Goal: Task Accomplishment & Management: Manage account settings

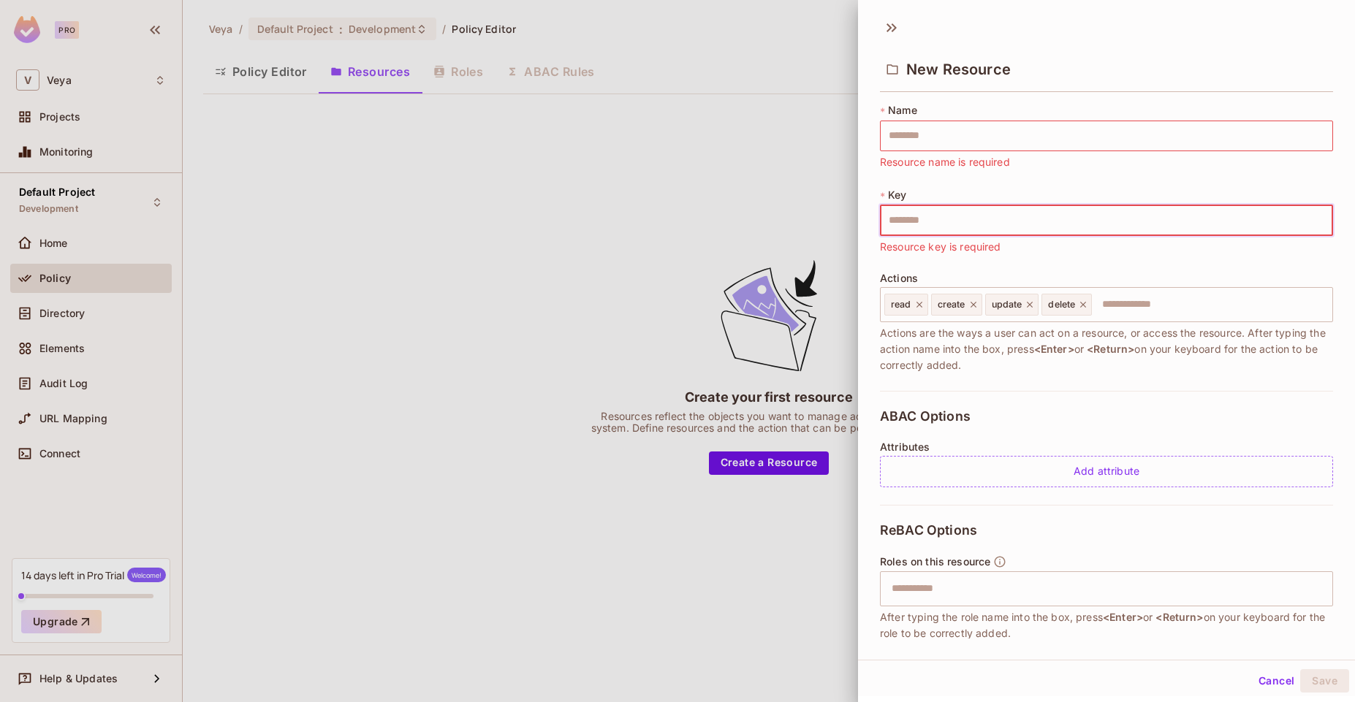
click at [625, 185] on div at bounding box center [677, 351] width 1355 height 702
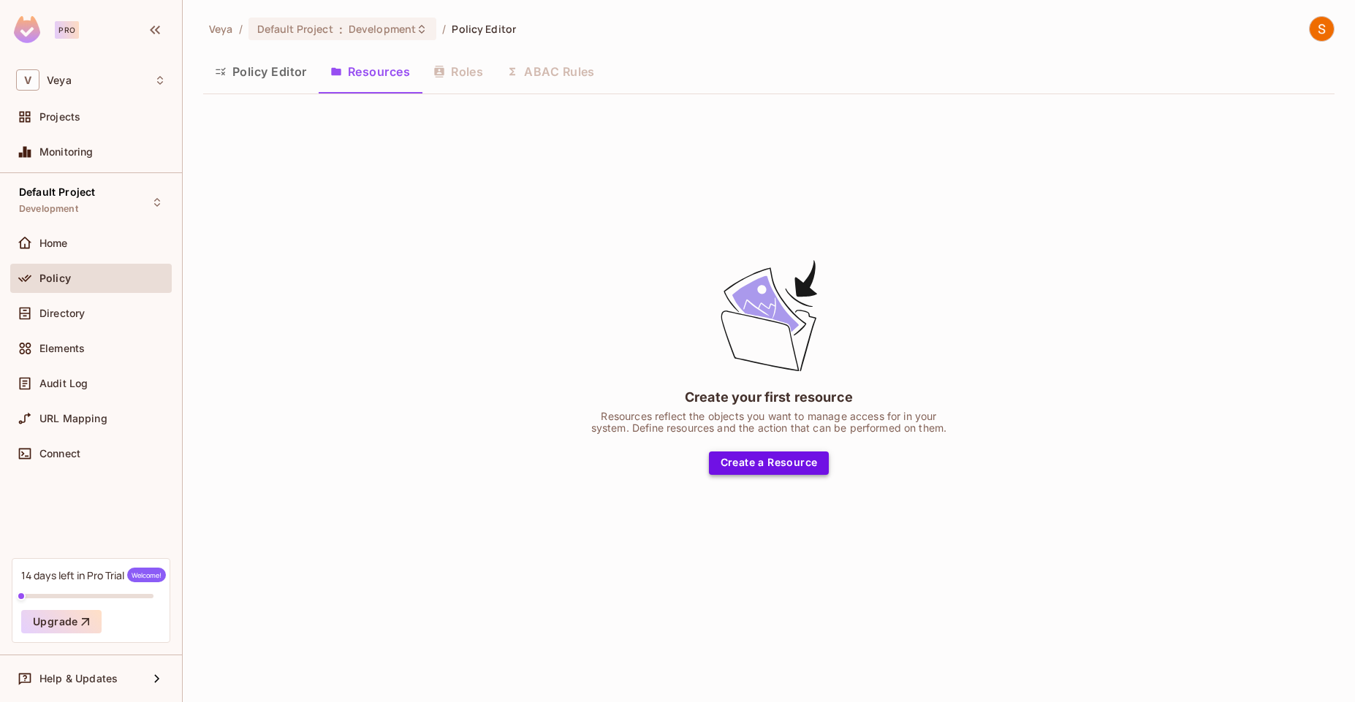
click at [757, 455] on button "Create a Resource" at bounding box center [769, 463] width 121 height 23
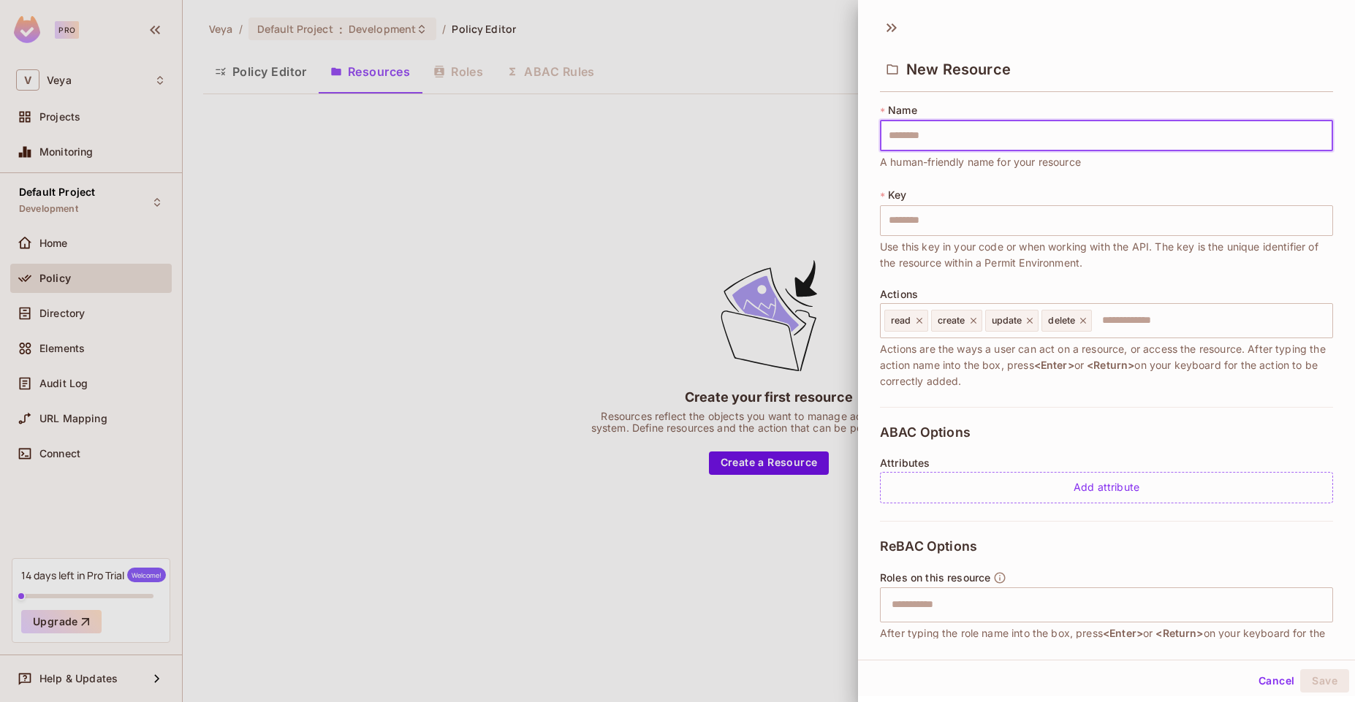
type input "*******"
click at [1302, 676] on button "Save" at bounding box center [1324, 680] width 49 height 23
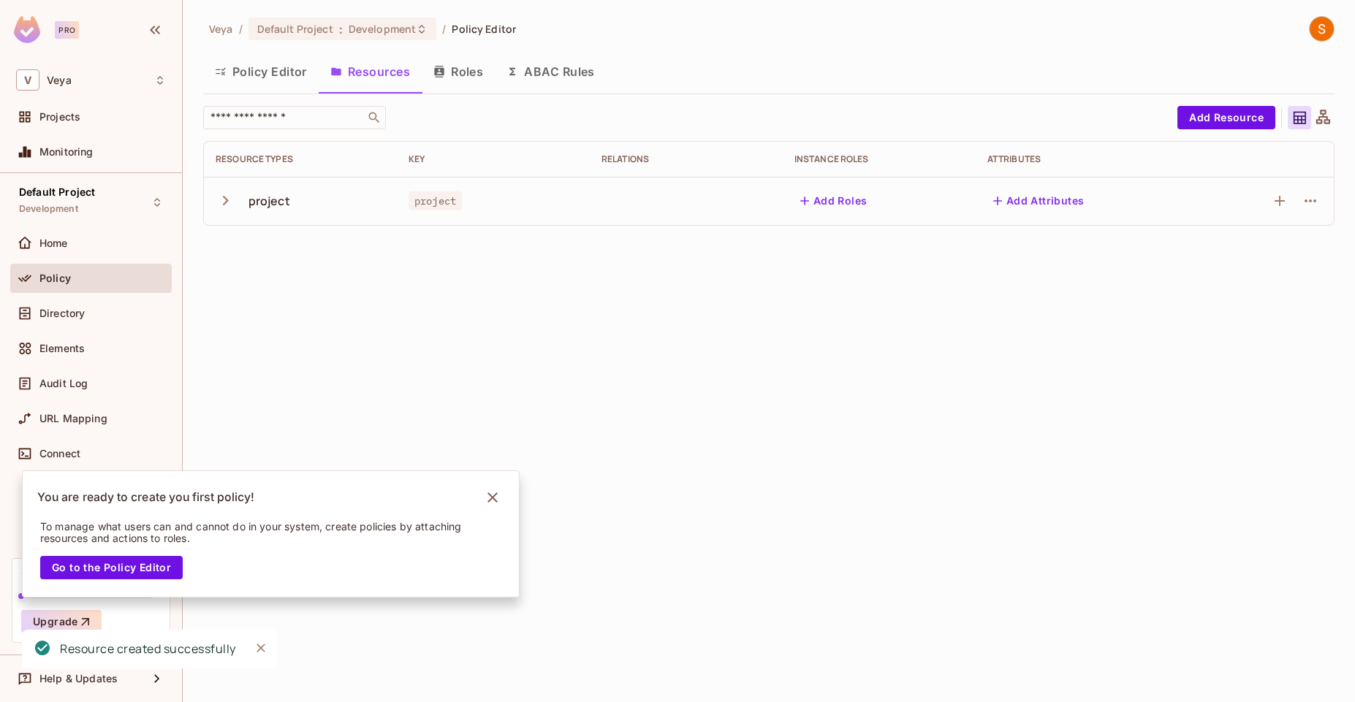
click at [839, 196] on button "Add Roles" at bounding box center [833, 200] width 79 height 23
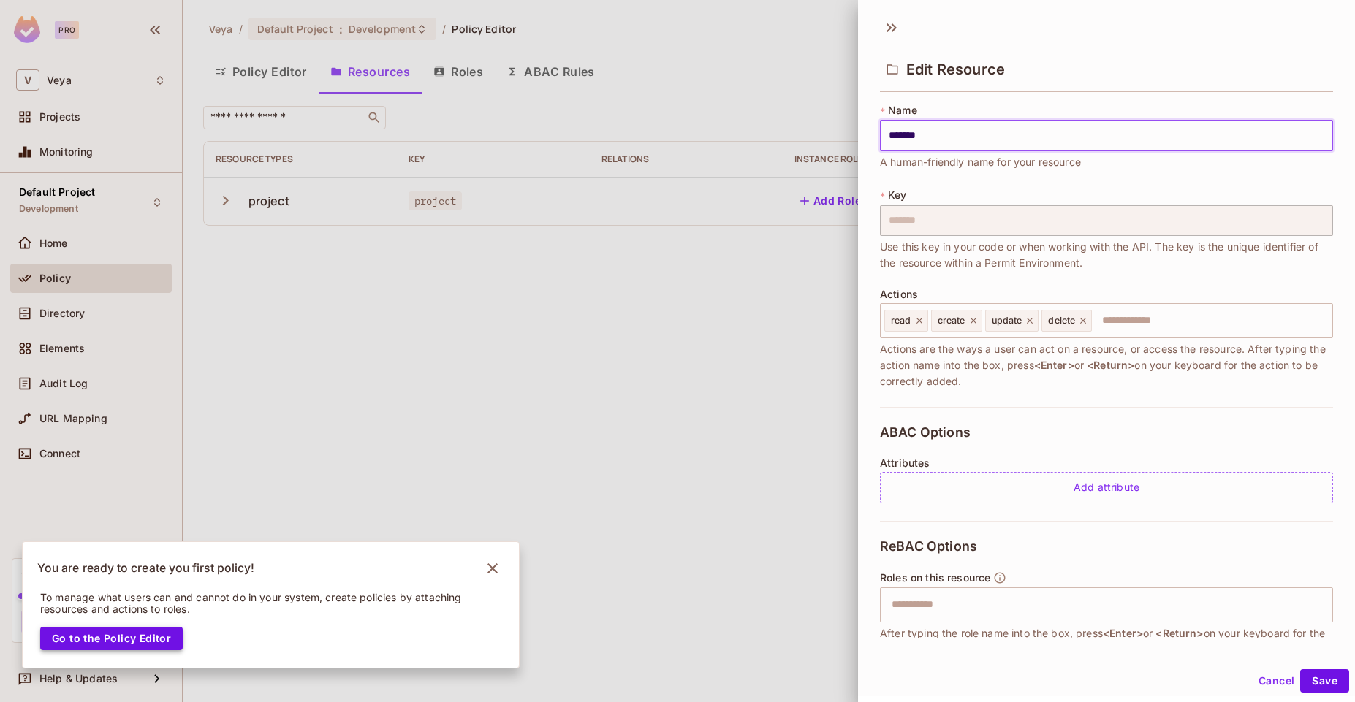
click at [160, 643] on button "Go to the Policy Editor" at bounding box center [111, 638] width 142 height 23
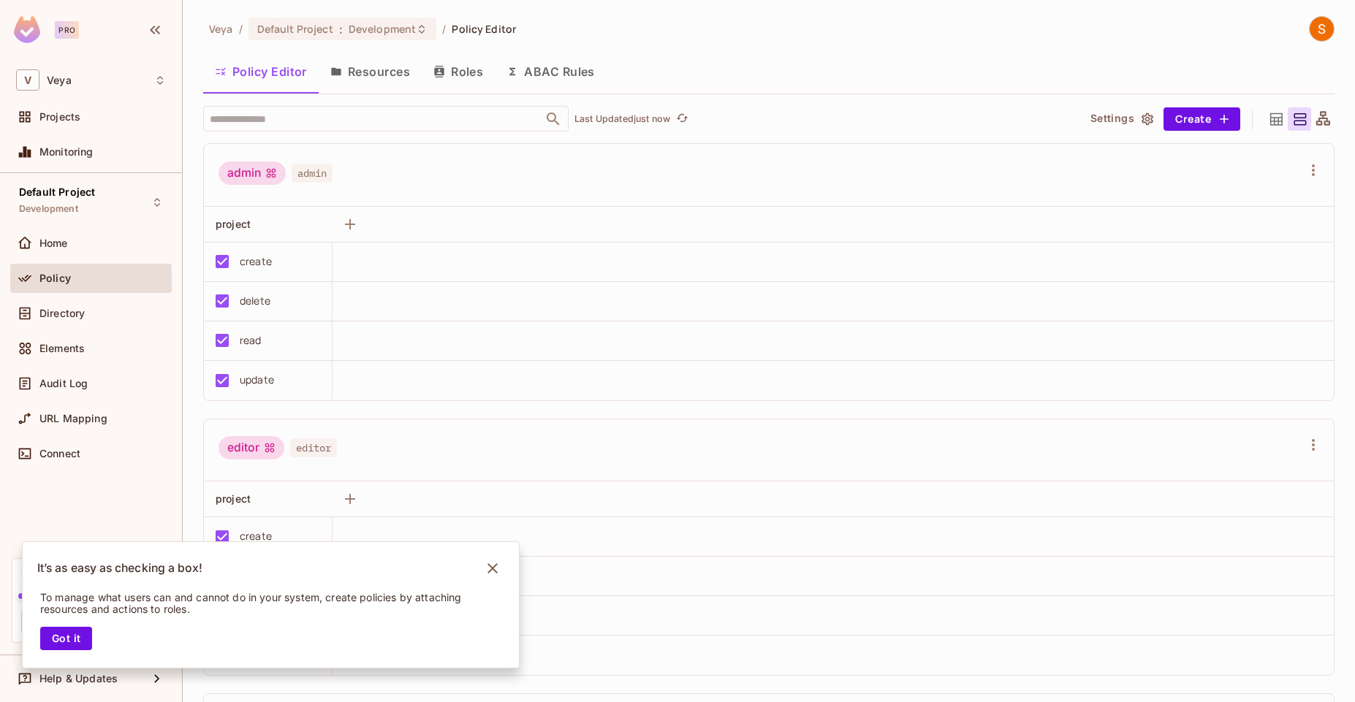
scroll to position [285, 0]
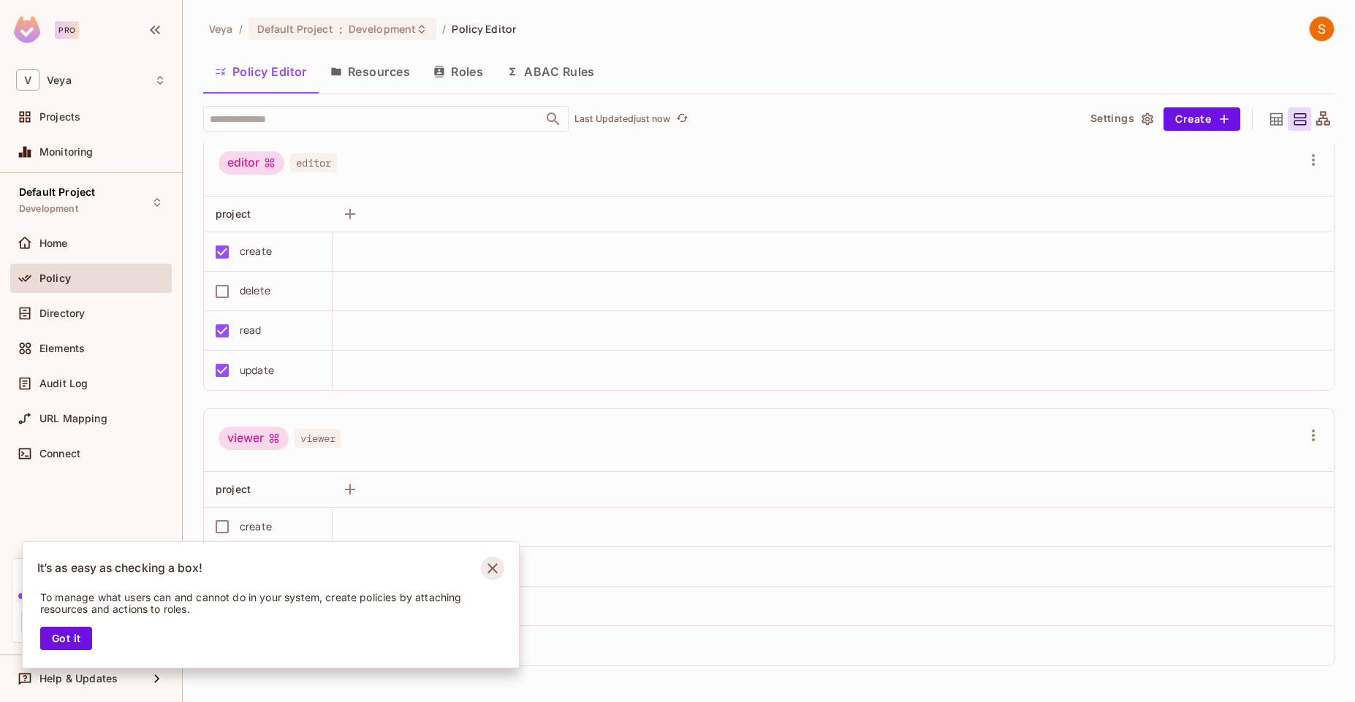
click at [484, 560] on icon "Notifications Alt+T" at bounding box center [492, 568] width 23 height 23
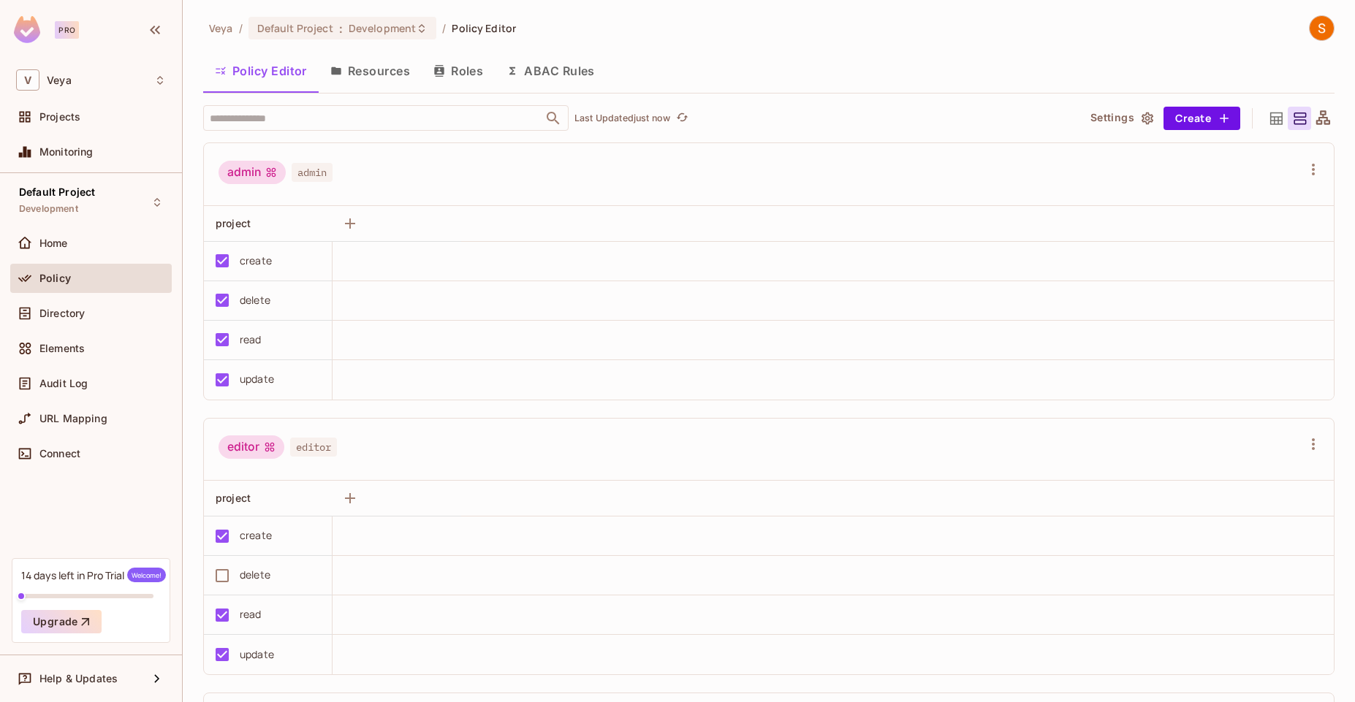
click at [361, 59] on button "Resources" at bounding box center [370, 71] width 103 height 37
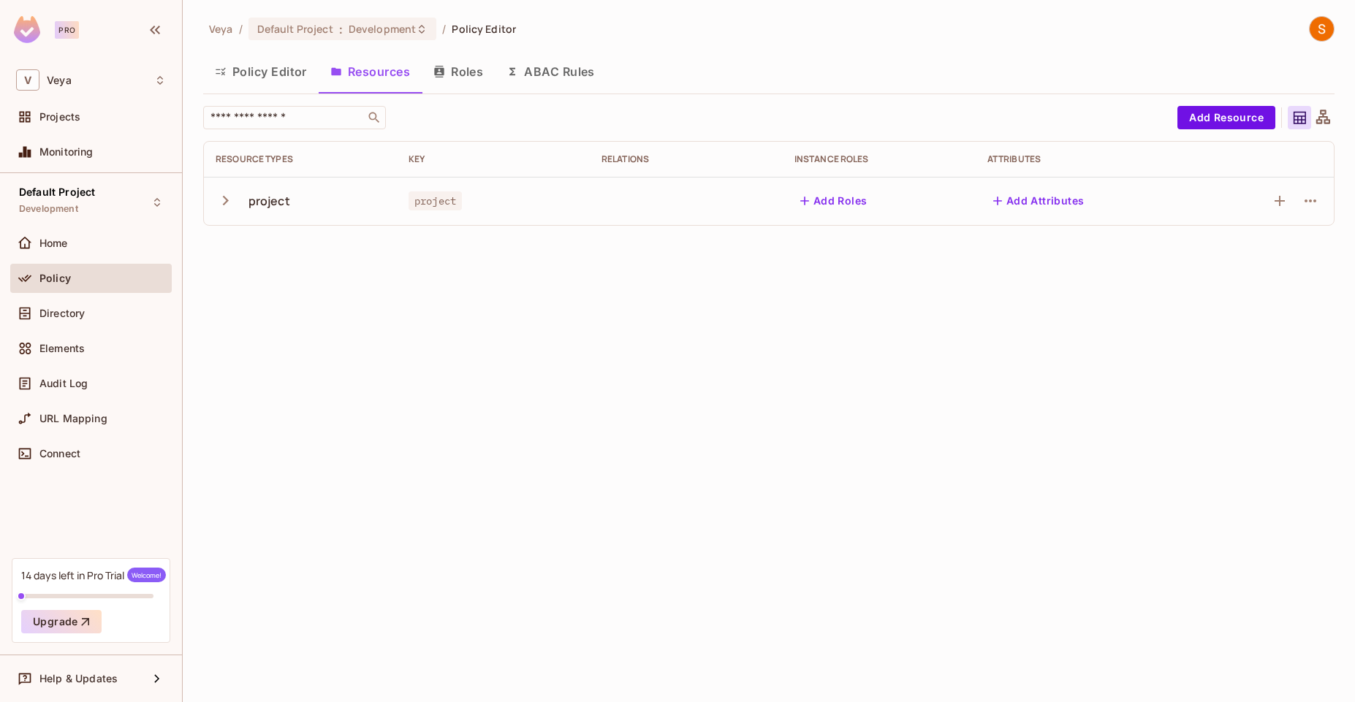
click at [226, 199] on icon "button" at bounding box center [226, 200] width 6 height 9
click at [835, 198] on button "Add Roles" at bounding box center [833, 200] width 79 height 23
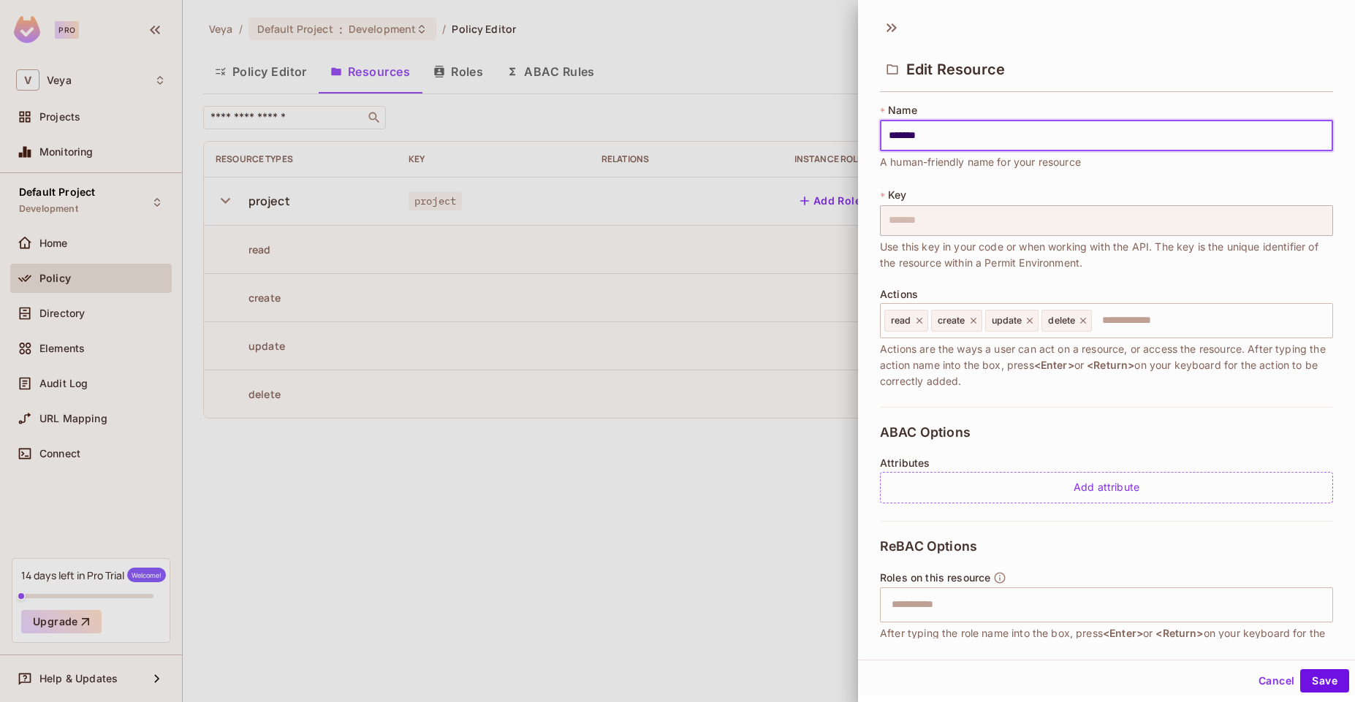
scroll to position [102, 0]
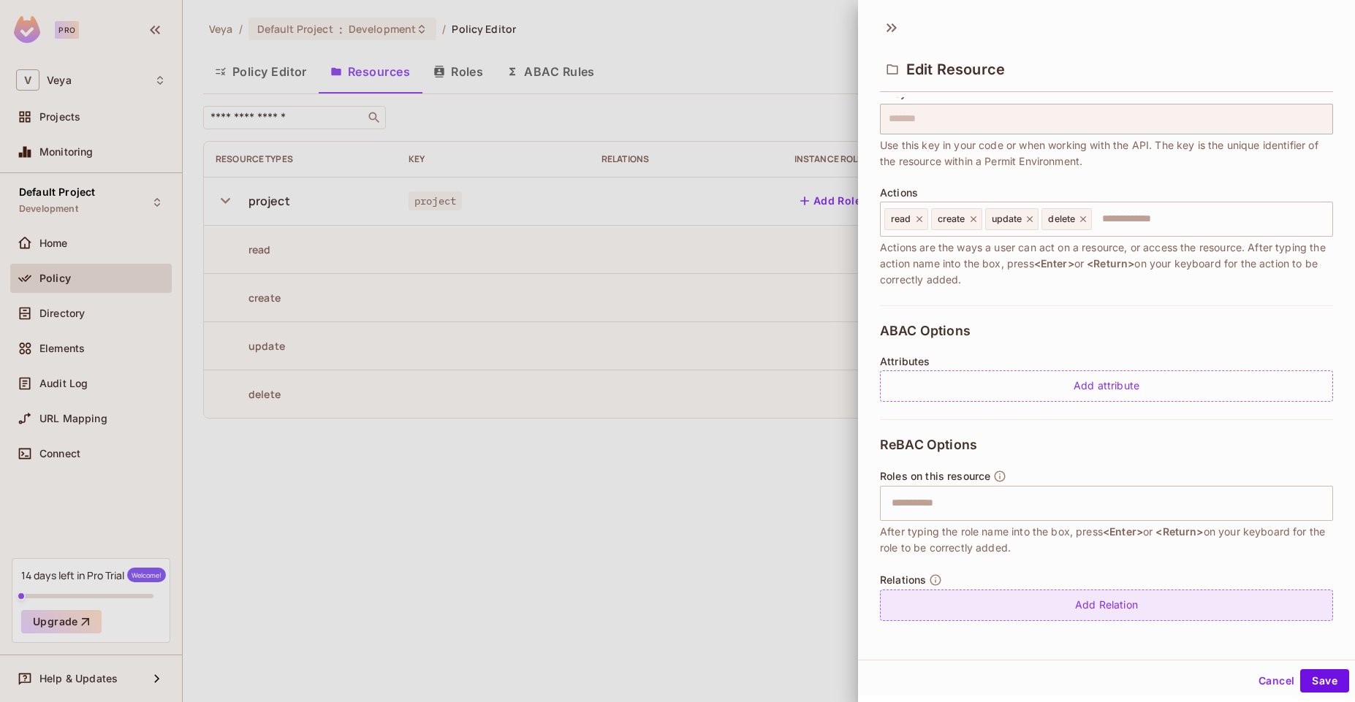
click at [1056, 618] on div "Add Relation" at bounding box center [1106, 605] width 453 height 31
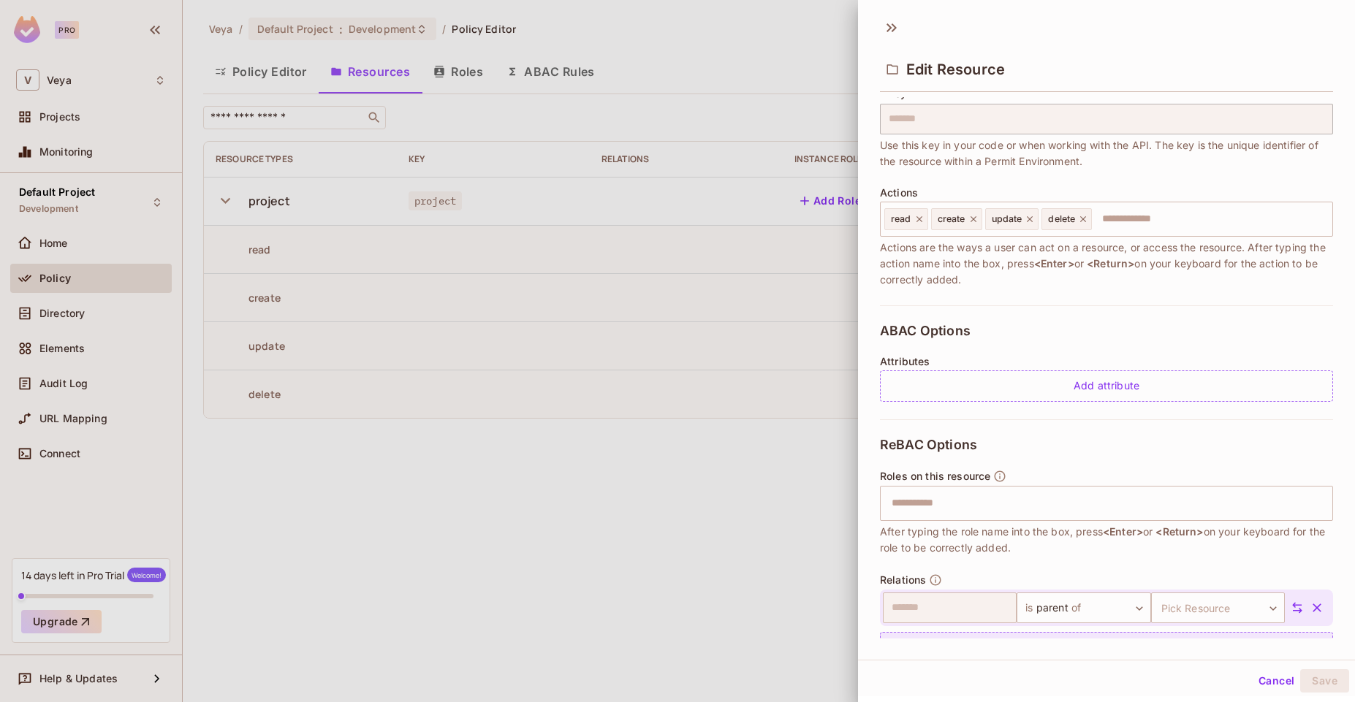
scroll to position [144, 0]
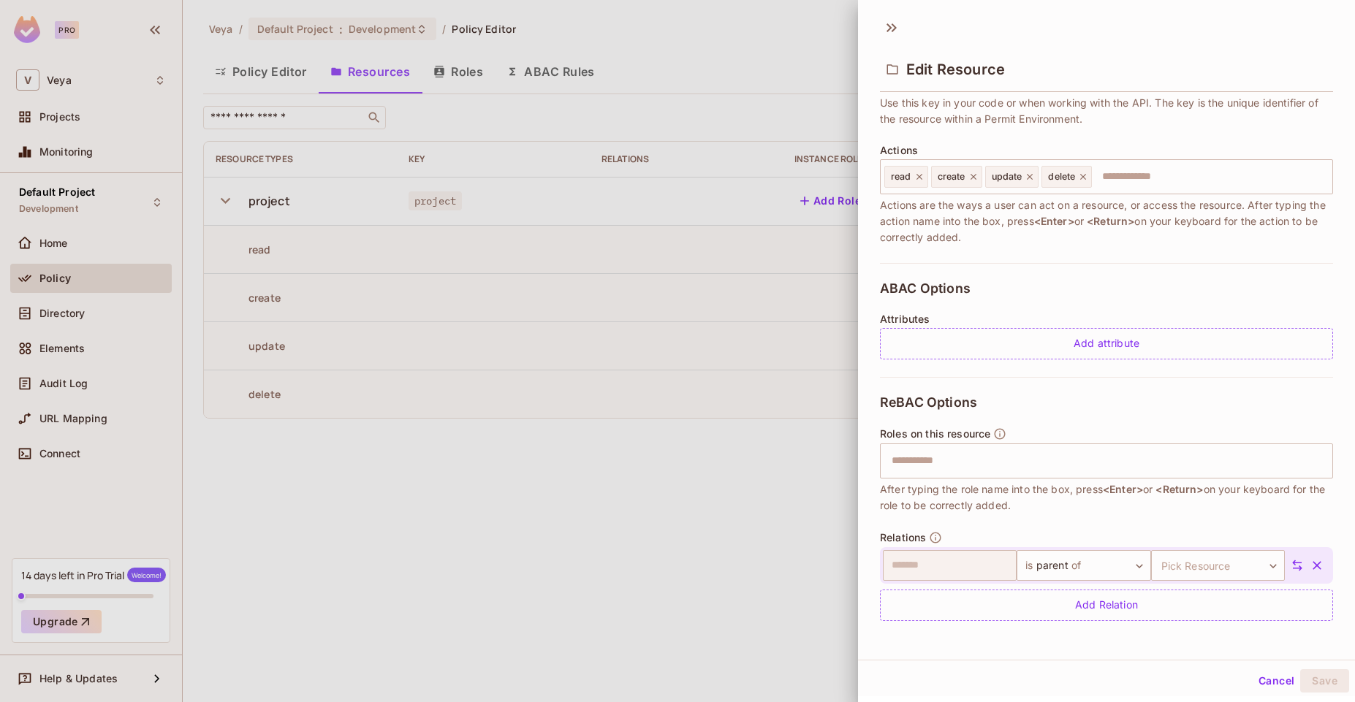
click at [1309, 566] on icon "button" at bounding box center [1316, 565] width 15 height 15
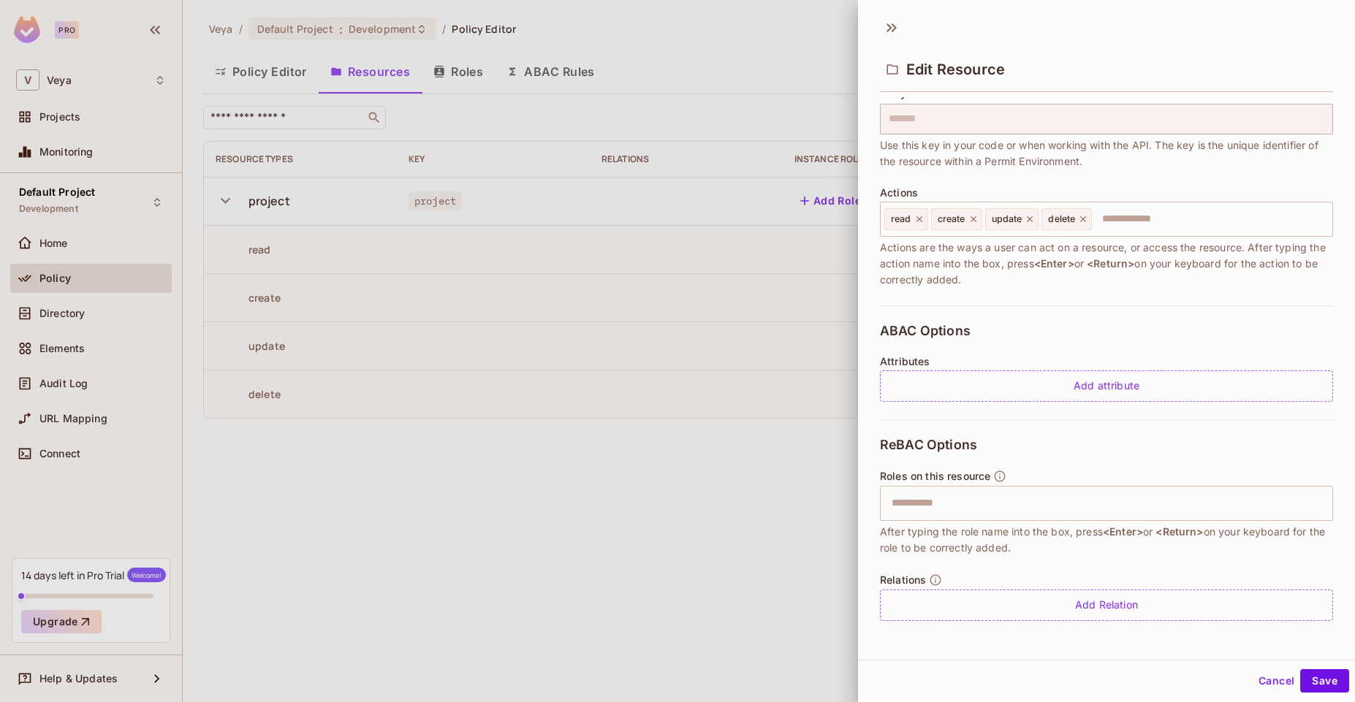
scroll to position [102, 0]
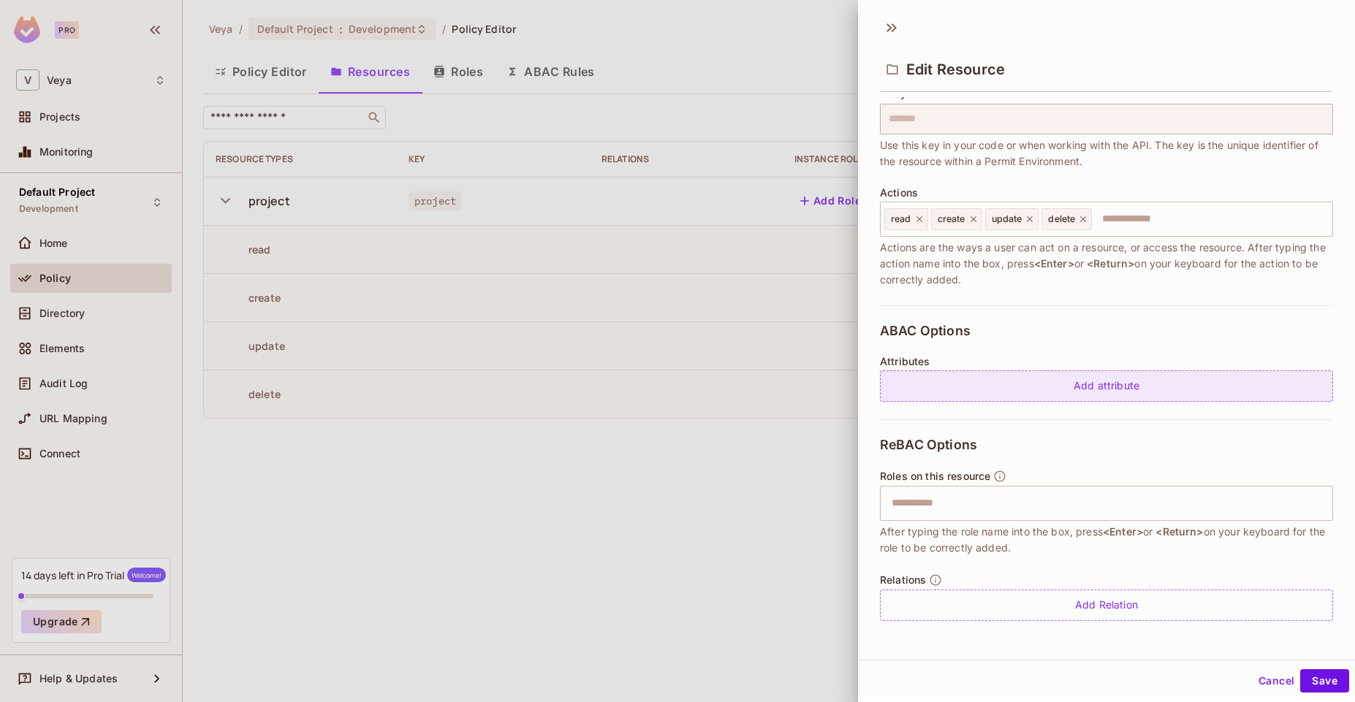
click at [1148, 389] on div "Add attribute" at bounding box center [1106, 385] width 453 height 31
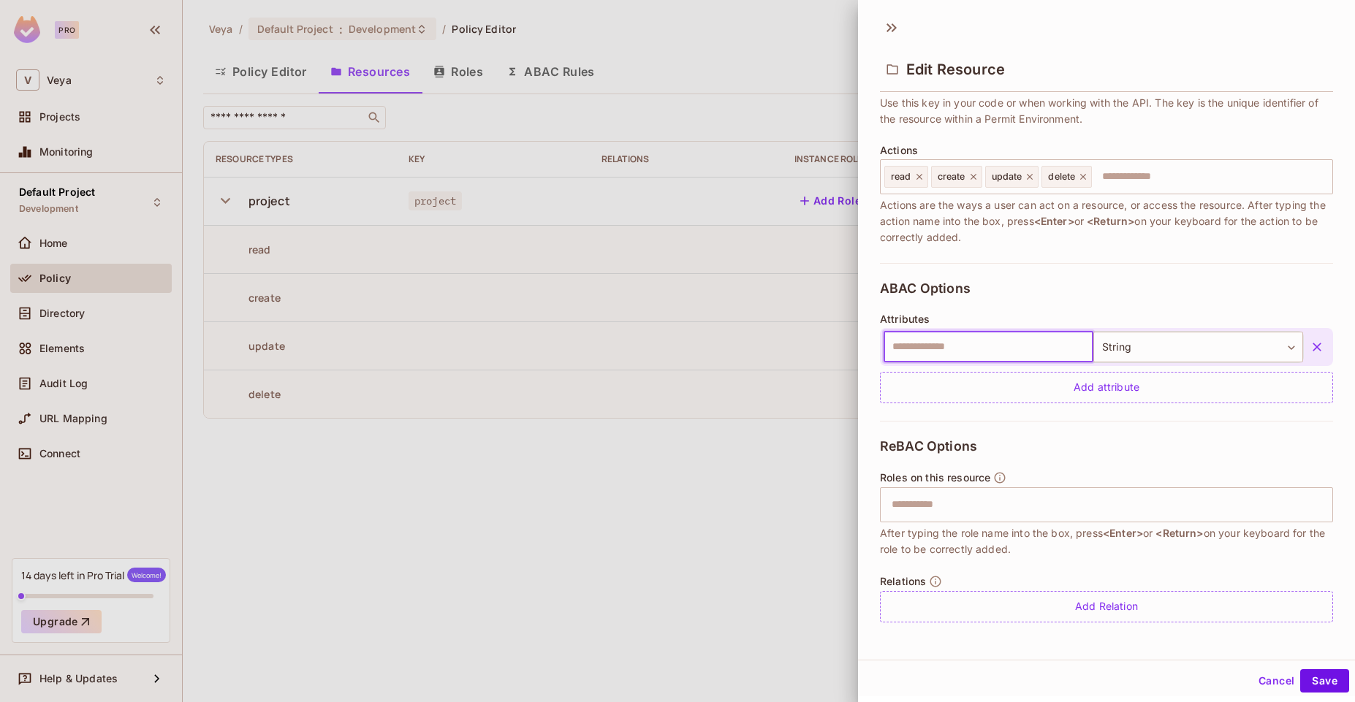
click at [1309, 348] on icon "button" at bounding box center [1316, 347] width 15 height 15
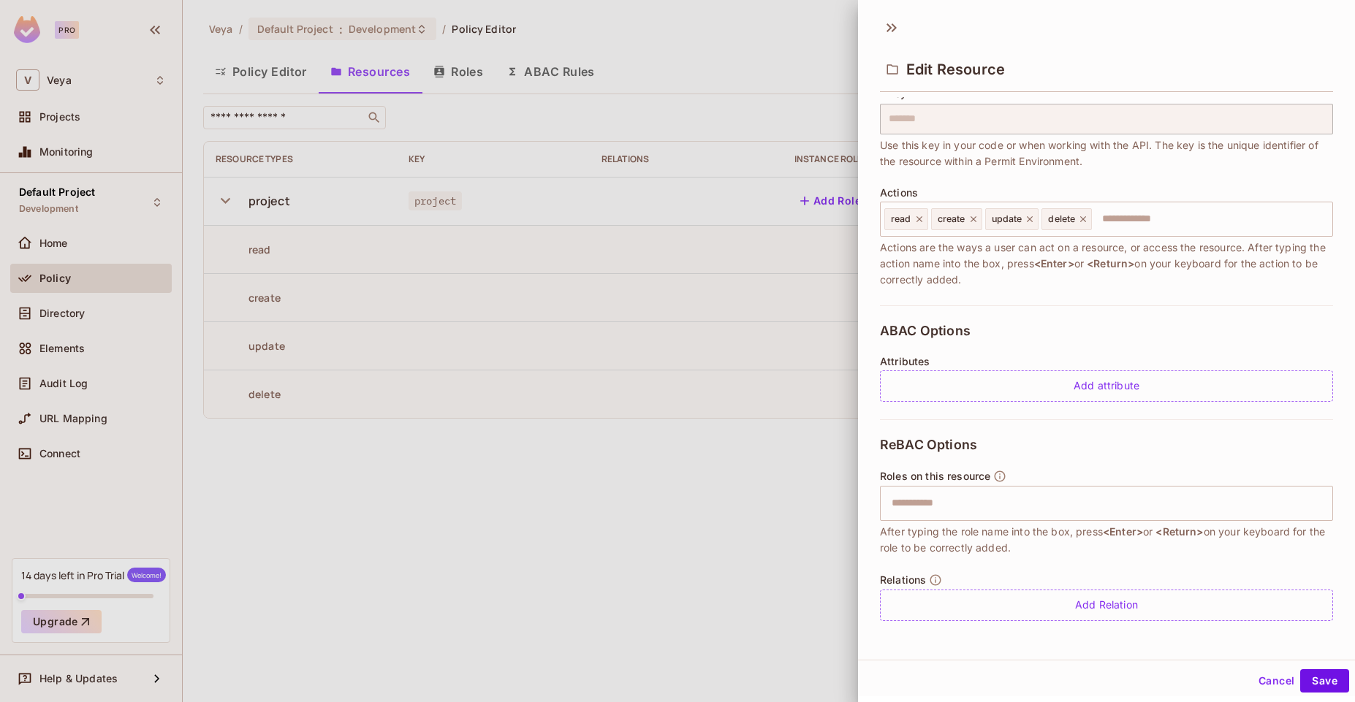
scroll to position [102, 0]
click at [1084, 506] on input "text" at bounding box center [1104, 503] width 443 height 29
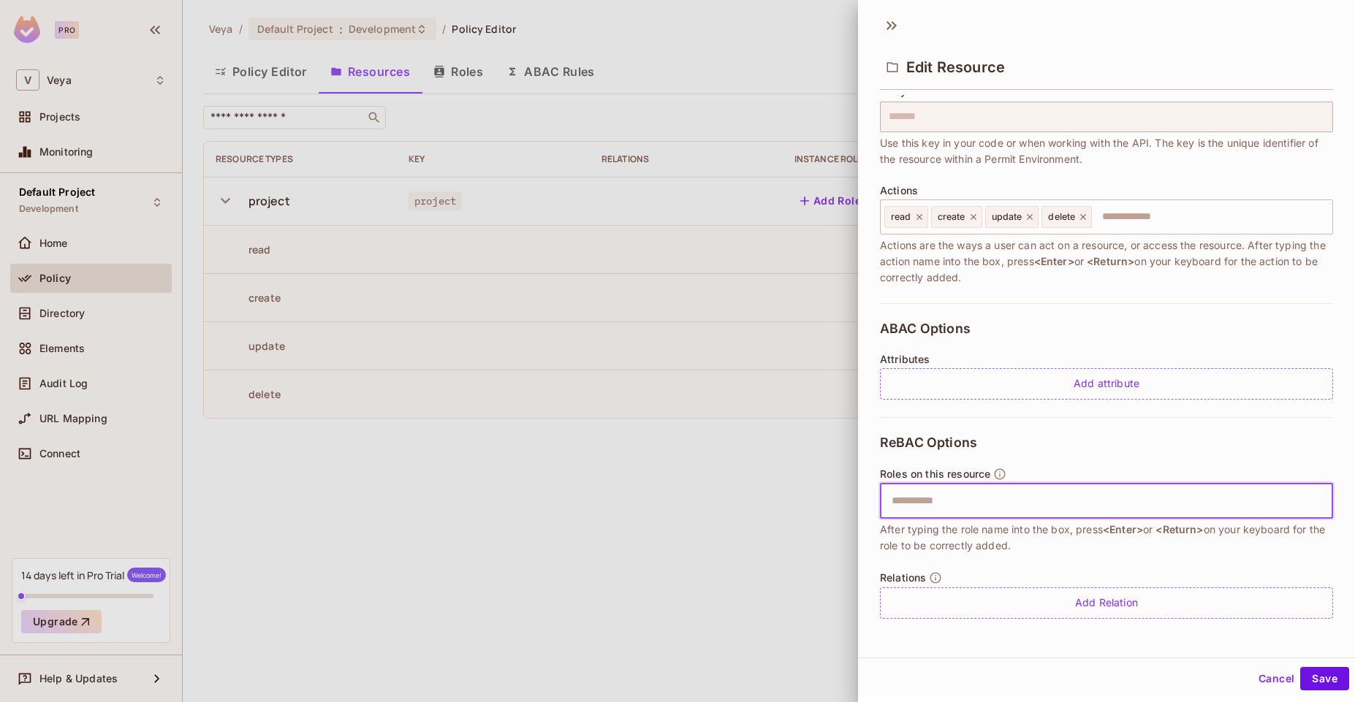
click at [681, 311] on div at bounding box center [677, 351] width 1355 height 702
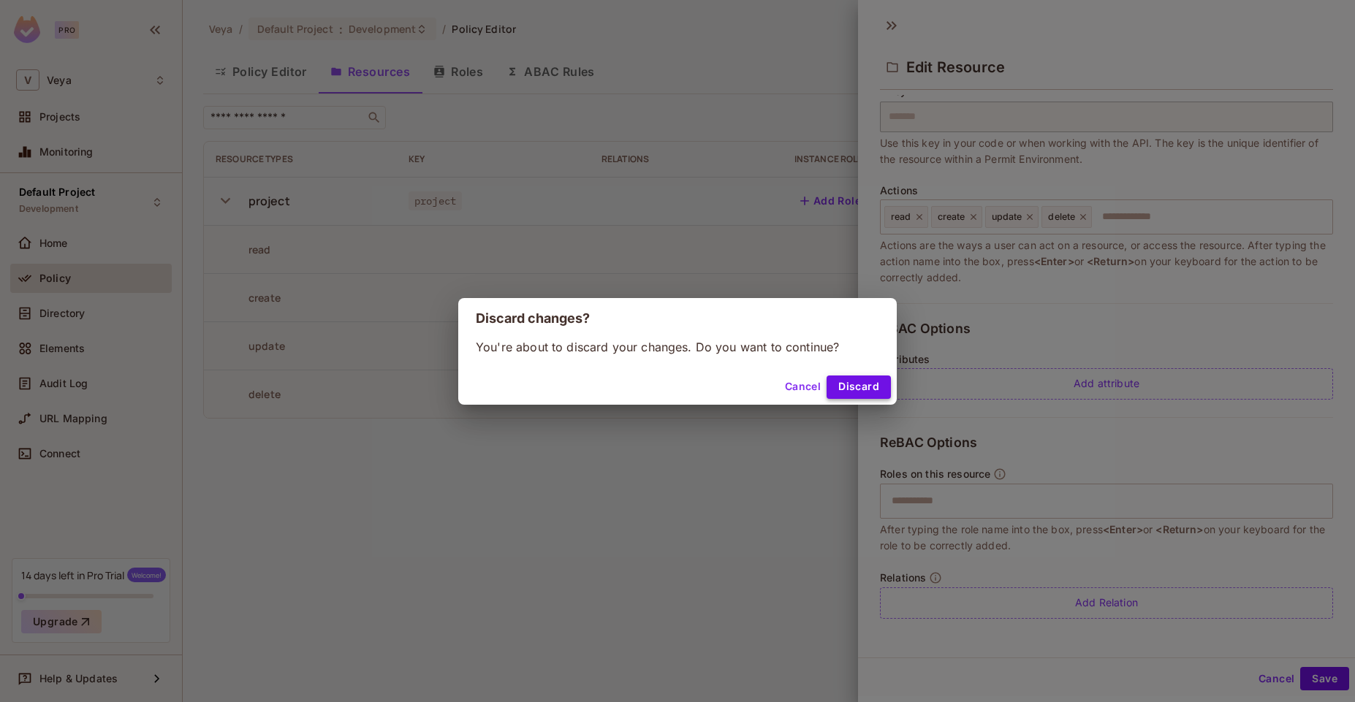
click at [847, 391] on button "Discard" at bounding box center [858, 387] width 64 height 23
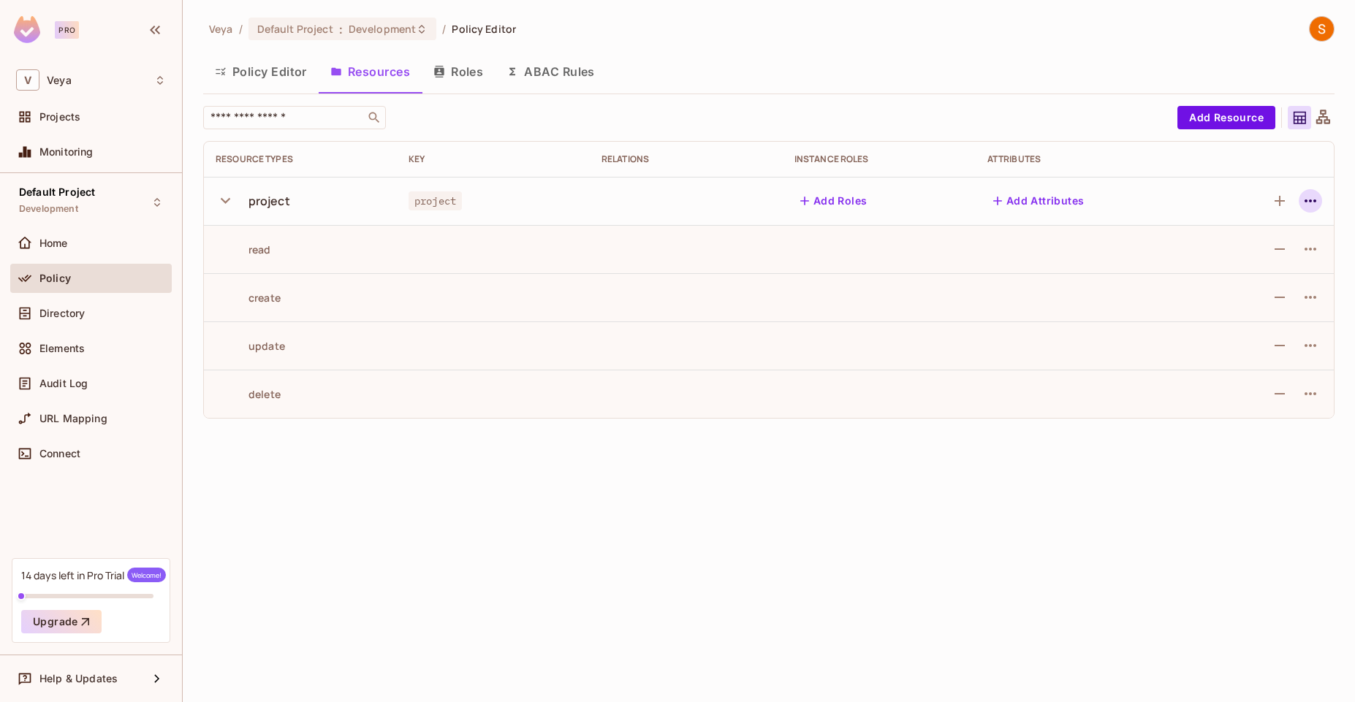
click at [1301, 200] on icon "button" at bounding box center [1310, 201] width 18 height 18
click at [1241, 292] on div "Delete Resource" at bounding box center [1252, 290] width 81 height 15
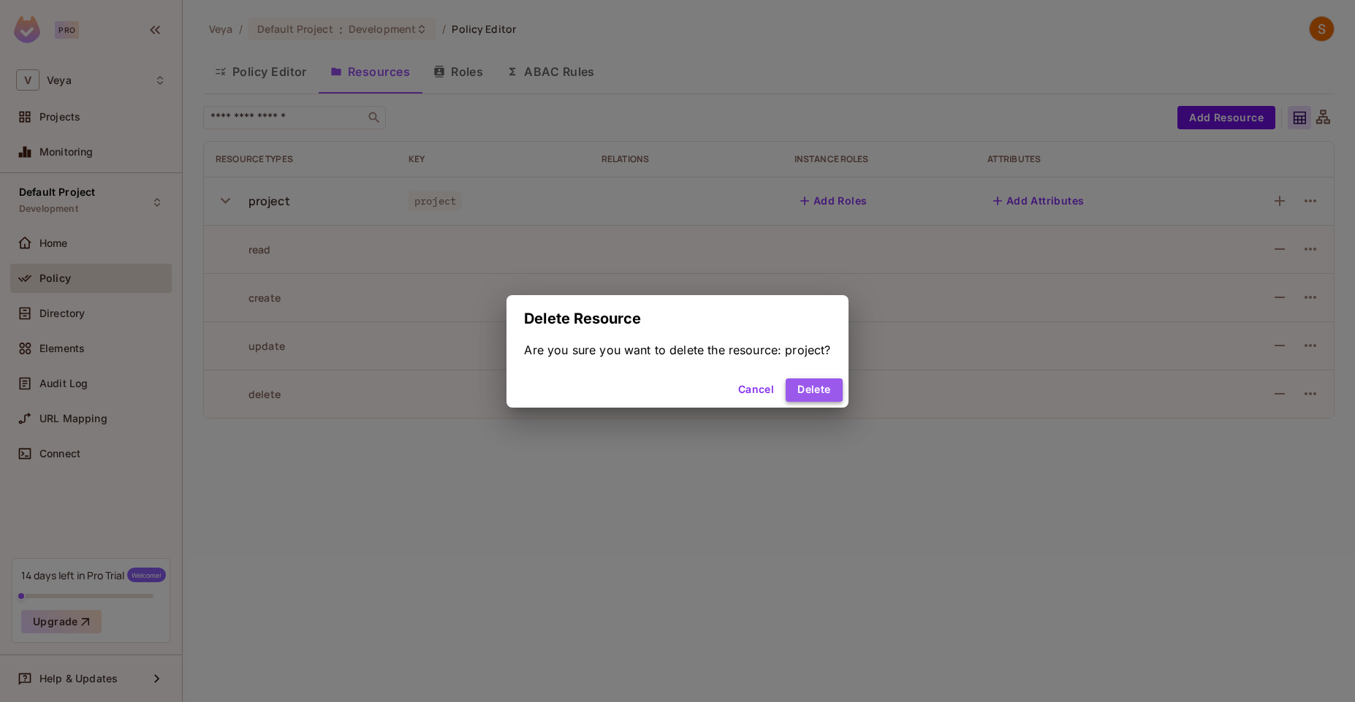
click at [809, 395] on button "Delete" at bounding box center [813, 389] width 56 height 23
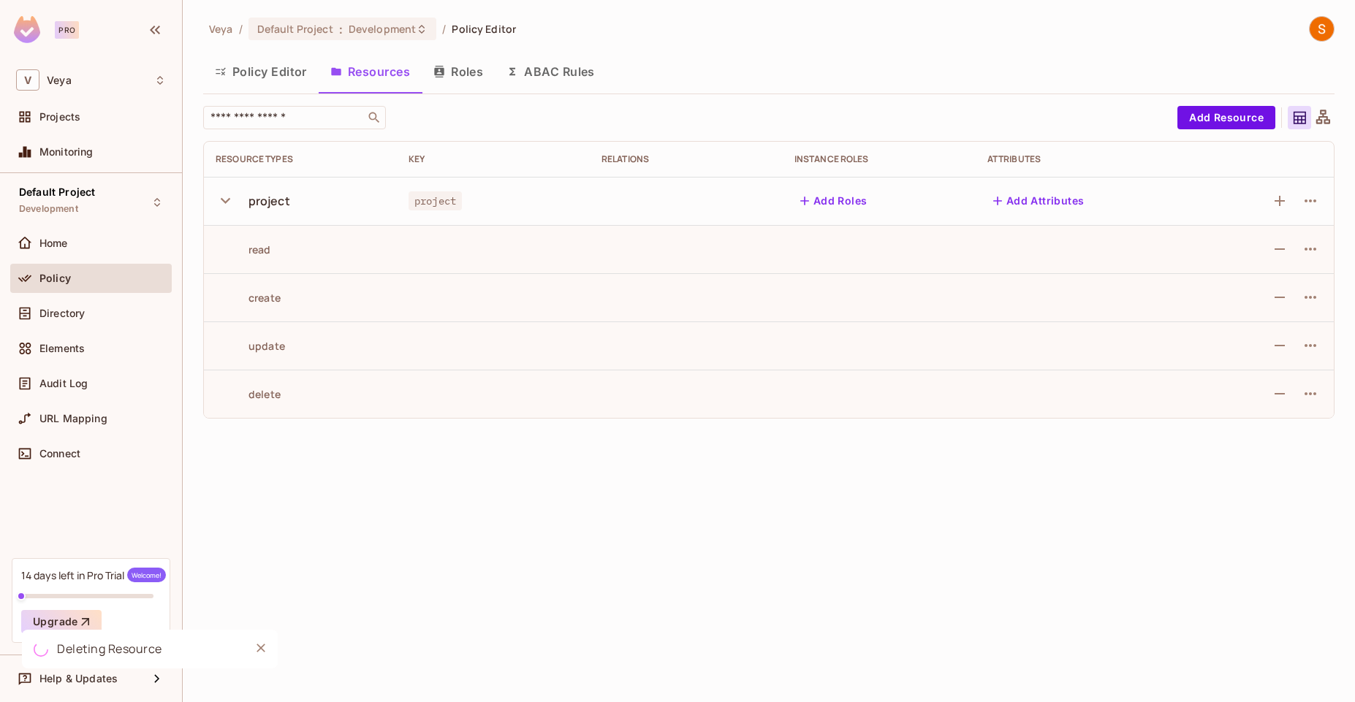
click at [546, 74] on button "ABAC Rules" at bounding box center [551, 71] width 112 height 37
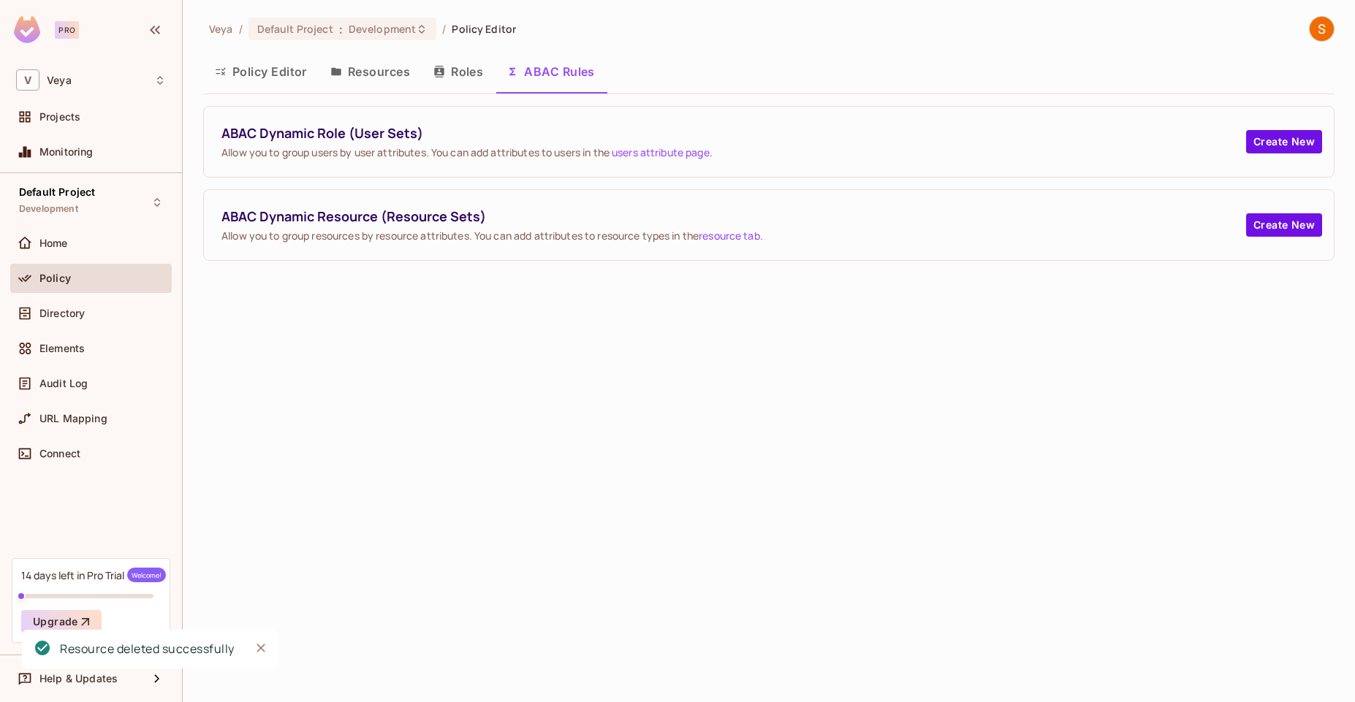
click at [360, 72] on button "Resources" at bounding box center [370, 71] width 103 height 37
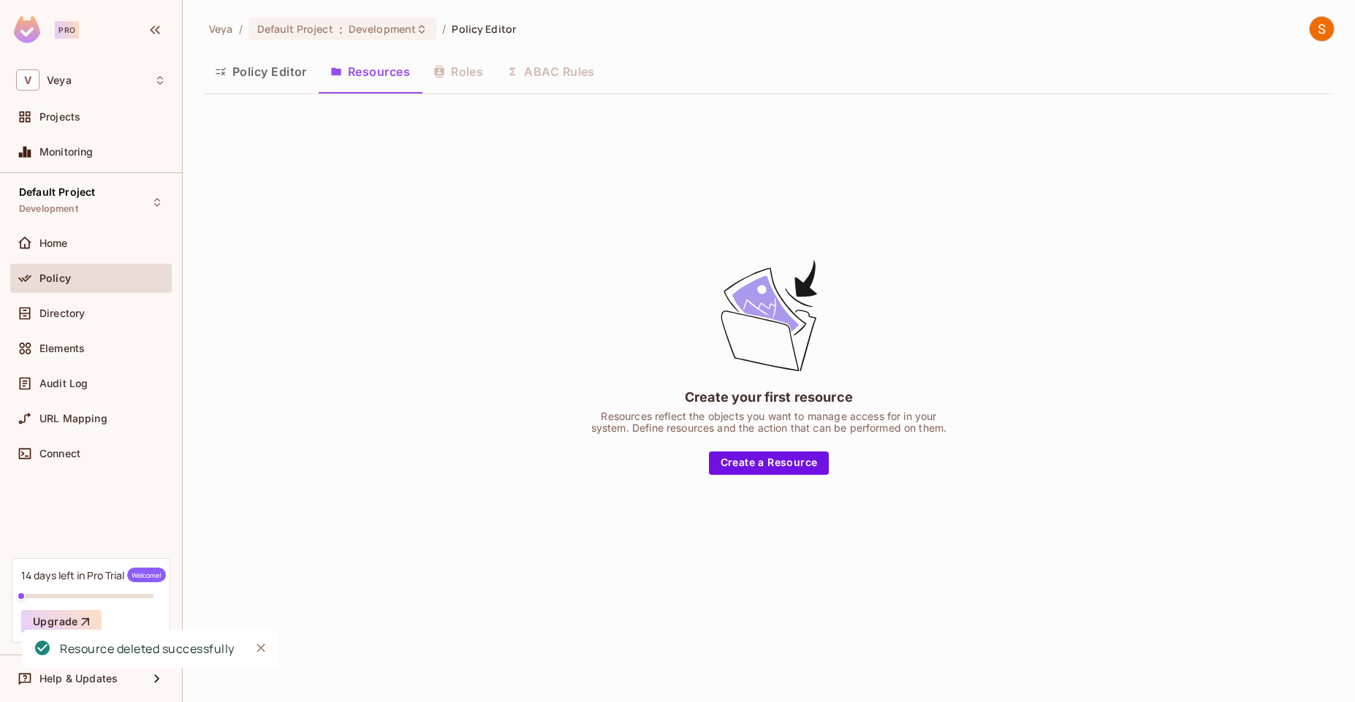
click at [254, 653] on icon "Close" at bounding box center [261, 648] width 15 height 15
click at [219, 34] on span "Veya" at bounding box center [221, 29] width 24 height 14
click at [281, 26] on span "Default Project" at bounding box center [295, 29] width 76 height 14
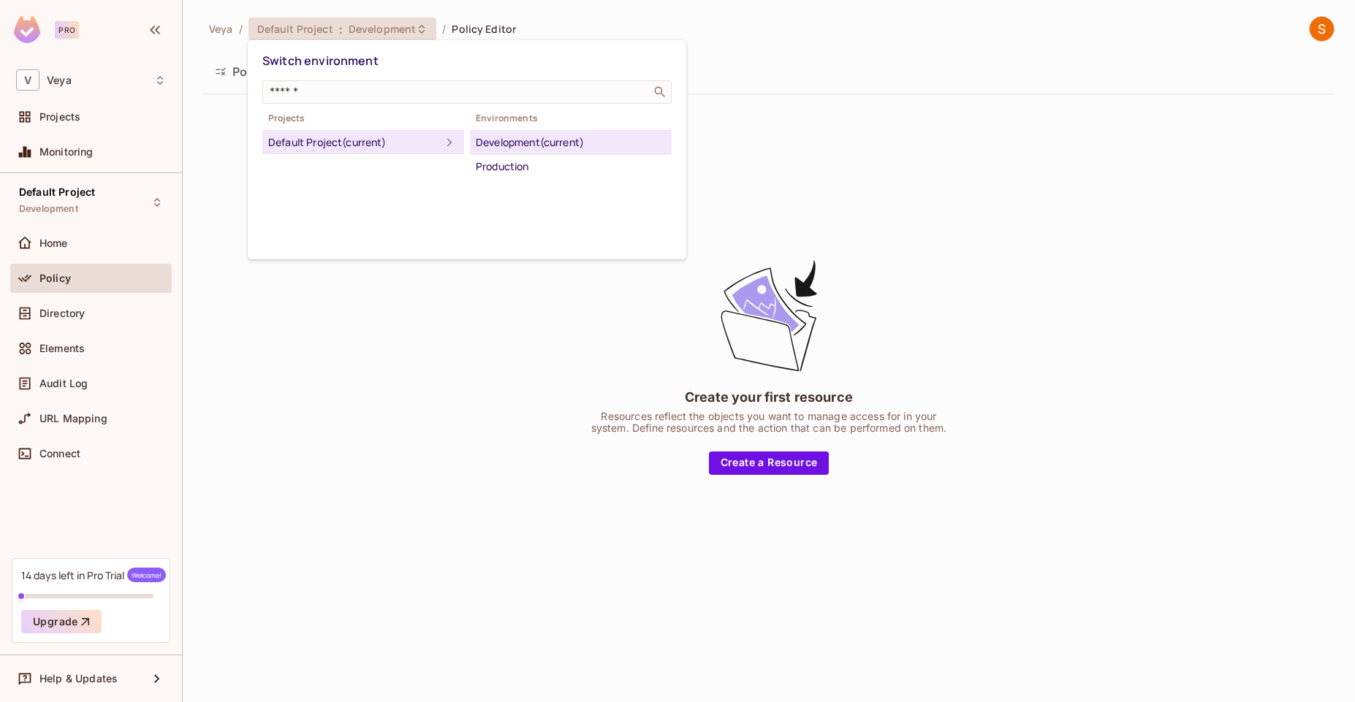
click at [441, 145] on icon at bounding box center [450, 143] width 18 height 18
click at [375, 143] on div "Default Project (current)" at bounding box center [354, 143] width 172 height 18
click at [395, 142] on div "Default Project (current)" at bounding box center [363, 143] width 190 height 18
click at [83, 113] on div at bounding box center [677, 351] width 1355 height 702
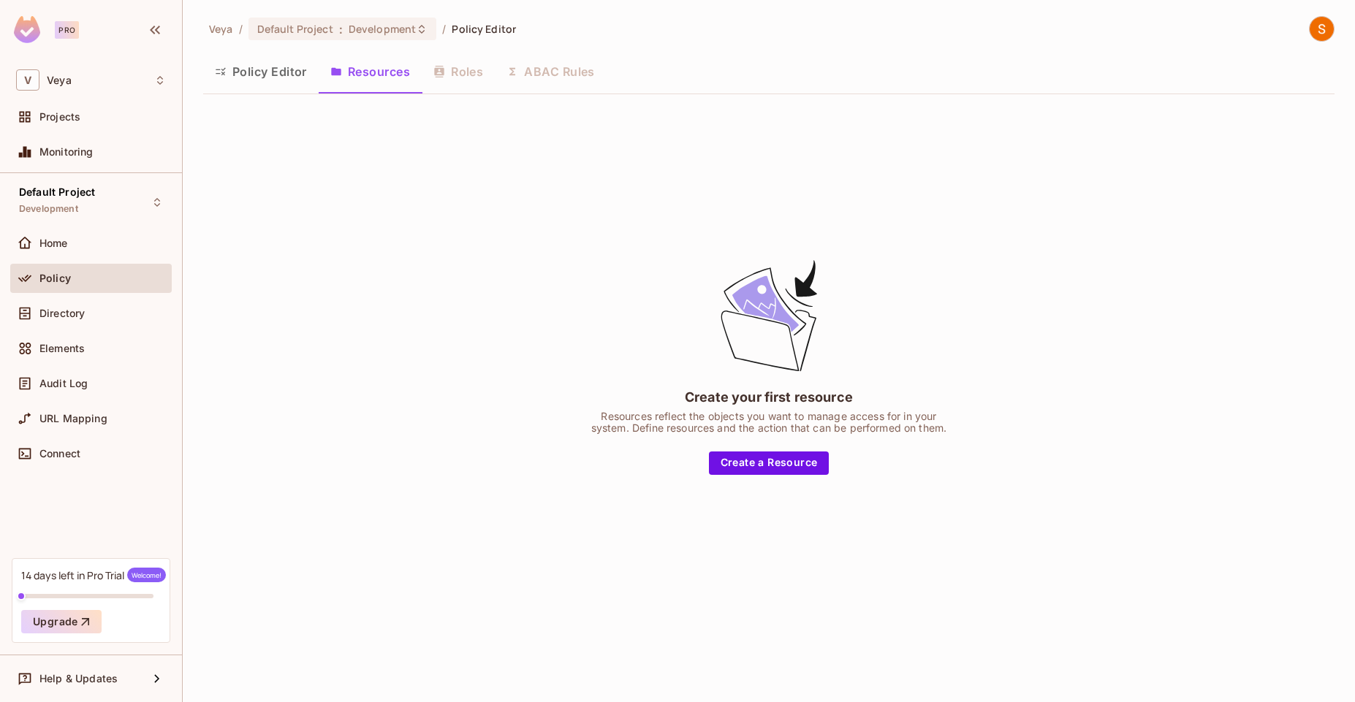
click at [83, 113] on div "Switch environment ​ Projects Default Project (current) Environments Developmen…" at bounding box center [677, 351] width 1355 height 702
click at [83, 113] on div "Projects" at bounding box center [102, 117] width 126 height 12
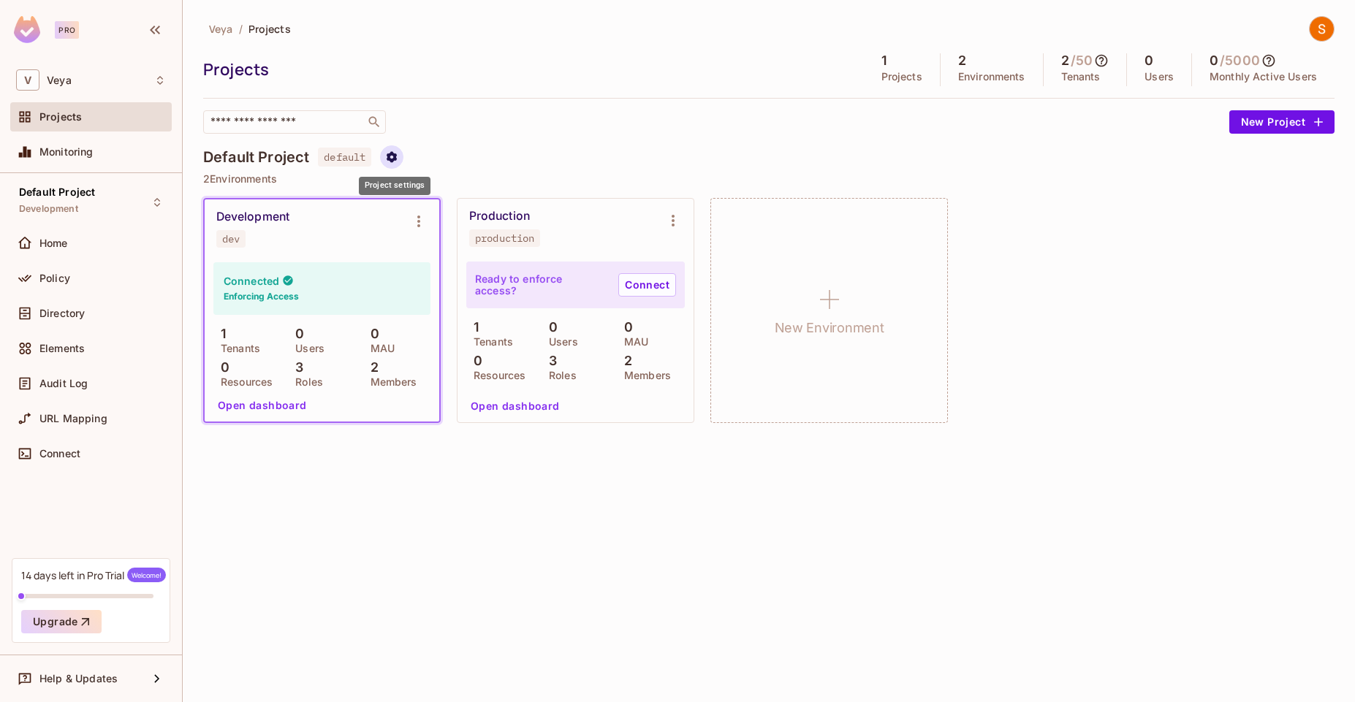
click at [395, 161] on icon "Project settings" at bounding box center [391, 156] width 10 height 11
click at [462, 218] on div "Edit Project" at bounding box center [464, 212] width 58 height 15
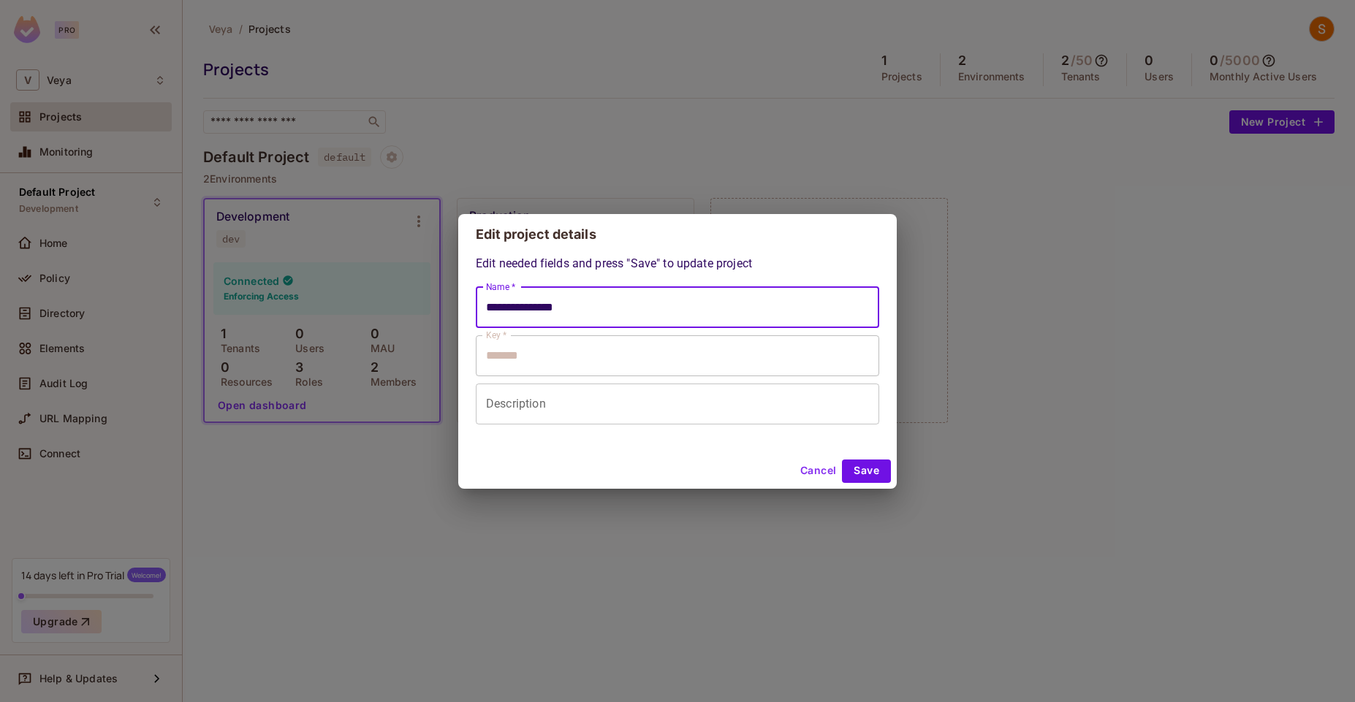
click at [583, 310] on input "**********" at bounding box center [677, 307] width 403 height 41
type input "**********"
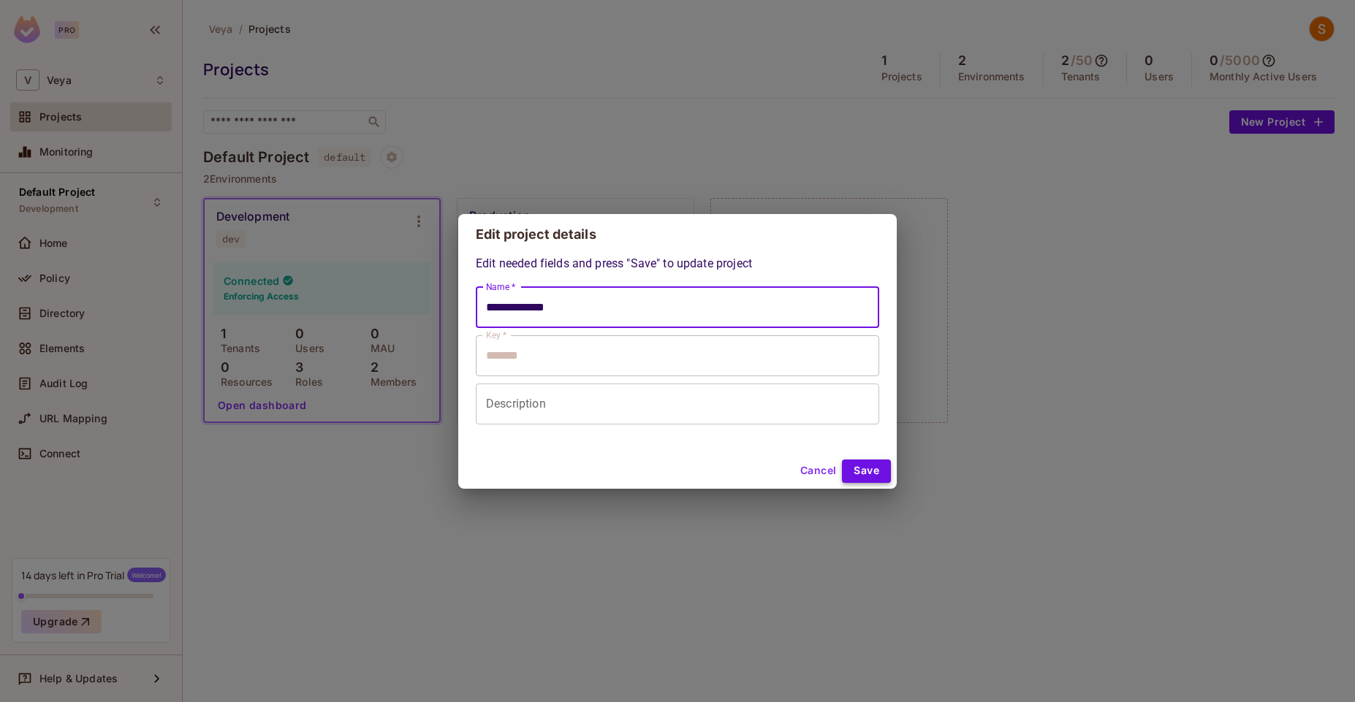
type input "**********"
click at [879, 482] on button "Save" at bounding box center [866, 471] width 49 height 23
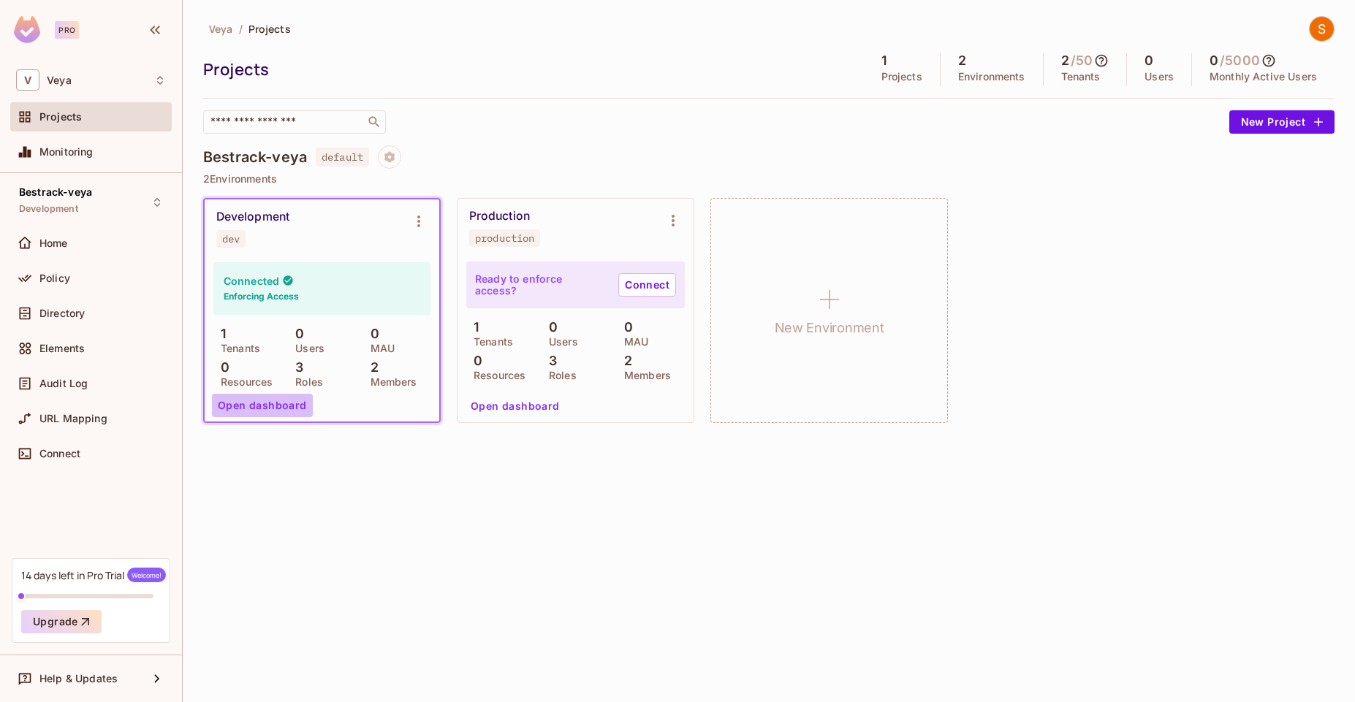
click at [279, 405] on button "Open dashboard" at bounding box center [262, 405] width 101 height 23
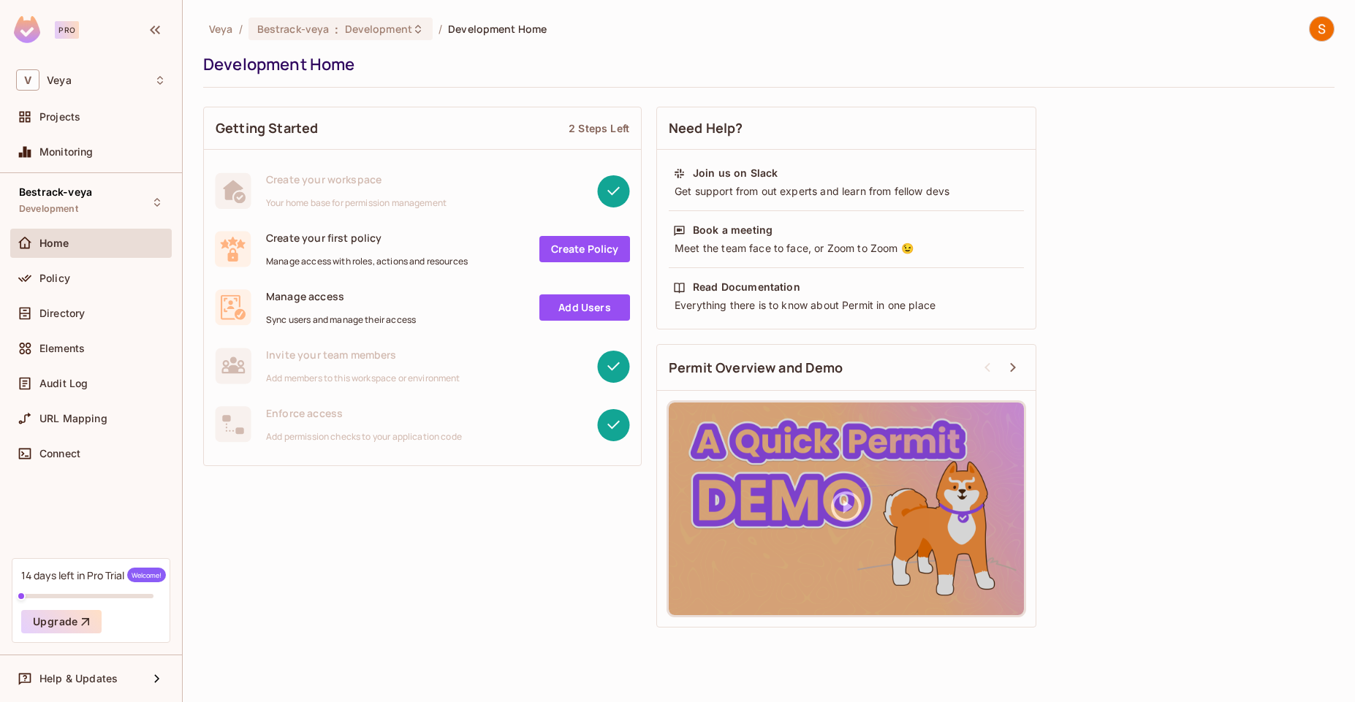
click at [1327, 31] on img at bounding box center [1321, 29] width 24 height 24
click at [1295, 132] on li "Copy Environment Key" at bounding box center [1281, 115] width 197 height 38
click at [1240, 123] on div "Copy Environment Key" at bounding box center [1262, 115] width 134 height 29
click at [1127, 114] on div at bounding box center [677, 351] width 1355 height 702
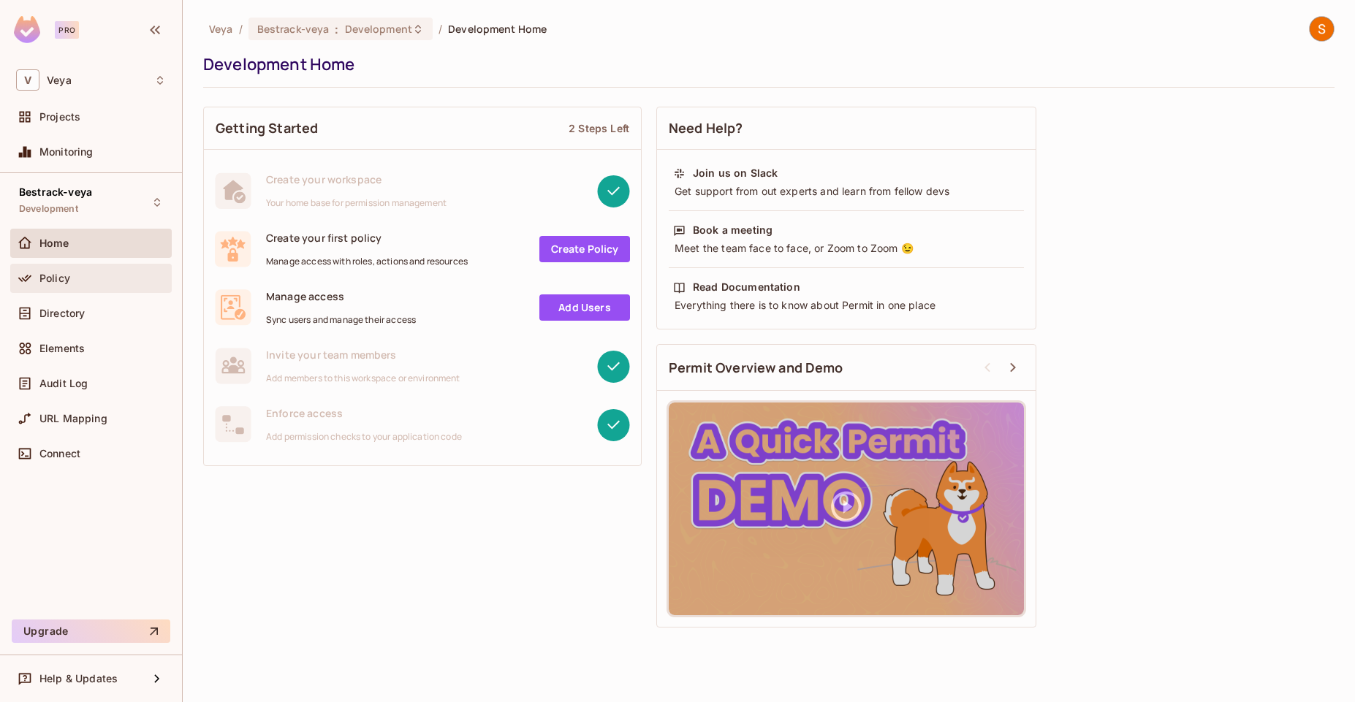
click at [96, 287] on div "Policy" at bounding box center [90, 278] width 161 height 29
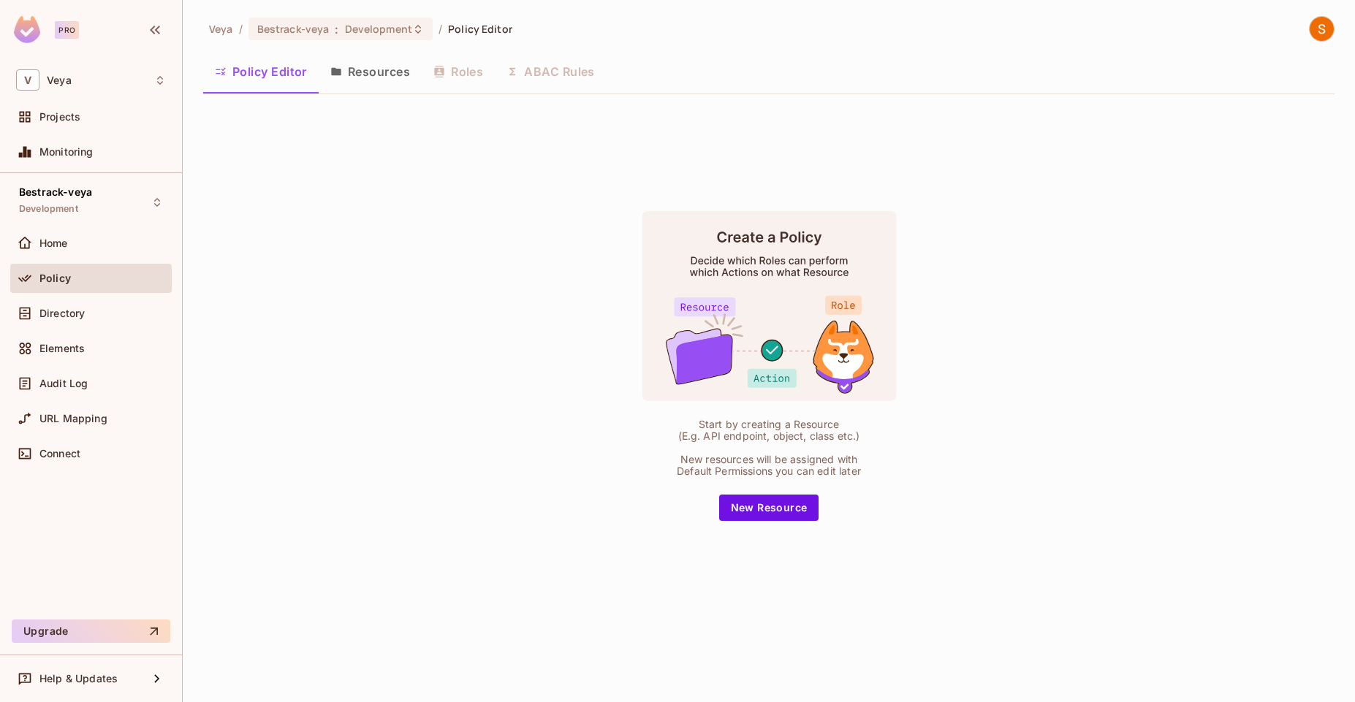
click at [357, 78] on button "Resources" at bounding box center [370, 71] width 103 height 37
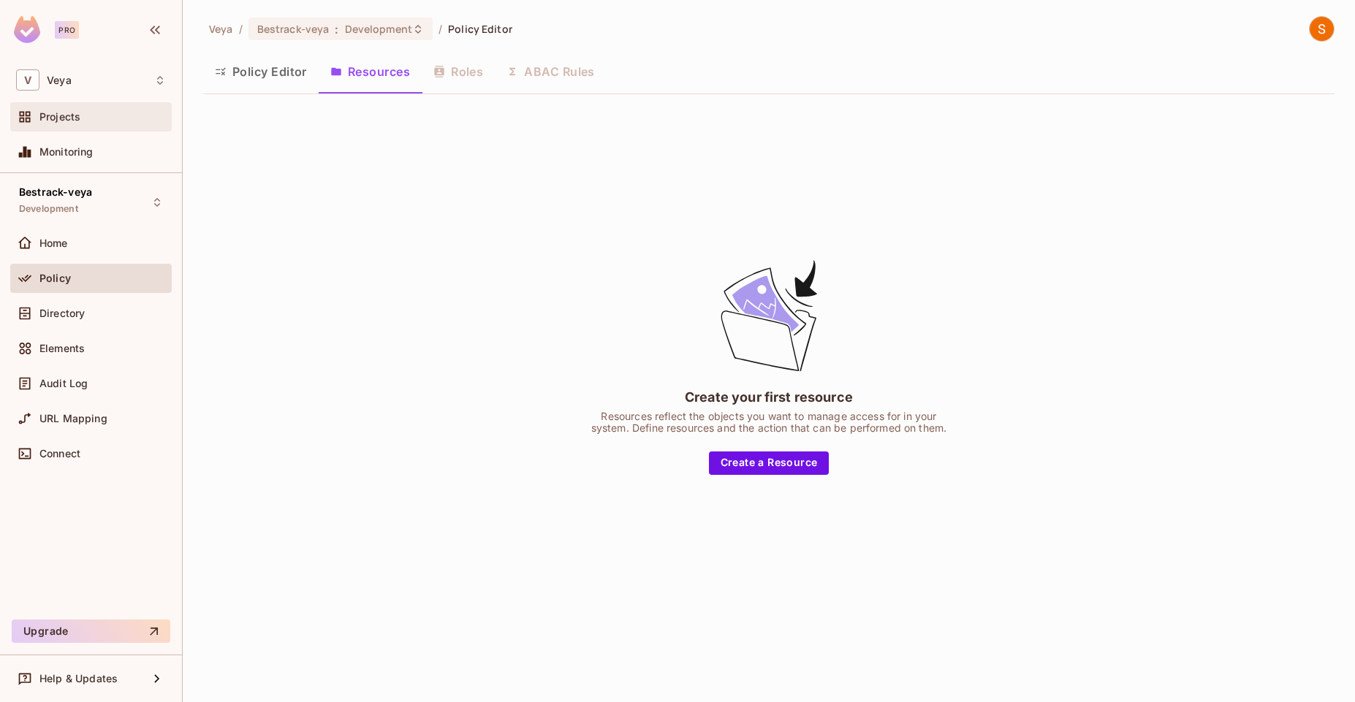
click at [77, 128] on div "Projects" at bounding box center [90, 116] width 161 height 29
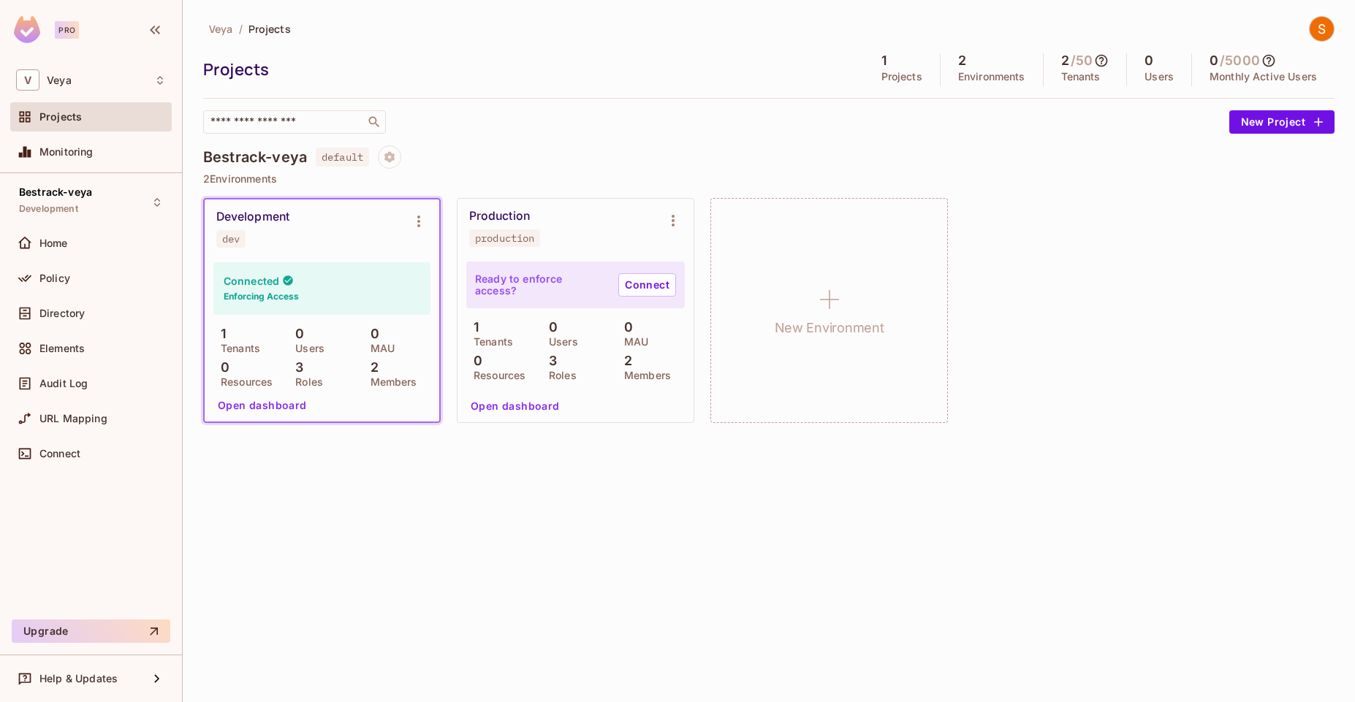
click at [261, 411] on button "Open dashboard" at bounding box center [262, 405] width 101 height 23
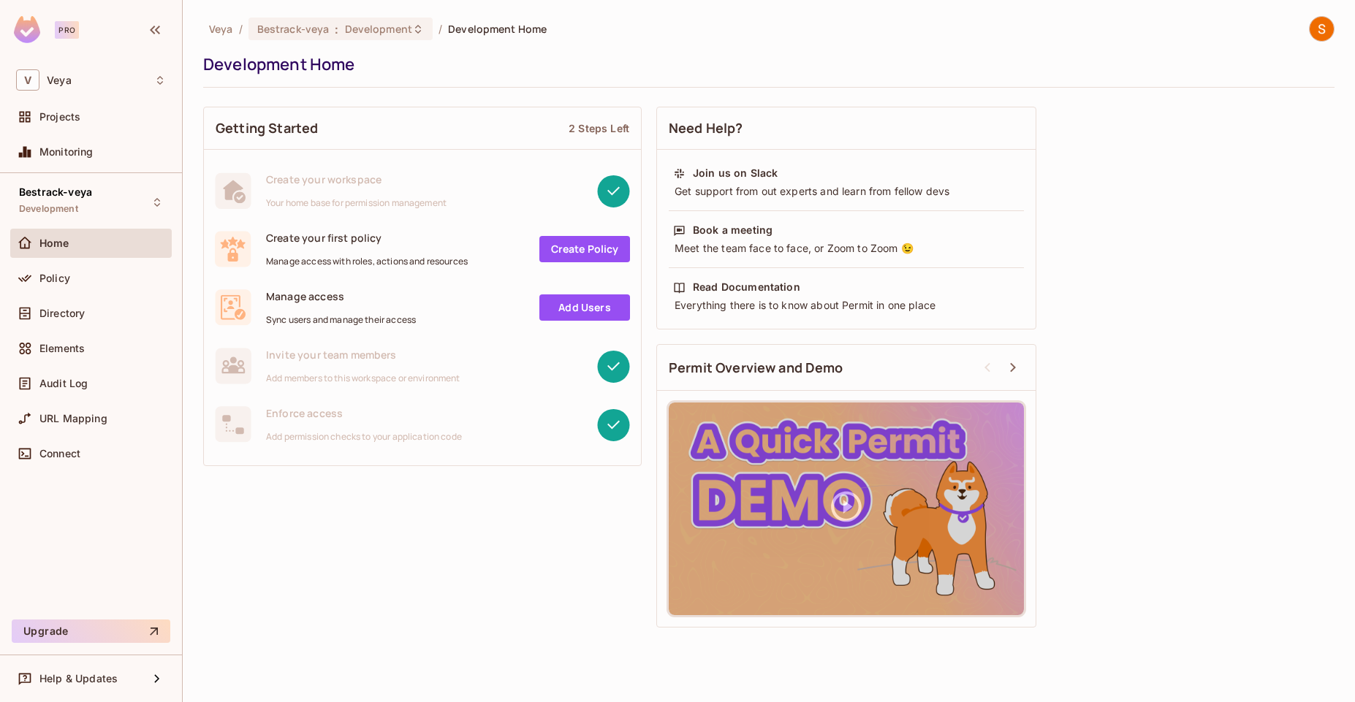
click at [590, 246] on link "Create Policy" at bounding box center [584, 249] width 91 height 26
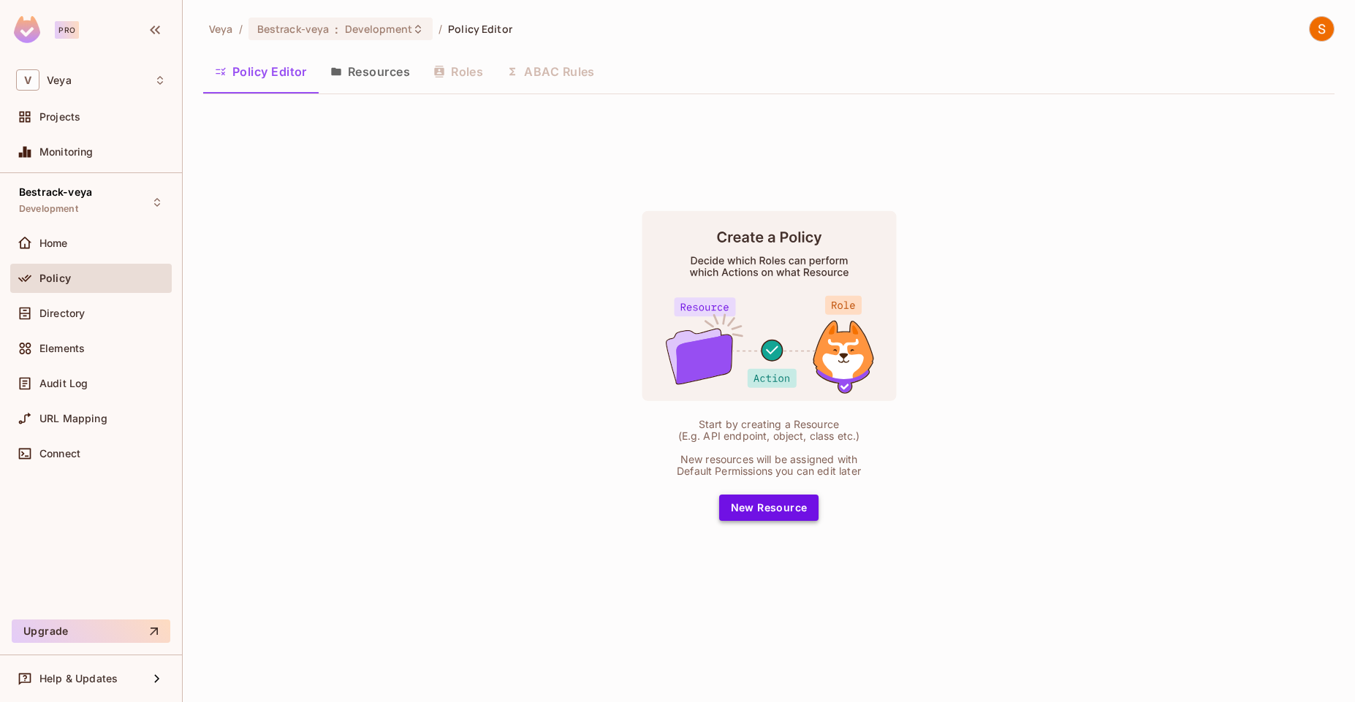
click at [750, 517] on button "New Resource" at bounding box center [769, 508] width 100 height 26
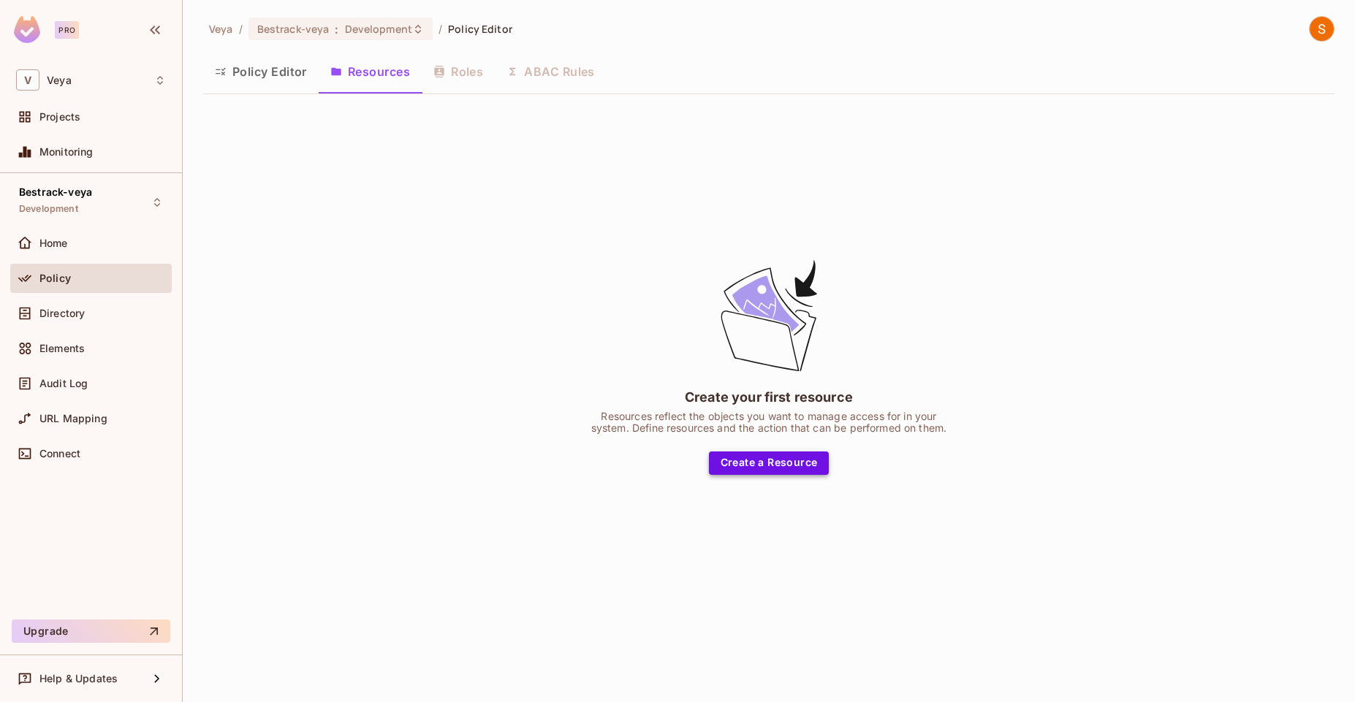
click at [812, 468] on button "Create a Resource" at bounding box center [769, 463] width 121 height 23
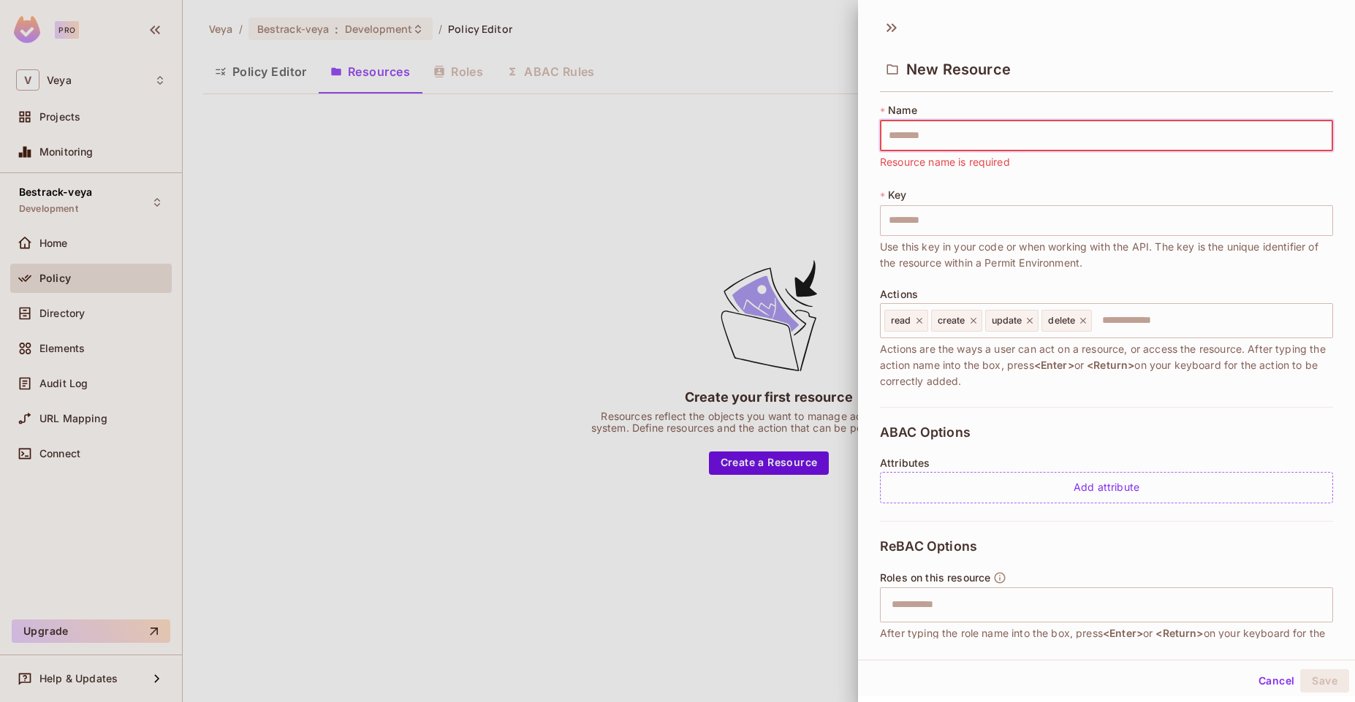
paste input "*******"
type input "*******"
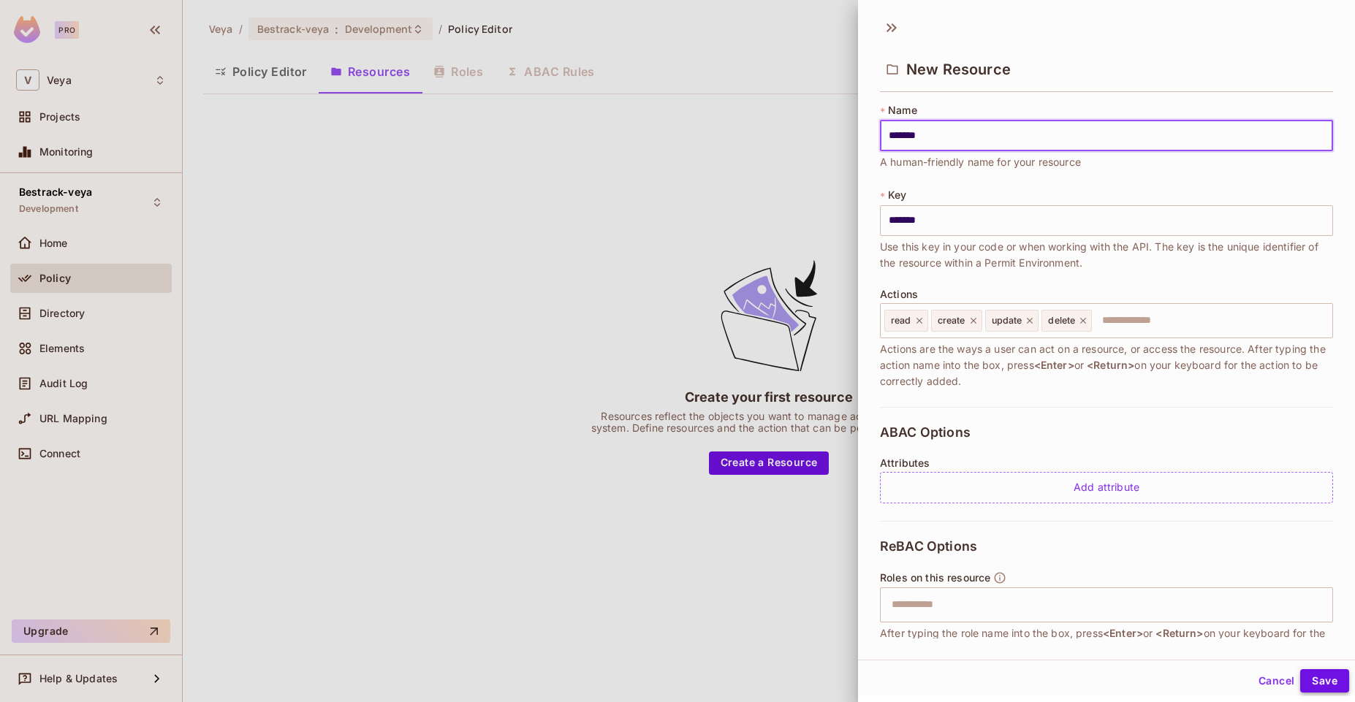
type input "*******"
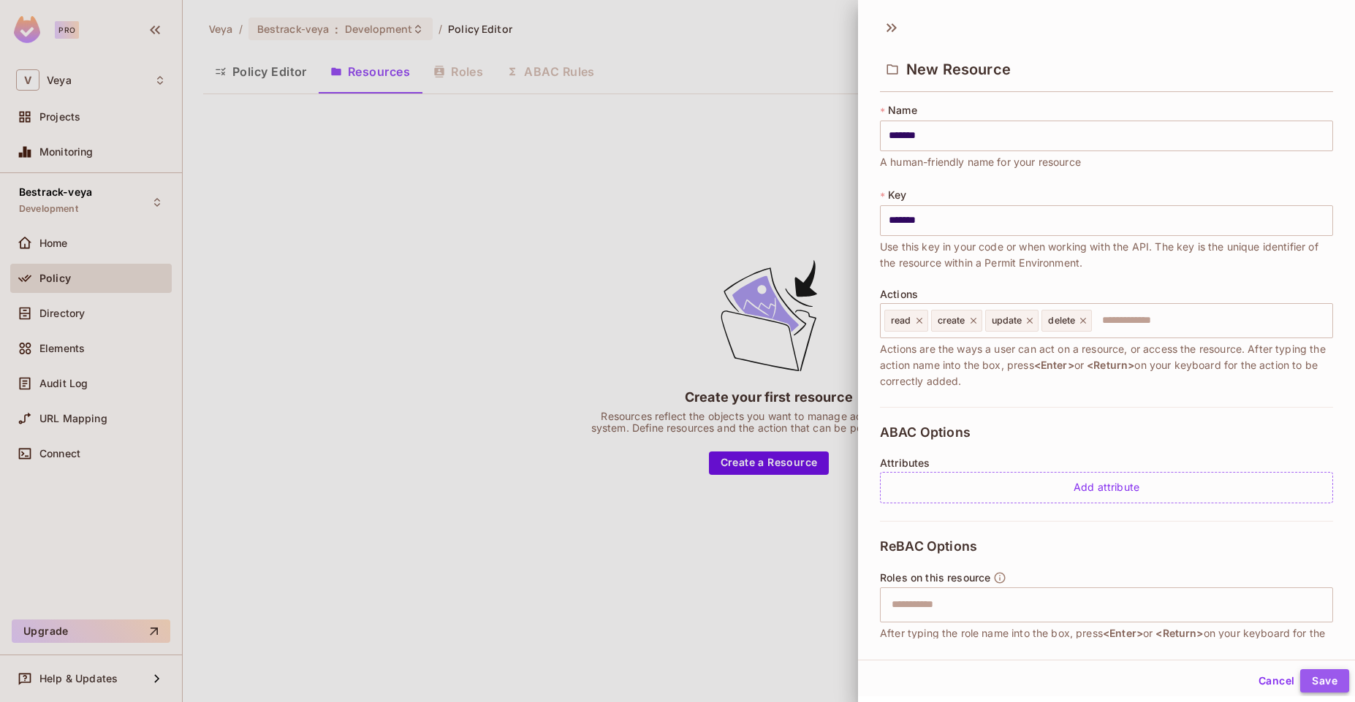
click at [1306, 678] on button "Save" at bounding box center [1324, 680] width 49 height 23
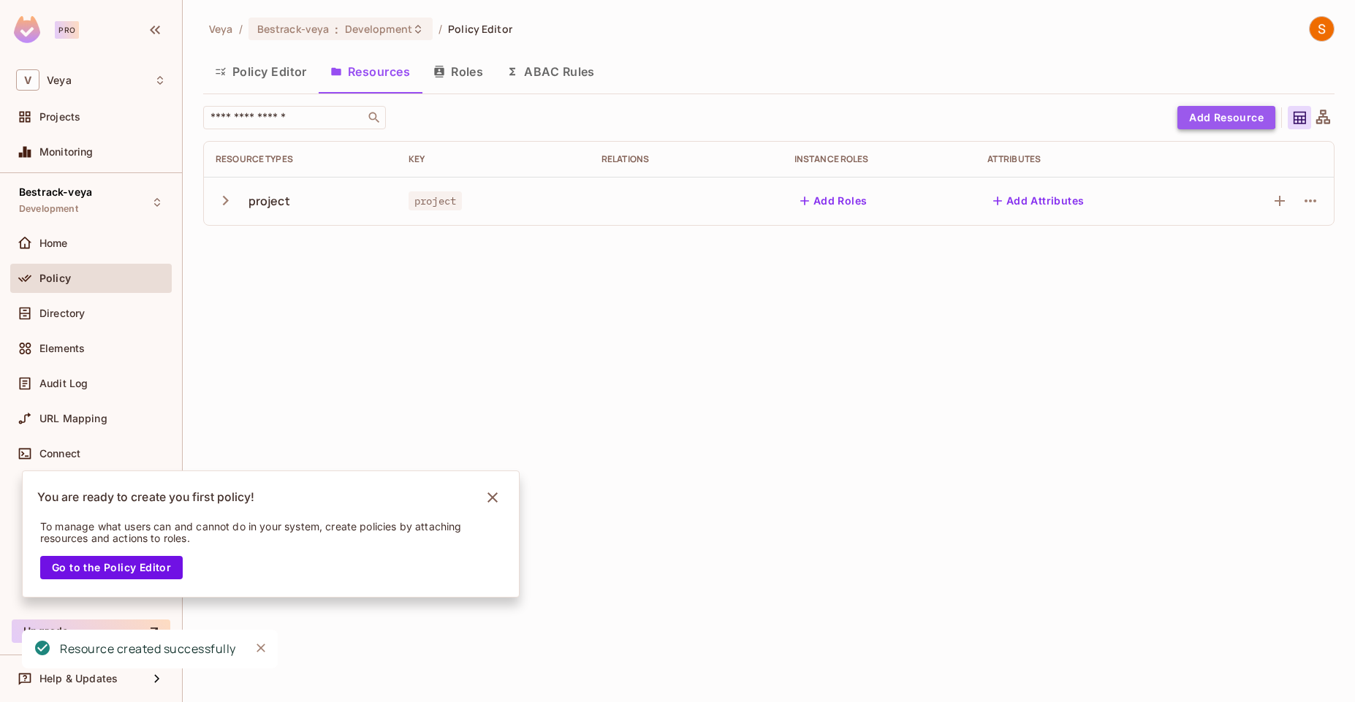
click at [1222, 113] on button "Add Resource" at bounding box center [1226, 117] width 98 height 23
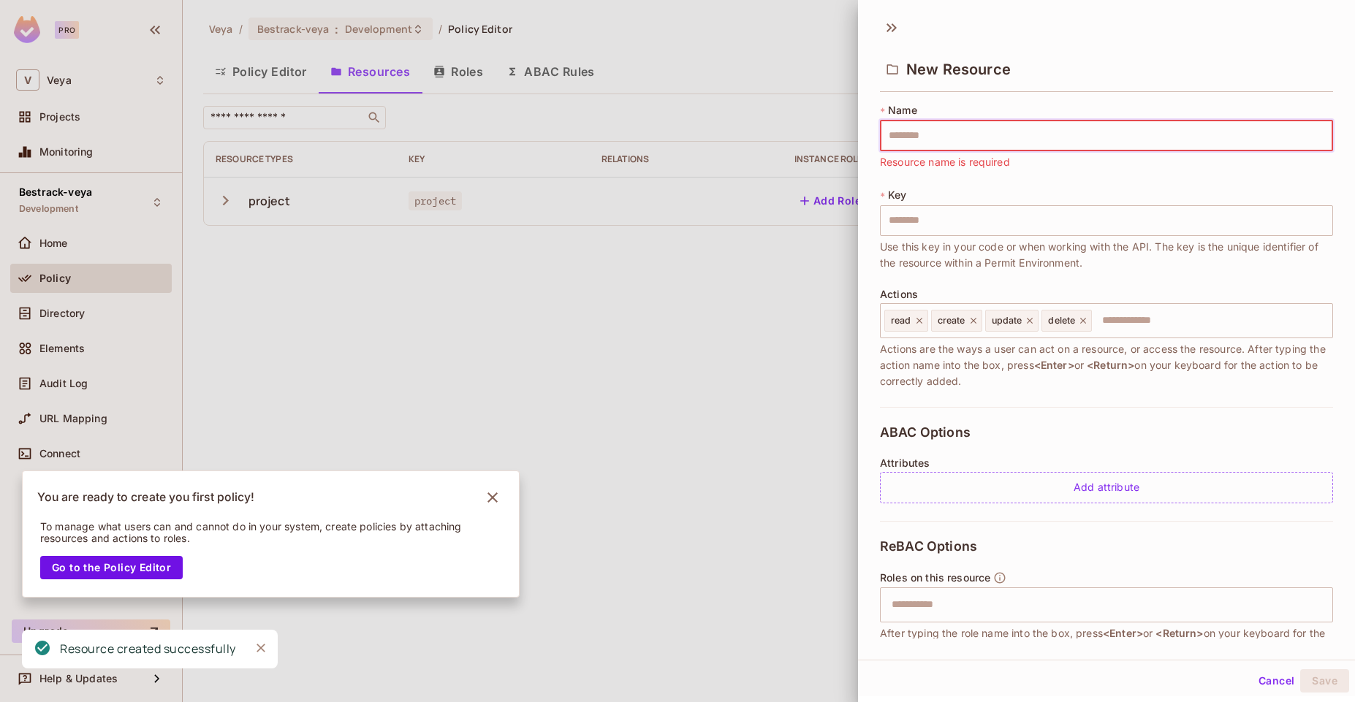
paste input "**********"
type input "**********"
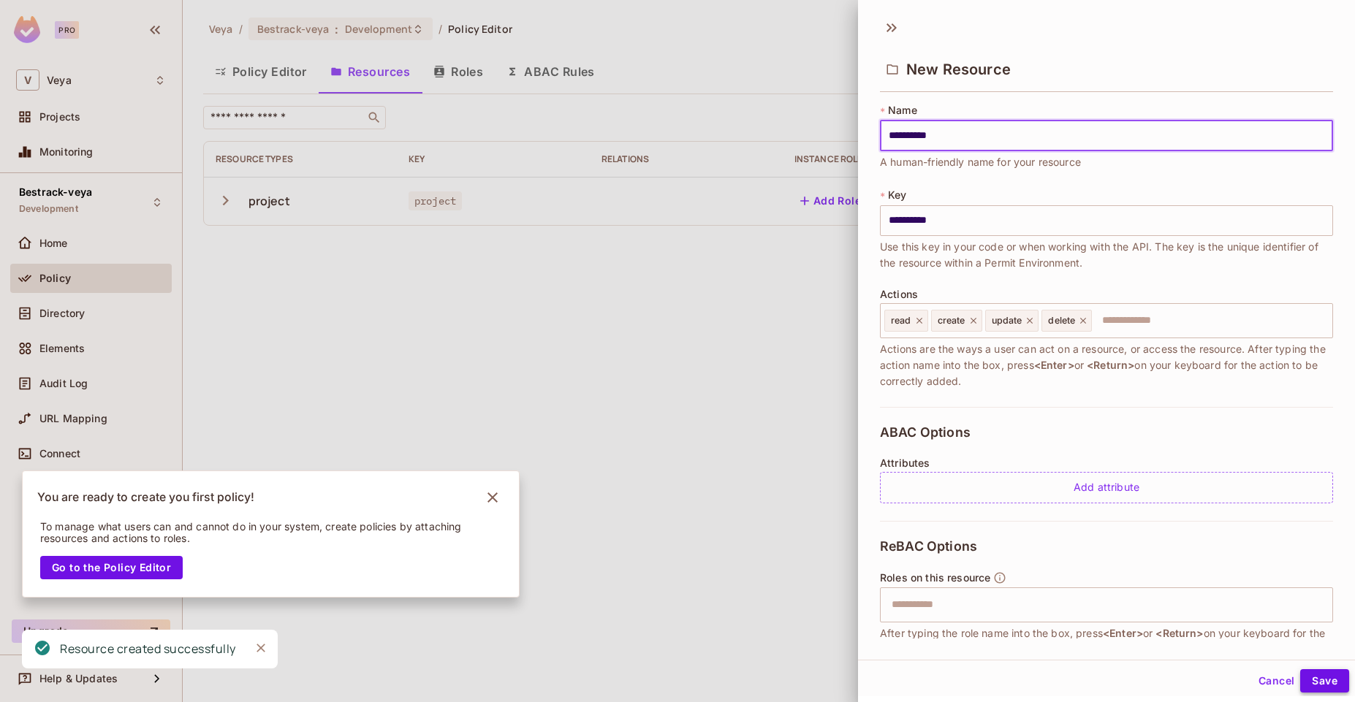
type input "**********"
click at [1320, 676] on button "Save" at bounding box center [1324, 680] width 49 height 23
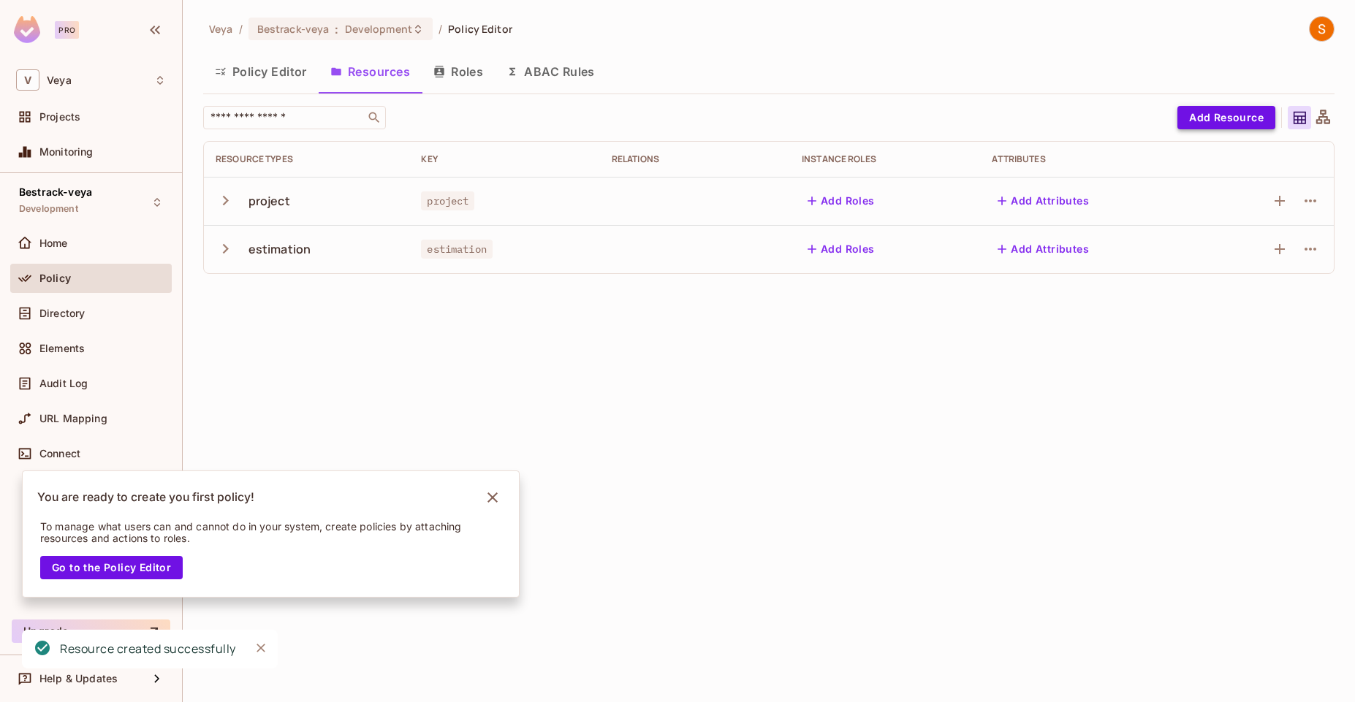
click at [1214, 121] on button "Add Resource" at bounding box center [1226, 117] width 98 height 23
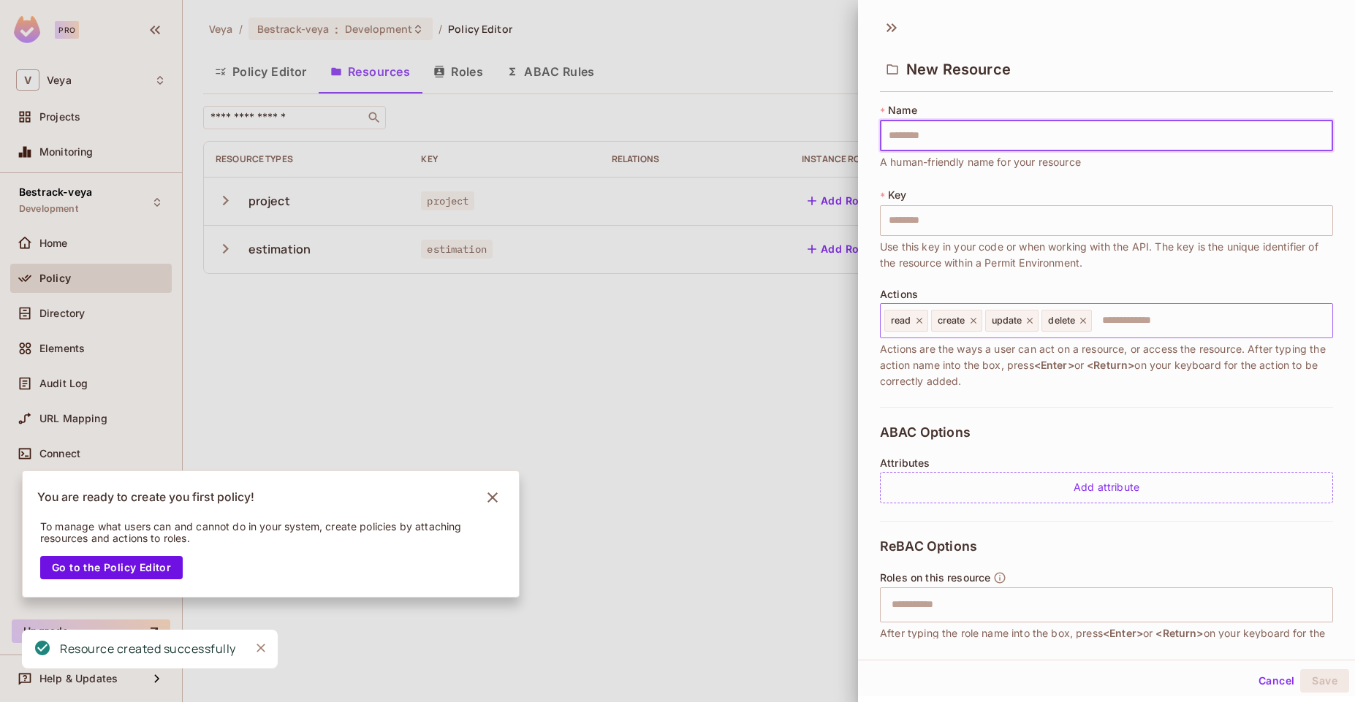
type input "********"
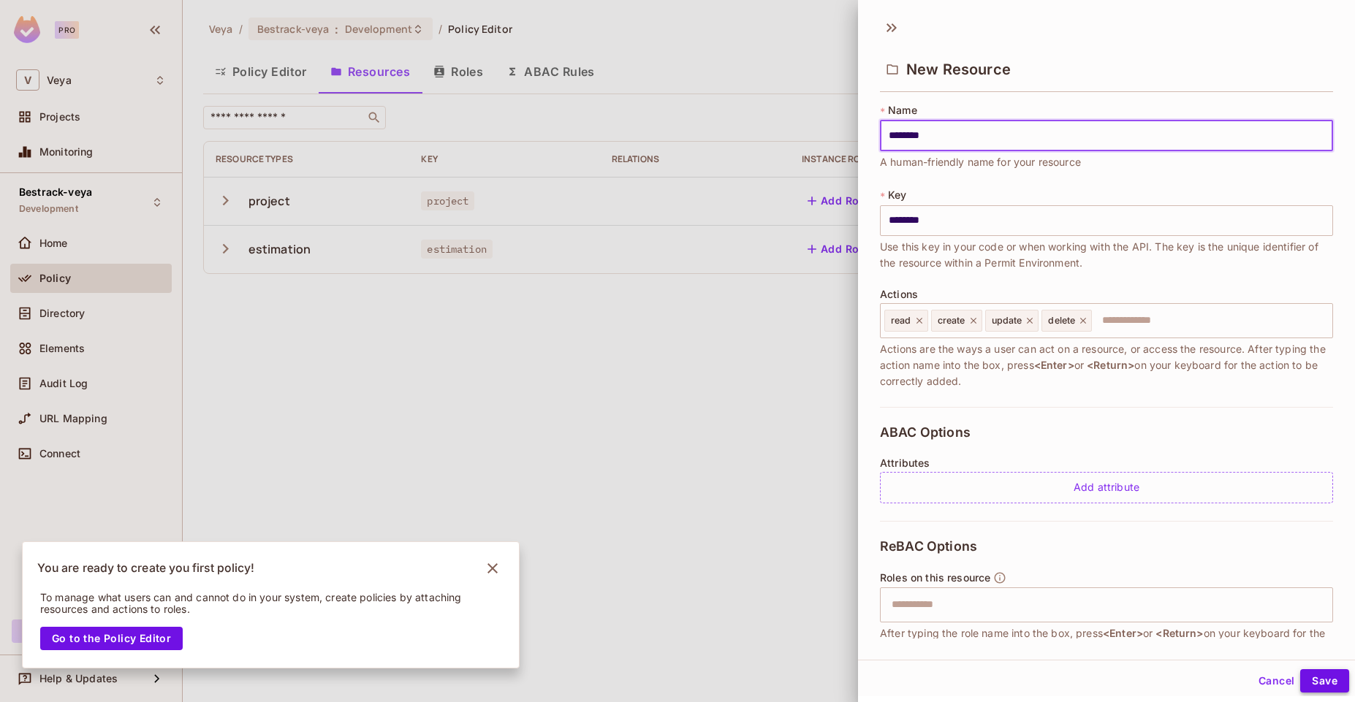
type input "********"
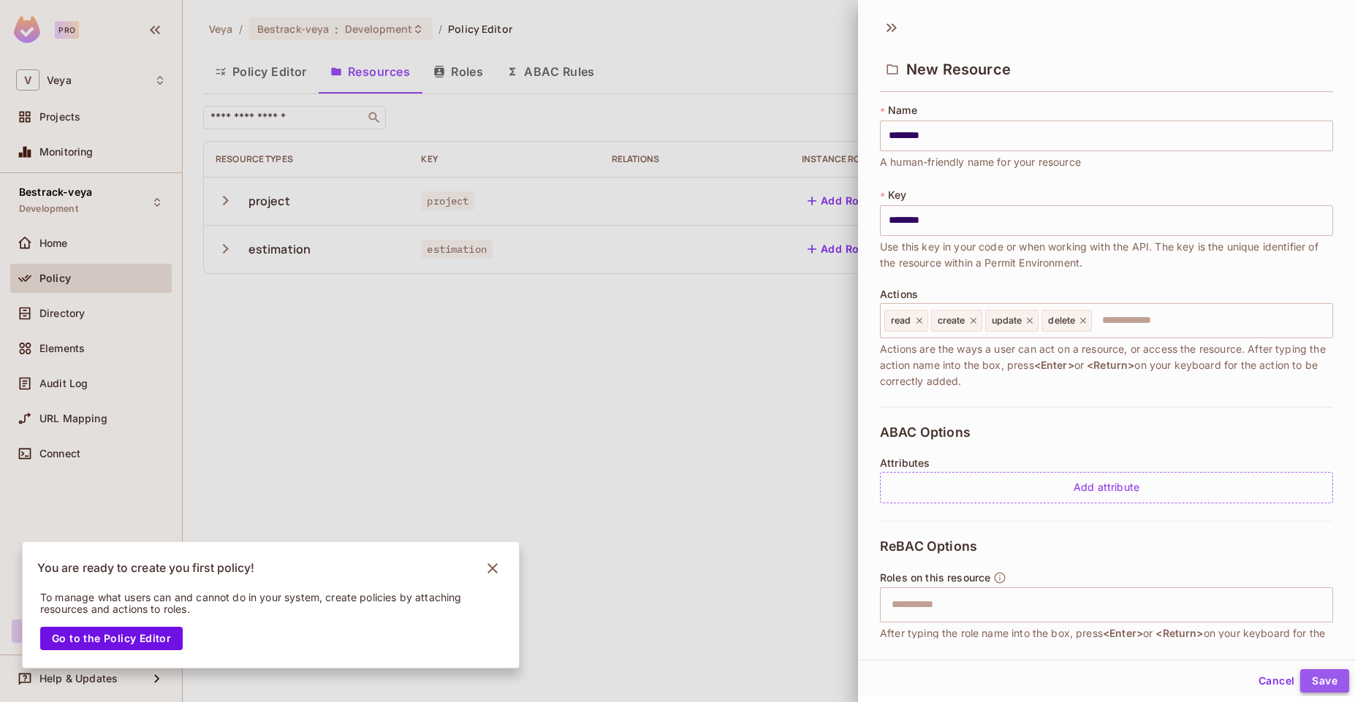
click at [1301, 673] on button "Save" at bounding box center [1324, 680] width 49 height 23
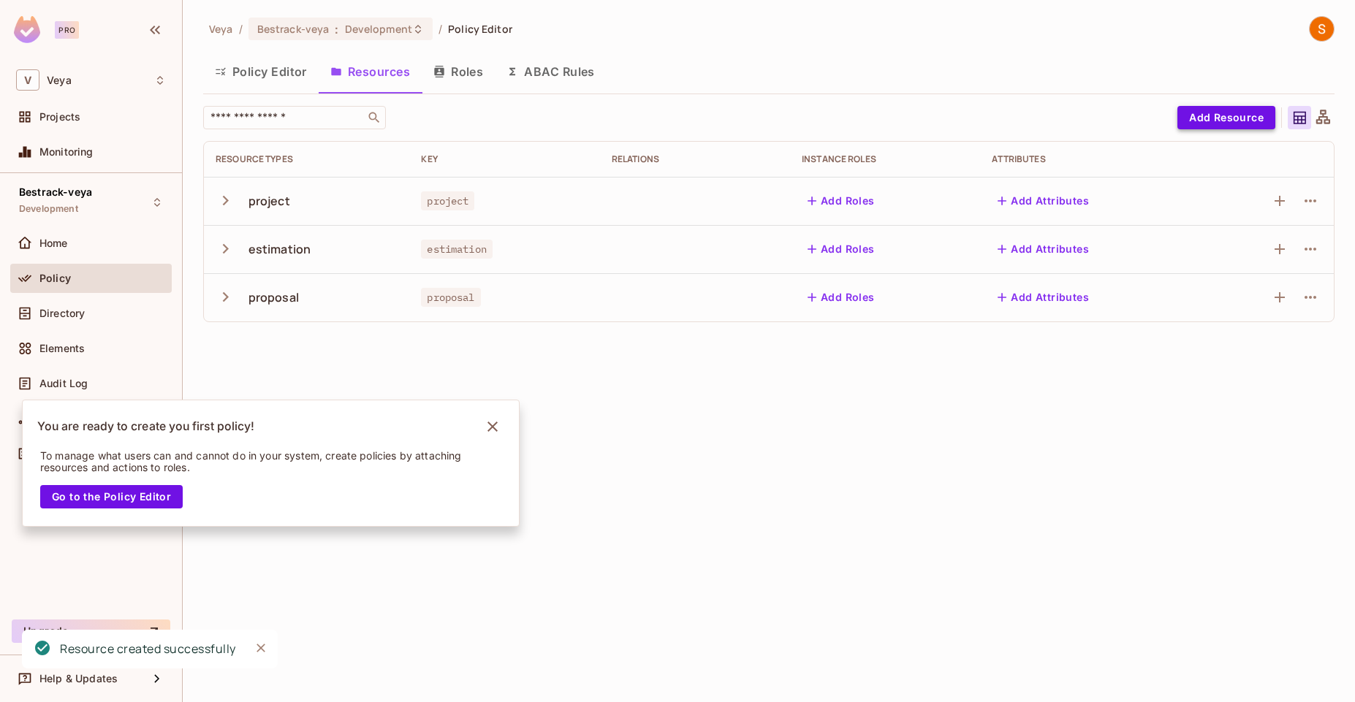
click at [1217, 121] on button "Add Resource" at bounding box center [1226, 117] width 98 height 23
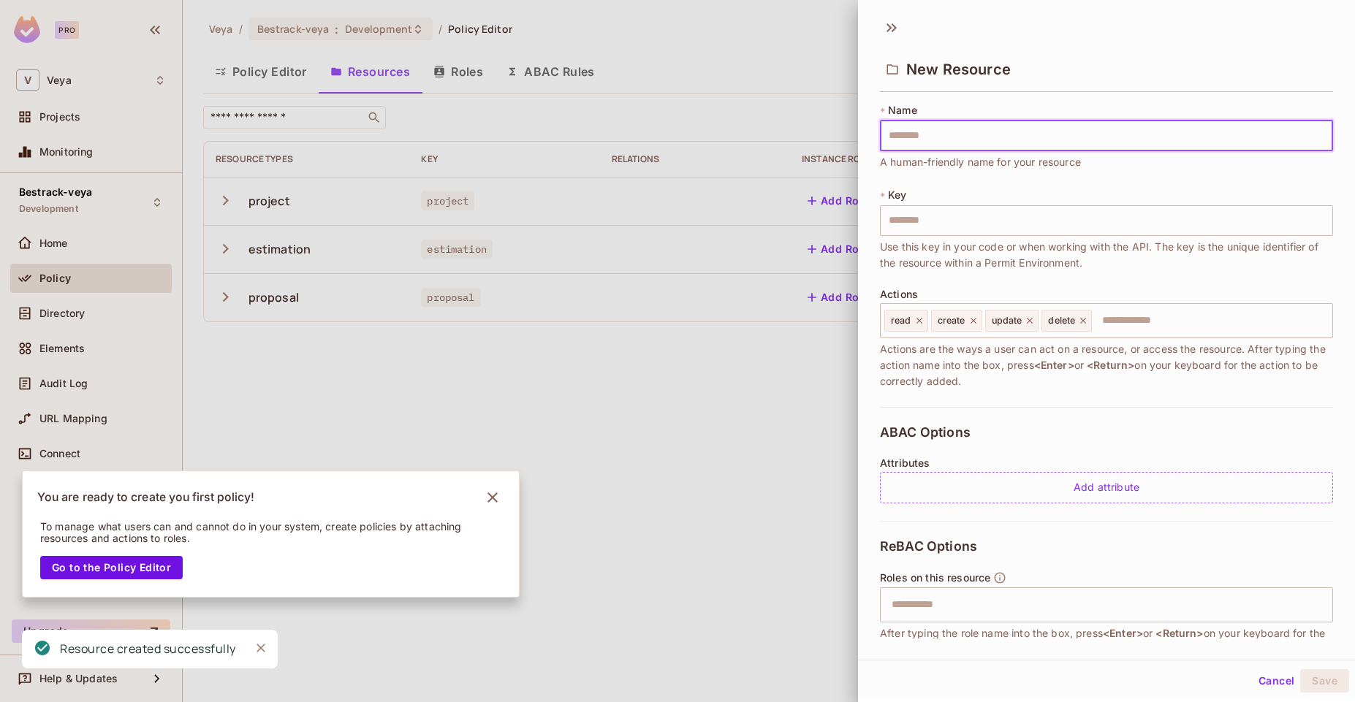
type input "********"
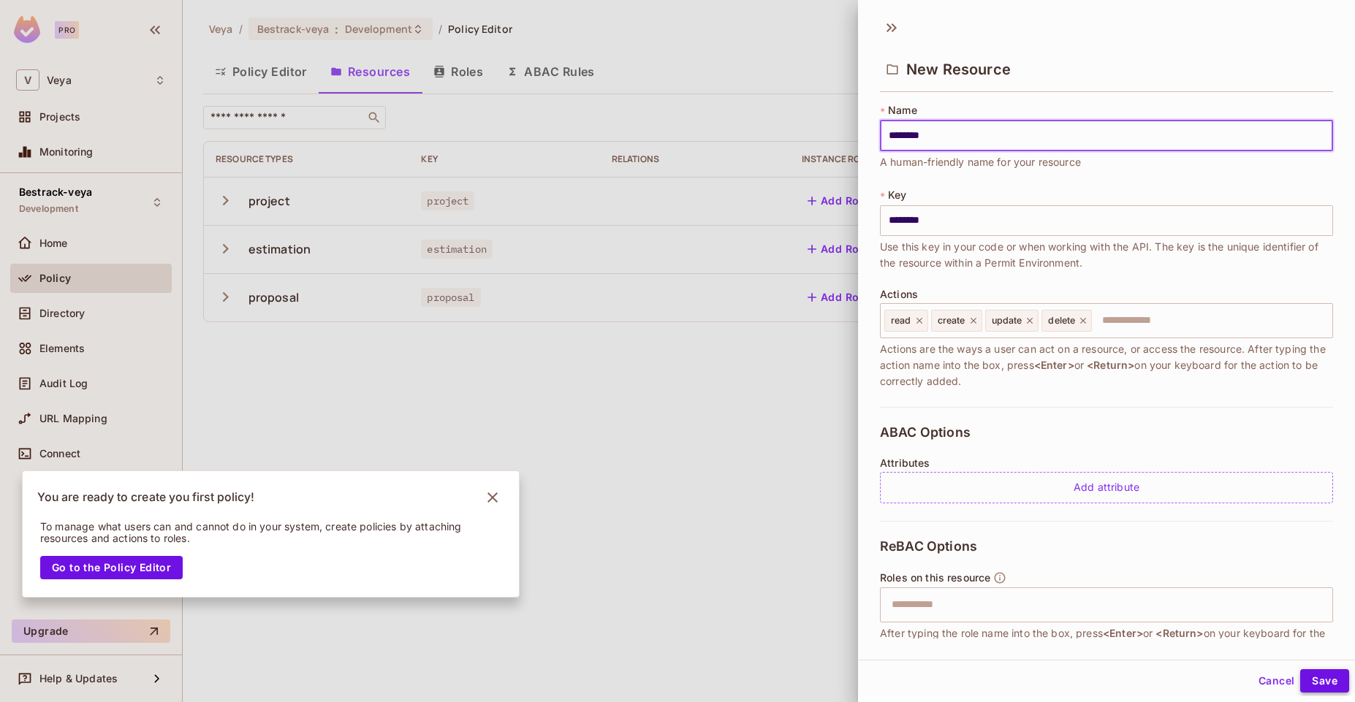
type input "********"
click at [1327, 684] on button "Save" at bounding box center [1324, 680] width 49 height 23
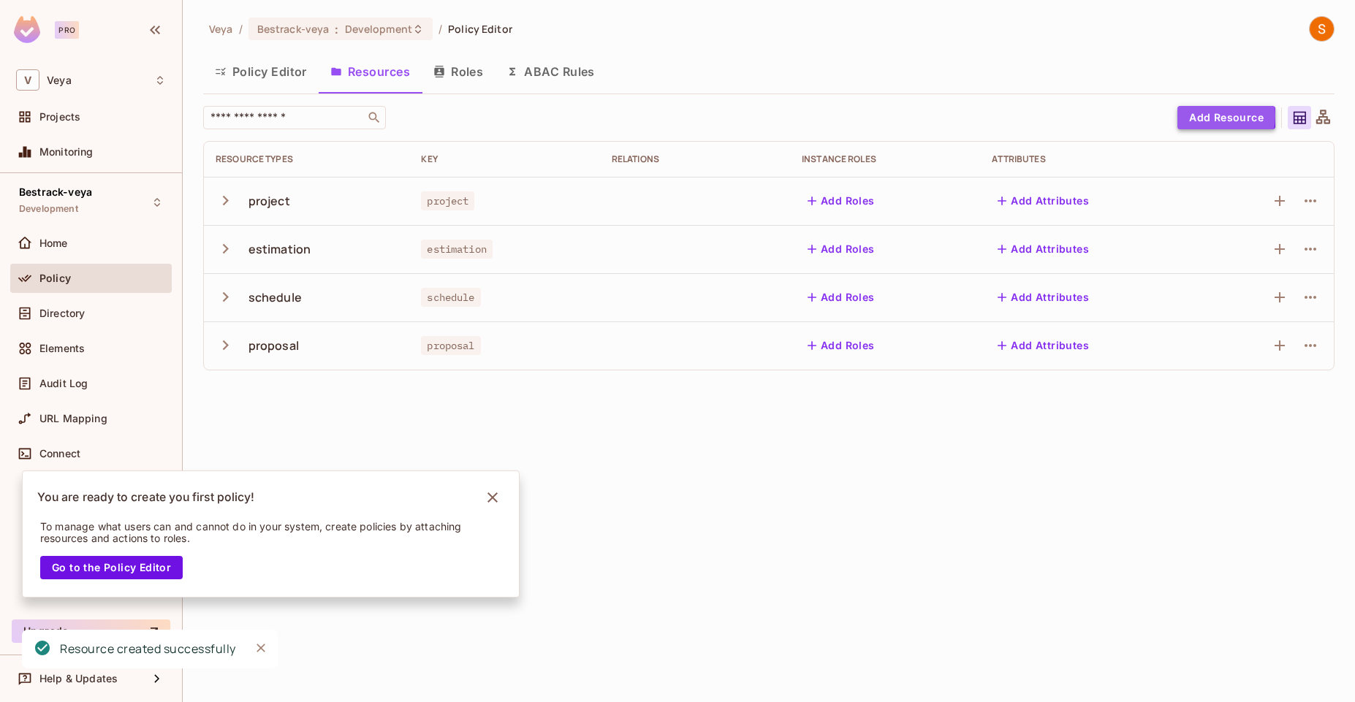
click at [1210, 116] on button "Add Resource" at bounding box center [1226, 117] width 98 height 23
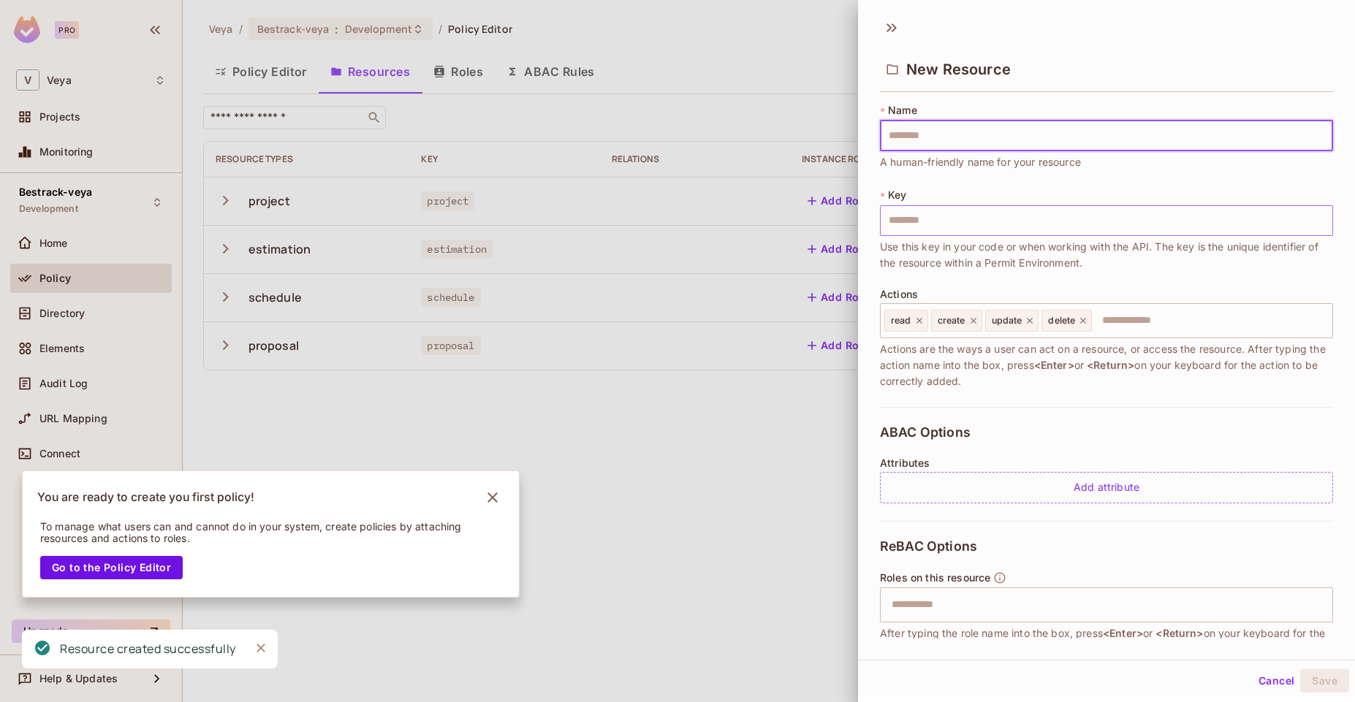
type input "*****"
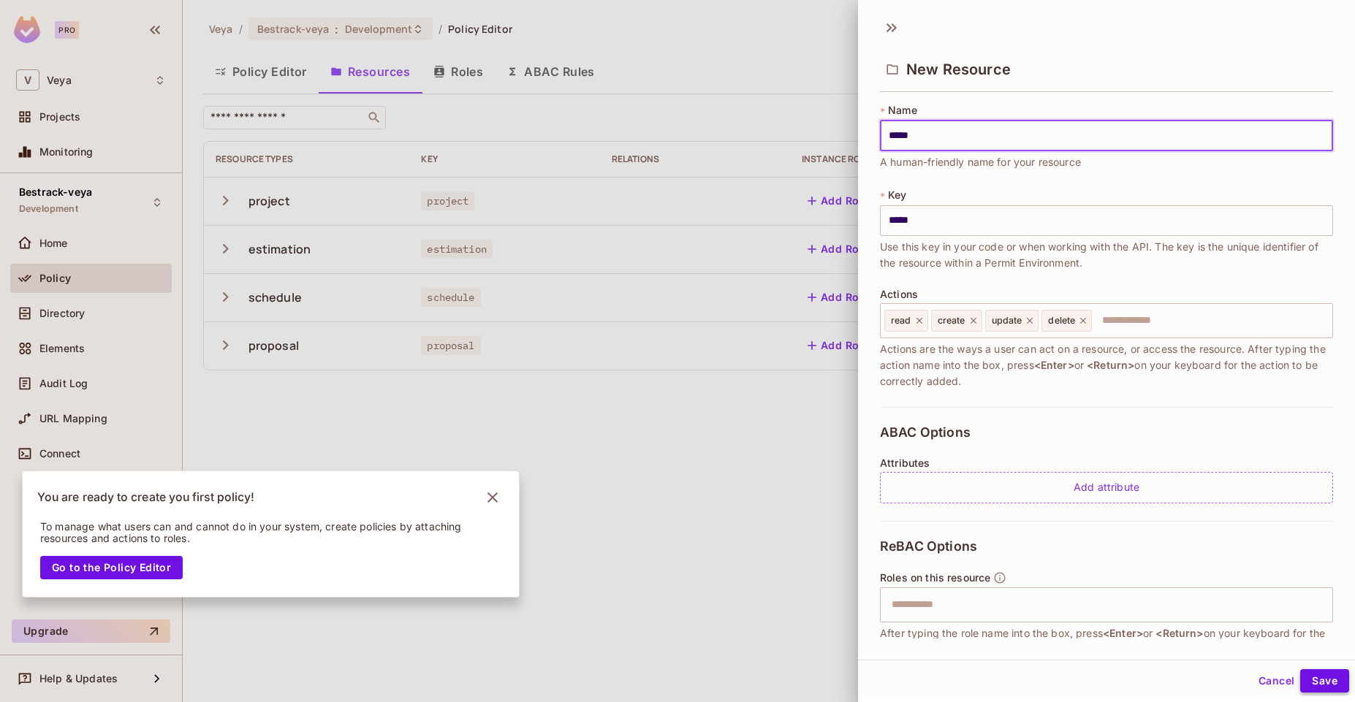
type input "*****"
click at [1304, 676] on button "Save" at bounding box center [1324, 680] width 49 height 23
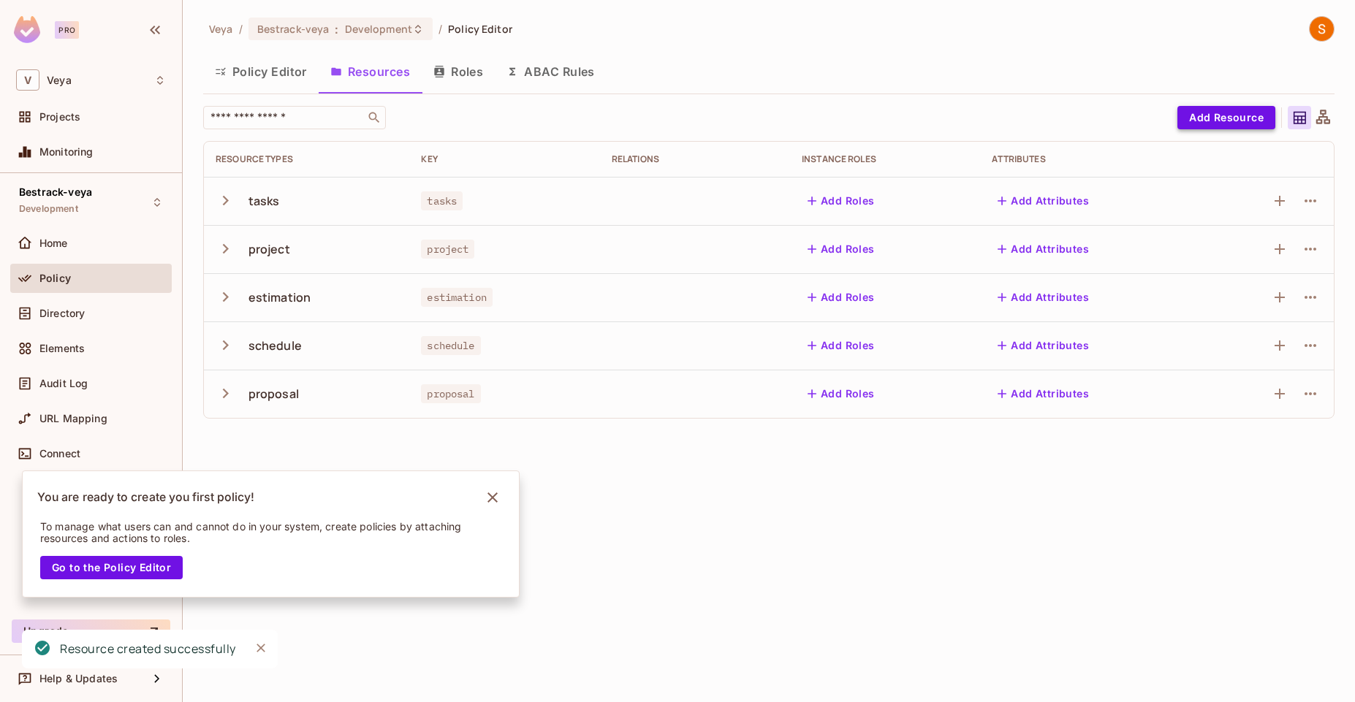
click at [1227, 113] on button "Add Resource" at bounding box center [1226, 117] width 98 height 23
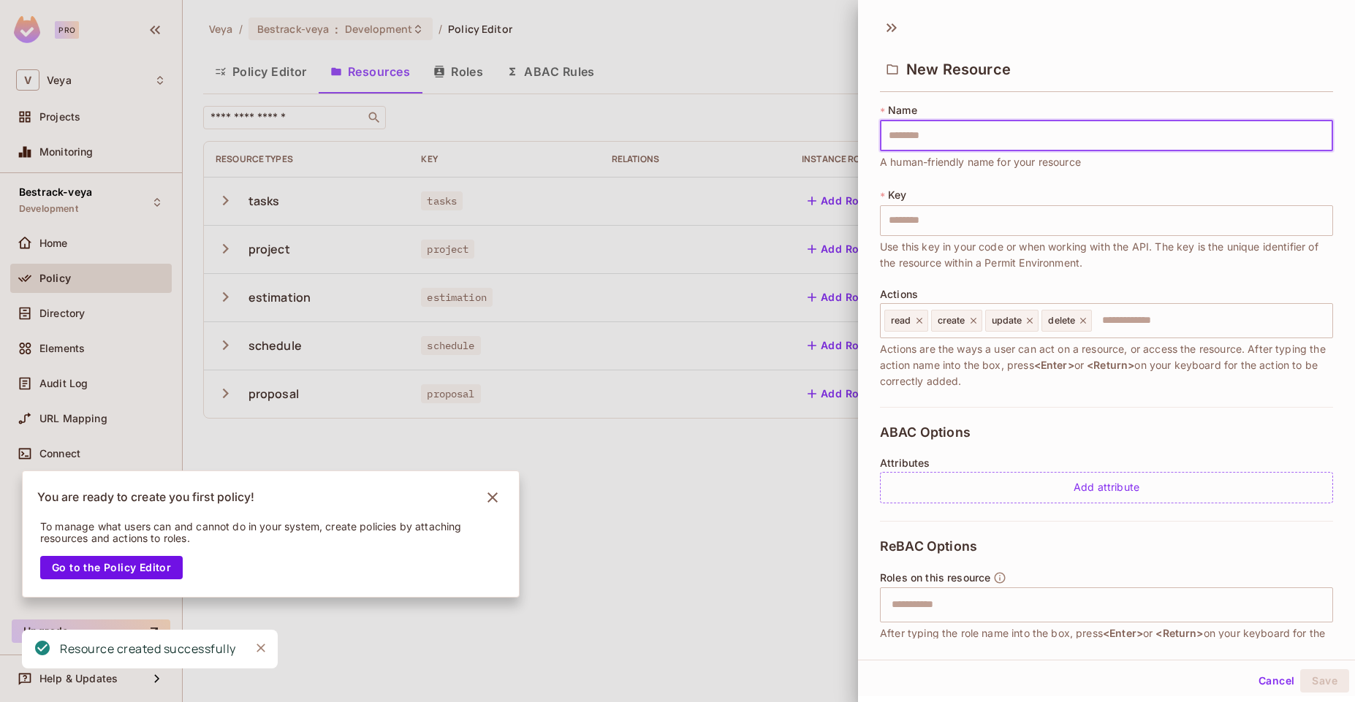
type input "******"
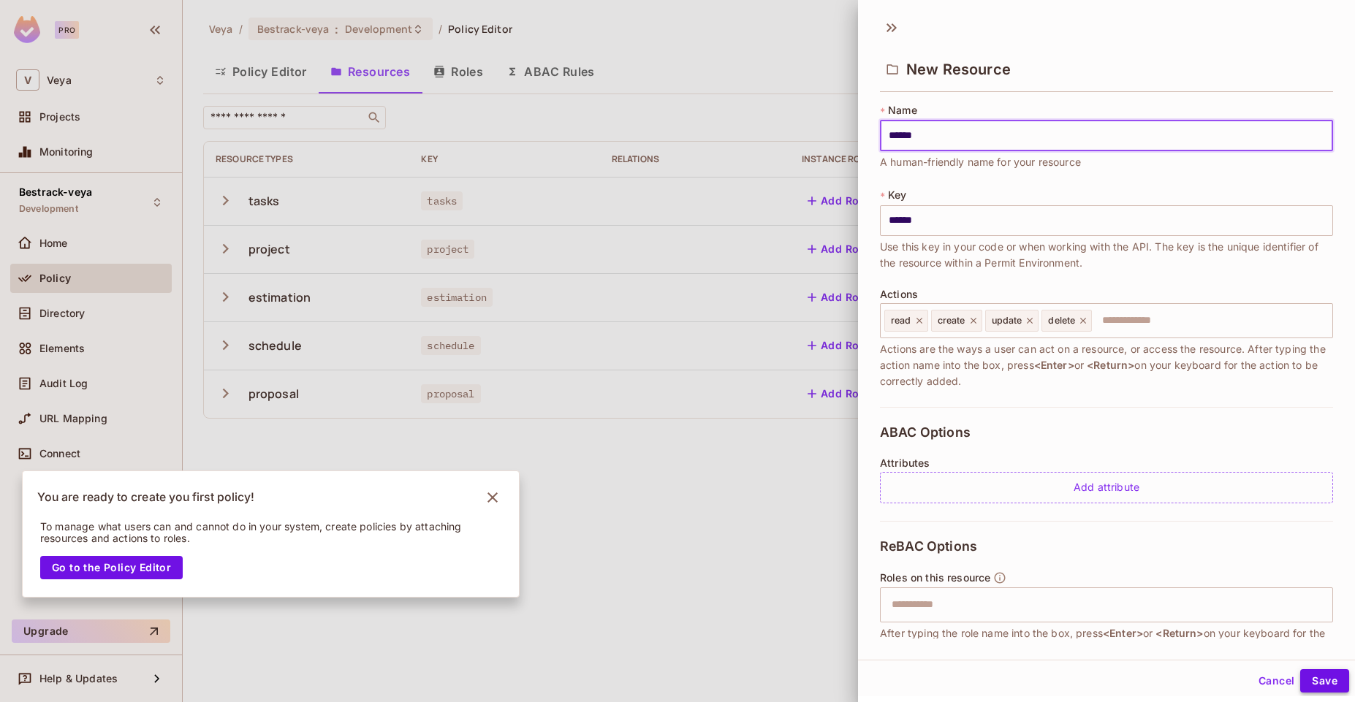
type input "******"
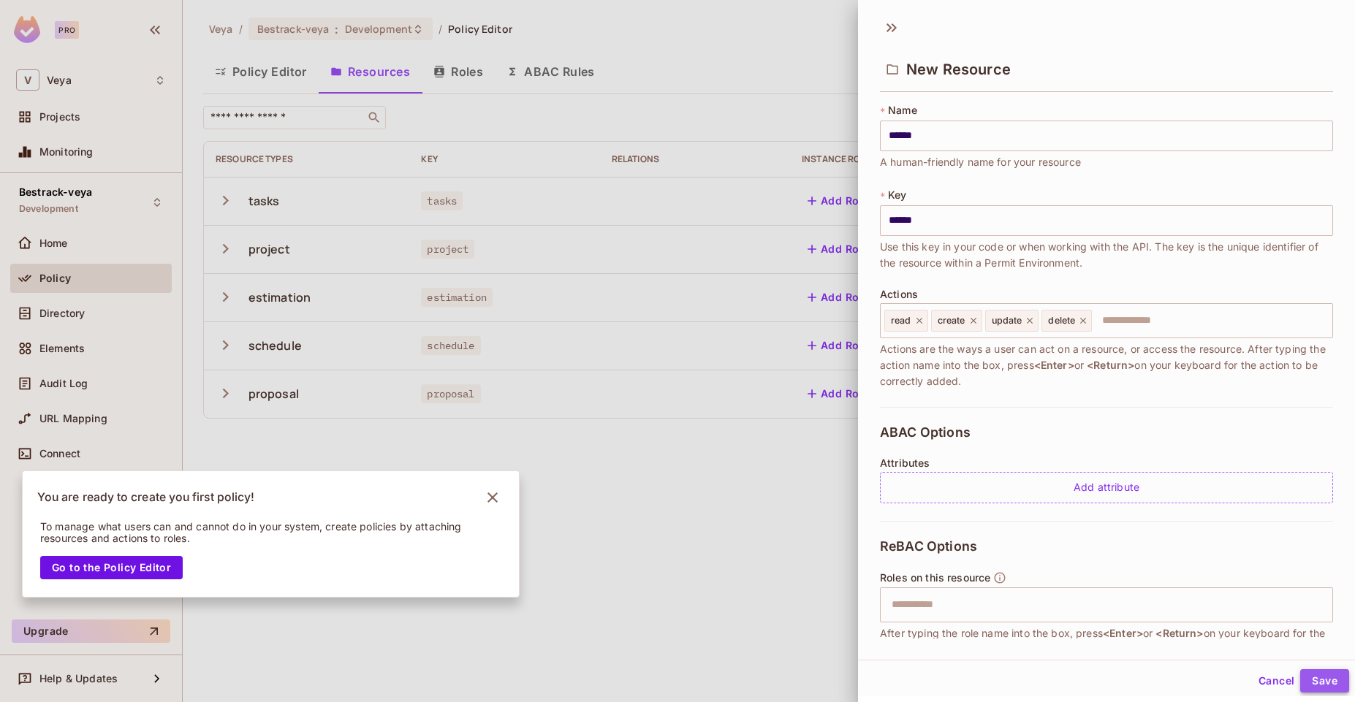
click at [1330, 673] on button "Save" at bounding box center [1324, 680] width 49 height 23
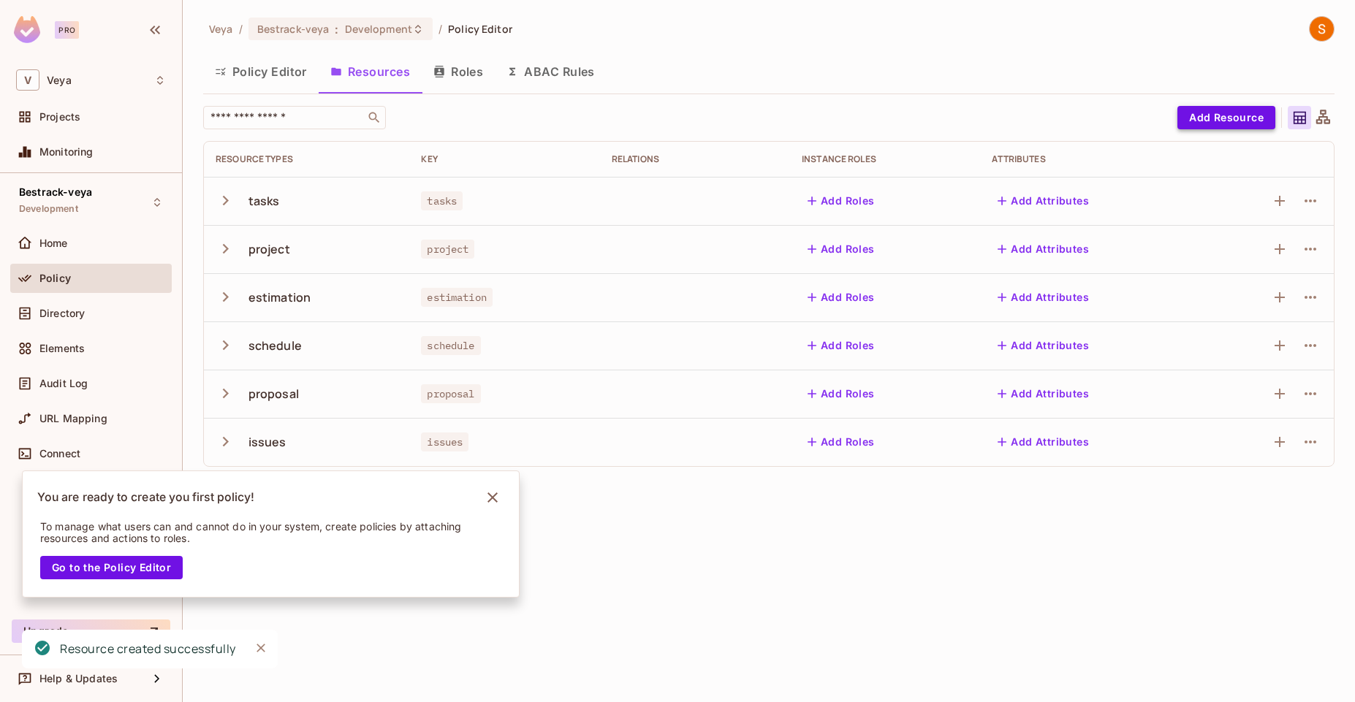
click at [1233, 110] on button "Add Resource" at bounding box center [1226, 117] width 98 height 23
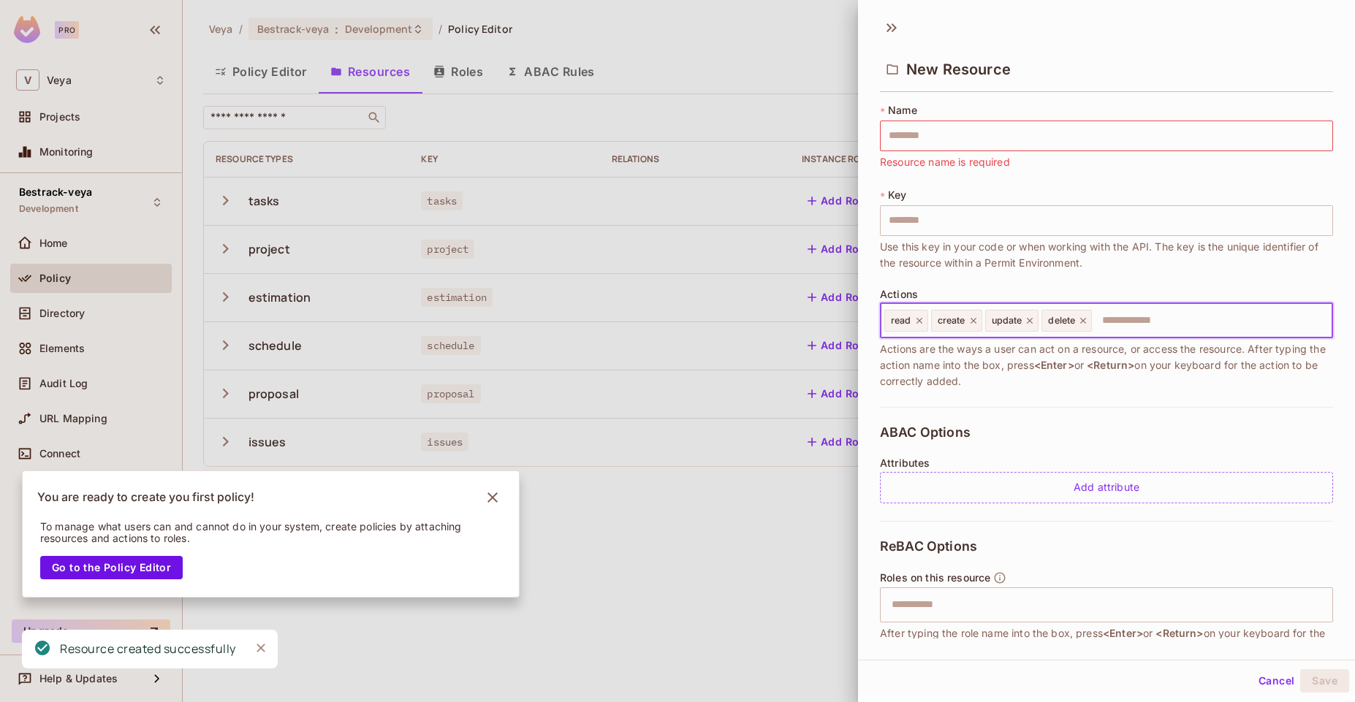
click at [1123, 318] on input "text" at bounding box center [1209, 320] width 233 height 29
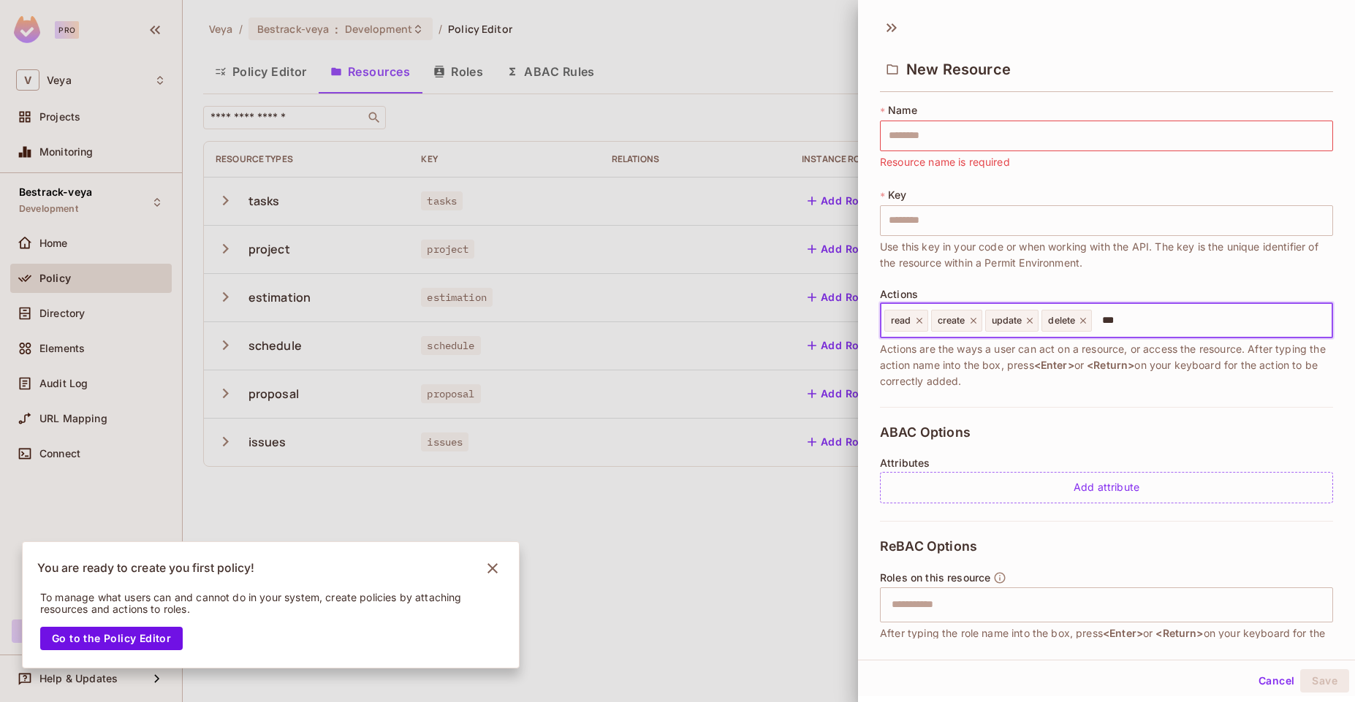
type input "****"
click at [1132, 320] on icon at bounding box center [1130, 321] width 6 height 6
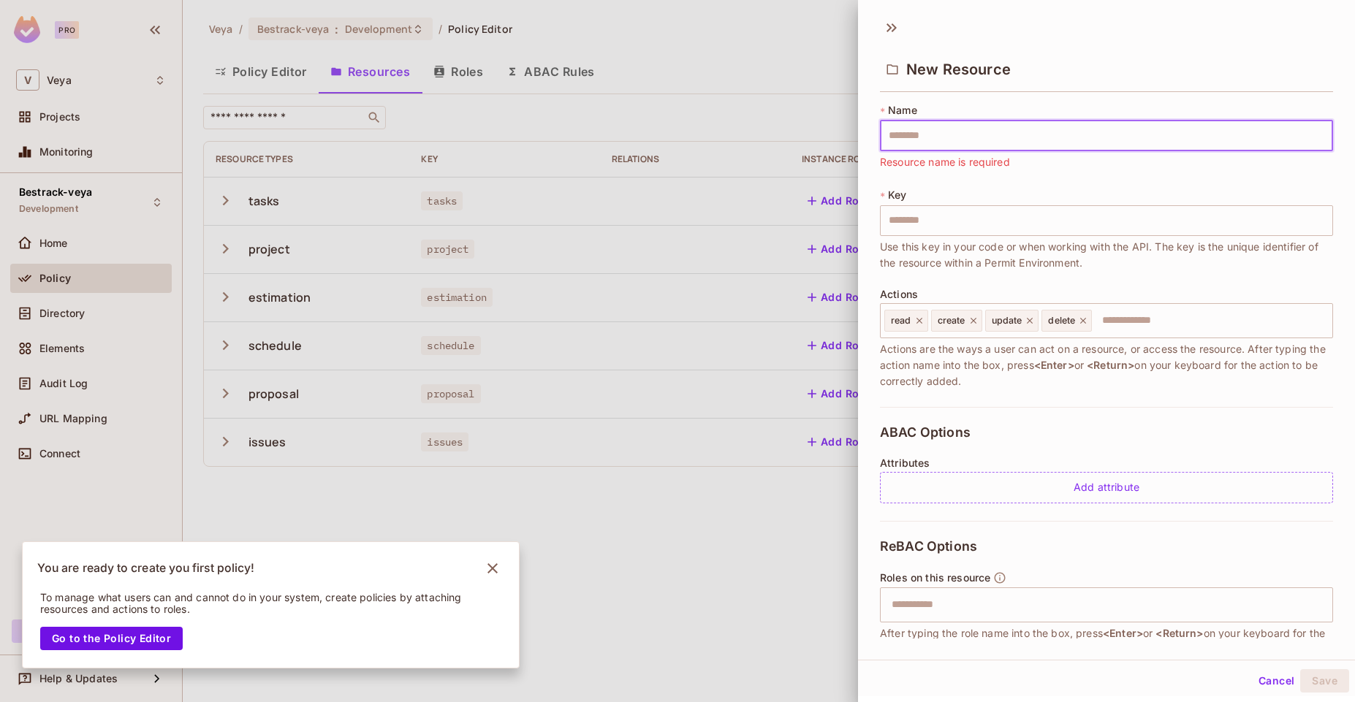
click at [948, 148] on input "text" at bounding box center [1106, 136] width 453 height 31
paste input "*********"
type input "*********"
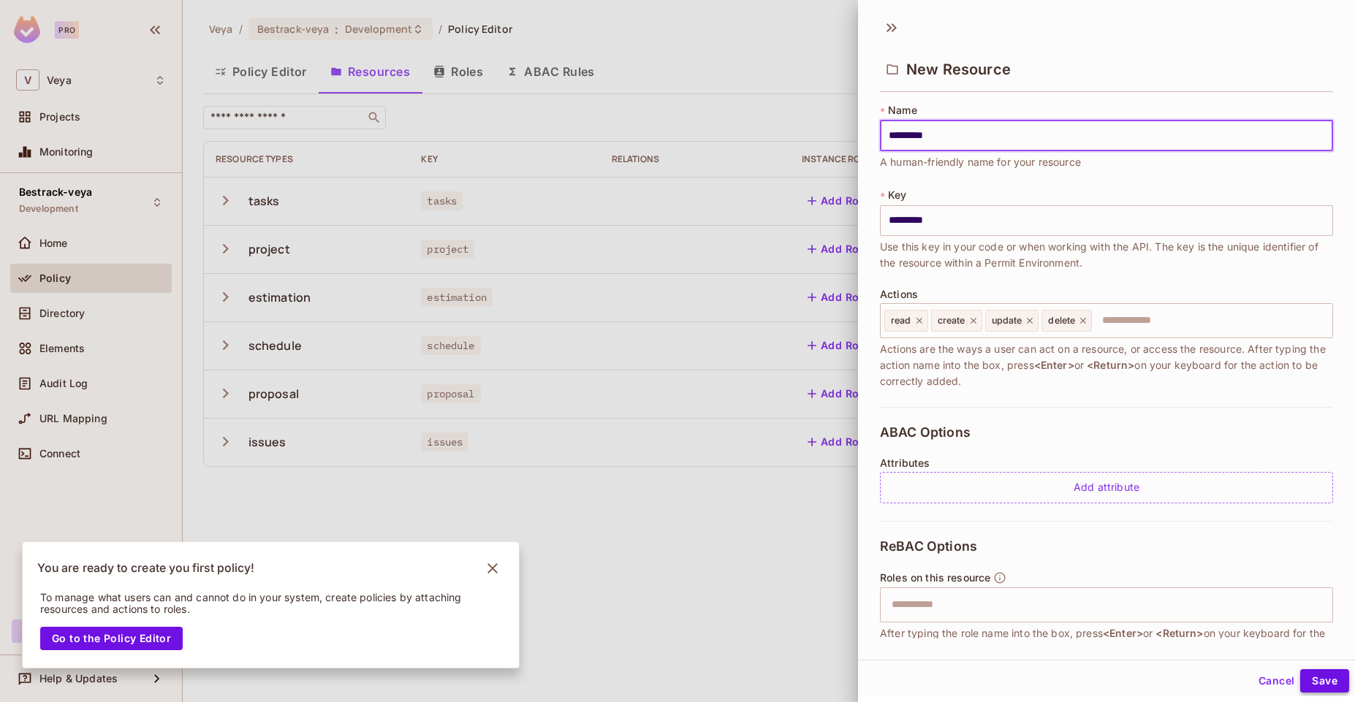
click at [1306, 677] on button "Save" at bounding box center [1324, 680] width 49 height 23
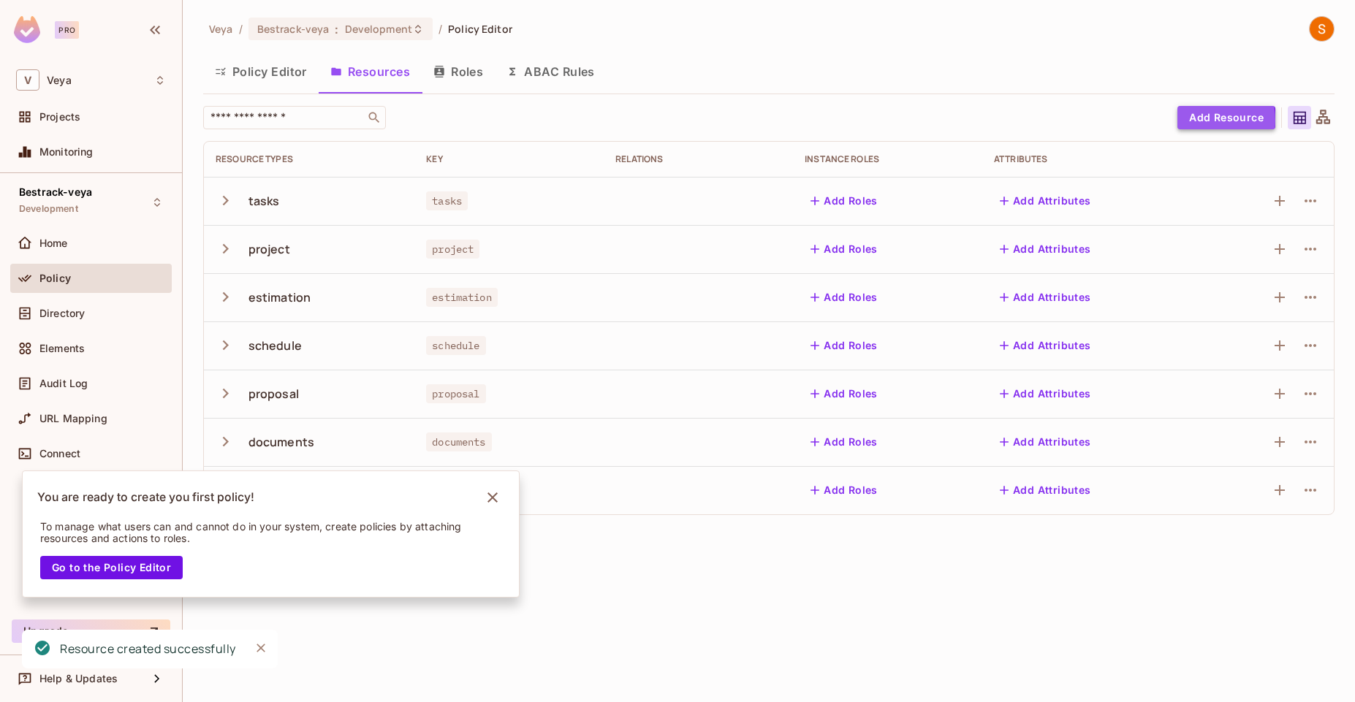
click at [1192, 121] on button "Add Resource" at bounding box center [1226, 117] width 98 height 23
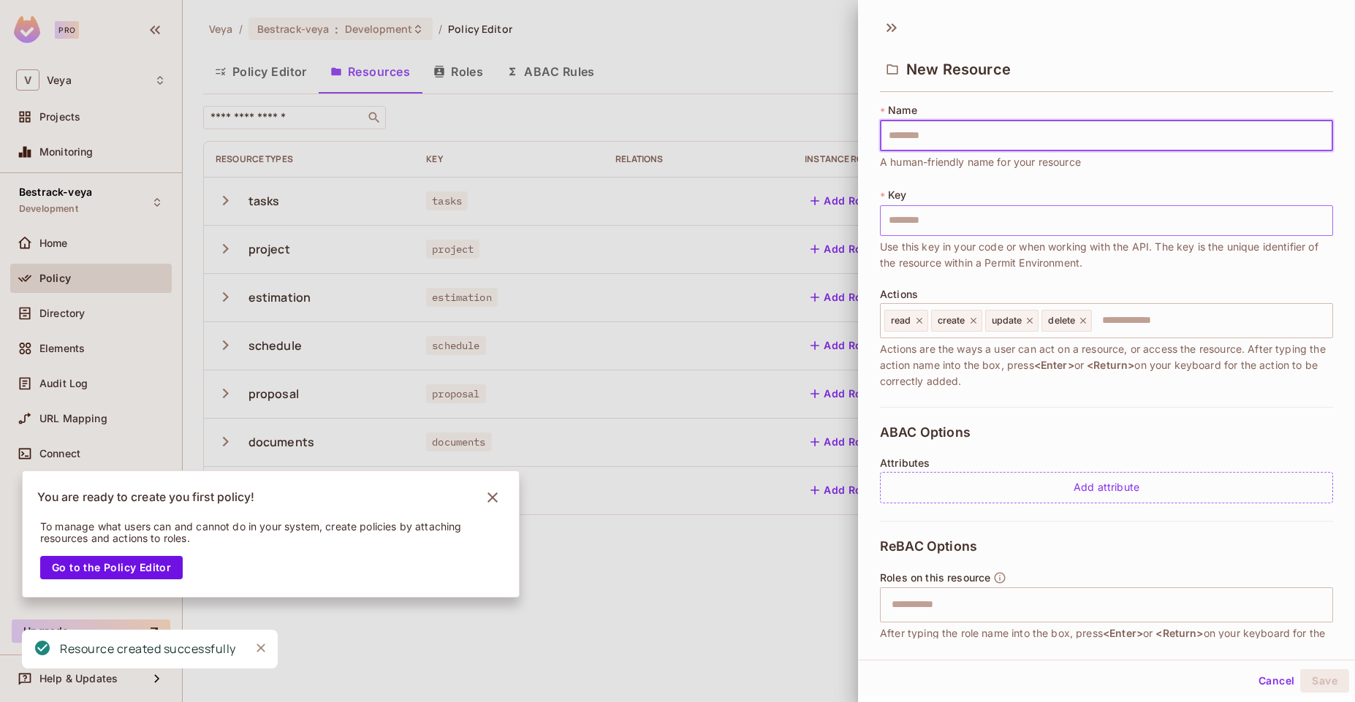
type input "**********"
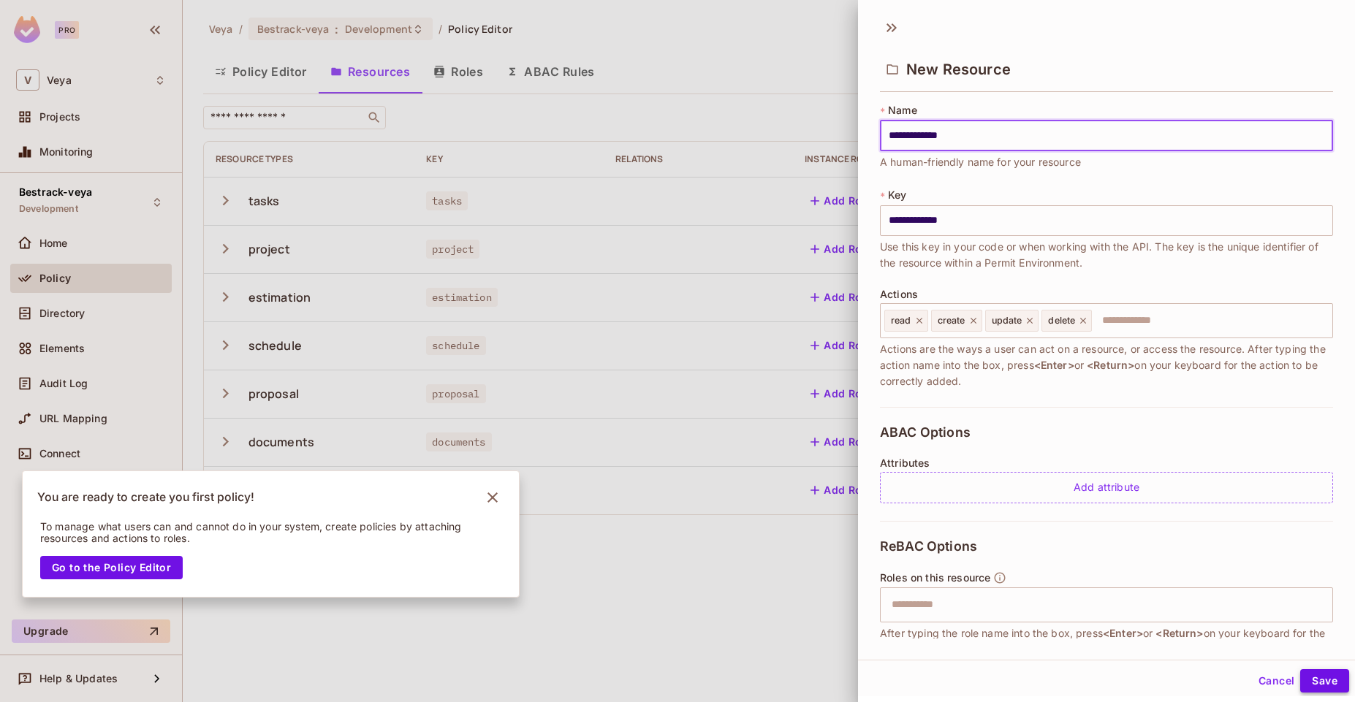
type input "**********"
click at [1317, 687] on button "Save" at bounding box center [1324, 680] width 49 height 23
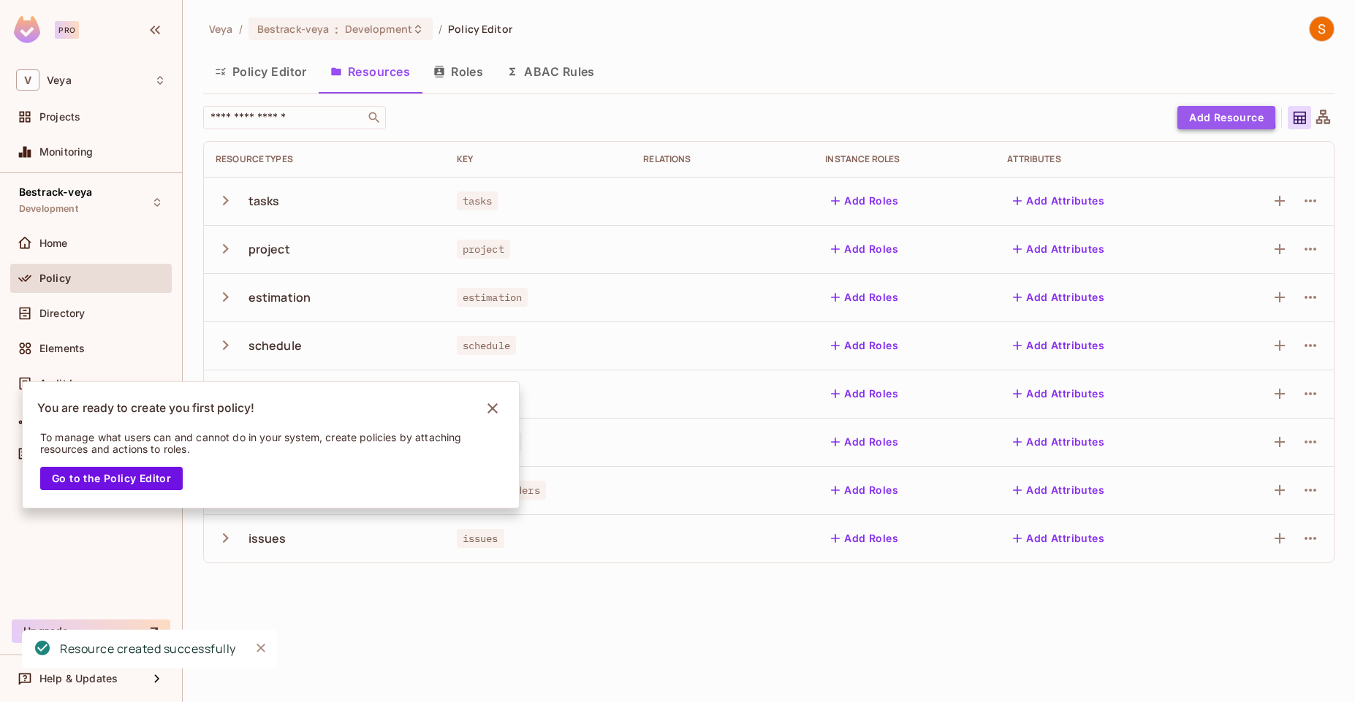
click at [1202, 112] on button "Add Resource" at bounding box center [1226, 117] width 98 height 23
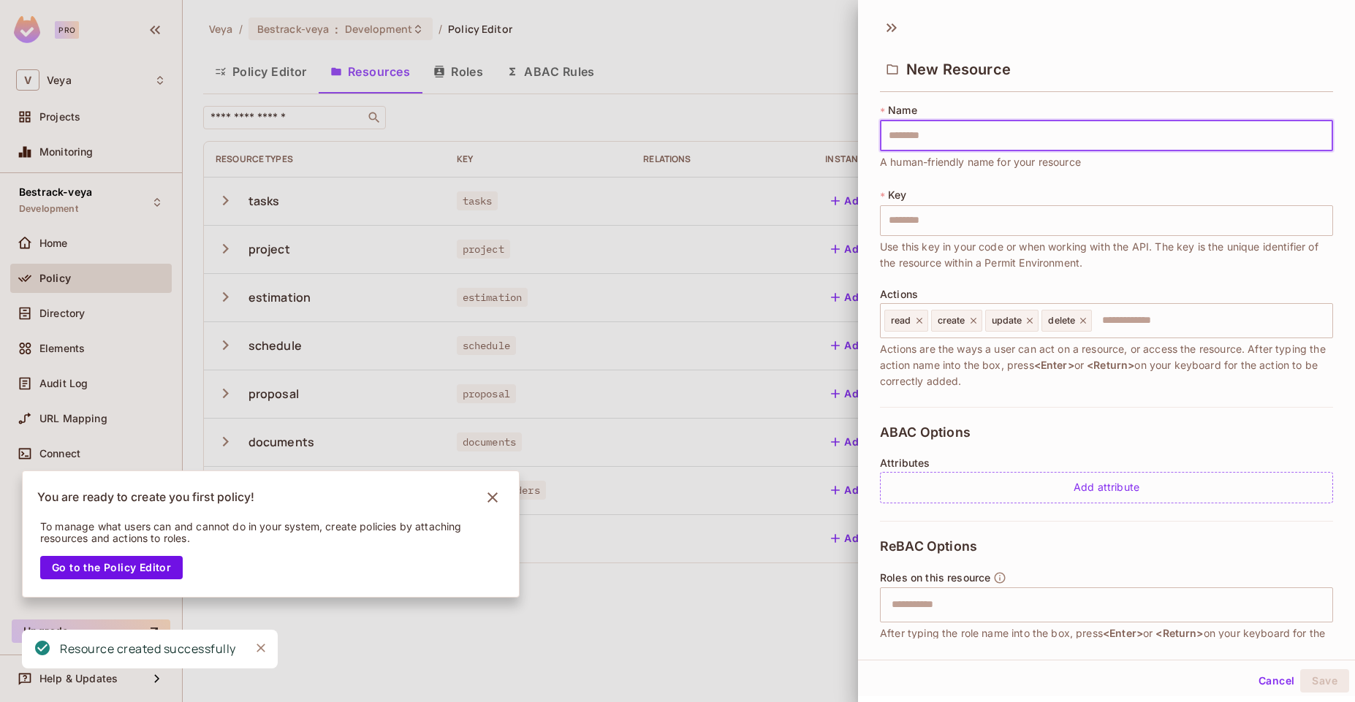
type input "**********"
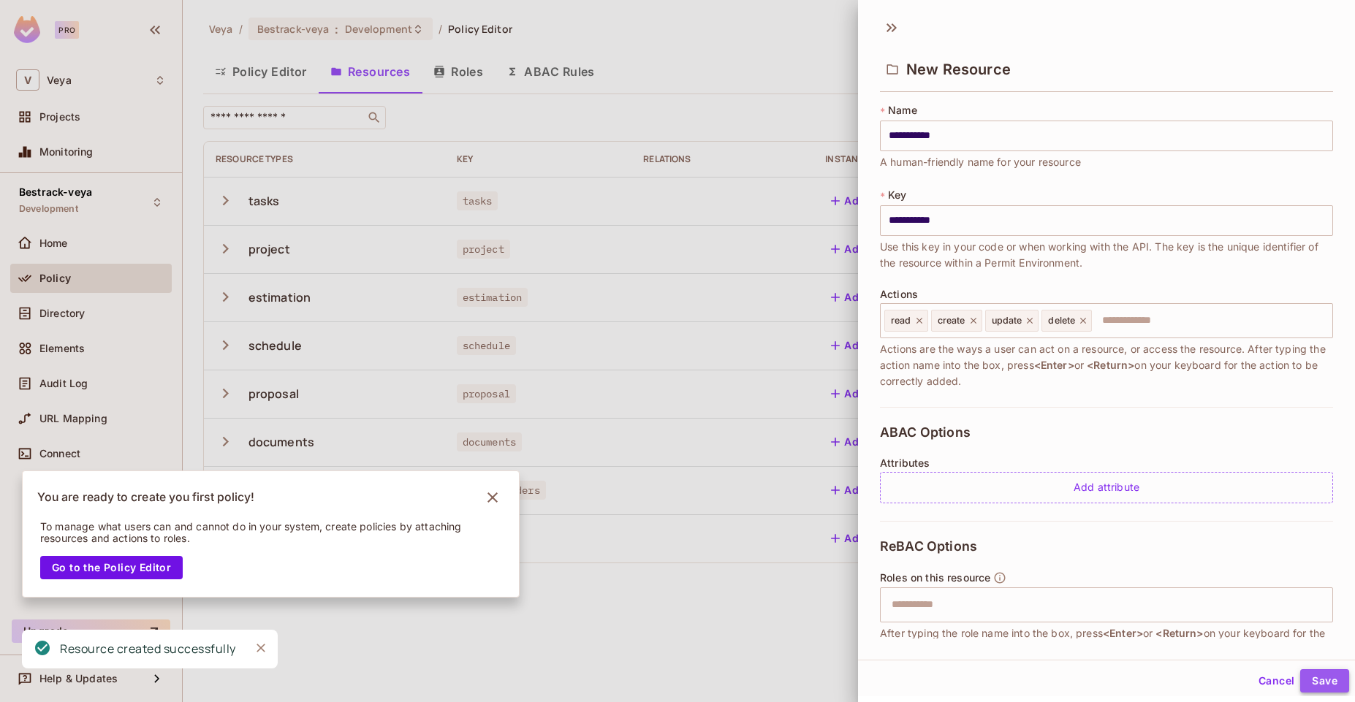
click at [1314, 676] on button "Save" at bounding box center [1324, 680] width 49 height 23
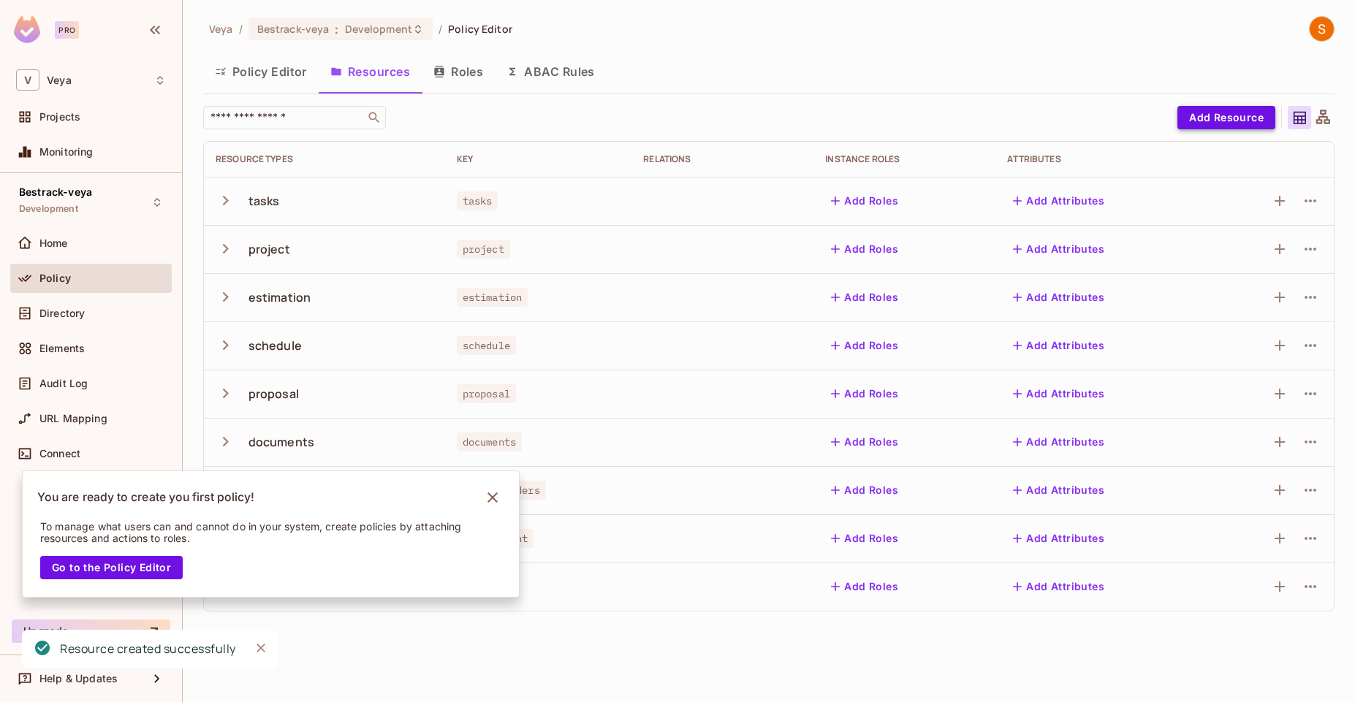
drag, startPoint x: 1211, startPoint y: 129, endPoint x: 1237, endPoint y: 118, distance: 28.1
click at [1237, 118] on div "​ Add Resource Resource Types Key Relations Instance roles Attributes tasks tas…" at bounding box center [768, 359] width 1131 height 506
click at [1237, 118] on button "Add Resource" at bounding box center [1226, 117] width 98 height 23
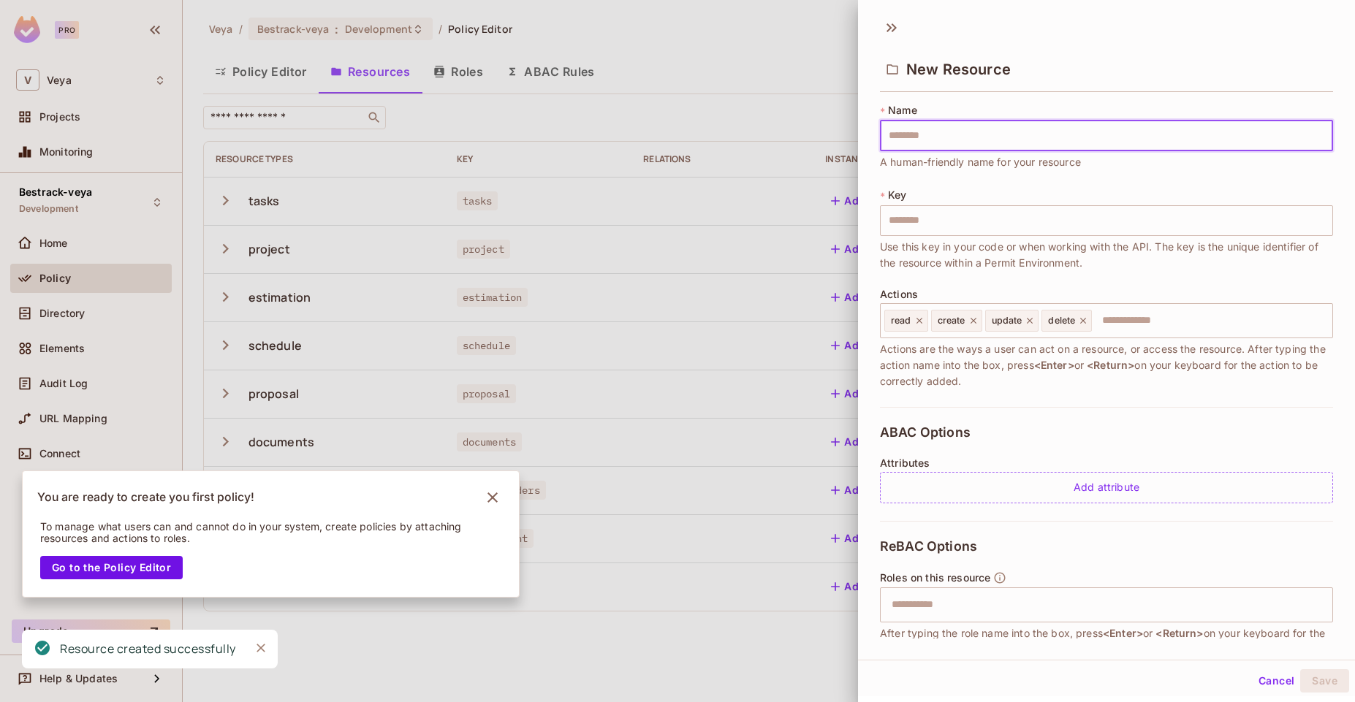
type input "****"
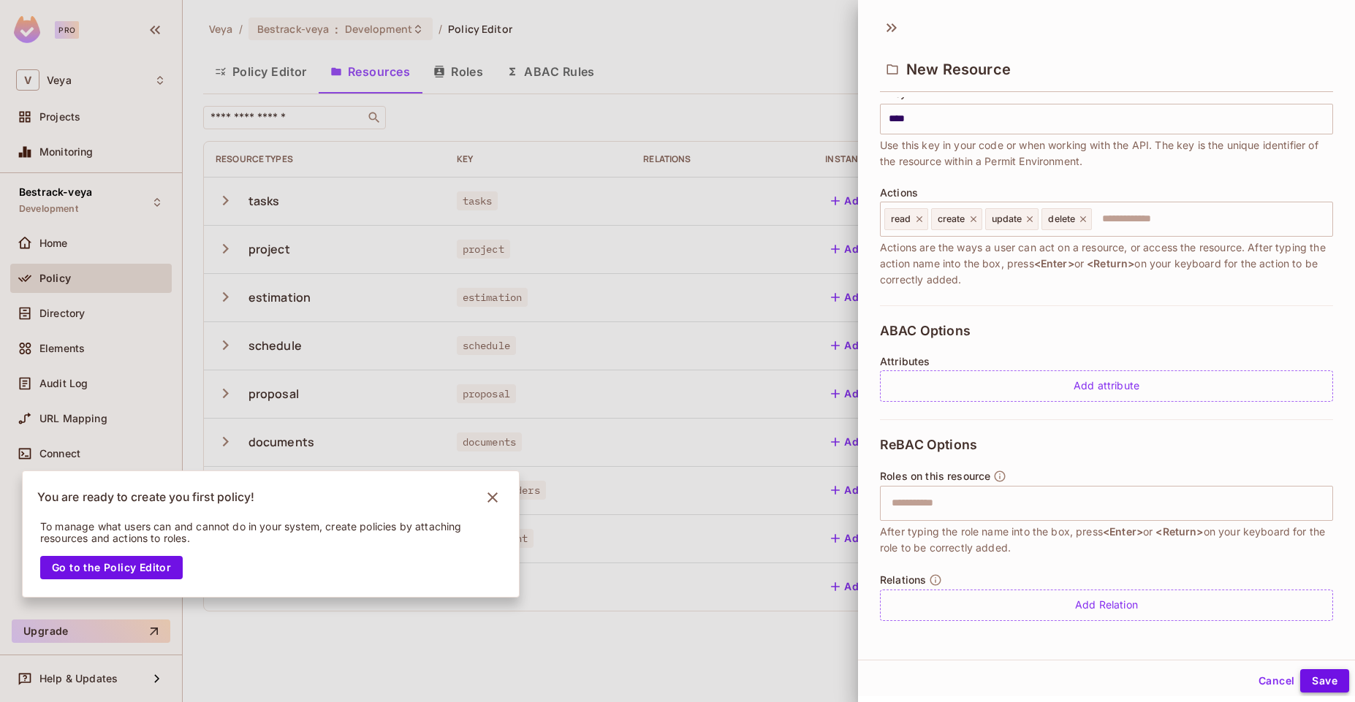
type input "****"
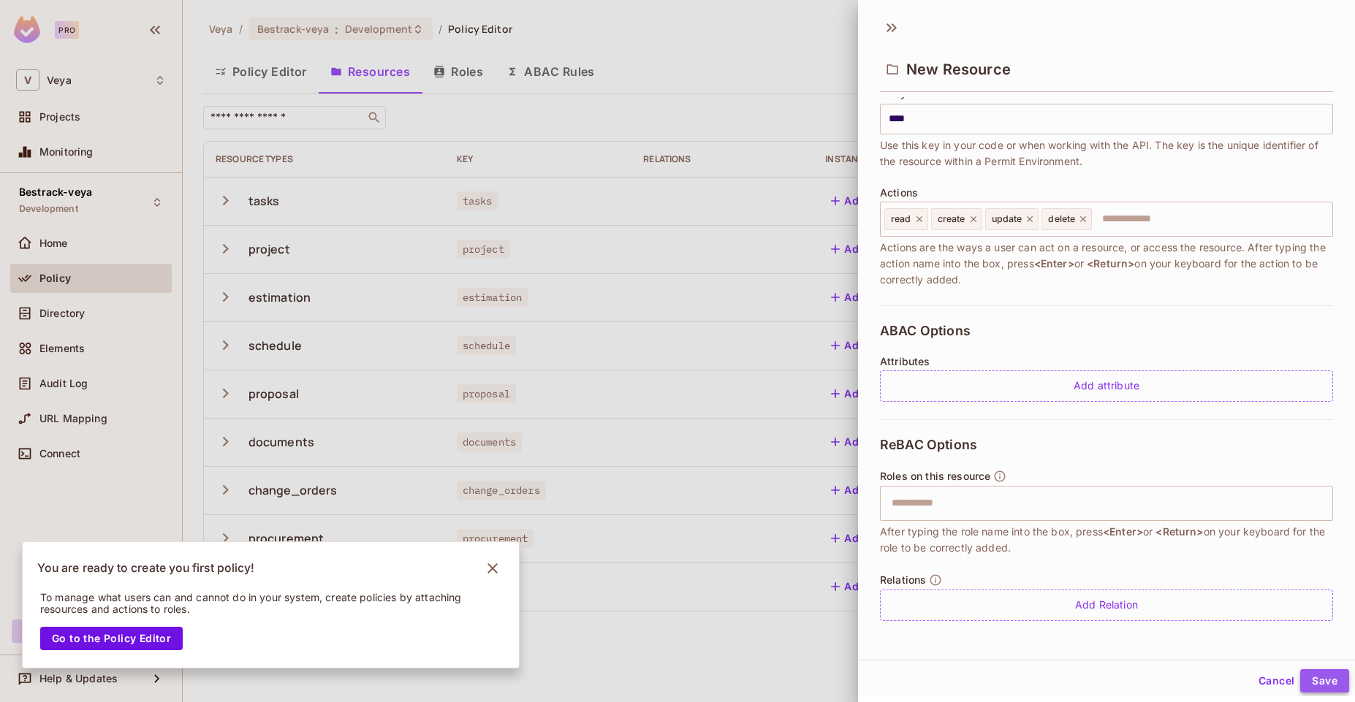
click at [1324, 676] on button "Save" at bounding box center [1324, 680] width 49 height 23
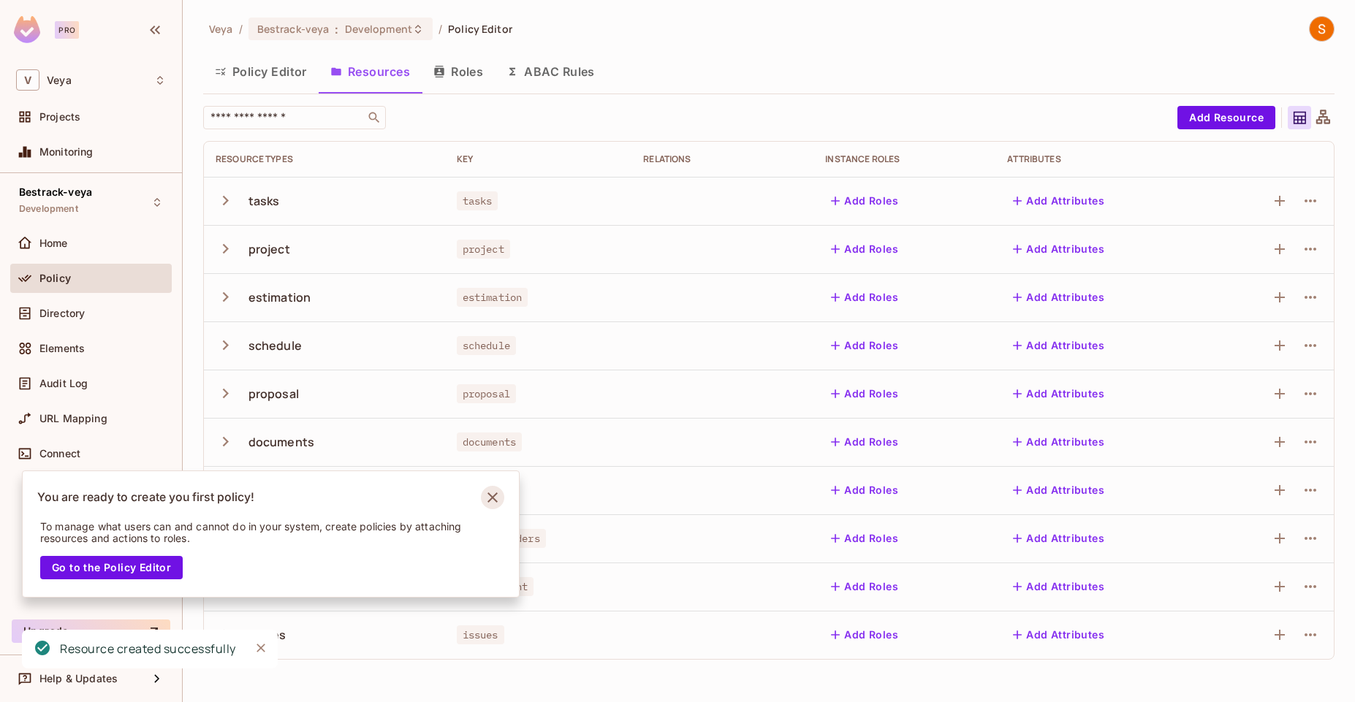
click at [492, 492] on icon "Notifications Alt+T" at bounding box center [492, 497] width 23 height 23
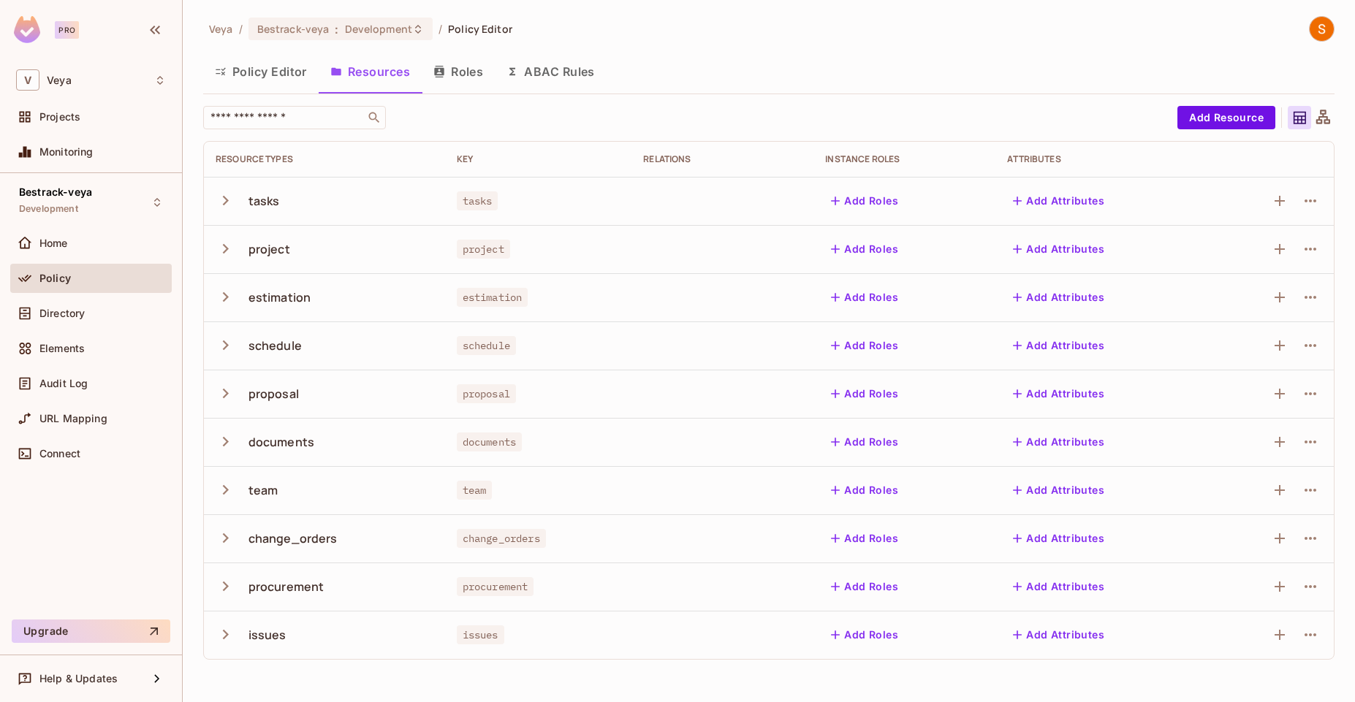
click at [257, 202] on div "tasks" at bounding box center [263, 201] width 31 height 16
click at [1305, 194] on icon "button" at bounding box center [1310, 201] width 18 height 18
click at [1268, 262] on div "Edit Resource" at bounding box center [1246, 258] width 69 height 15
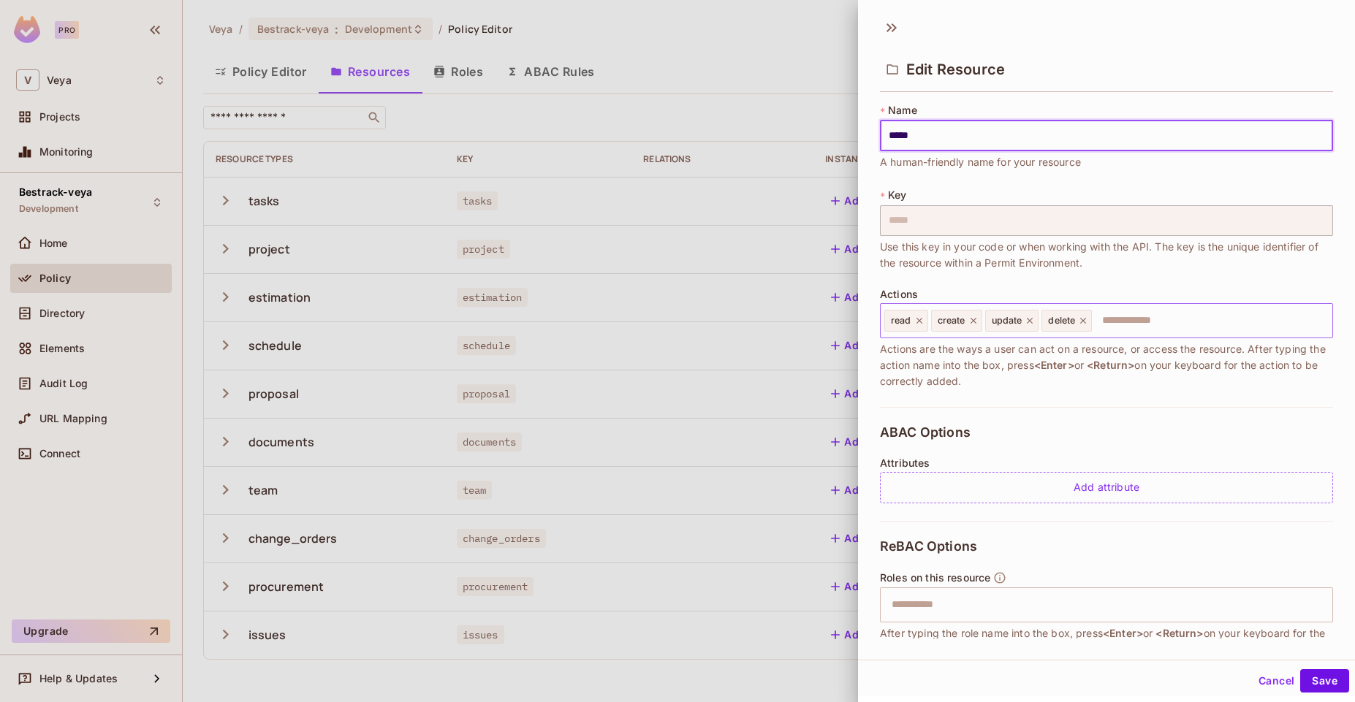
click at [915, 324] on icon at bounding box center [919, 321] width 10 height 10
click at [1100, 324] on input "text" at bounding box center [1186, 320] width 279 height 29
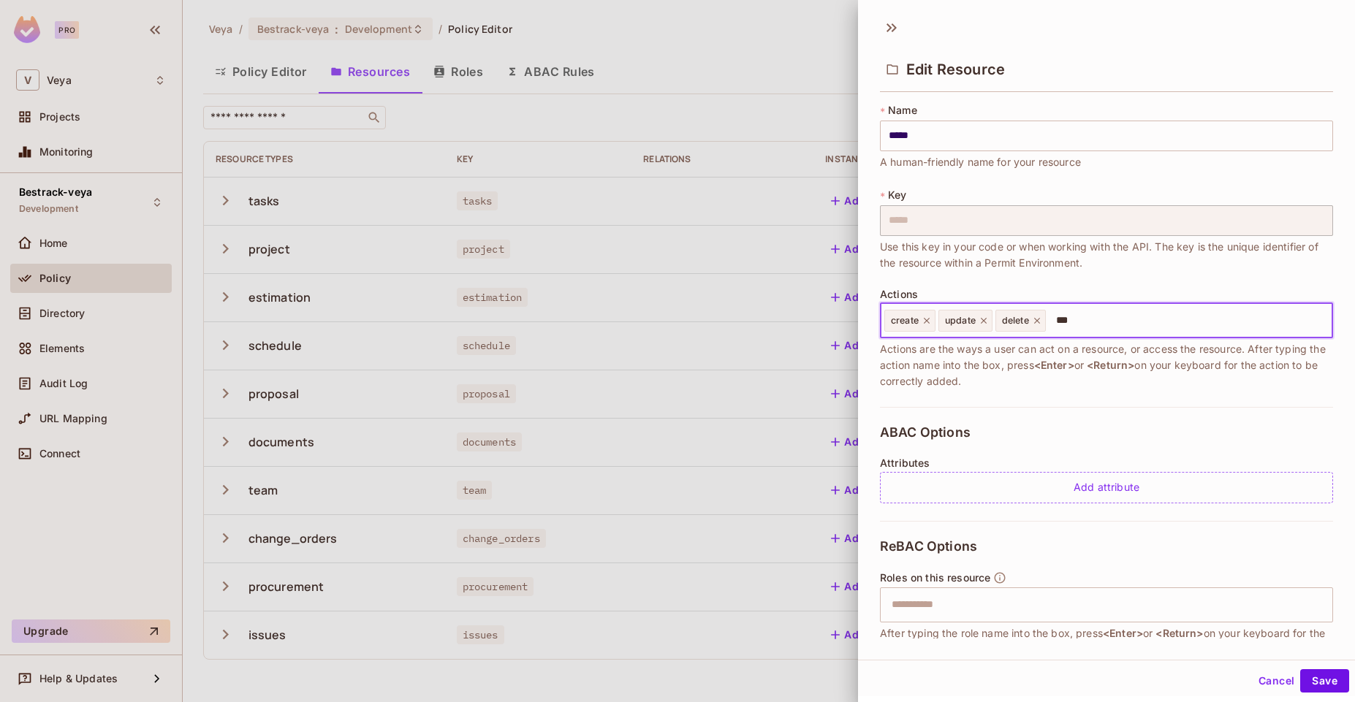
type input "****"
click at [1324, 681] on button "Save" at bounding box center [1324, 680] width 49 height 23
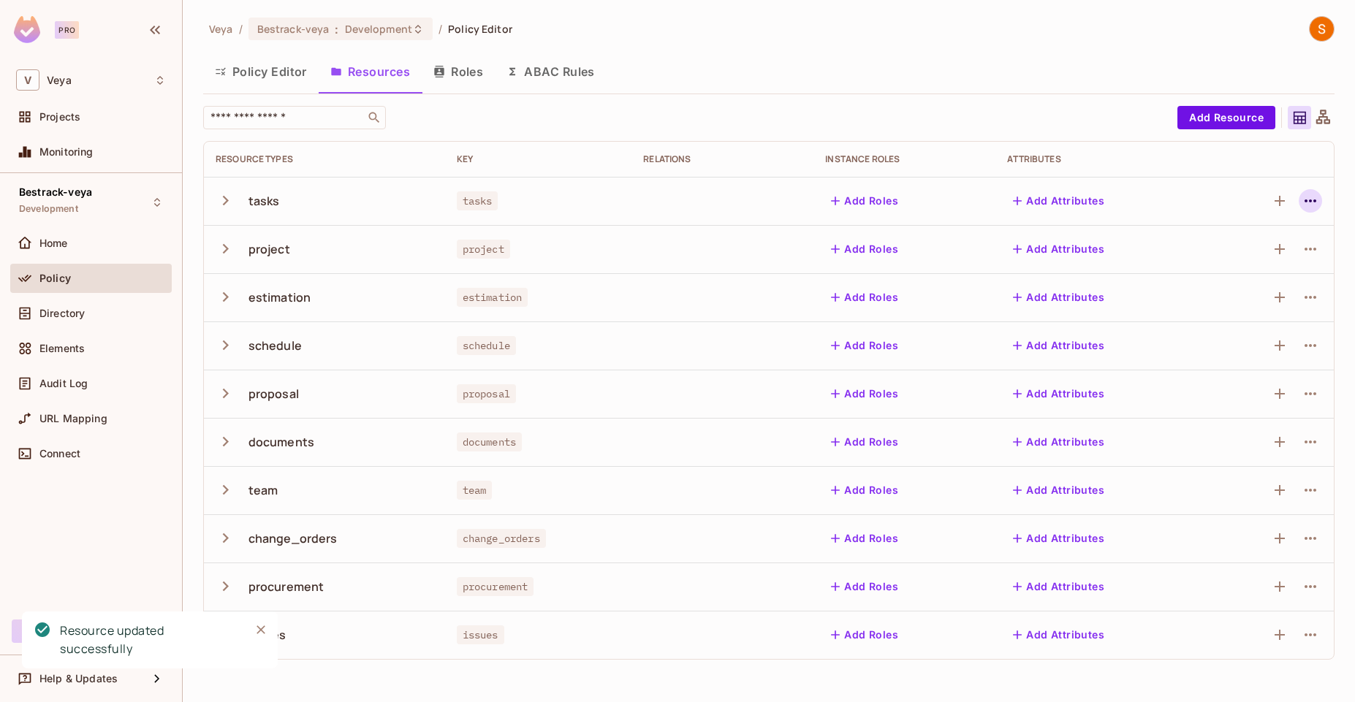
click at [1306, 202] on icon "button" at bounding box center [1310, 200] width 12 height 3
click at [1274, 259] on div "Edit Resource" at bounding box center [1246, 258] width 69 height 15
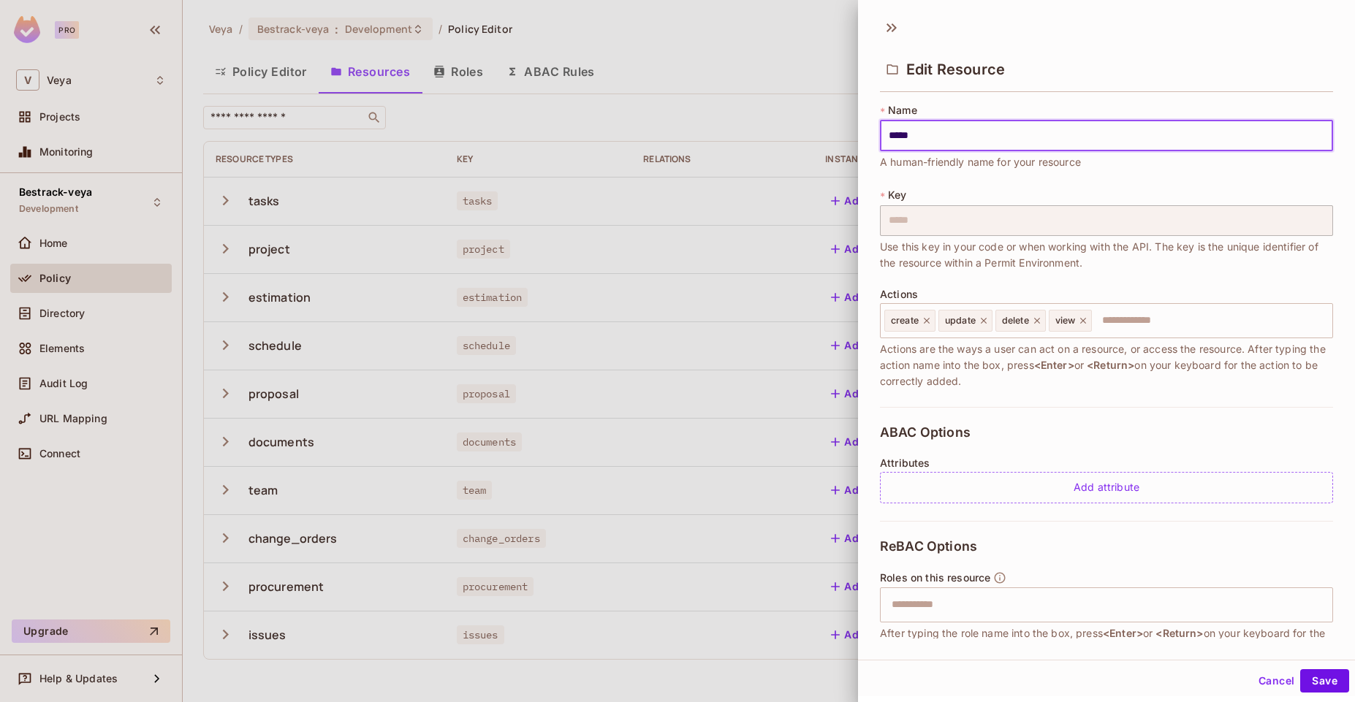
click at [750, 312] on div at bounding box center [677, 351] width 1355 height 702
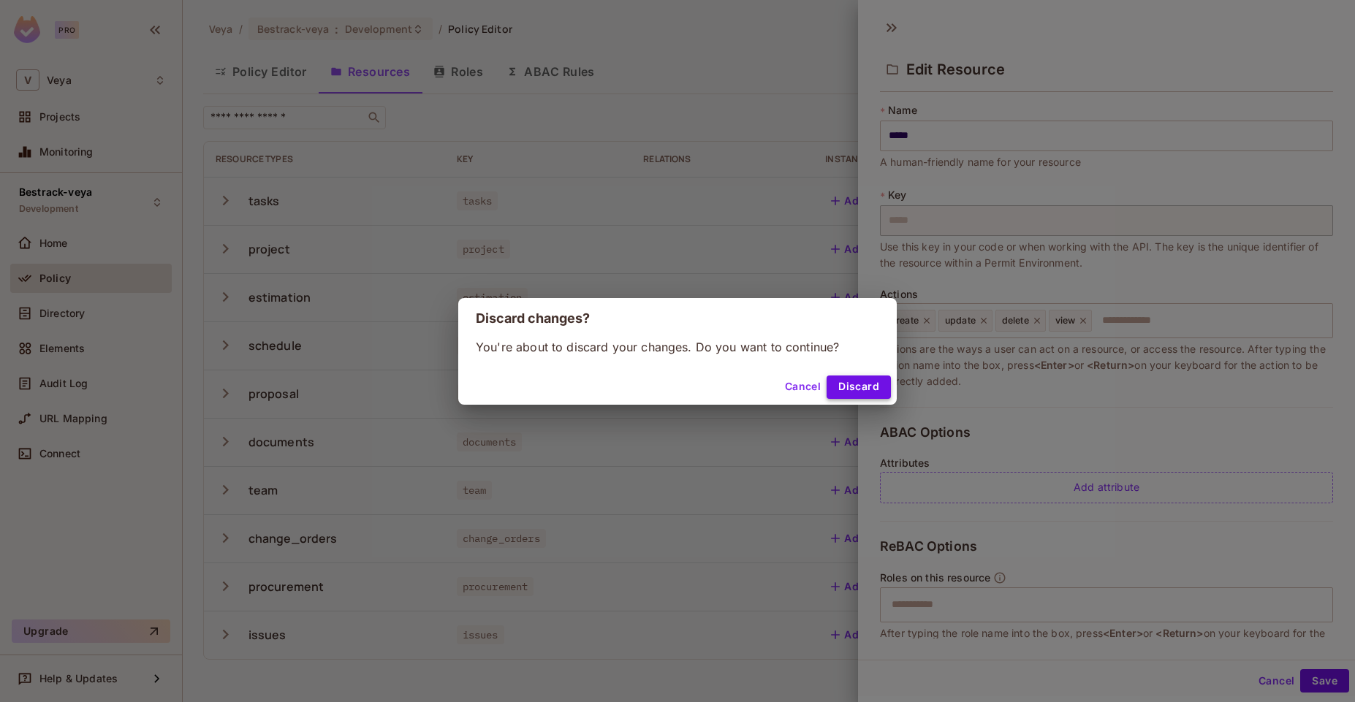
click at [863, 393] on button "Discard" at bounding box center [858, 387] width 64 height 23
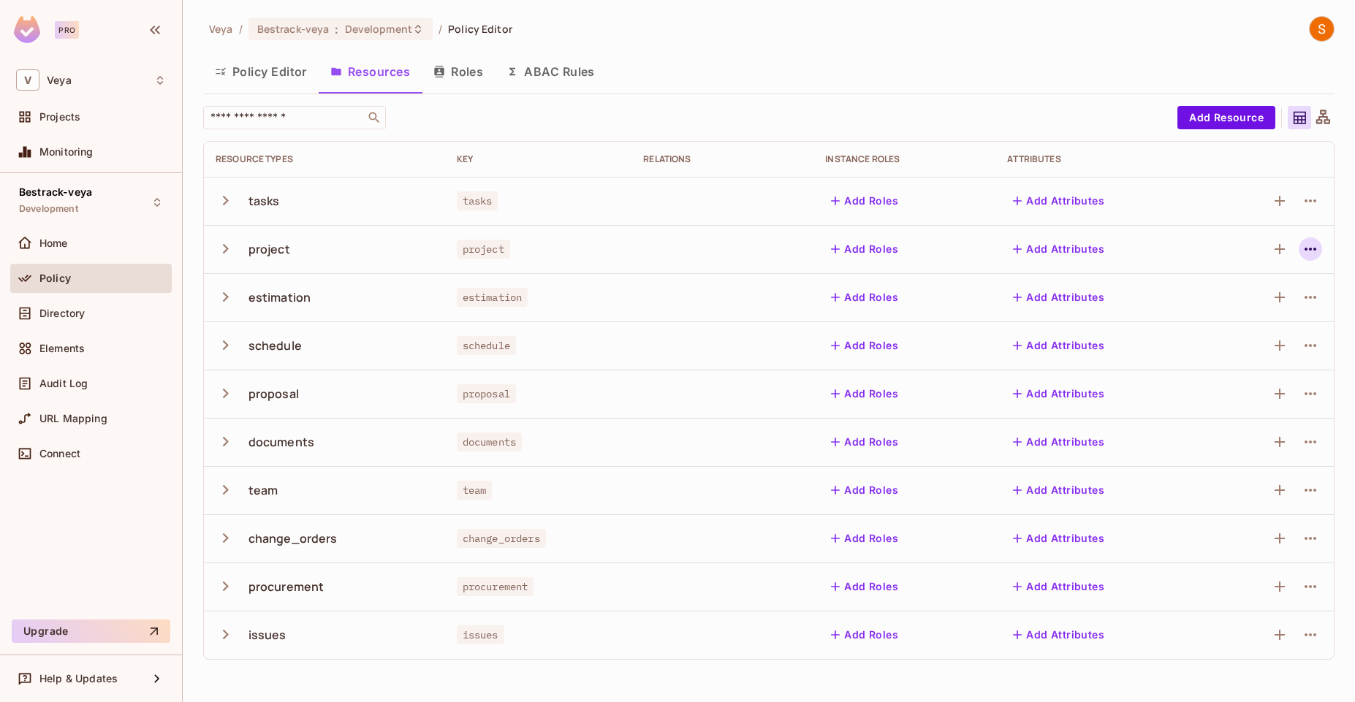
click at [1313, 248] on icon "button" at bounding box center [1310, 249] width 18 height 18
click at [1284, 302] on span "Edit Resource" at bounding box center [1246, 306] width 77 height 23
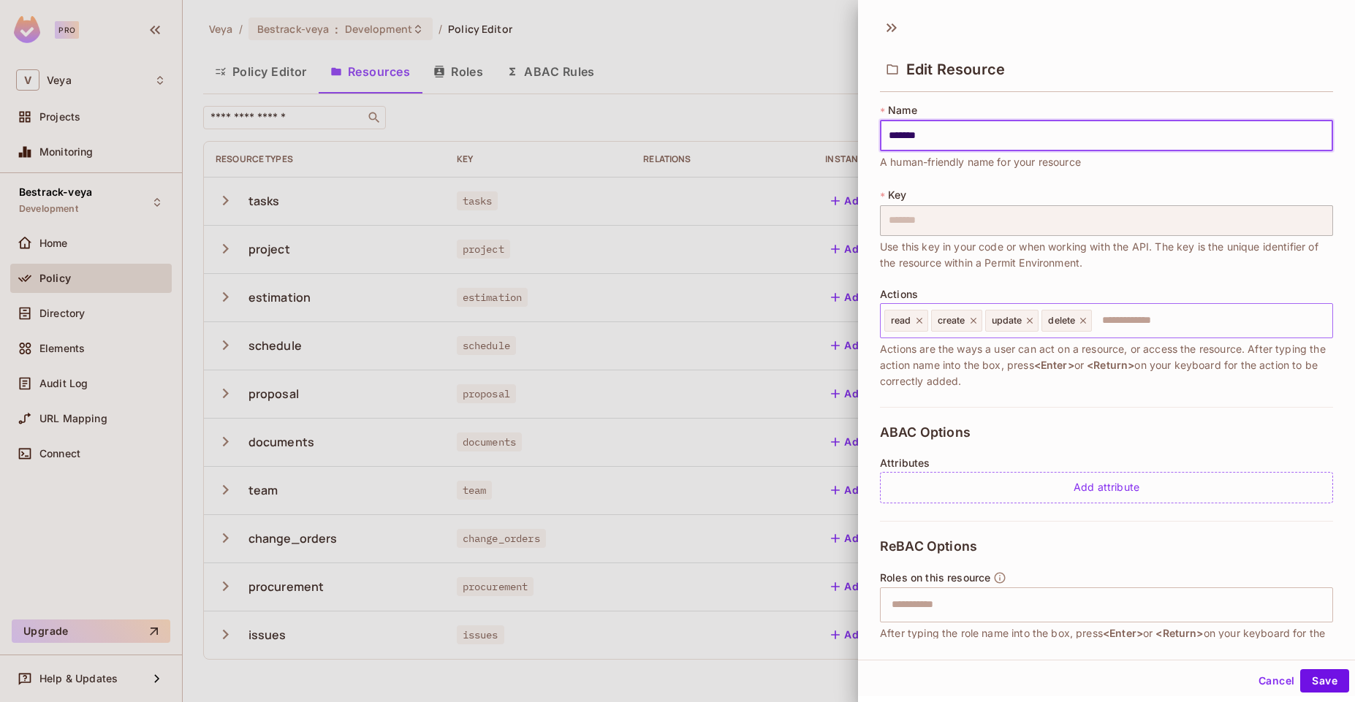
click at [916, 321] on icon at bounding box center [919, 321] width 10 height 10
click at [1089, 329] on input "text" at bounding box center [1186, 320] width 279 height 29
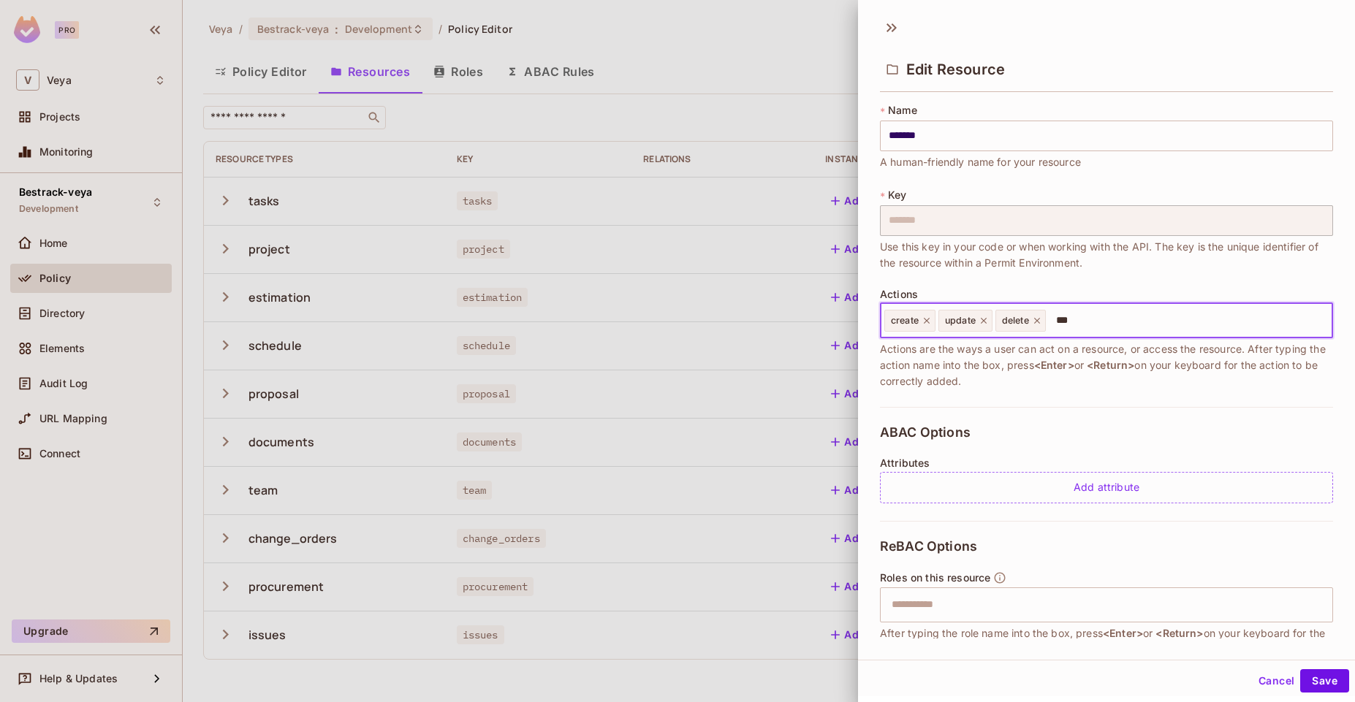
type input "****"
click at [1316, 674] on button "Save" at bounding box center [1324, 680] width 49 height 23
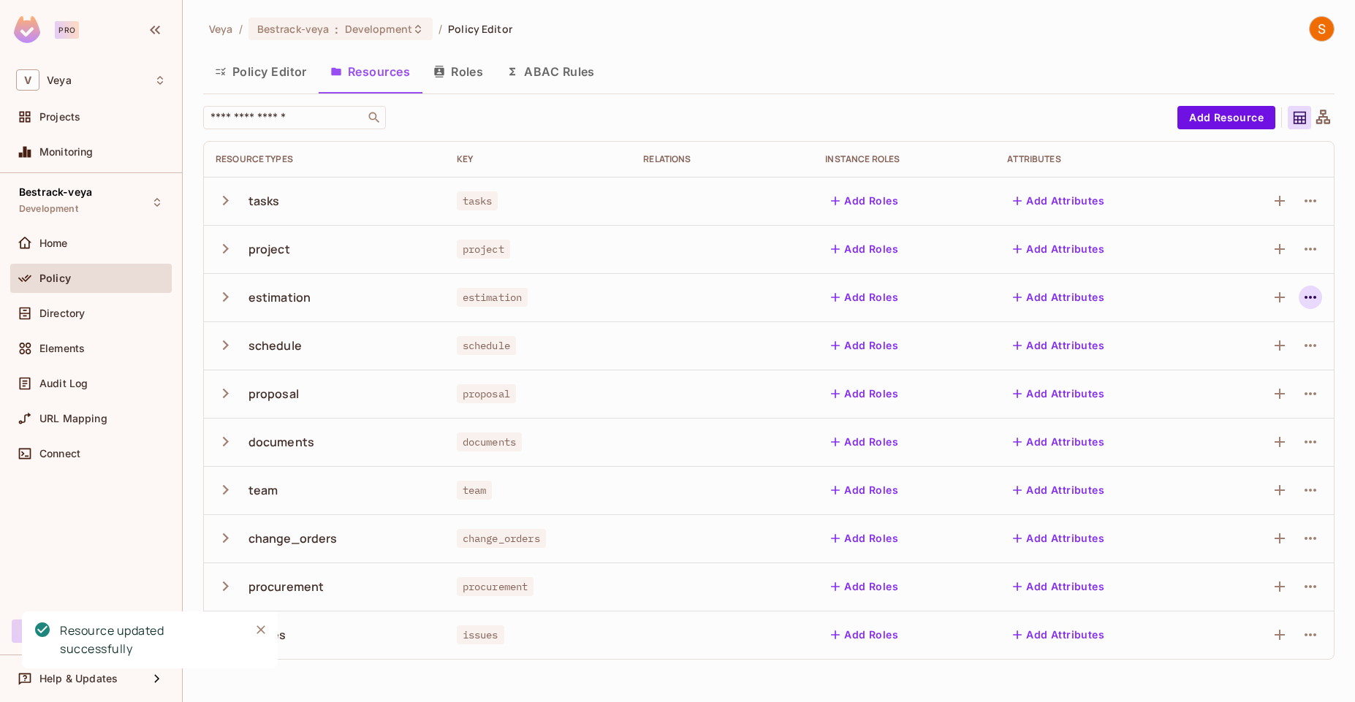
click at [1307, 289] on icon "button" at bounding box center [1310, 298] width 18 height 18
click at [1317, 292] on icon "button" at bounding box center [1310, 298] width 18 height 18
click at [1288, 347] on li "Edit Resource" at bounding box center [1240, 355] width 138 height 32
click at [1322, 294] on td at bounding box center [1269, 297] width 129 height 48
click at [1308, 298] on icon "button" at bounding box center [1310, 297] width 12 height 3
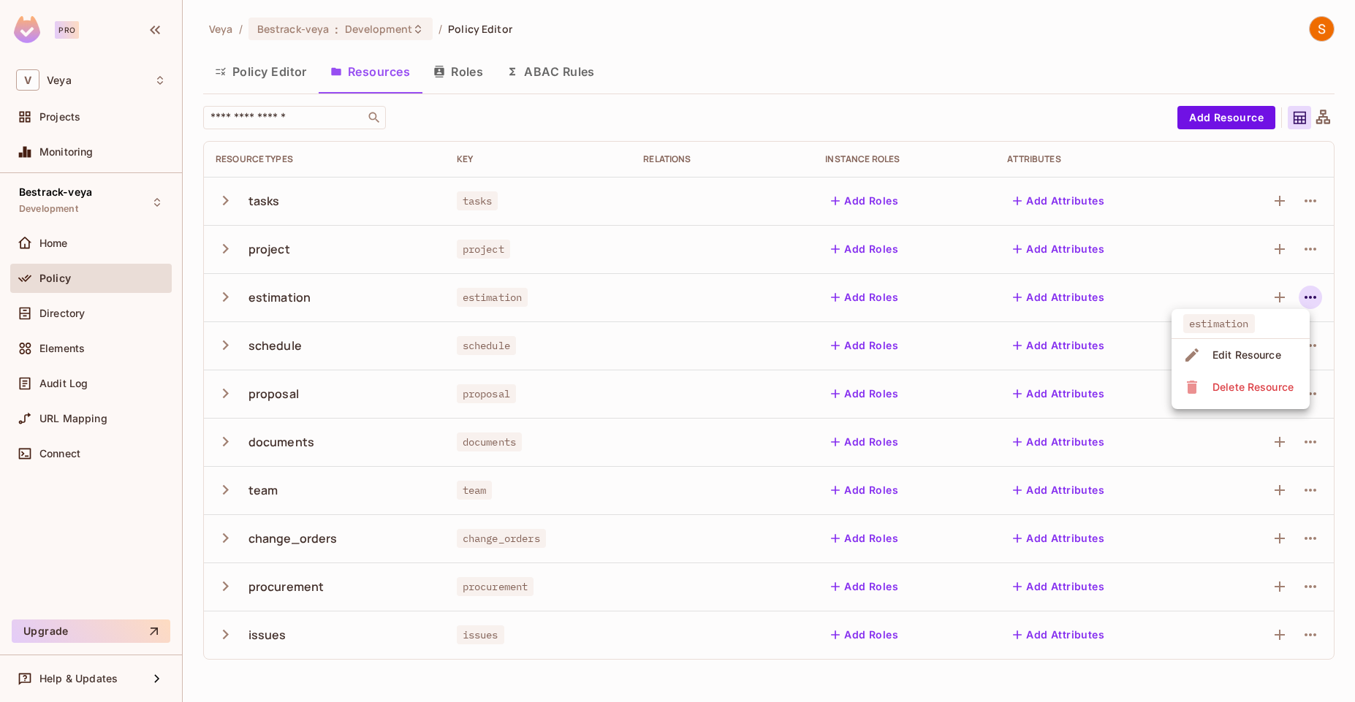
click at [1254, 362] on div "Edit Resource" at bounding box center [1246, 355] width 69 height 15
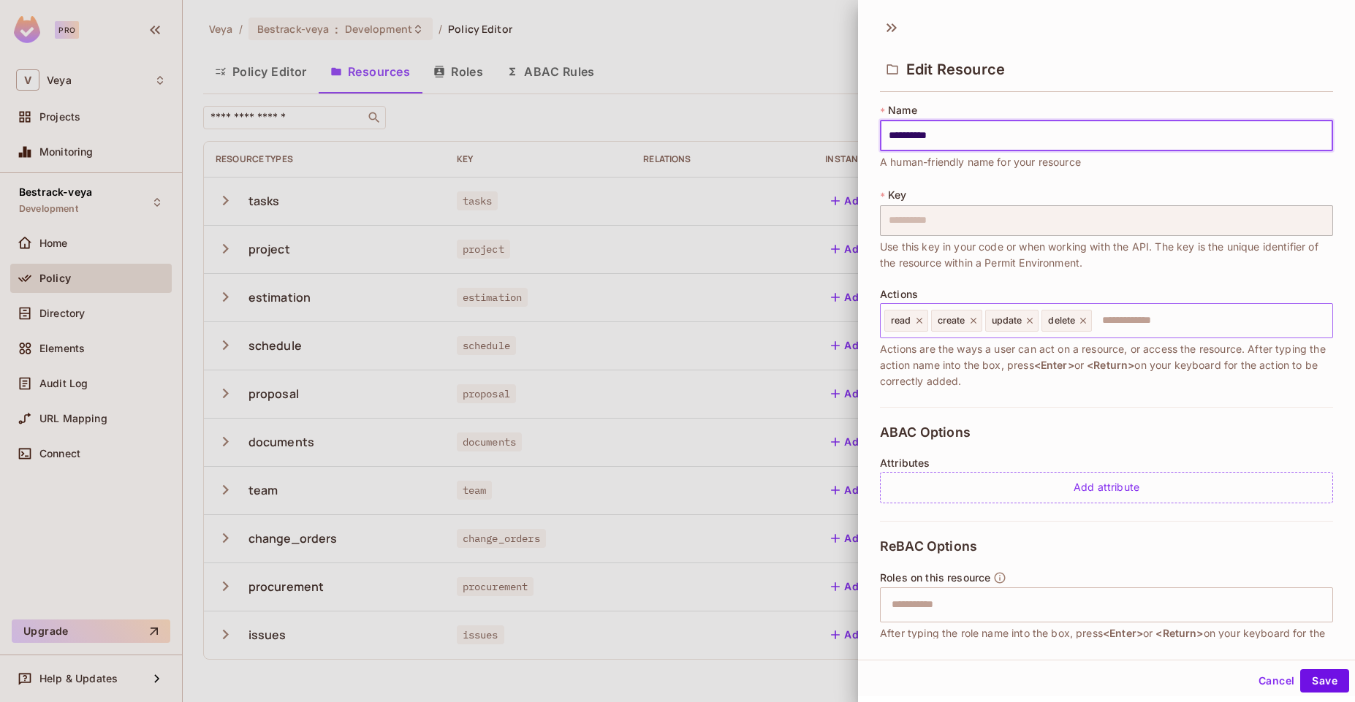
click at [917, 324] on icon at bounding box center [919, 321] width 10 height 10
click at [1072, 326] on input "text" at bounding box center [1186, 320] width 279 height 29
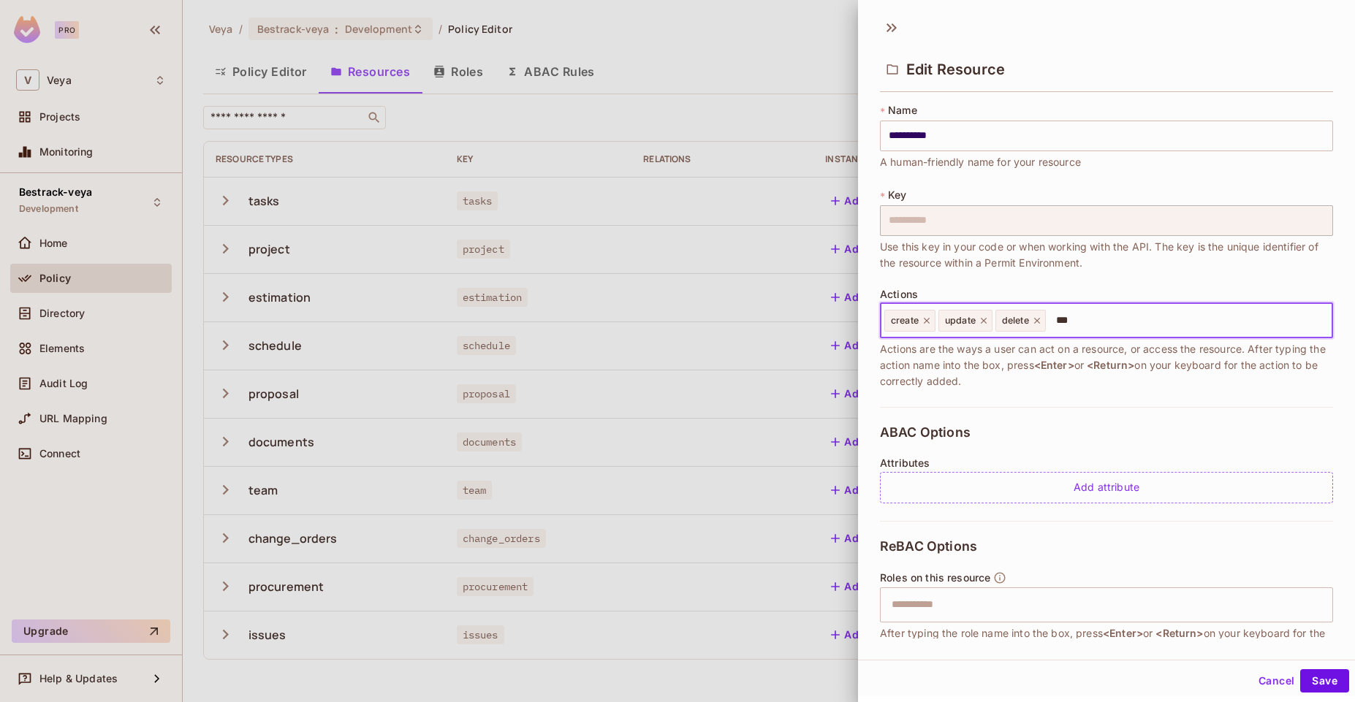
type input "****"
click at [1300, 674] on button "Save" at bounding box center [1324, 680] width 49 height 23
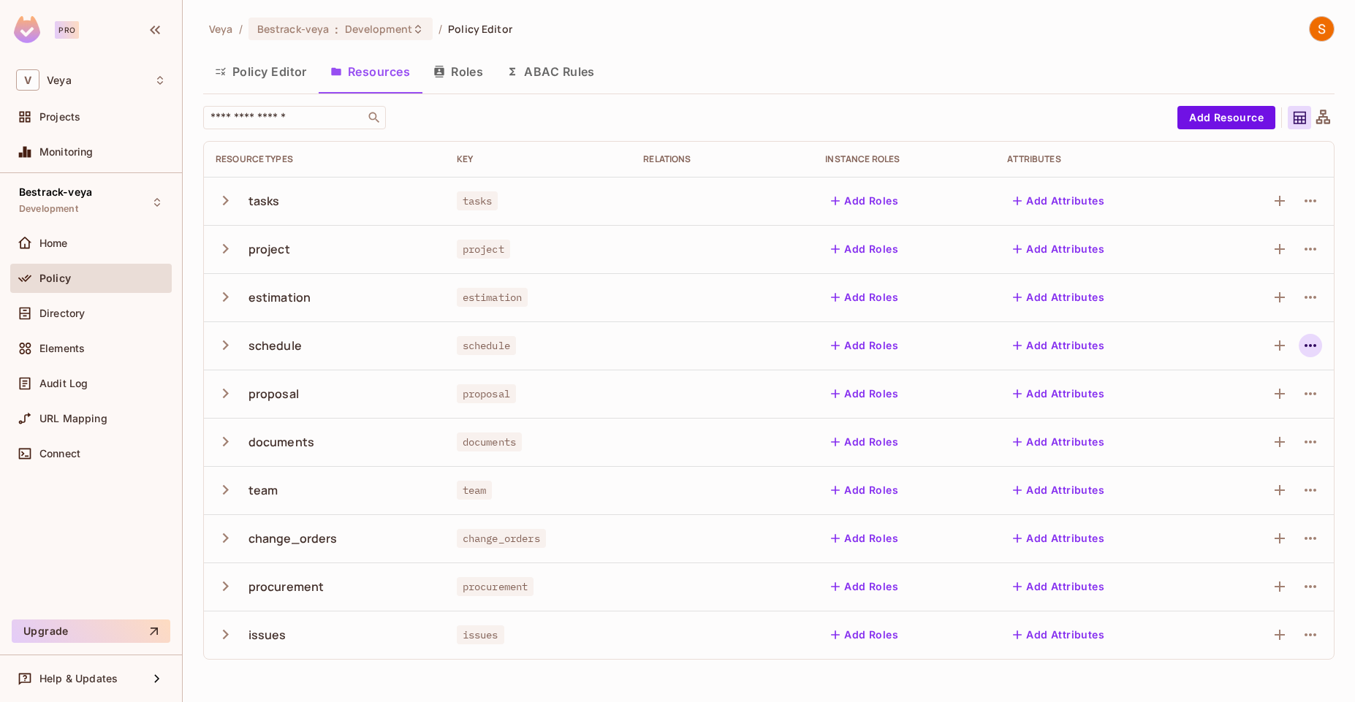
click at [1308, 343] on icon "button" at bounding box center [1310, 346] width 18 height 18
click at [1276, 401] on div "Edit Resource" at bounding box center [1246, 403] width 69 height 15
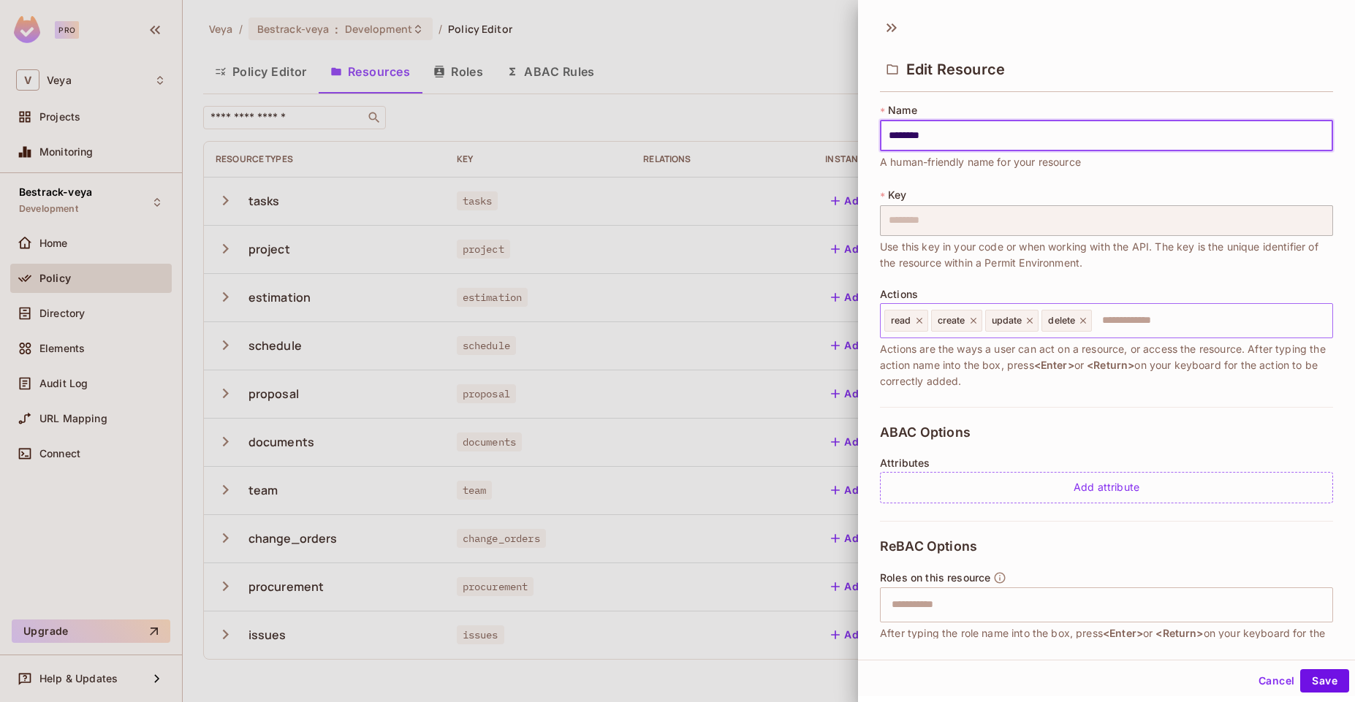
click at [917, 321] on icon at bounding box center [919, 321] width 6 height 6
click at [1077, 332] on input "text" at bounding box center [1186, 320] width 279 height 29
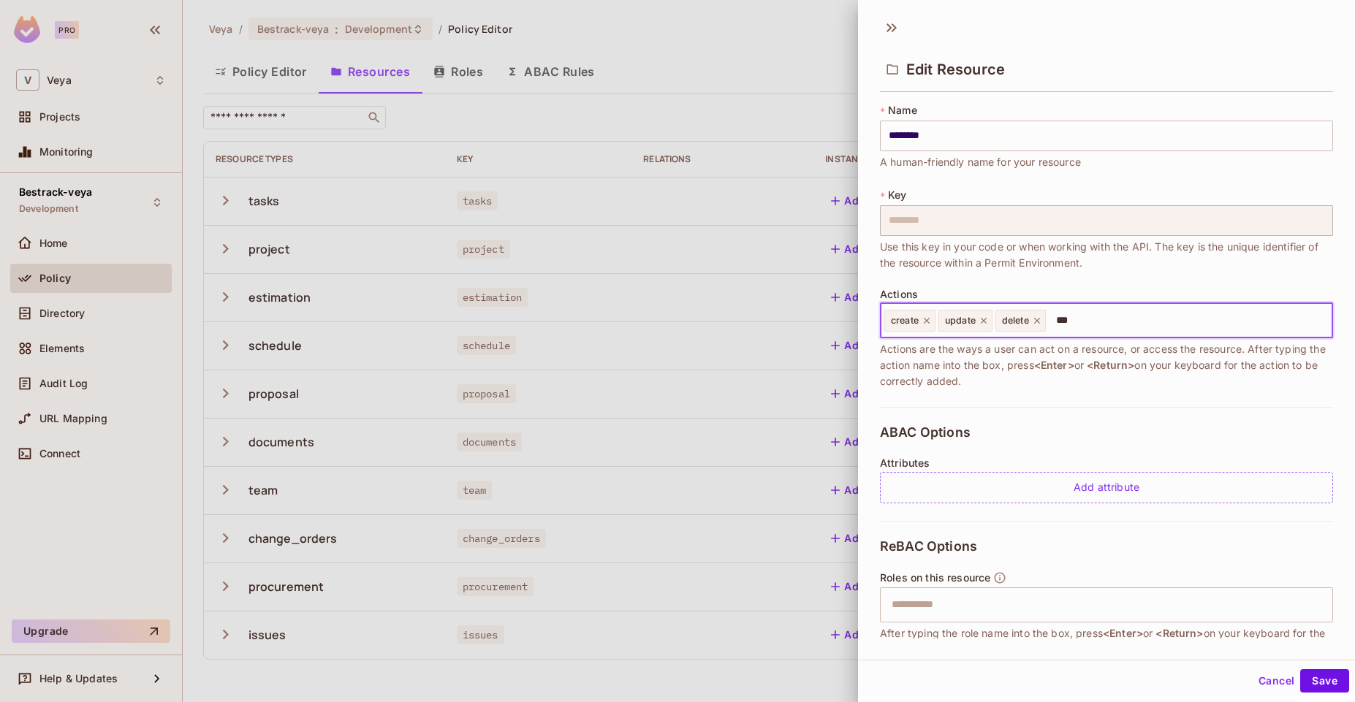
type input "****"
click at [927, 322] on icon at bounding box center [926, 321] width 10 height 10
type input "***"
click at [929, 323] on icon at bounding box center [929, 321] width 10 height 10
type input "****"
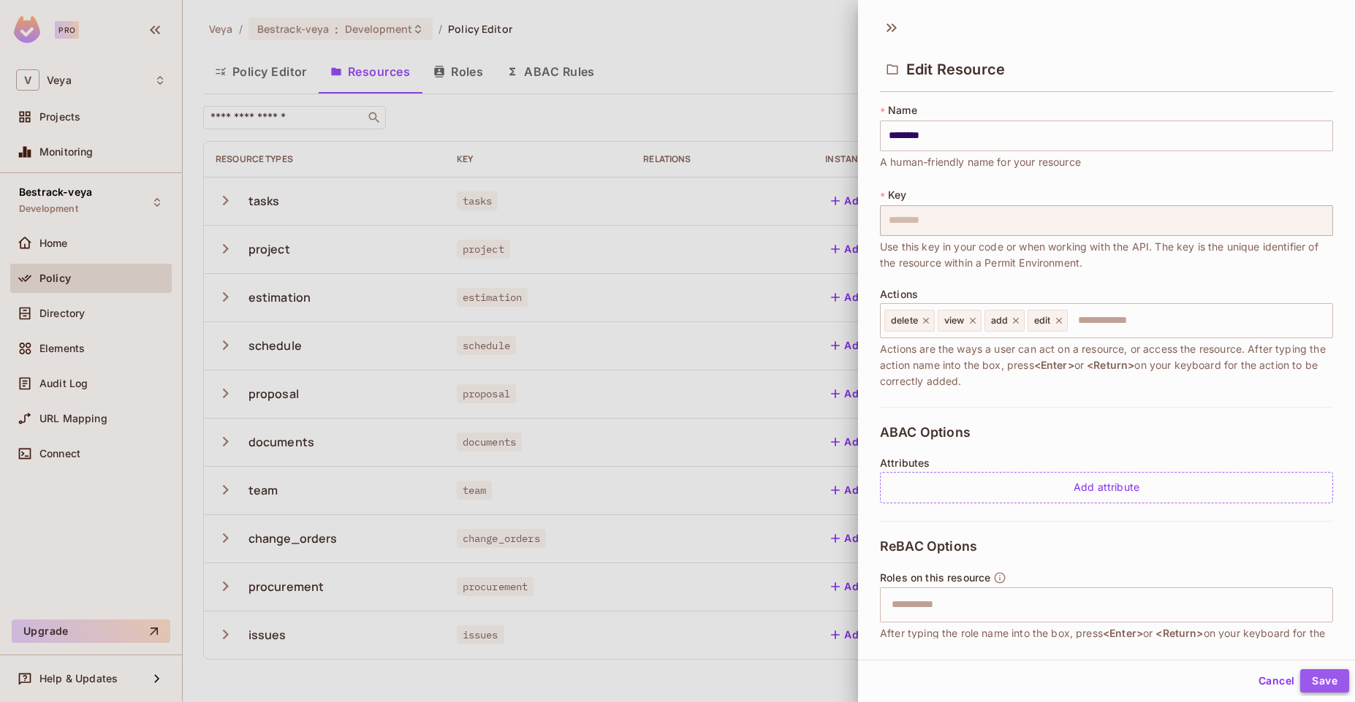
click at [1319, 682] on button "Save" at bounding box center [1324, 680] width 49 height 23
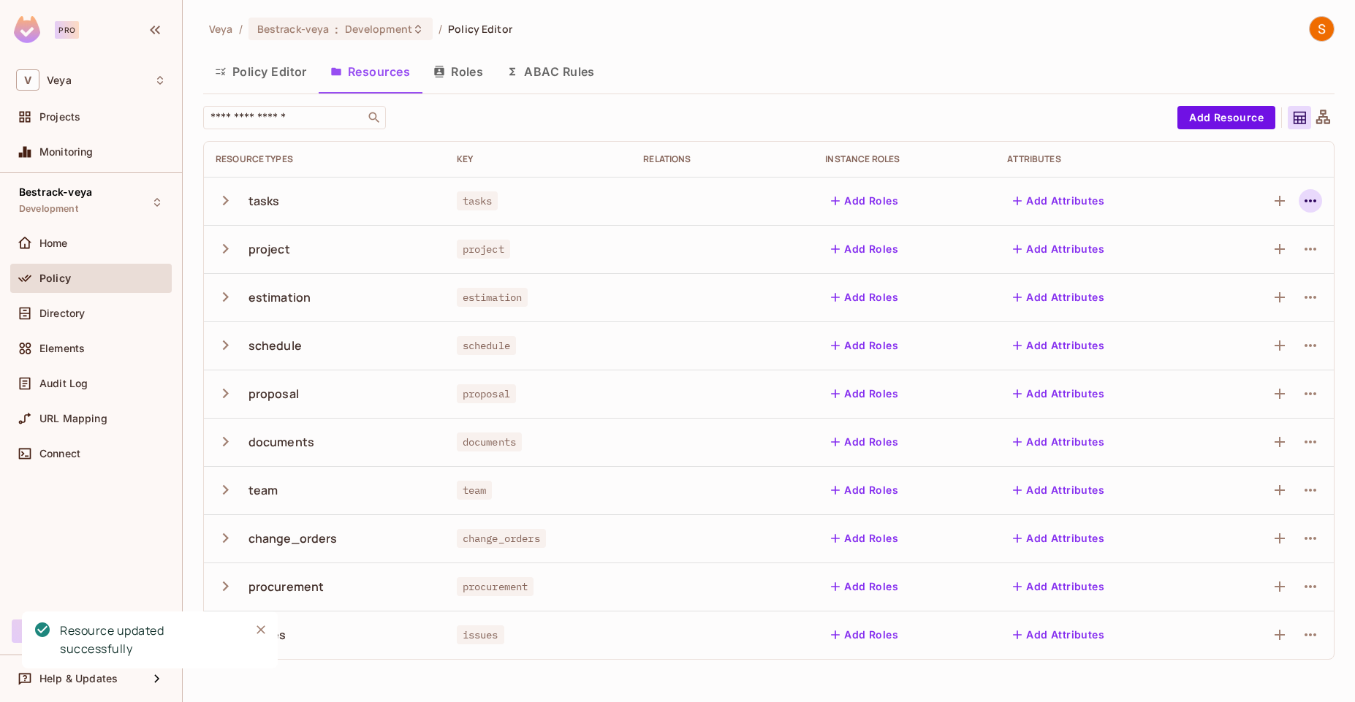
click at [1319, 202] on button "button" at bounding box center [1309, 200] width 23 height 23
click at [1289, 253] on li "Edit Resource" at bounding box center [1240, 259] width 138 height 32
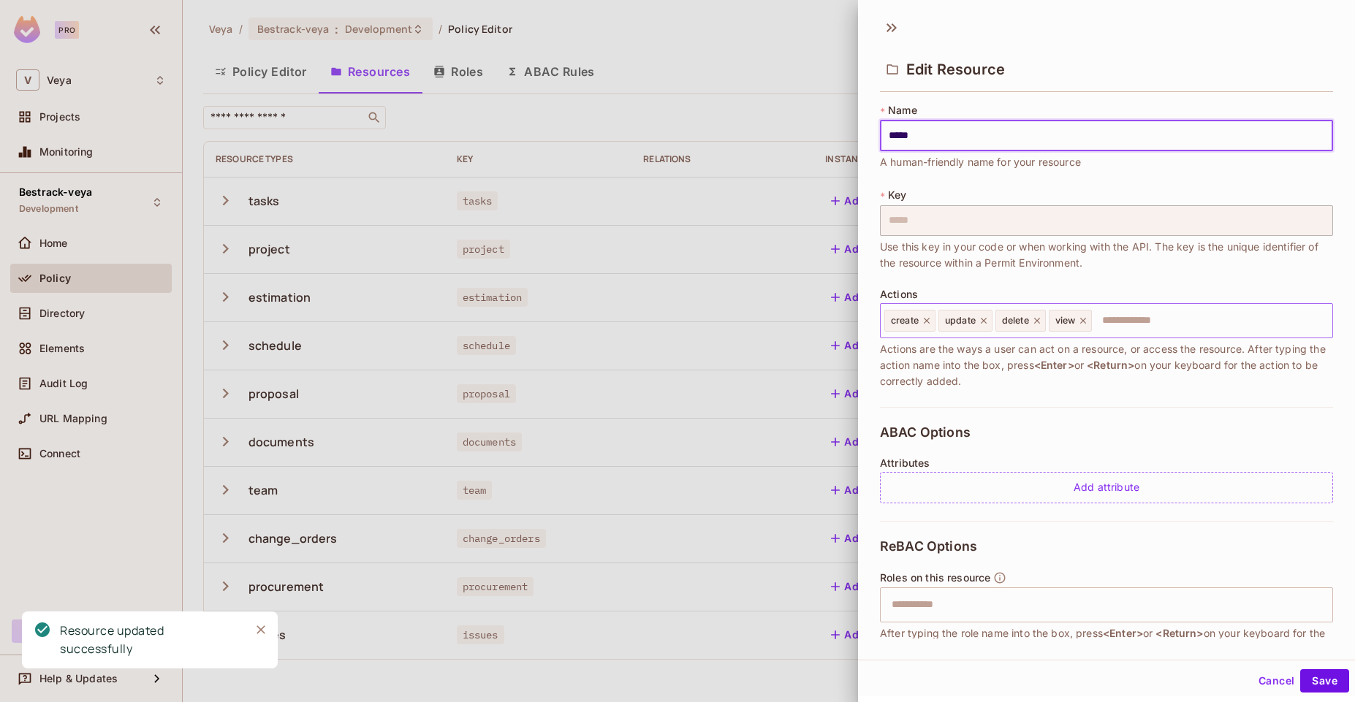
click at [926, 320] on icon at bounding box center [926, 321] width 6 height 6
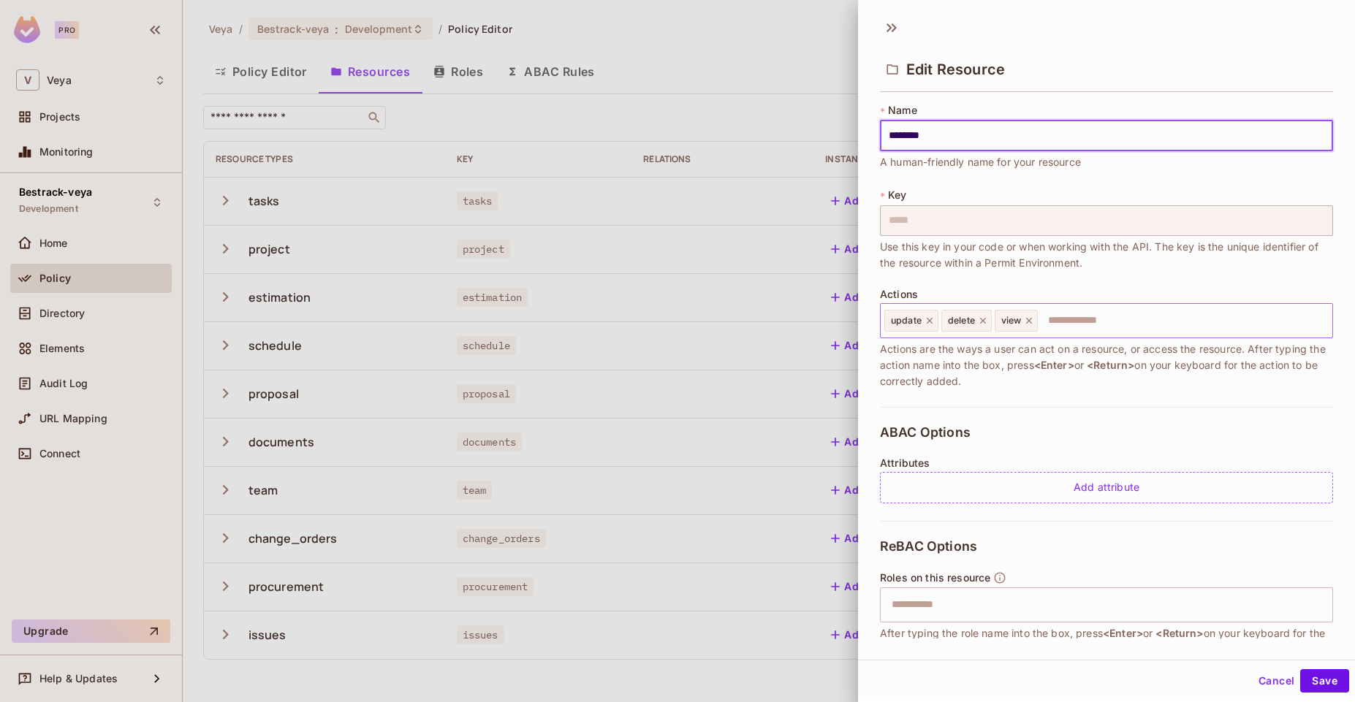
type input "********"
click at [1125, 334] on input "text" at bounding box center [1182, 320] width 287 height 29
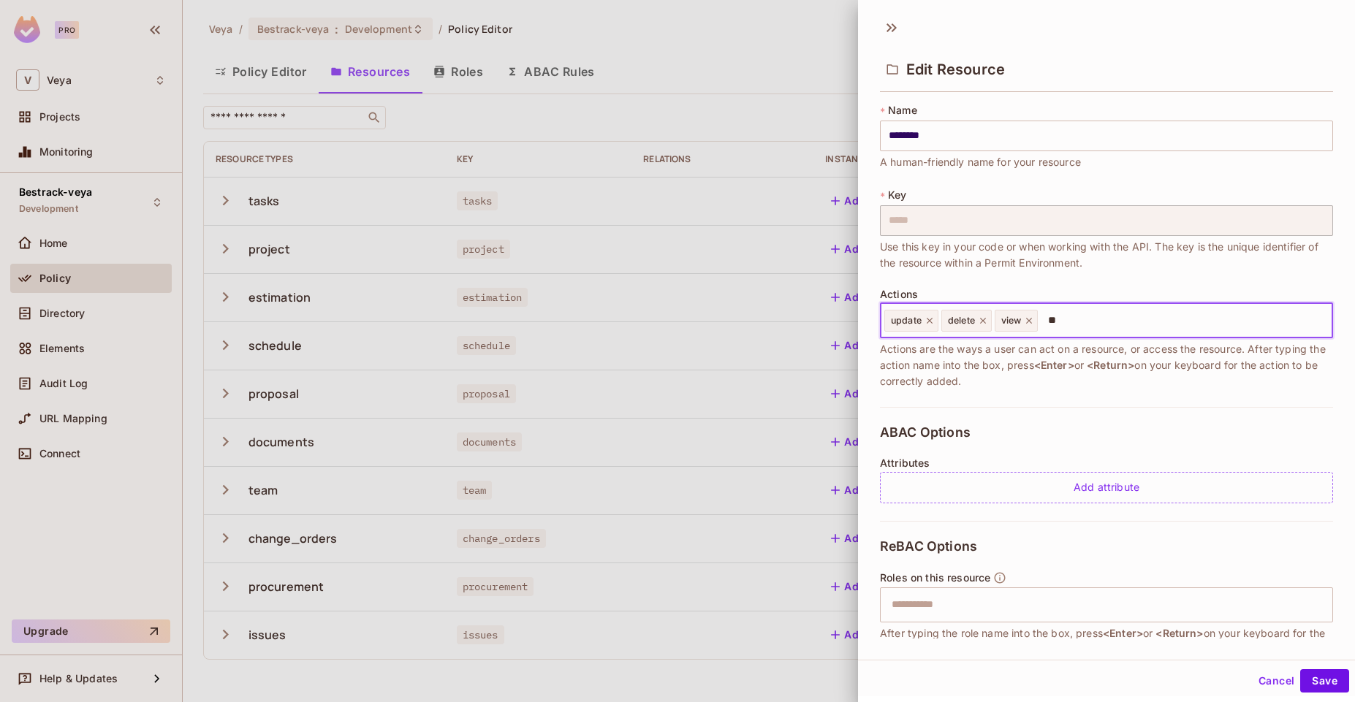
type input "***"
click at [931, 324] on icon at bounding box center [929, 321] width 10 height 10
click at [1151, 317] on input "text" at bounding box center [1176, 320] width 300 height 29
type input "*"
type input "****"
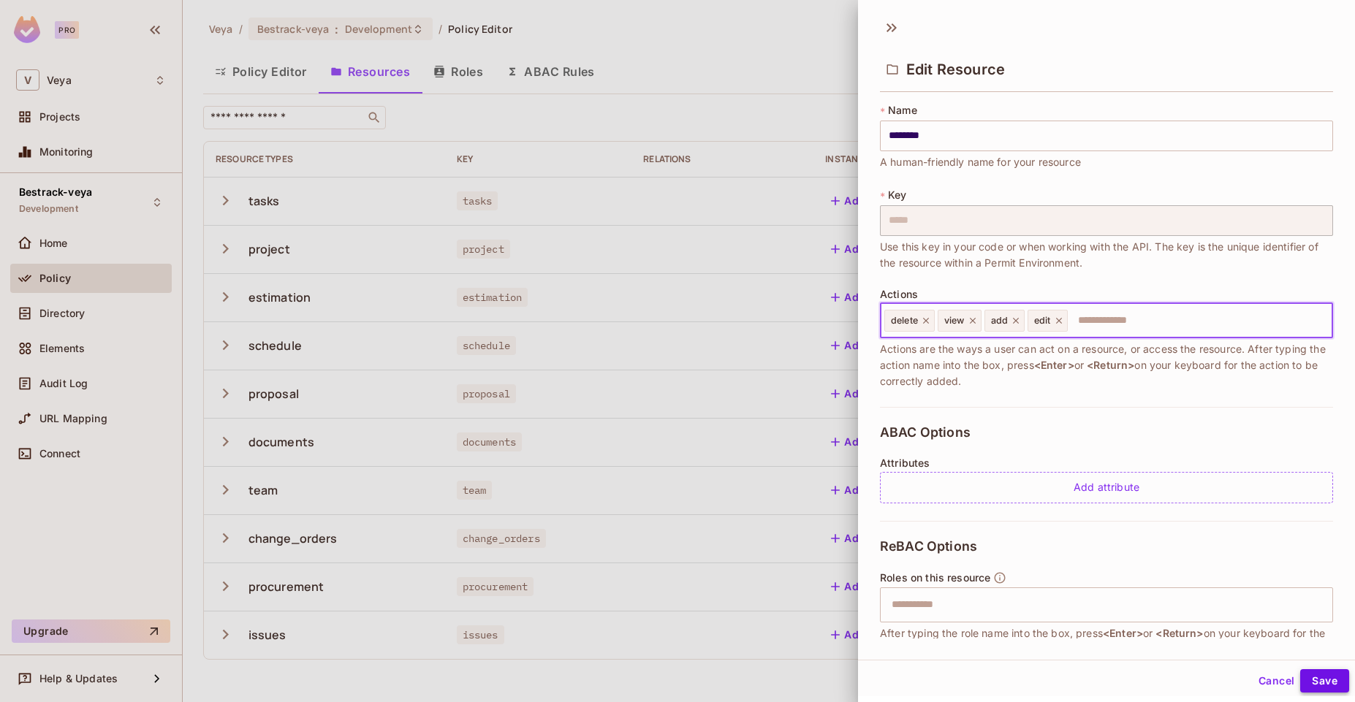
click at [1313, 681] on button "Save" at bounding box center [1324, 680] width 49 height 23
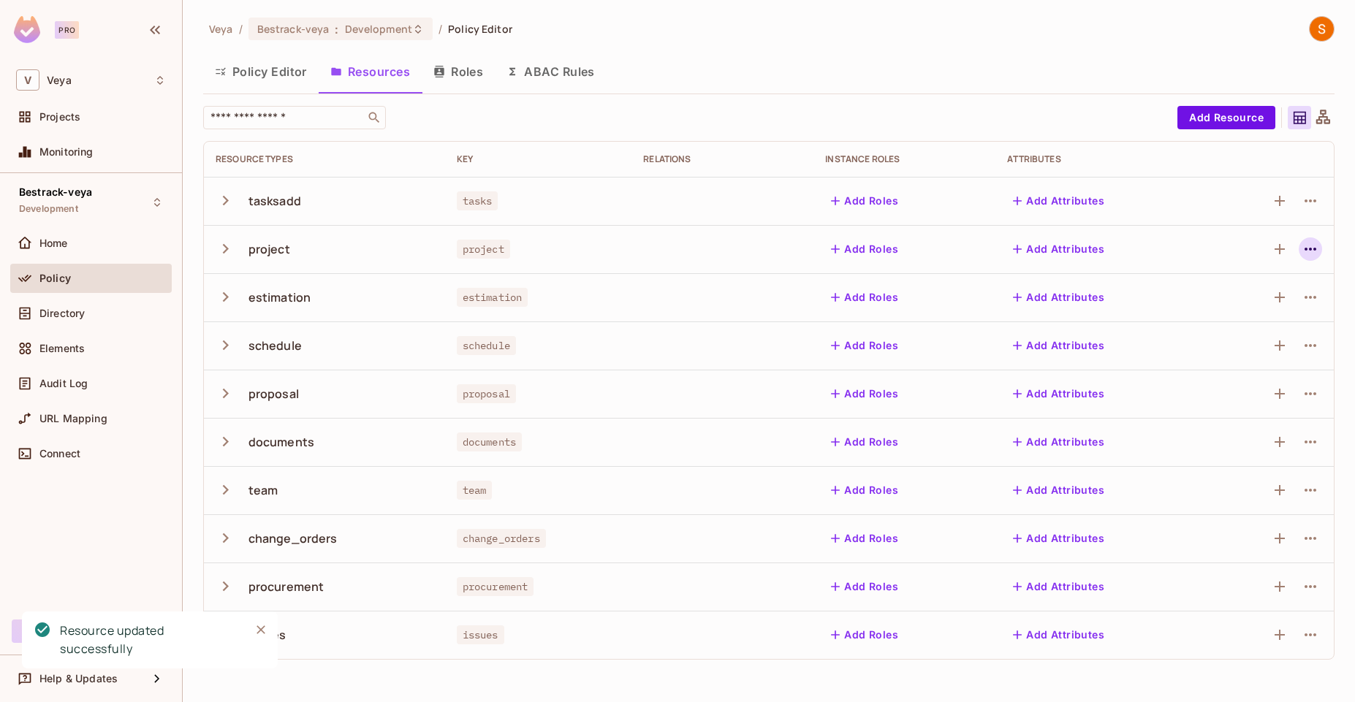
click at [1308, 249] on icon "button" at bounding box center [1310, 249] width 12 height 3
click at [1270, 304] on div "Edit Resource" at bounding box center [1246, 307] width 69 height 15
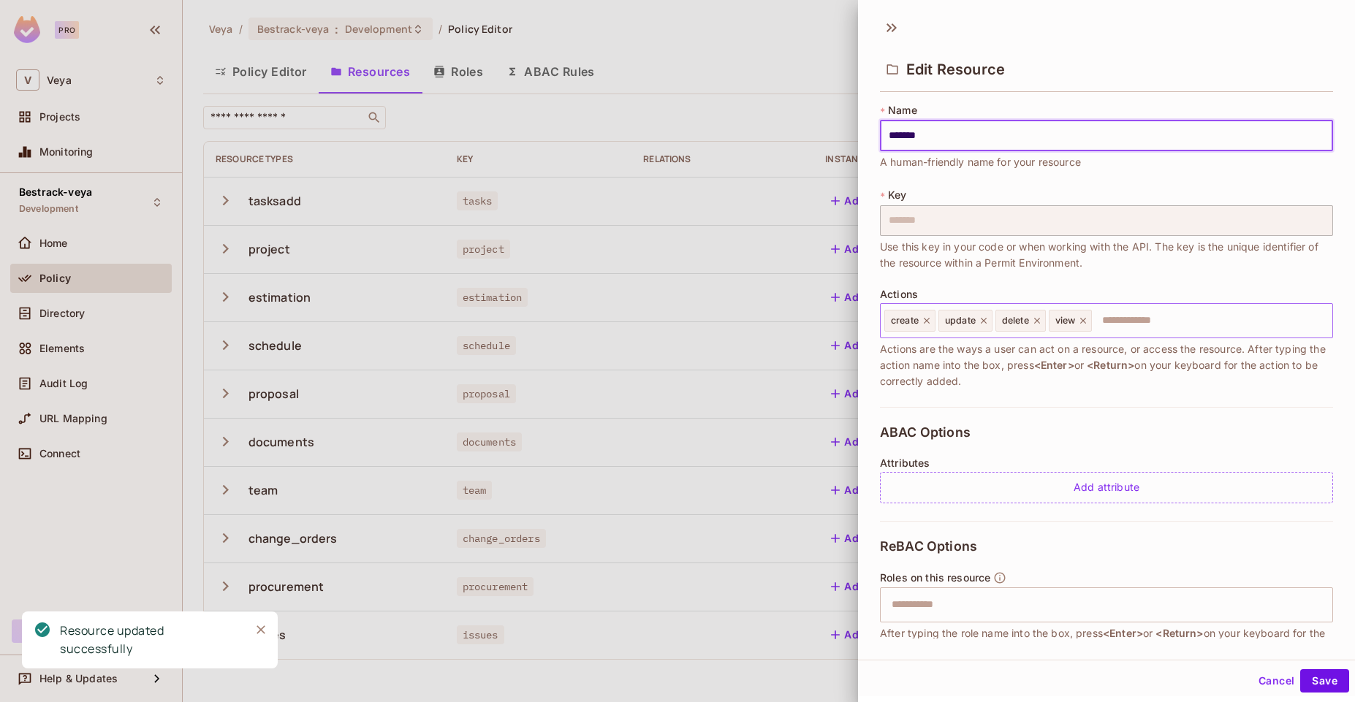
click at [929, 327] on div "create" at bounding box center [909, 321] width 51 height 22
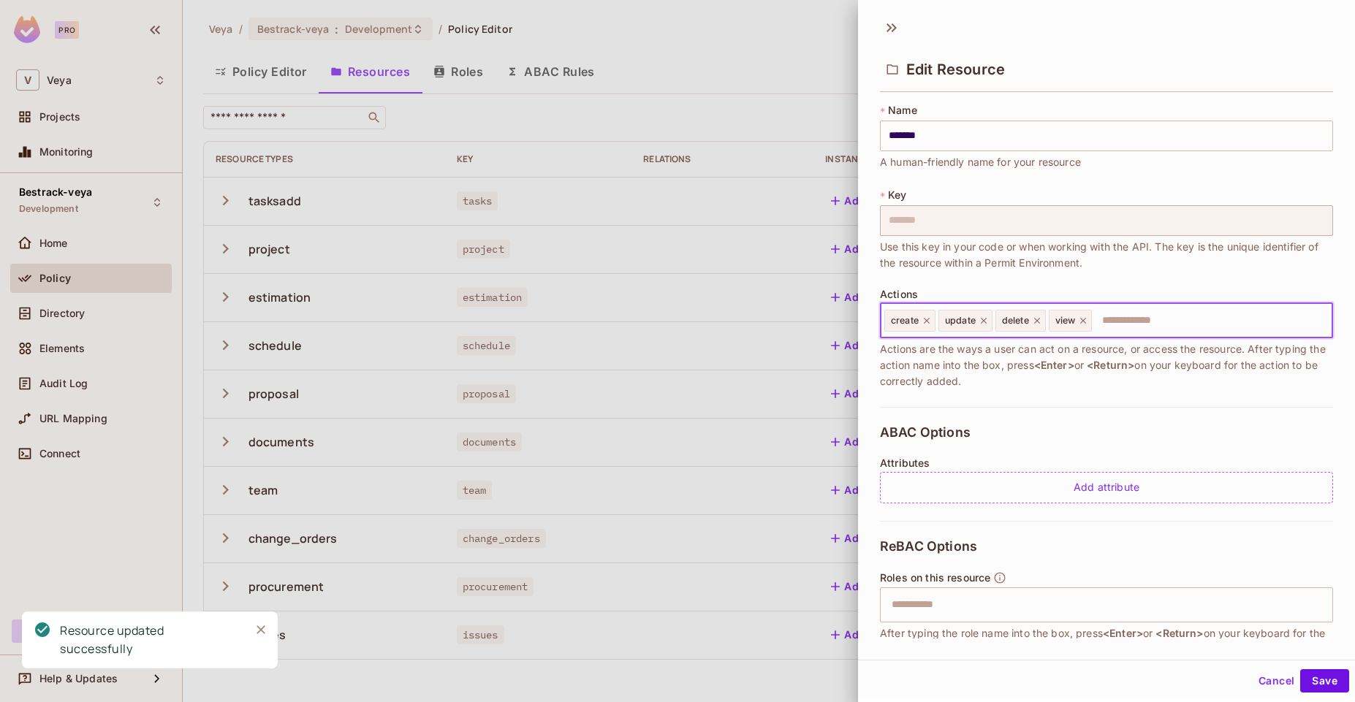
click at [926, 320] on icon at bounding box center [926, 321] width 6 height 6
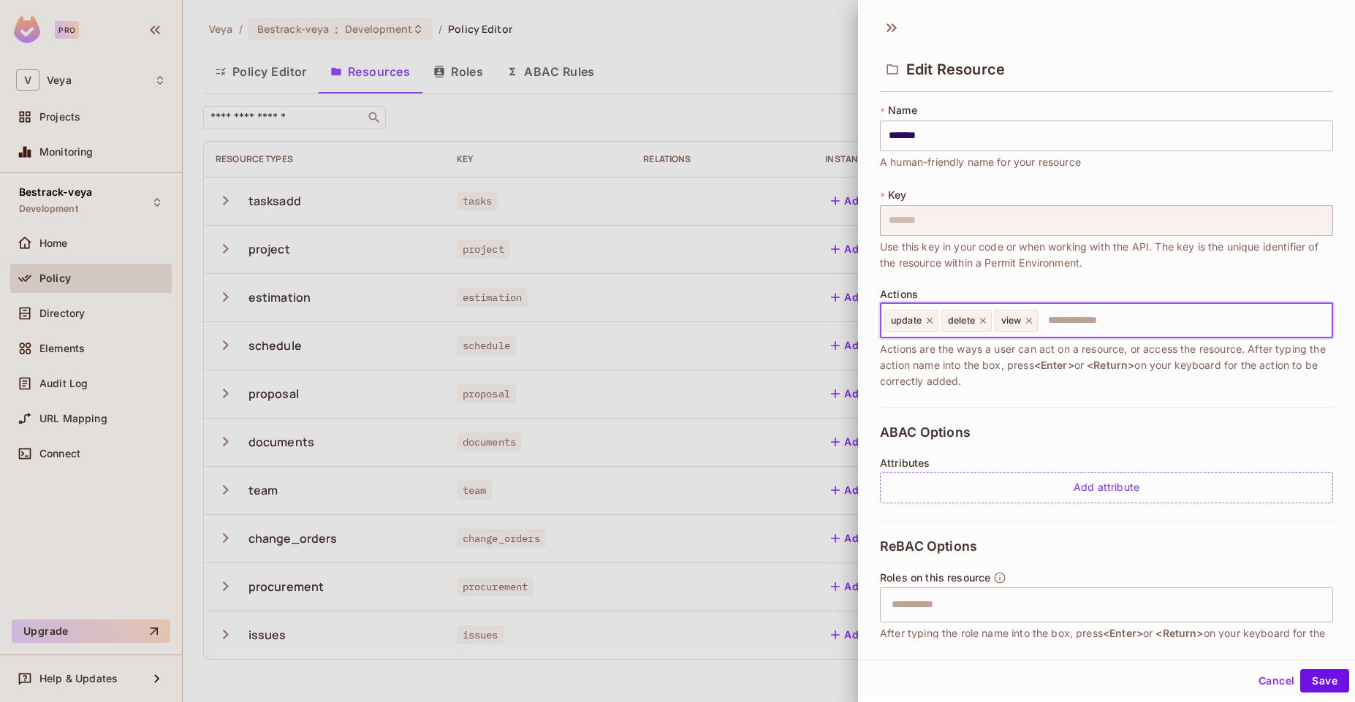
click at [927, 320] on icon at bounding box center [929, 321] width 10 height 10
click at [1040, 320] on input "text" at bounding box center [1154, 320] width 343 height 29
type input "***"
type input "****"
click at [1319, 674] on button "Save" at bounding box center [1324, 680] width 49 height 23
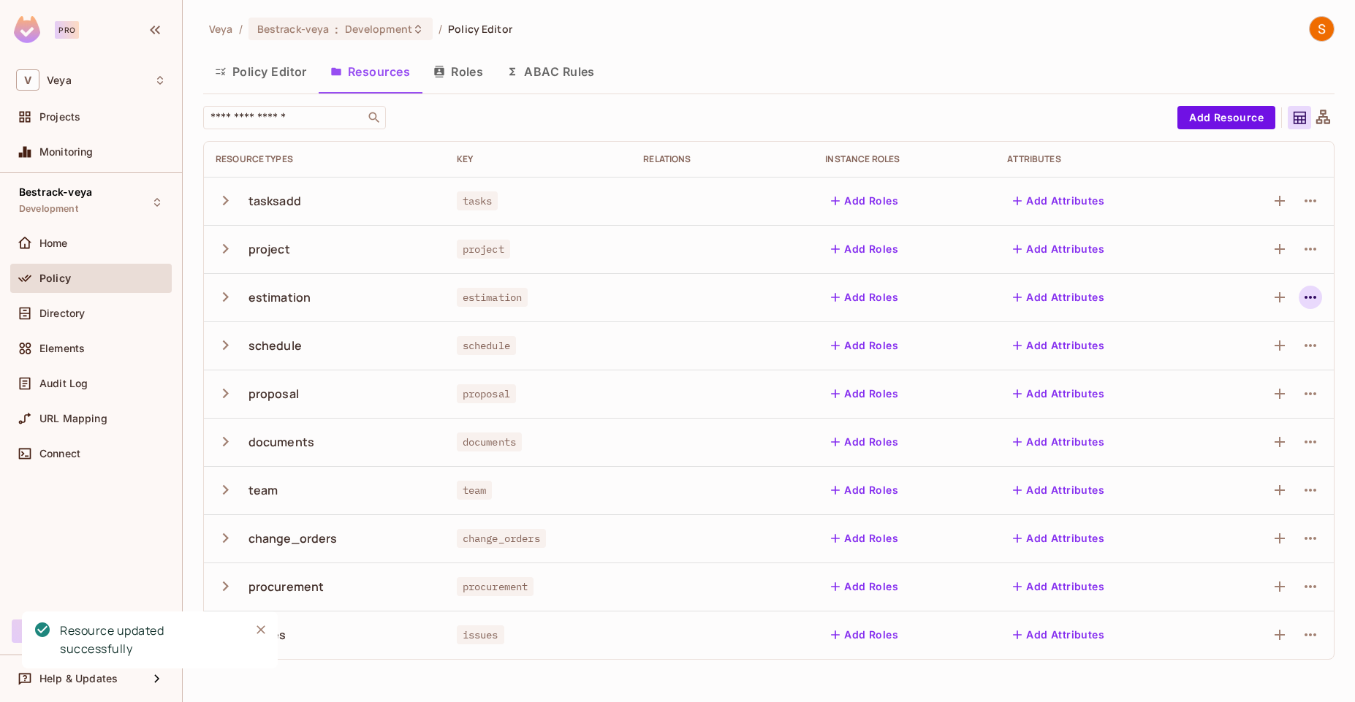
click at [1311, 298] on icon "button" at bounding box center [1310, 298] width 18 height 18
click at [1277, 350] on div "Edit Resource" at bounding box center [1246, 355] width 69 height 15
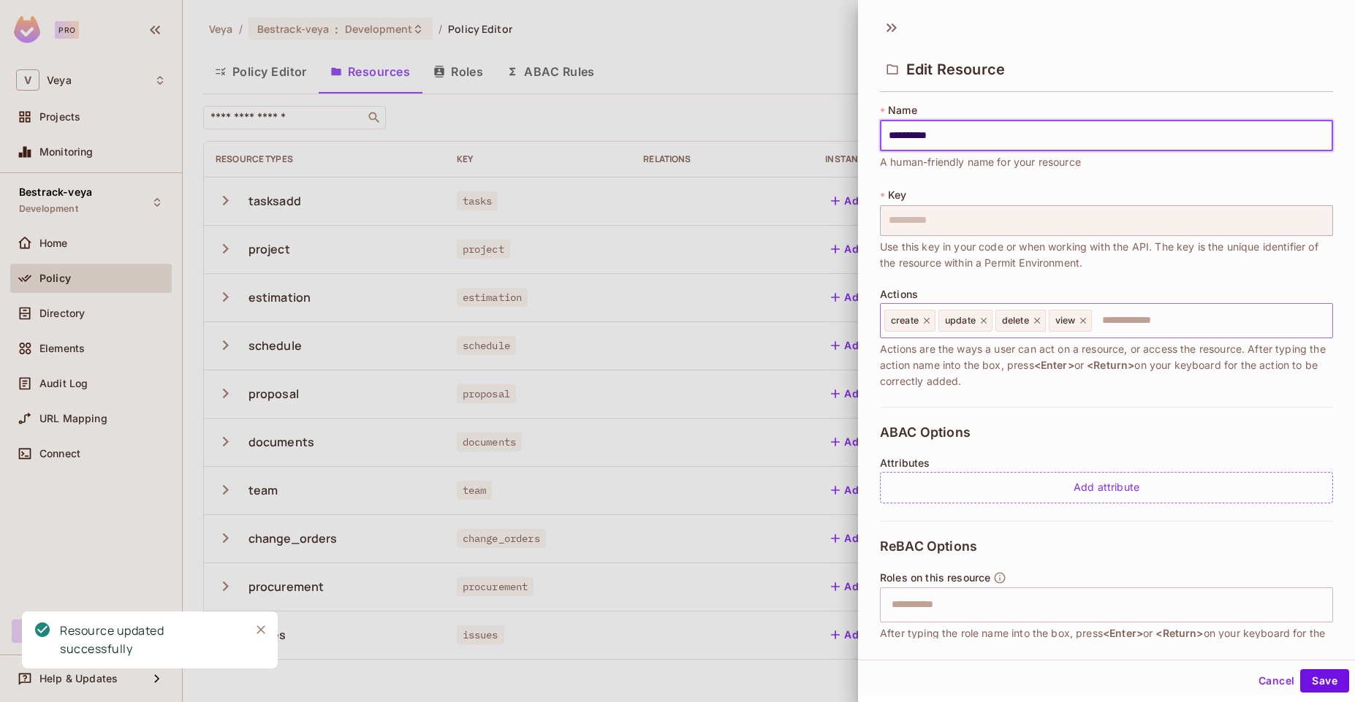
click at [928, 321] on icon at bounding box center [926, 321] width 10 height 10
click at [928, 321] on icon at bounding box center [929, 321] width 10 height 10
click at [1053, 329] on input "text" at bounding box center [1154, 320] width 343 height 29
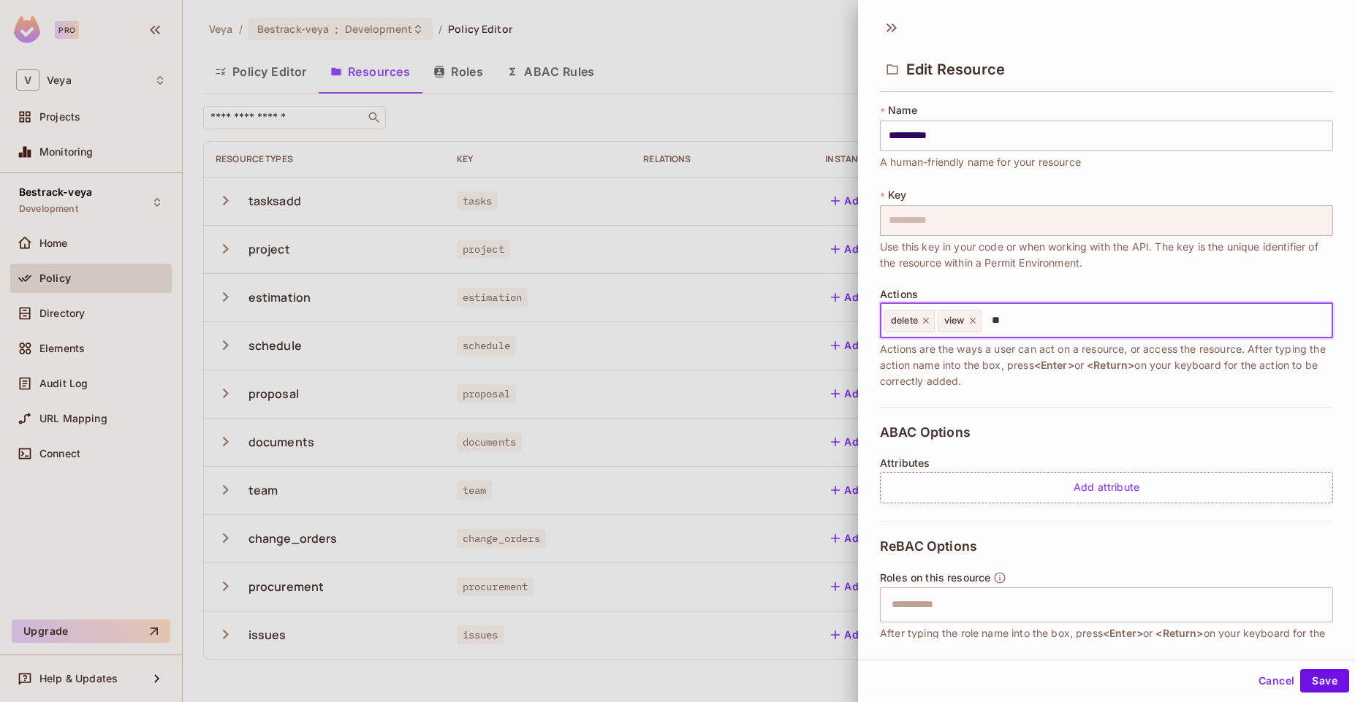
type input "***"
type input "****"
click at [1303, 679] on button "Save" at bounding box center [1324, 680] width 49 height 23
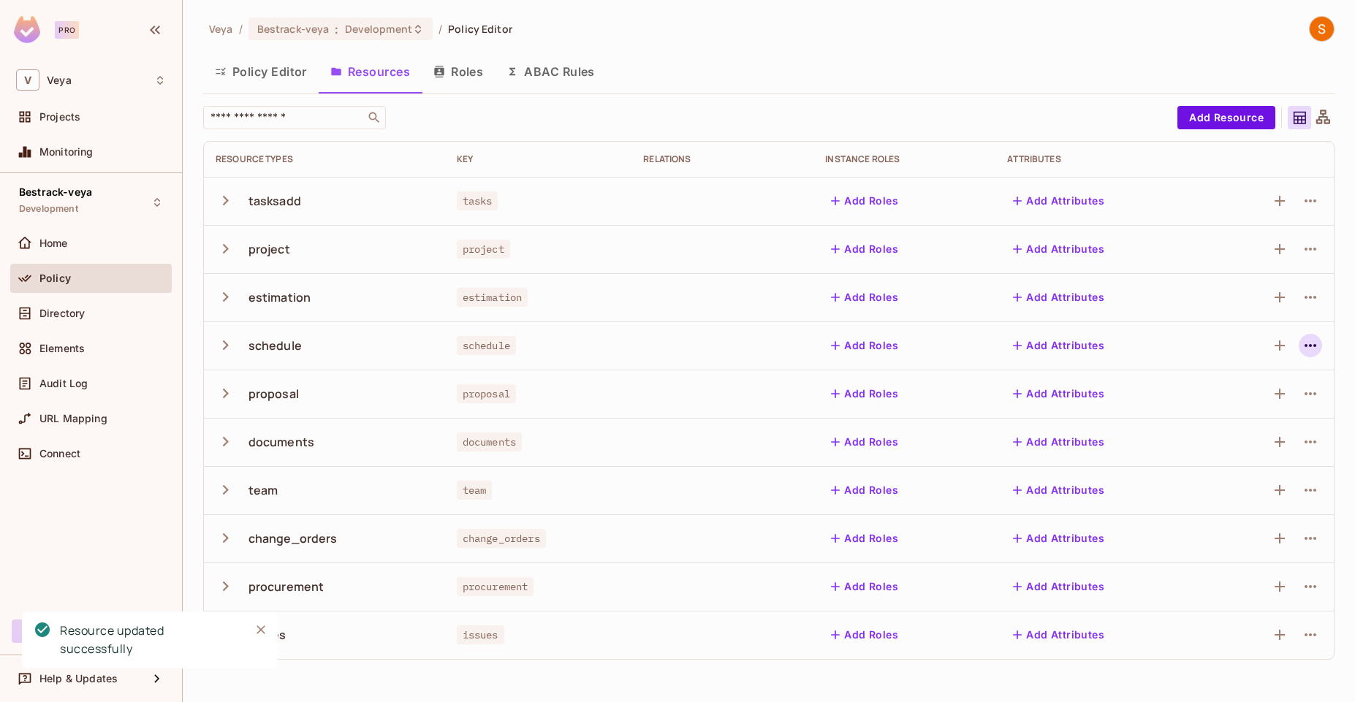
click at [1300, 344] on button "button" at bounding box center [1309, 345] width 23 height 23
click at [1271, 401] on div "Edit Resource" at bounding box center [1246, 403] width 69 height 15
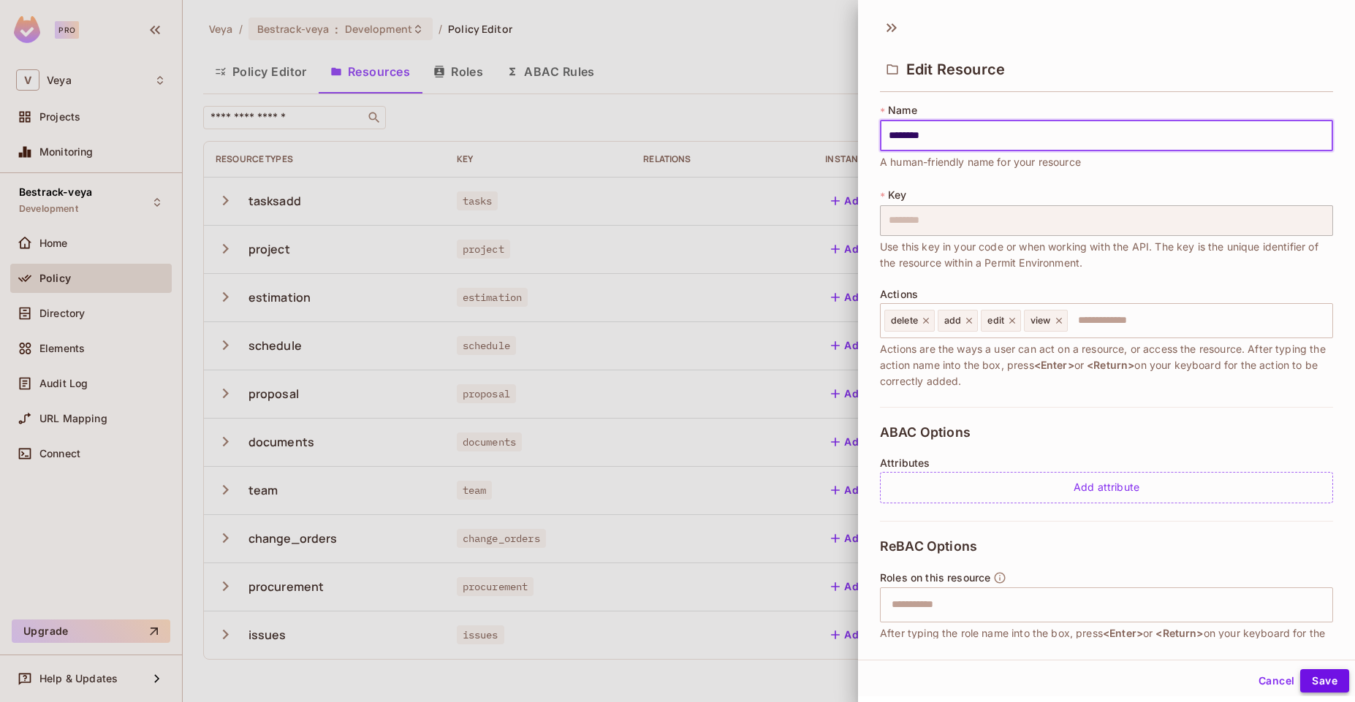
click at [1307, 674] on button "Save" at bounding box center [1324, 680] width 49 height 23
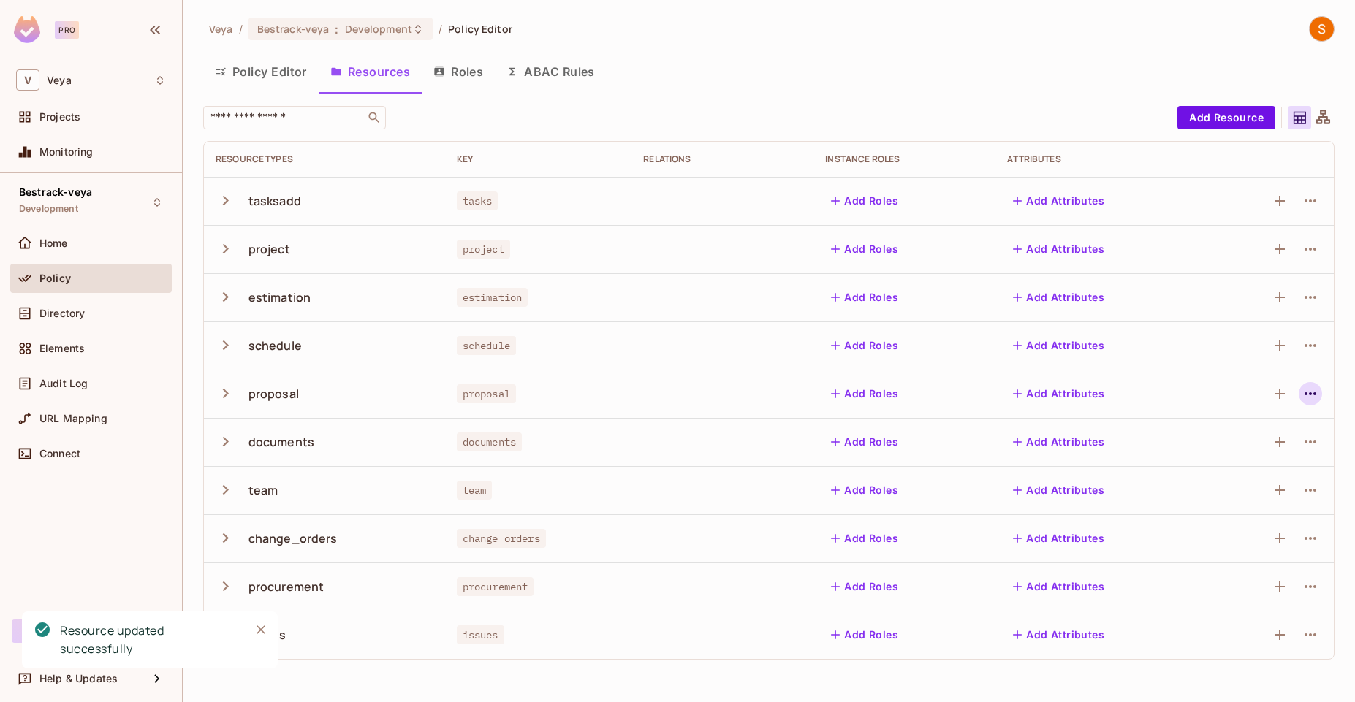
click at [1316, 390] on icon "button" at bounding box center [1310, 394] width 18 height 18
click at [1277, 443] on span "Edit Resource" at bounding box center [1246, 451] width 77 height 23
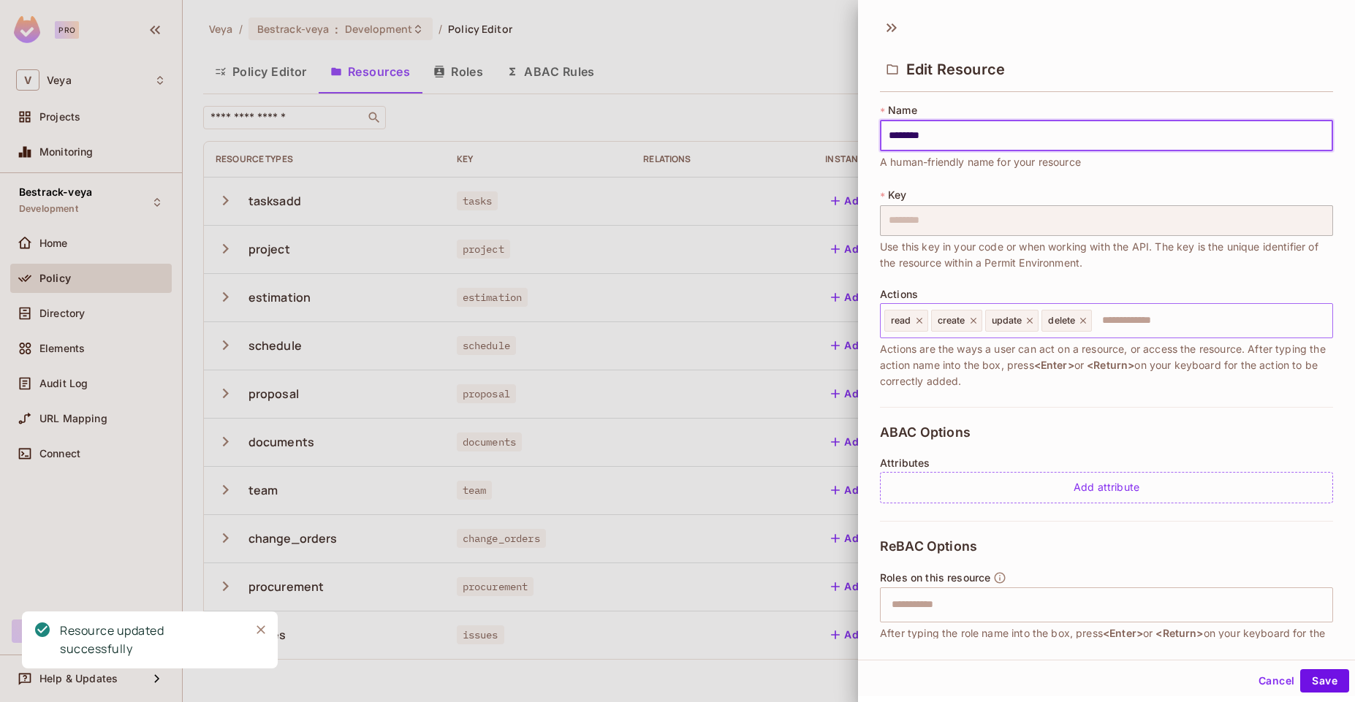
click at [920, 321] on icon at bounding box center [919, 321] width 10 height 10
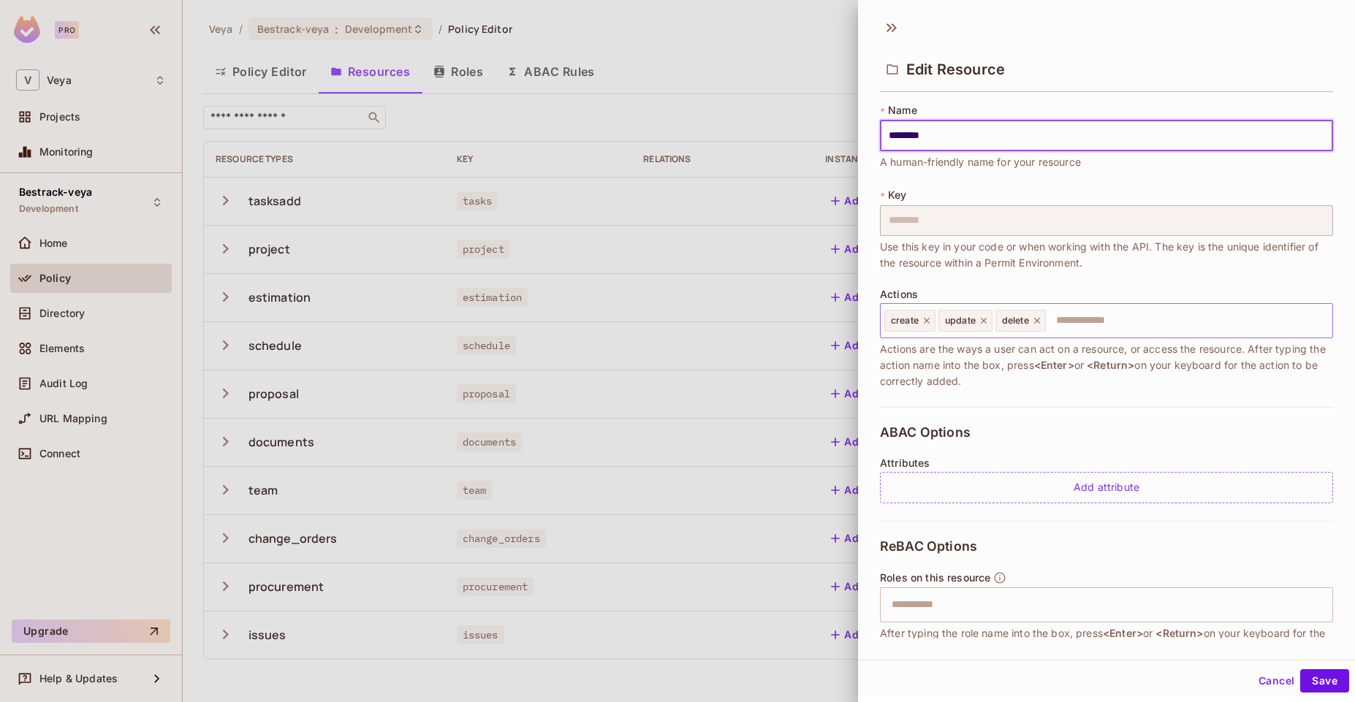
click at [926, 320] on icon at bounding box center [926, 321] width 6 height 6
click at [926, 320] on icon at bounding box center [929, 321] width 10 height 10
click at [1005, 330] on input "text" at bounding box center [1131, 320] width 390 height 29
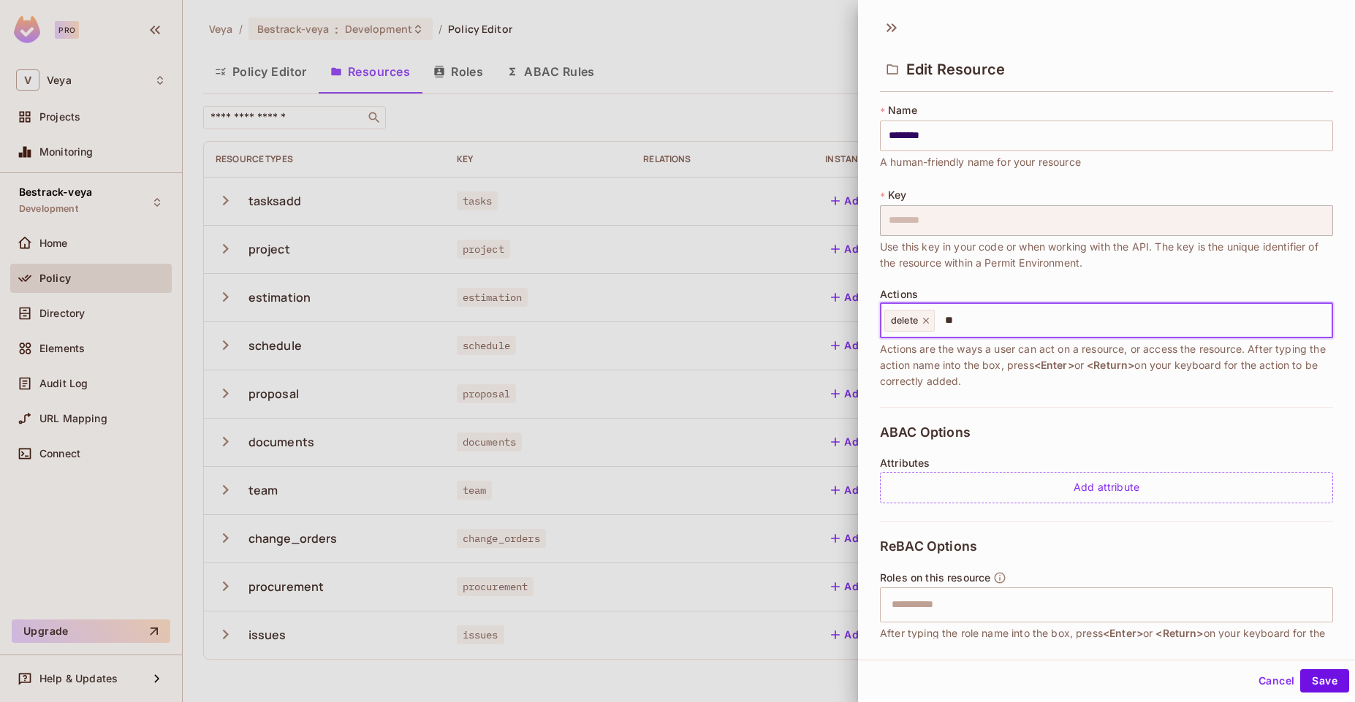
type input "***"
type input "****"
click at [1300, 679] on button "Save" at bounding box center [1324, 680] width 49 height 23
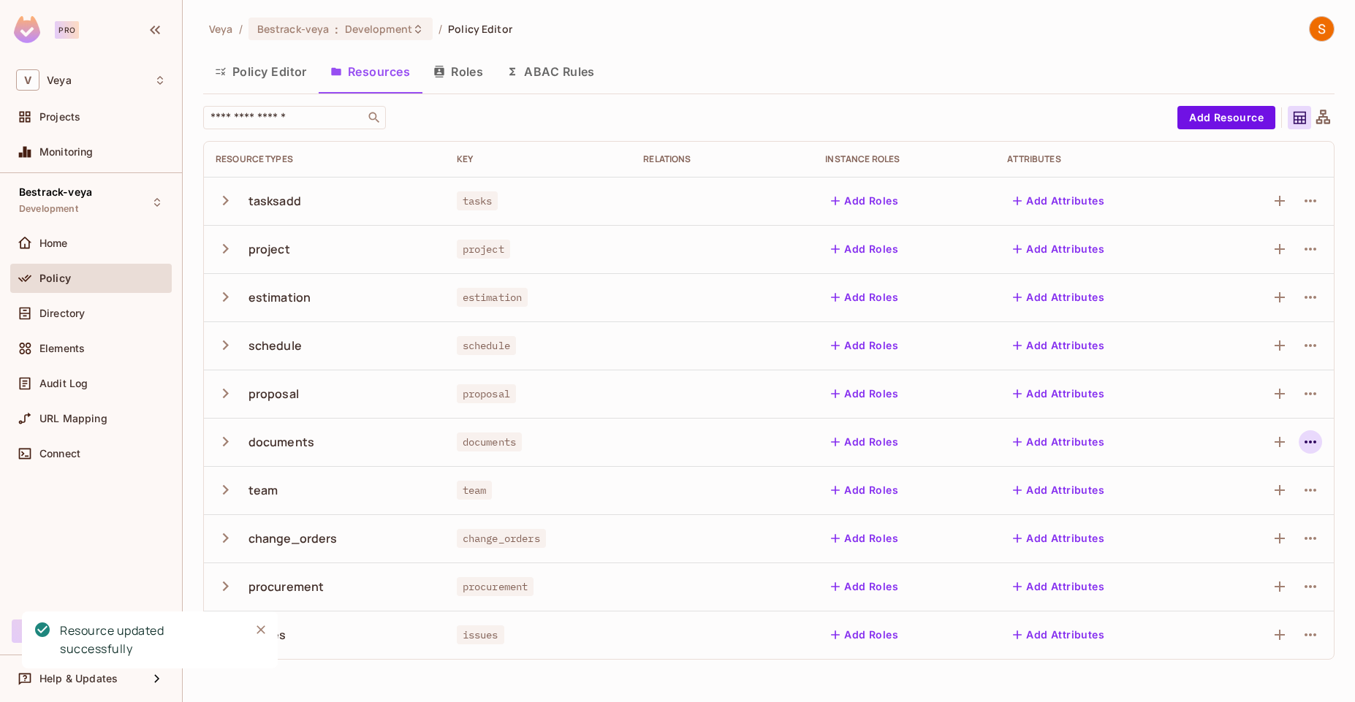
click at [1306, 438] on icon "button" at bounding box center [1310, 442] width 18 height 18
click at [1273, 500] on div "Edit Resource" at bounding box center [1246, 499] width 69 height 15
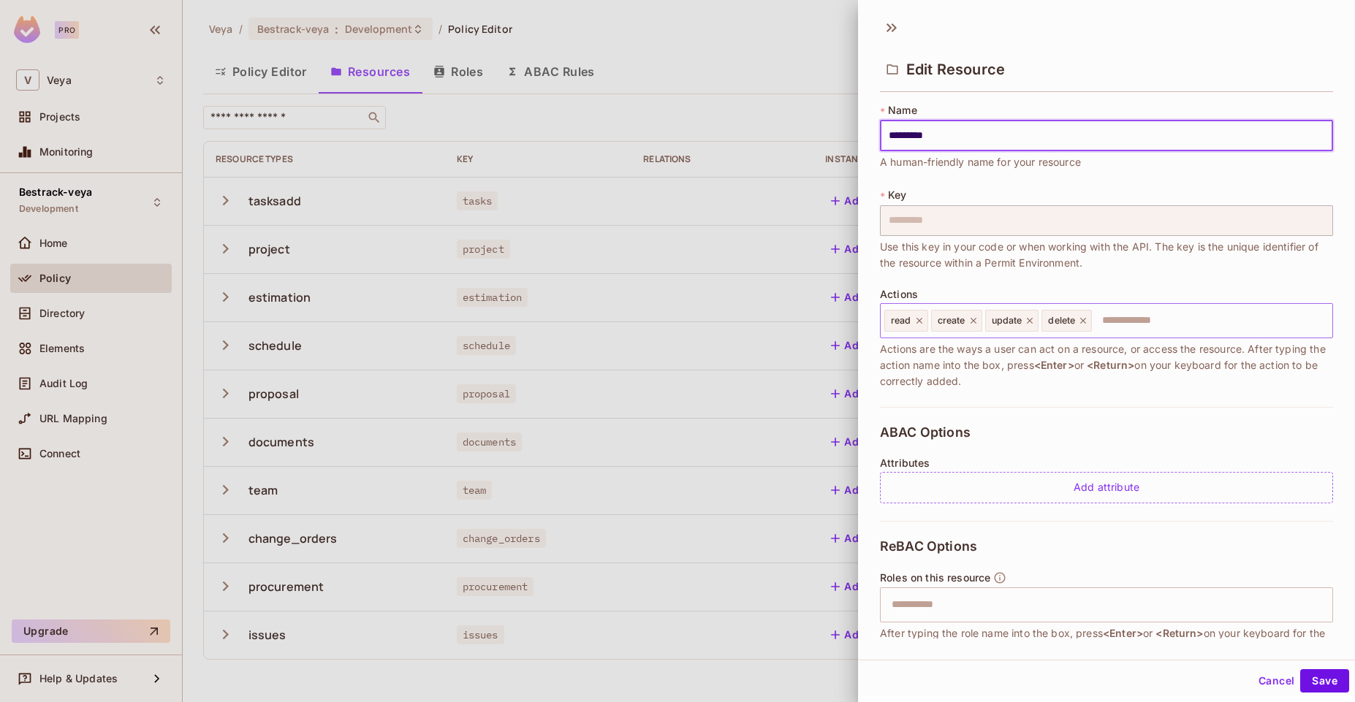
click at [921, 321] on icon at bounding box center [919, 321] width 10 height 10
click at [921, 321] on icon at bounding box center [926, 321] width 10 height 10
click at [929, 321] on icon at bounding box center [929, 321] width 6 height 6
click at [984, 315] on input "text" at bounding box center [1131, 320] width 390 height 29
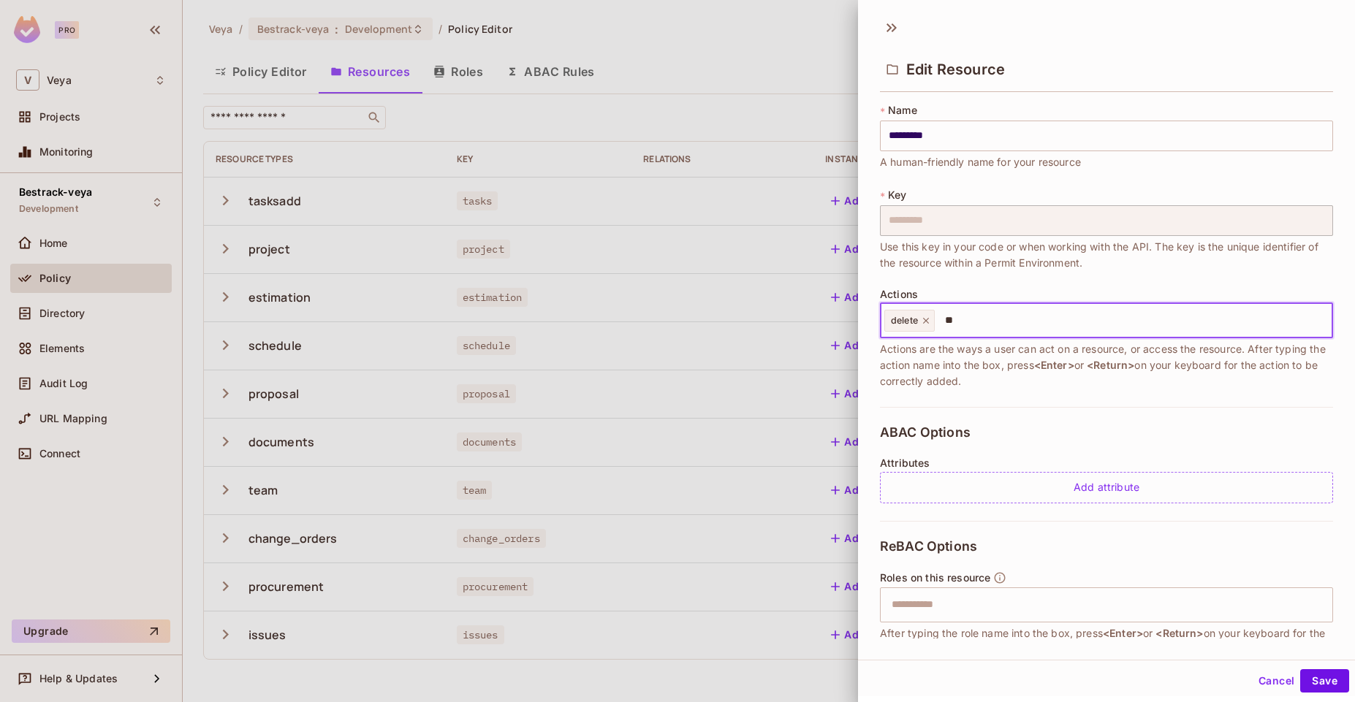
type input "***"
type input "****"
click at [1316, 682] on button "Save" at bounding box center [1324, 680] width 49 height 23
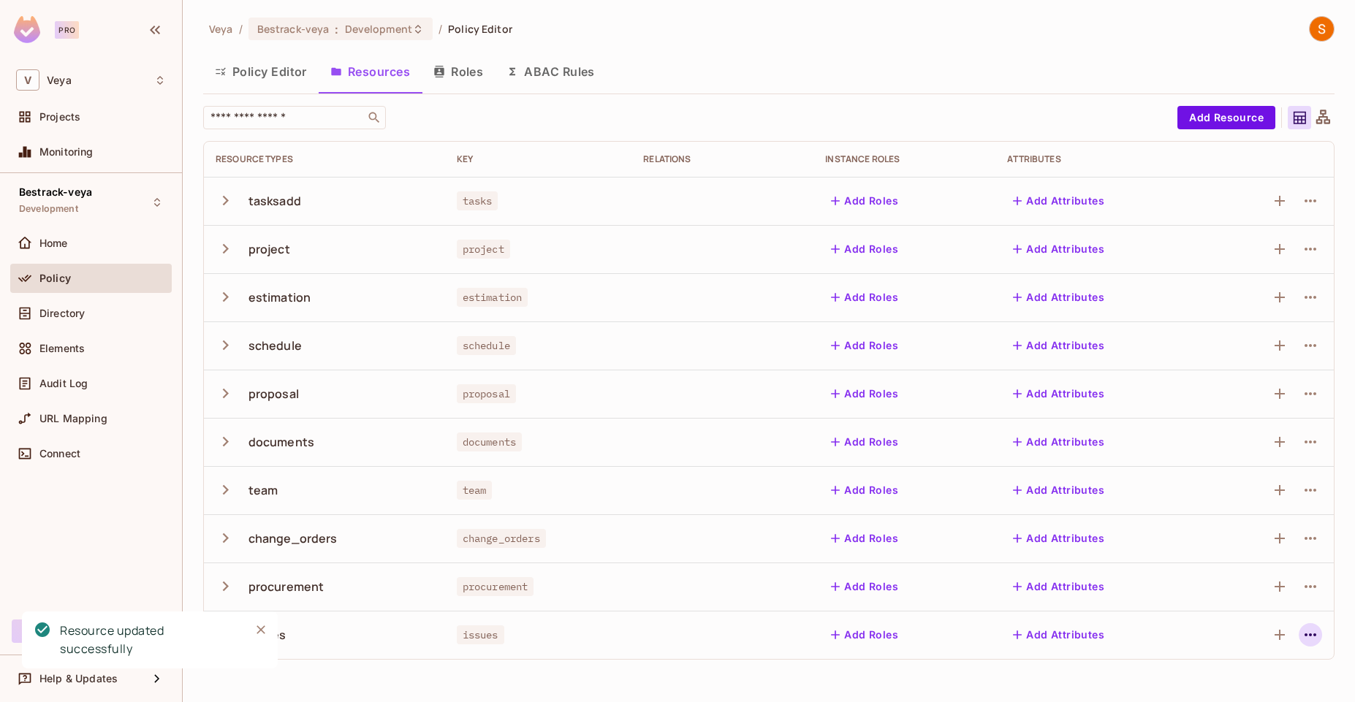
click at [1316, 632] on icon "button" at bounding box center [1310, 635] width 18 height 18
click at [1262, 633] on div "Edit Resource" at bounding box center [1246, 636] width 69 height 15
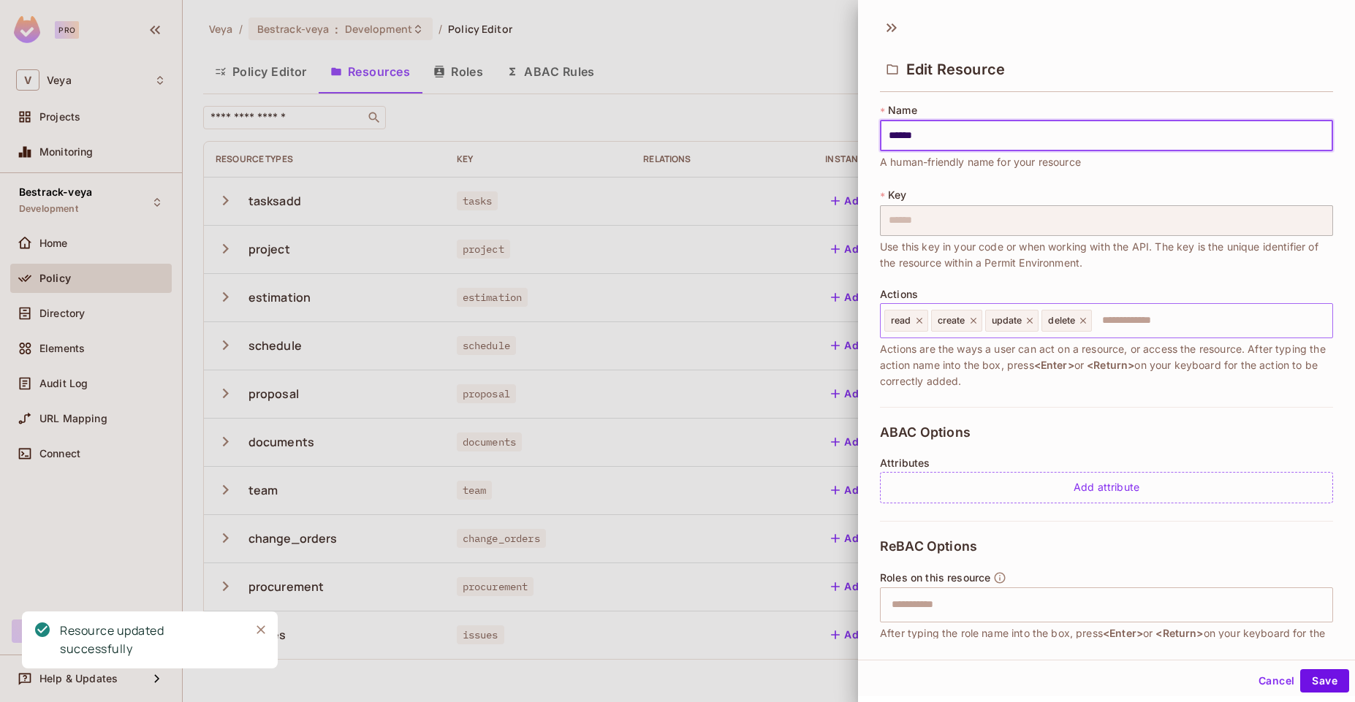
click at [921, 321] on icon at bounding box center [919, 321] width 10 height 10
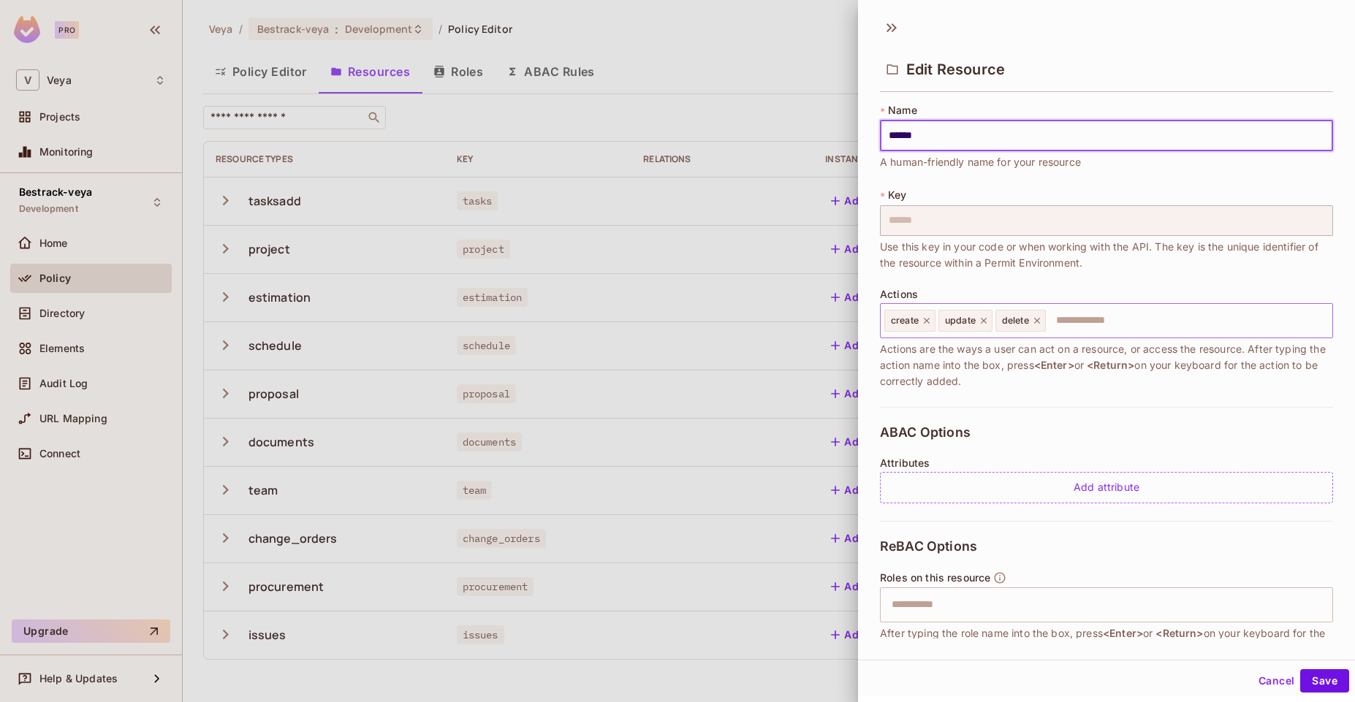
click at [927, 321] on icon at bounding box center [926, 321] width 6 height 6
click at [927, 321] on icon at bounding box center [929, 321] width 10 height 10
click at [968, 324] on input "text" at bounding box center [1131, 320] width 390 height 29
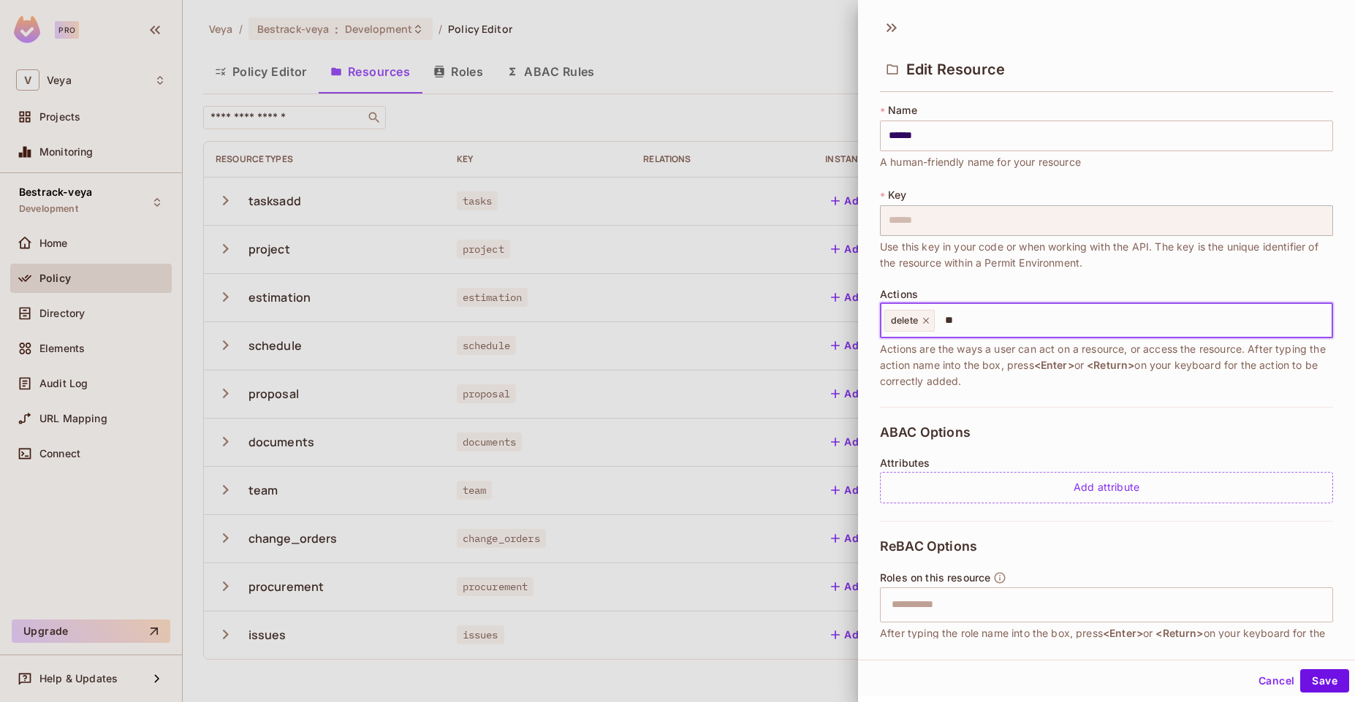
type input "***"
type input "****"
click at [1311, 687] on button "Save" at bounding box center [1324, 680] width 49 height 23
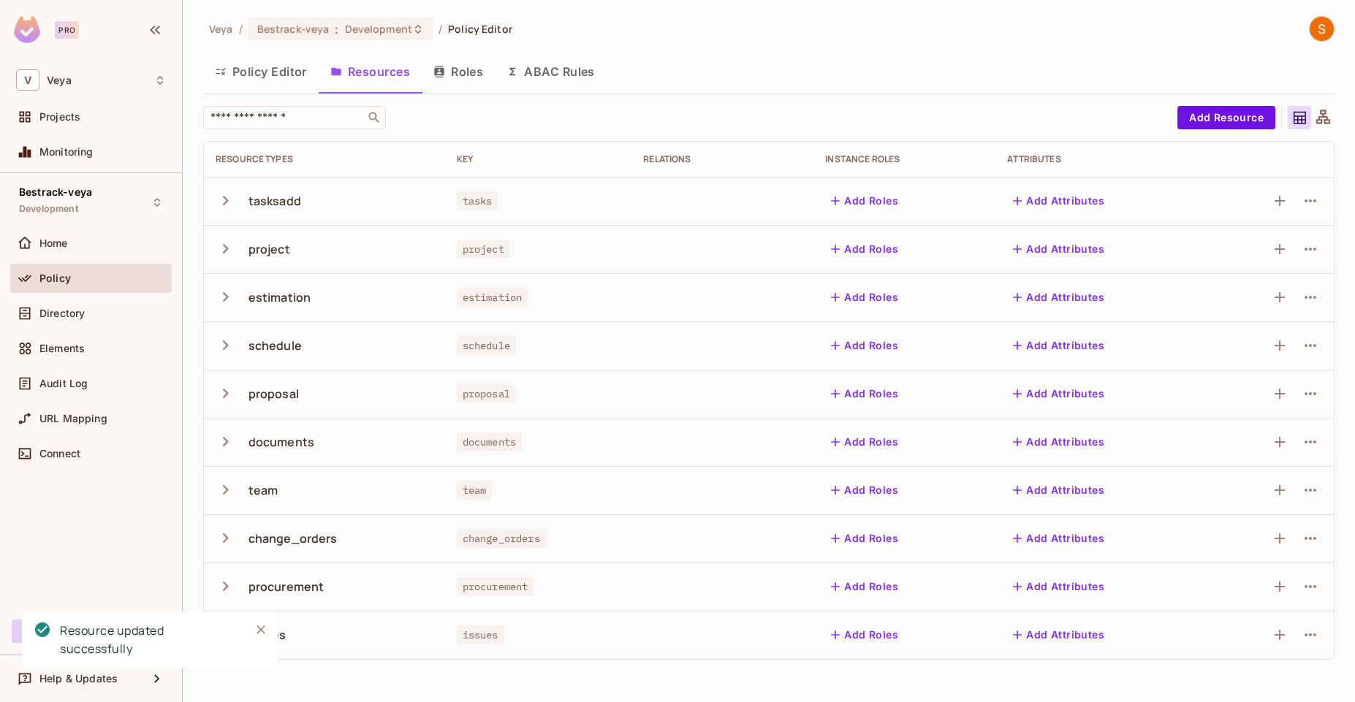
click at [1313, 581] on icon "button" at bounding box center [1310, 587] width 18 height 18
click at [1269, 628] on span "Edit Resource" at bounding box center [1246, 636] width 77 height 23
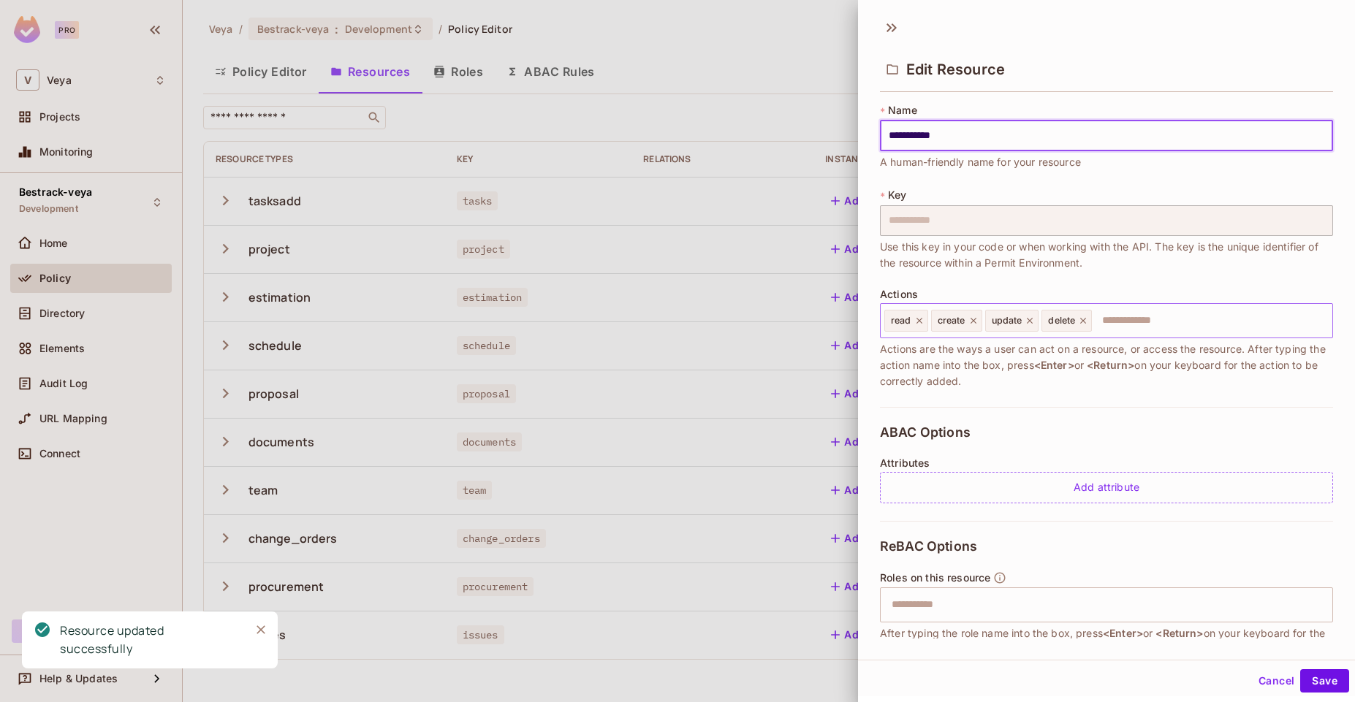
click at [919, 322] on icon at bounding box center [919, 321] width 6 height 6
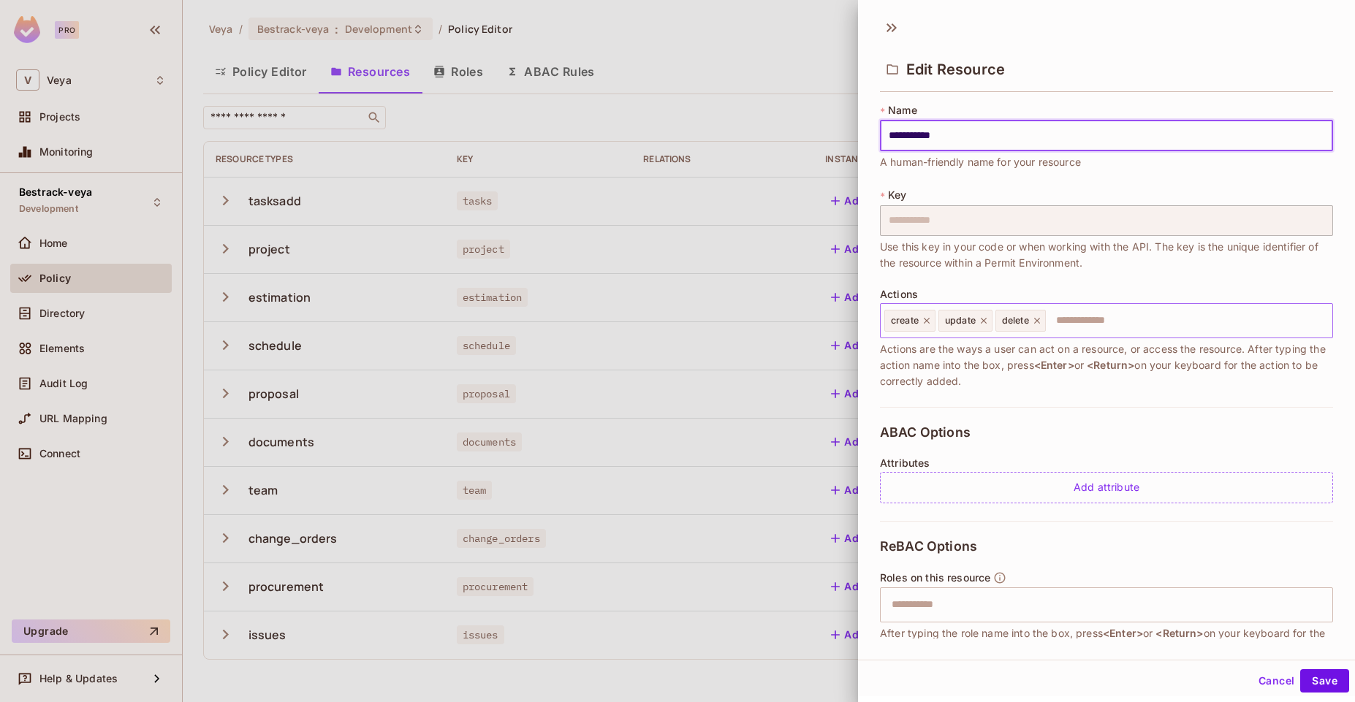
click at [931, 323] on icon at bounding box center [926, 321] width 10 height 10
click at [931, 323] on icon at bounding box center [929, 321] width 10 height 10
click at [993, 329] on input "text" at bounding box center [1131, 320] width 390 height 29
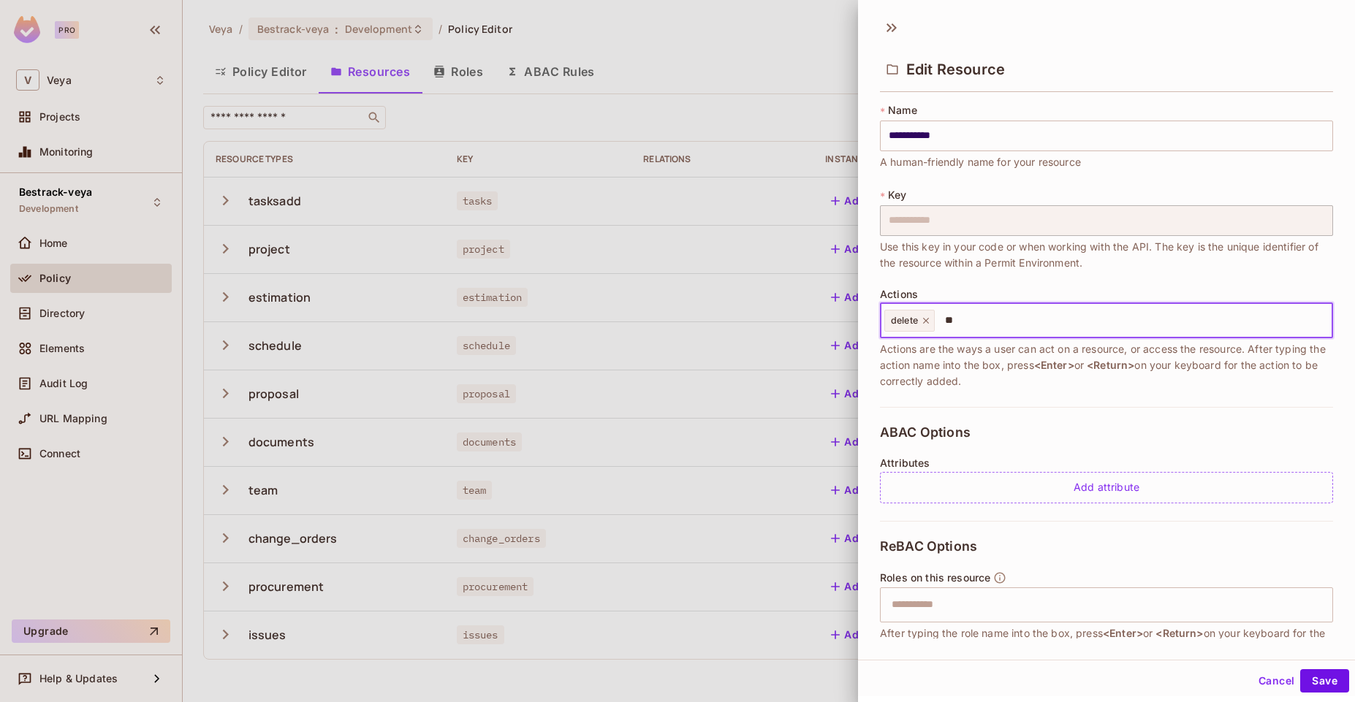
type input "***"
type input "****"
click at [1306, 683] on button "Save" at bounding box center [1324, 680] width 49 height 23
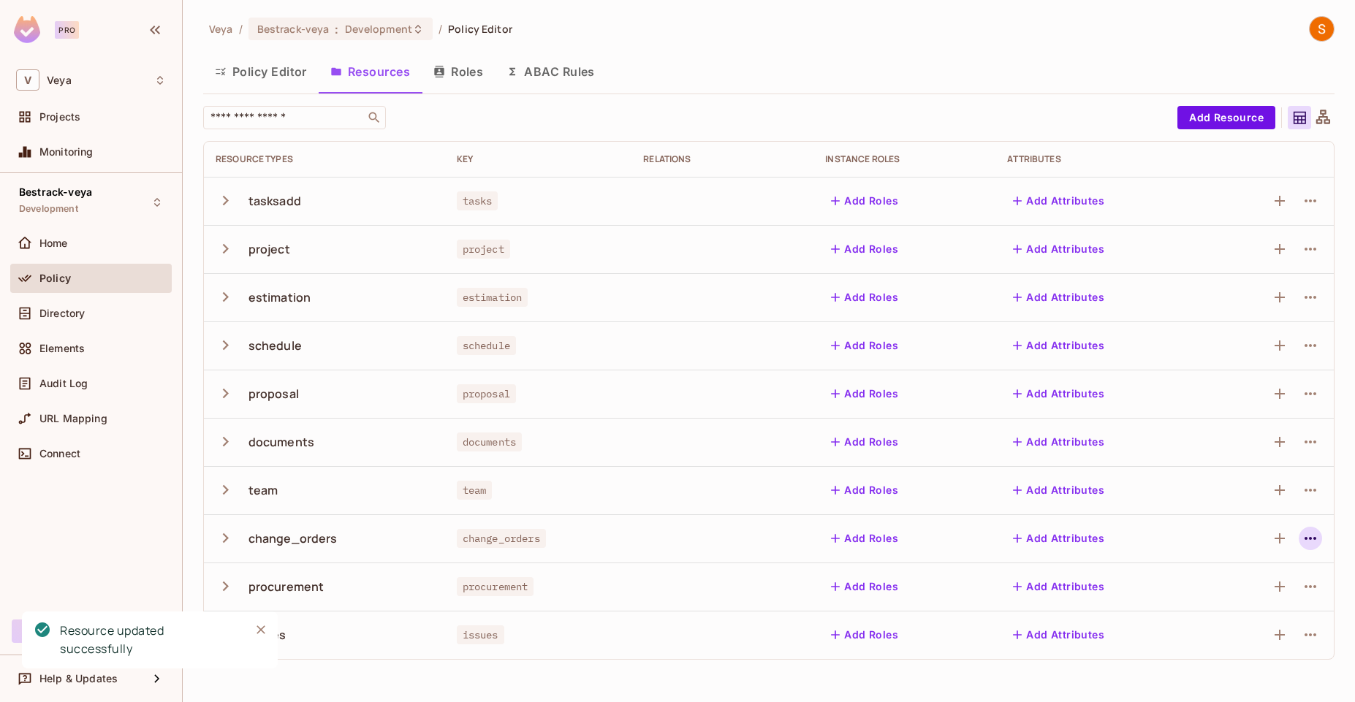
click at [1317, 536] on icon "button" at bounding box center [1310, 539] width 18 height 18
click at [1280, 585] on span "Edit Resource" at bounding box center [1246, 595] width 77 height 23
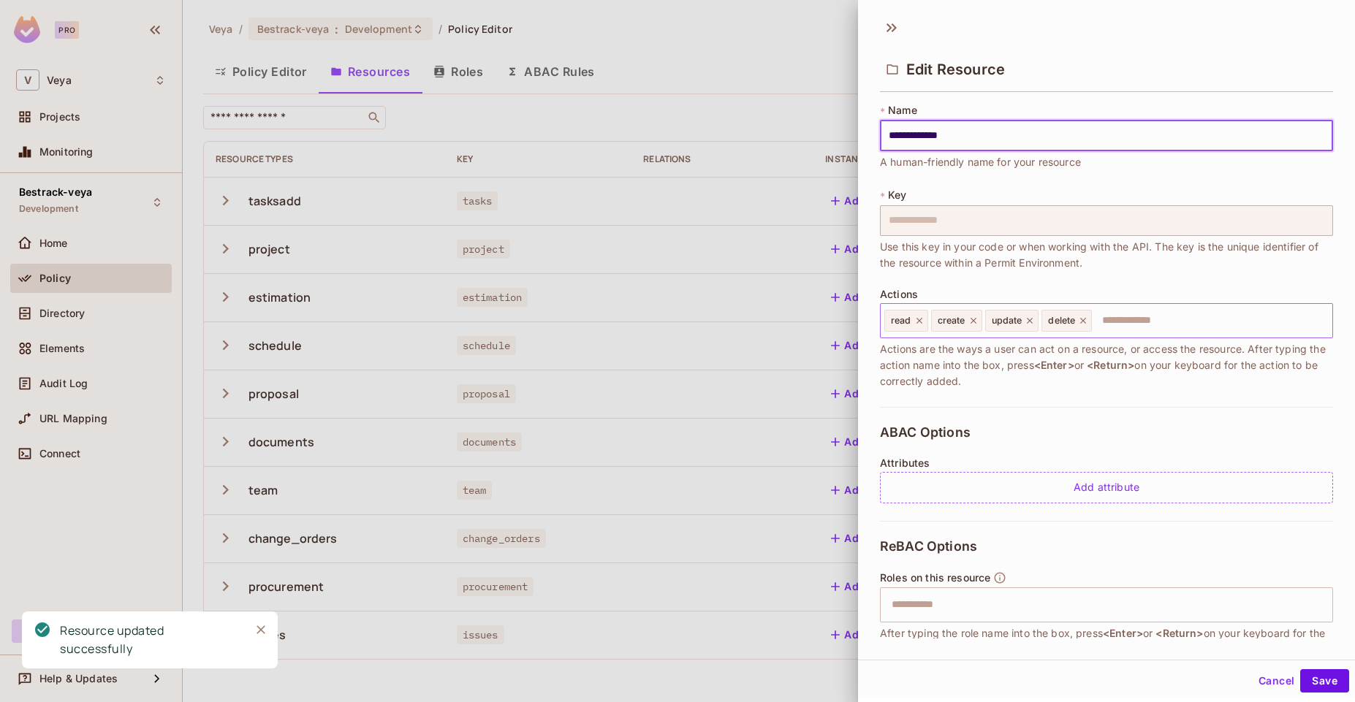
click at [921, 324] on icon at bounding box center [919, 321] width 10 height 10
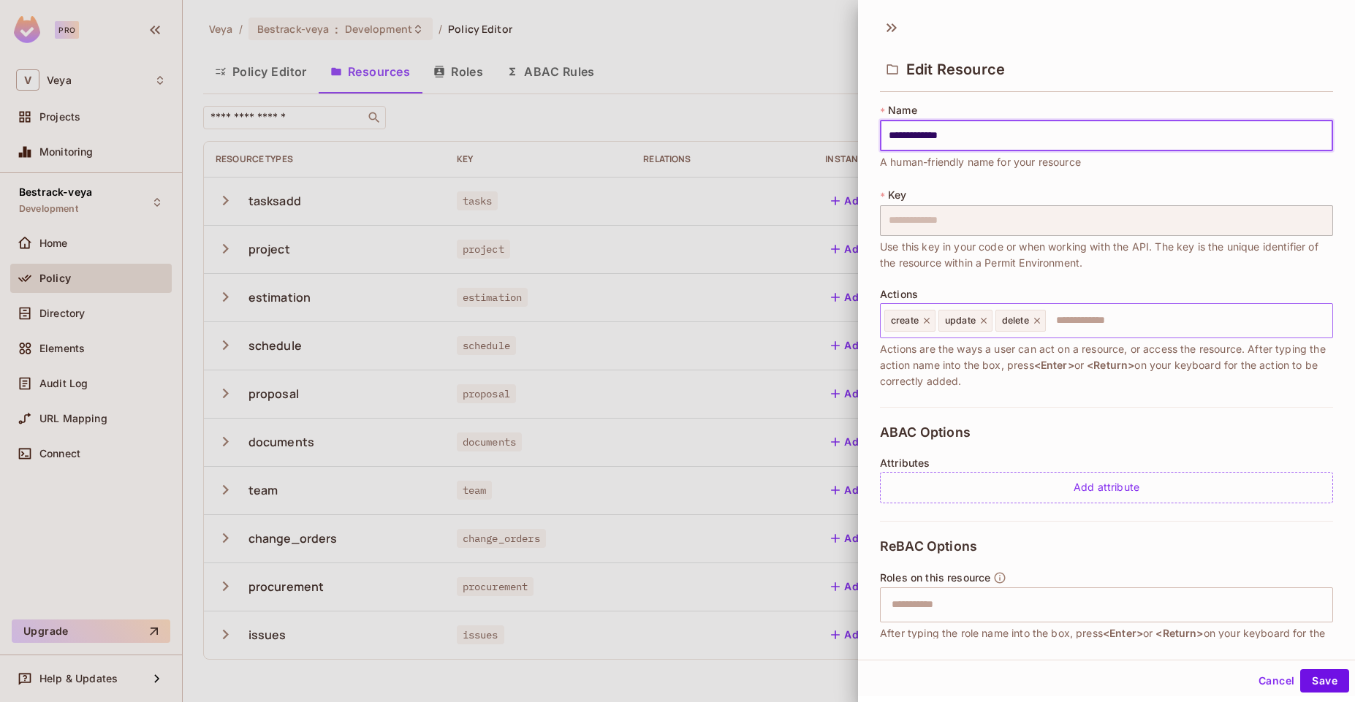
click at [923, 324] on icon at bounding box center [926, 321] width 10 height 10
click at [926, 324] on icon at bounding box center [929, 321] width 10 height 10
click at [998, 321] on input "text" at bounding box center [1131, 320] width 390 height 29
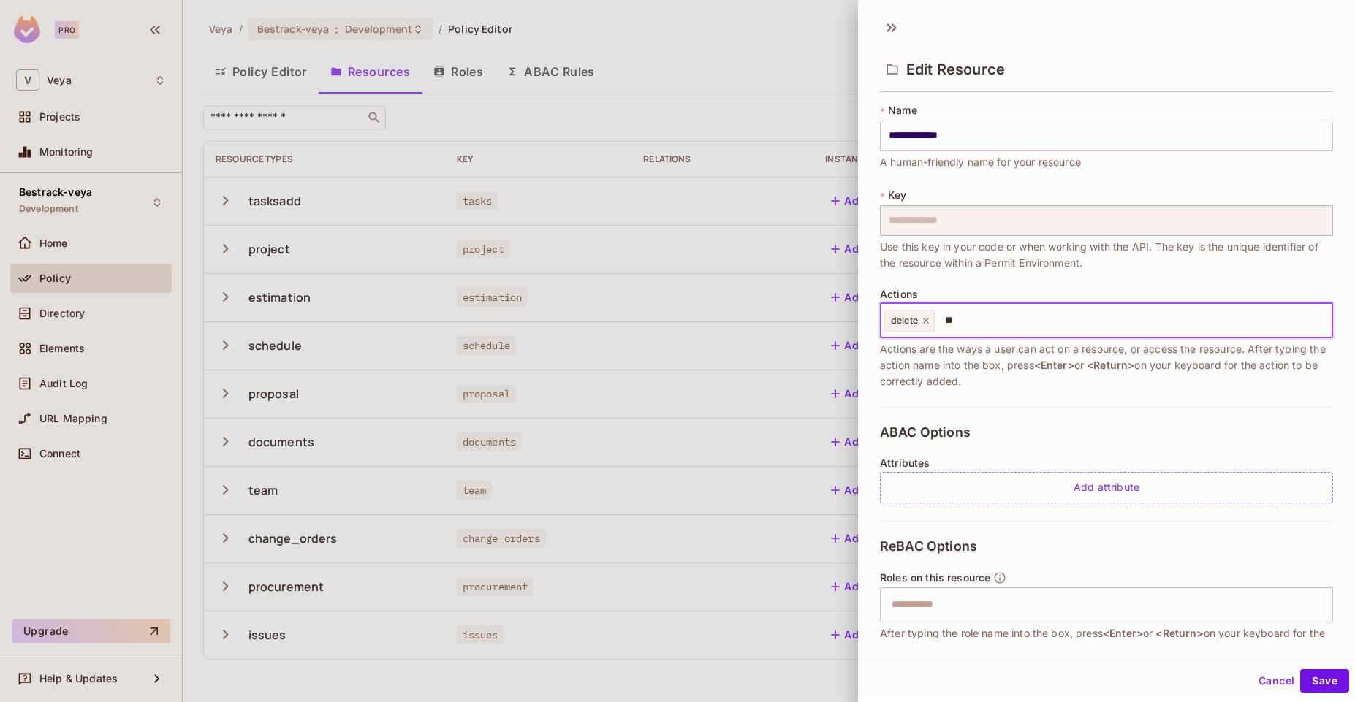
type input "***"
type input "****"
click at [1305, 675] on button "Save" at bounding box center [1324, 680] width 49 height 23
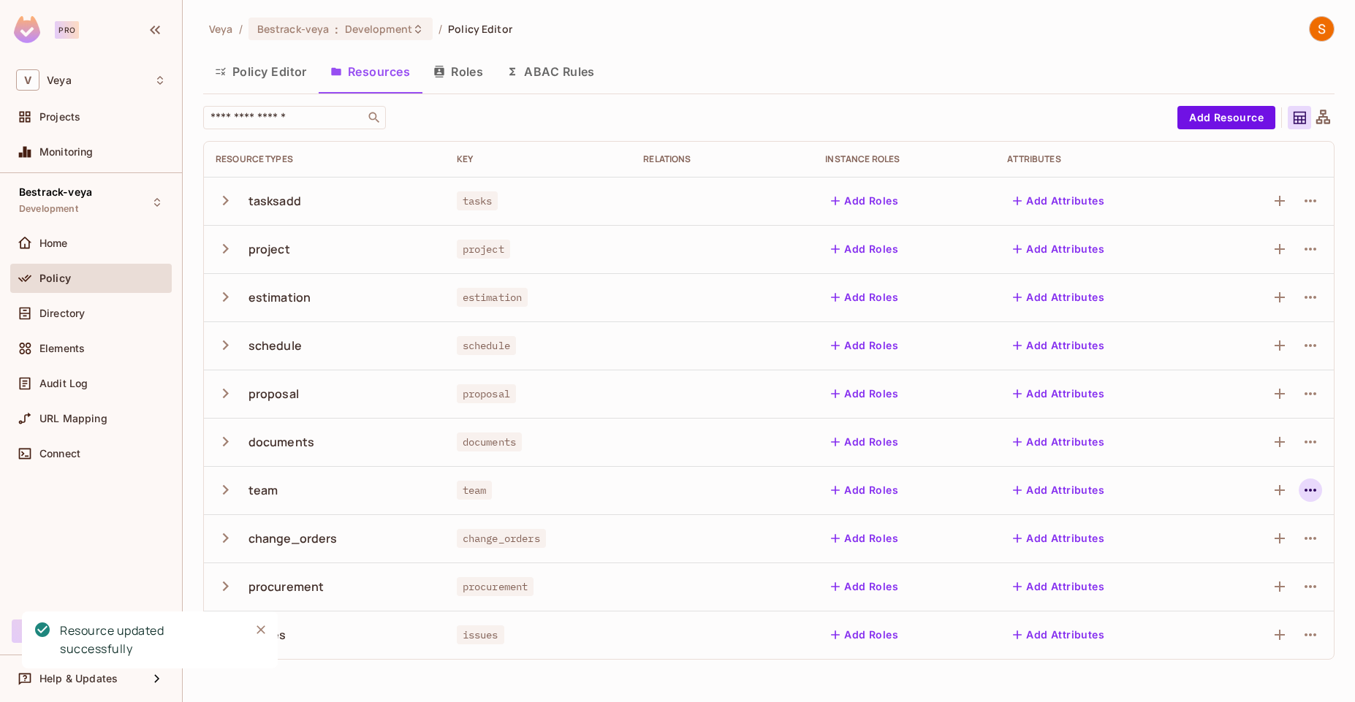
click at [1306, 495] on icon "button" at bounding box center [1310, 490] width 18 height 18
click at [1287, 541] on li "Edit Resource" at bounding box center [1240, 548] width 138 height 32
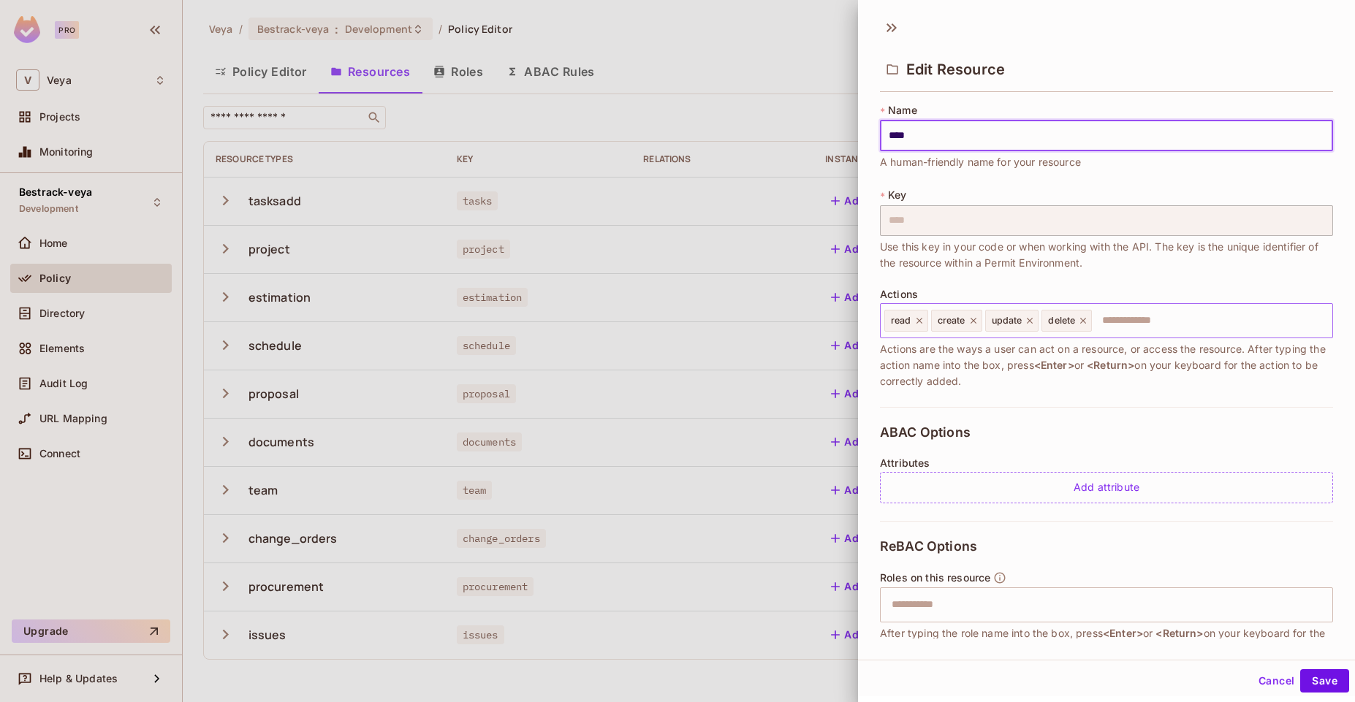
click at [918, 322] on icon at bounding box center [919, 321] width 10 height 10
click at [928, 323] on icon at bounding box center [926, 321] width 10 height 10
click at [928, 323] on icon at bounding box center [929, 321] width 10 height 10
click at [982, 320] on input "text" at bounding box center [1131, 320] width 390 height 29
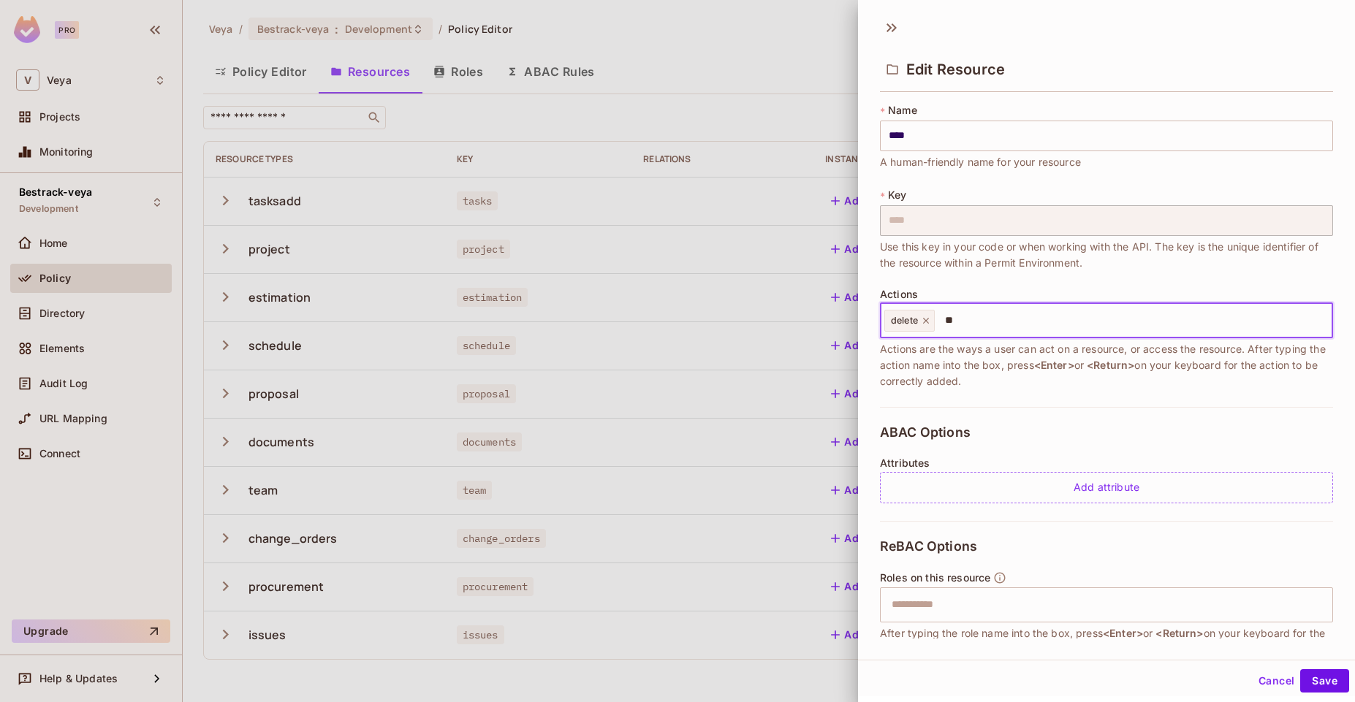
type input "***"
type input "****"
click at [1315, 674] on button "Save" at bounding box center [1324, 680] width 49 height 23
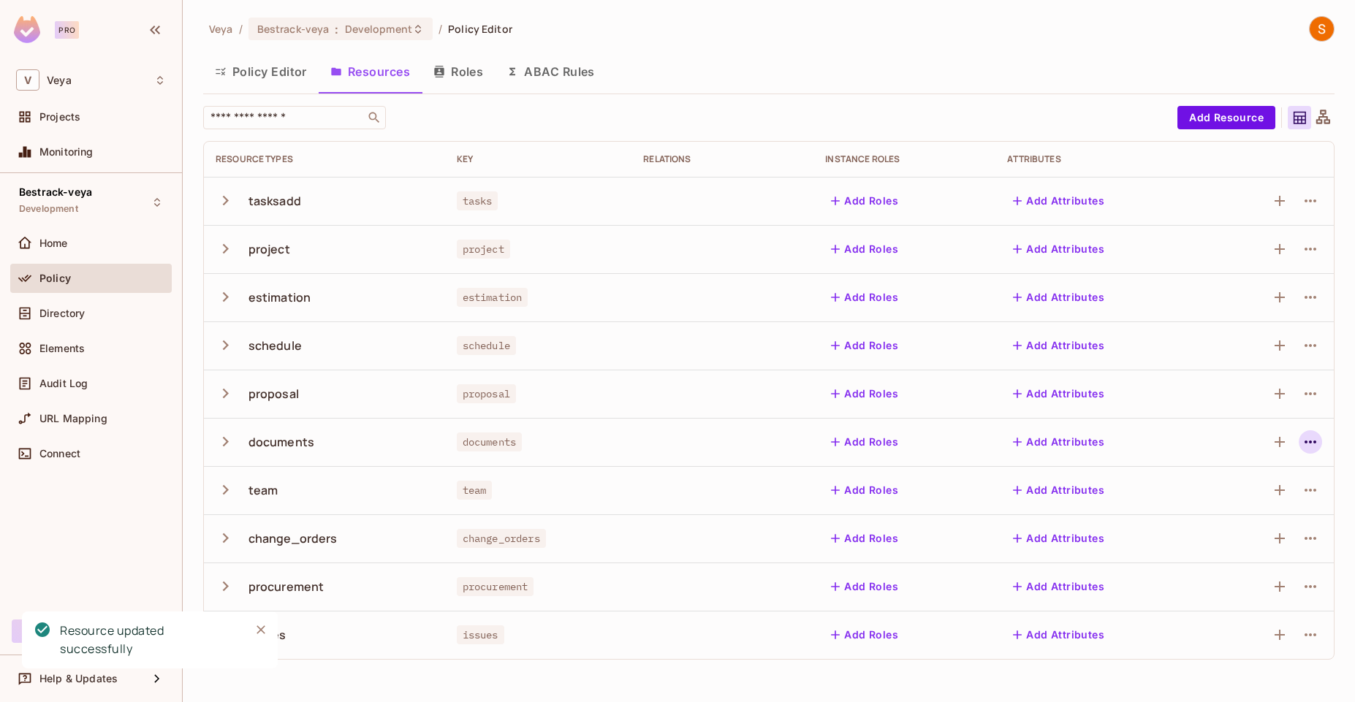
click at [1316, 440] on icon "button" at bounding box center [1310, 442] width 18 height 18
click at [1292, 491] on li "Edit Resource" at bounding box center [1240, 500] width 138 height 32
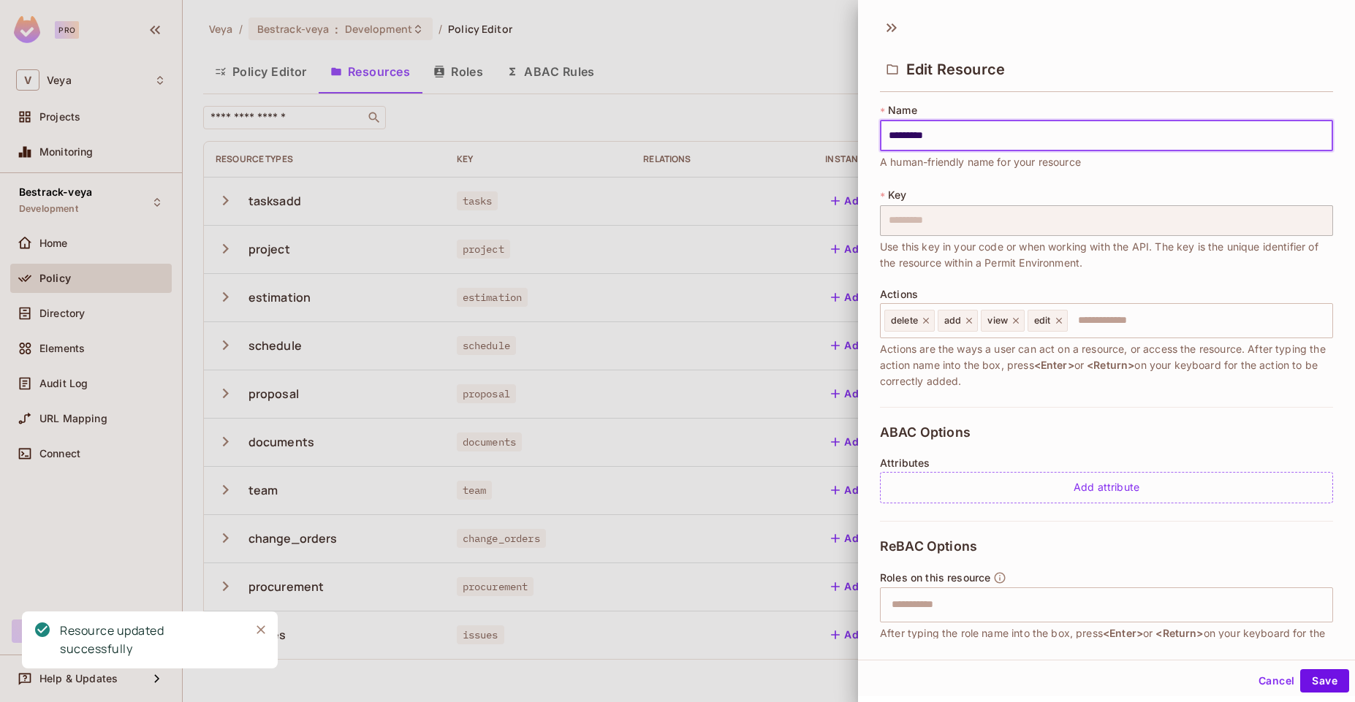
click at [809, 83] on div at bounding box center [677, 351] width 1355 height 702
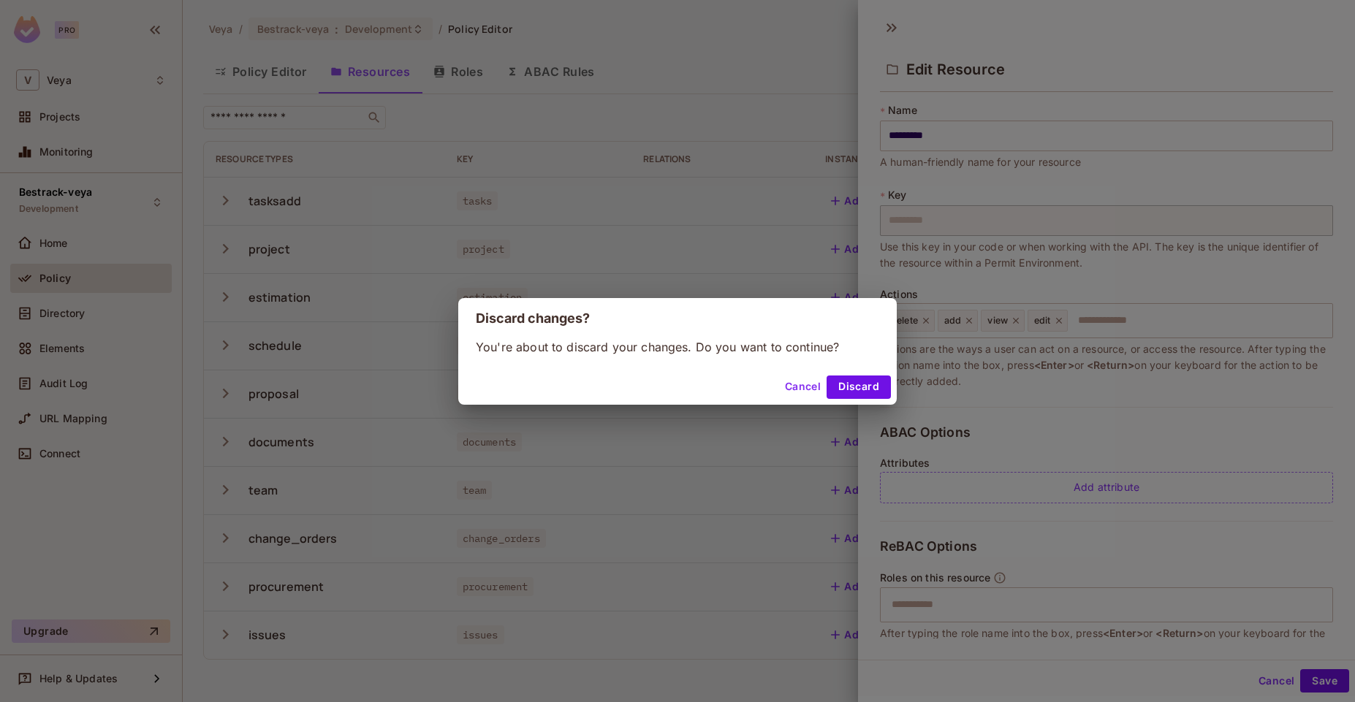
click at [796, 388] on button "Cancel" at bounding box center [802, 387] width 47 height 23
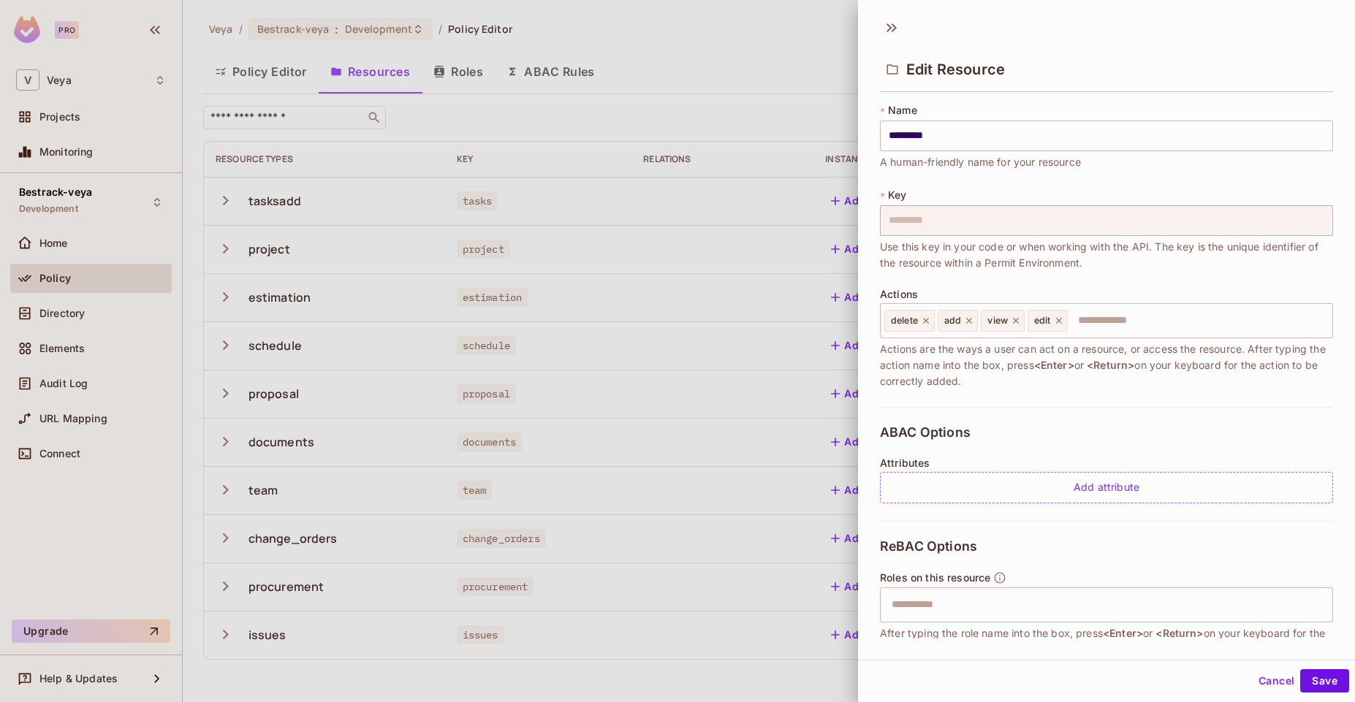
click at [1311, 646] on div "Edit Resource * Name ********* ​ A human-friendly name for your resource * Key …" at bounding box center [1106, 334] width 497 height 649
drag, startPoint x: 1311, startPoint y: 646, endPoint x: 1312, endPoint y: 681, distance: 35.1
click at [1312, 681] on div "Edit Resource * Name ********* ​ A human-friendly name for your resource * Key …" at bounding box center [1106, 348] width 497 height 696
click at [1312, 681] on button "Save" at bounding box center [1324, 680] width 49 height 23
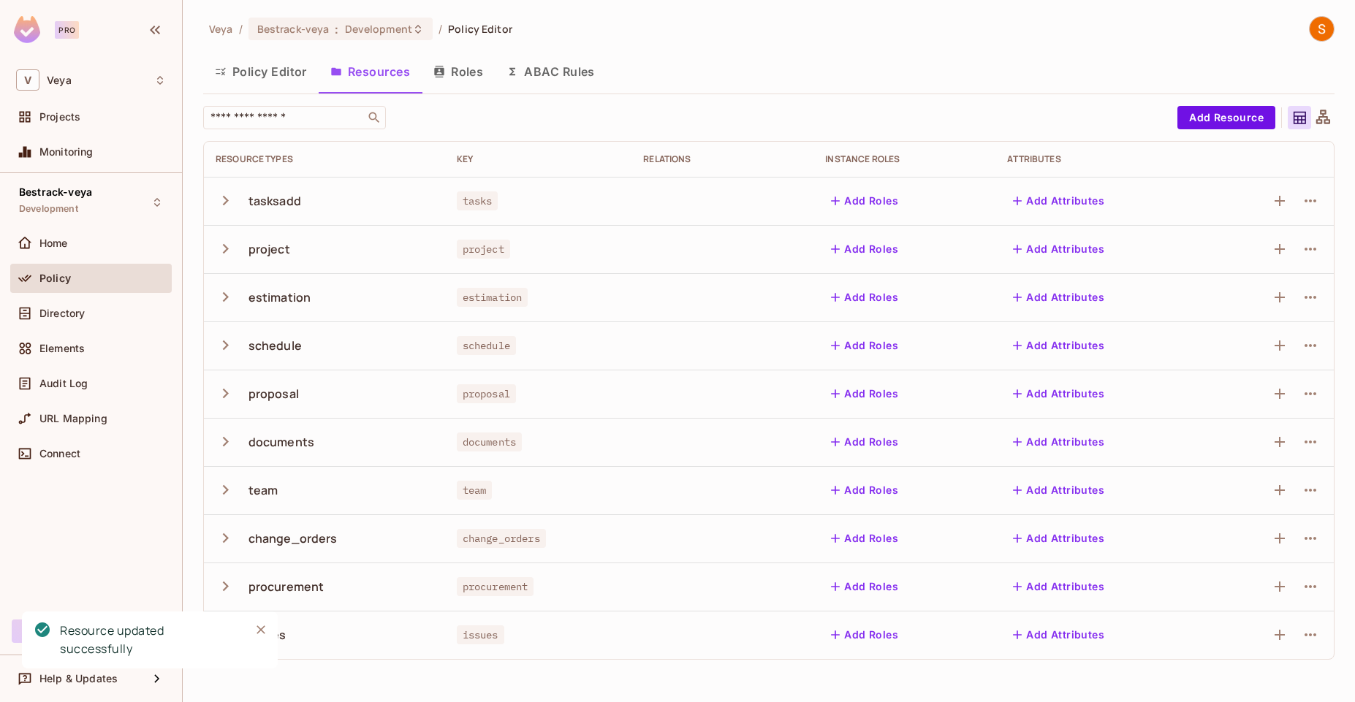
click at [228, 205] on icon "button" at bounding box center [226, 201] width 20 height 20
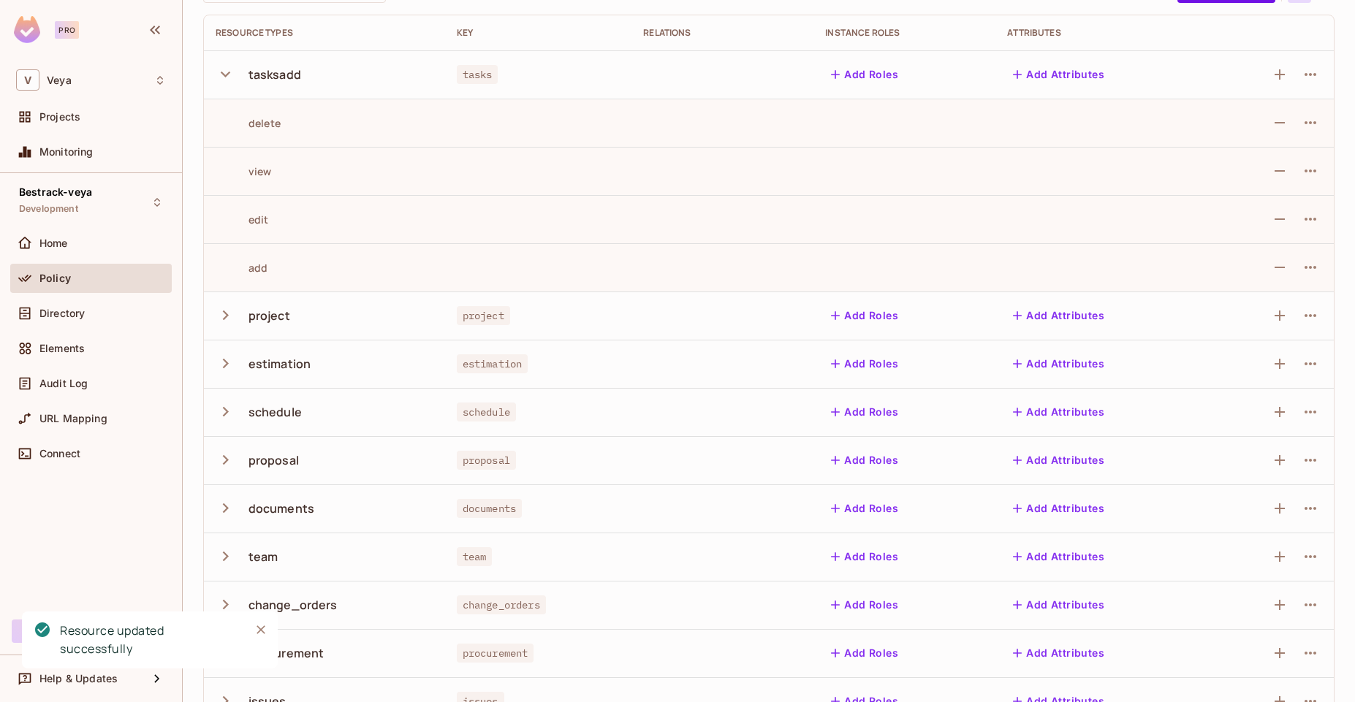
scroll to position [162, 0]
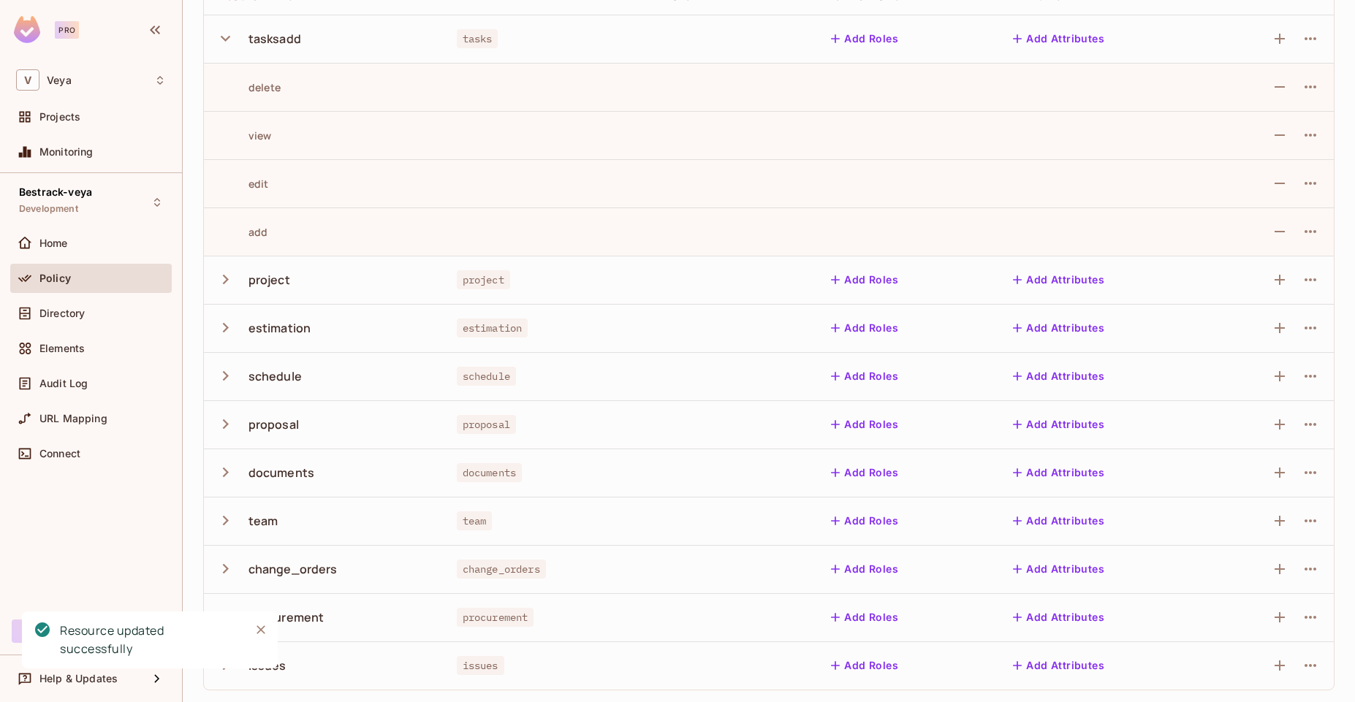
click at [233, 280] on icon "button" at bounding box center [226, 280] width 20 height 20
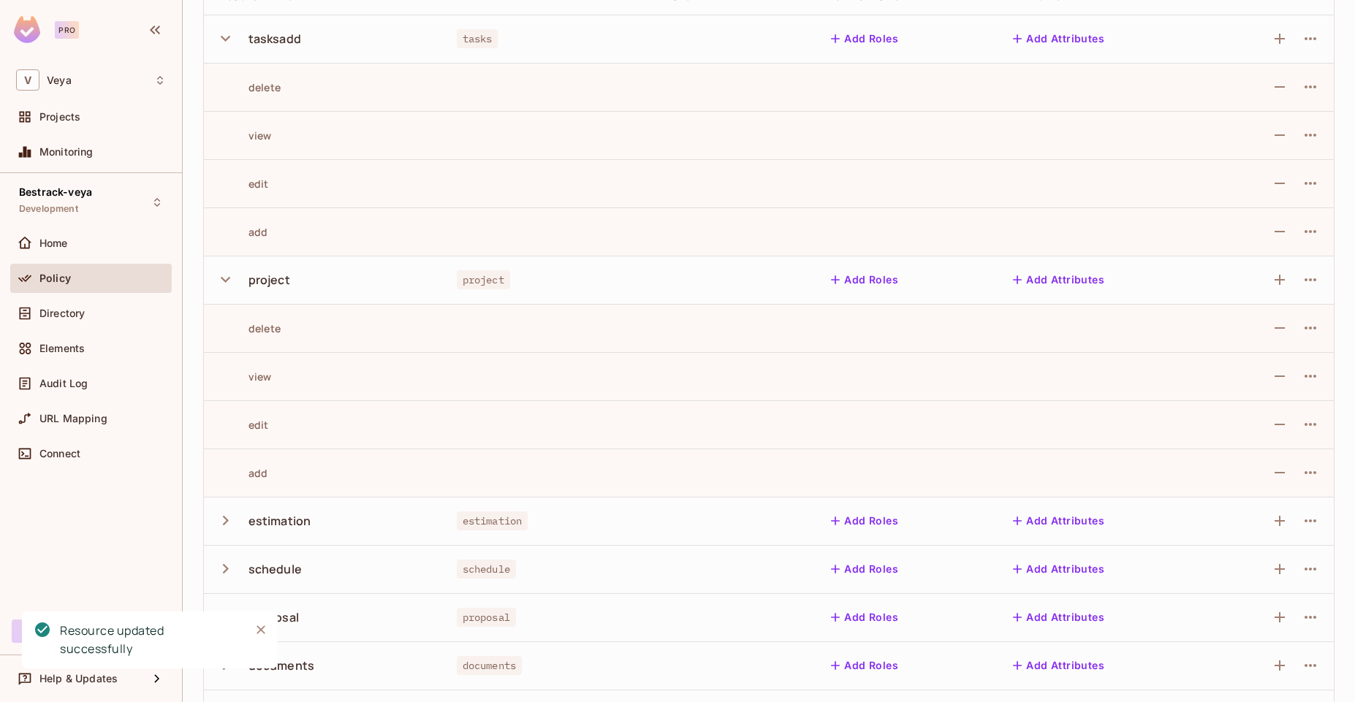
scroll to position [355, 0]
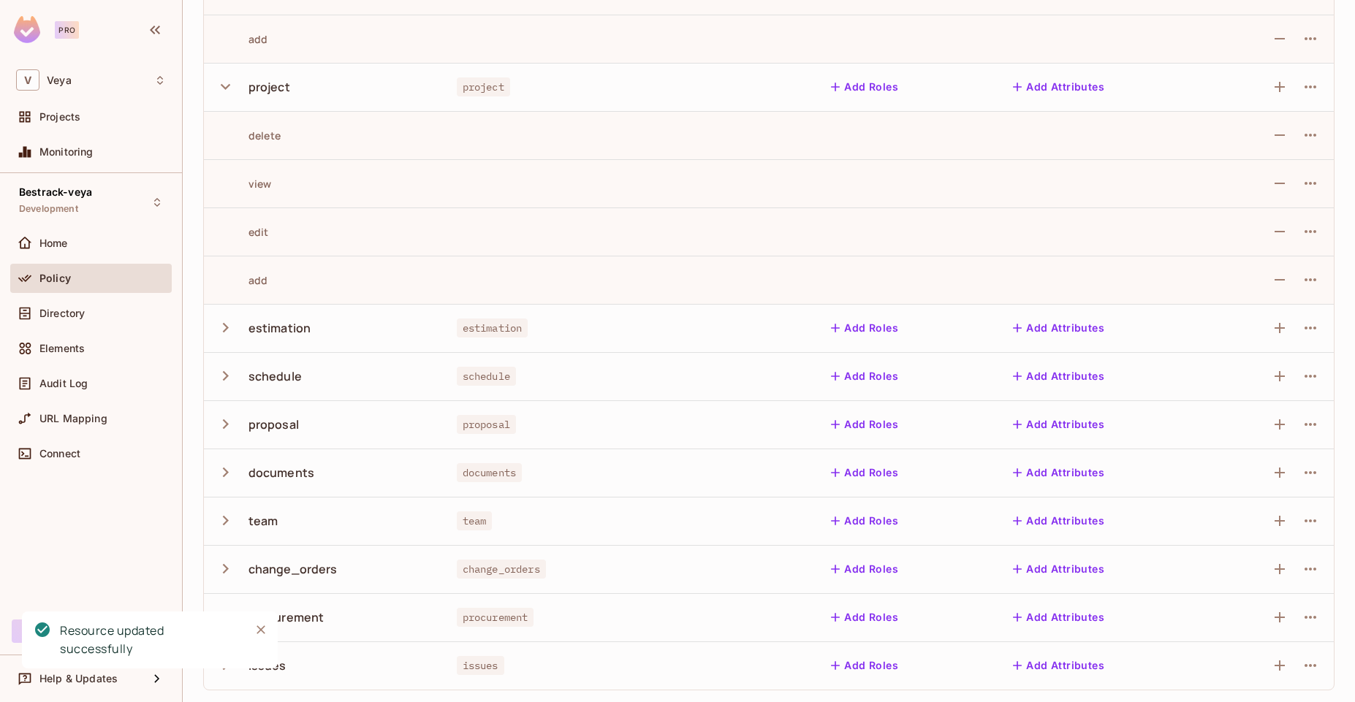
click at [221, 329] on icon "button" at bounding box center [226, 328] width 20 height 20
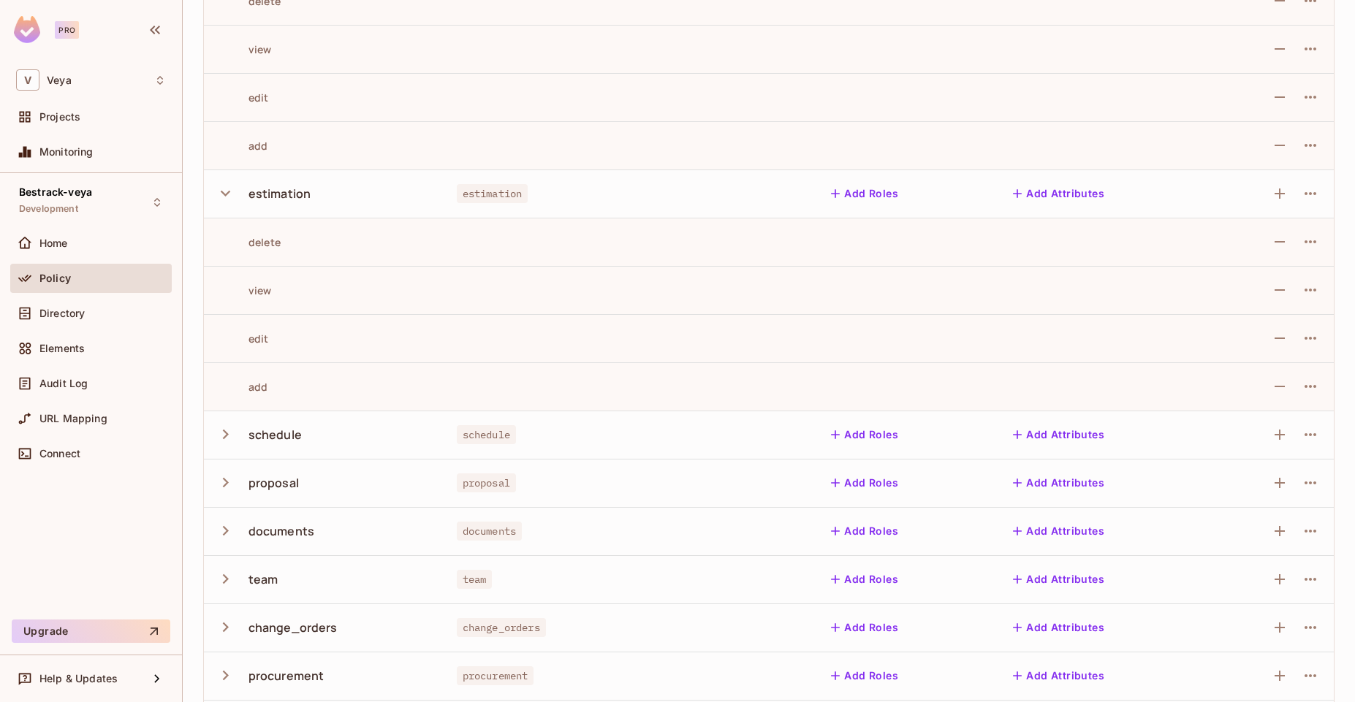
scroll to position [498, 0]
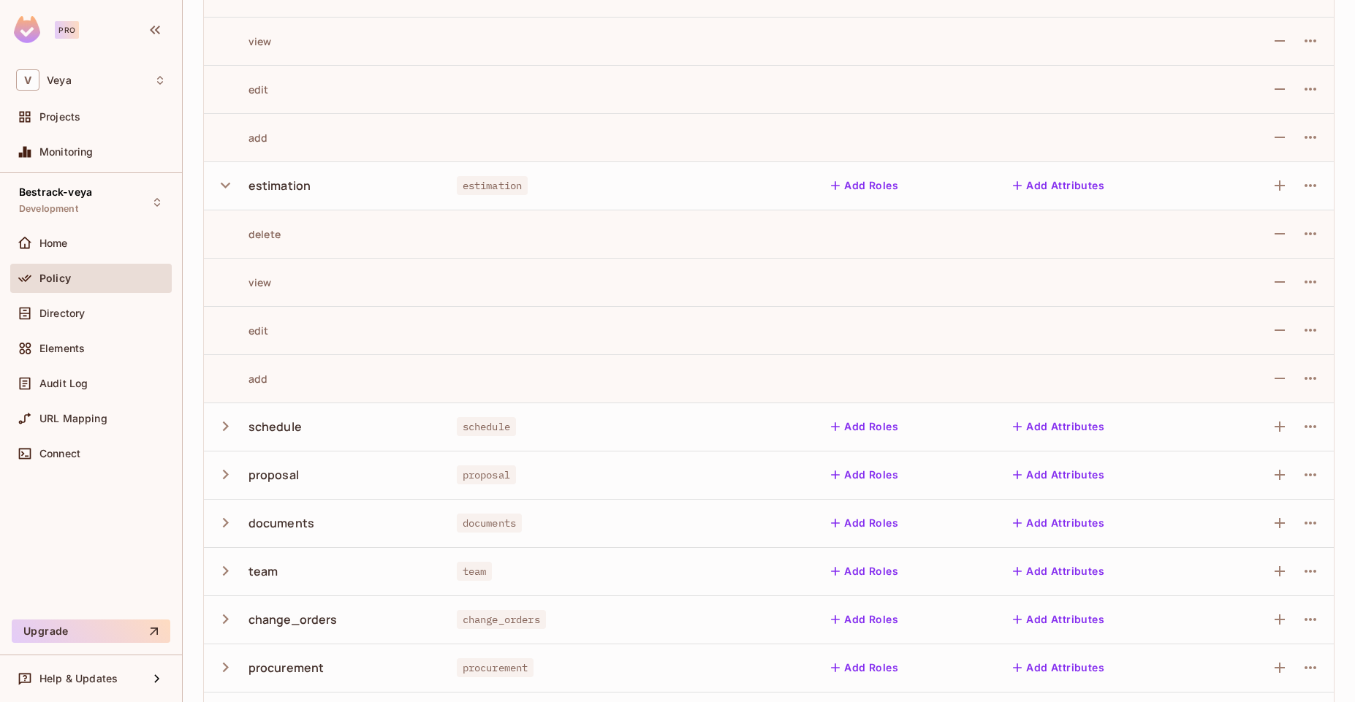
click at [222, 425] on icon "button" at bounding box center [226, 426] width 20 height 20
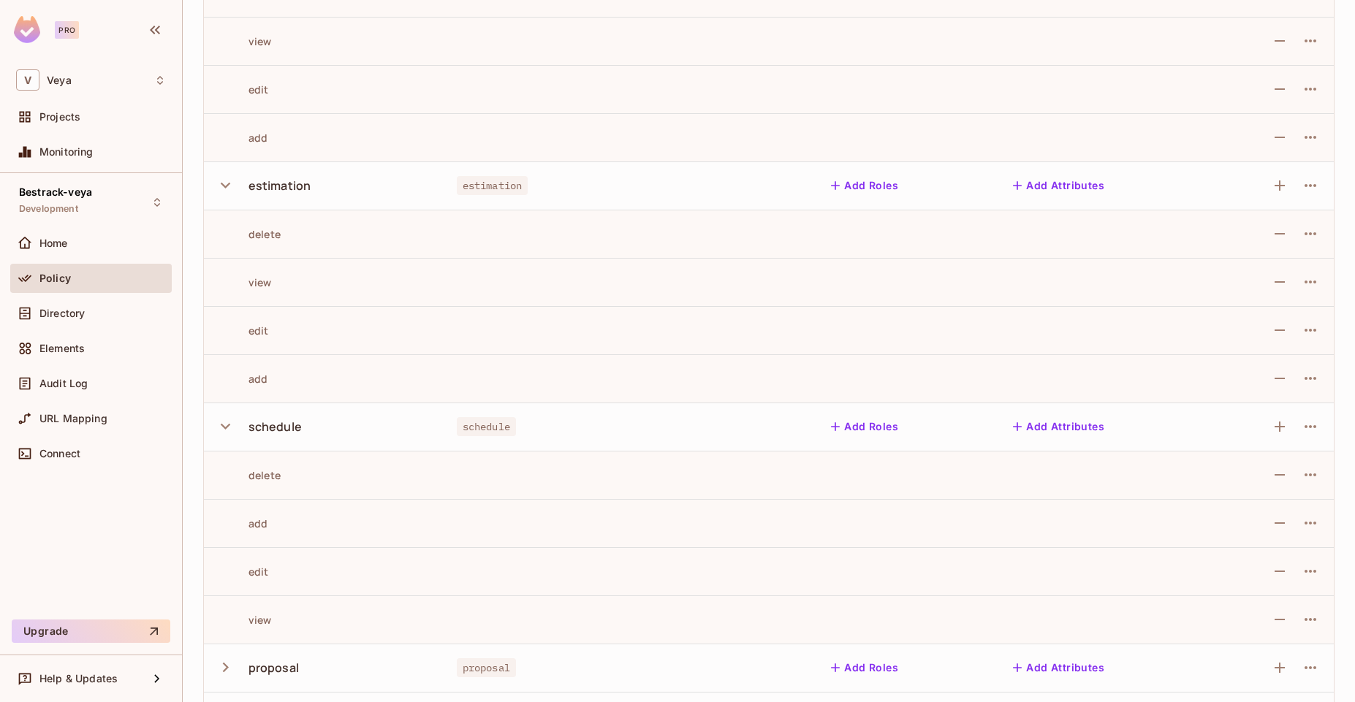
scroll to position [741, 0]
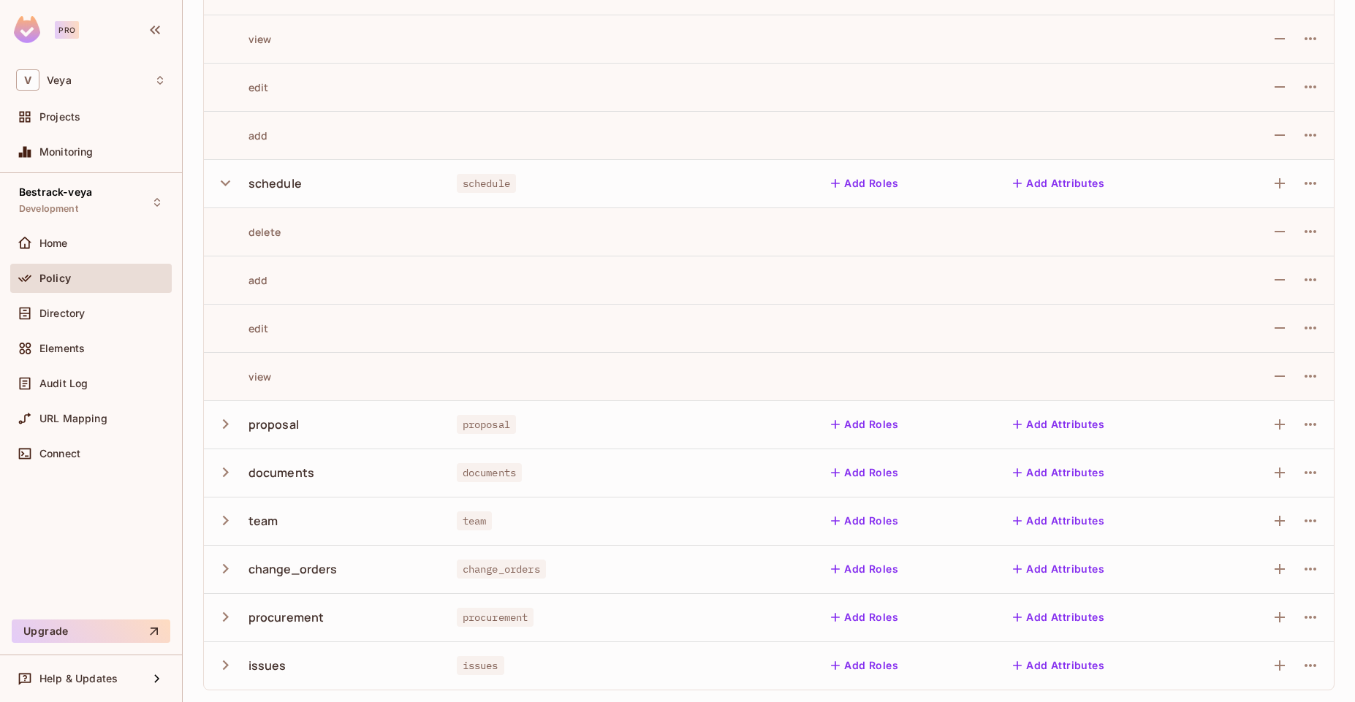
click at [221, 433] on icon "button" at bounding box center [226, 424] width 20 height 20
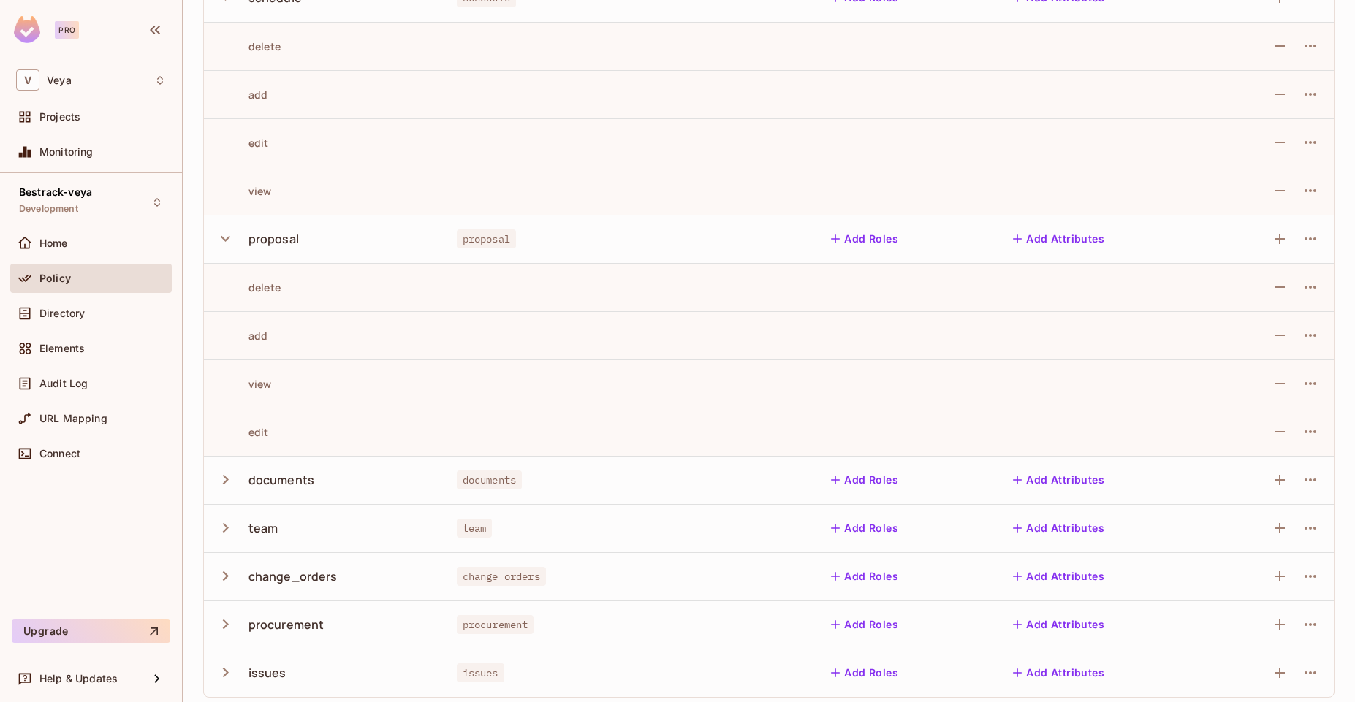
scroll to position [930, 0]
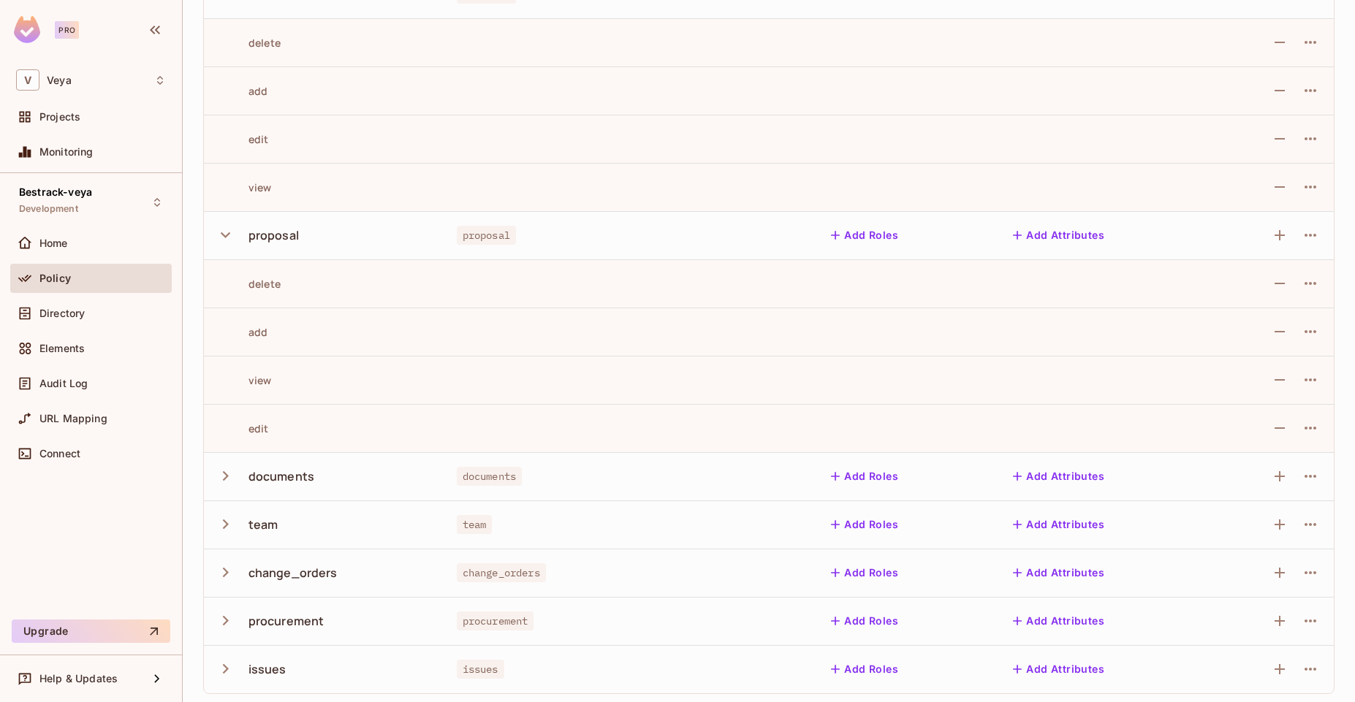
click at [221, 477] on icon "button" at bounding box center [226, 476] width 20 height 20
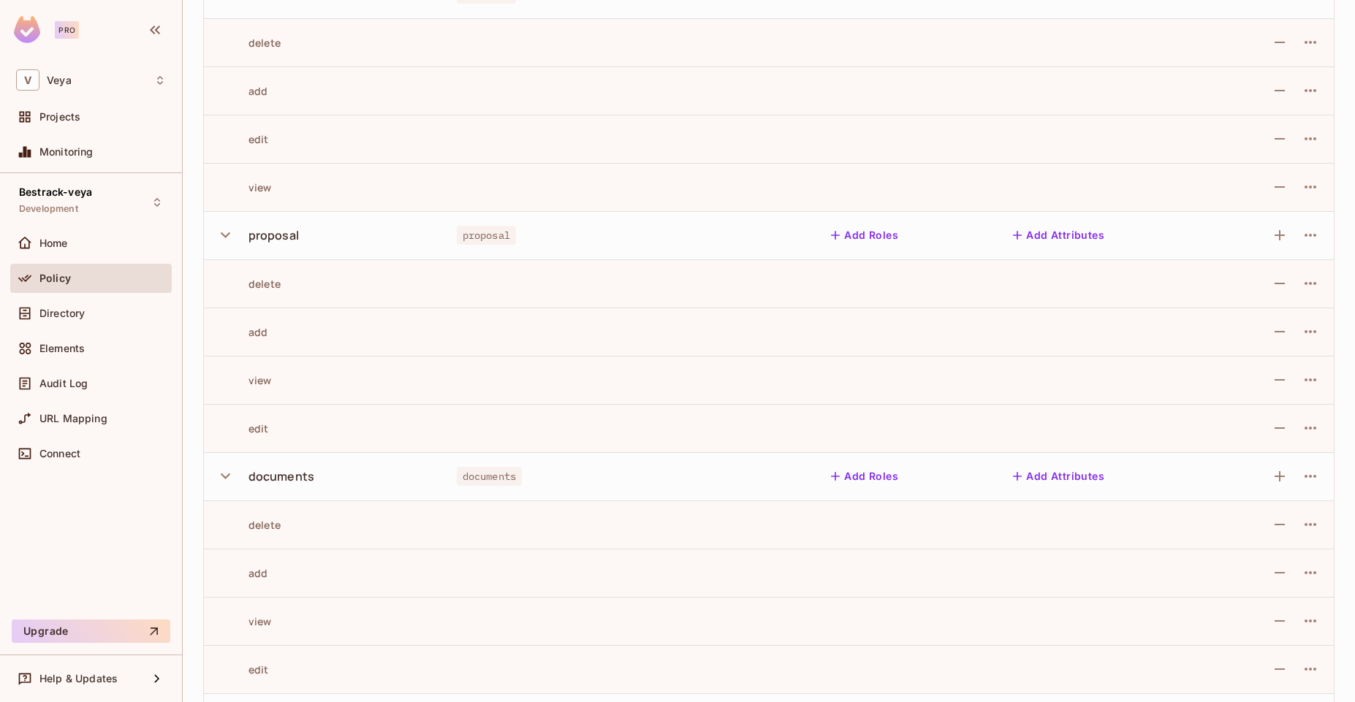
scroll to position [1127, 0]
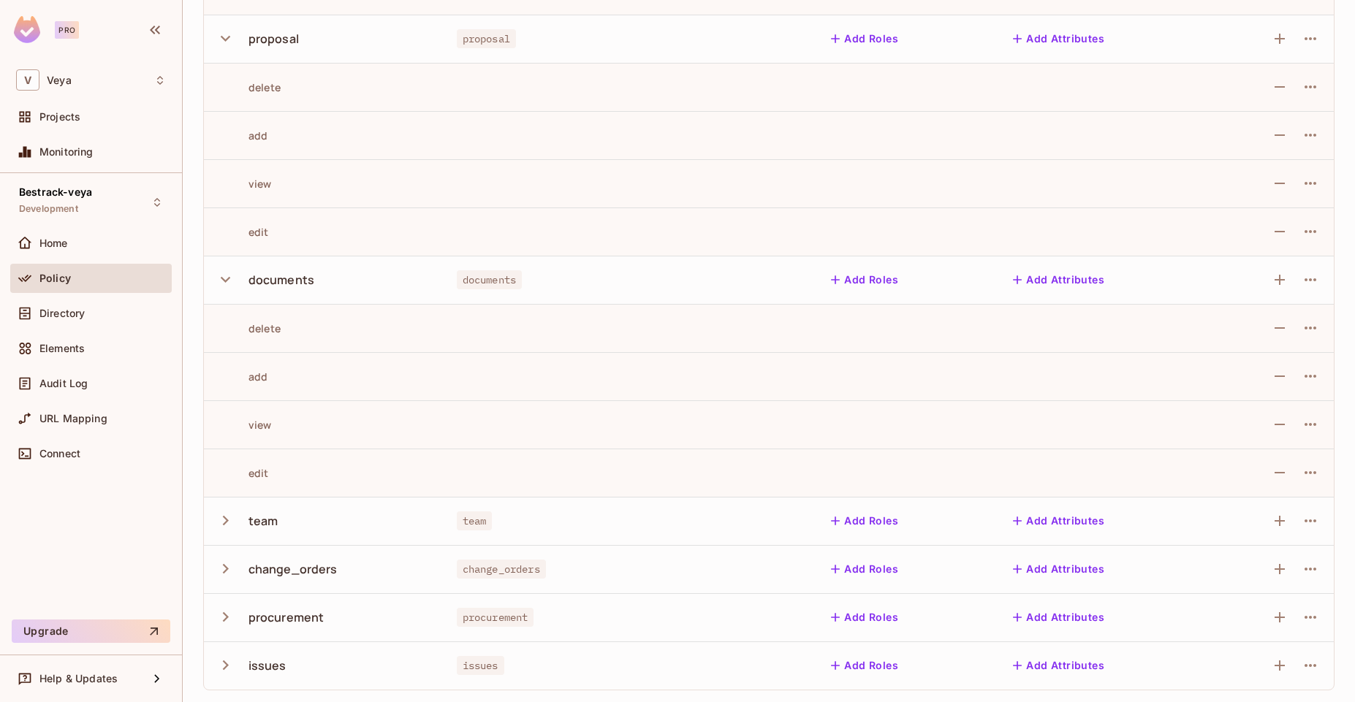
click at [224, 527] on icon "button" at bounding box center [226, 521] width 20 height 20
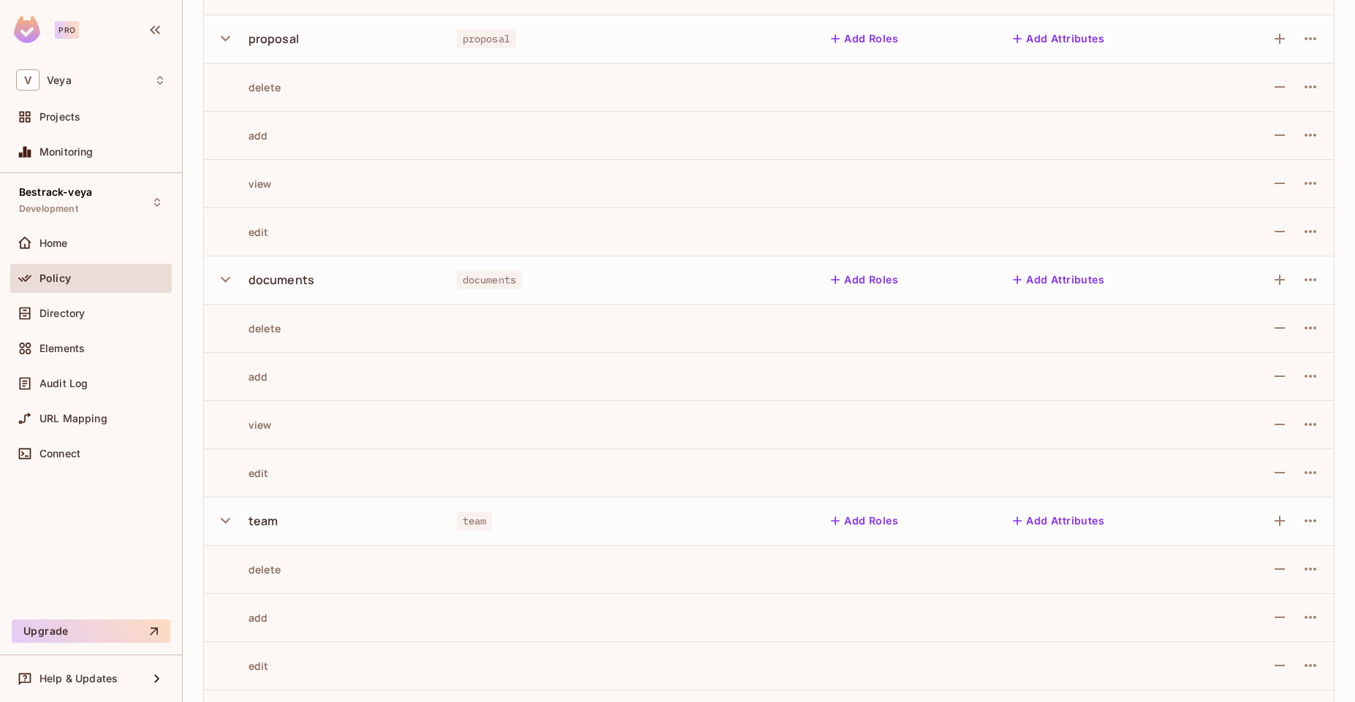
scroll to position [1319, 0]
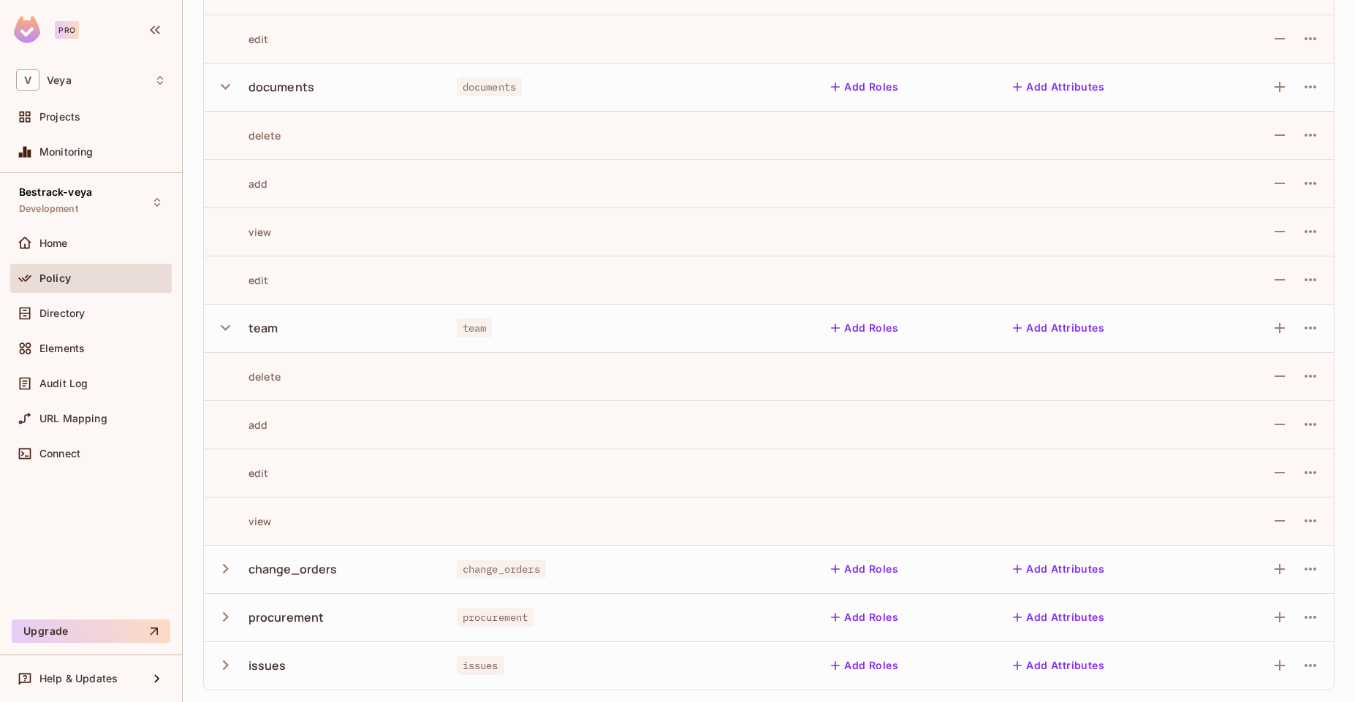
click at [217, 561] on icon "button" at bounding box center [226, 569] width 20 height 20
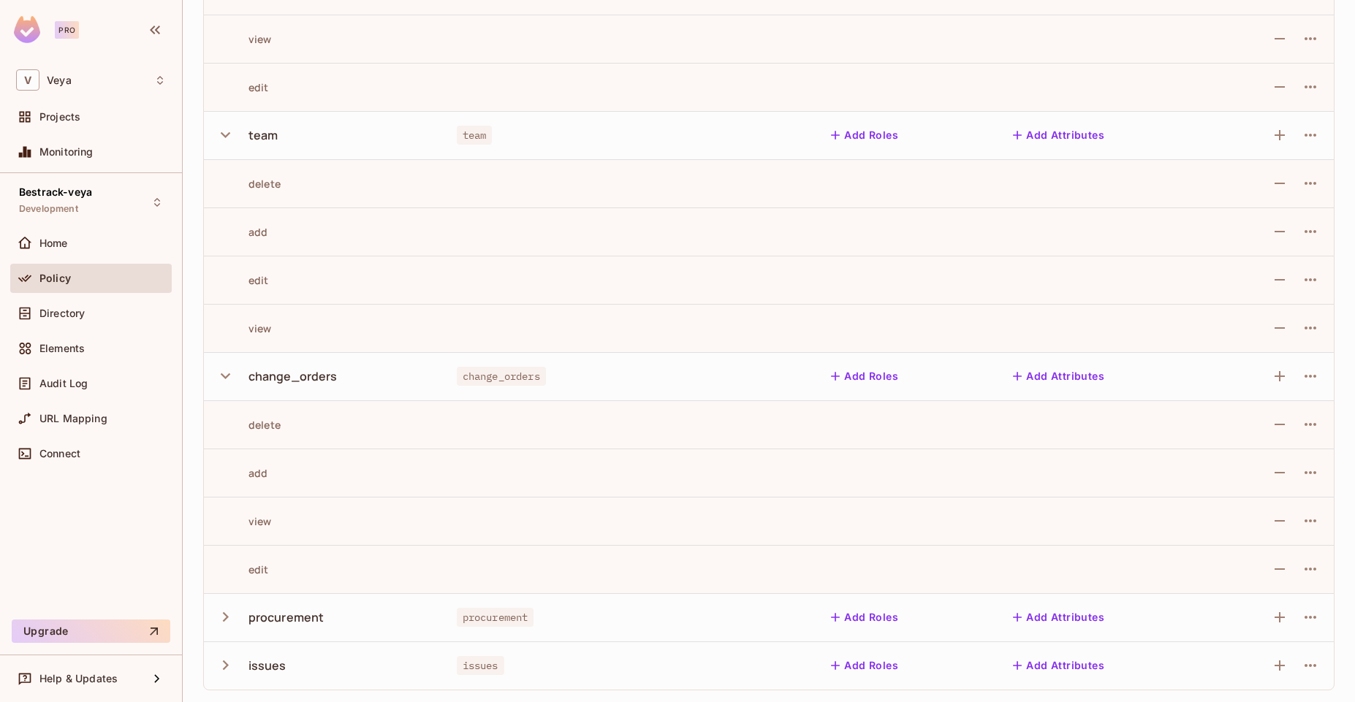
click at [216, 617] on icon "button" at bounding box center [226, 617] width 20 height 20
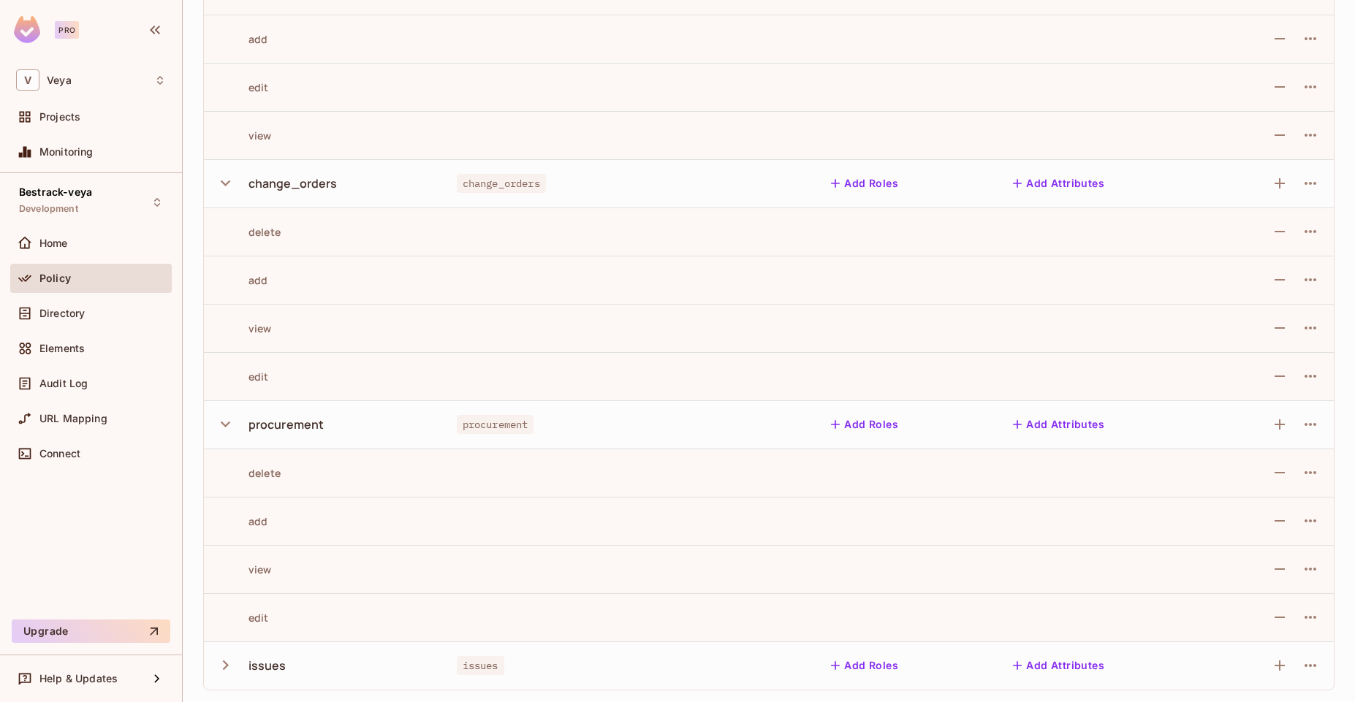
click at [229, 659] on icon "button" at bounding box center [226, 665] width 20 height 20
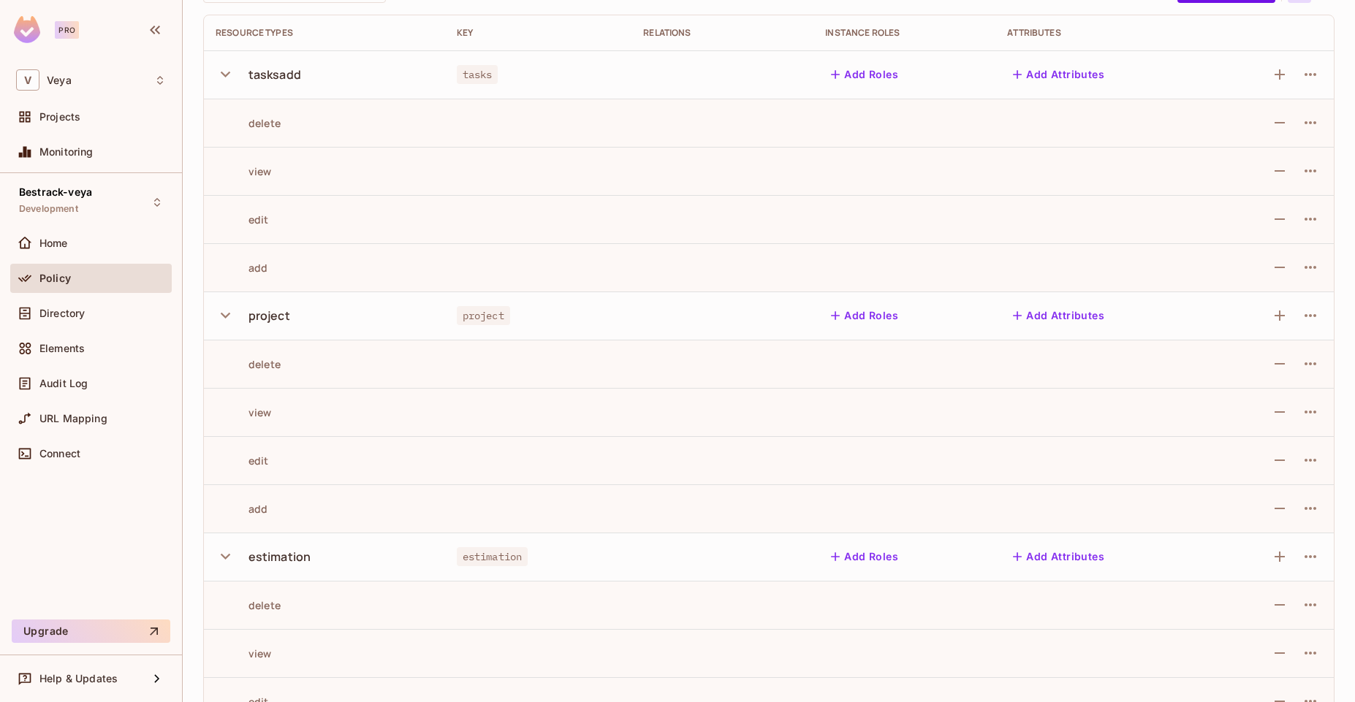
scroll to position [0, 0]
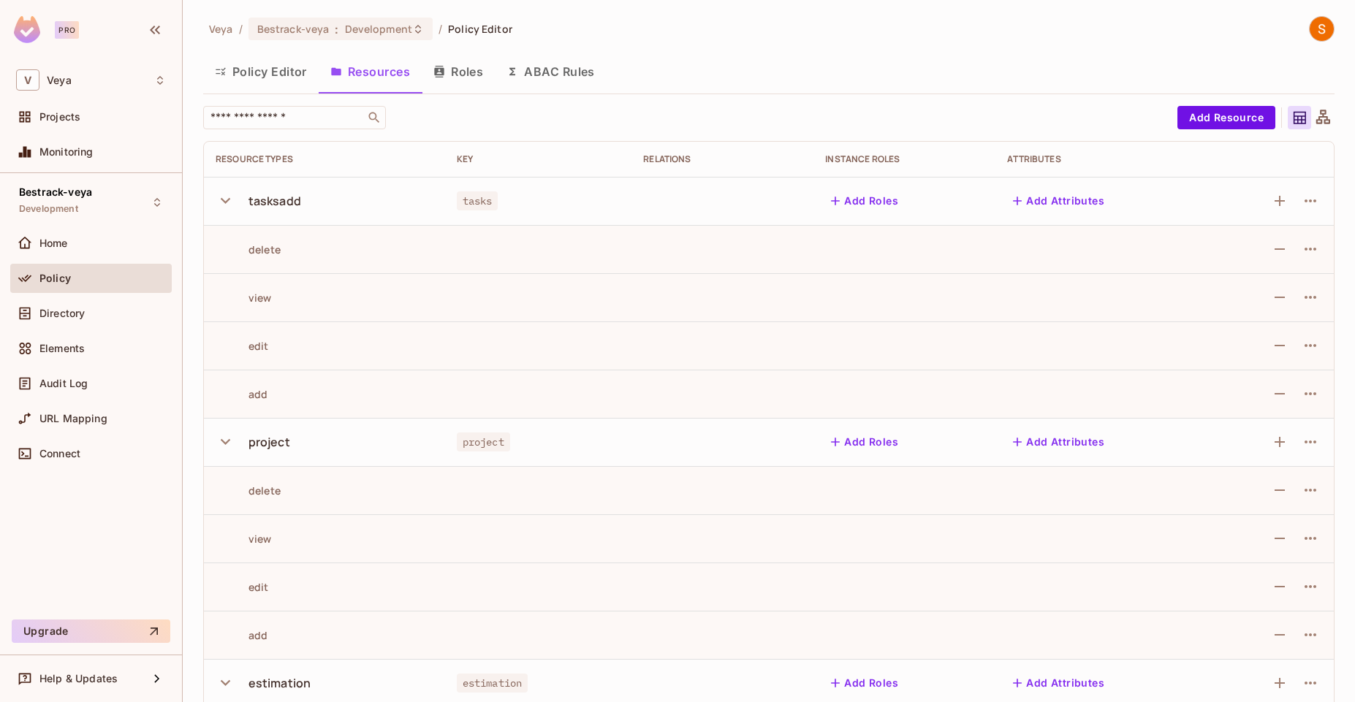
click at [457, 75] on button "Roles" at bounding box center [458, 71] width 73 height 37
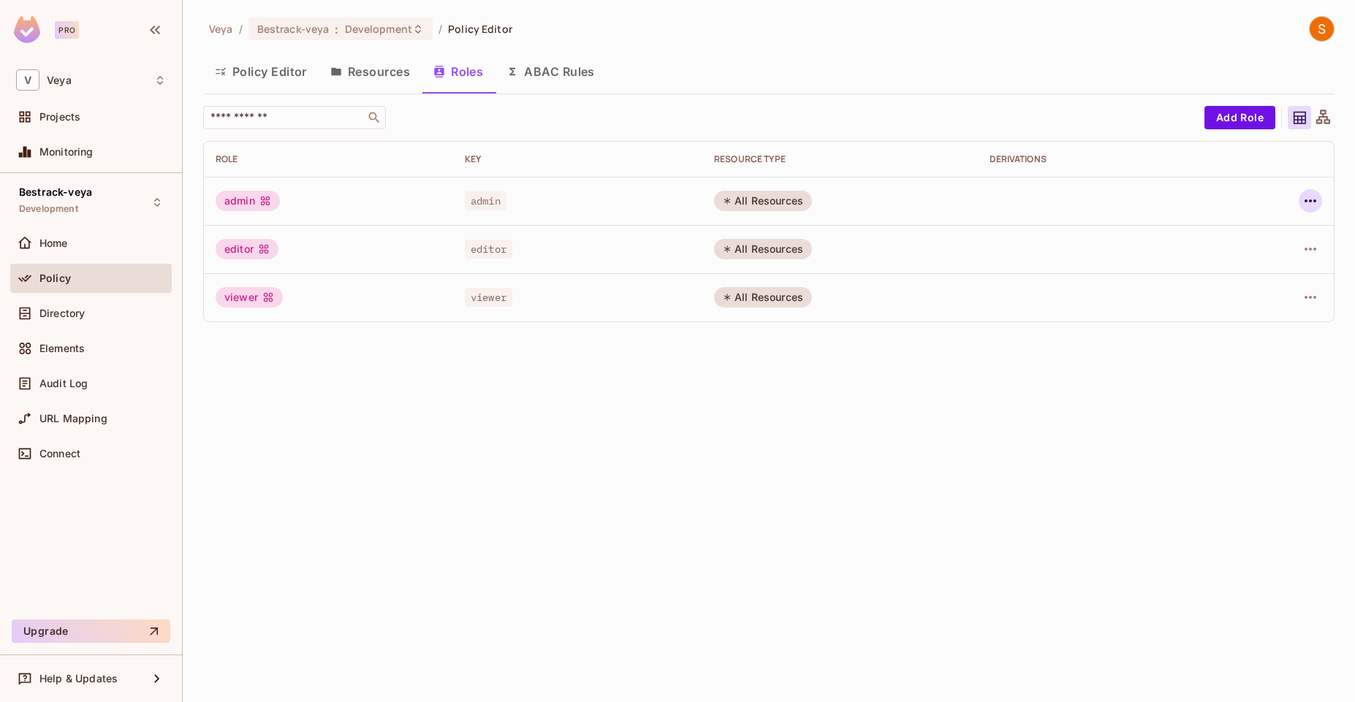
click at [1310, 206] on icon "button" at bounding box center [1310, 201] width 18 height 18
click at [1243, 299] on div "Delete Role" at bounding box center [1251, 299] width 56 height 15
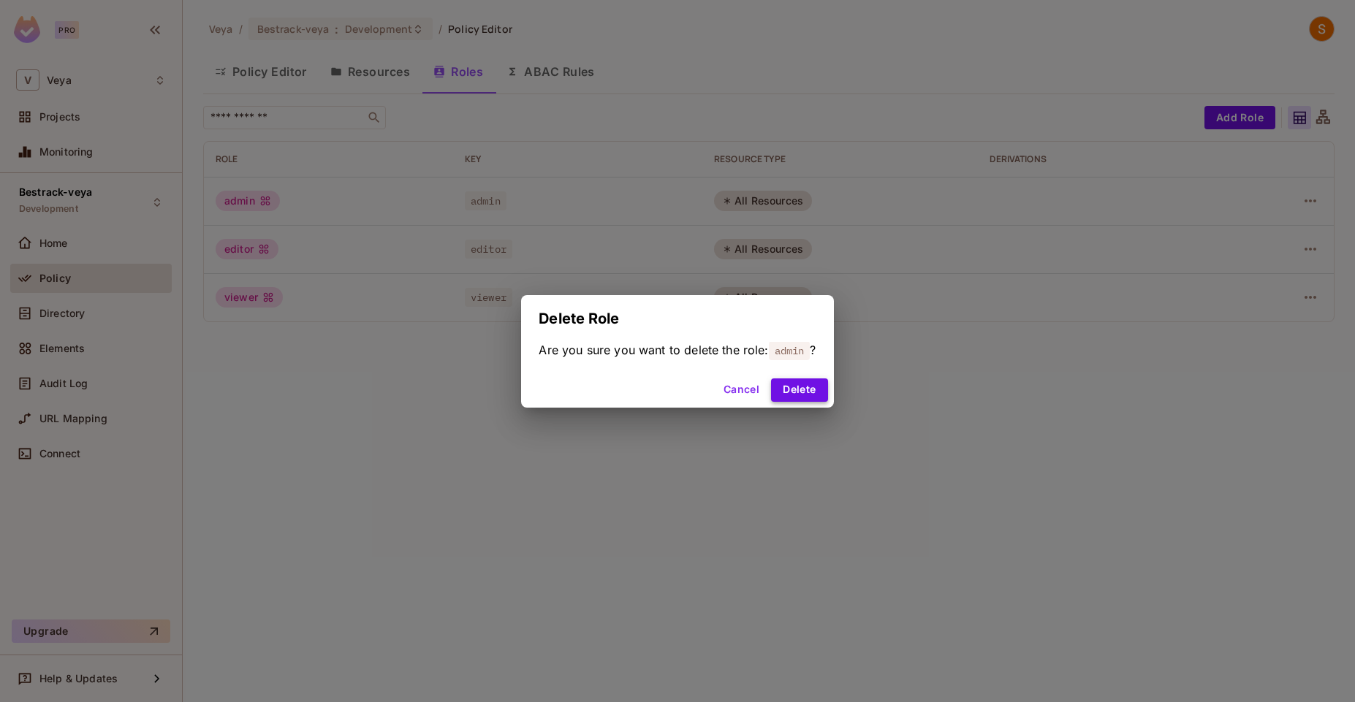
click at [795, 386] on button "Delete" at bounding box center [799, 389] width 56 height 23
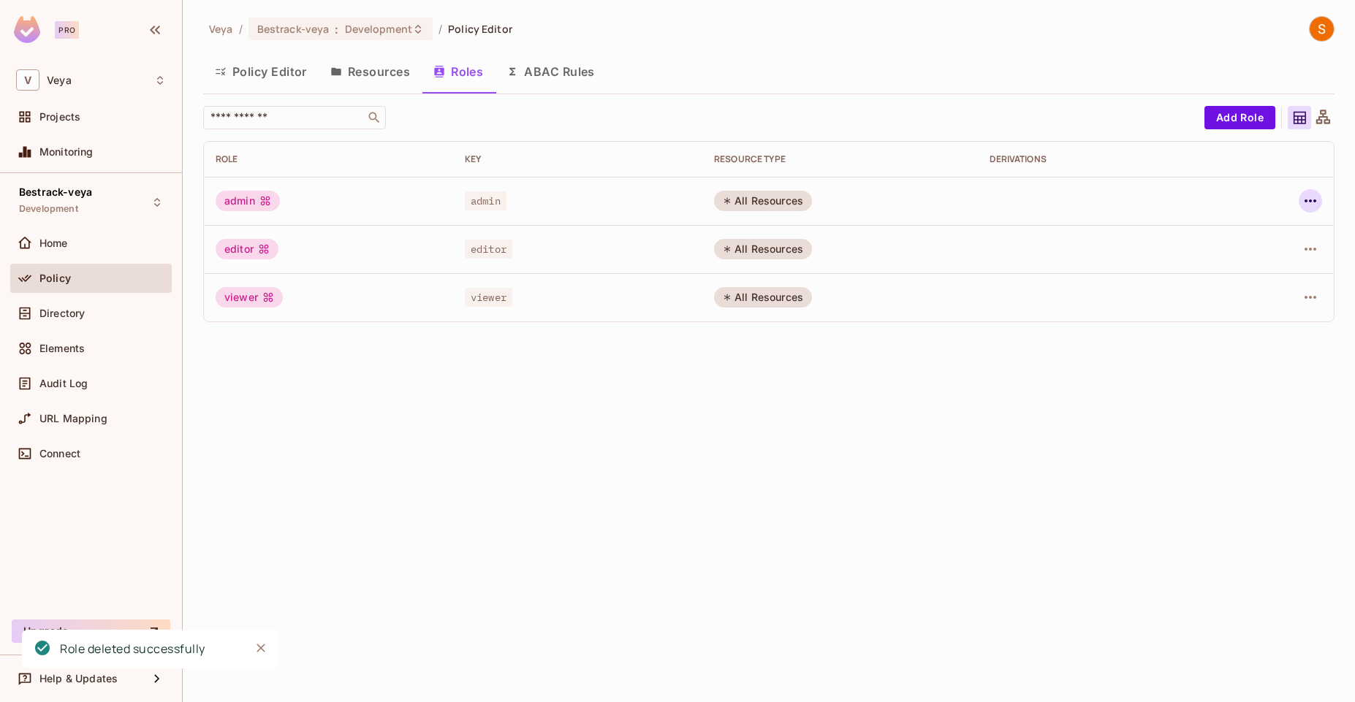
click at [1314, 202] on icon "button" at bounding box center [1310, 200] width 12 height 3
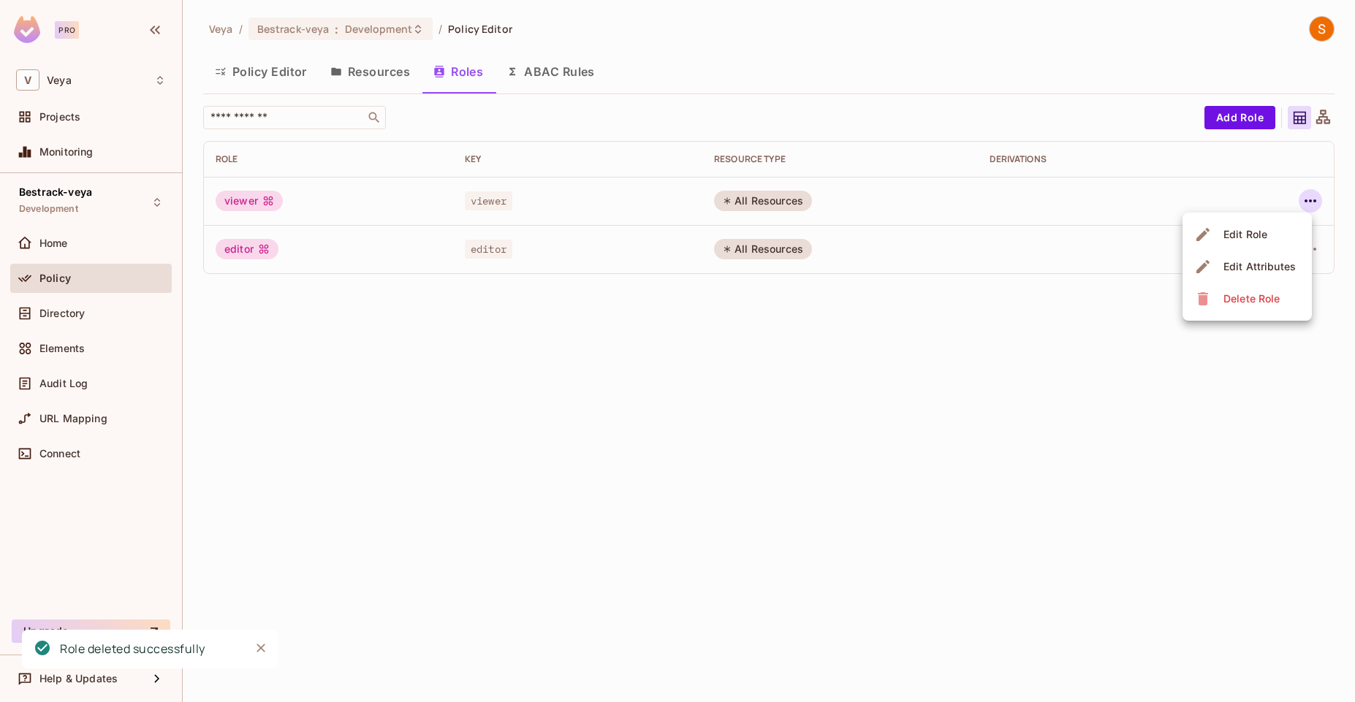
click at [1243, 304] on div "Delete Role" at bounding box center [1251, 299] width 56 height 15
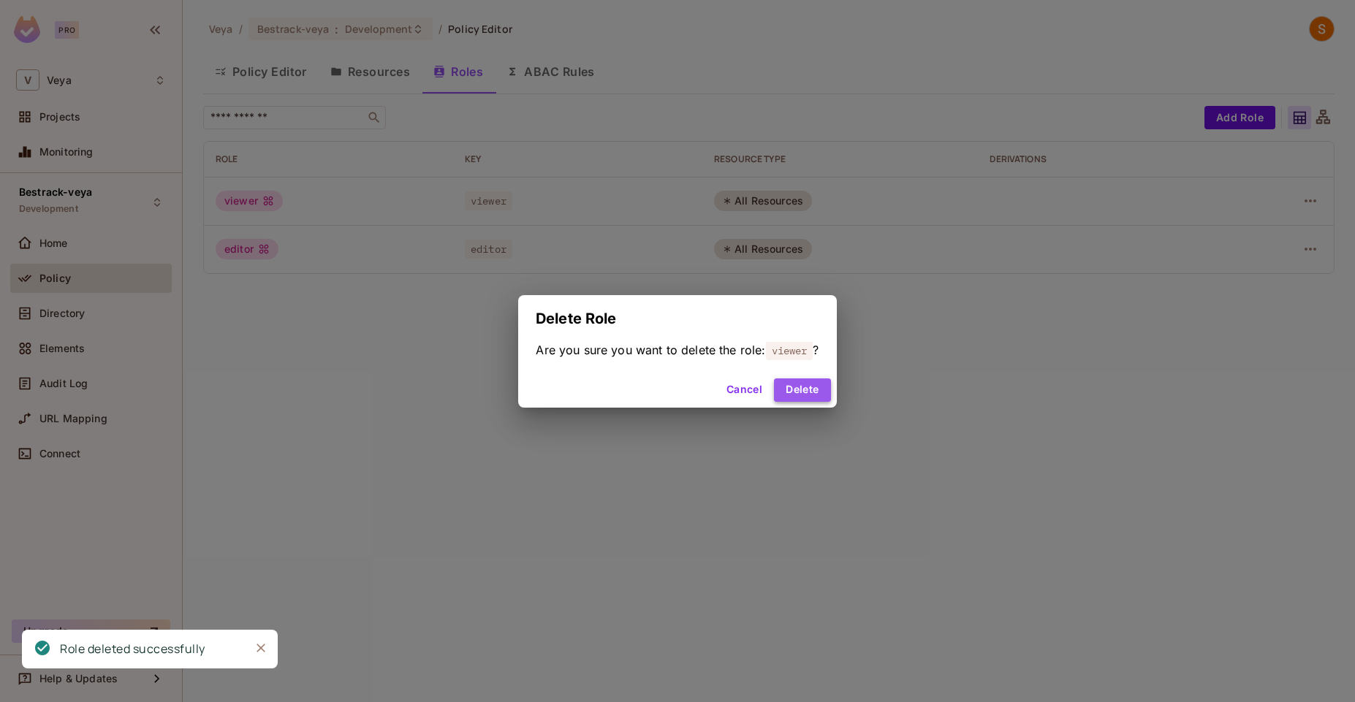
click at [811, 397] on button "Delete" at bounding box center [802, 389] width 56 height 23
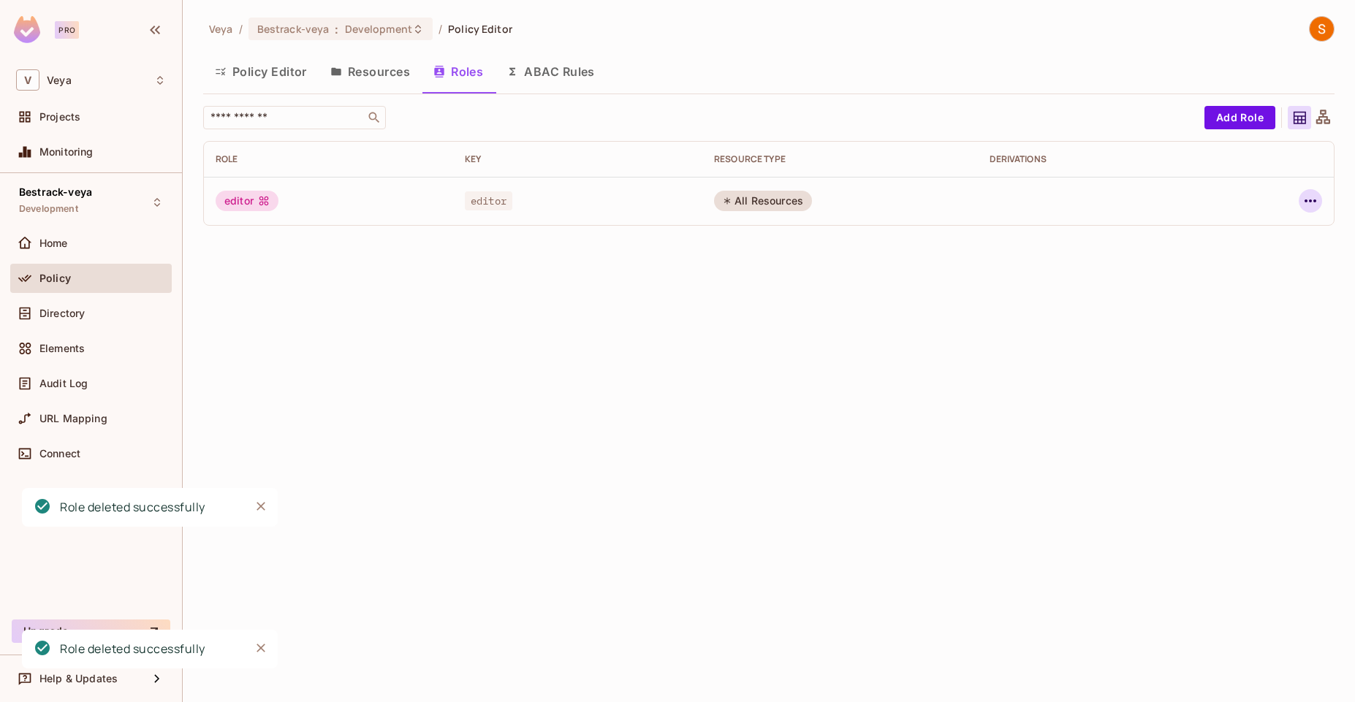
click at [1313, 200] on icon "button" at bounding box center [1310, 200] width 12 height 3
click at [1241, 299] on div "Delete Role" at bounding box center [1251, 299] width 56 height 15
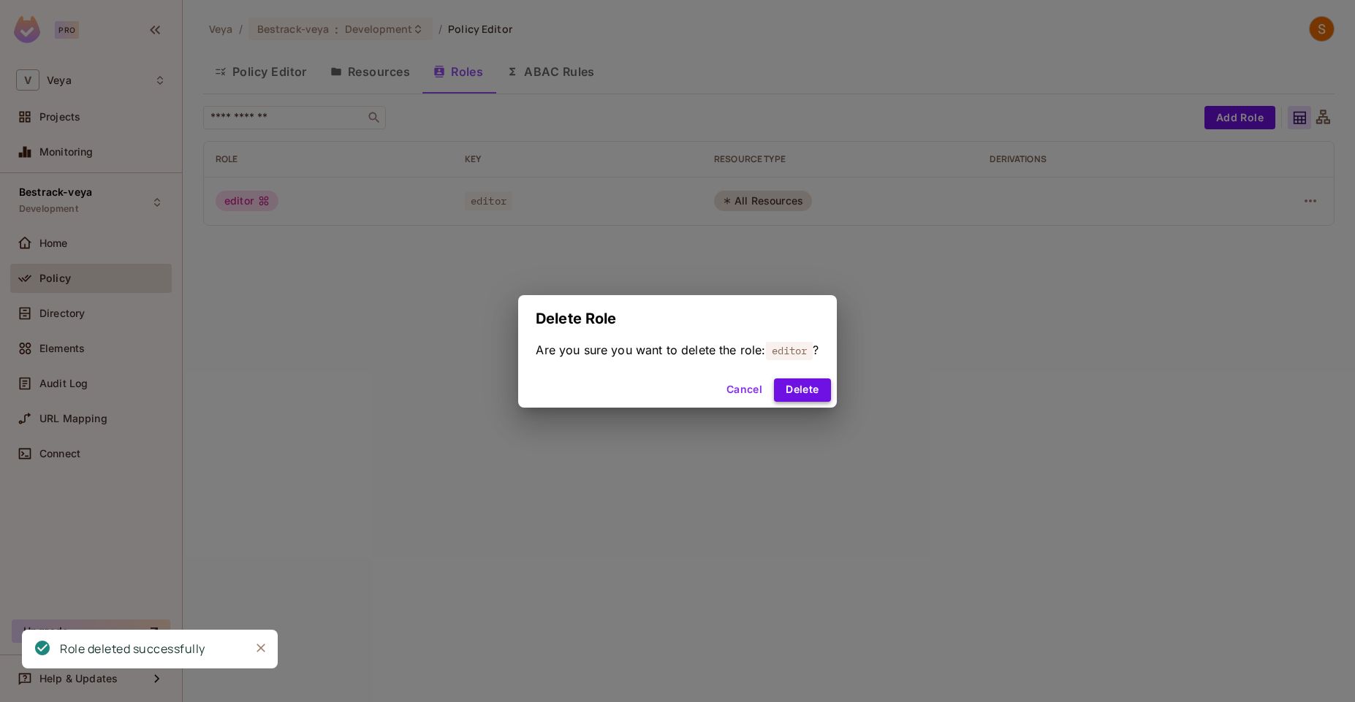
click at [790, 387] on button "Delete" at bounding box center [802, 389] width 56 height 23
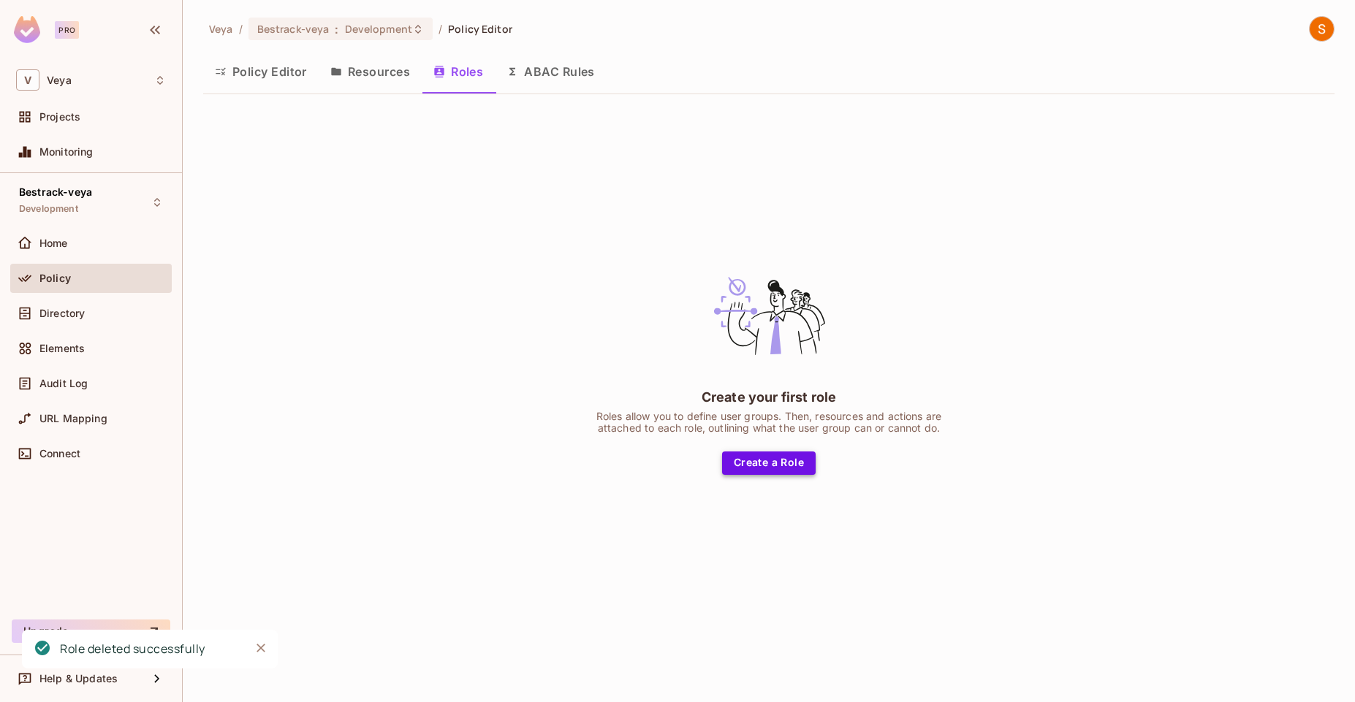
click at [756, 462] on button "Create a Role" at bounding box center [769, 463] width 94 height 23
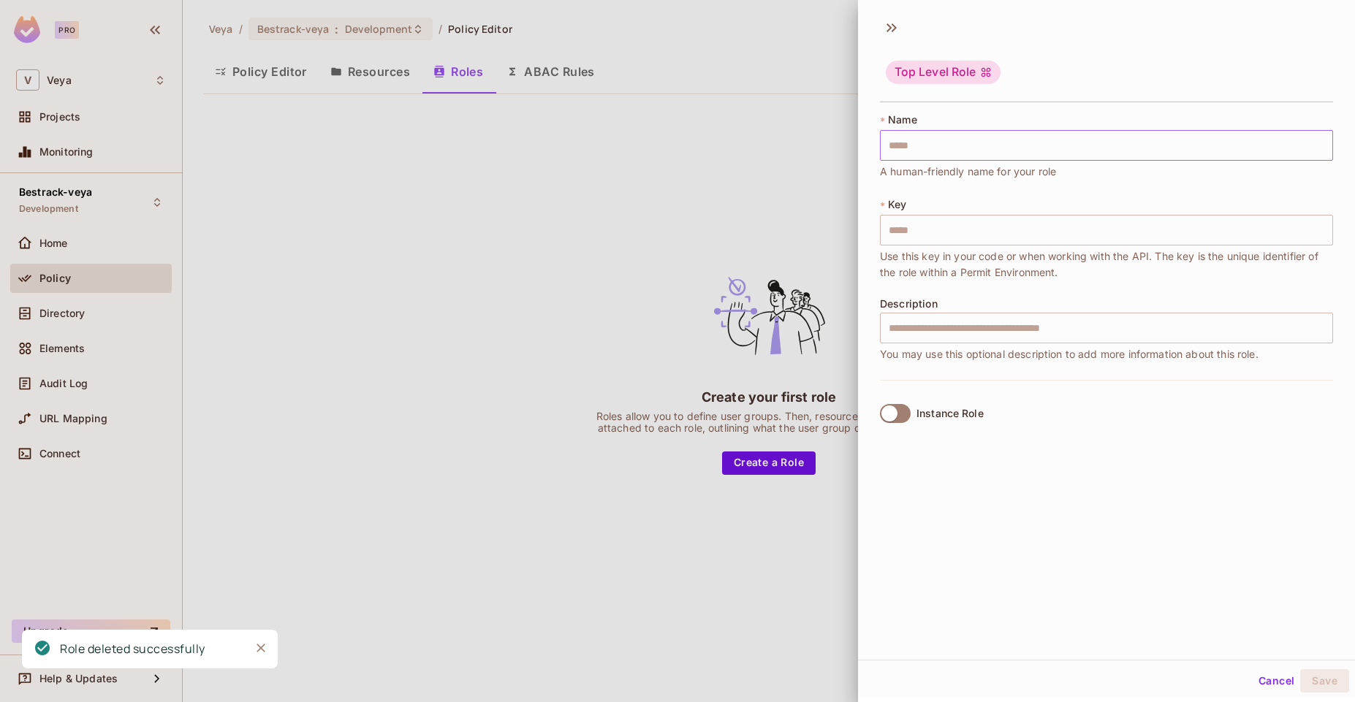
click at [1020, 137] on input "text" at bounding box center [1106, 145] width 453 height 31
paste input "**********"
type input "**********"
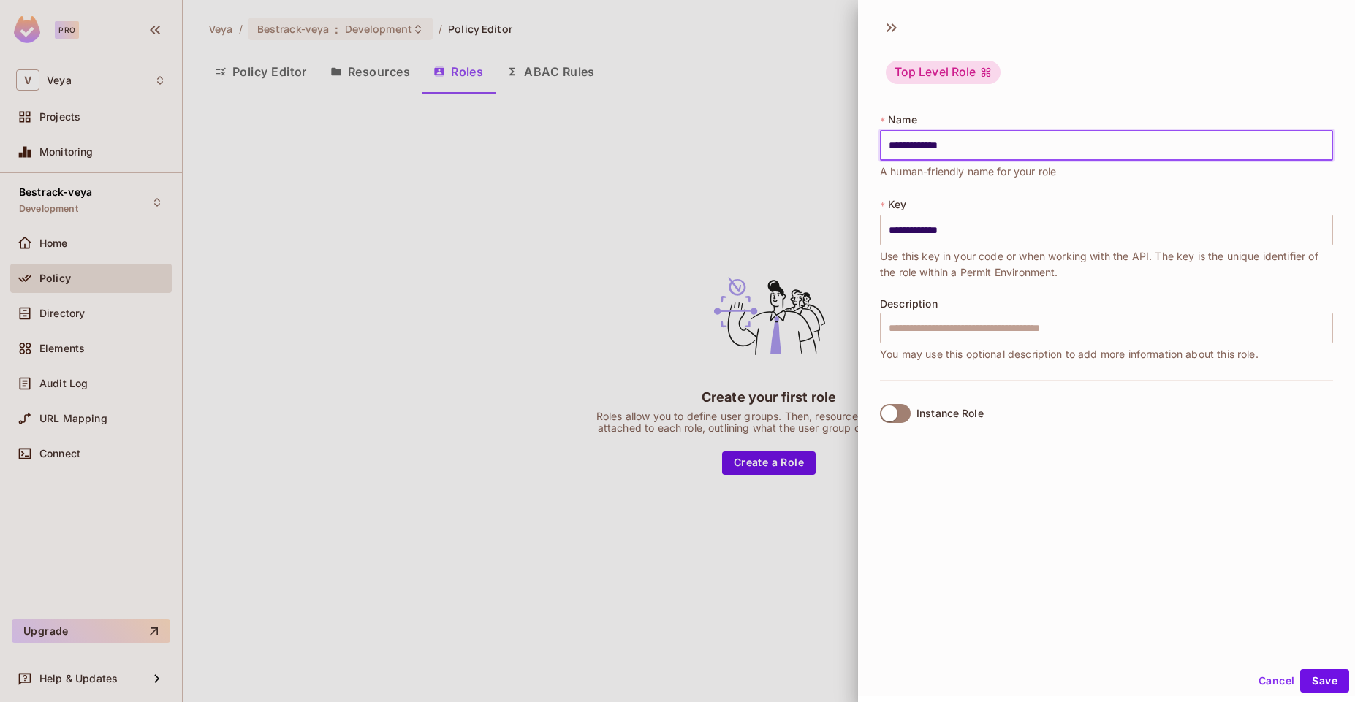
type input "**********"
click at [988, 72] on icon at bounding box center [986, 72] width 12 height 12
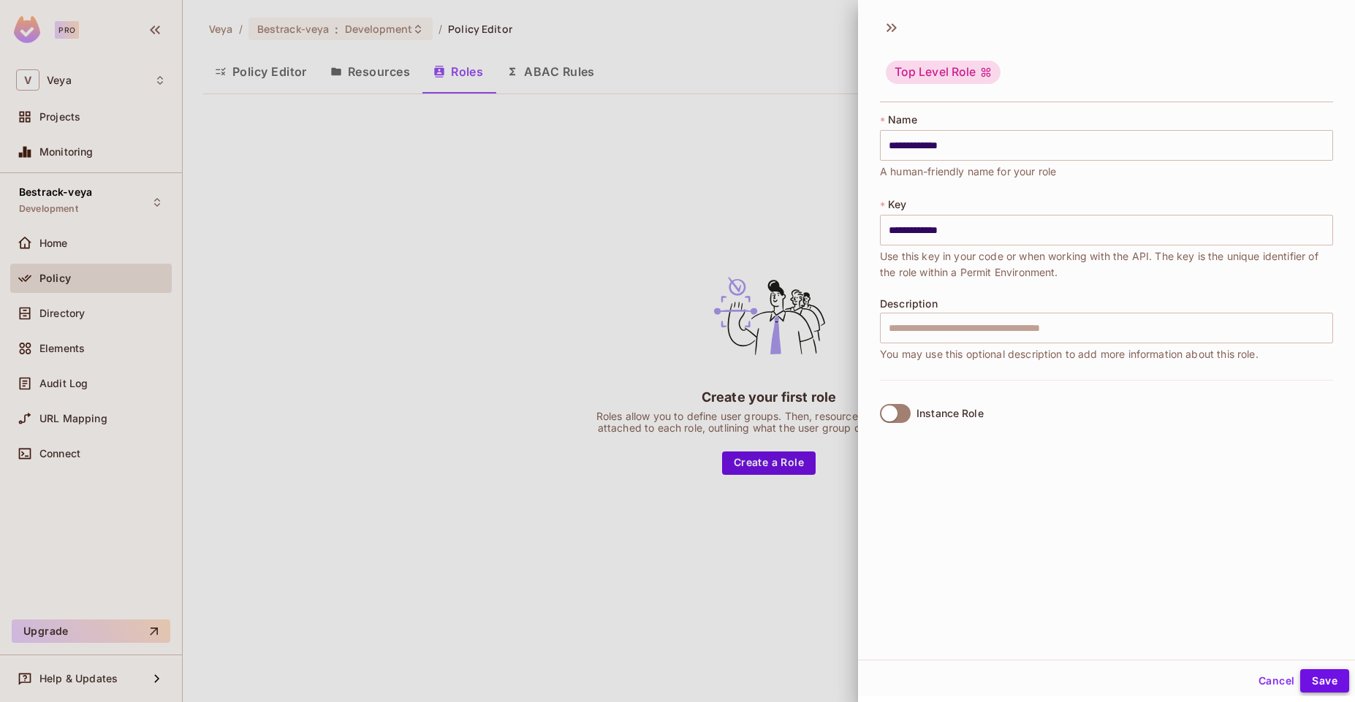
click at [1314, 688] on button "Save" at bounding box center [1324, 680] width 49 height 23
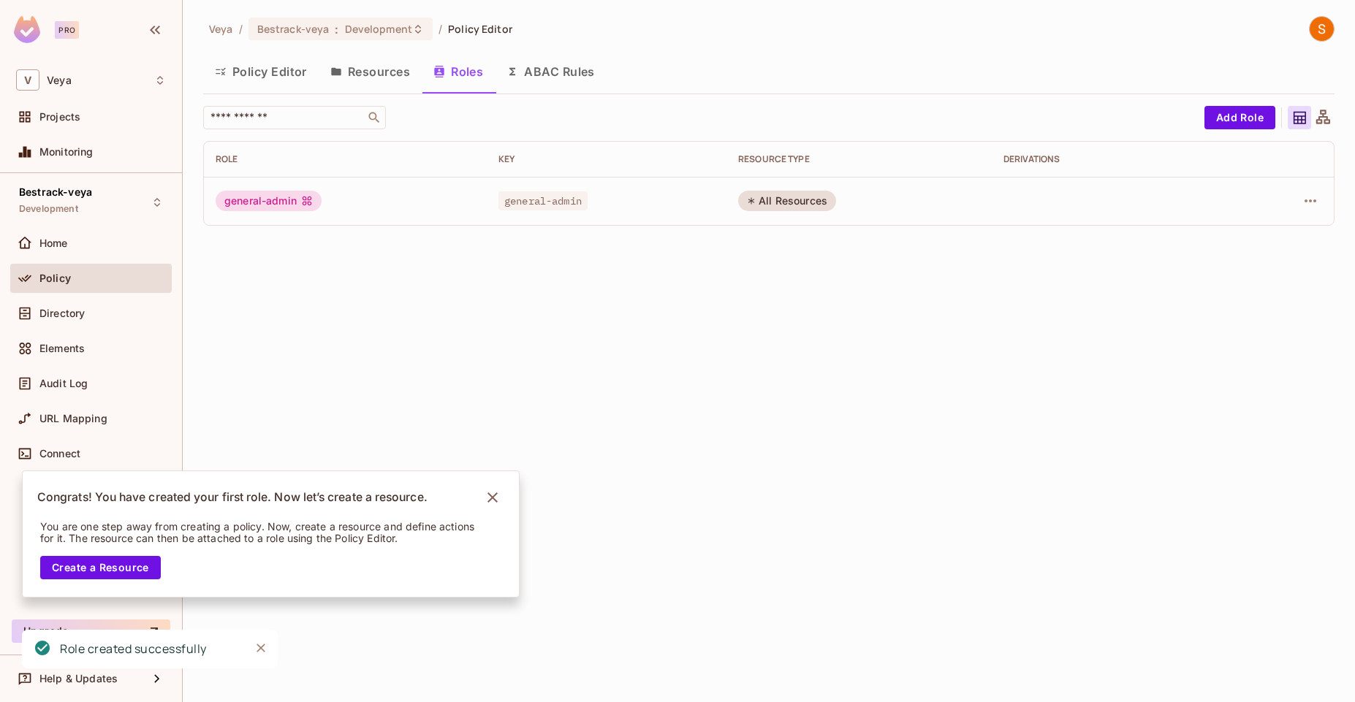
click at [780, 198] on div "All Resources" at bounding box center [787, 201] width 98 height 20
click at [487, 503] on icon "Notifications Alt+T" at bounding box center [492, 497] width 23 height 23
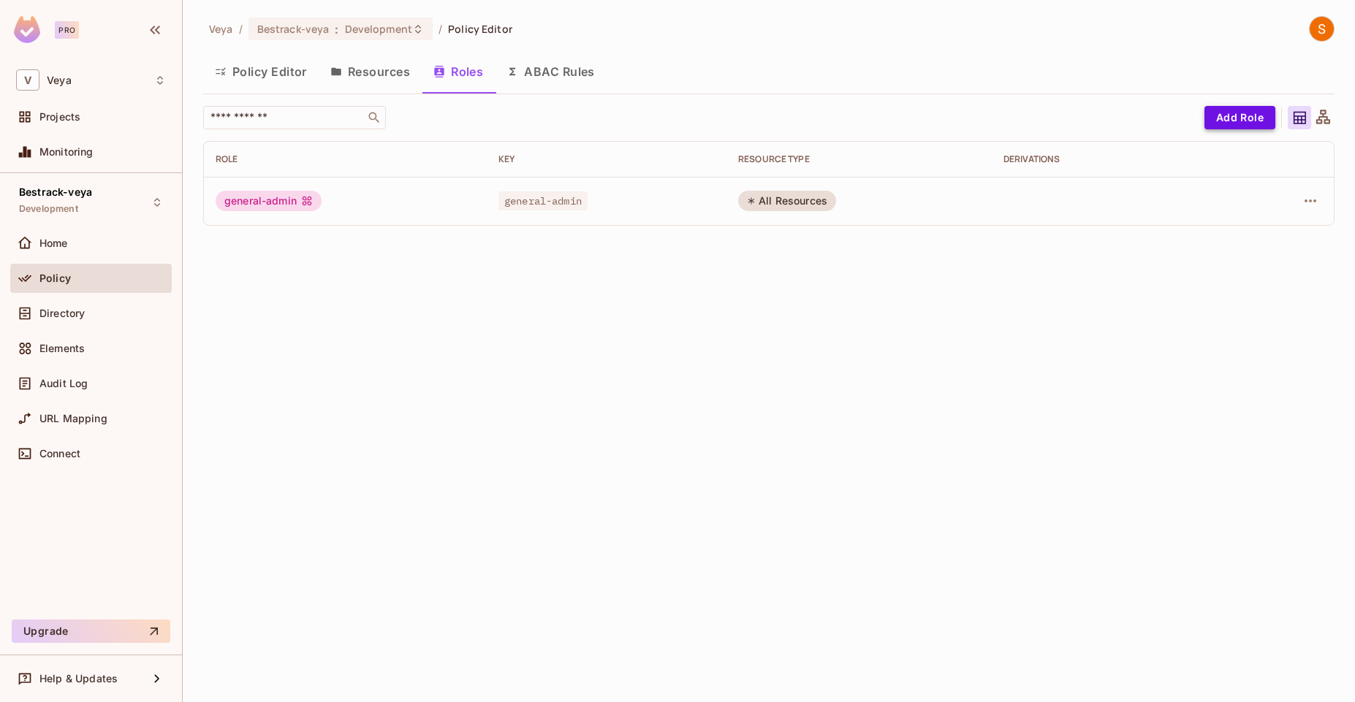
click at [1218, 118] on button "Add Role" at bounding box center [1239, 117] width 71 height 23
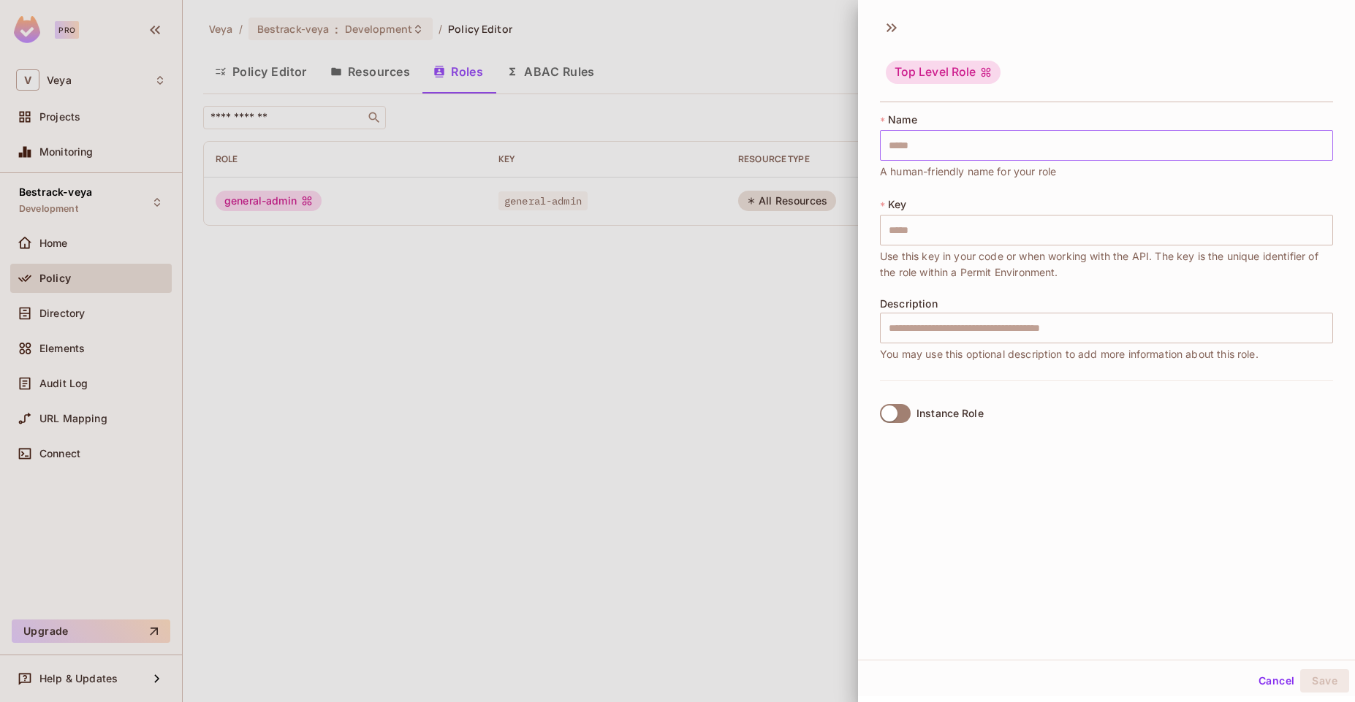
click at [1056, 146] on input "text" at bounding box center [1106, 145] width 453 height 31
click at [710, 255] on div at bounding box center [677, 351] width 1355 height 702
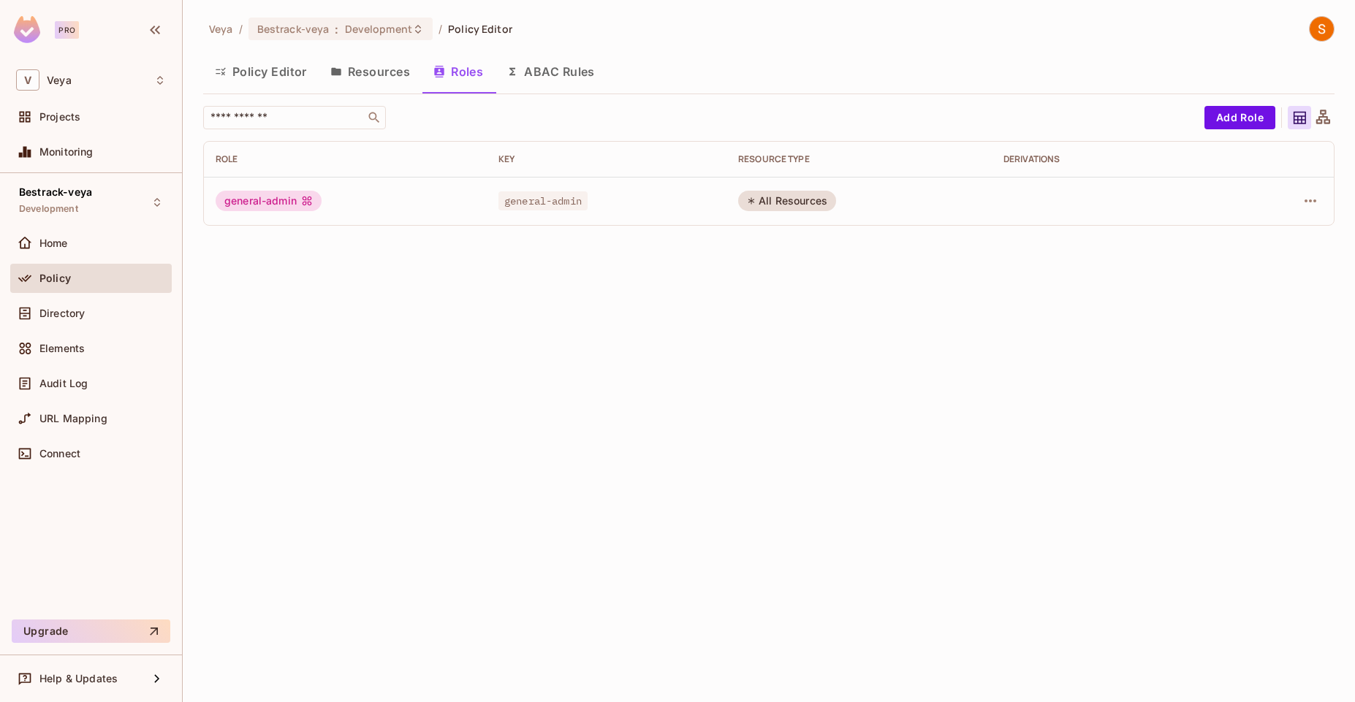
click at [1323, 116] on icon at bounding box center [1323, 117] width 14 height 14
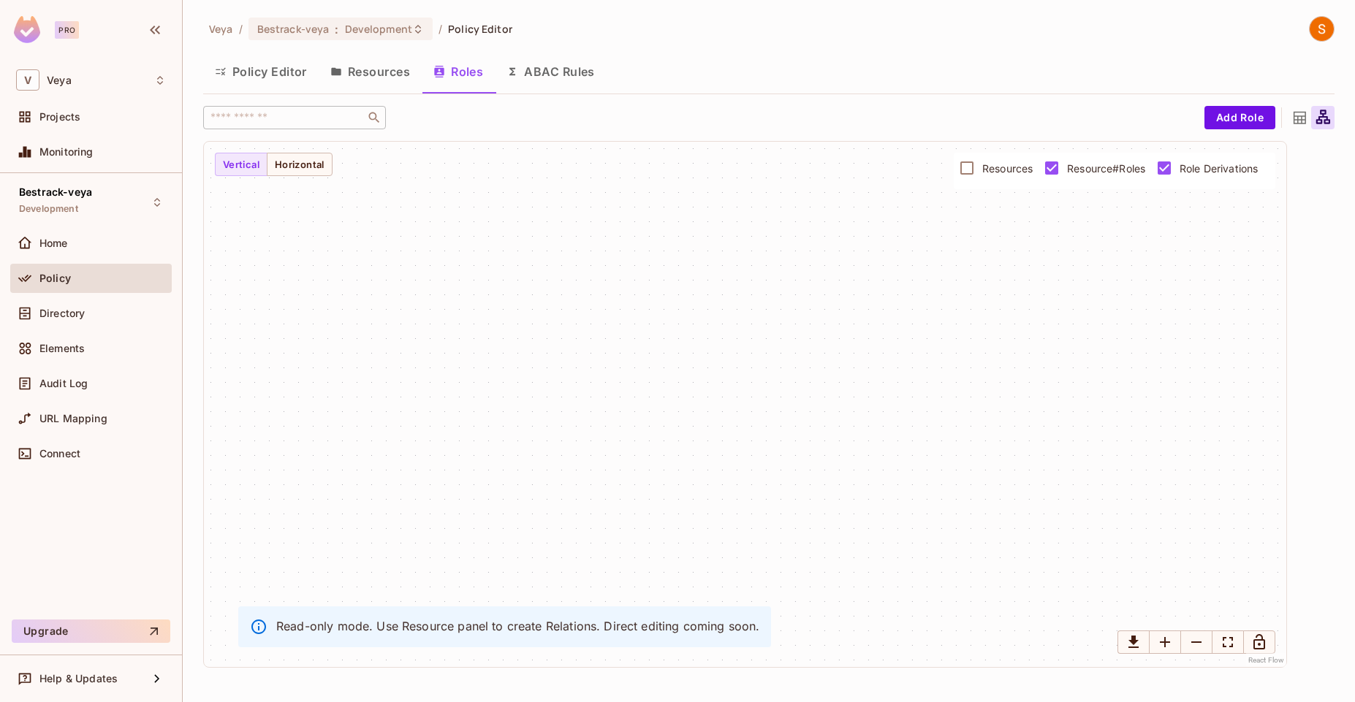
click at [1289, 123] on div at bounding box center [1298, 117] width 23 height 23
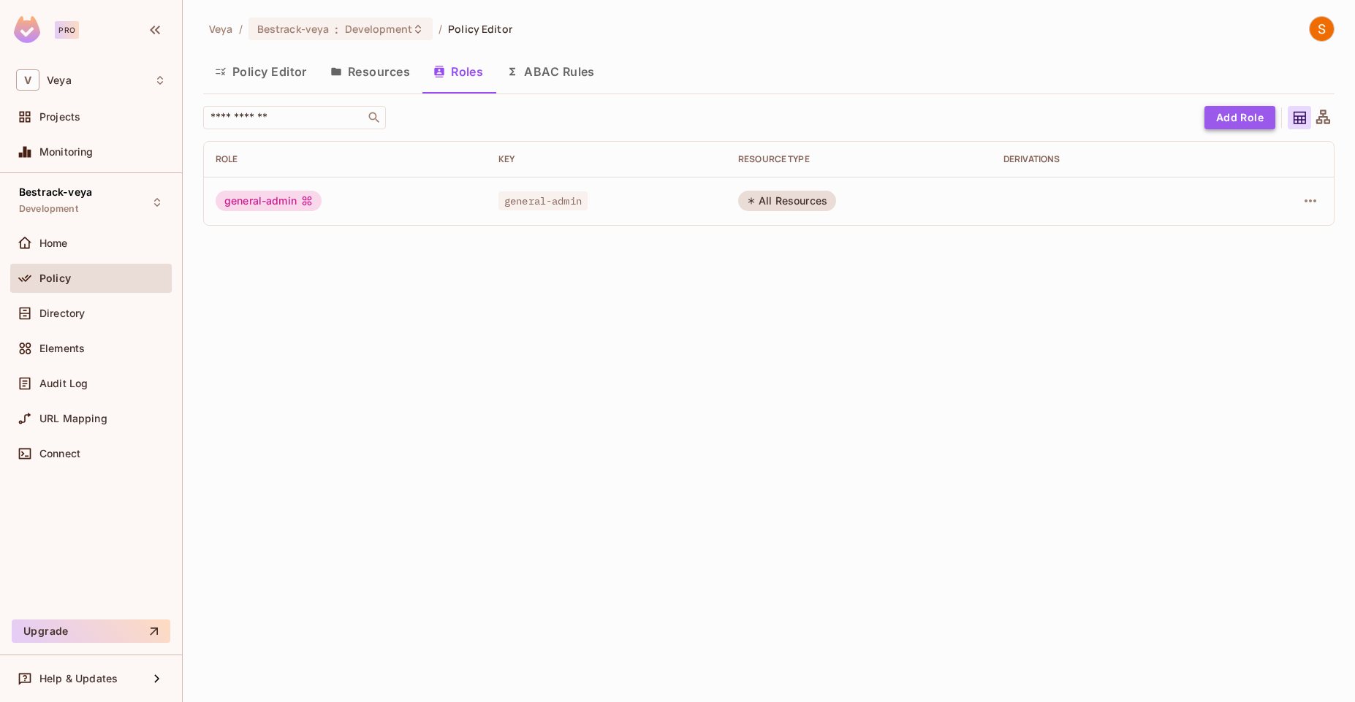
click at [1237, 110] on button "Add Role" at bounding box center [1239, 117] width 71 height 23
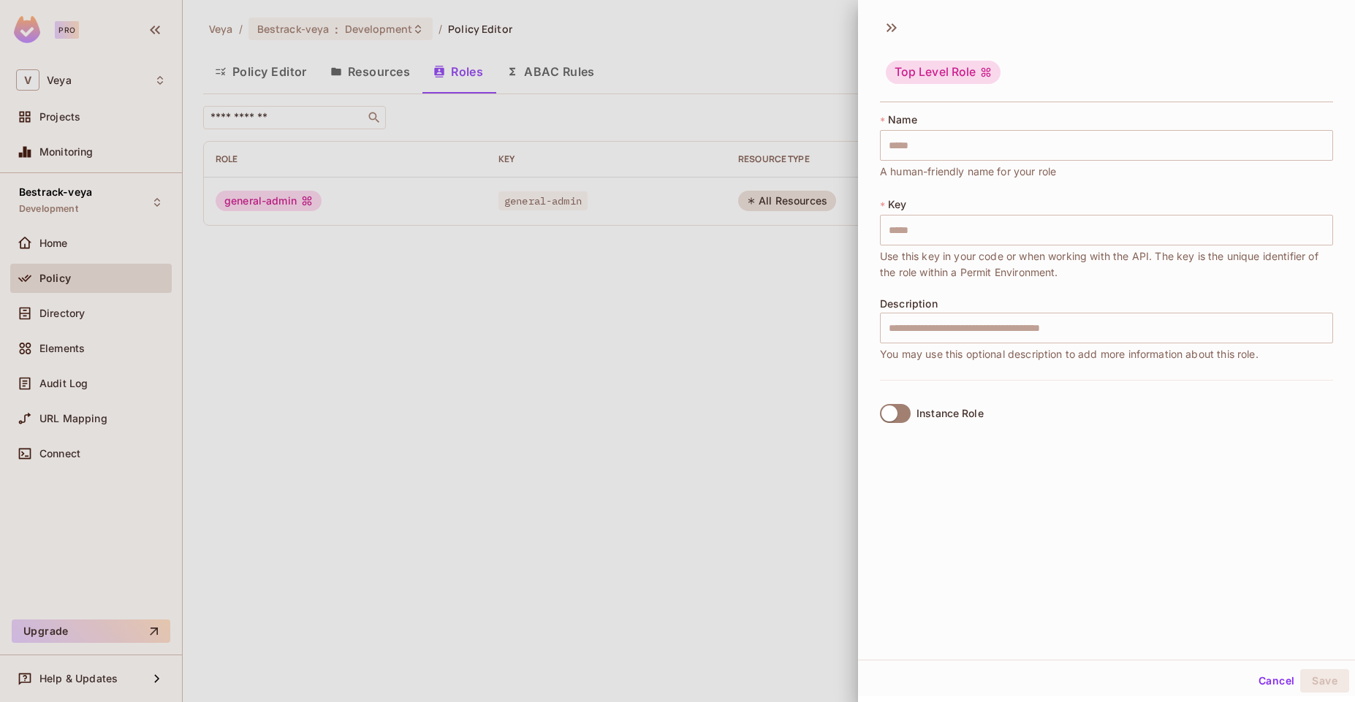
click at [1005, 162] on div "* Name ​ A human-friendly name for your role" at bounding box center [1106, 146] width 453 height 67
click at [1012, 156] on input "text" at bounding box center [1106, 145] width 453 height 31
paste input "**********"
type input "**********"
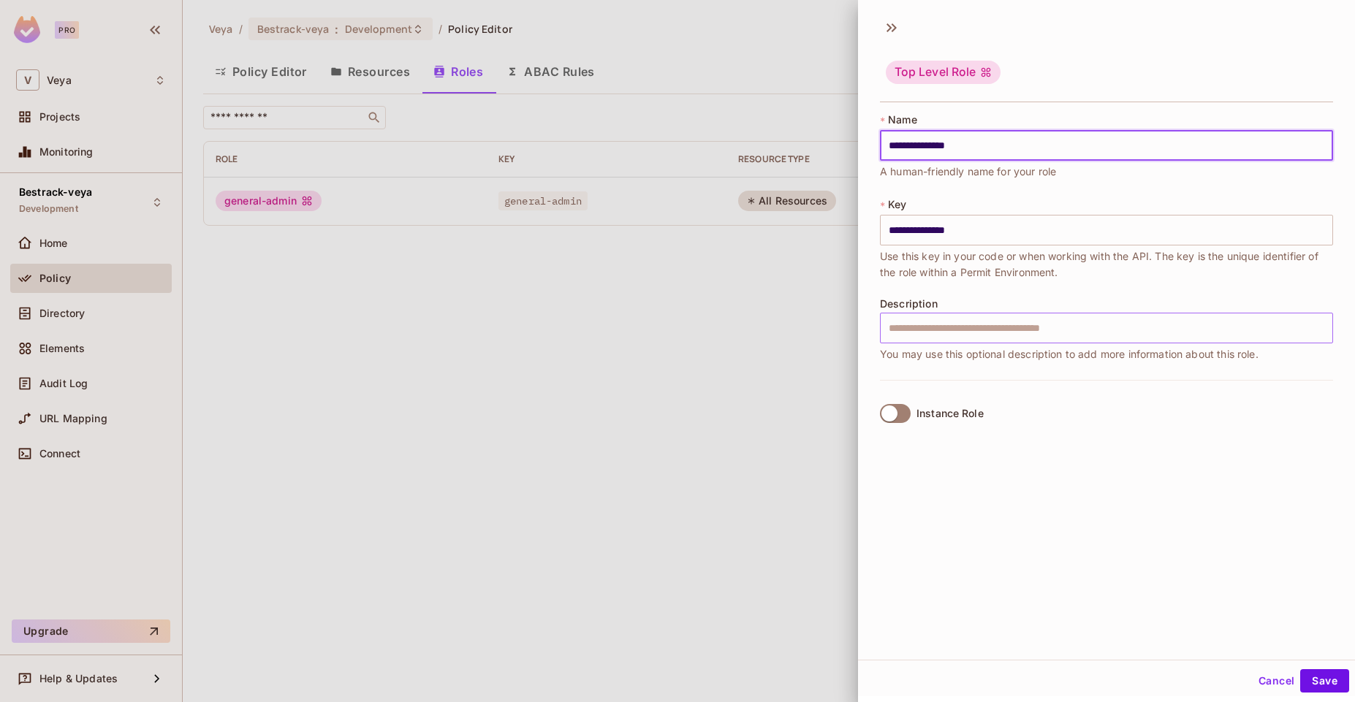
type input "**********"
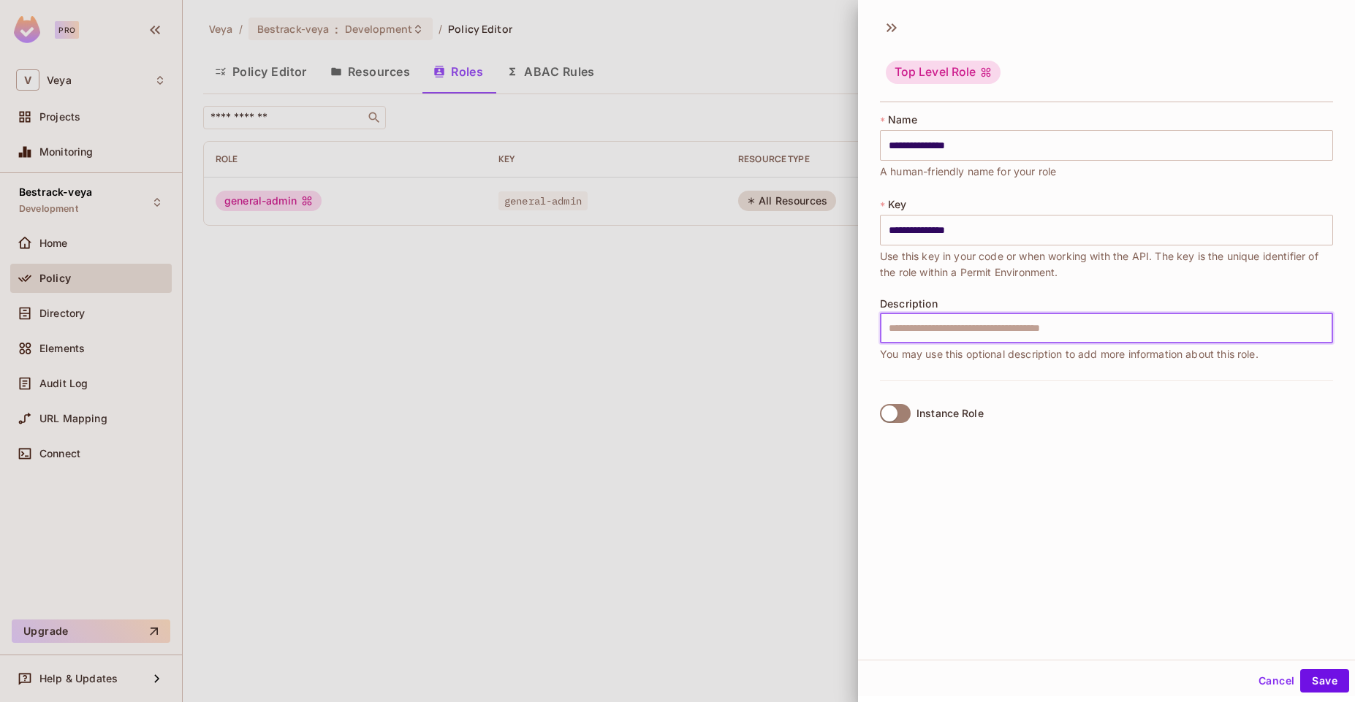
click at [1070, 335] on input "text" at bounding box center [1106, 328] width 453 height 31
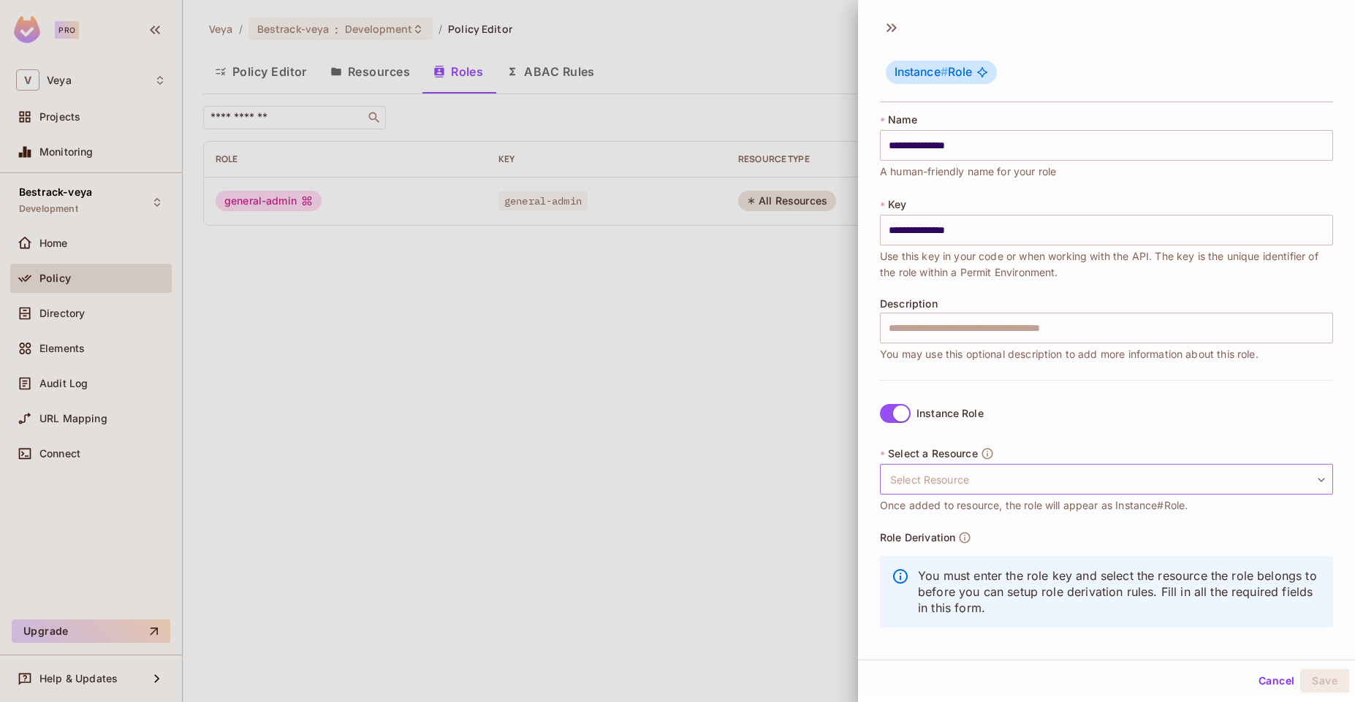
click at [1019, 468] on body "**********" at bounding box center [677, 351] width 1355 height 702
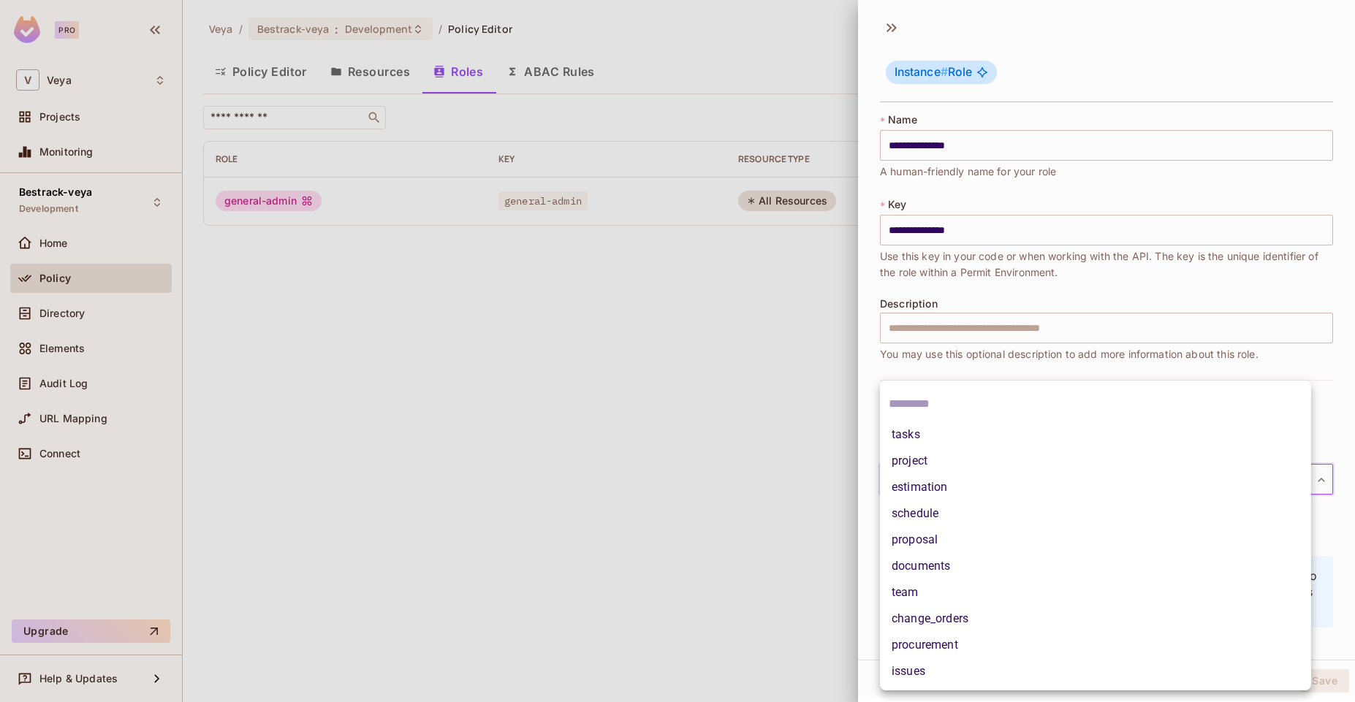
click at [992, 465] on li "project" at bounding box center [1095, 461] width 431 height 26
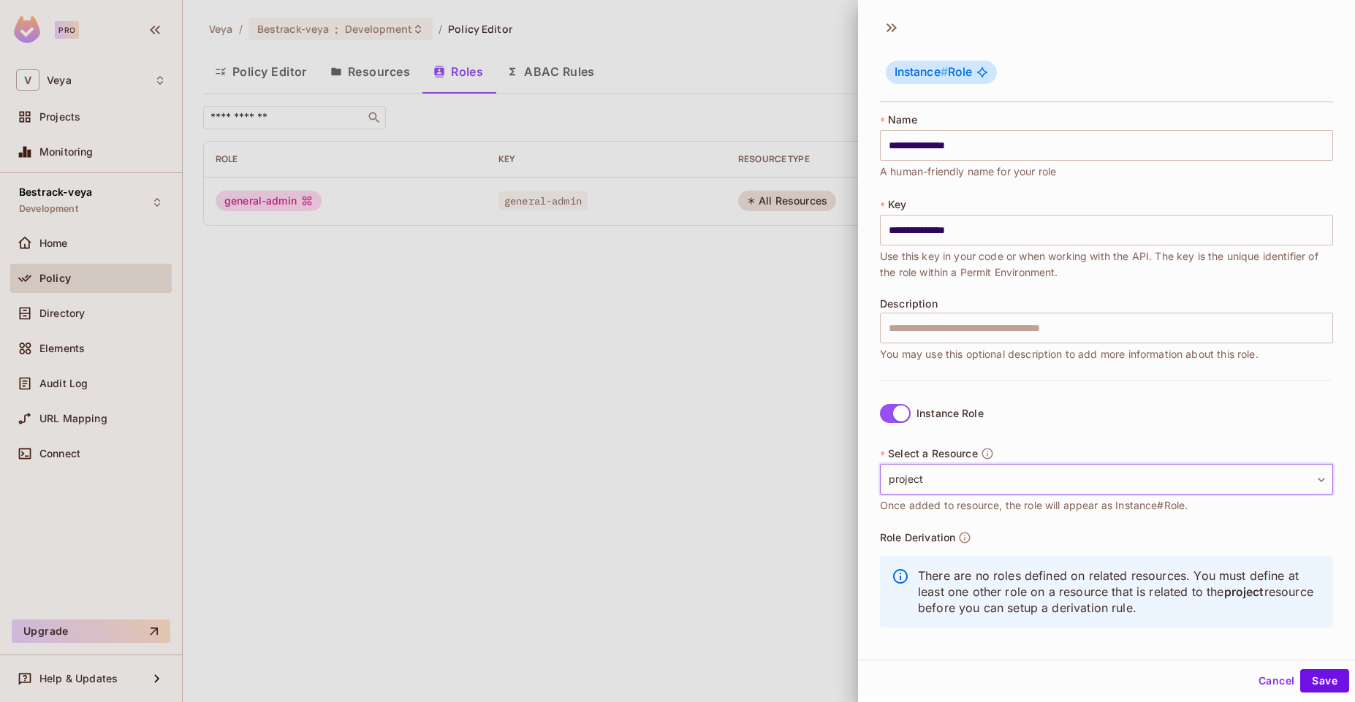
click at [1284, 480] on body "**********" at bounding box center [677, 351] width 1355 height 702
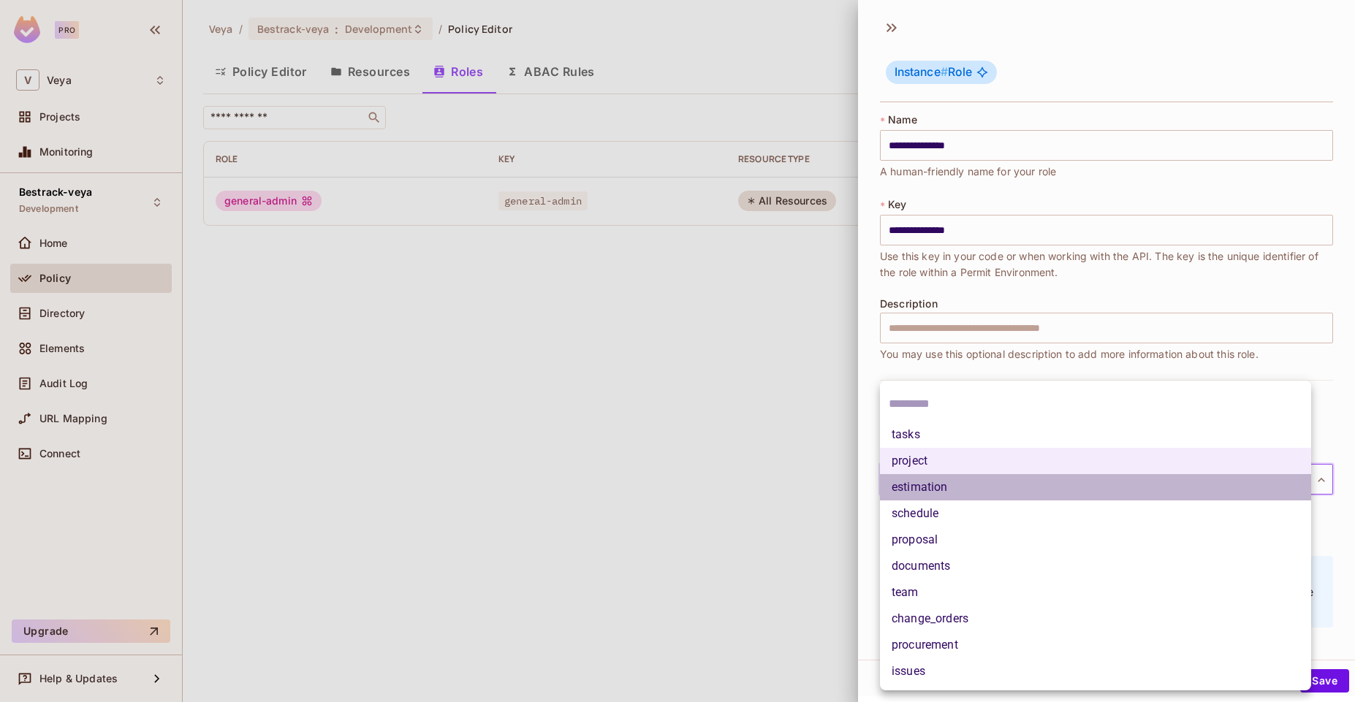
click at [1197, 495] on li "estimation" at bounding box center [1095, 487] width 431 height 26
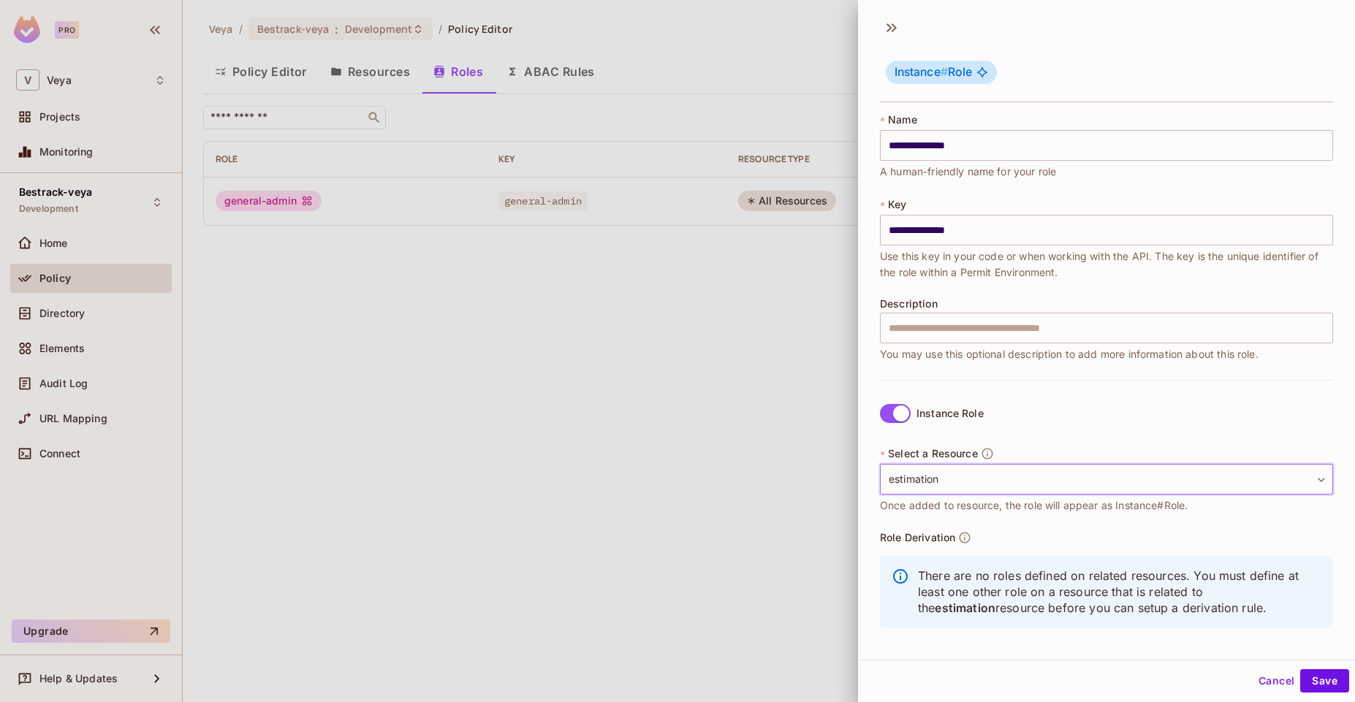
click at [1292, 476] on body "**********" at bounding box center [677, 351] width 1355 height 702
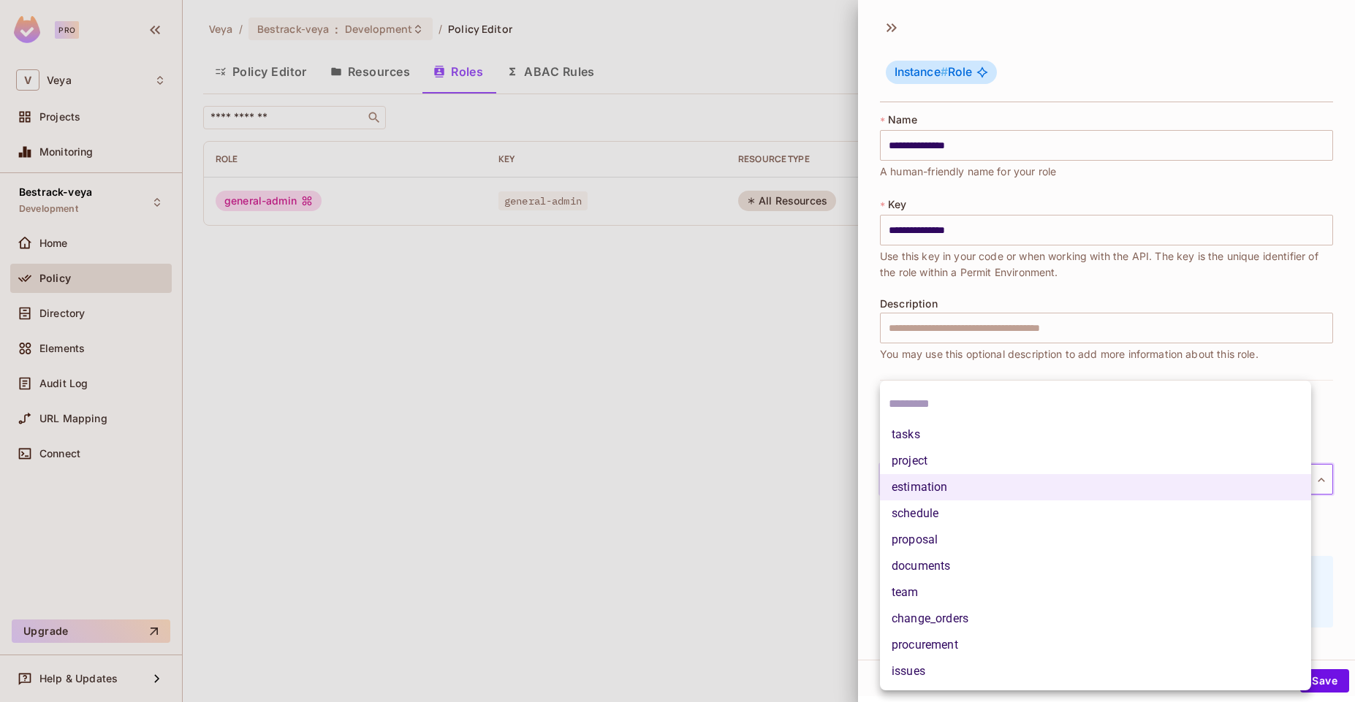
click at [1212, 468] on li "project" at bounding box center [1095, 461] width 431 height 26
type input "*******"
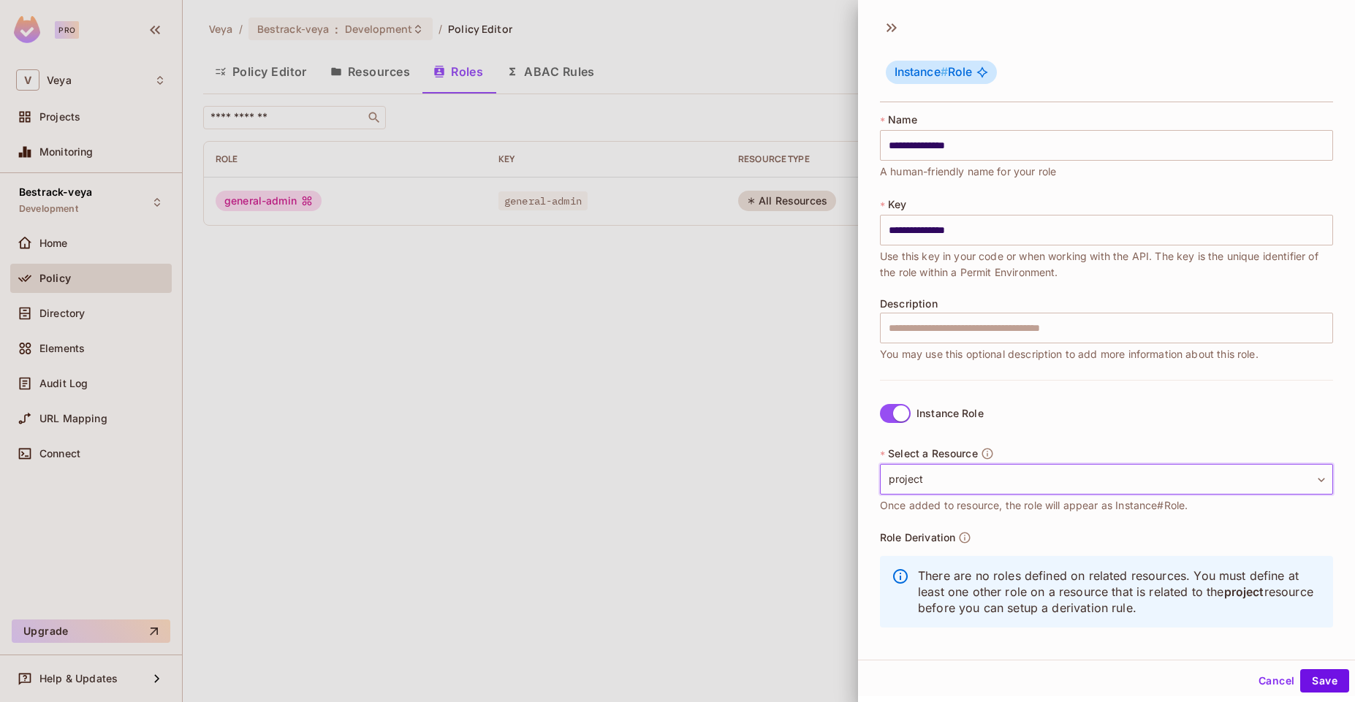
scroll to position [6, 0]
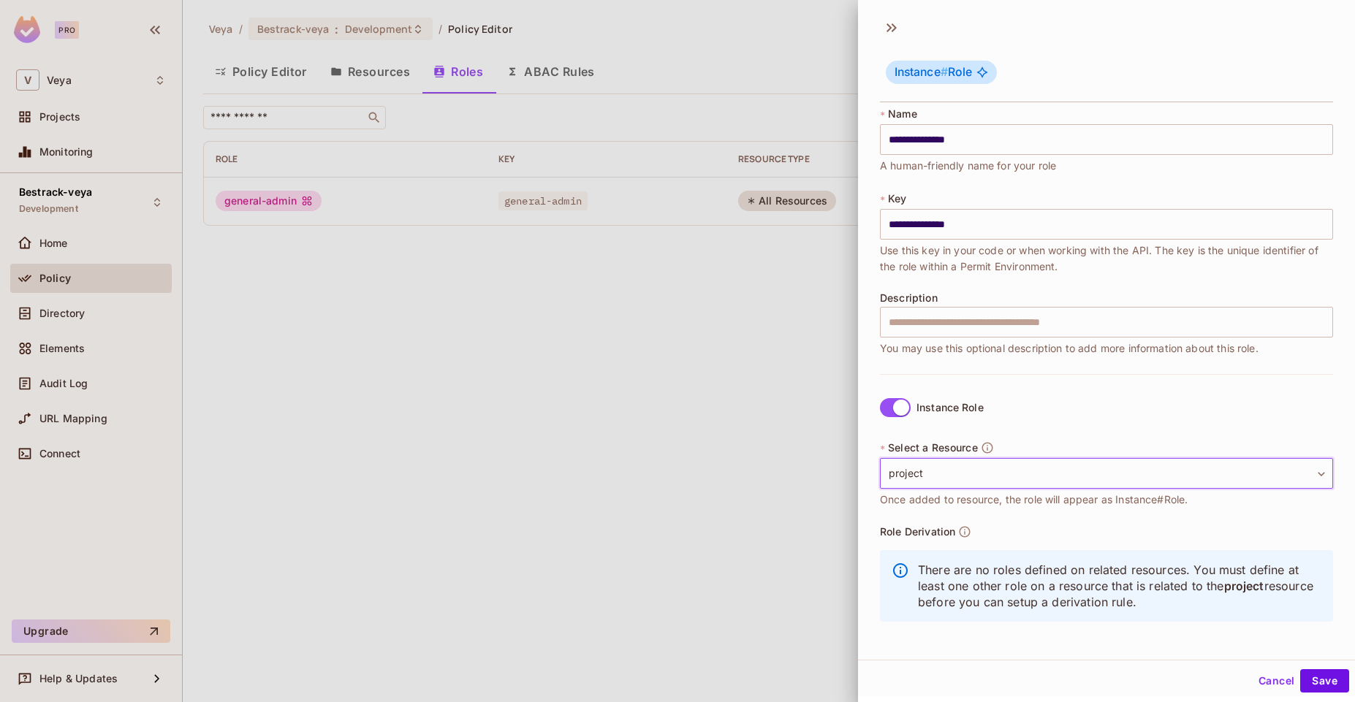
click at [967, 66] on span "Instance # Role" at bounding box center [932, 72] width 77 height 15
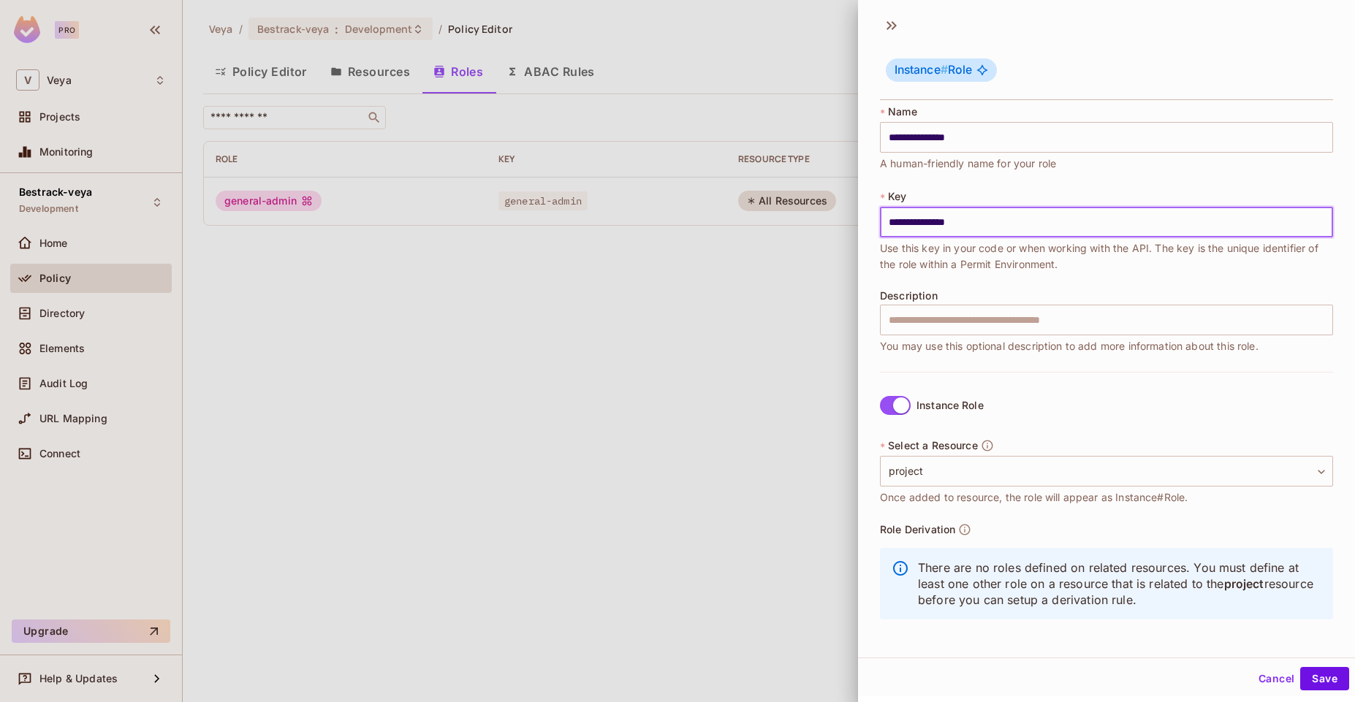
click at [1015, 222] on input "**********" at bounding box center [1106, 222] width 453 height 31
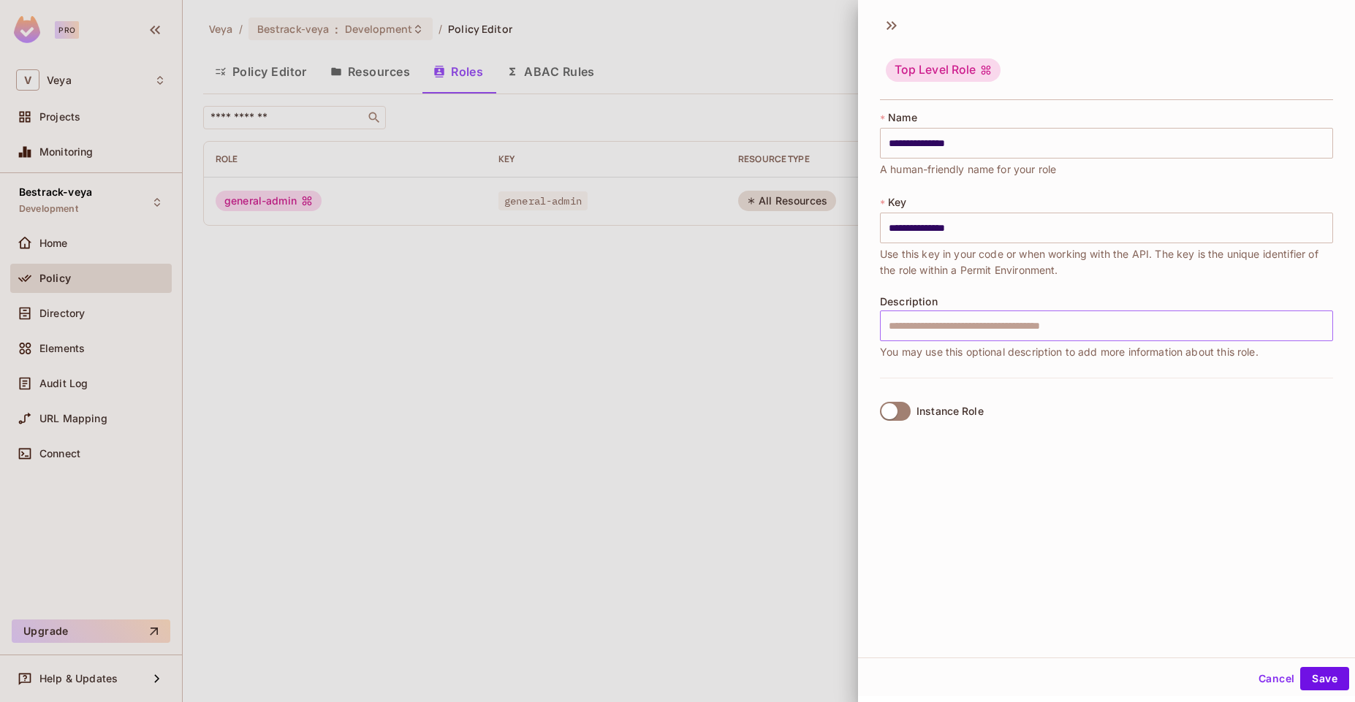
click at [1171, 324] on input "text" at bounding box center [1106, 326] width 453 height 31
click at [1249, 437] on div "Instance Role" at bounding box center [1106, 411] width 453 height 66
click at [1305, 671] on button "Save" at bounding box center [1324, 678] width 49 height 23
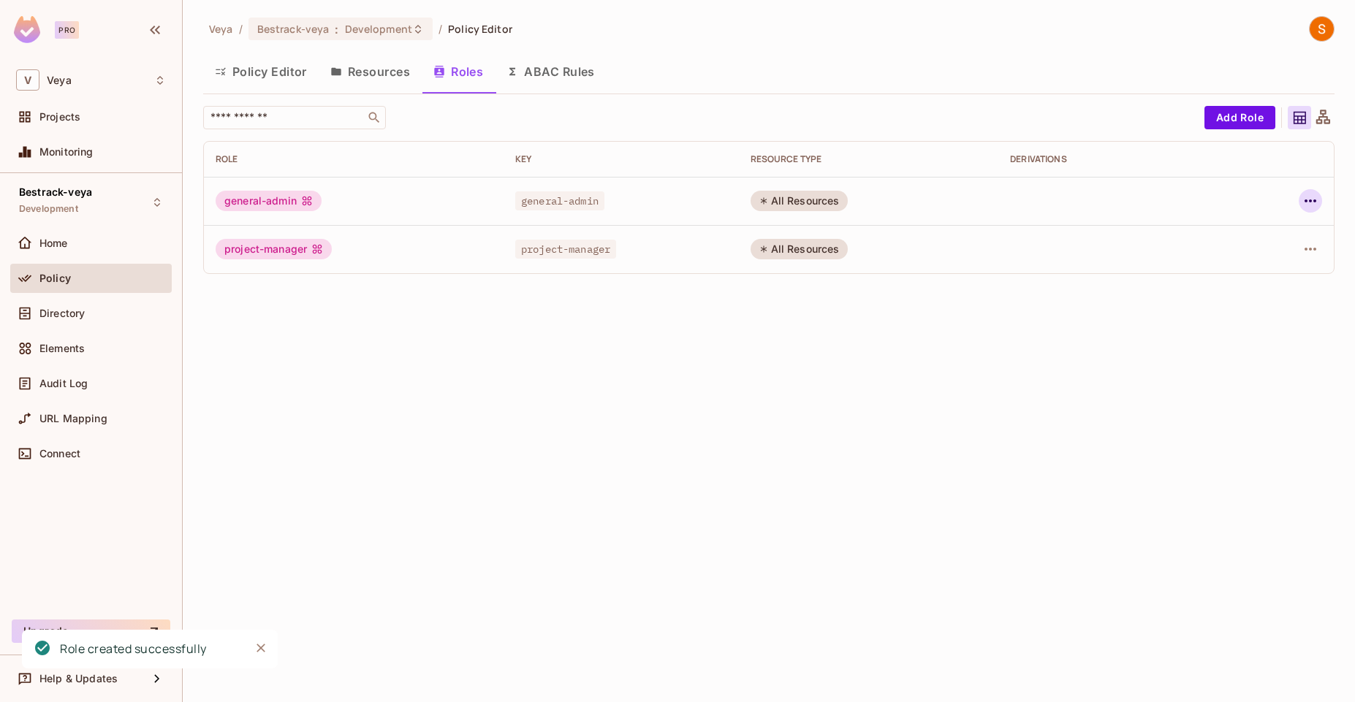
click at [1305, 205] on icon "button" at bounding box center [1310, 201] width 18 height 18
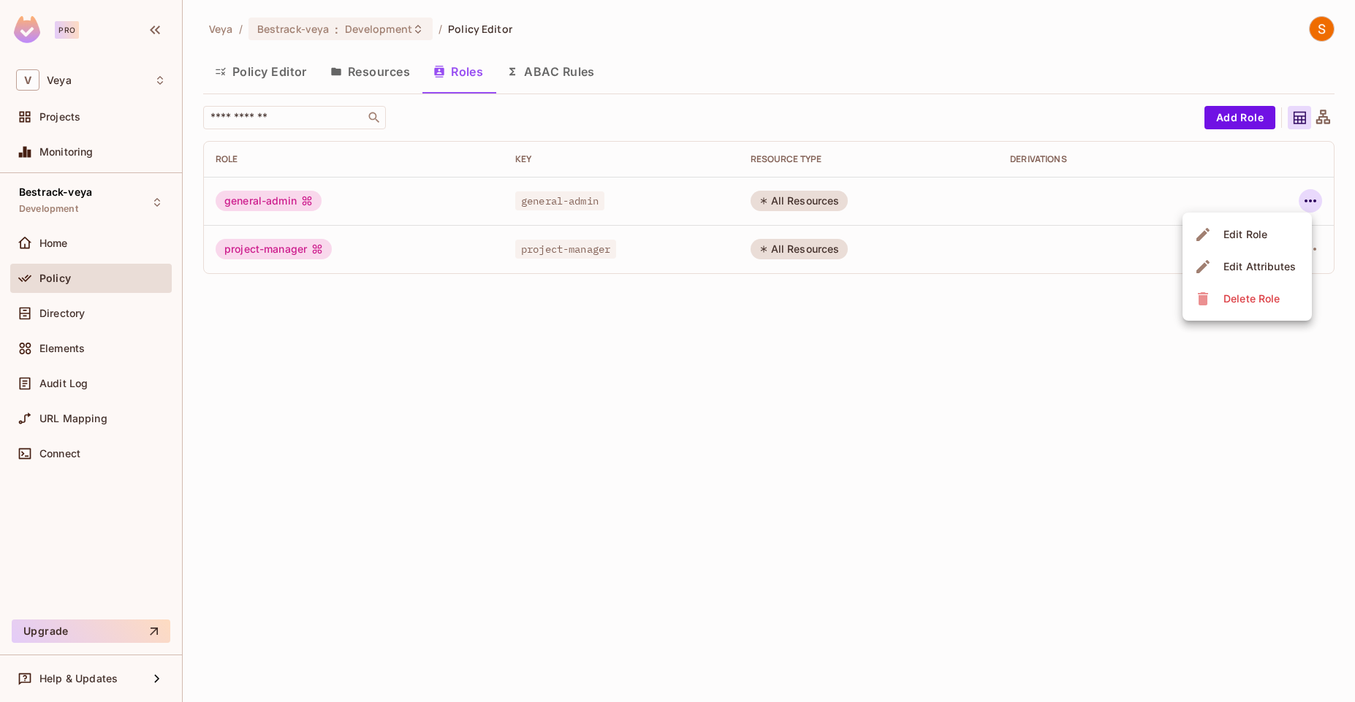
click at [1270, 264] on div "Edit Attributes" at bounding box center [1259, 266] width 72 height 15
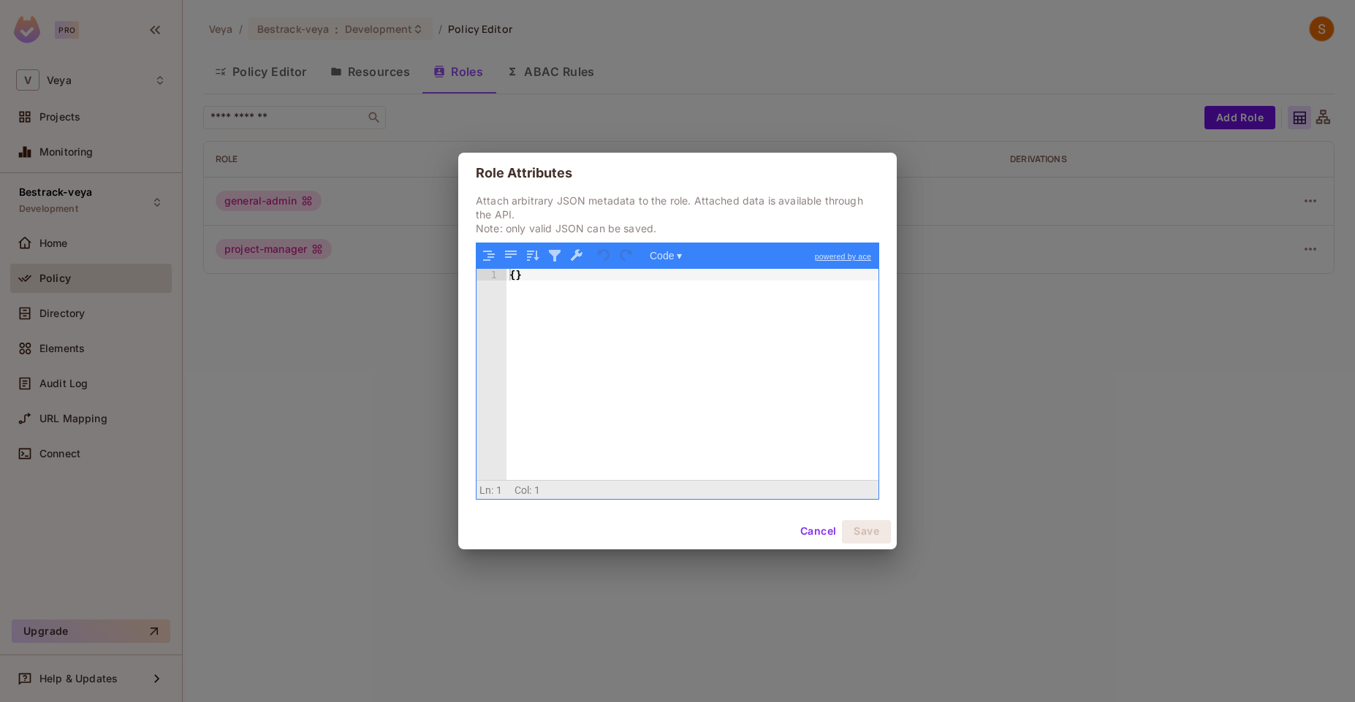
click at [809, 533] on button "Cancel" at bounding box center [817, 531] width 47 height 23
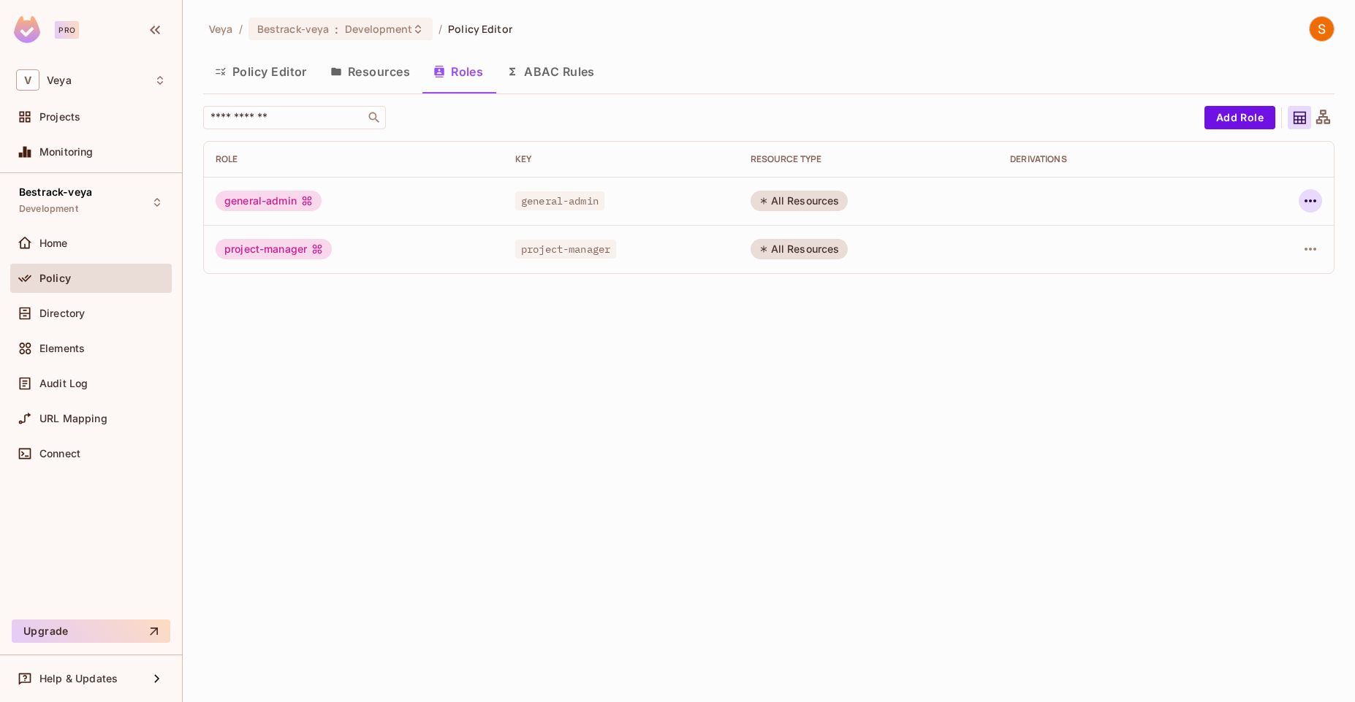
click at [1307, 202] on icon "button" at bounding box center [1310, 201] width 18 height 18
click at [1265, 244] on span "Edit Role" at bounding box center [1245, 234] width 53 height 23
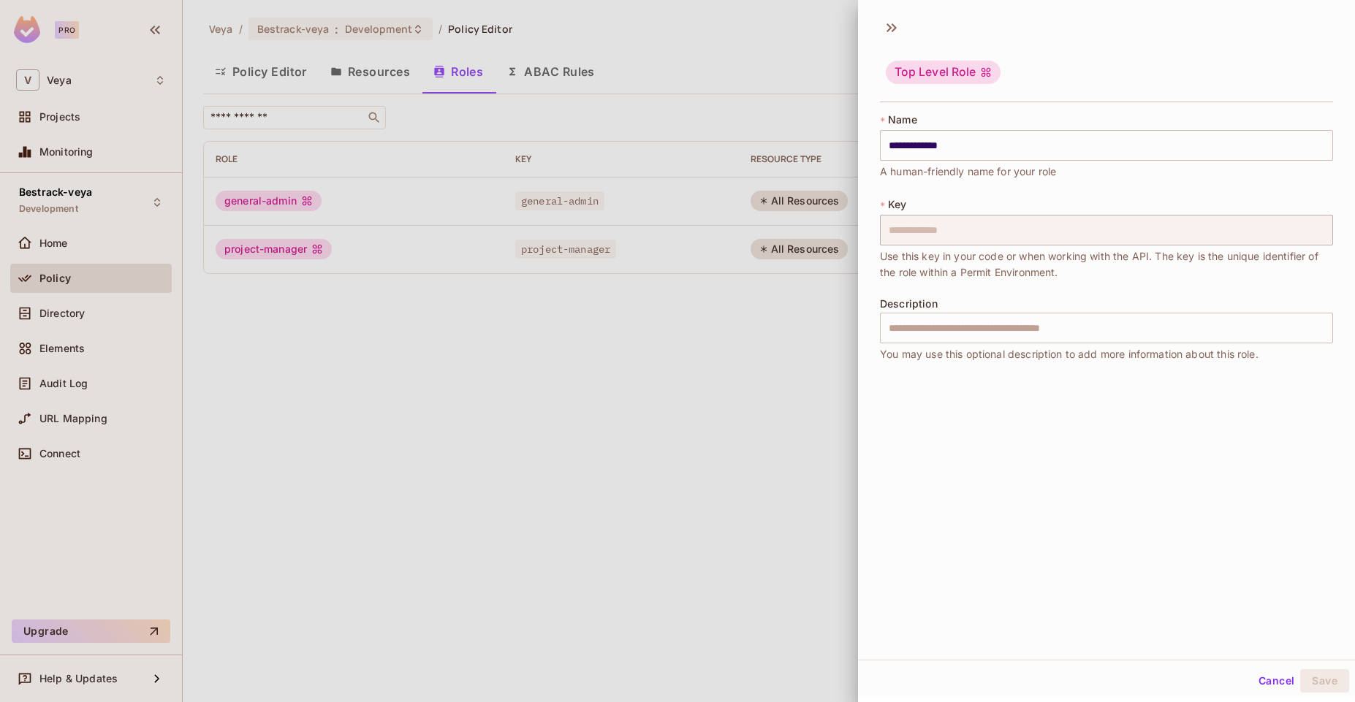
click at [1140, 210] on div "**********" at bounding box center [1106, 238] width 453 height 83
click at [1213, 130] on input "**********" at bounding box center [1106, 145] width 453 height 31
click at [1047, 66] on div "Top Level Role" at bounding box center [1106, 74] width 453 height 58
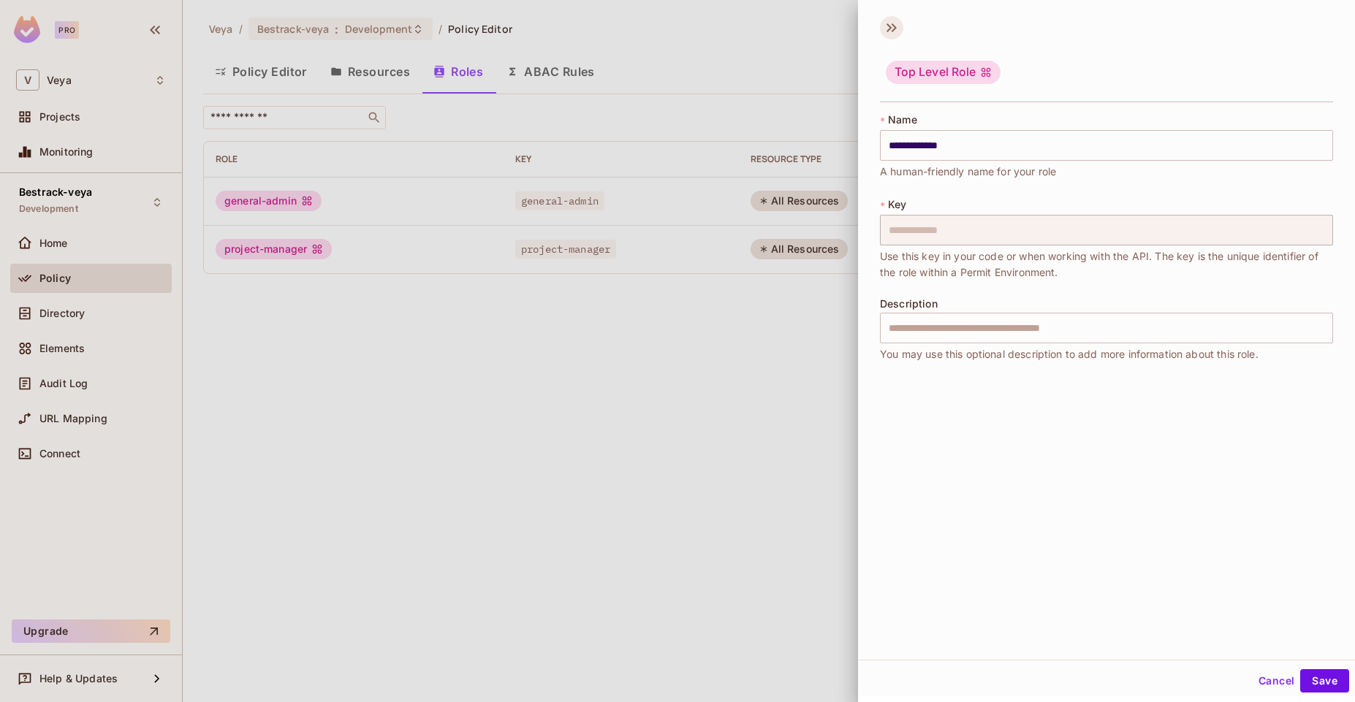
click at [889, 27] on icon at bounding box center [888, 27] width 5 height 9
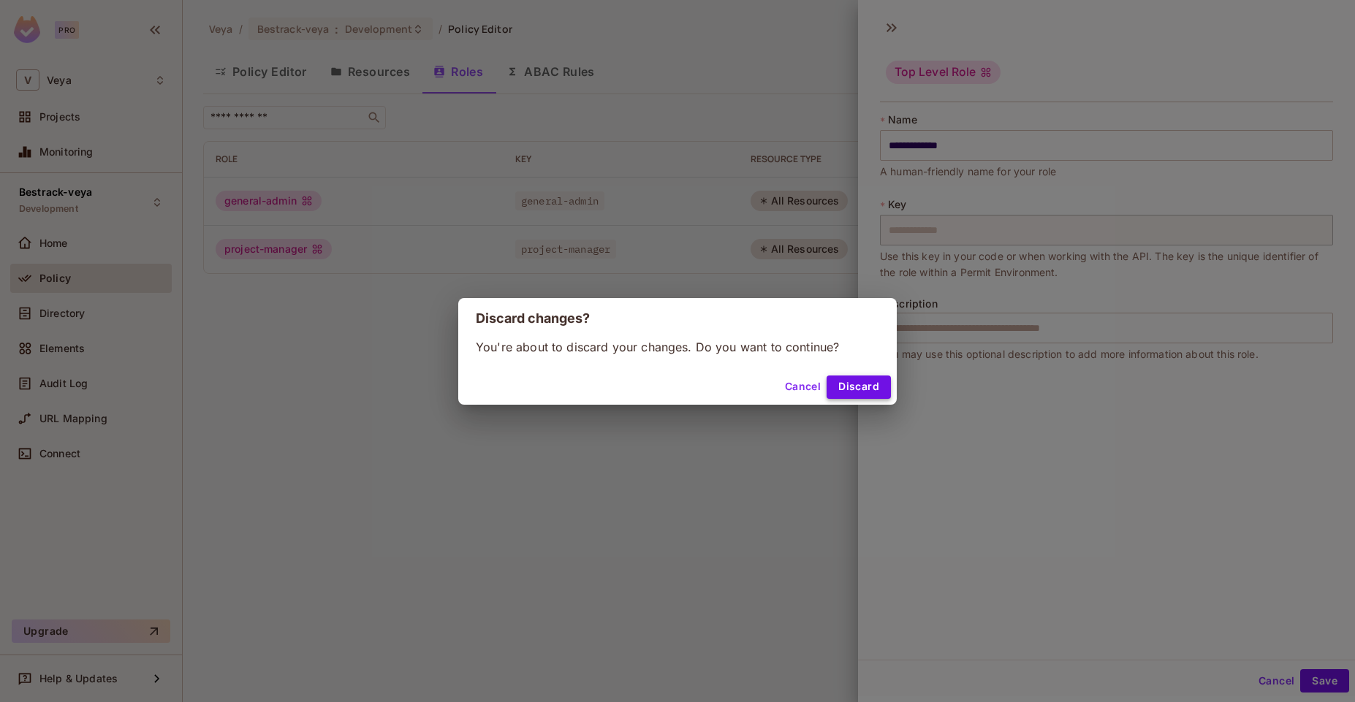
click at [841, 393] on button "Discard" at bounding box center [858, 387] width 64 height 23
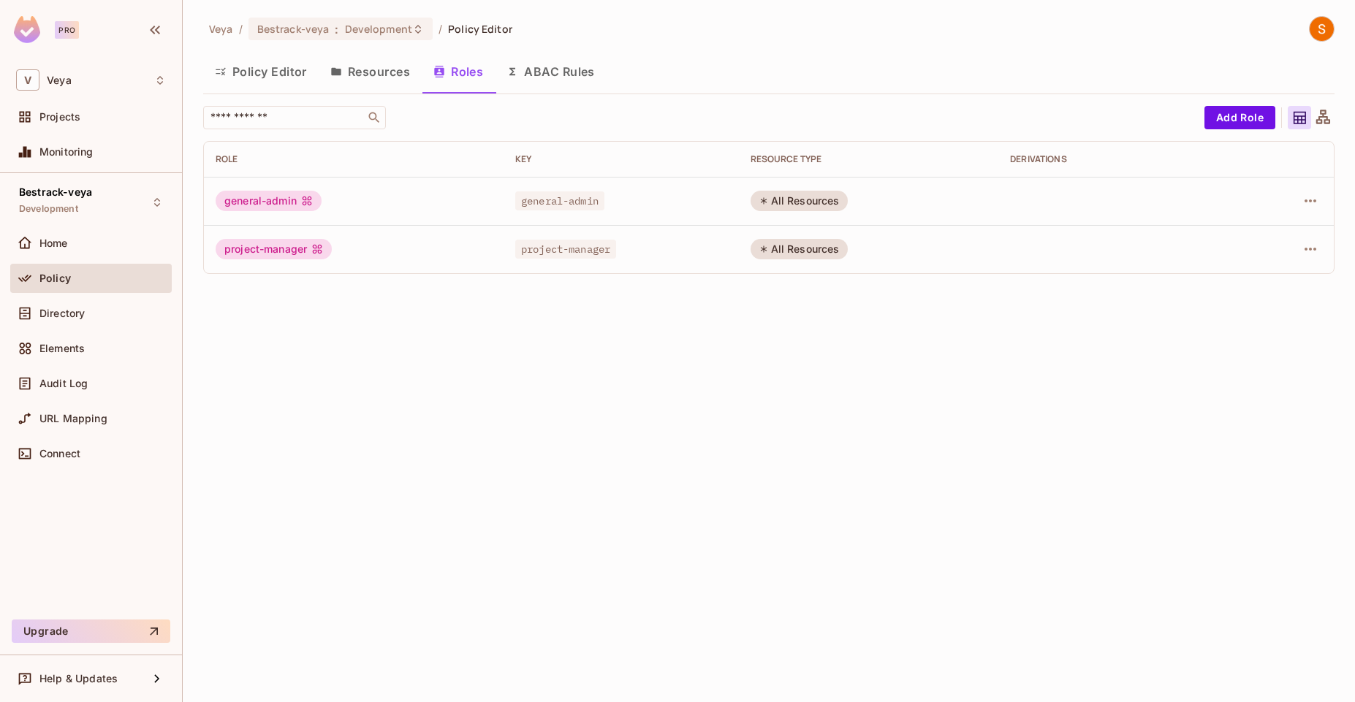
click at [1327, 117] on icon at bounding box center [1323, 117] width 14 height 14
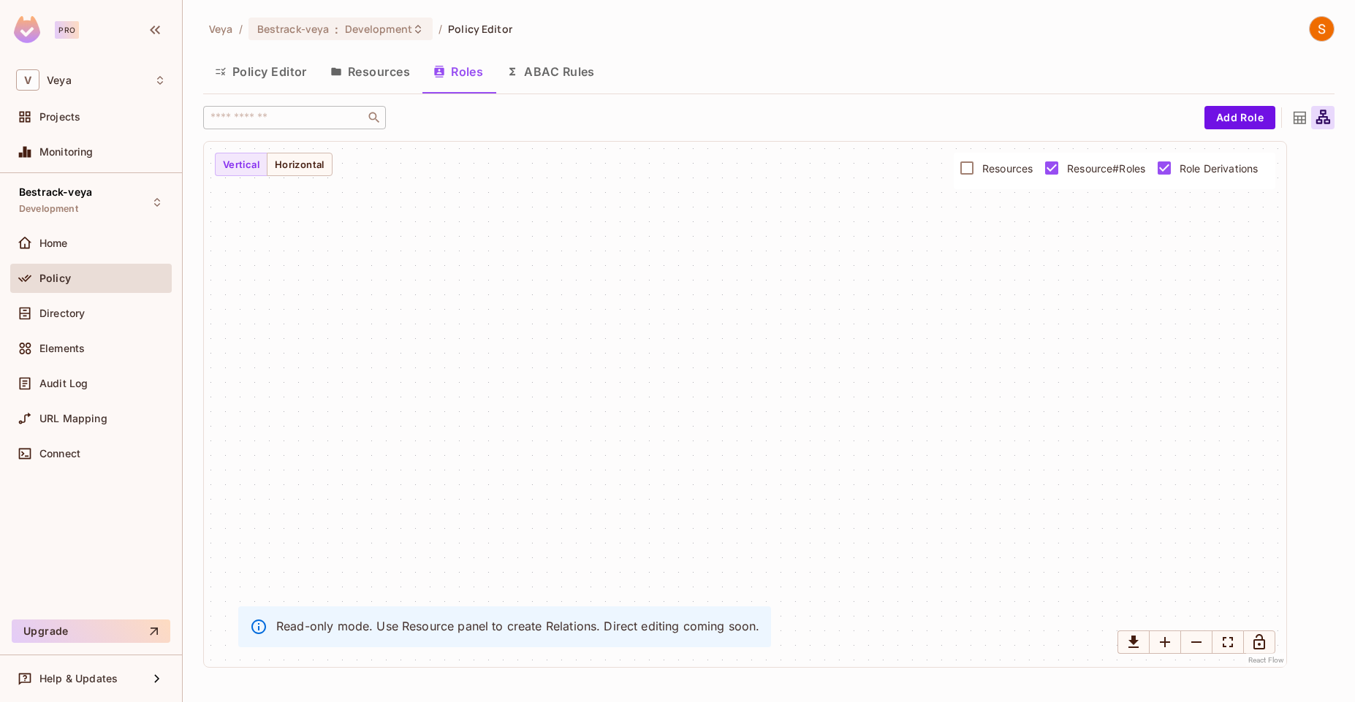
click at [1294, 110] on icon at bounding box center [1299, 118] width 18 height 18
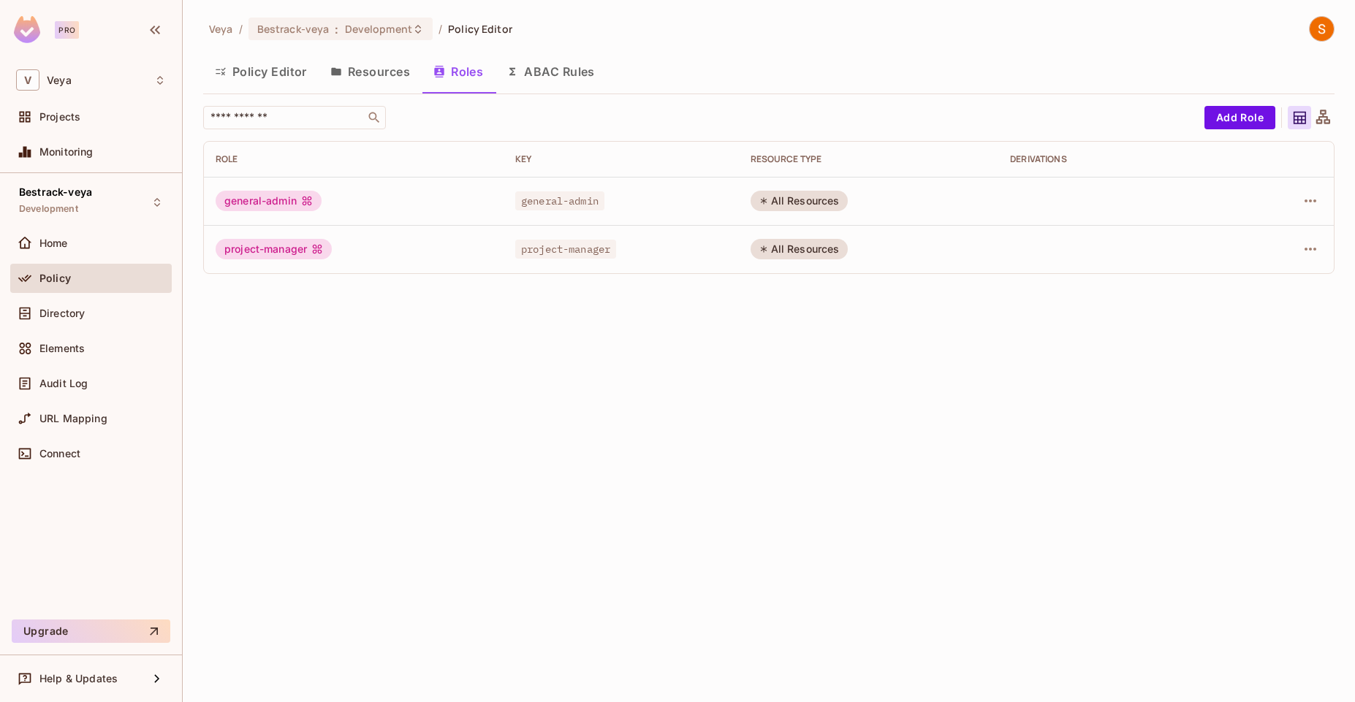
click at [263, 73] on button "Policy Editor" at bounding box center [260, 71] width 115 height 37
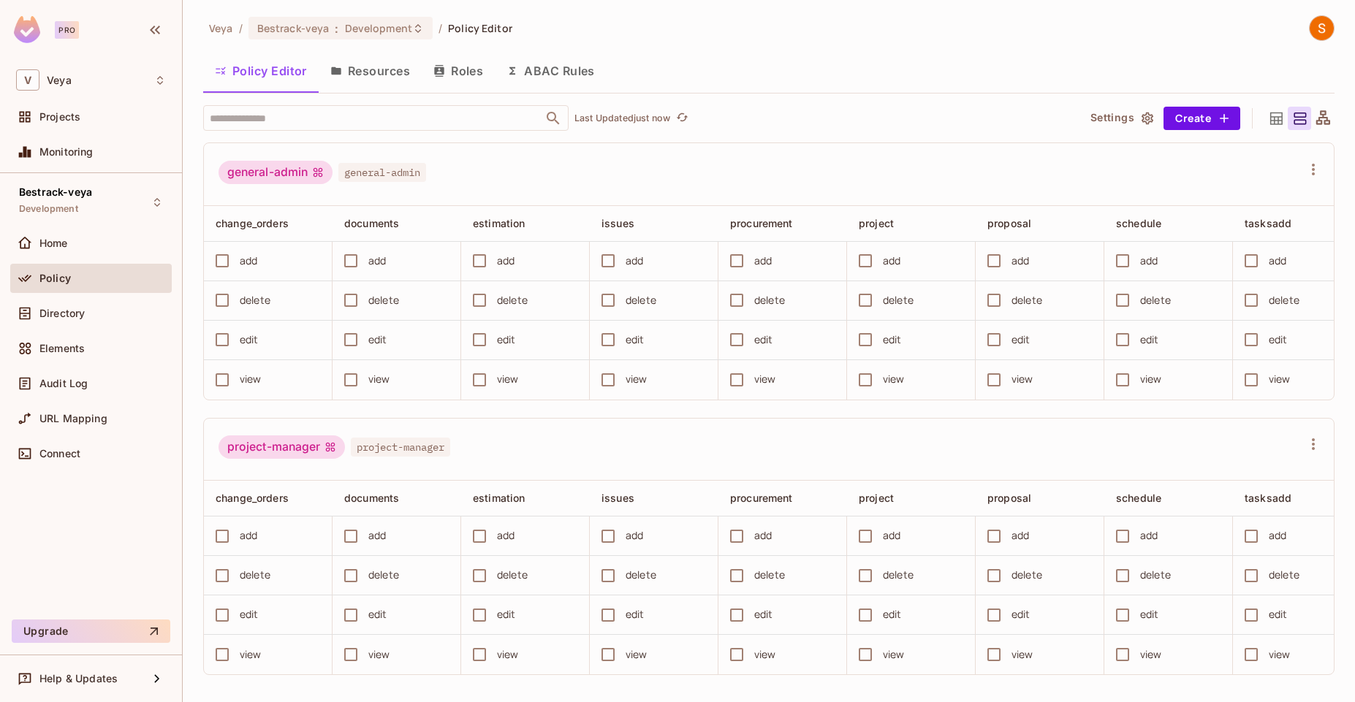
click at [450, 84] on button "Roles" at bounding box center [458, 71] width 73 height 37
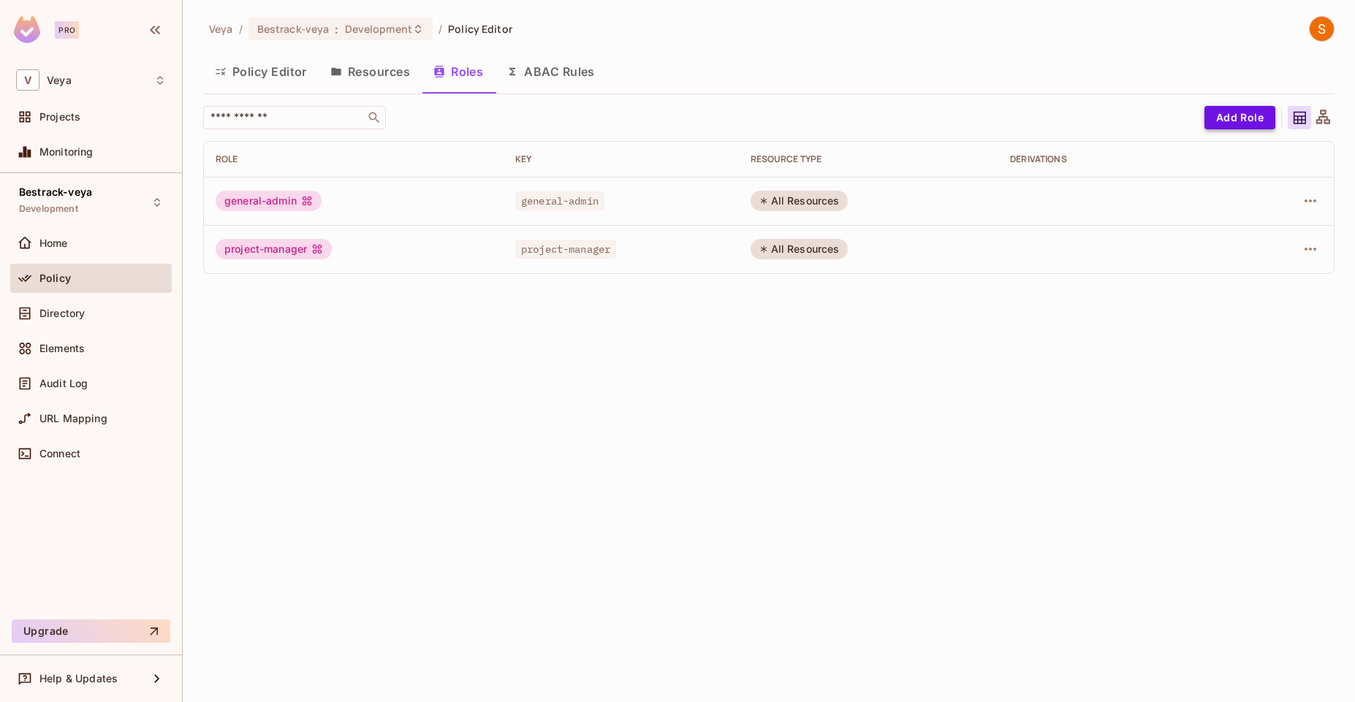
click at [1226, 126] on button "Add Role" at bounding box center [1239, 117] width 71 height 23
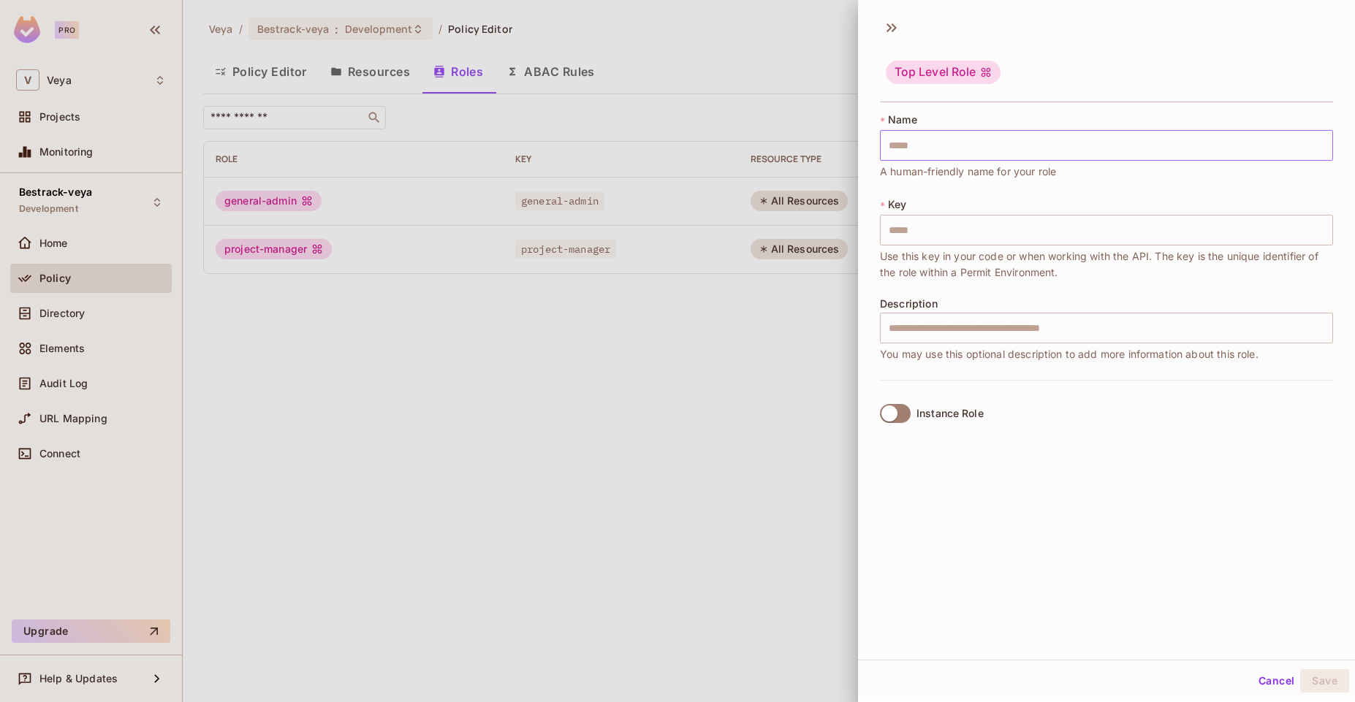
click at [1044, 155] on input "text" at bounding box center [1106, 145] width 453 height 31
paste input "******"
type input "******"
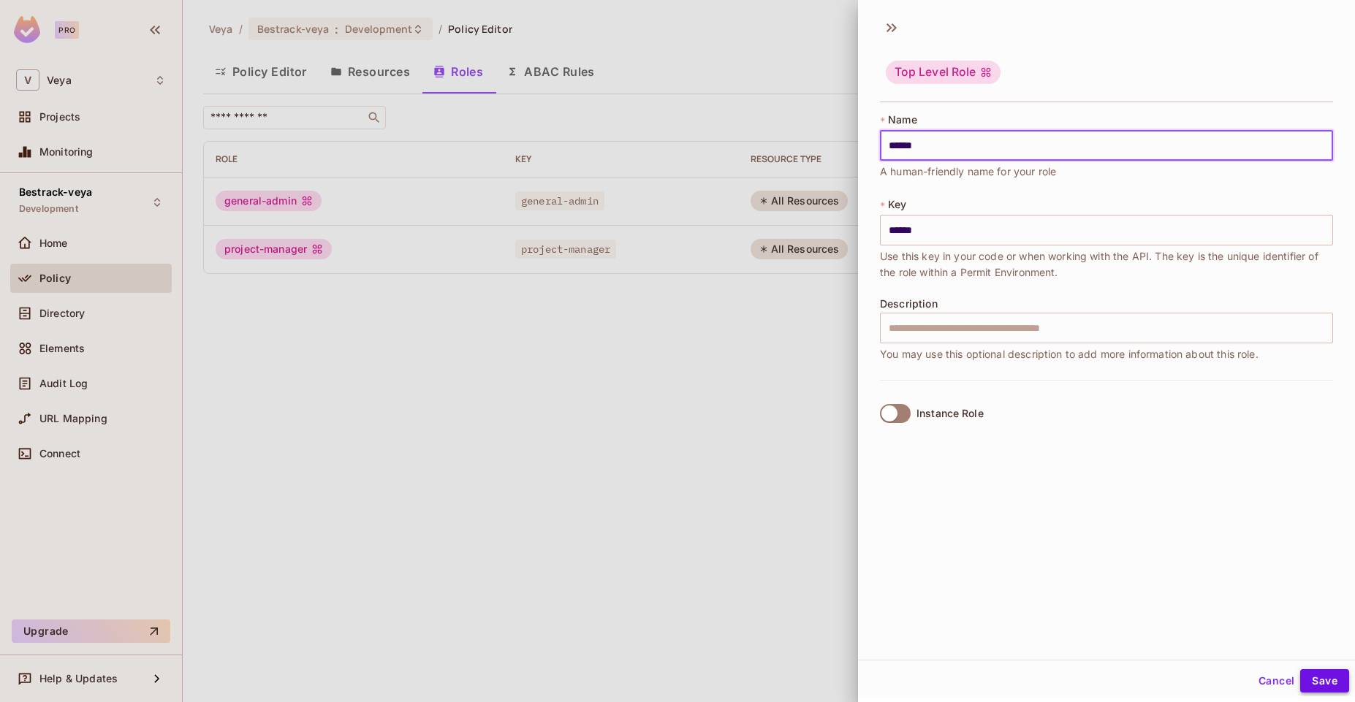
type input "******"
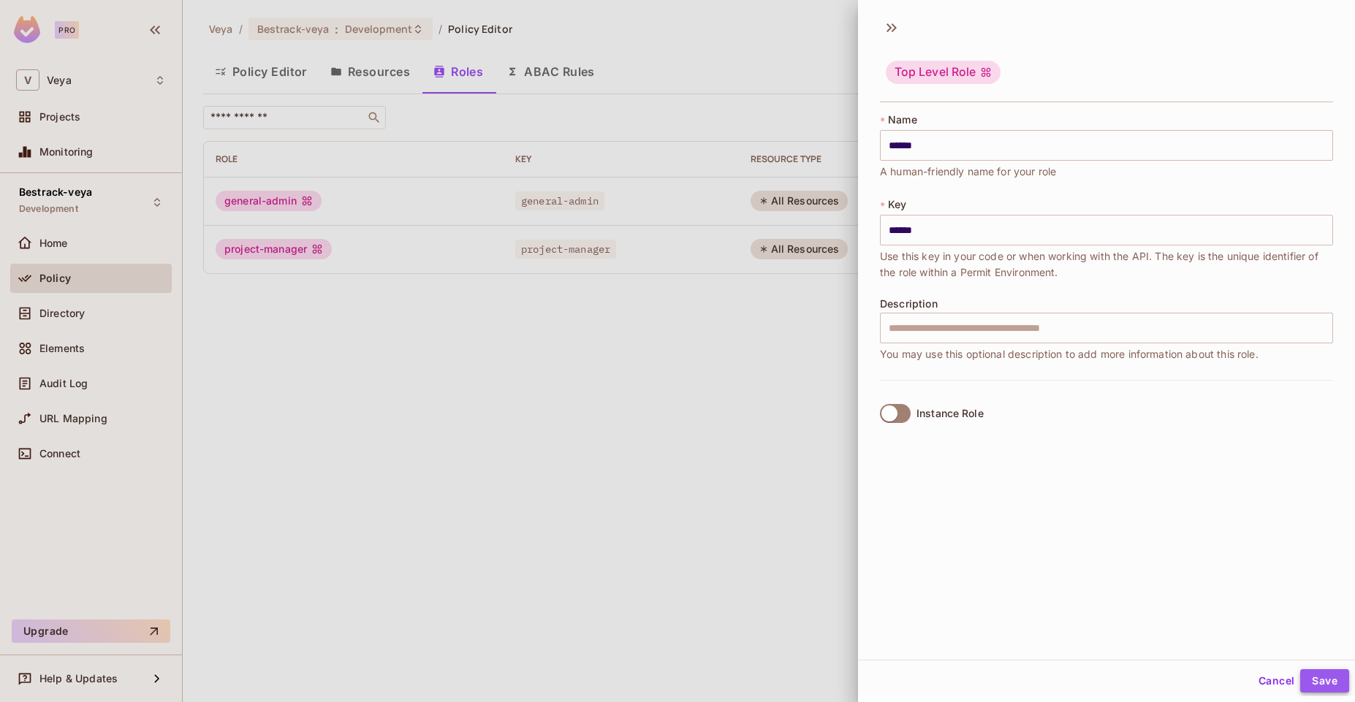
click at [1318, 691] on button "Save" at bounding box center [1324, 680] width 49 height 23
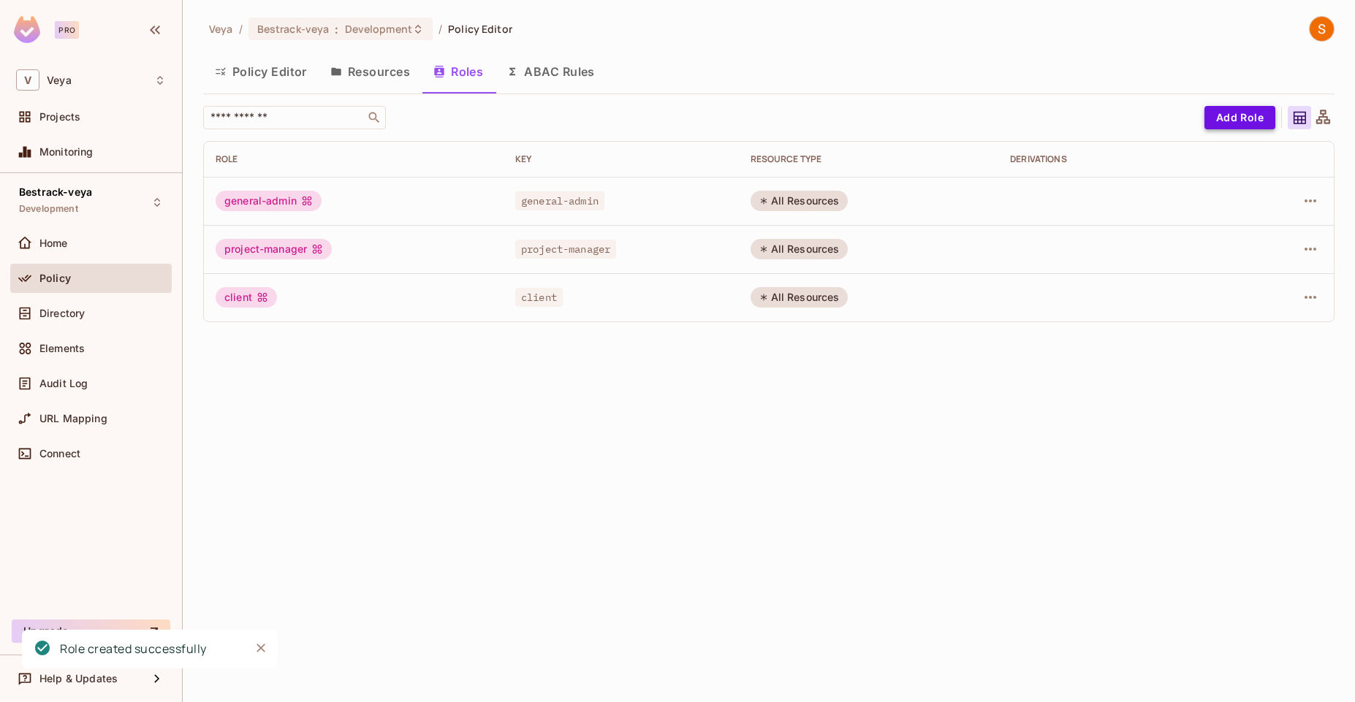
click at [1254, 107] on button "Add Role" at bounding box center [1239, 117] width 71 height 23
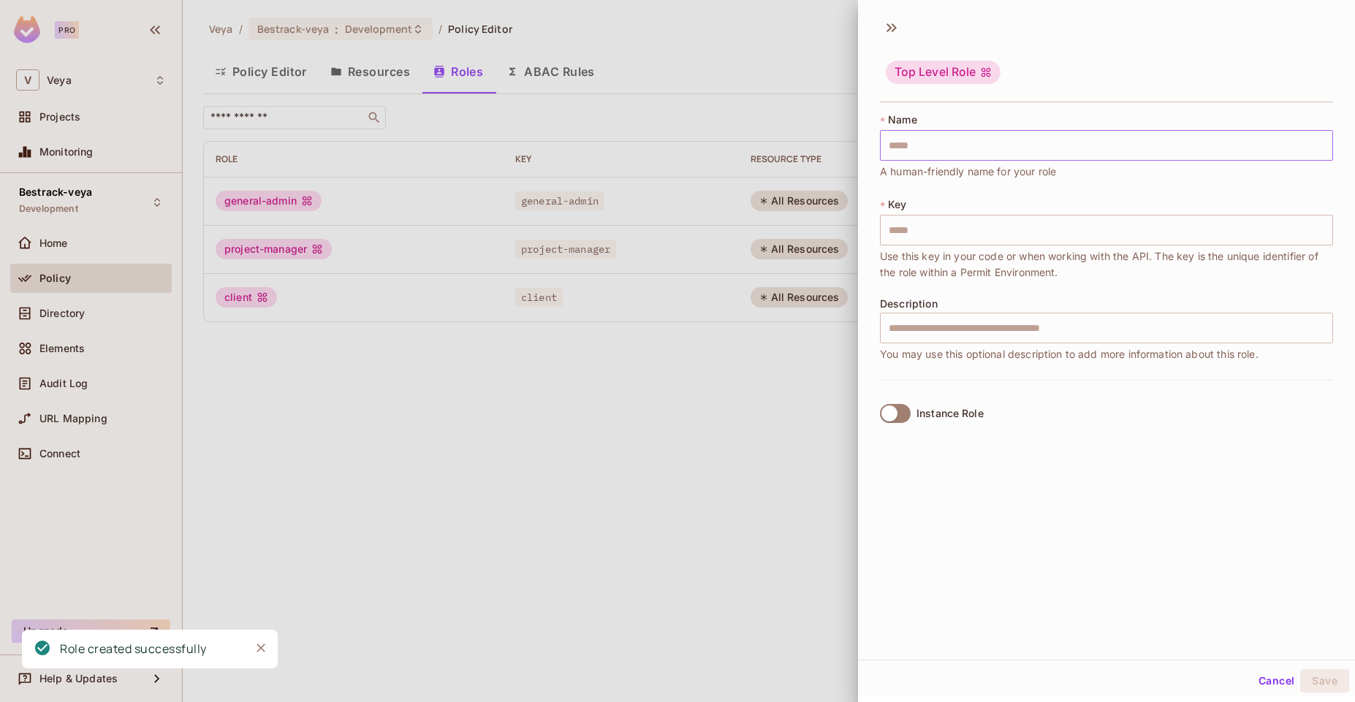
click at [1118, 148] on input "text" at bounding box center [1106, 145] width 453 height 31
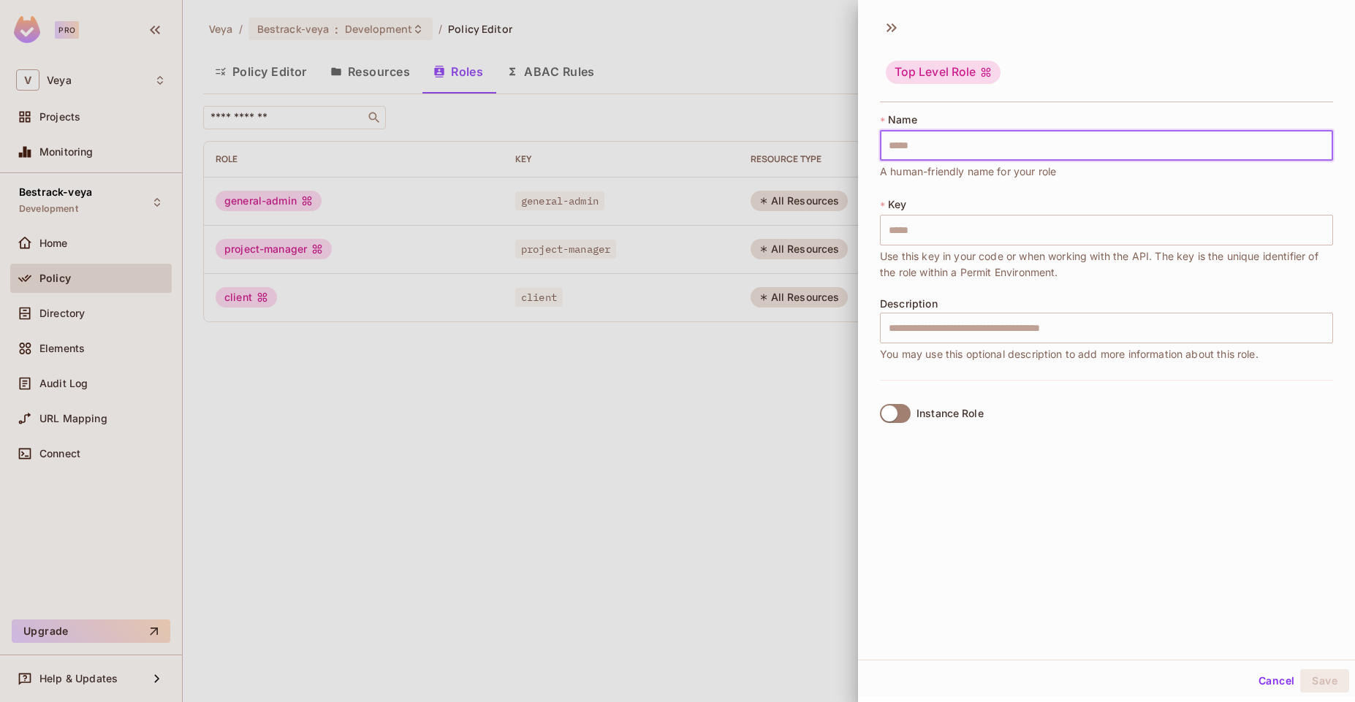
paste input "**********"
type input "**********"
click at [1311, 679] on button "Save" at bounding box center [1324, 680] width 49 height 23
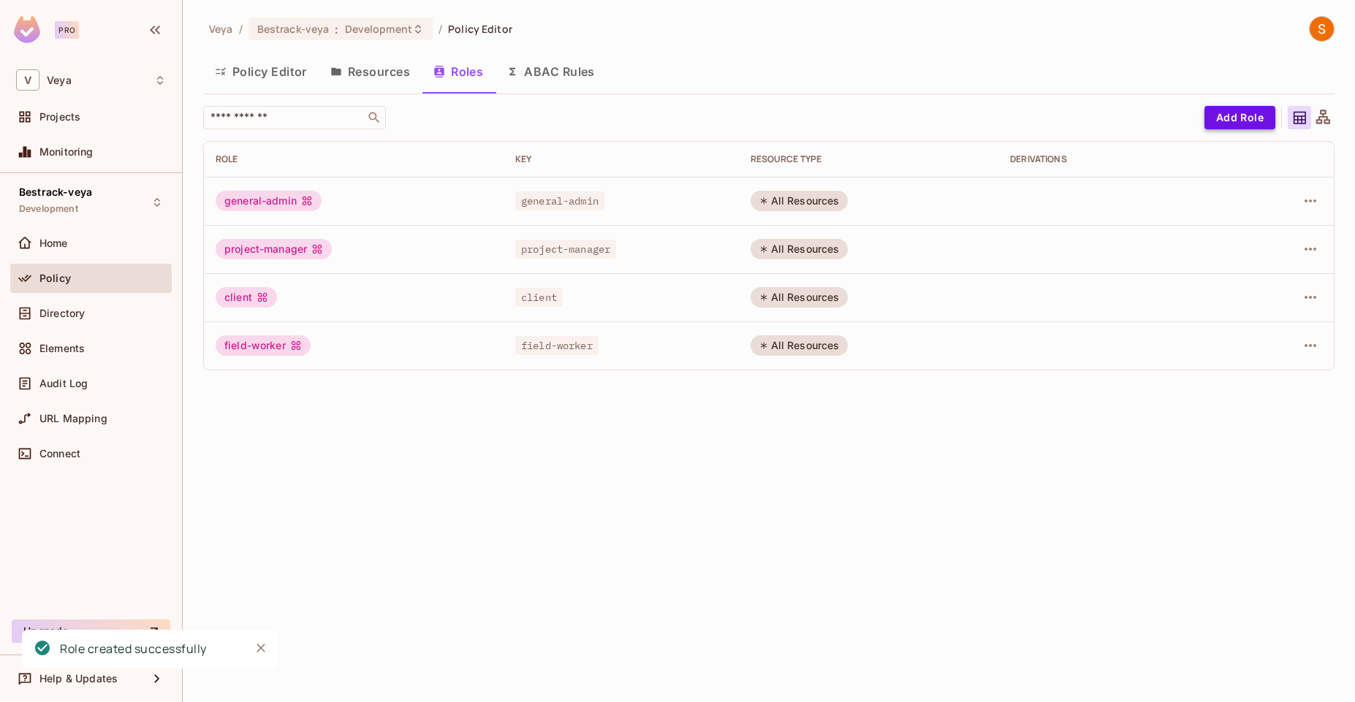
click at [1232, 123] on button "Add Role" at bounding box center [1239, 117] width 71 height 23
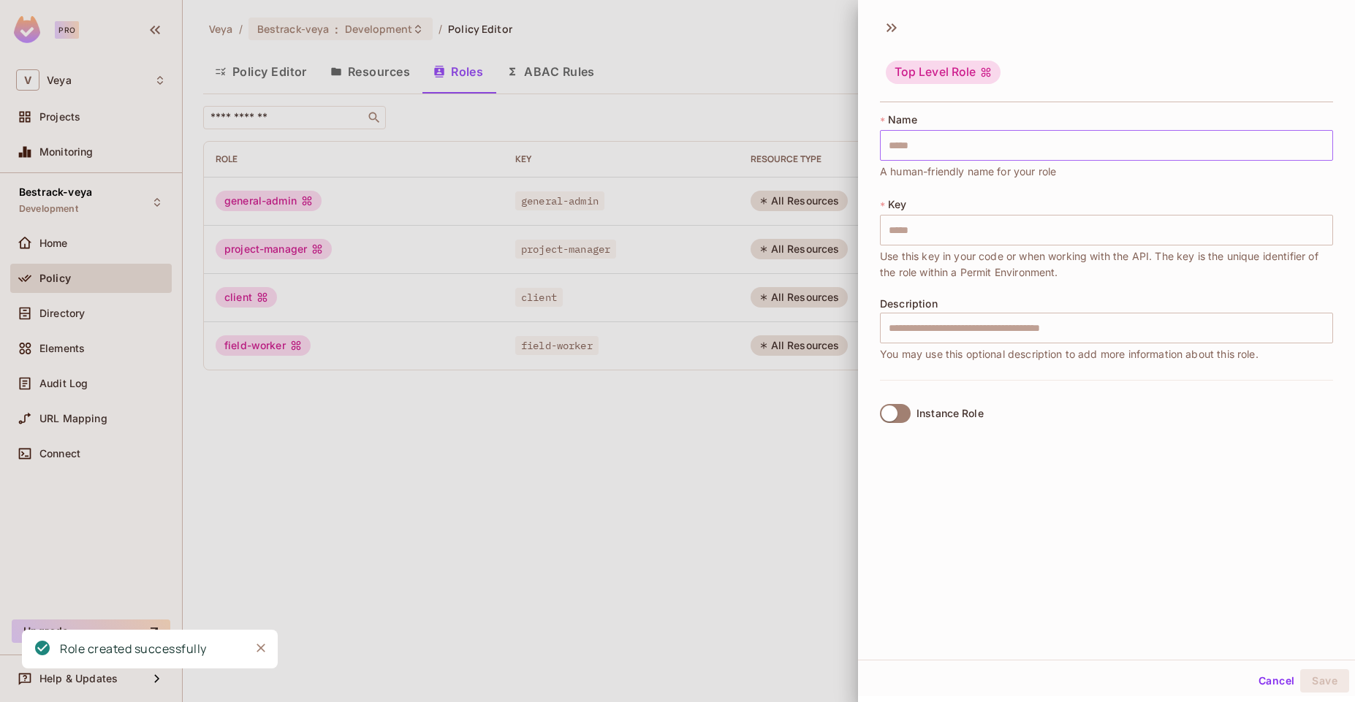
click at [1078, 154] on input "text" at bounding box center [1106, 145] width 453 height 31
paste input "**********"
type input "**********"
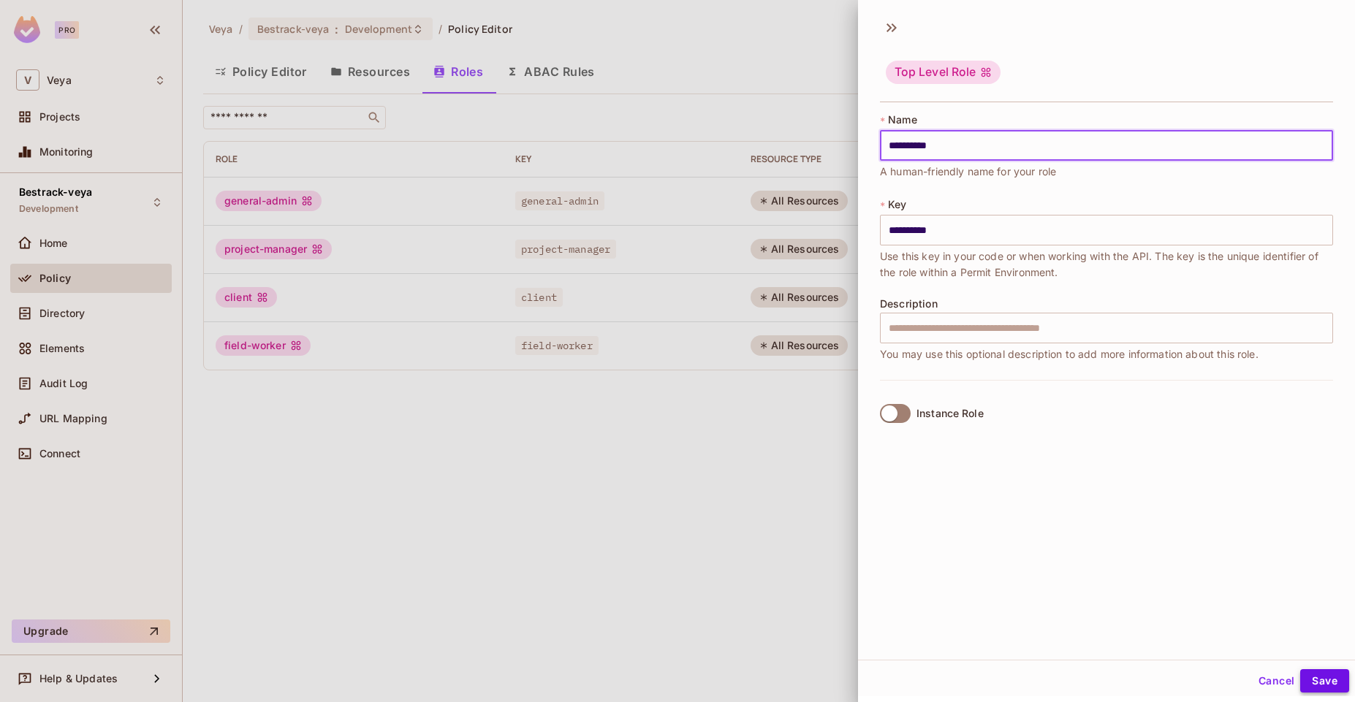
type input "**********"
click at [1316, 685] on button "Save" at bounding box center [1324, 680] width 49 height 23
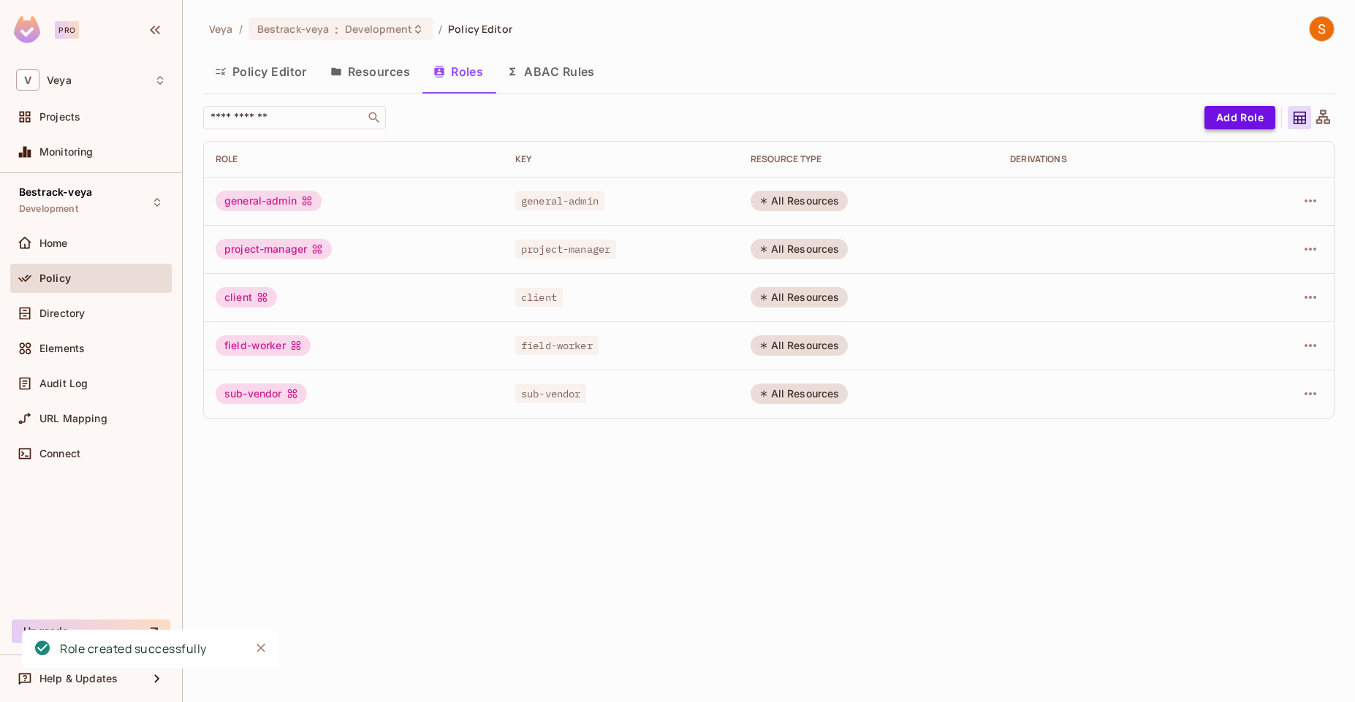
click at [1229, 113] on button "Add Role" at bounding box center [1239, 117] width 71 height 23
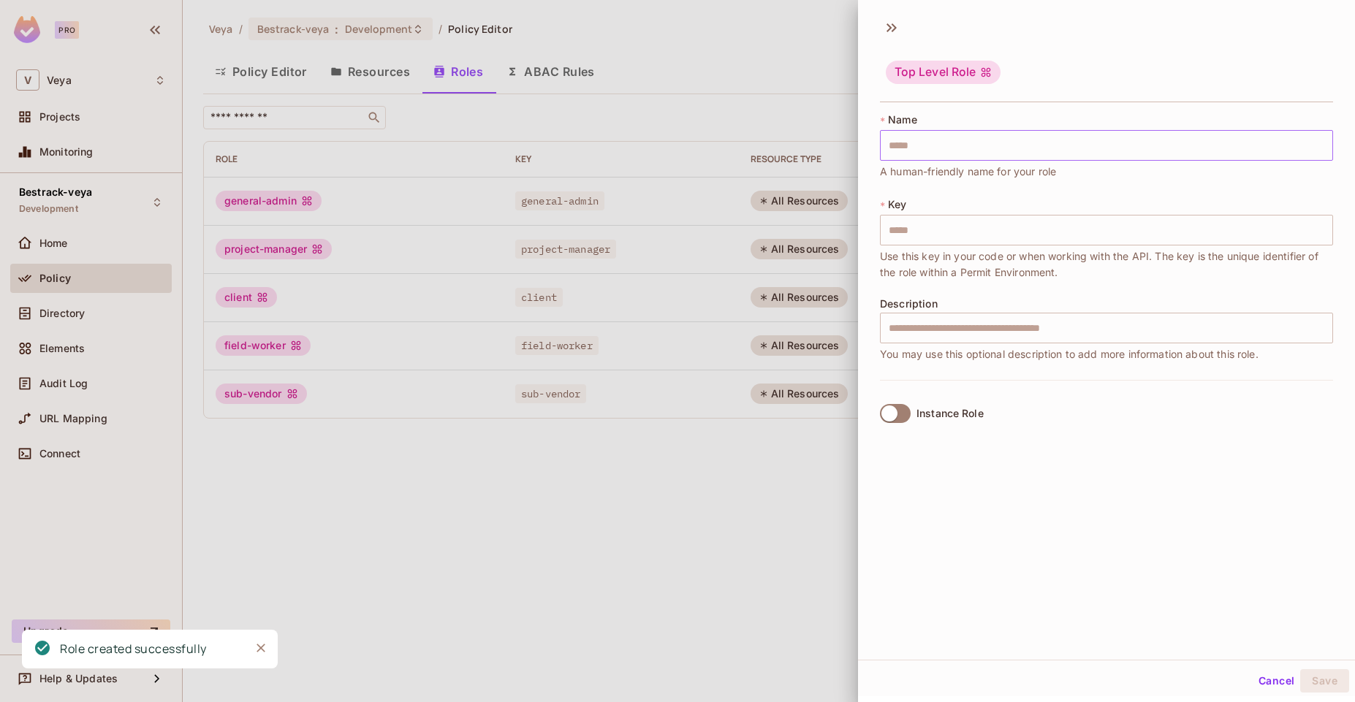
click at [1054, 153] on input "text" at bounding box center [1106, 145] width 453 height 31
paste input "**********"
type input "**********"
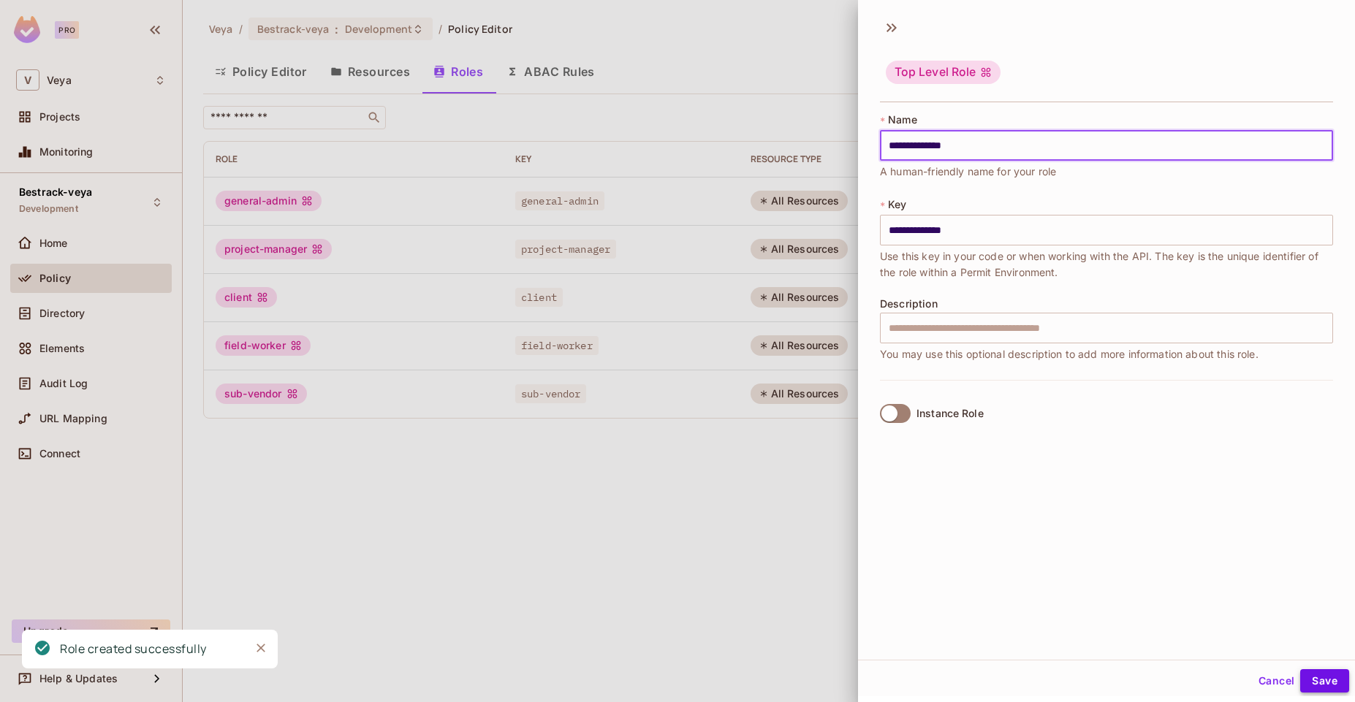
type input "**********"
click at [1329, 685] on button "Save" at bounding box center [1324, 680] width 49 height 23
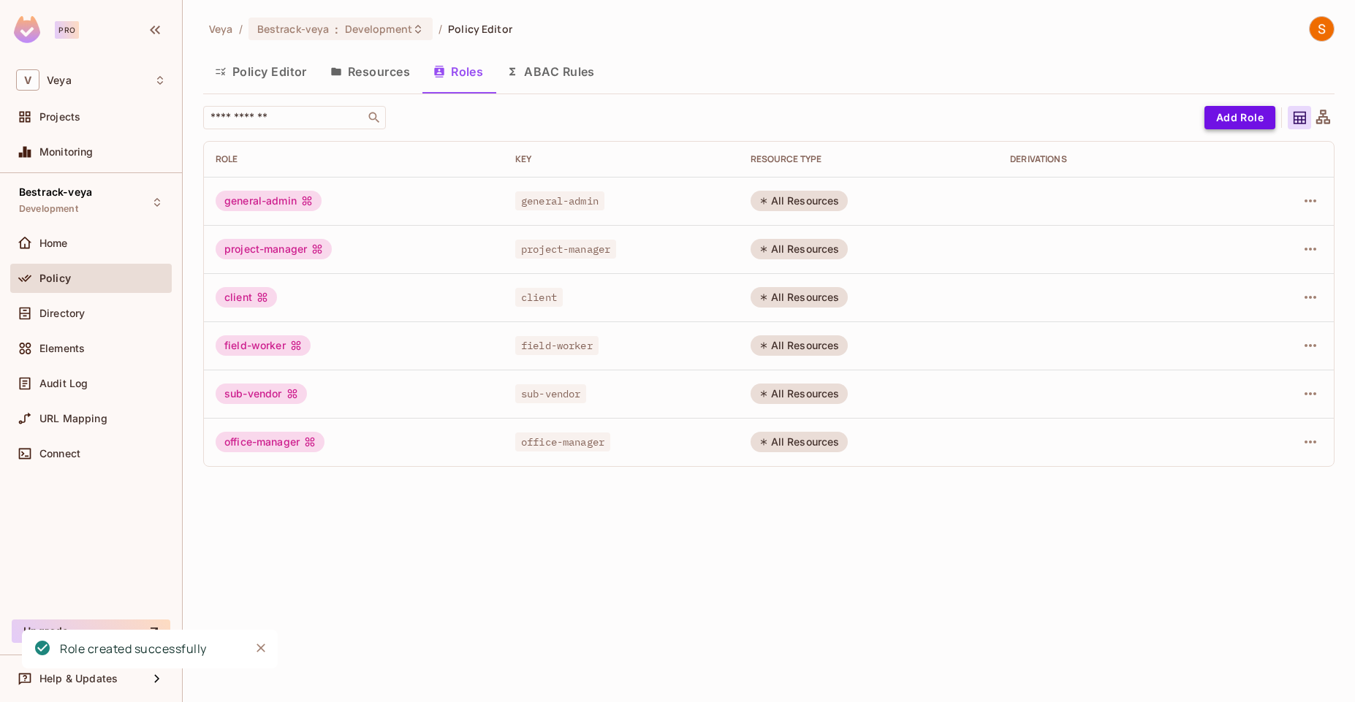
click at [1223, 126] on button "Add Role" at bounding box center [1239, 117] width 71 height 23
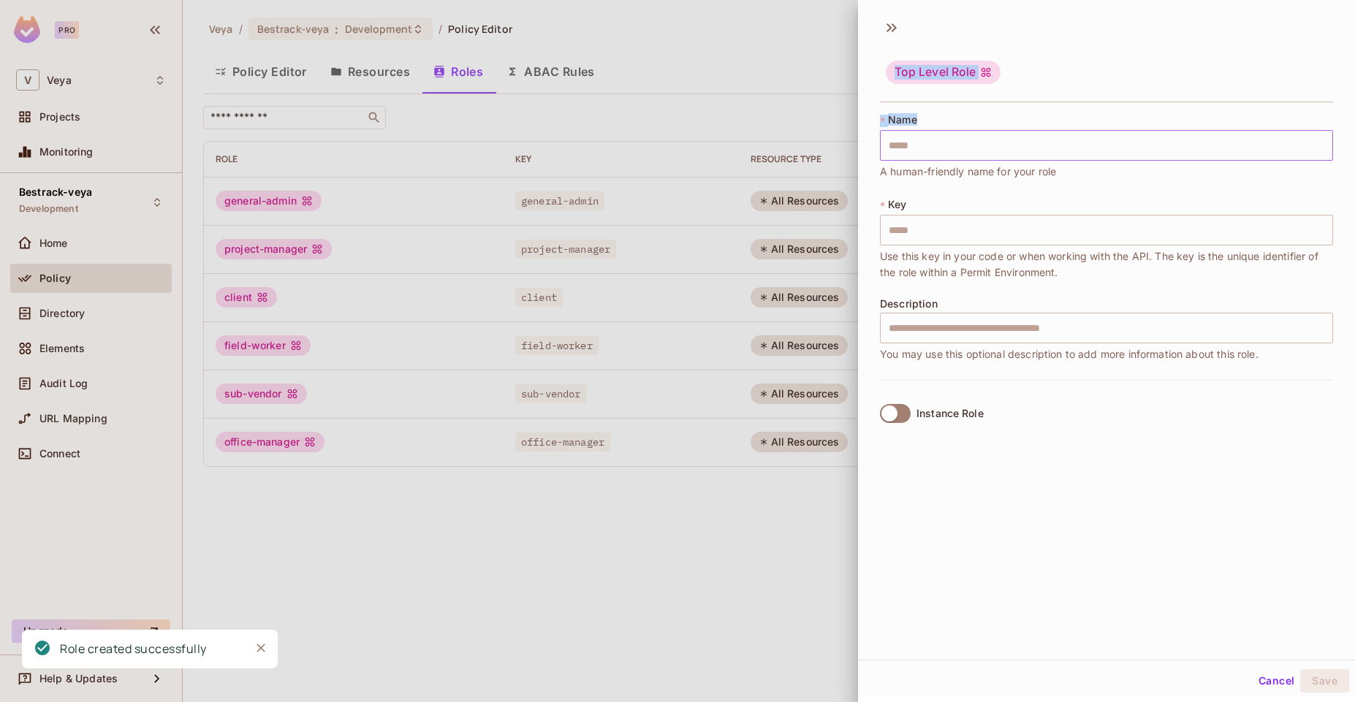
click at [1119, 151] on input "text" at bounding box center [1106, 145] width 453 height 31
click at [1063, 137] on input "text" at bounding box center [1106, 145] width 453 height 31
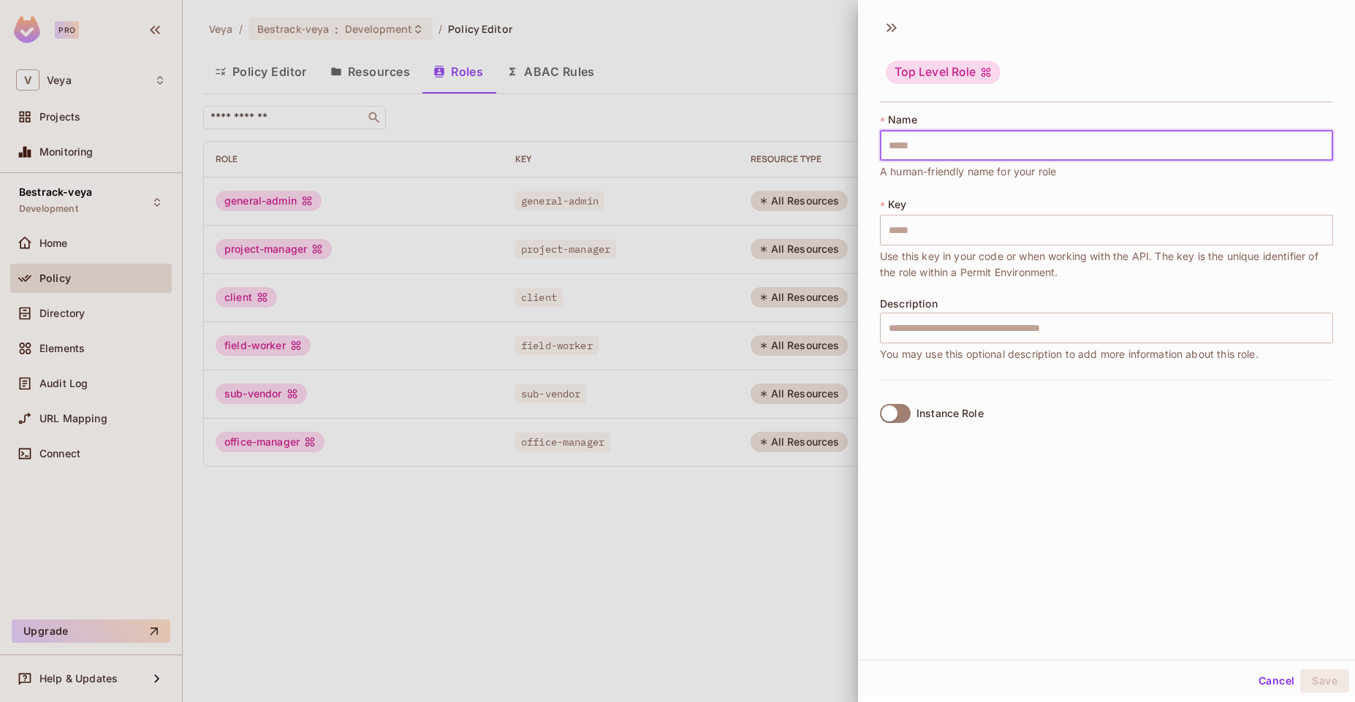
paste input "**********"
type input "**********"
click at [1306, 678] on button "Save" at bounding box center [1324, 680] width 49 height 23
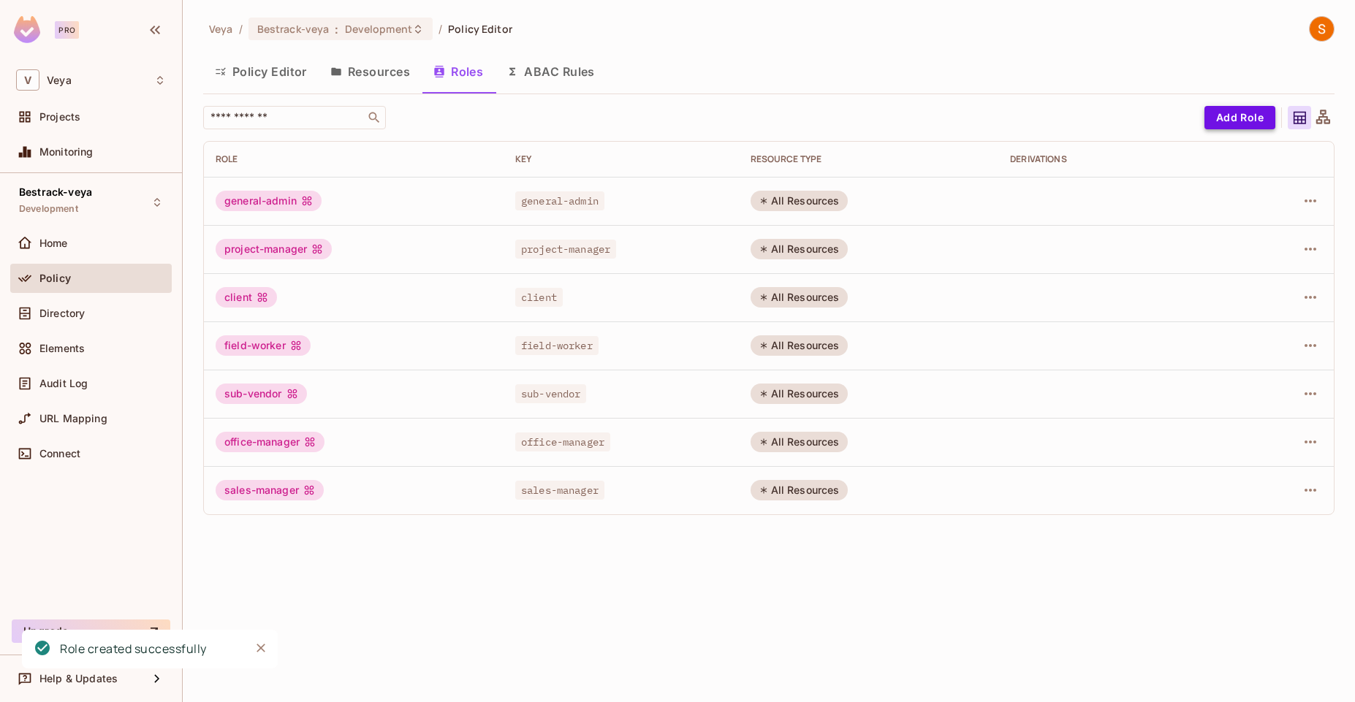
click at [1232, 115] on button "Add Role" at bounding box center [1239, 117] width 71 height 23
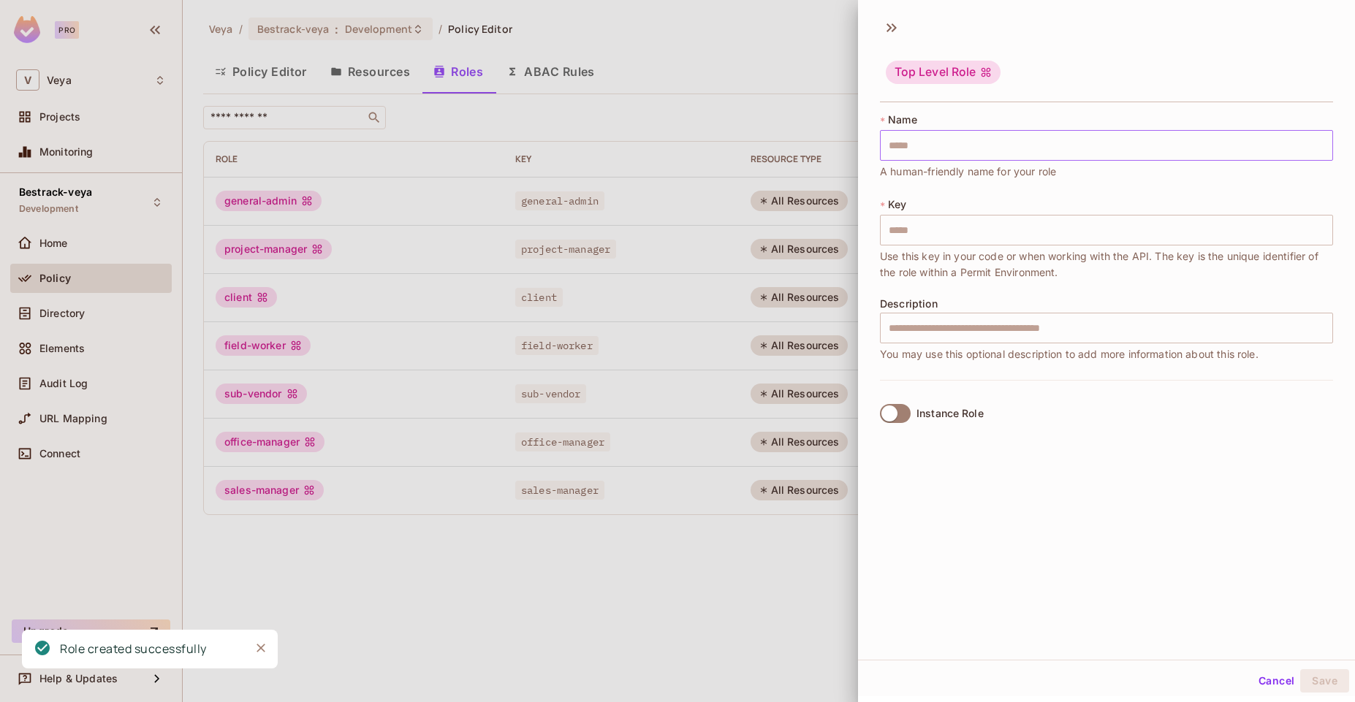
click at [1062, 153] on input "text" at bounding box center [1106, 145] width 453 height 31
paste input "**********"
type input "**********"
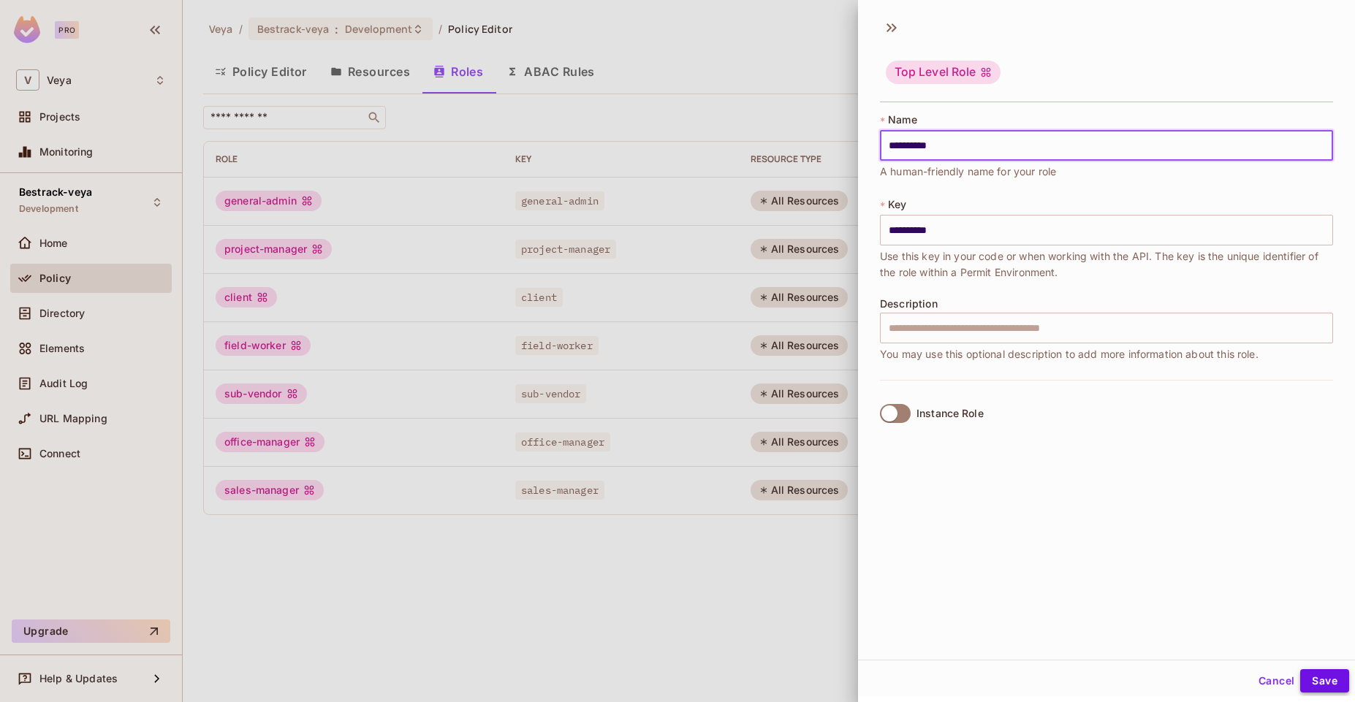
type input "**********"
click at [1311, 669] on button "Save" at bounding box center [1324, 680] width 49 height 23
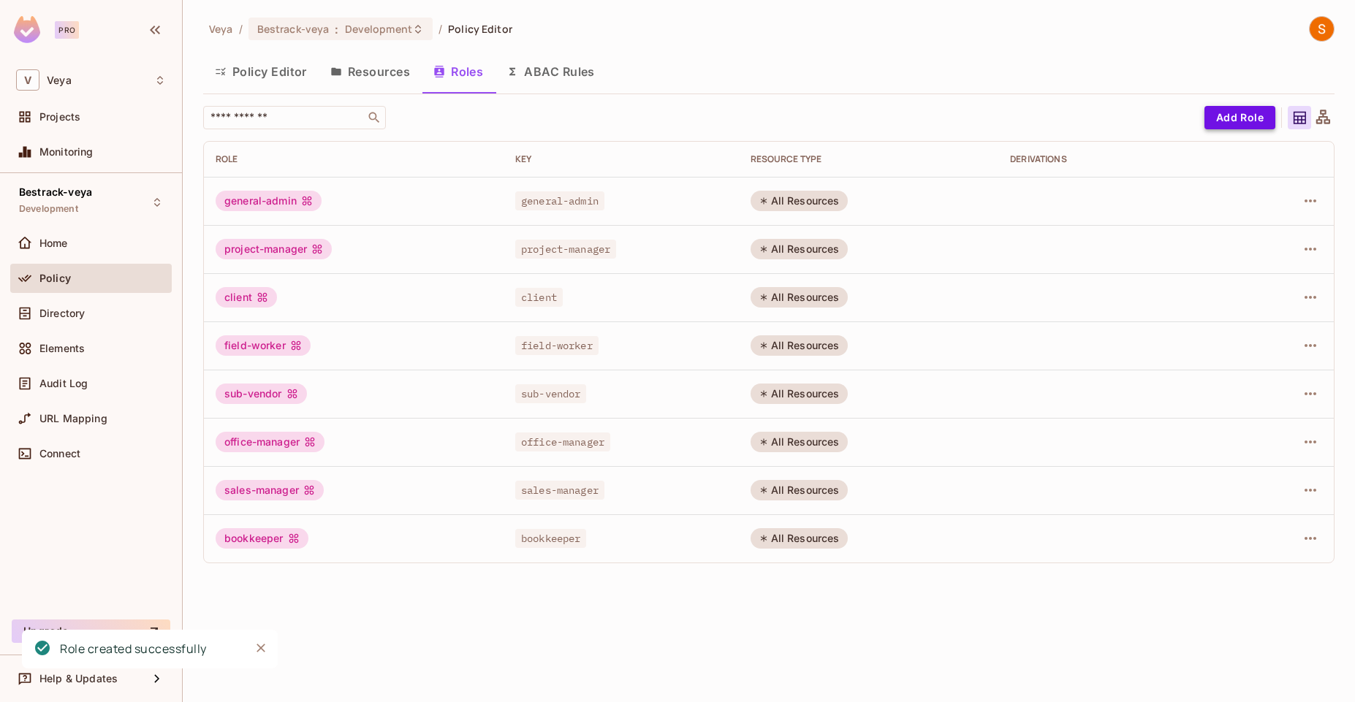
click at [1230, 108] on button "Add Role" at bounding box center [1239, 117] width 71 height 23
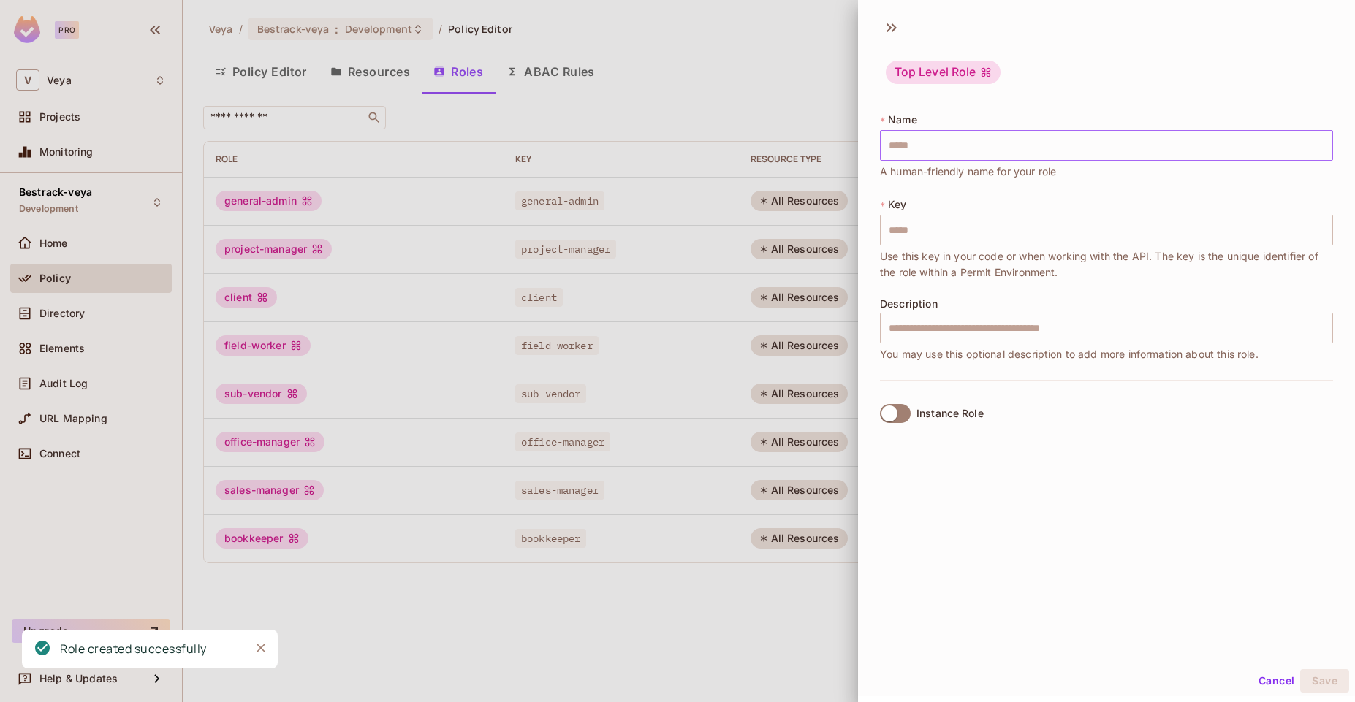
click at [1119, 151] on input "text" at bounding box center [1106, 145] width 453 height 31
paste input "*********"
type input "*********"
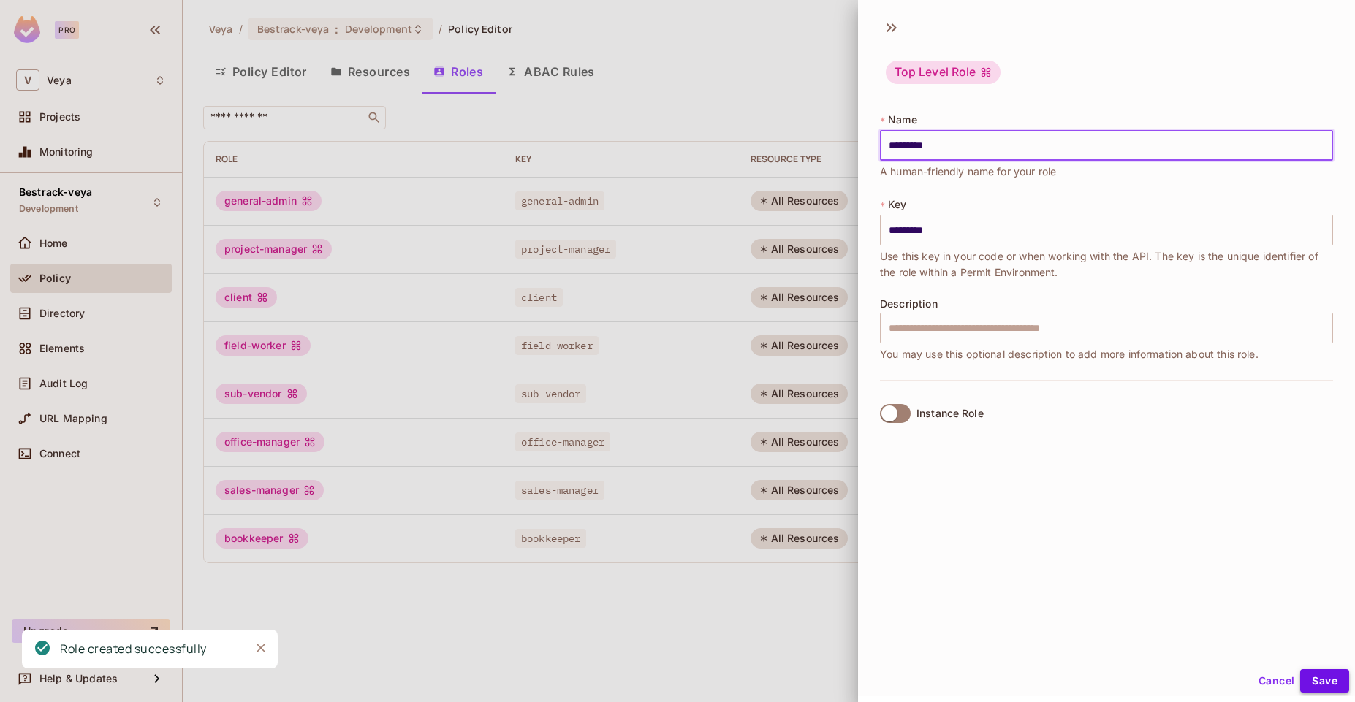
type input "*********"
click at [1310, 690] on button "Save" at bounding box center [1324, 680] width 49 height 23
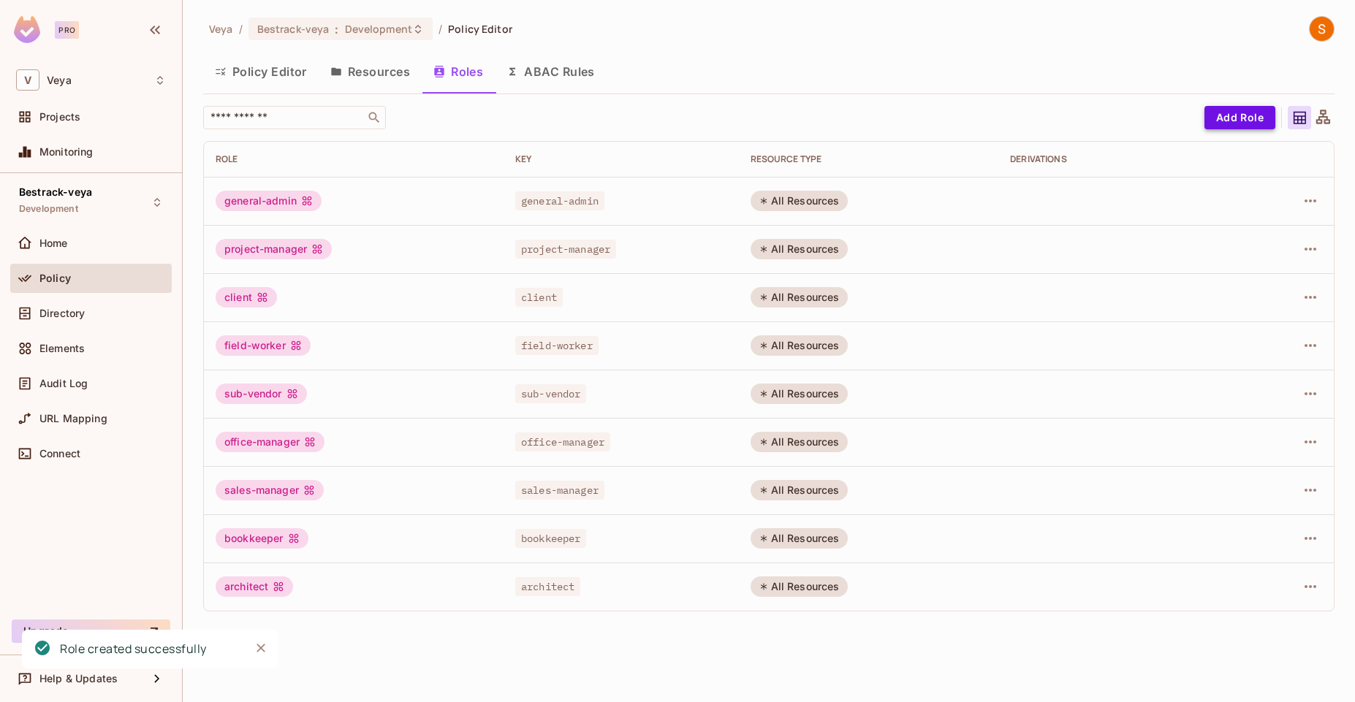
click at [1243, 111] on button "Add Role" at bounding box center [1239, 117] width 71 height 23
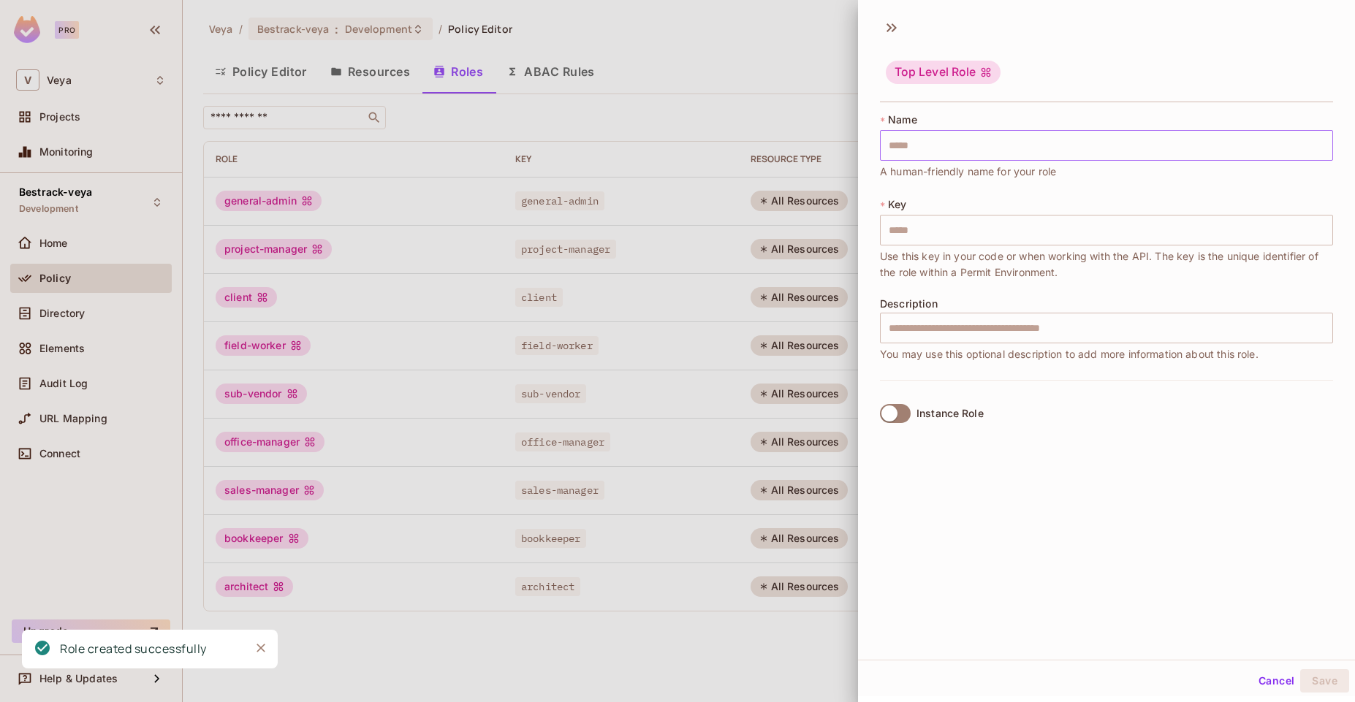
click at [1134, 145] on input "text" at bounding box center [1106, 145] width 453 height 31
paste input "********"
type input "********"
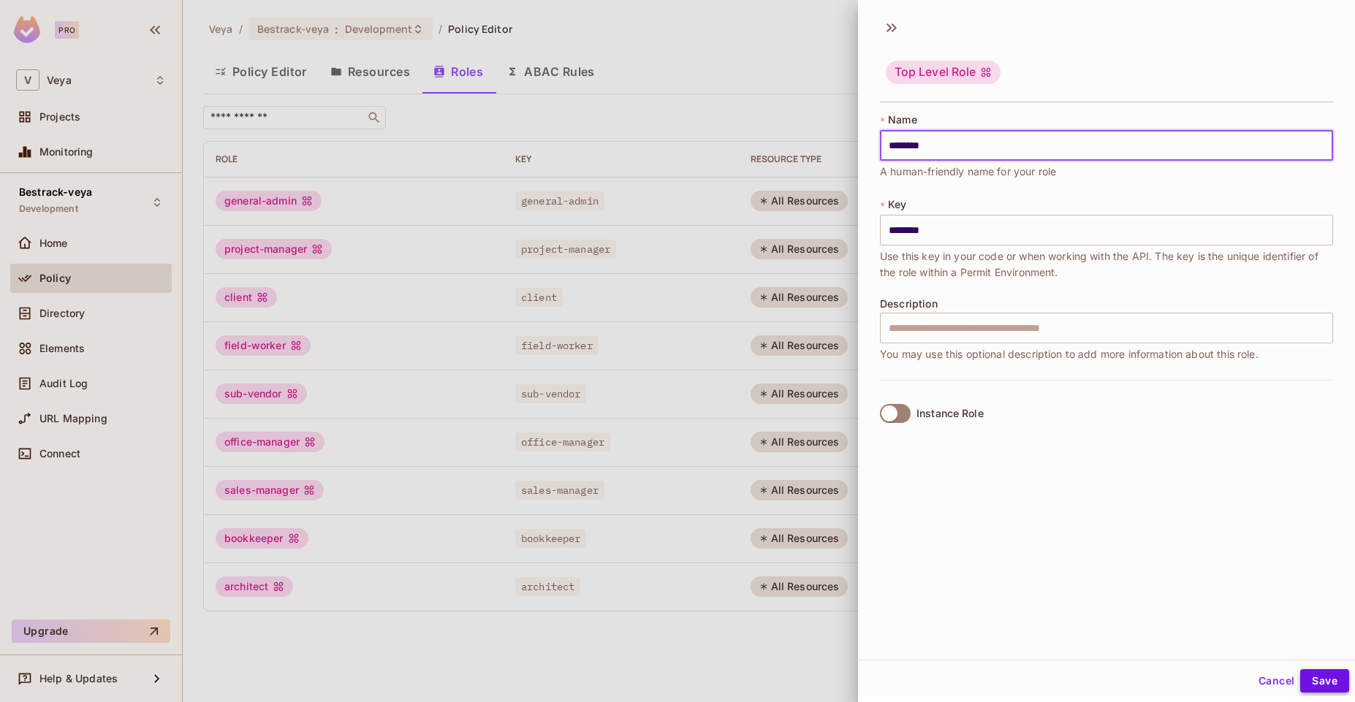
type input "********"
click at [1325, 677] on button "Save" at bounding box center [1324, 680] width 49 height 23
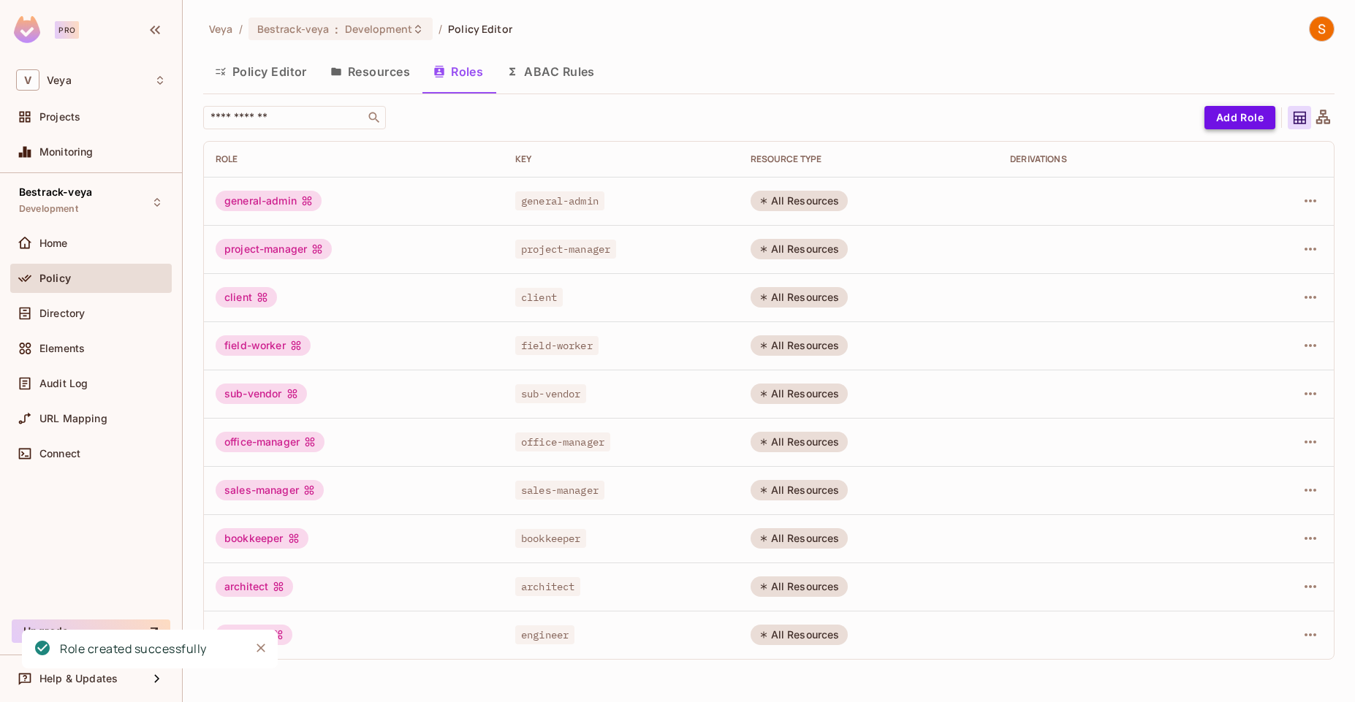
click at [1259, 117] on button "Add Role" at bounding box center [1239, 117] width 71 height 23
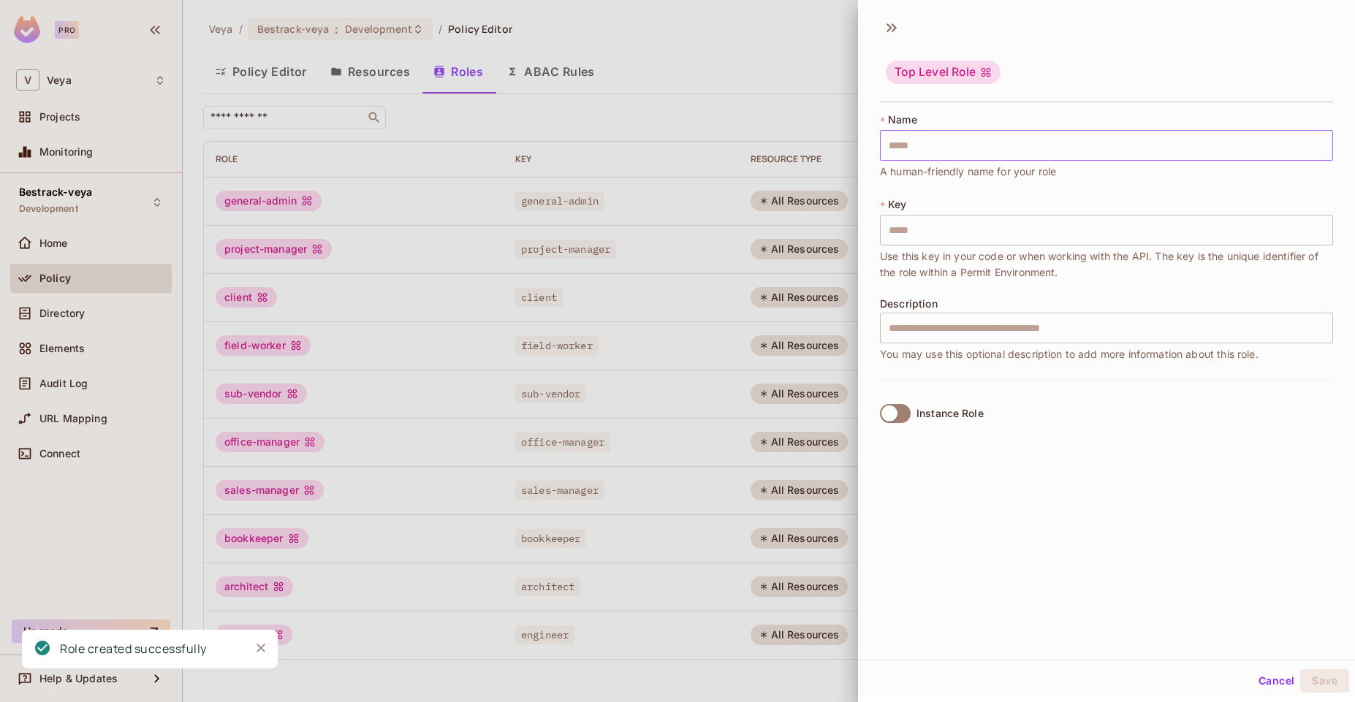
click at [1102, 142] on input "text" at bounding box center [1106, 145] width 453 height 31
paste input "**********"
type input "**********"
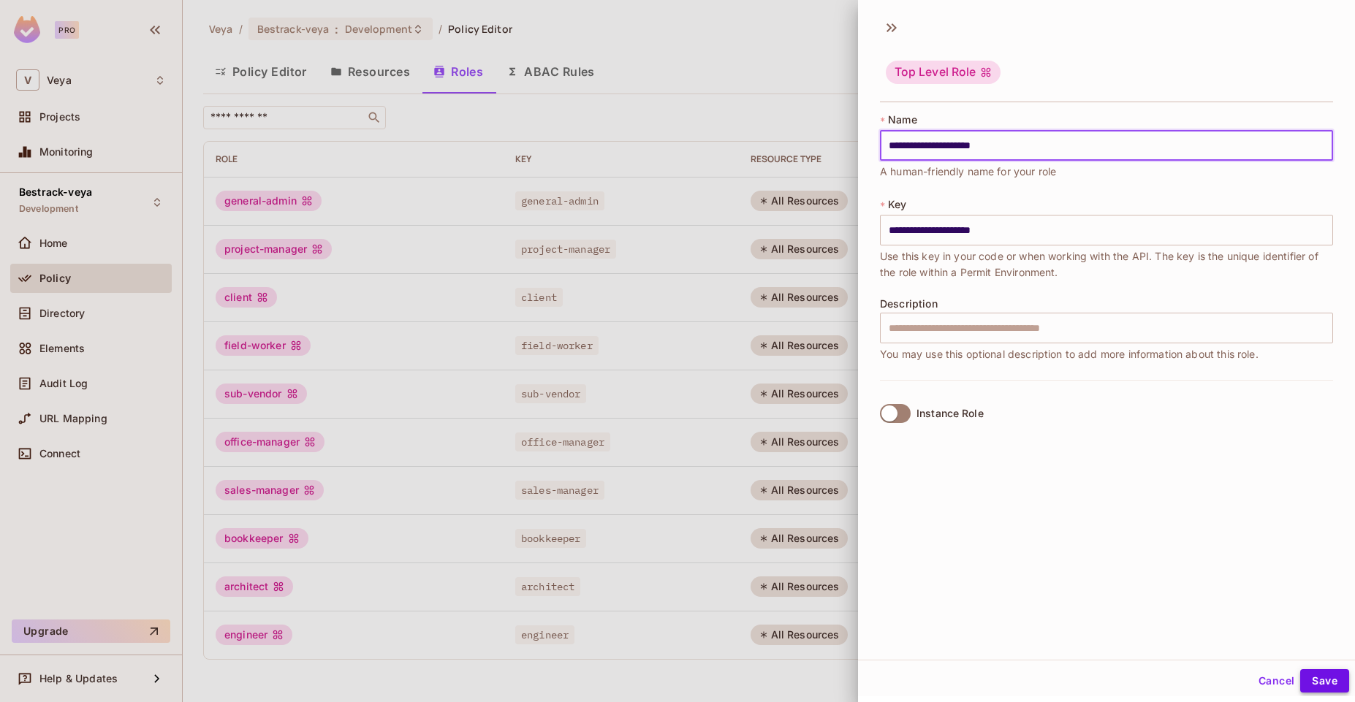
type input "**********"
click at [1319, 677] on button "Save" at bounding box center [1324, 680] width 49 height 23
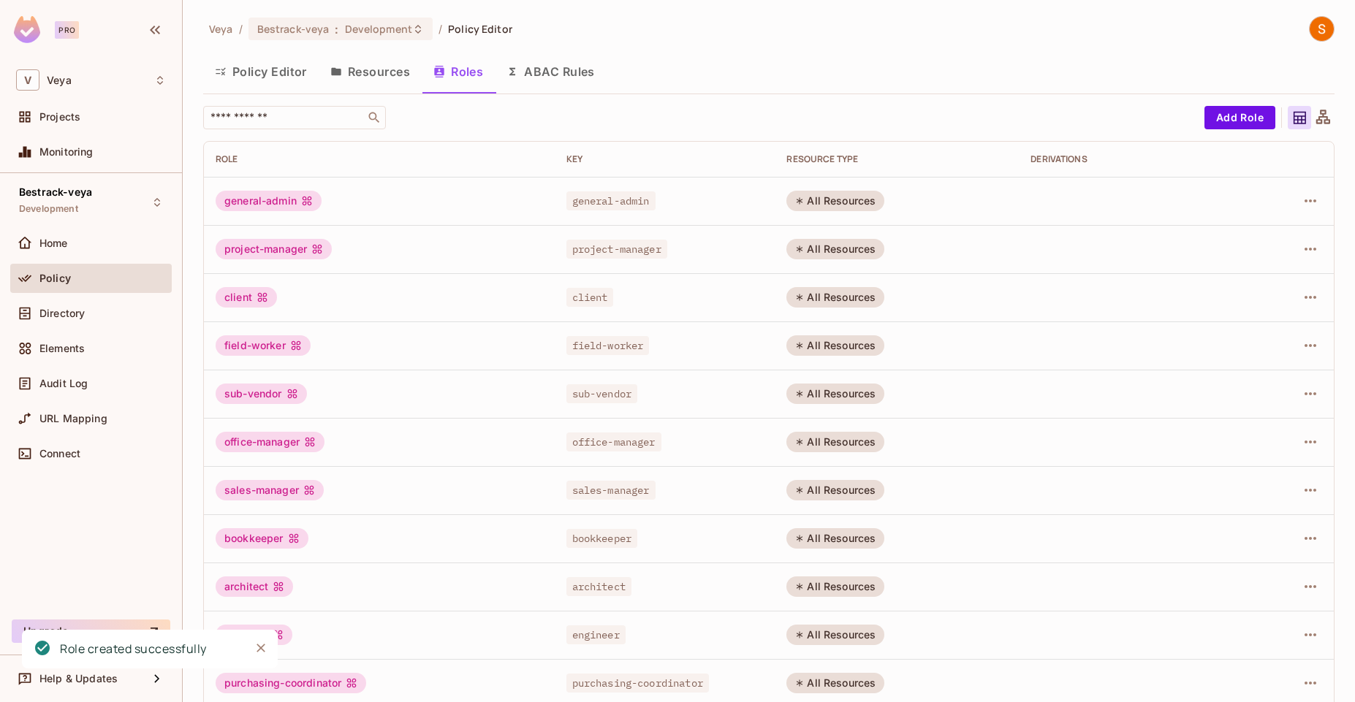
click at [261, 653] on icon "Close" at bounding box center [261, 648] width 15 height 15
click at [255, 75] on button "Policy Editor" at bounding box center [260, 71] width 115 height 37
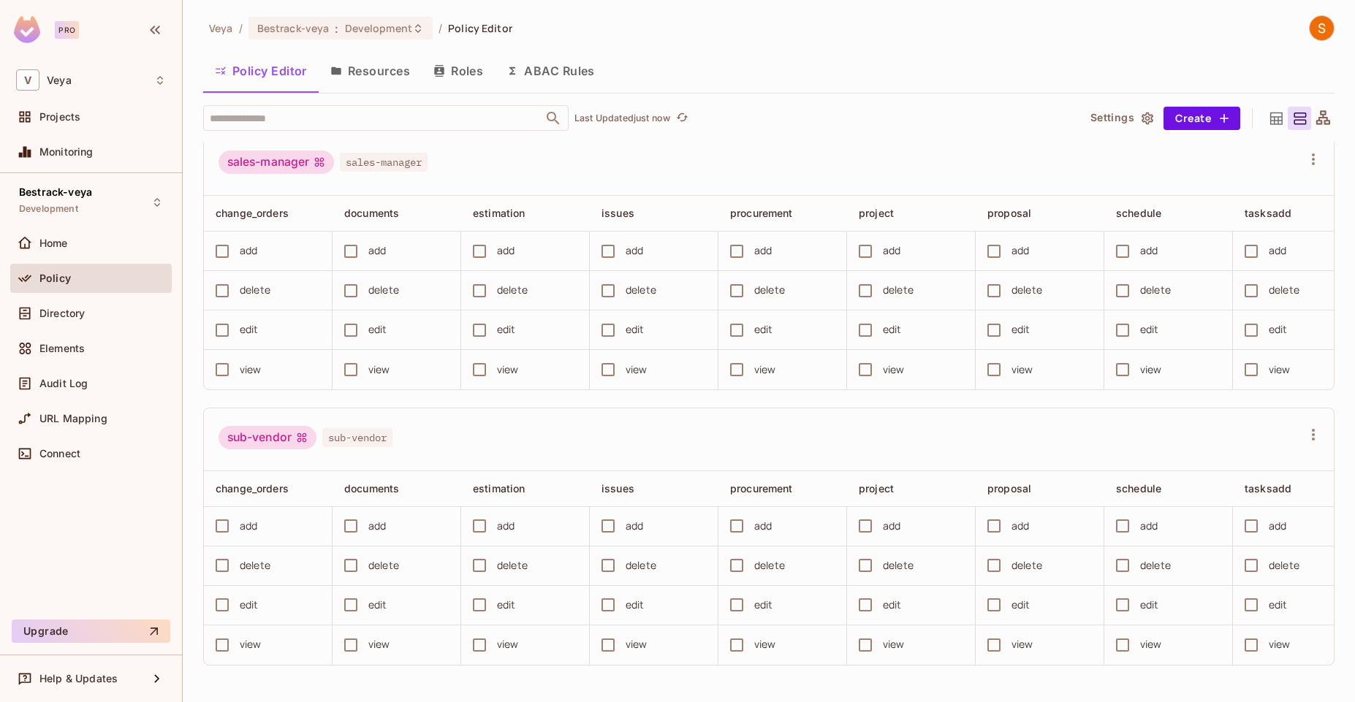
click at [395, 70] on button "Resources" at bounding box center [370, 71] width 103 height 37
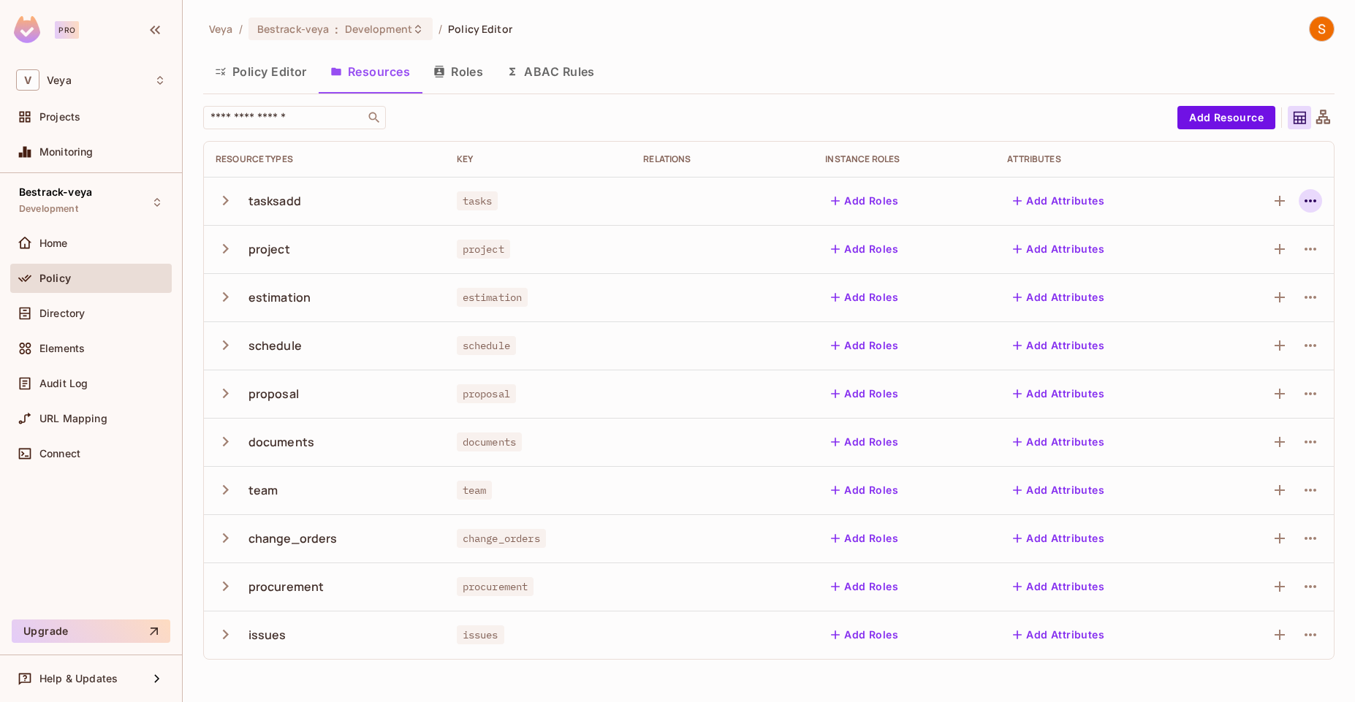
click at [1302, 202] on icon "button" at bounding box center [1310, 201] width 18 height 18
click at [1241, 254] on div "Edit Resource" at bounding box center [1246, 258] width 69 height 15
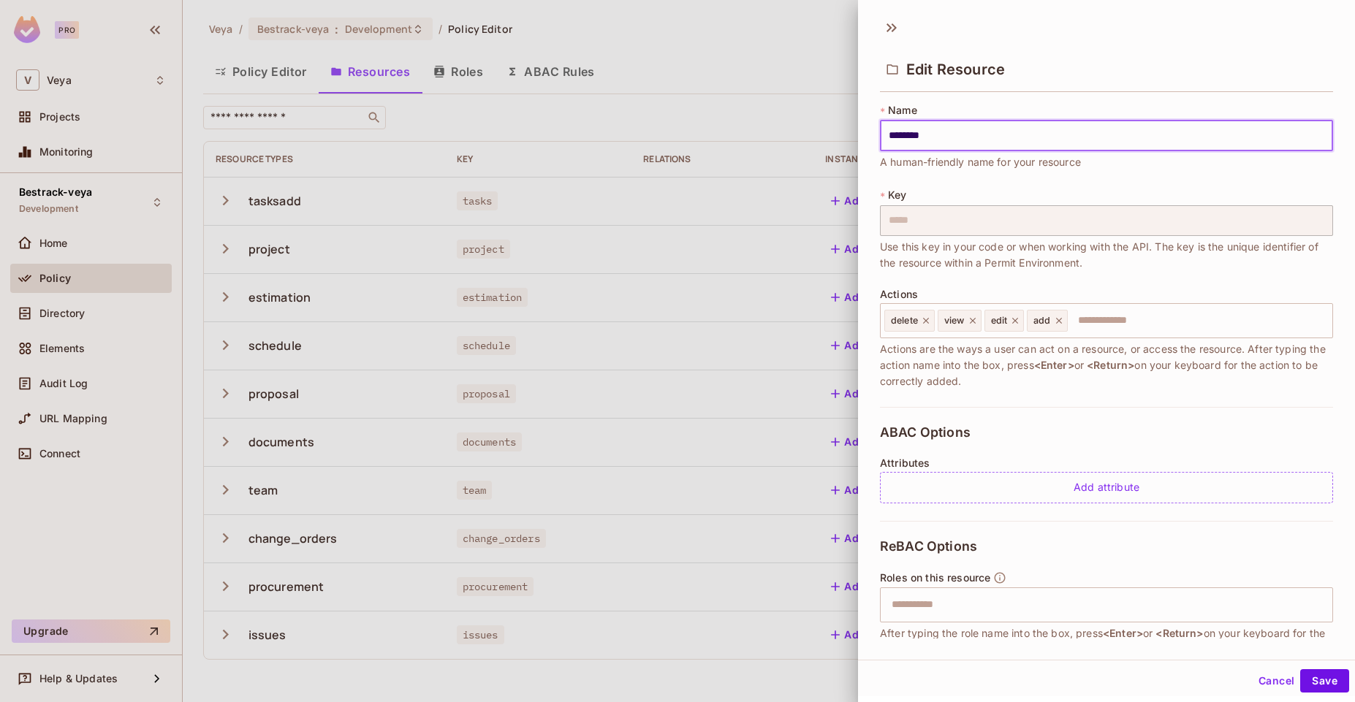
click at [1022, 134] on input "********" at bounding box center [1106, 136] width 453 height 31
type input "*****"
click at [1322, 686] on button "Save" at bounding box center [1324, 680] width 49 height 23
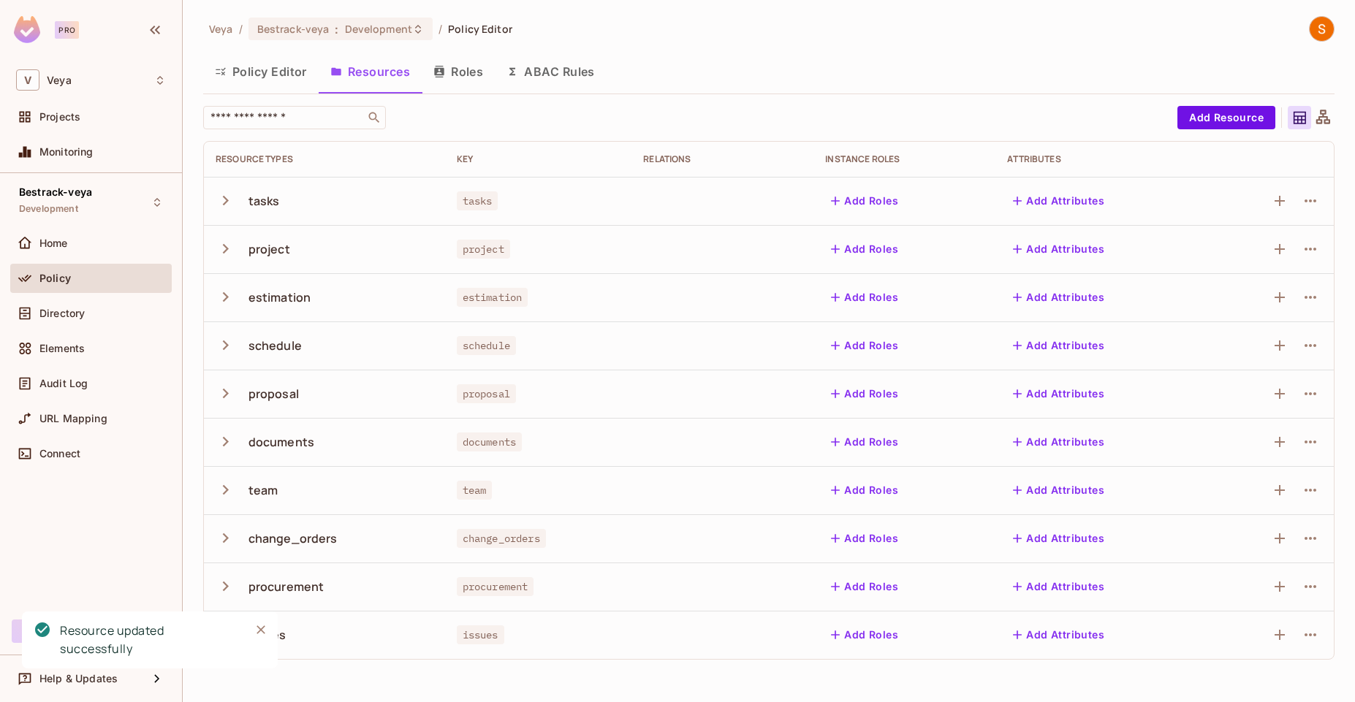
click at [251, 77] on button "Policy Editor" at bounding box center [260, 71] width 115 height 37
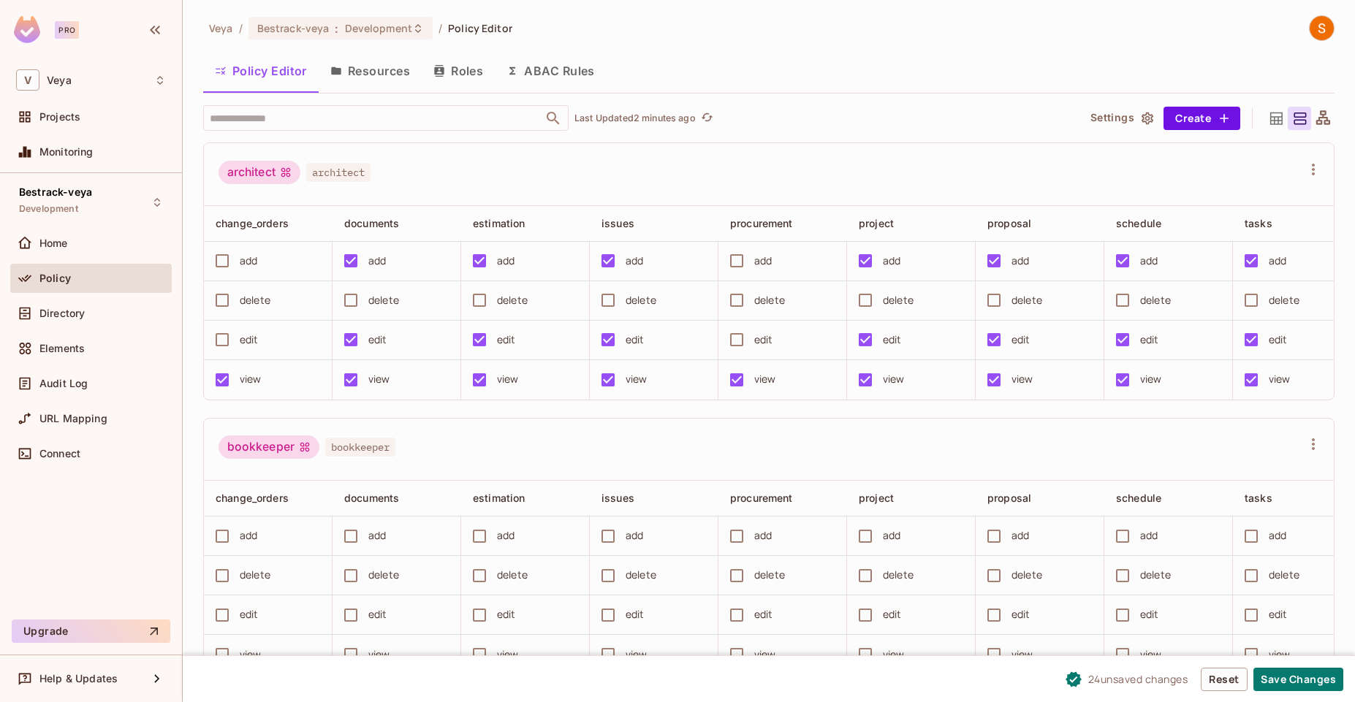
click at [432, 455] on div "bookkeeper bookkeeper" at bounding box center [759, 449] width 1083 height 28
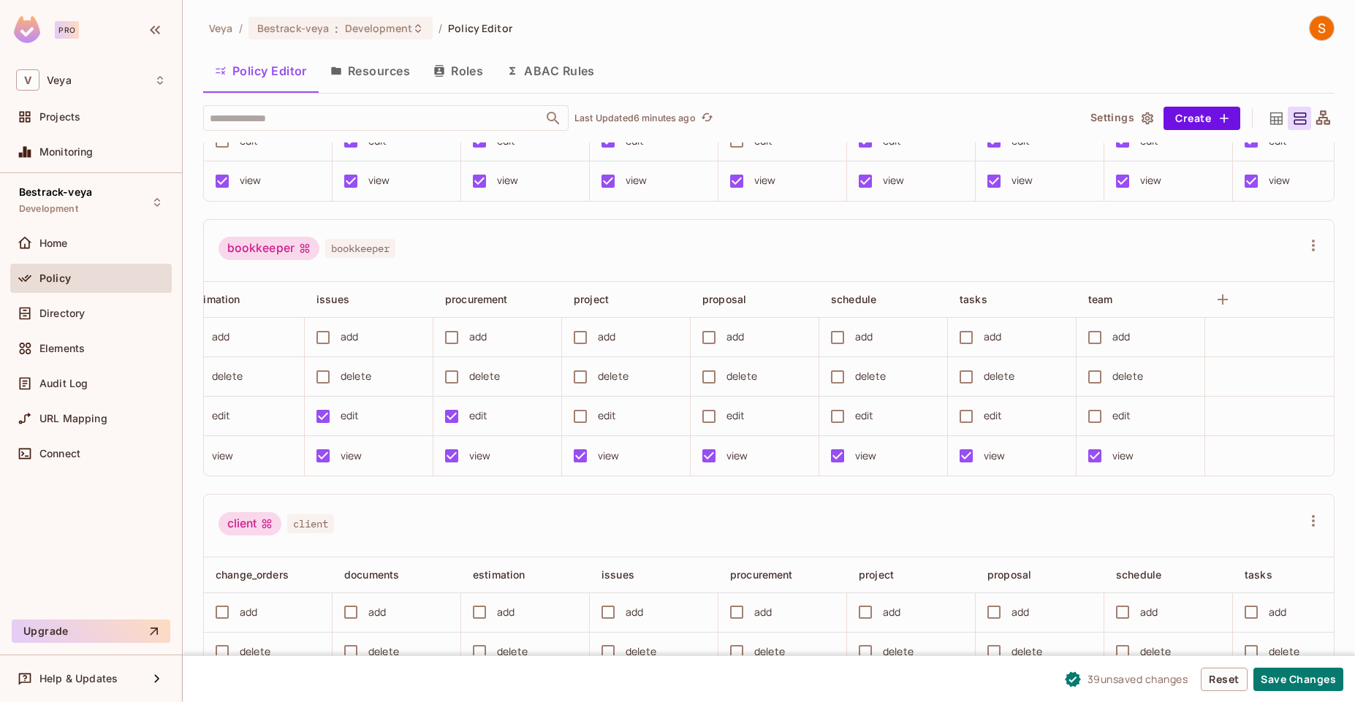
scroll to position [329, 0]
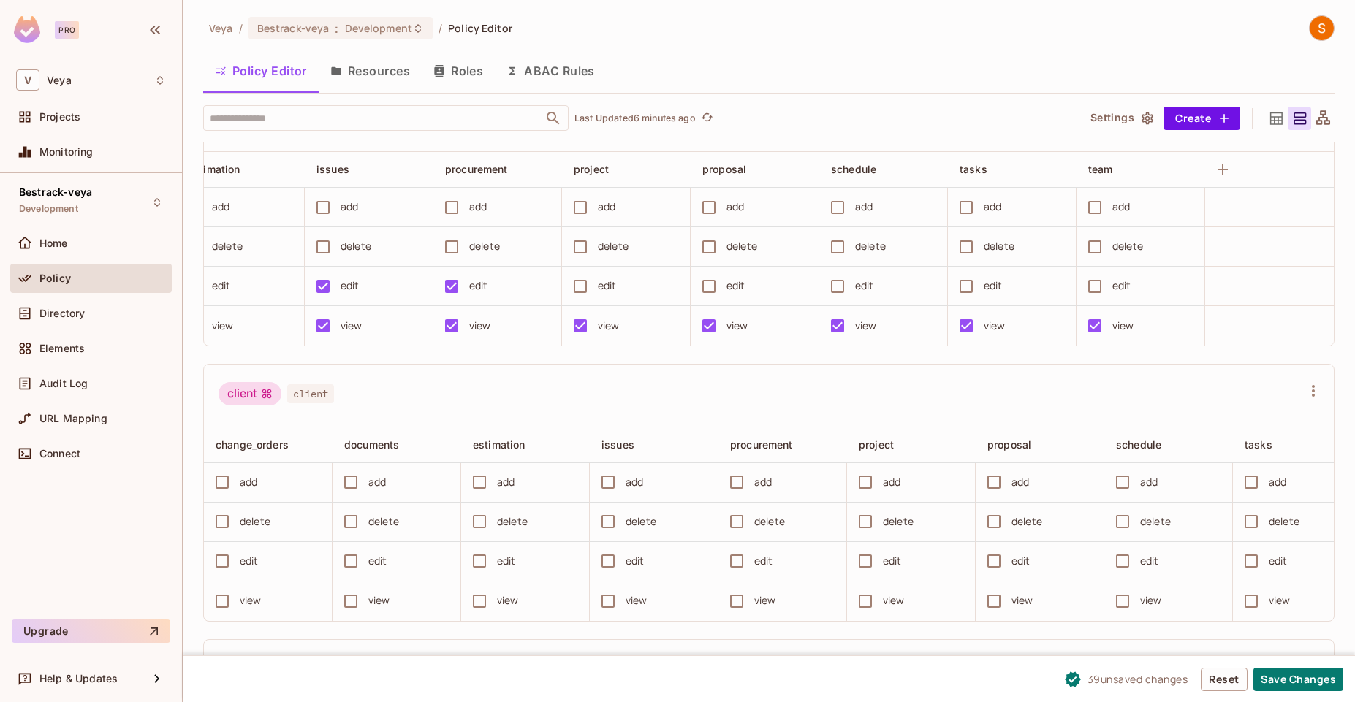
click at [1216, 396] on div "client client" at bounding box center [768, 396] width 1129 height 63
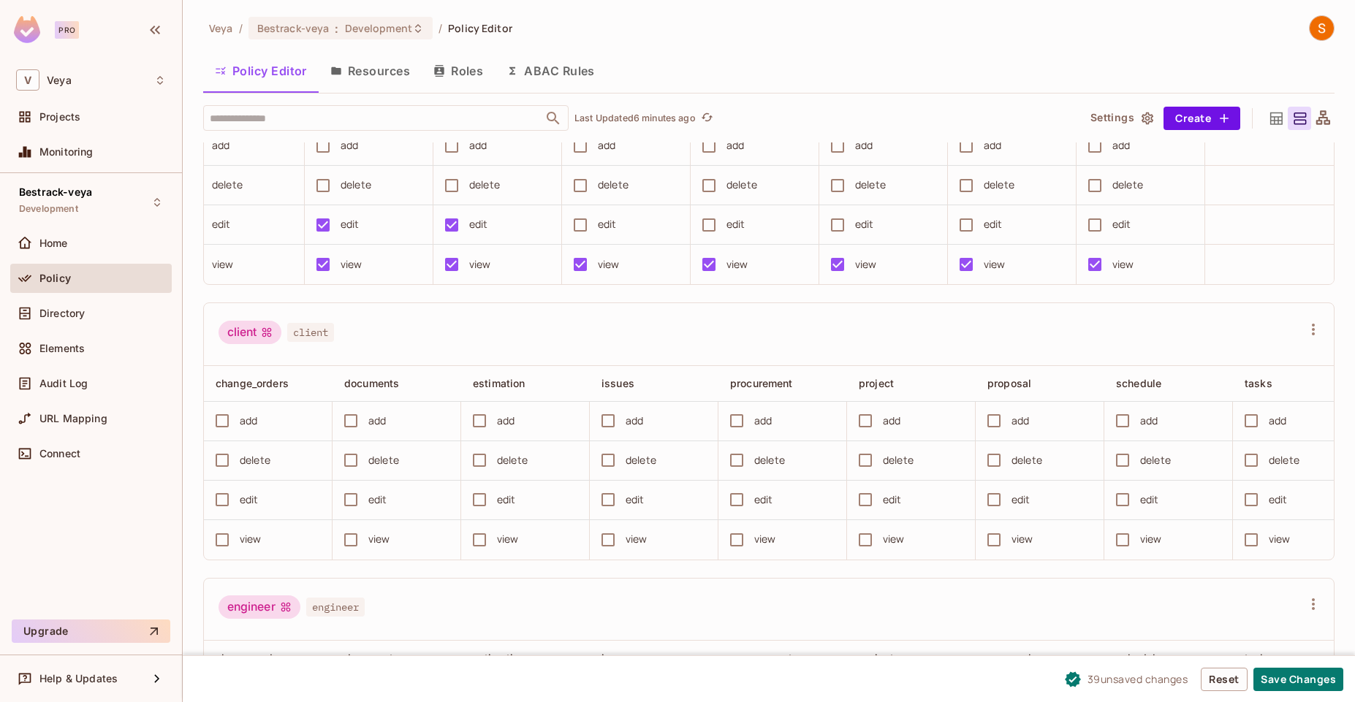
click at [1174, 348] on div "client client" at bounding box center [759, 335] width 1083 height 28
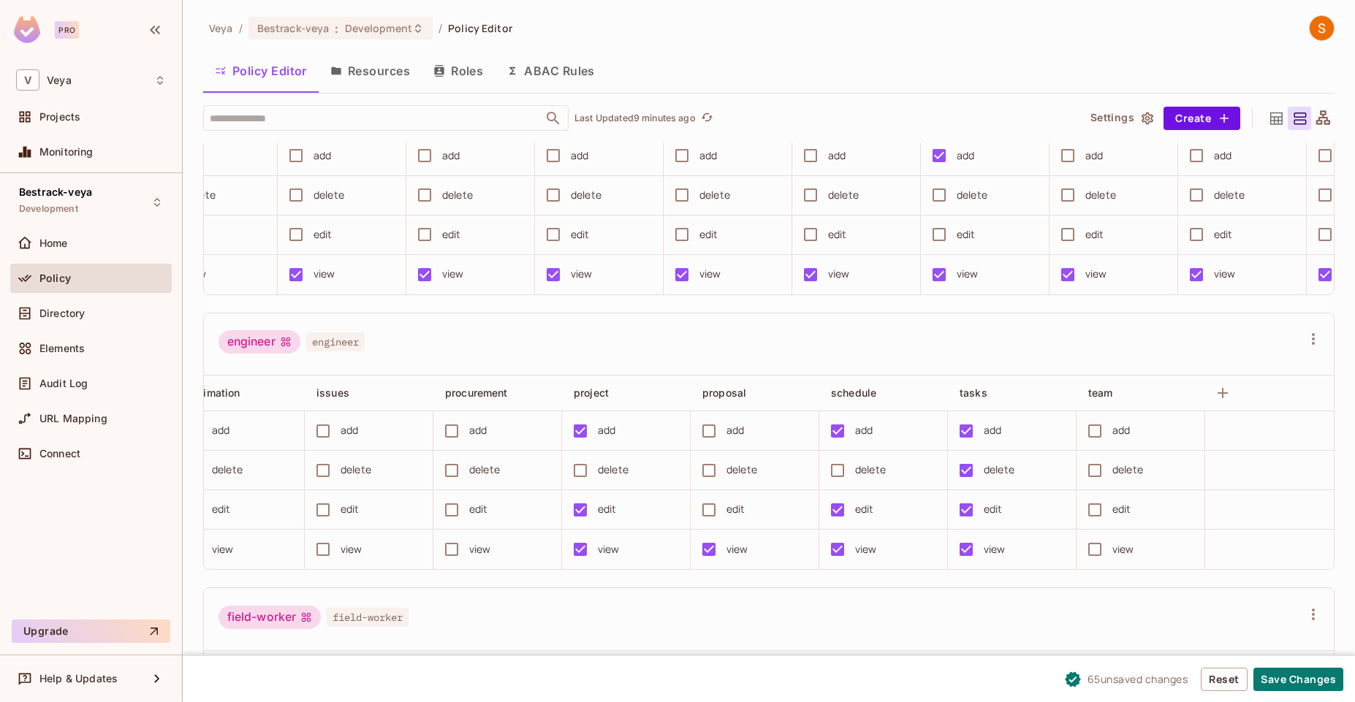
scroll to position [0, 0]
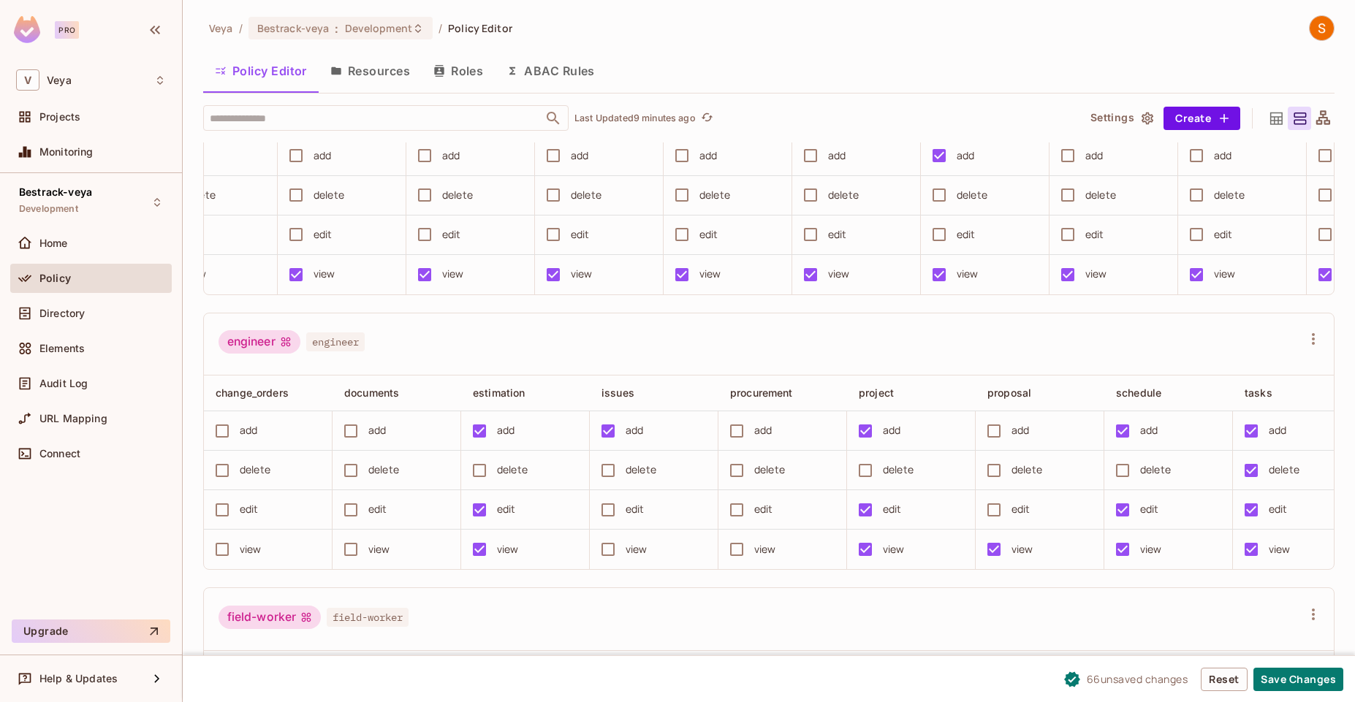
click at [629, 478] on div "delete" at bounding box center [640, 470] width 31 height 16
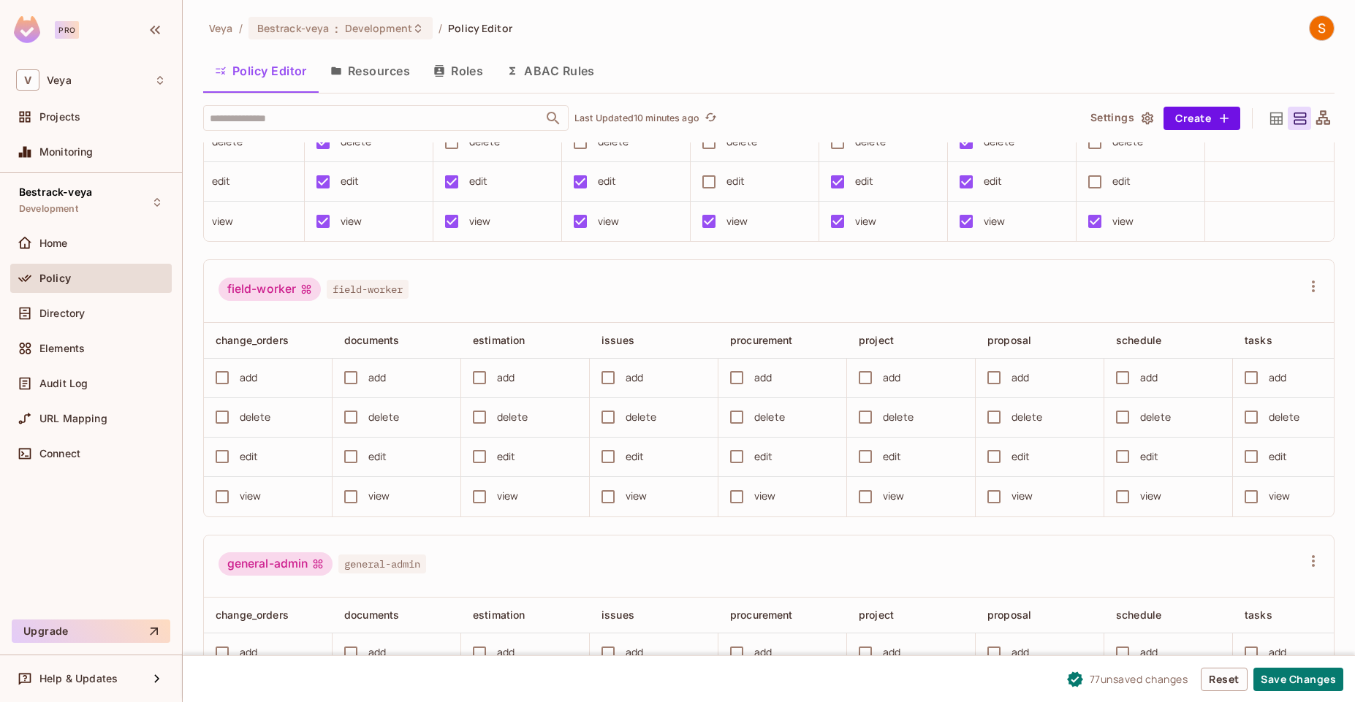
click at [1067, 305] on div "field-worker field-worker" at bounding box center [759, 292] width 1083 height 28
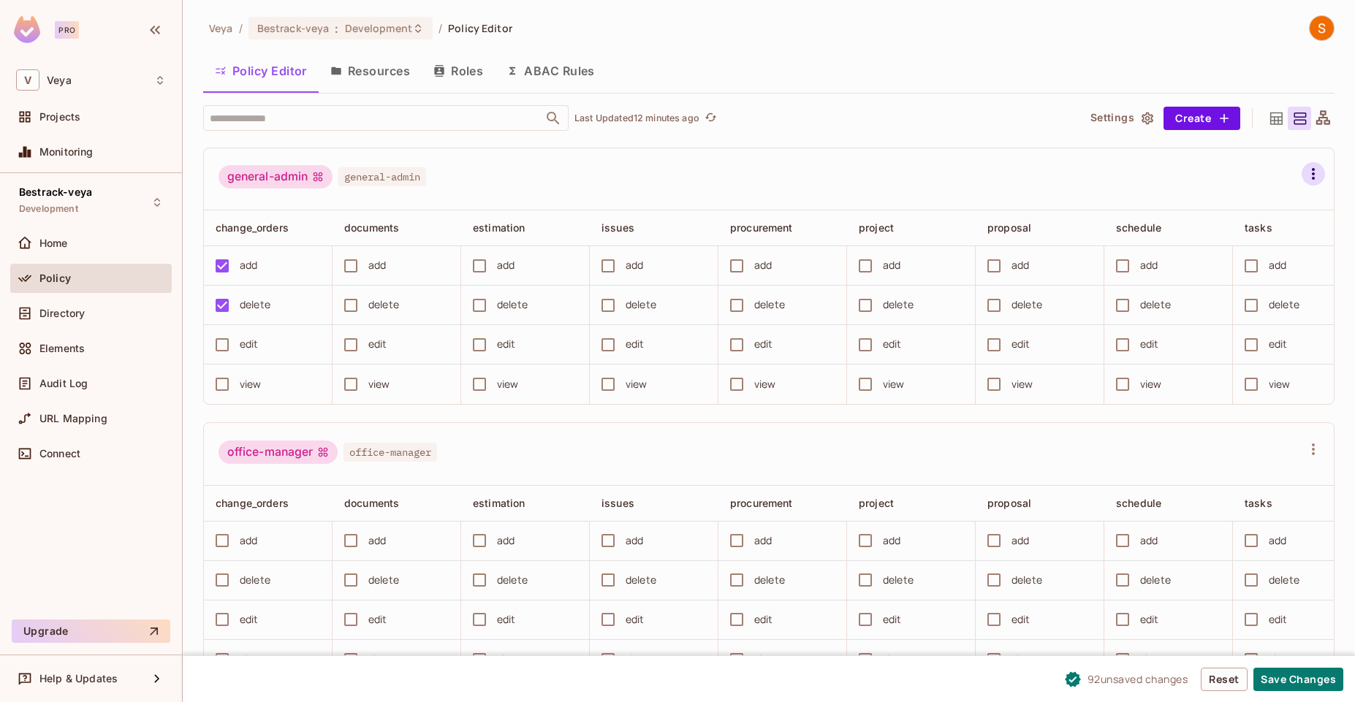
click at [1304, 183] on icon "button" at bounding box center [1313, 174] width 18 height 18
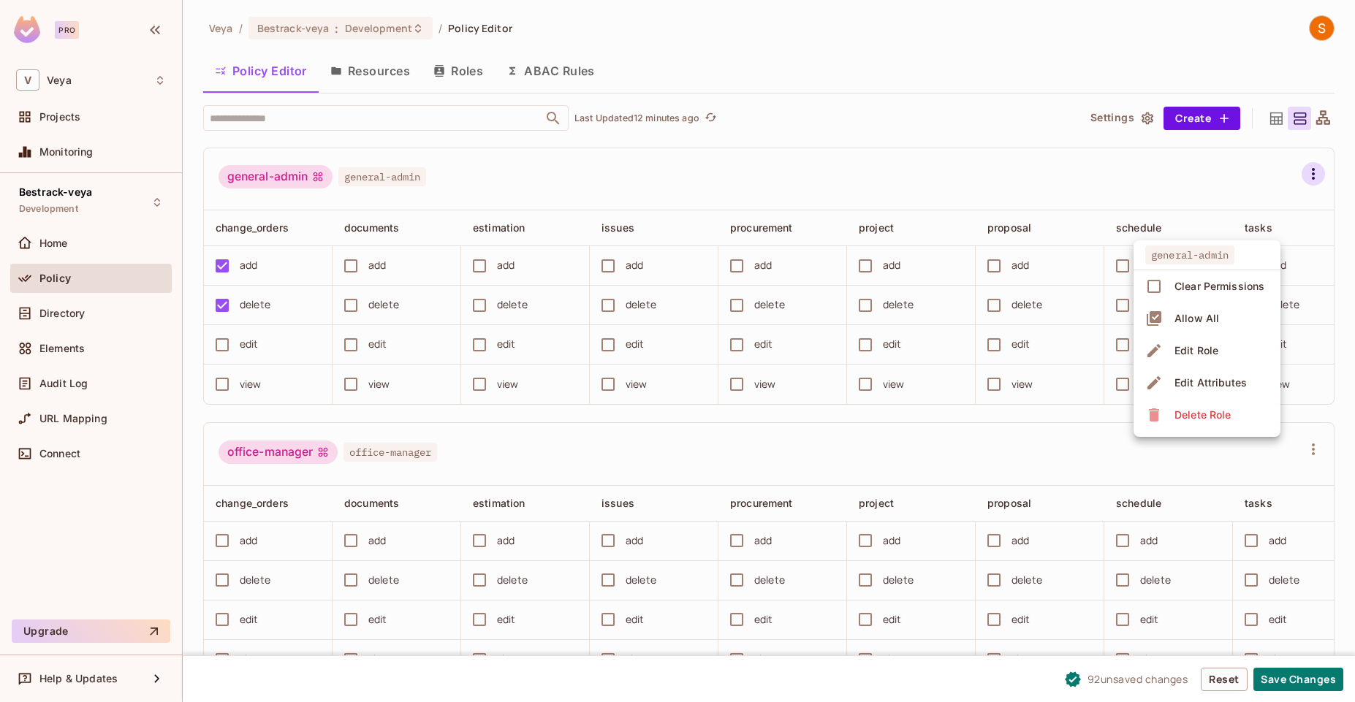
click at [1193, 327] on span "Allow All" at bounding box center [1196, 318] width 53 height 23
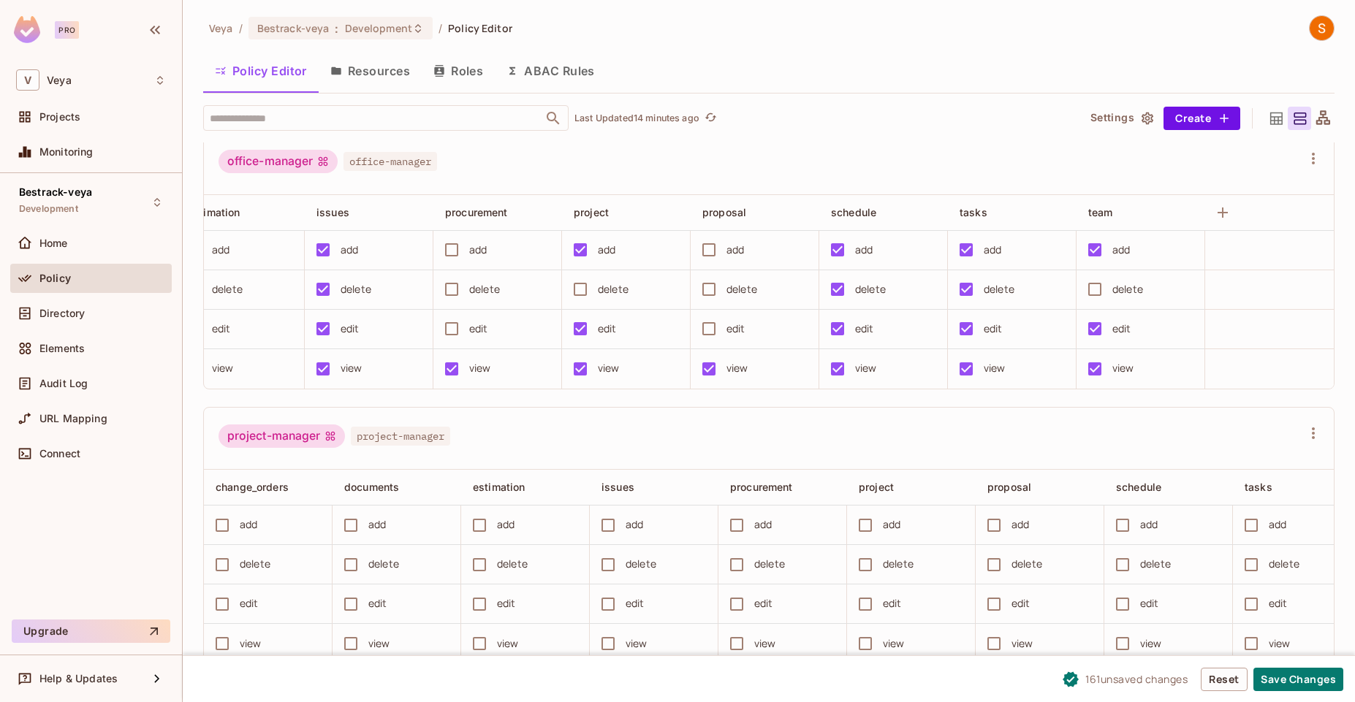
scroll to position [1887, 0]
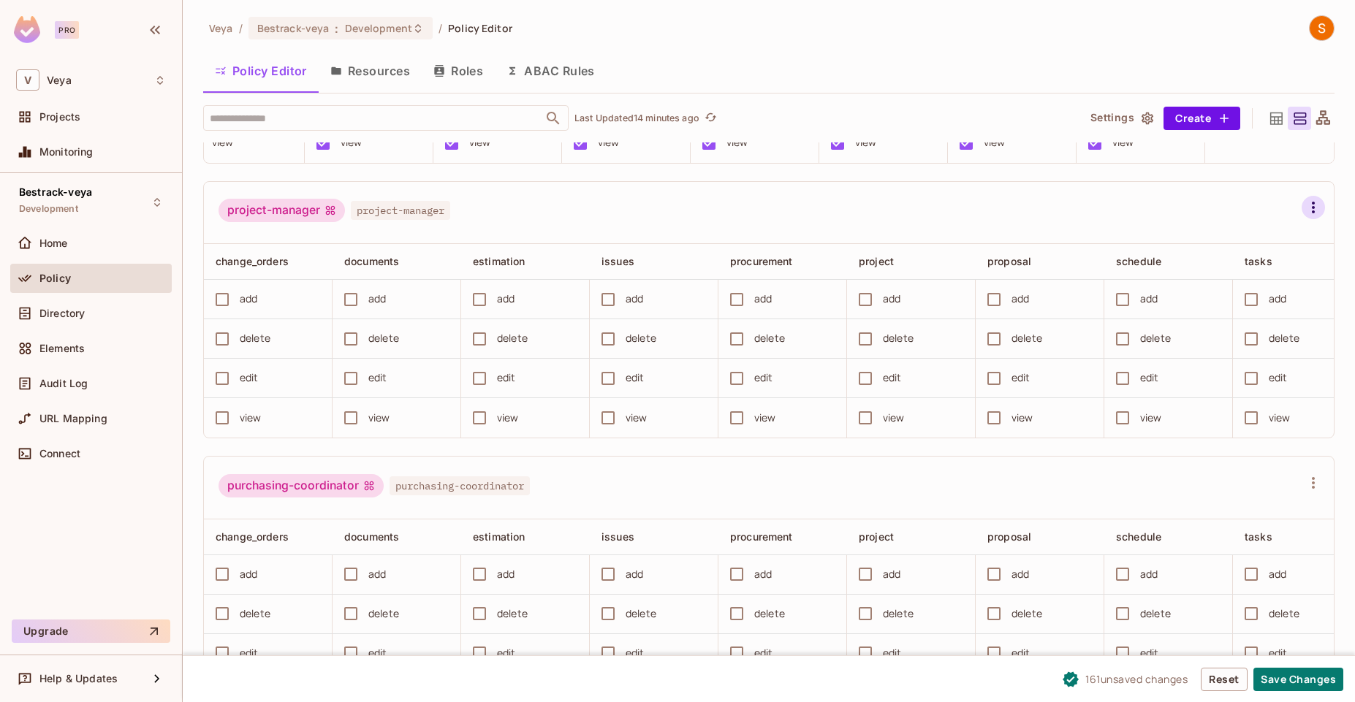
click at [1301, 219] on button "button" at bounding box center [1312, 207] width 23 height 23
click at [1239, 376] on li "Allow All" at bounding box center [1206, 374] width 147 height 32
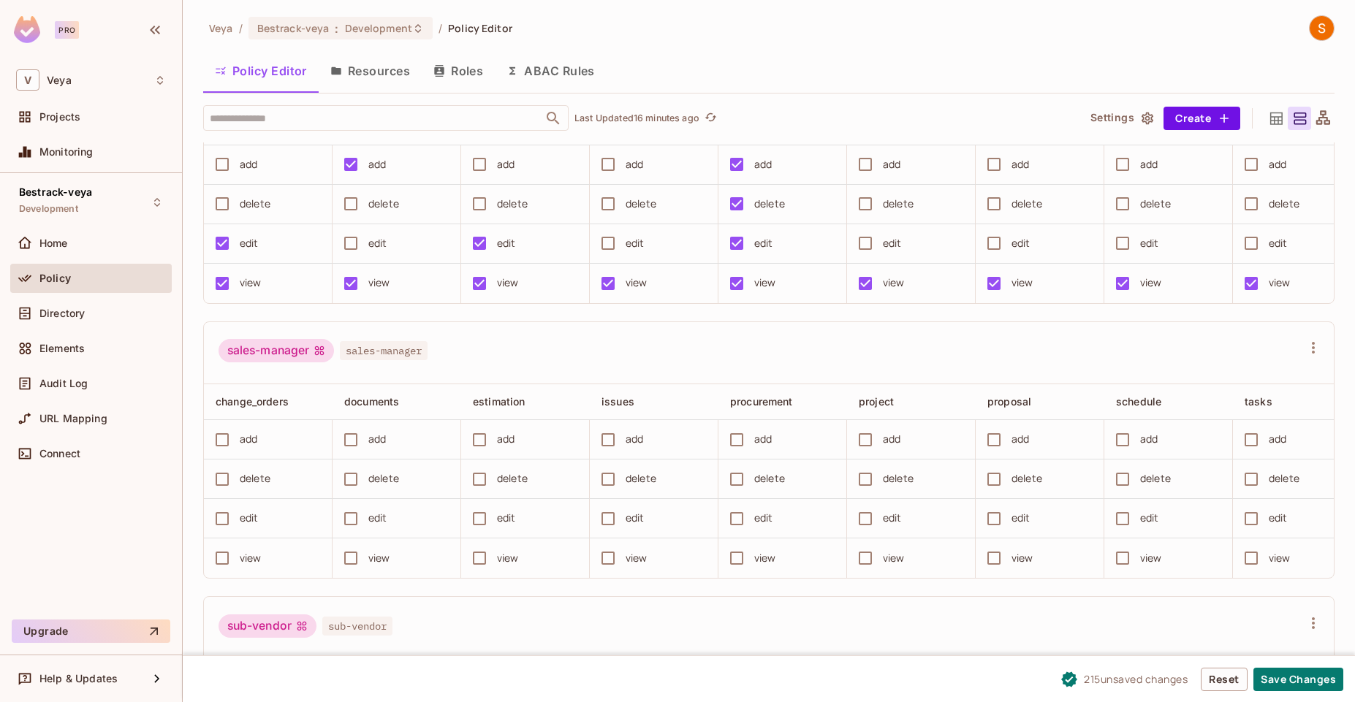
scroll to position [2451, 0]
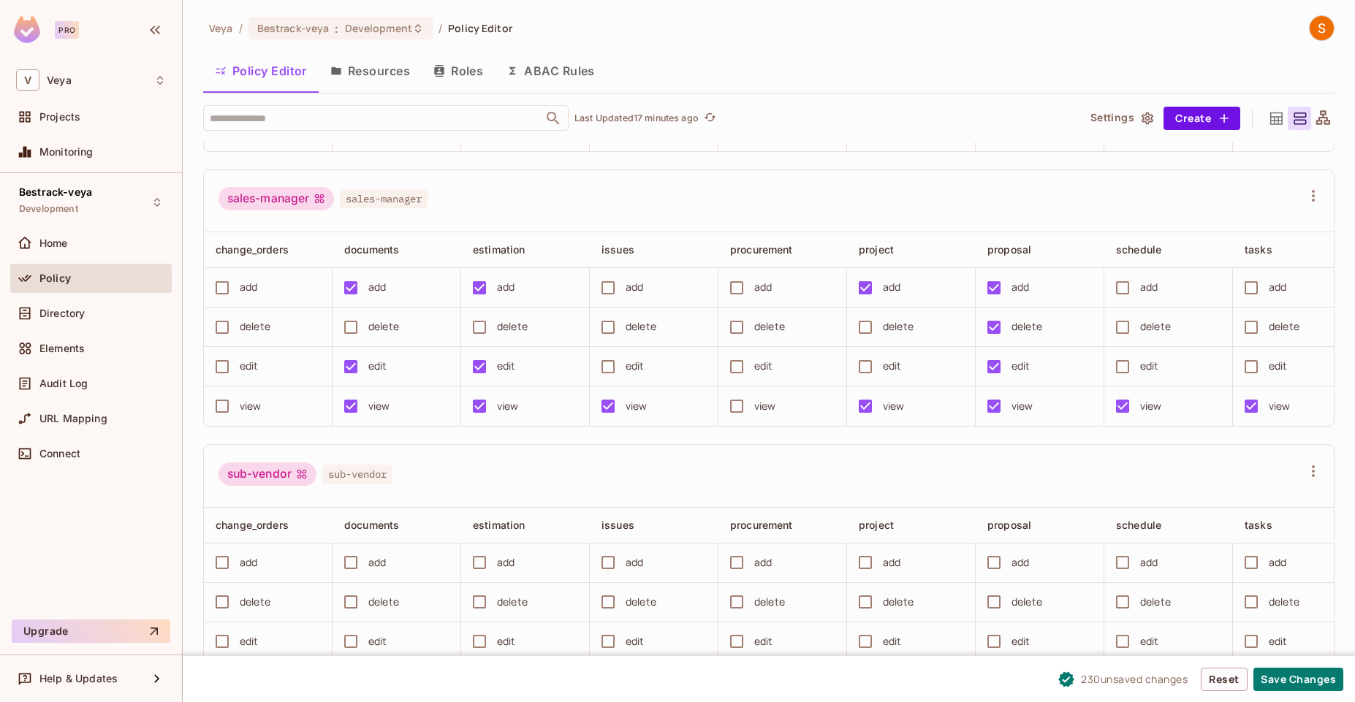
click at [266, 303] on div "add" at bounding box center [263, 288] width 113 height 31
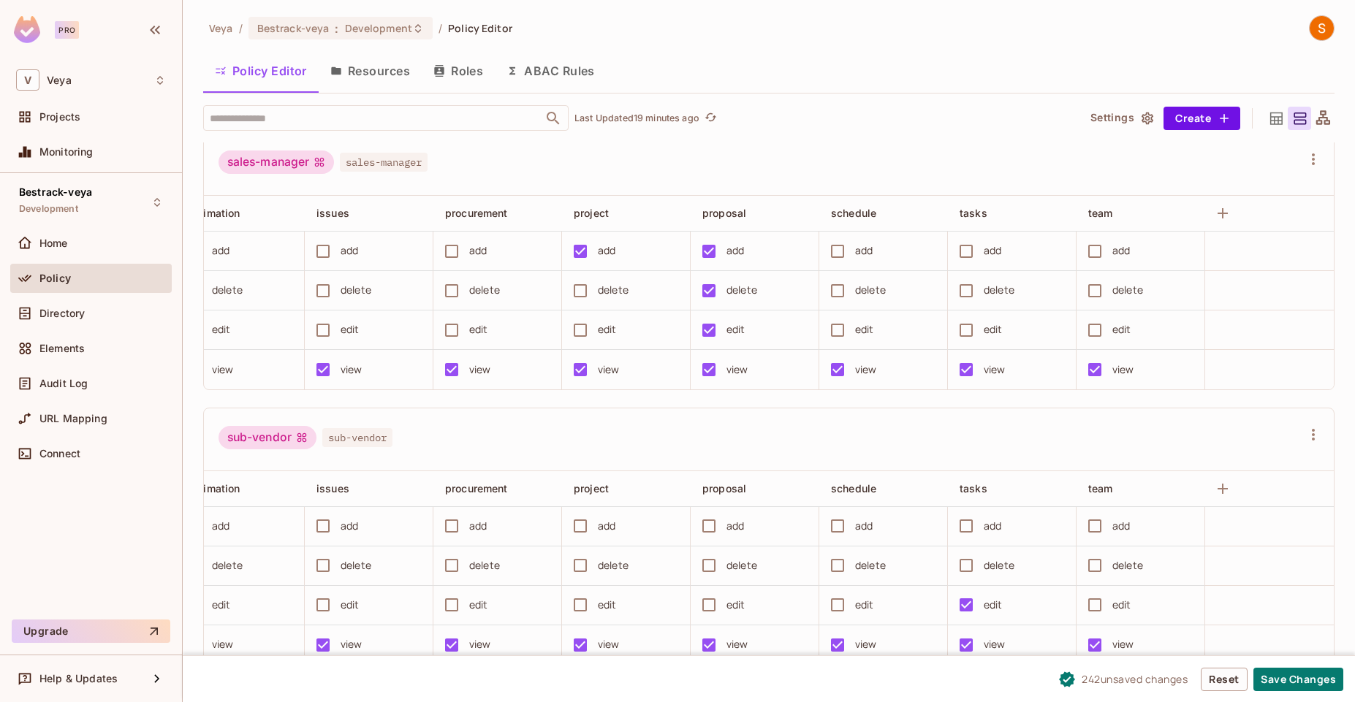
scroll to position [0, 0]
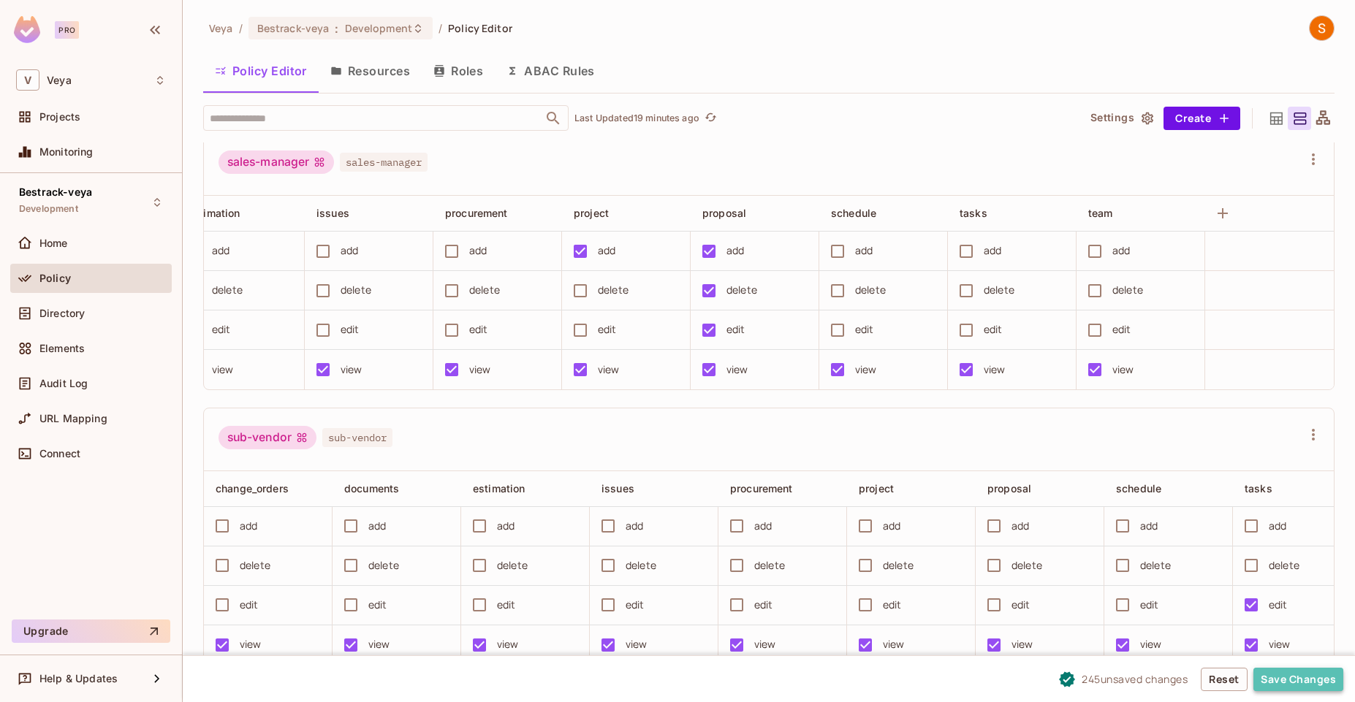
click at [1311, 687] on button "Save Changes" at bounding box center [1298, 679] width 90 height 23
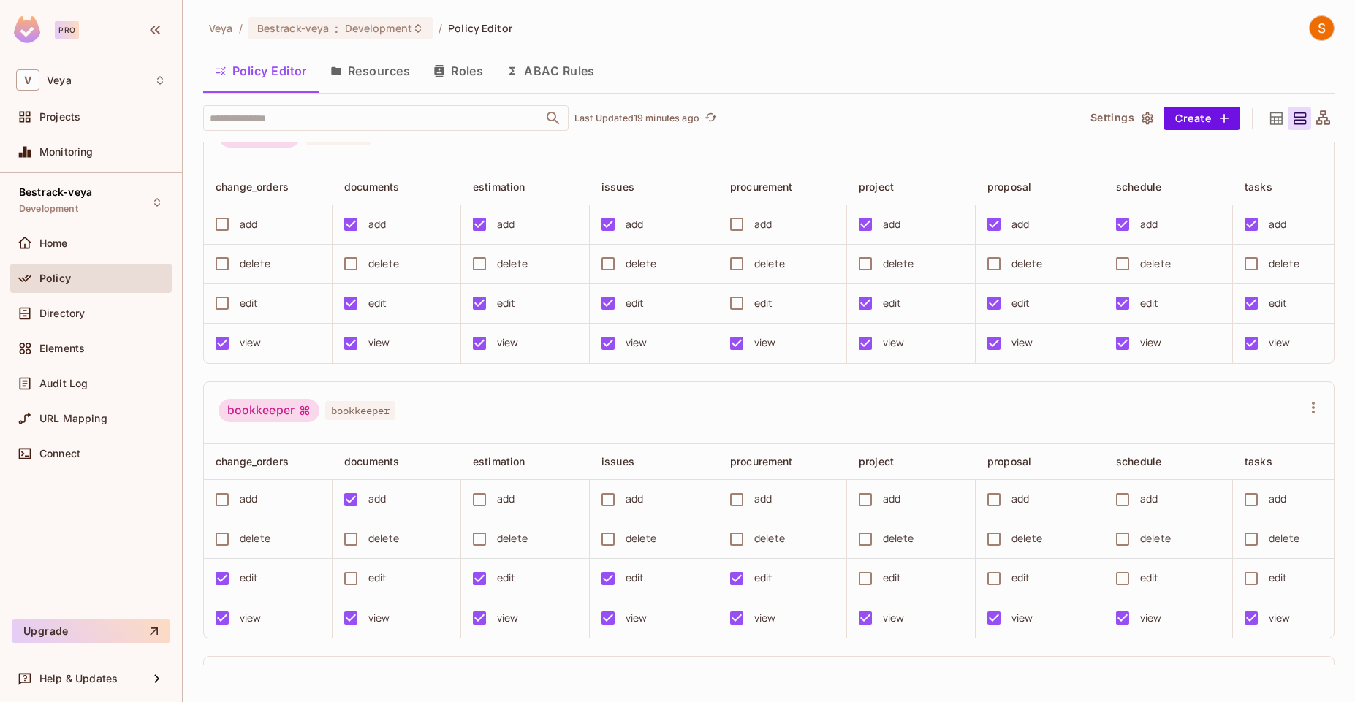
click at [901, 125] on div "​ Last Updated 19 minutes ago" at bounding box center [634, 118] width 862 height 26
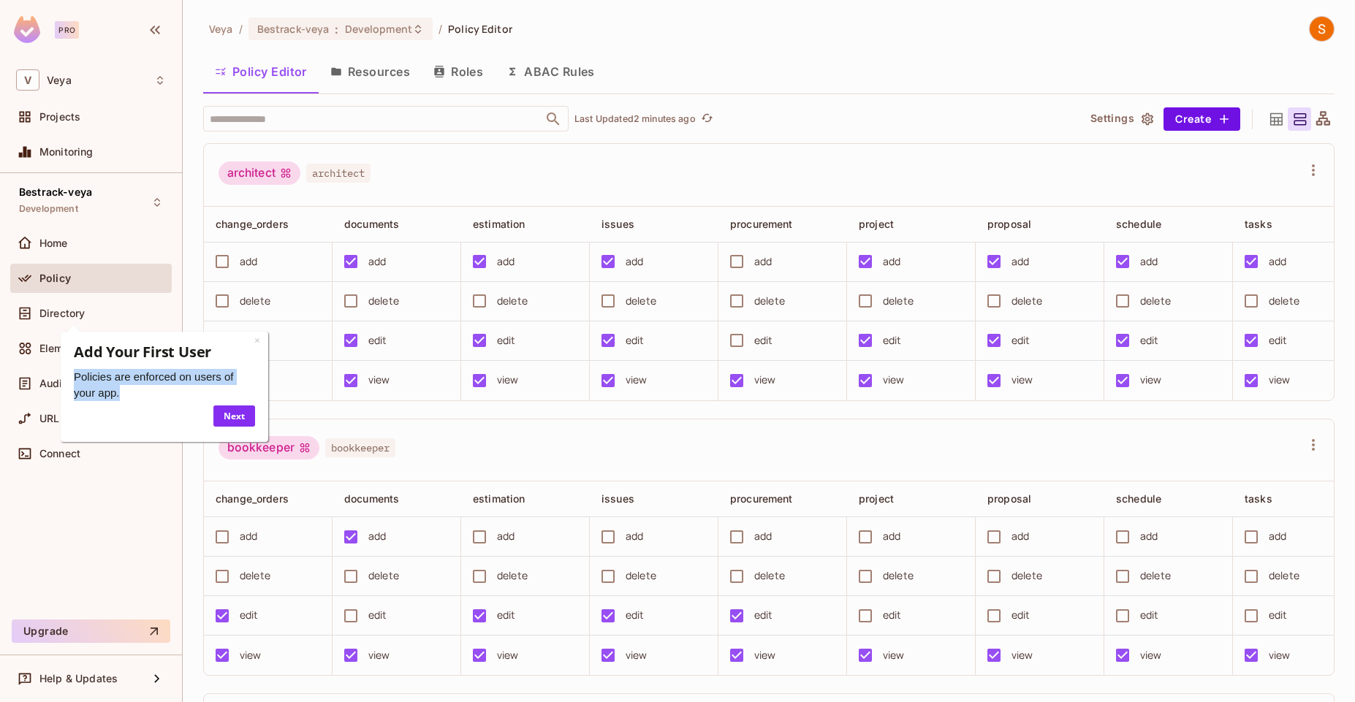
drag, startPoint x: 121, startPoint y: 400, endPoint x: 75, endPoint y: 381, distance: 50.5
click at [75, 381] on p "Policies are enforced on users of your app." at bounding box center [164, 385] width 181 height 33
copy span "Policies are enforced on users of your app."
click at [185, 376] on span "Policies are enforced on users of your app." at bounding box center [153, 384] width 159 height 28
click at [256, 342] on link "×" at bounding box center [257, 340] width 6 height 14
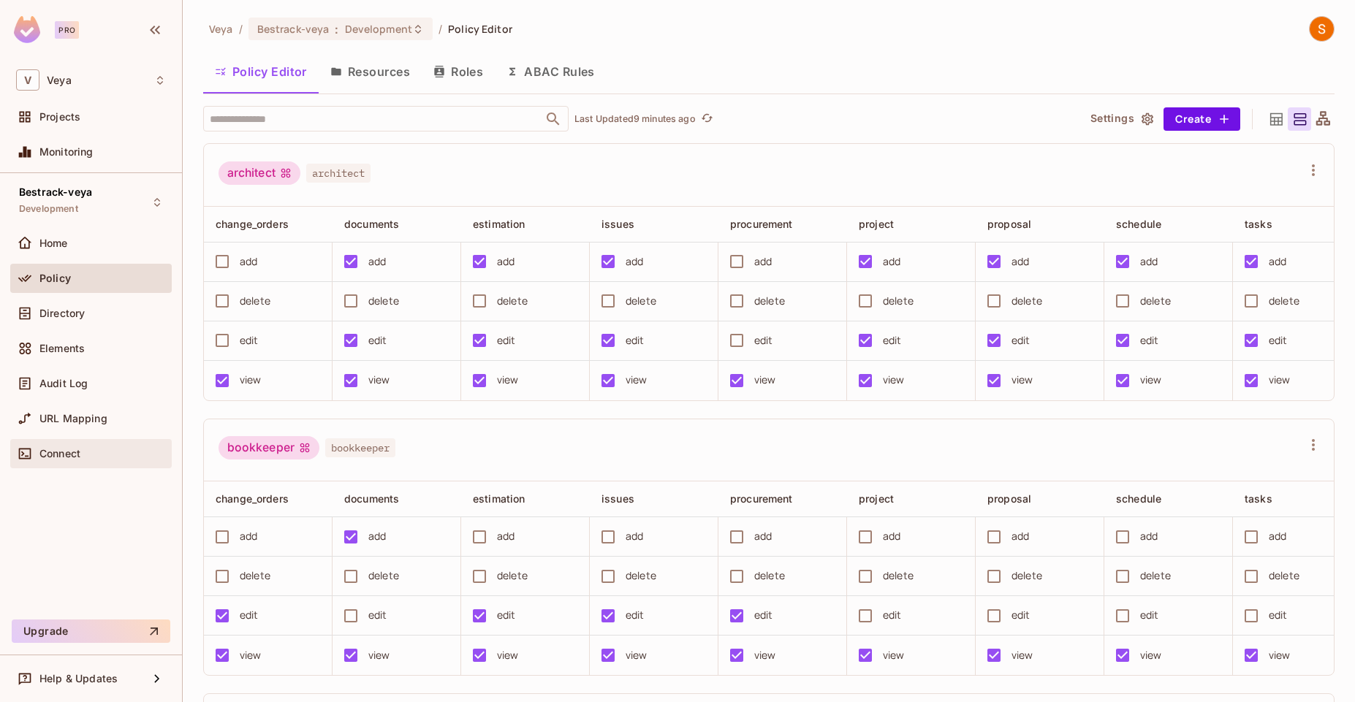
click at [94, 460] on div "Connect" at bounding box center [91, 454] width 150 height 18
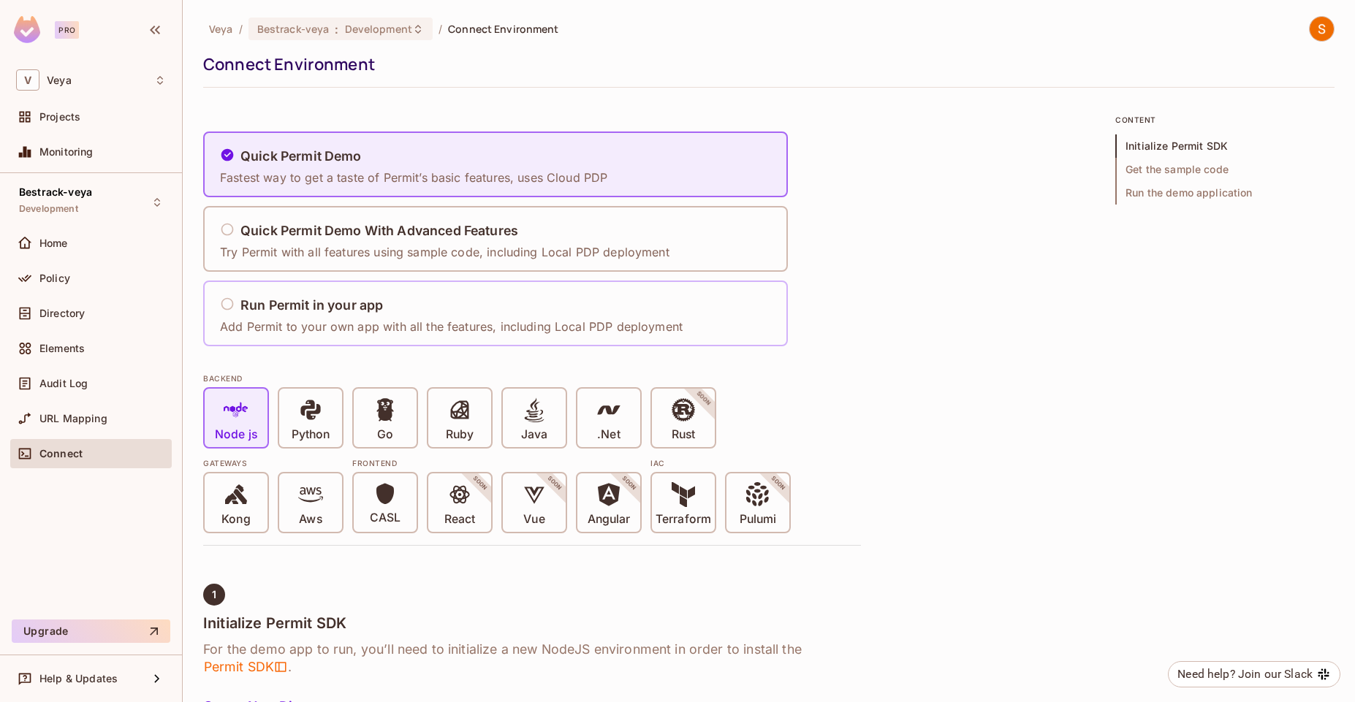
click at [639, 292] on div "Run Permit in your app Add Permit to your own app with all the features, includ…" at bounding box center [451, 313] width 462 height 43
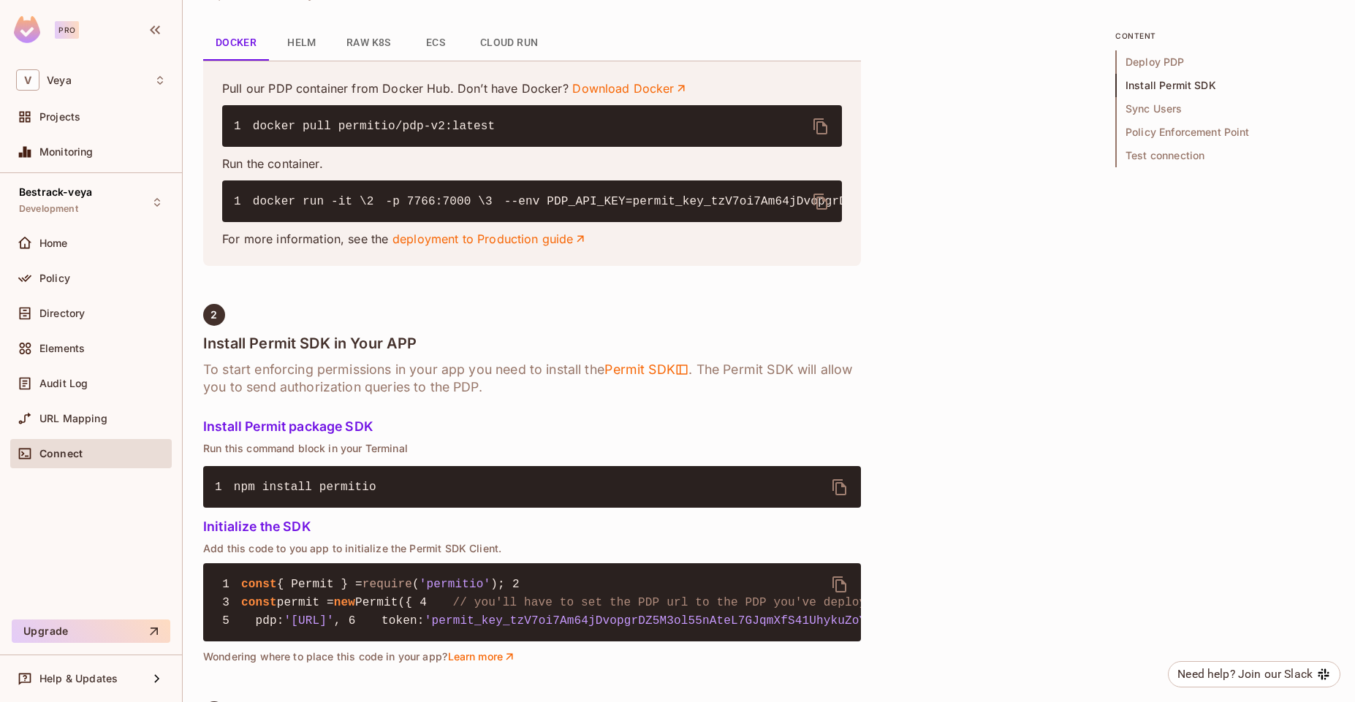
scroll to position [683, 0]
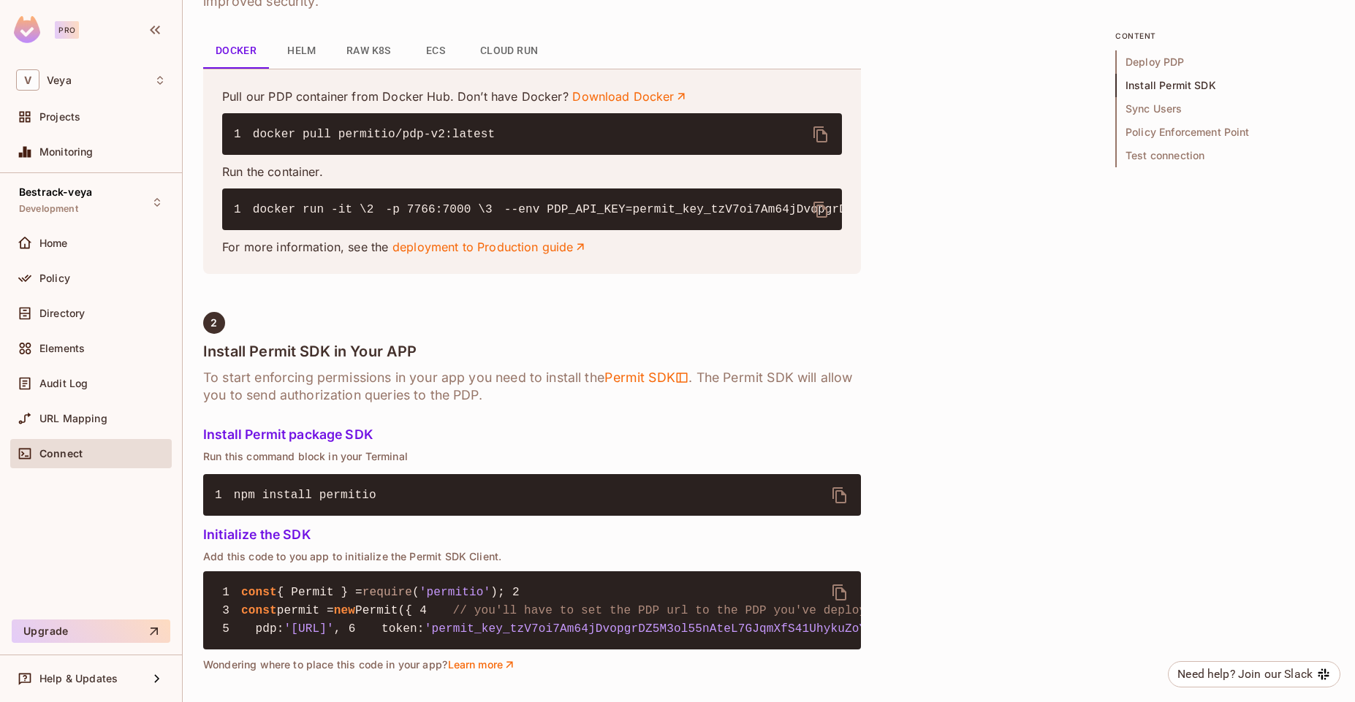
click at [512, 56] on button "Cloud Run" at bounding box center [509, 51] width 82 height 35
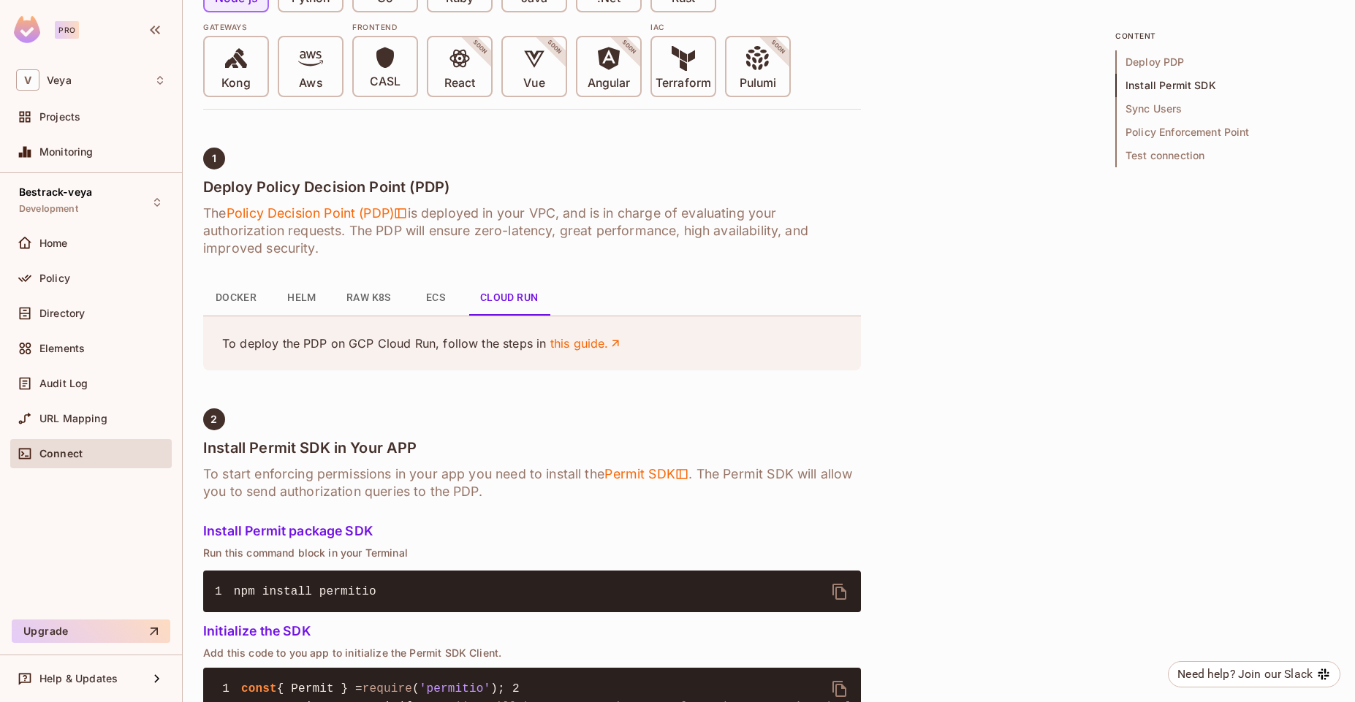
scroll to position [452, 0]
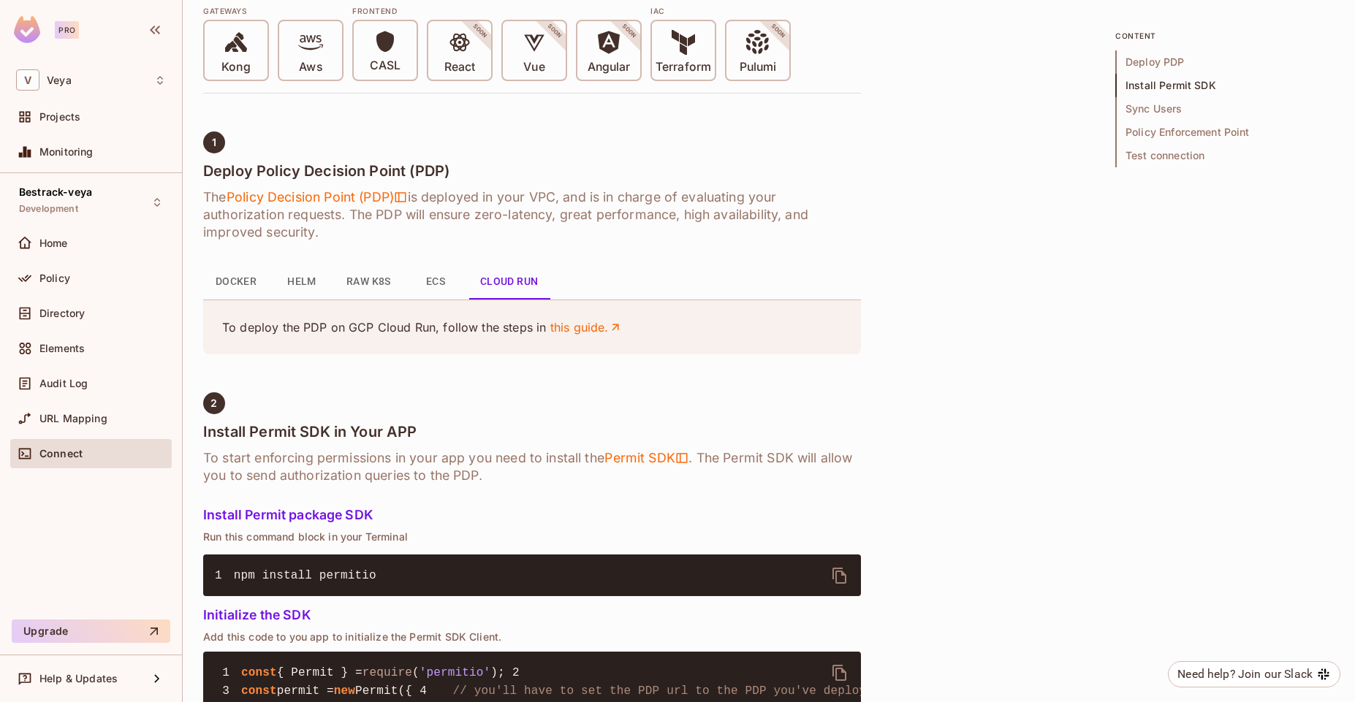
click at [445, 292] on button "ECS" at bounding box center [436, 281] width 66 height 35
click at [313, 278] on button "Helm" at bounding box center [302, 281] width 66 height 35
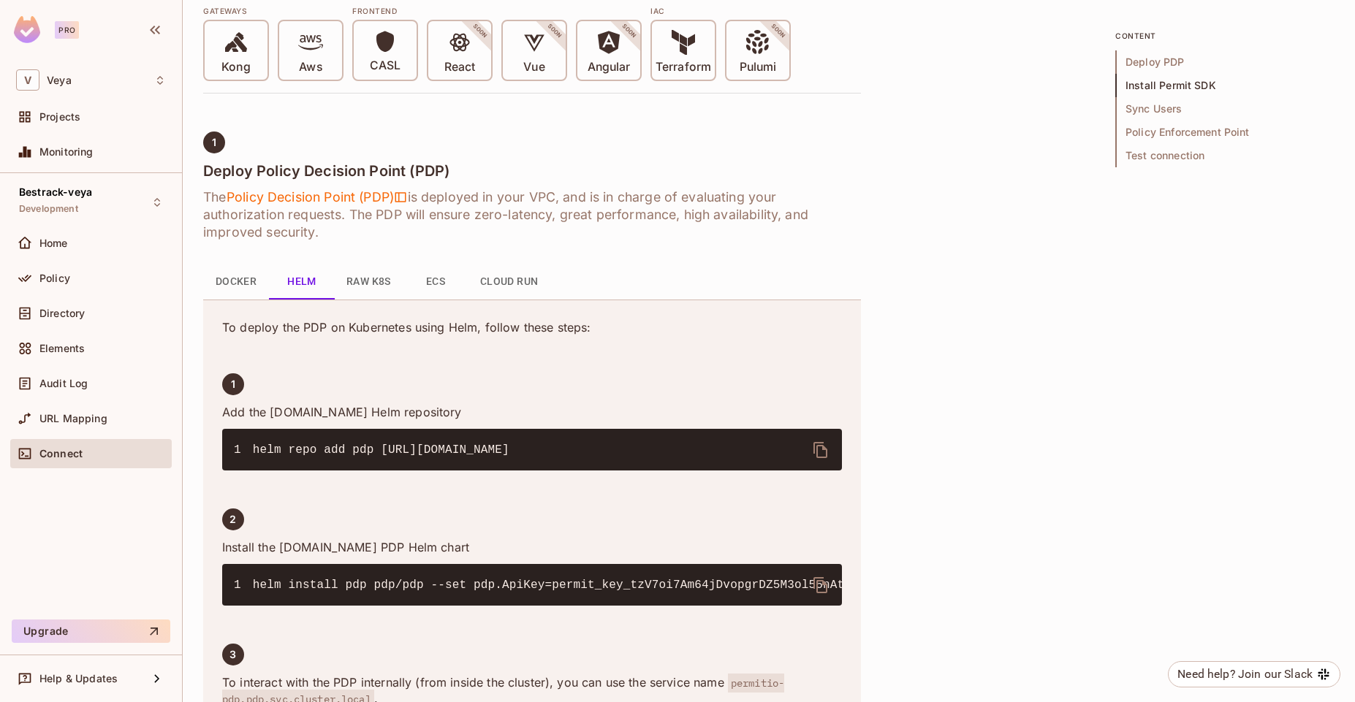
click at [385, 289] on button "Raw K8s" at bounding box center [369, 281] width 68 height 35
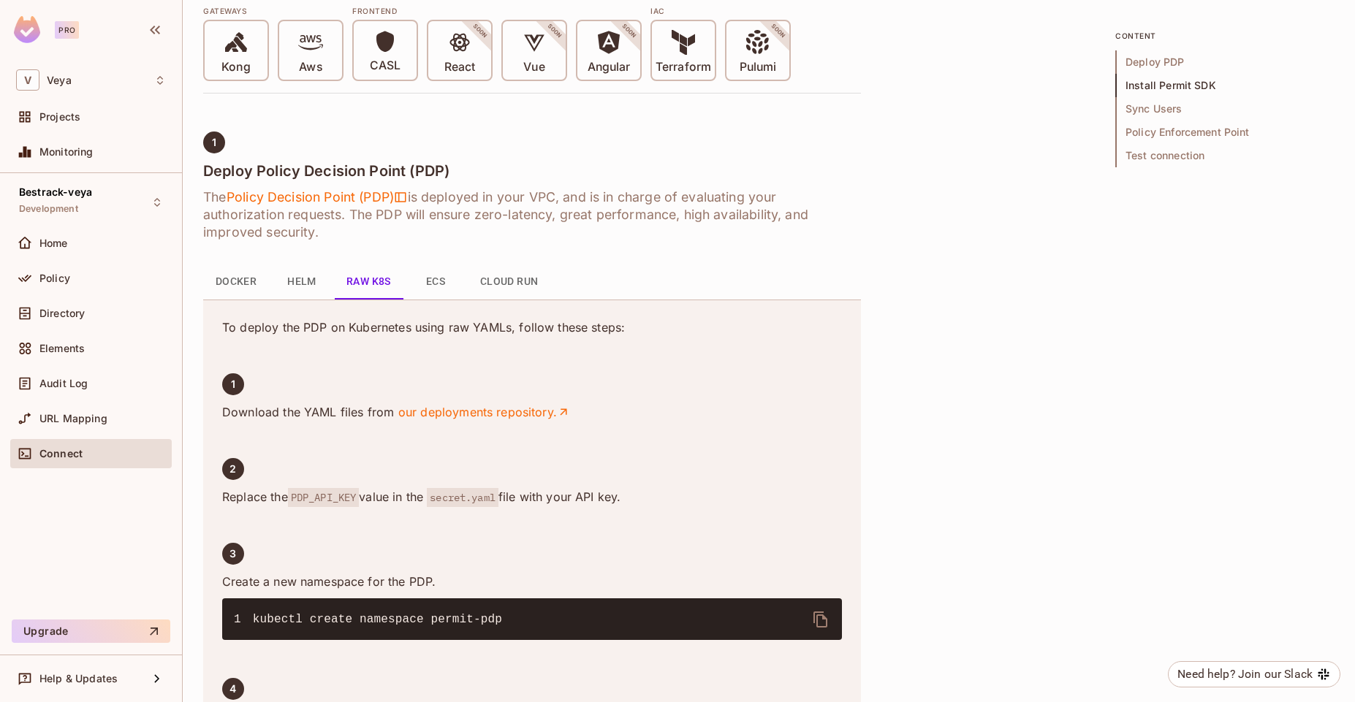
click at [489, 302] on div "To deploy the PDP on Kubernetes using raw YAMLs, follow these steps: 1 Download…" at bounding box center [532, 568] width 658 height 537
click at [511, 286] on button "Cloud Run" at bounding box center [509, 281] width 82 height 35
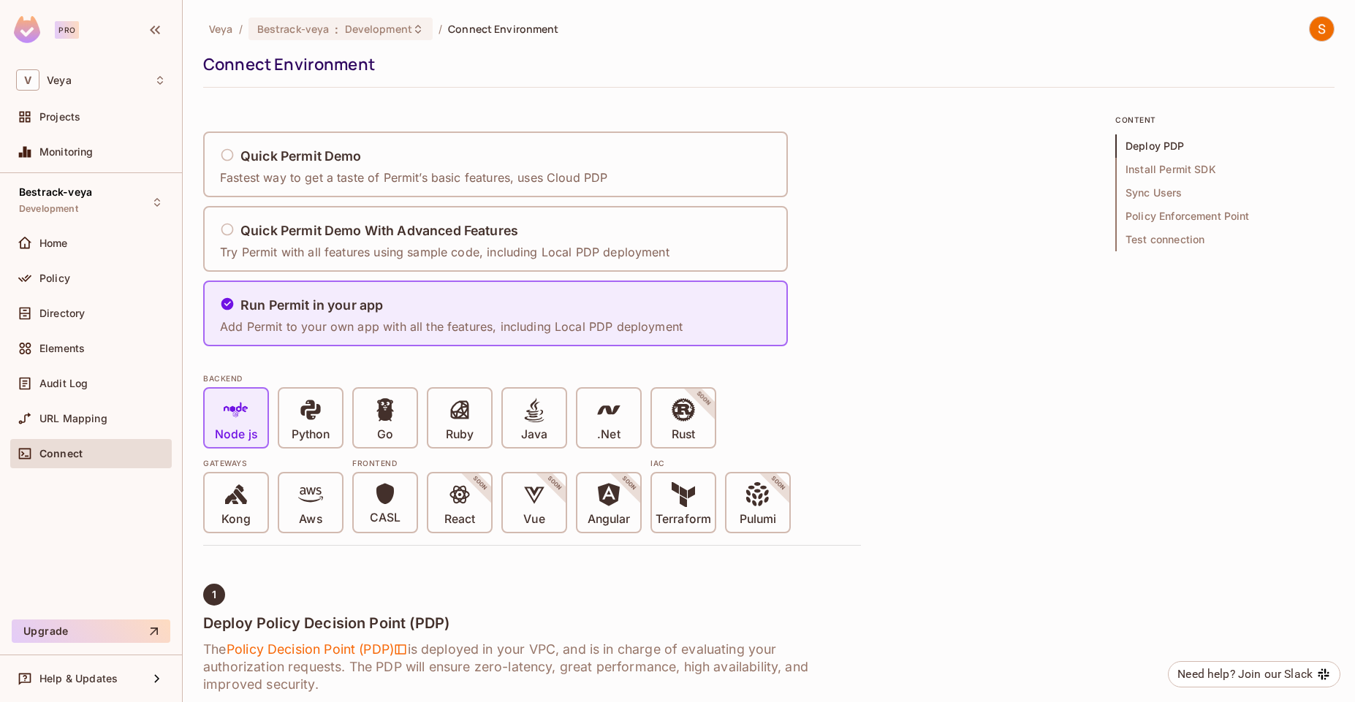
scroll to position [620, 0]
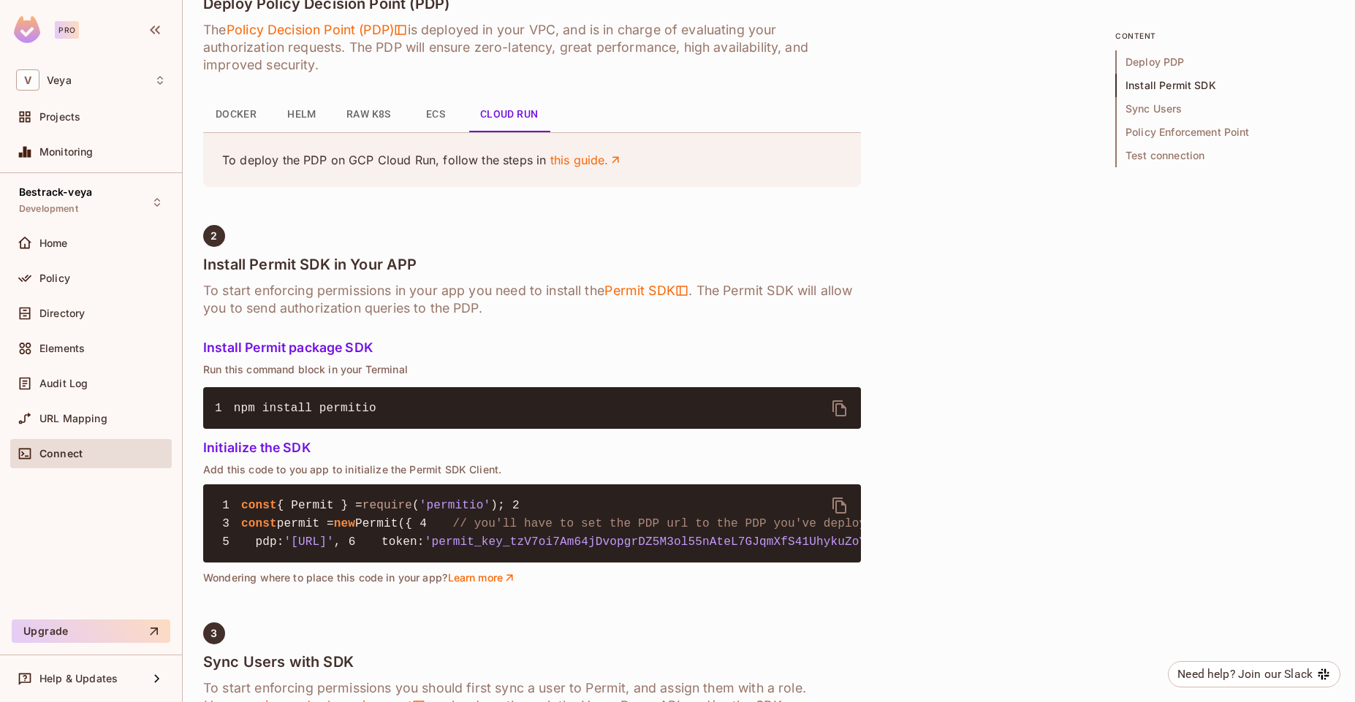
click at [319, 310] on h6 "To start enforcing permissions in your app you need to install the Permit SDK .…" at bounding box center [532, 299] width 658 height 35
click at [379, 297] on h6 "To start enforcing permissions in your app you need to install the Permit SDK .…" at bounding box center [532, 299] width 658 height 35
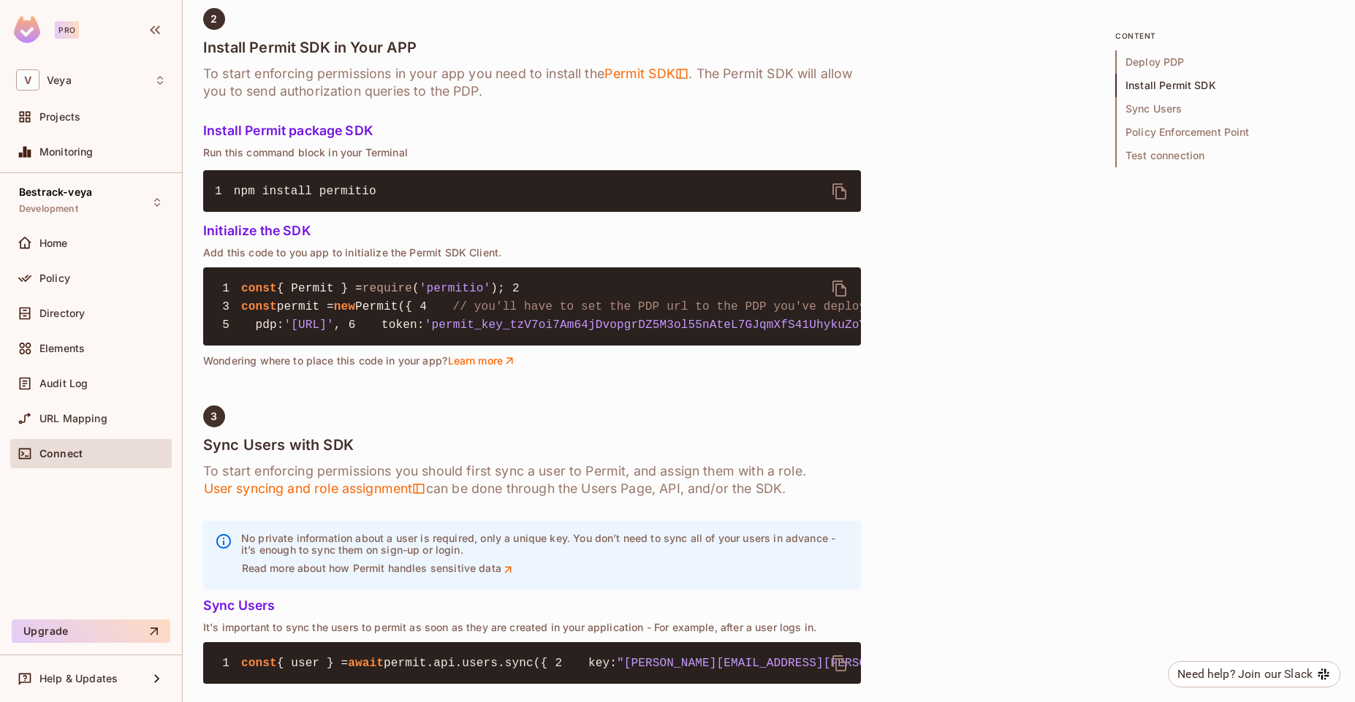
scroll to position [840, 0]
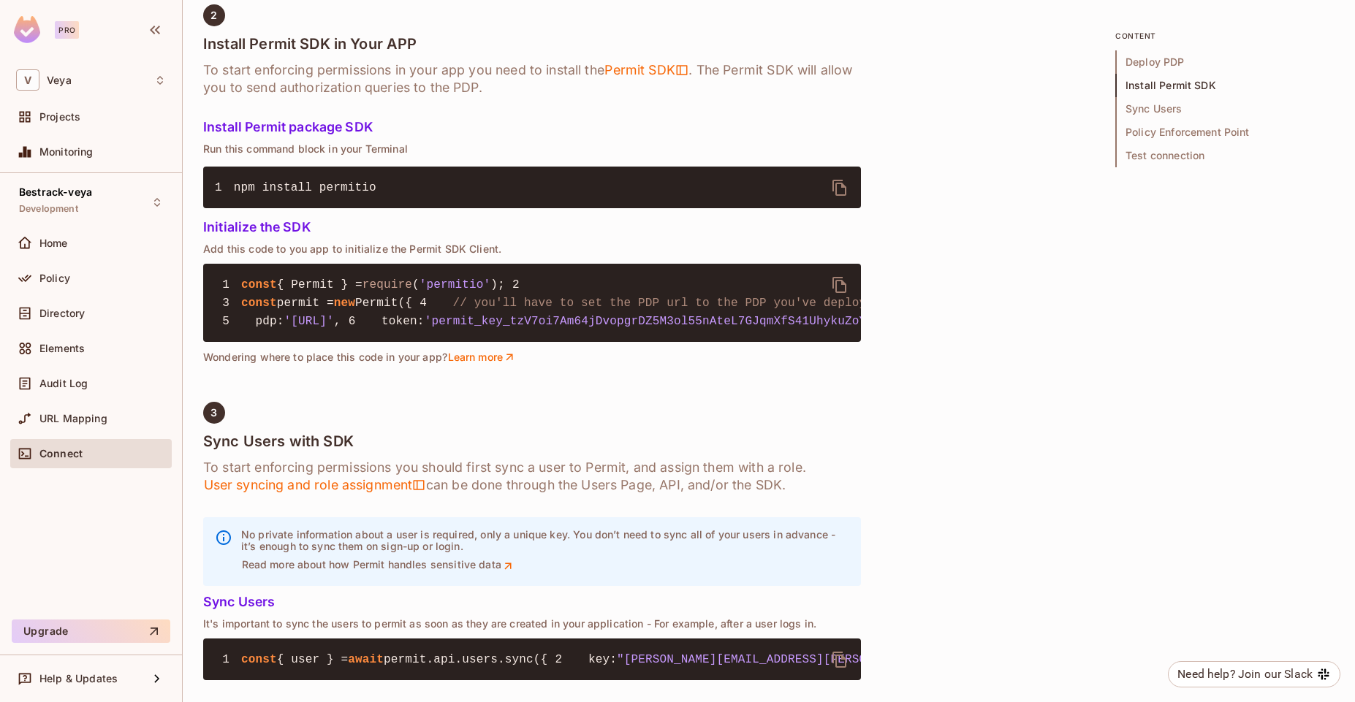
click at [424, 328] on span "'permit_key_tzV7oi7Am64jDvopgrDZ5M3ol55nAteL7GJqmXfS41UhykuZoYLWaYQ7t8A25Bf0uGx…" at bounding box center [776, 321] width 705 height 13
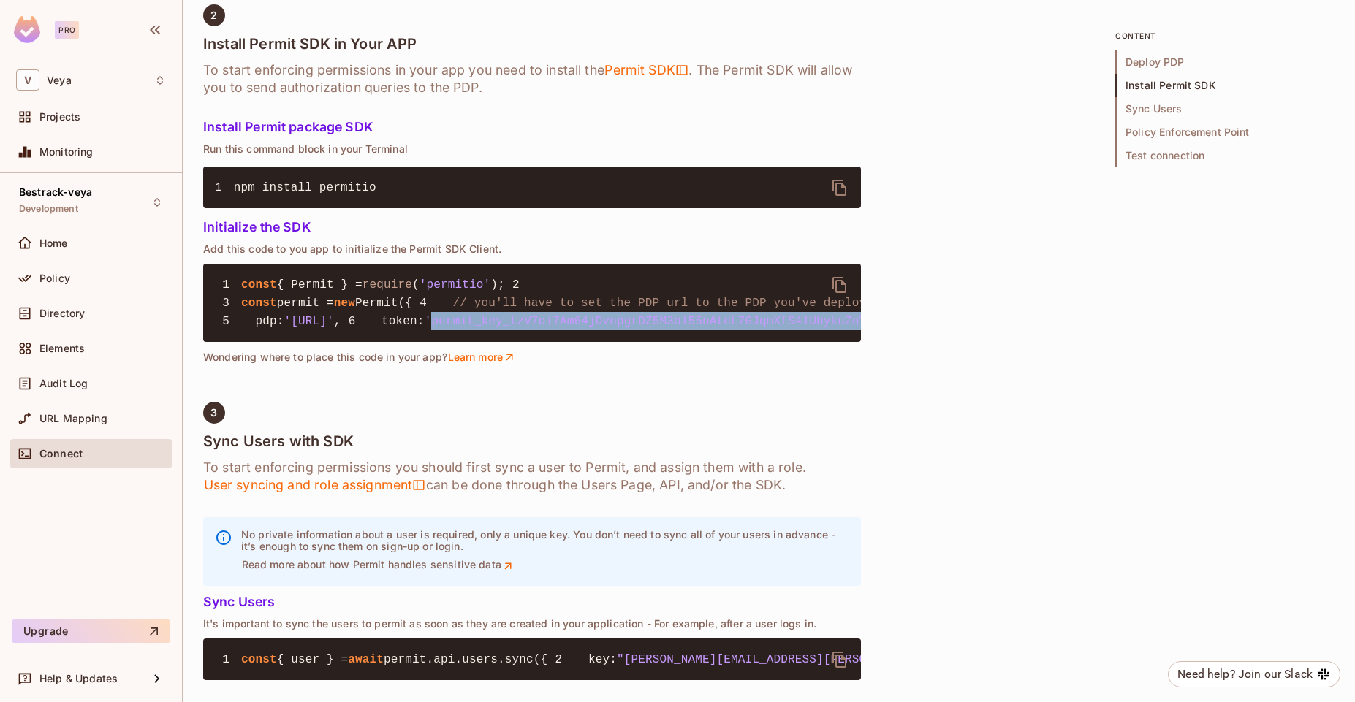
click at [424, 328] on span "'permit_key_tzV7oi7Am64jDvopgrDZ5M3ol55nAteL7GJqmXfS41UhykuZoYLWaYQ7t8A25Bf0uGx…" at bounding box center [776, 321] width 705 height 13
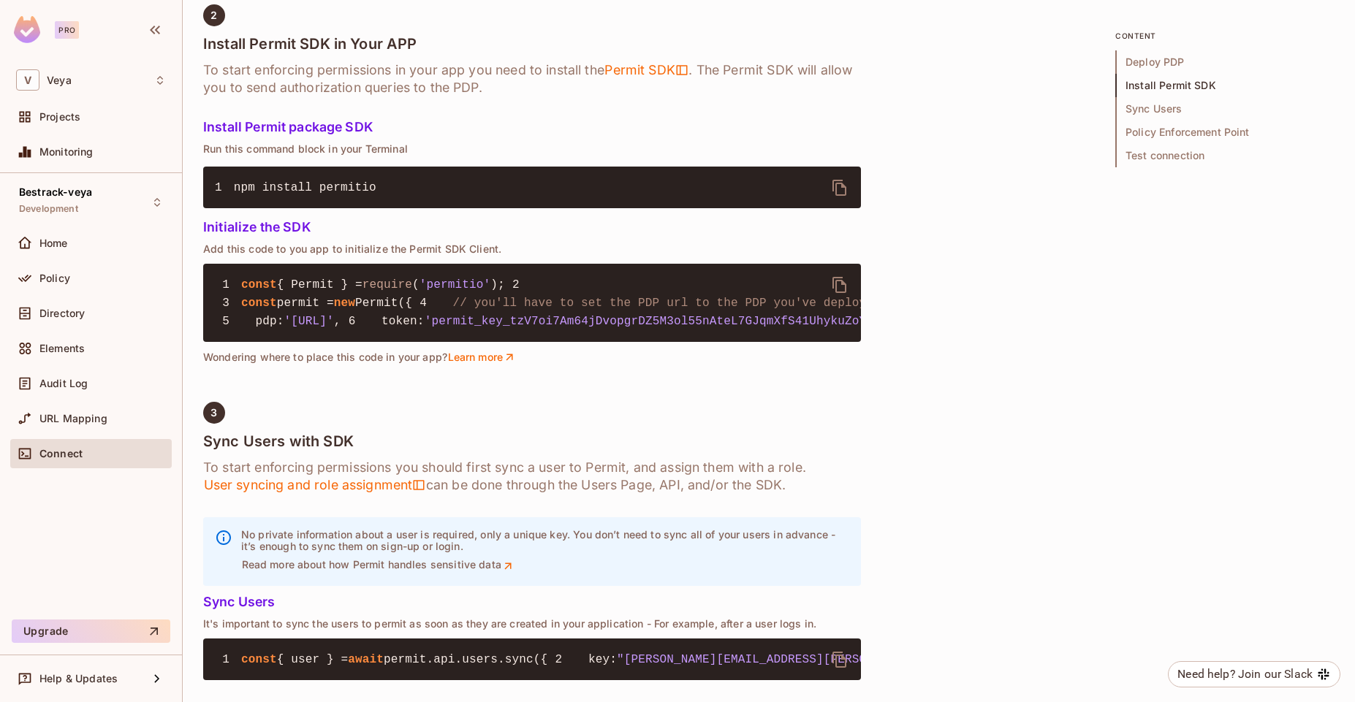
click at [462, 328] on span "'permit_key_tzV7oi7Am64jDvopgrDZ5M3ol55nAteL7GJqmXfS41UhykuZoYLWaYQ7t8A25Bf0uGx…" at bounding box center [776, 321] width 705 height 13
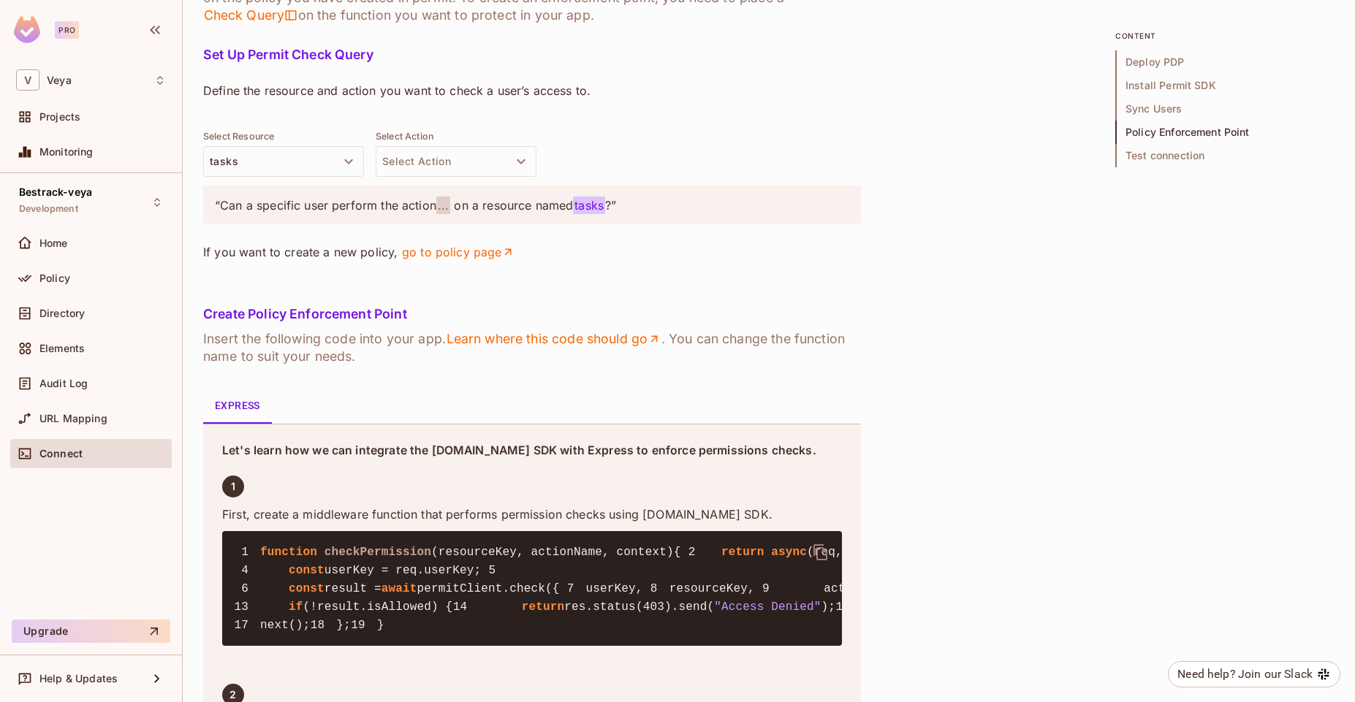
scroll to position [1734, 0]
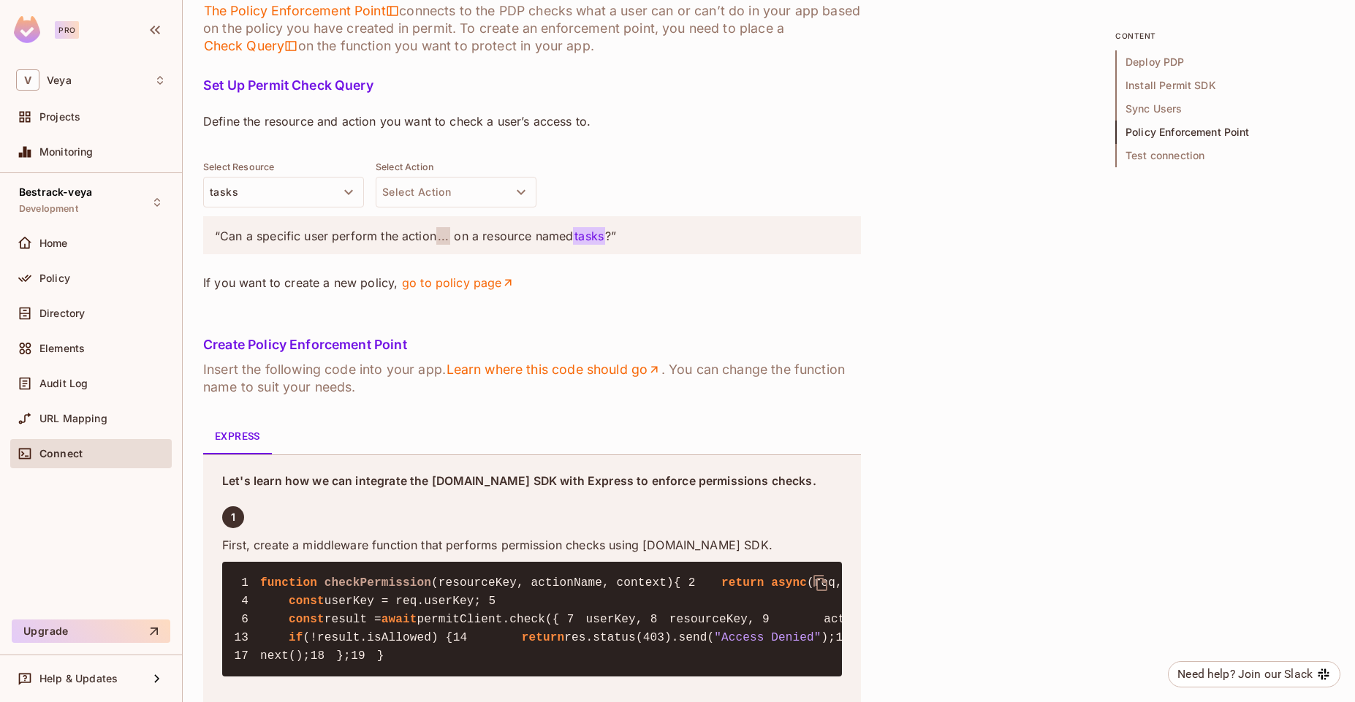
click at [812, 55] on h6 "The Policy Enforcement Point connects to the PDP checks what a user can or can’…" at bounding box center [532, 28] width 658 height 53
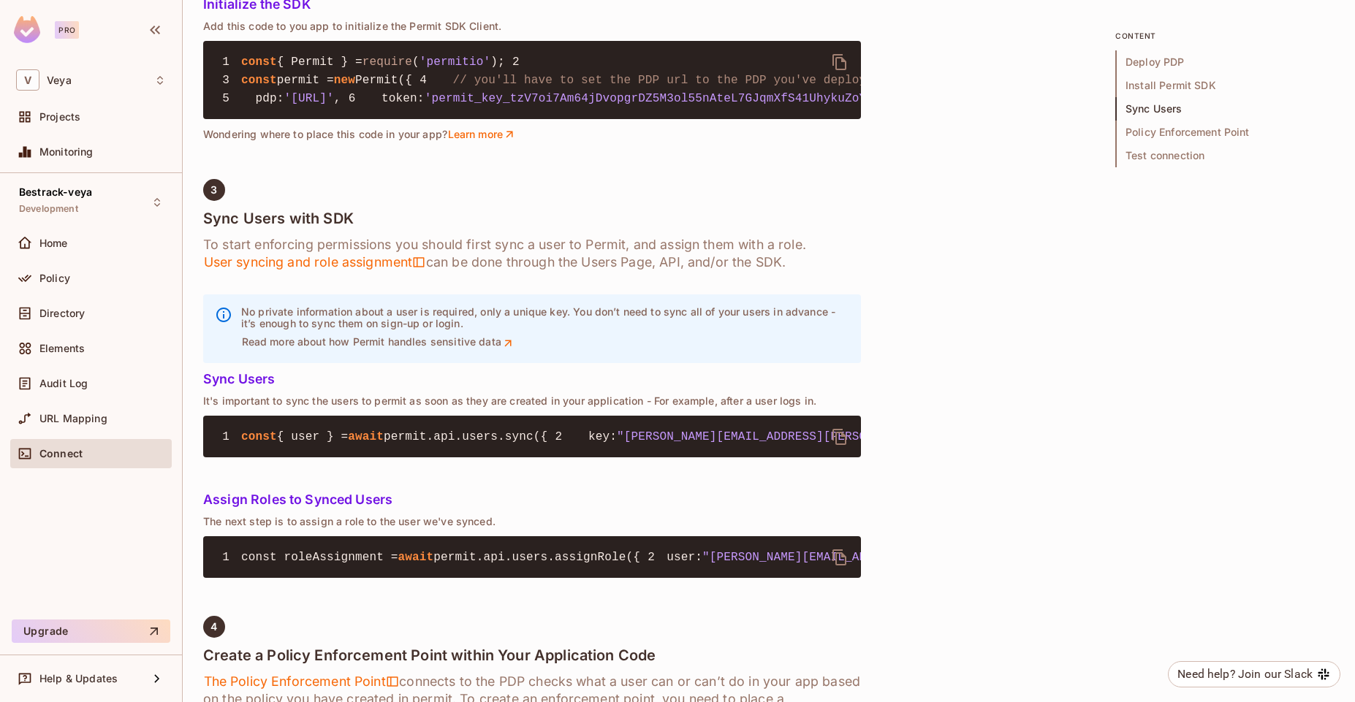
scroll to position [1052, 0]
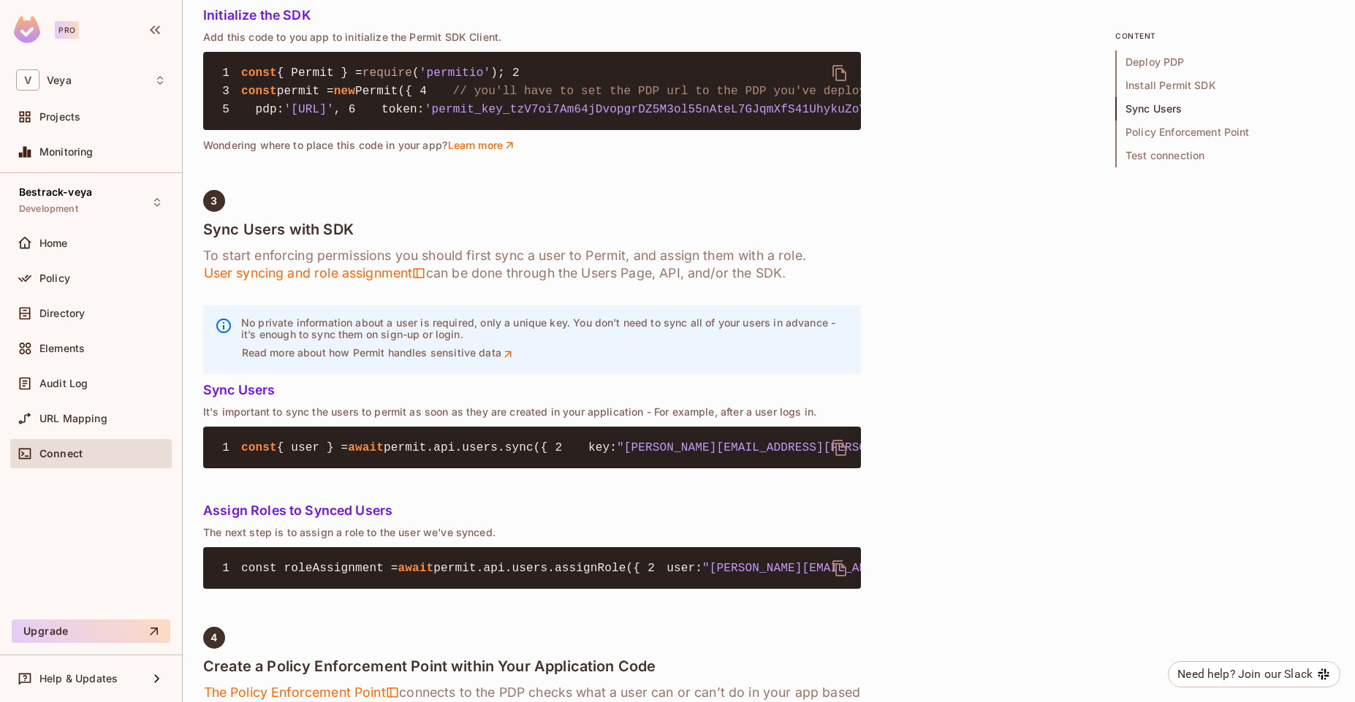
click at [974, 340] on div "Quick Permit Demo Fastest way to get a taste of Permit’s basic features, uses C…" at bounding box center [768, 483] width 1131 height 2843
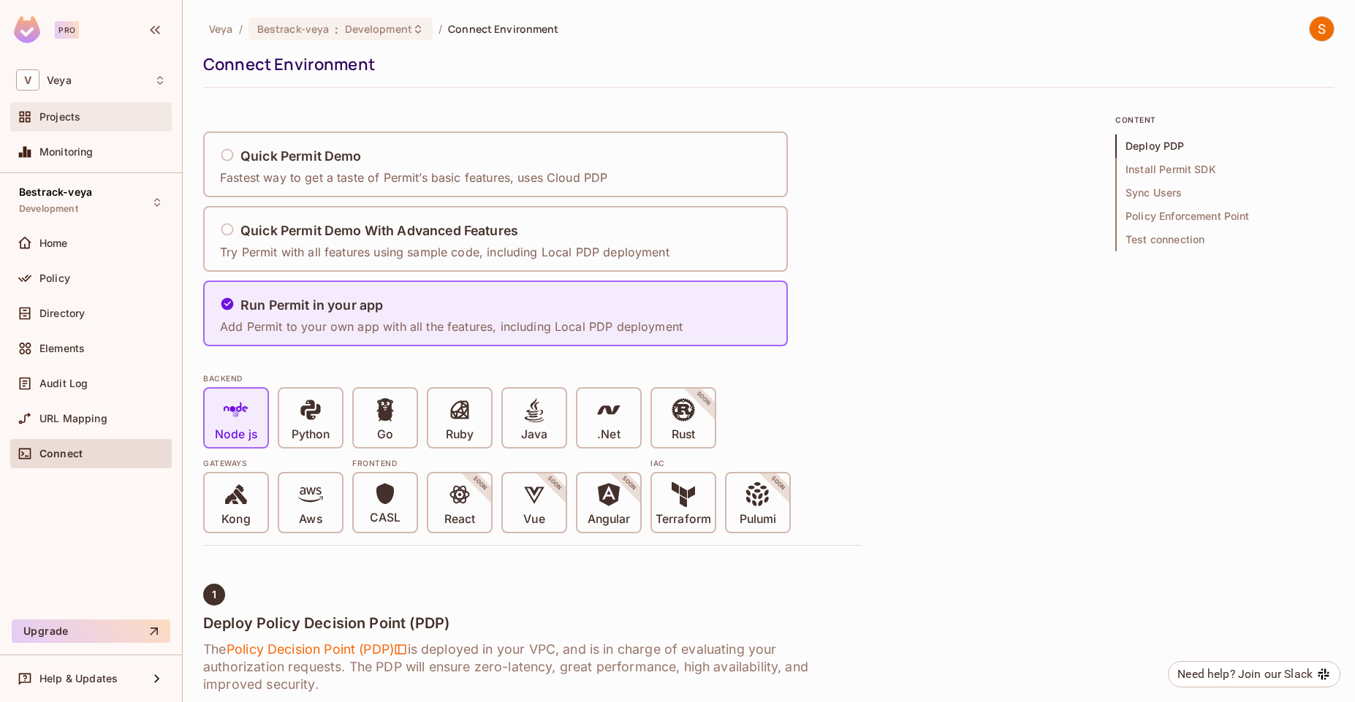
click at [72, 125] on div "Projects" at bounding box center [91, 117] width 150 height 18
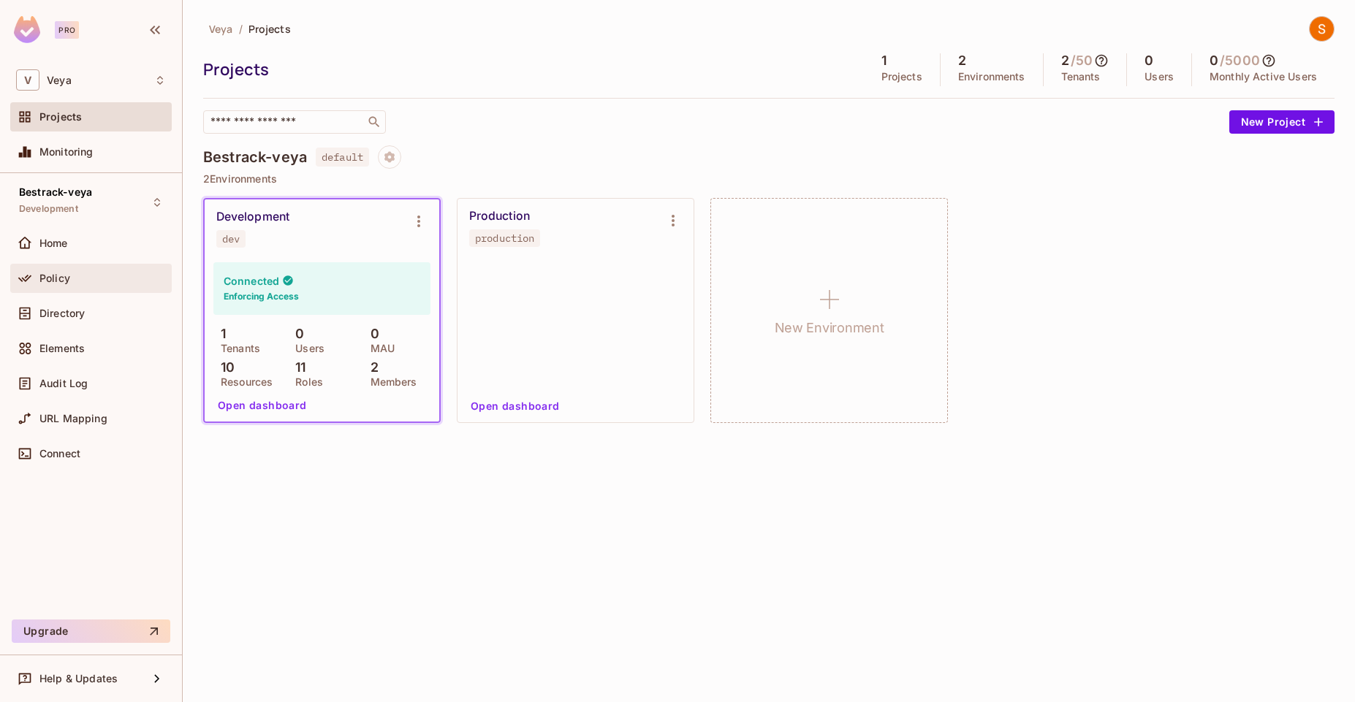
click at [64, 283] on span "Policy" at bounding box center [54, 279] width 31 height 12
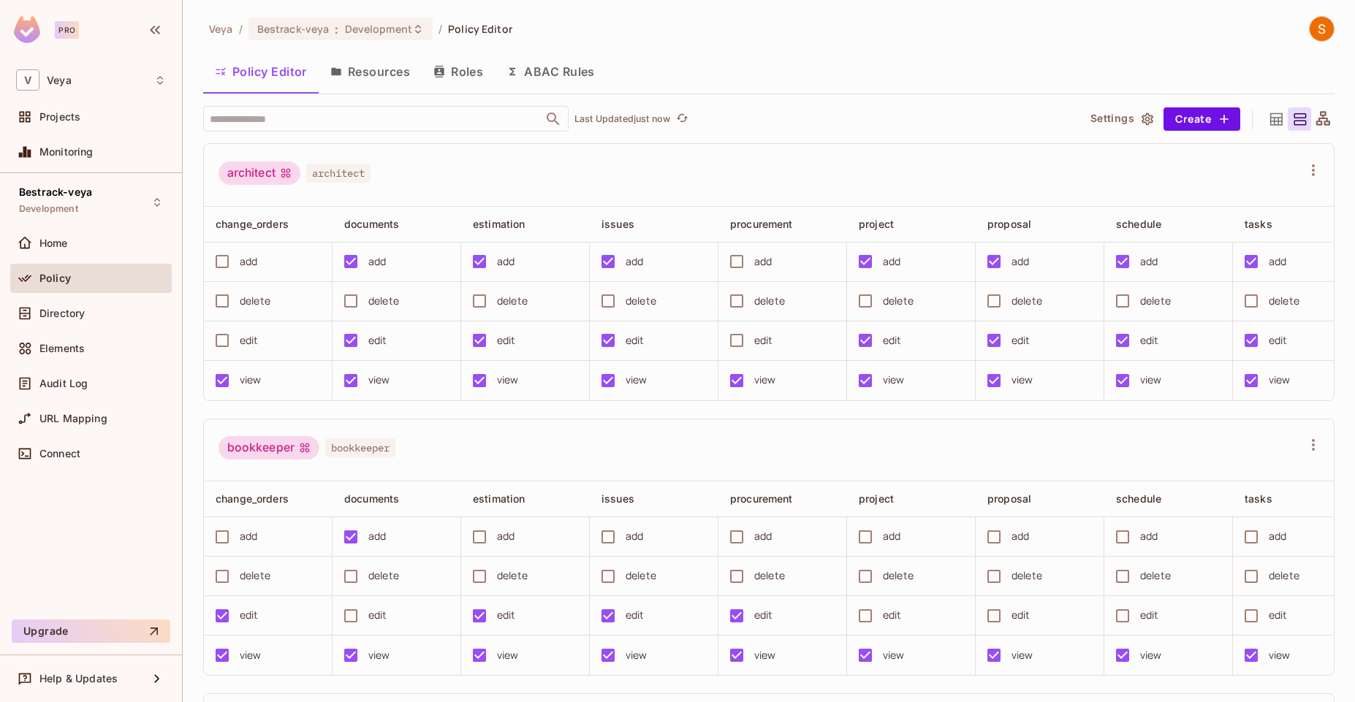
click at [374, 75] on button "Resources" at bounding box center [370, 71] width 103 height 37
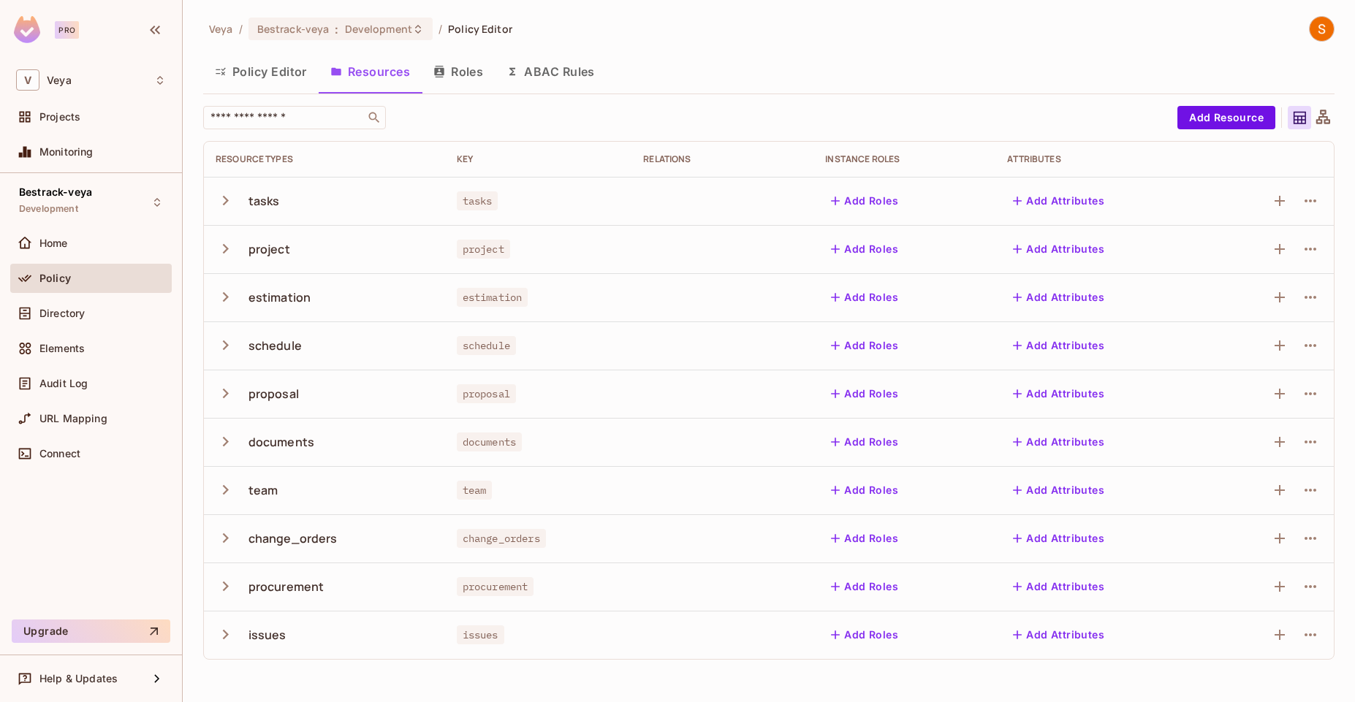
click at [45, 270] on div "Policy" at bounding box center [91, 279] width 150 height 18
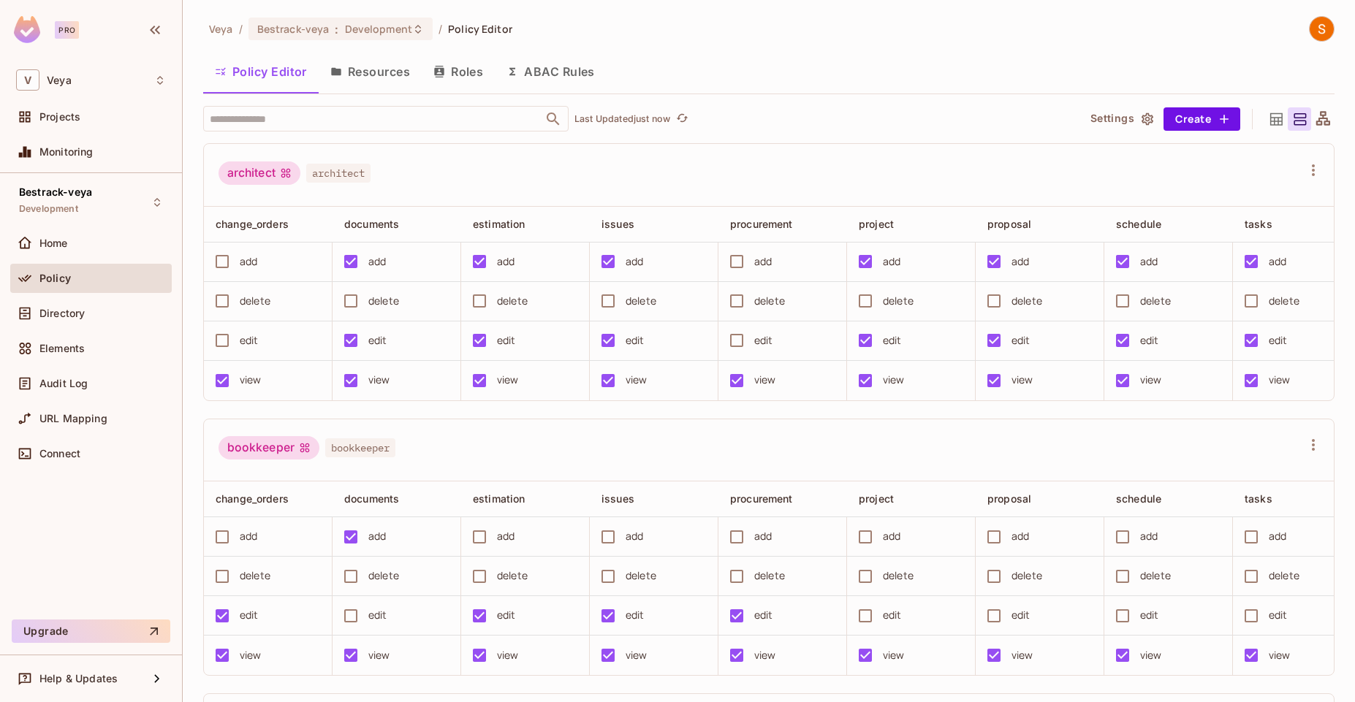
click at [1316, 116] on icon at bounding box center [1323, 118] width 14 height 14
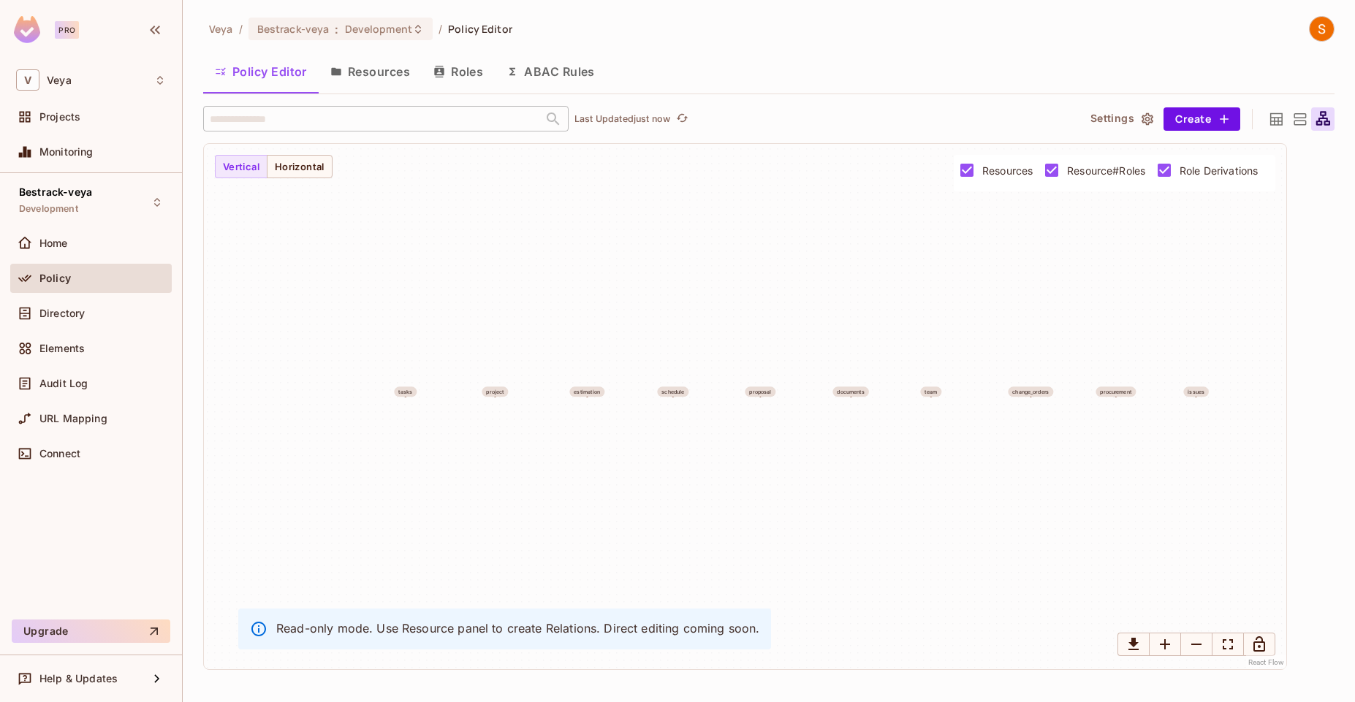
click at [1290, 119] on icon at bounding box center [1299, 119] width 18 height 18
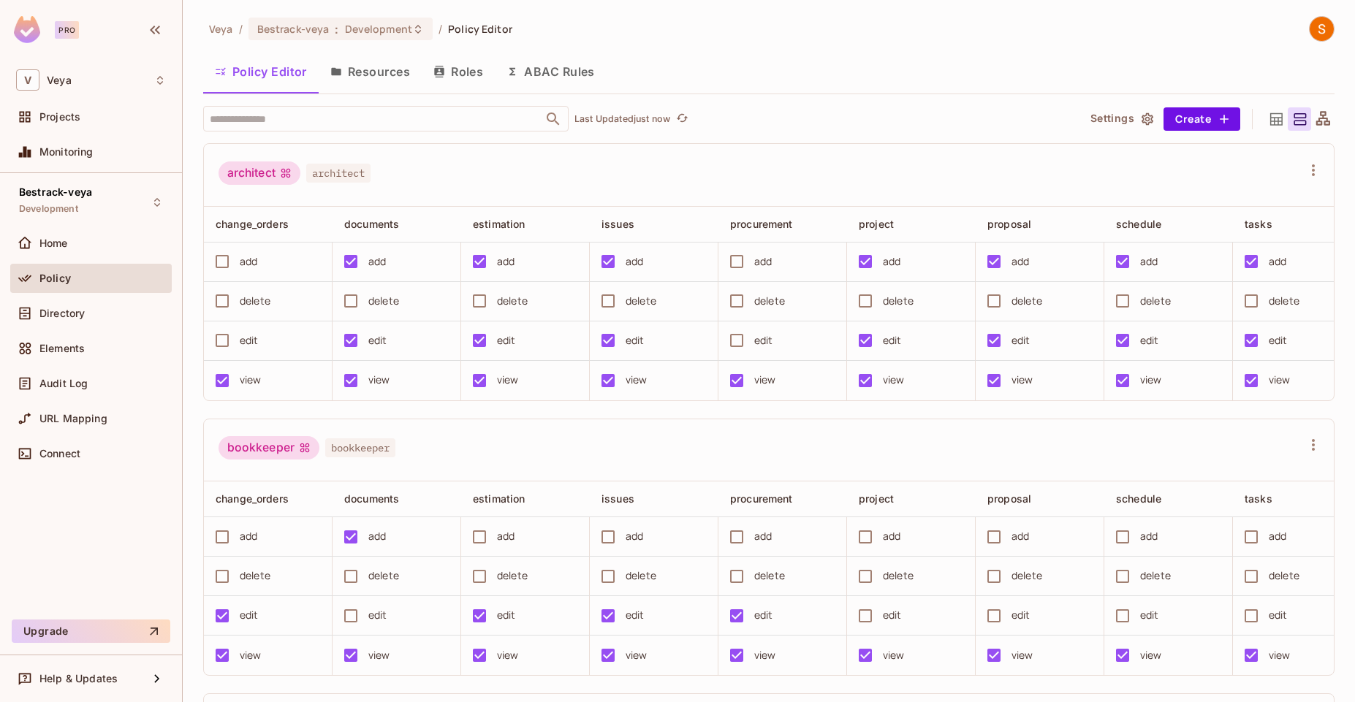
click at [1270, 123] on icon at bounding box center [1276, 119] width 12 height 12
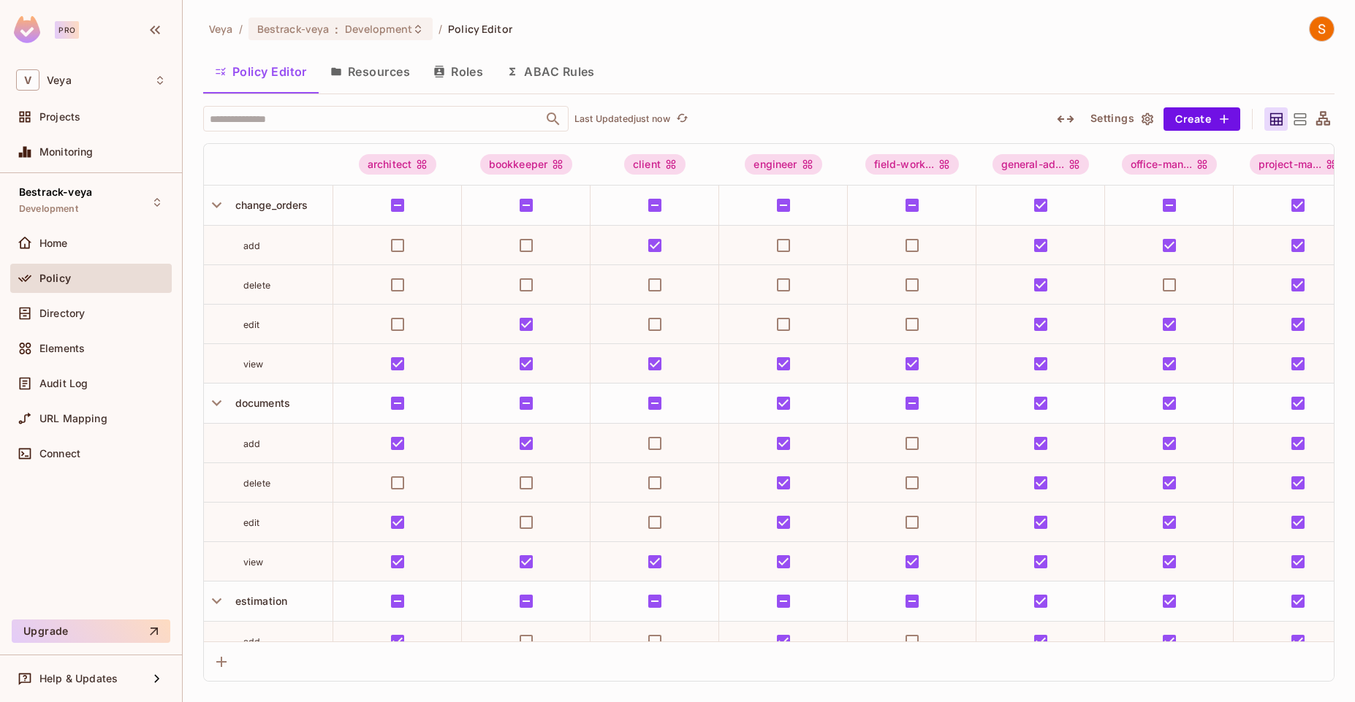
click at [387, 70] on button "Resources" at bounding box center [370, 71] width 103 height 37
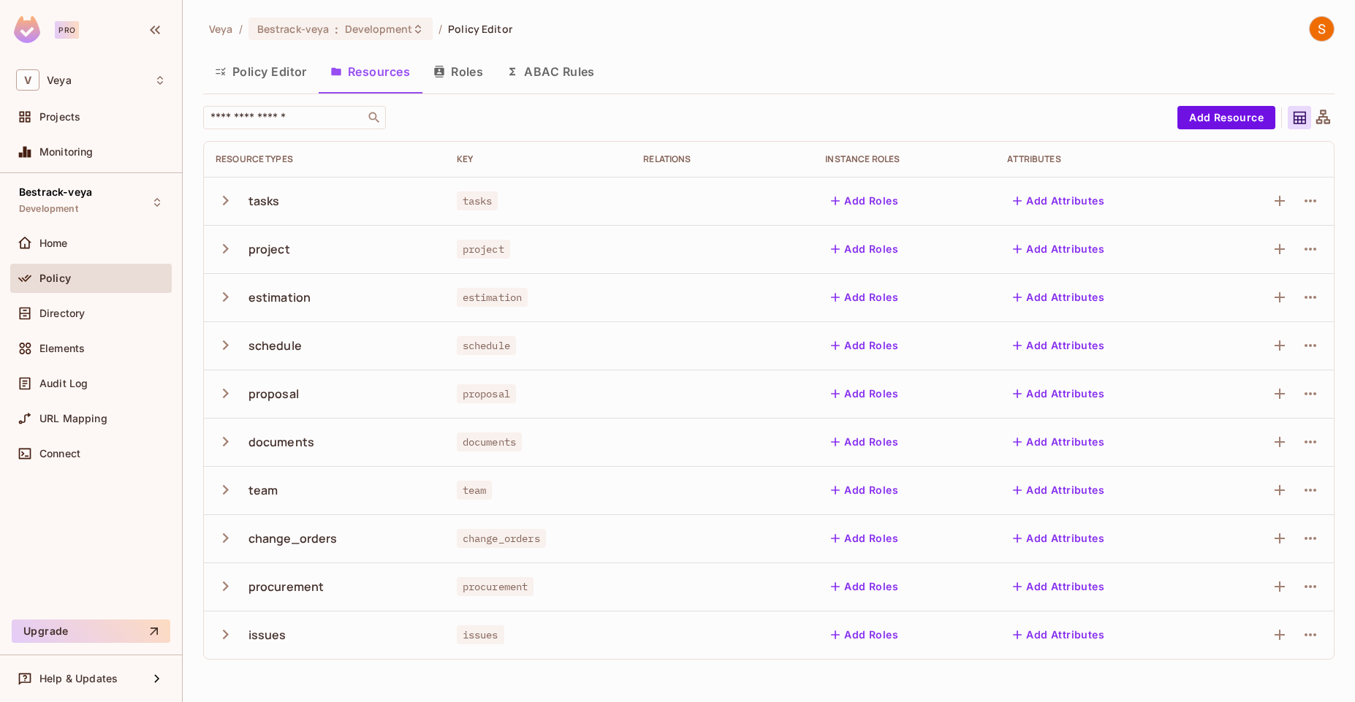
click at [481, 80] on button "Roles" at bounding box center [458, 71] width 73 height 37
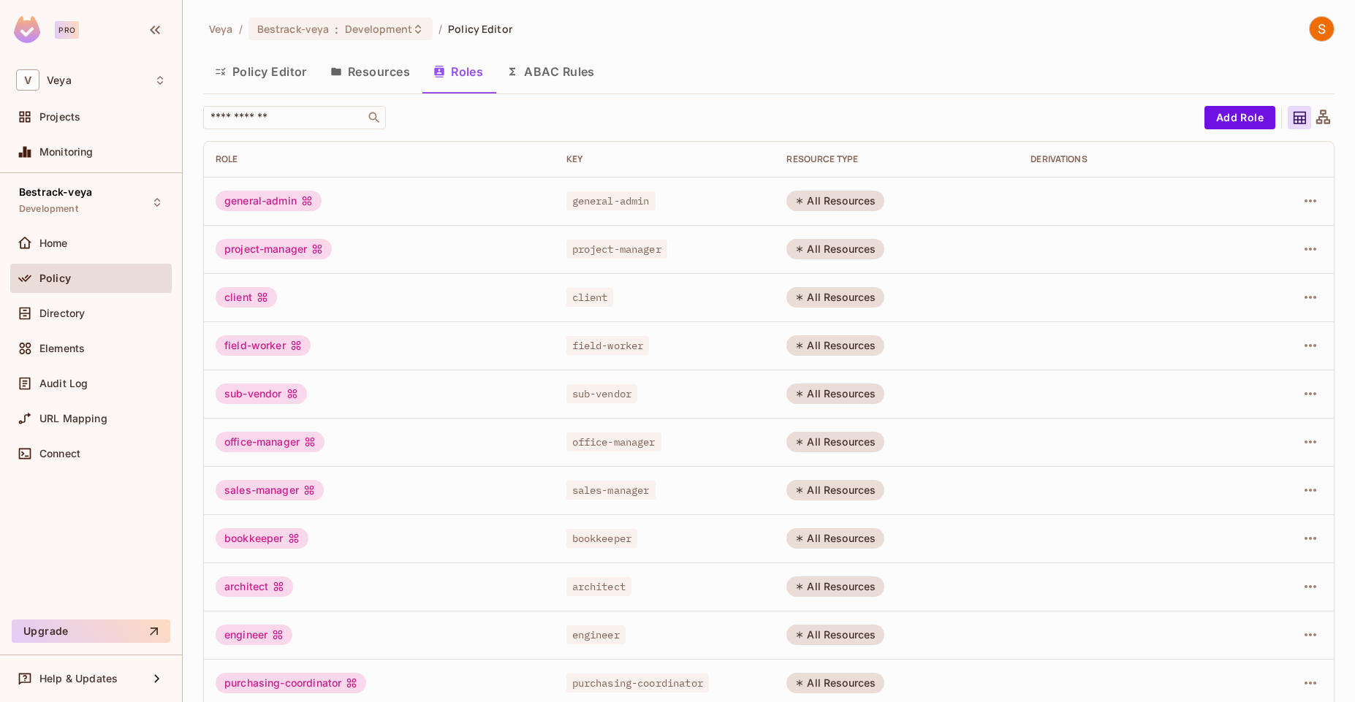
click at [562, 82] on button "ABAC Rules" at bounding box center [551, 71] width 112 height 37
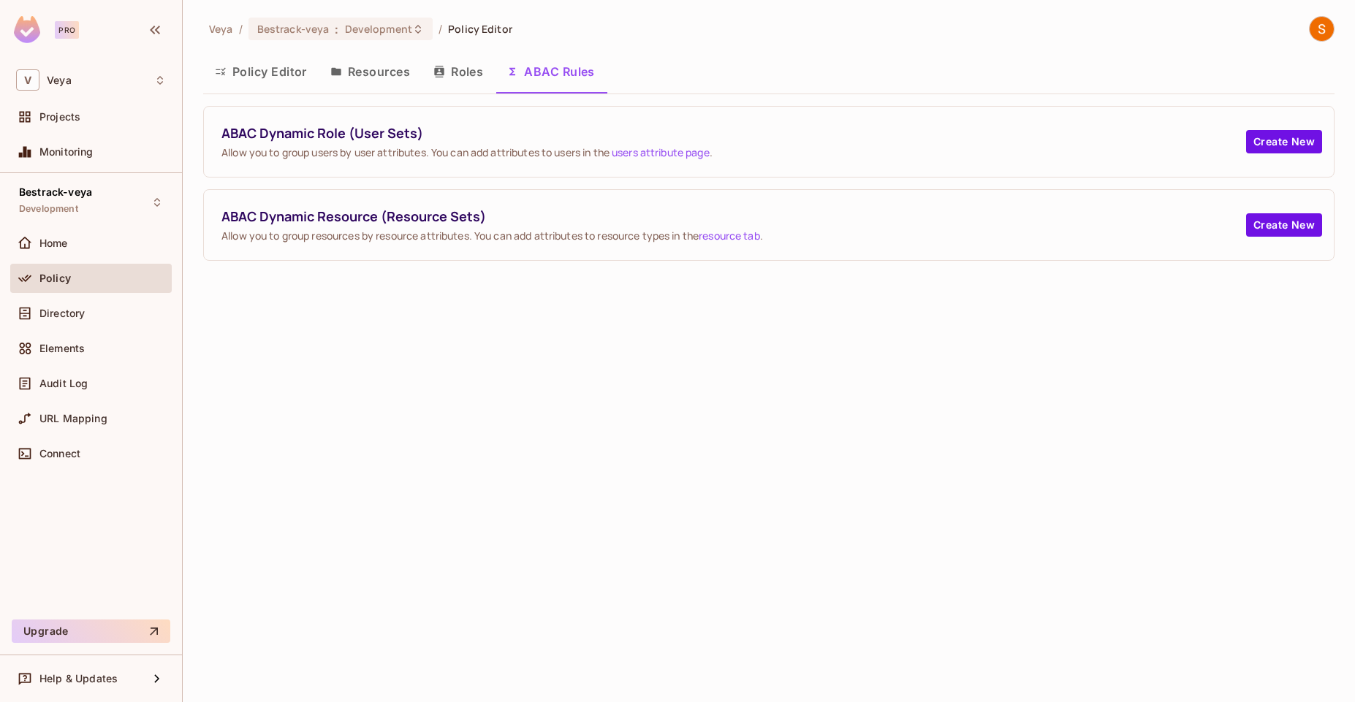
click at [473, 77] on button "Roles" at bounding box center [458, 71] width 73 height 37
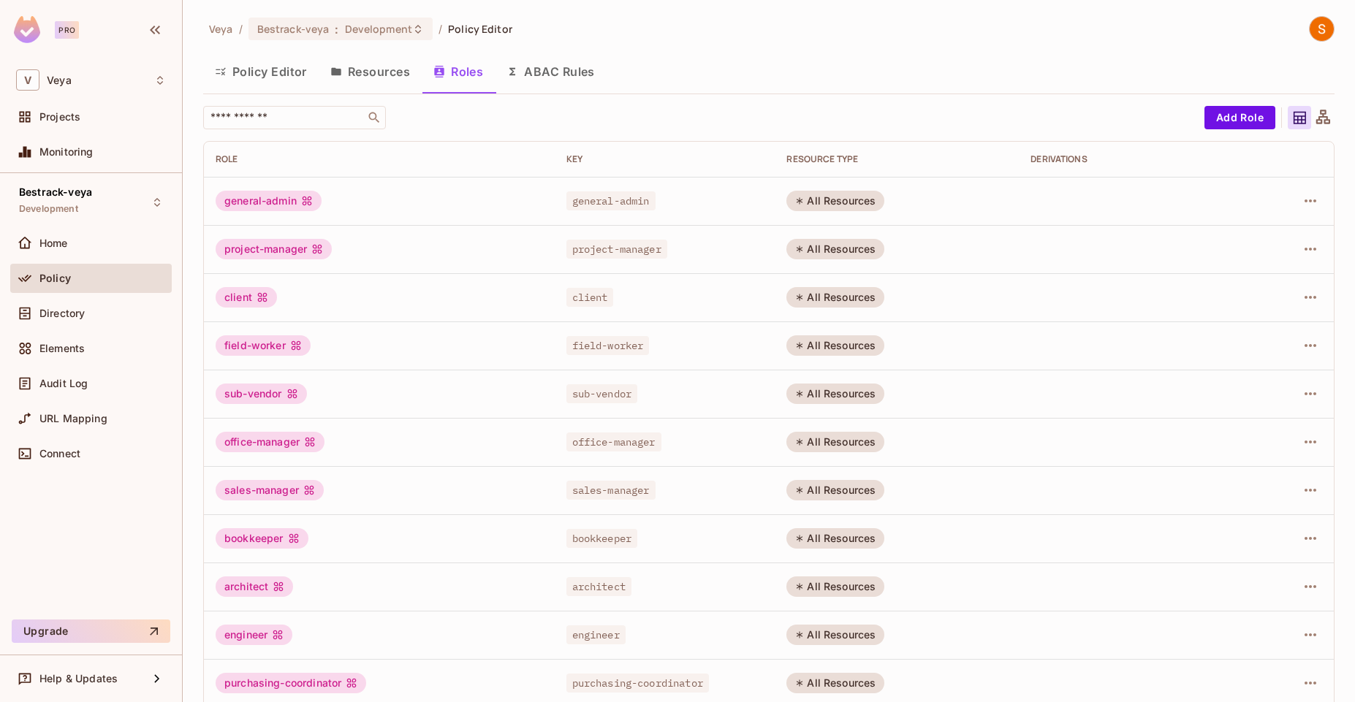
click at [367, 77] on button "Resources" at bounding box center [370, 71] width 103 height 37
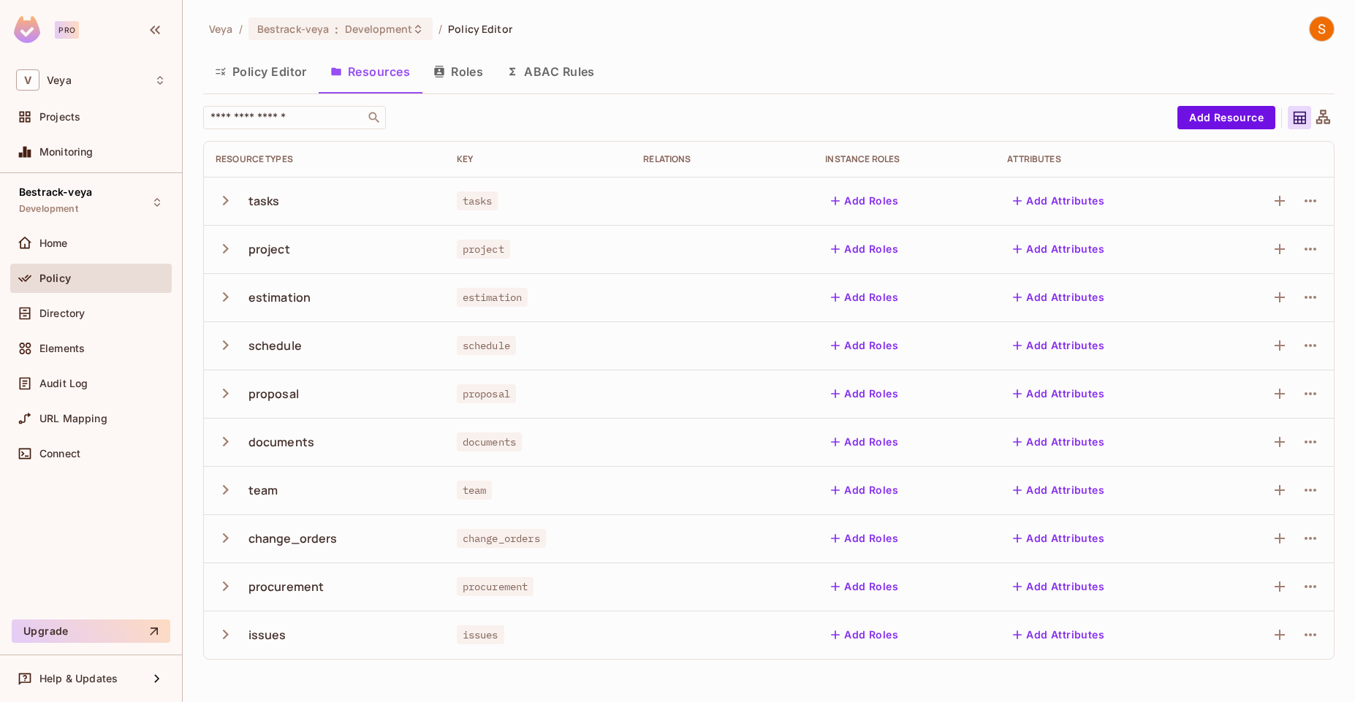
click at [258, 62] on button "Policy Editor" at bounding box center [260, 71] width 115 height 37
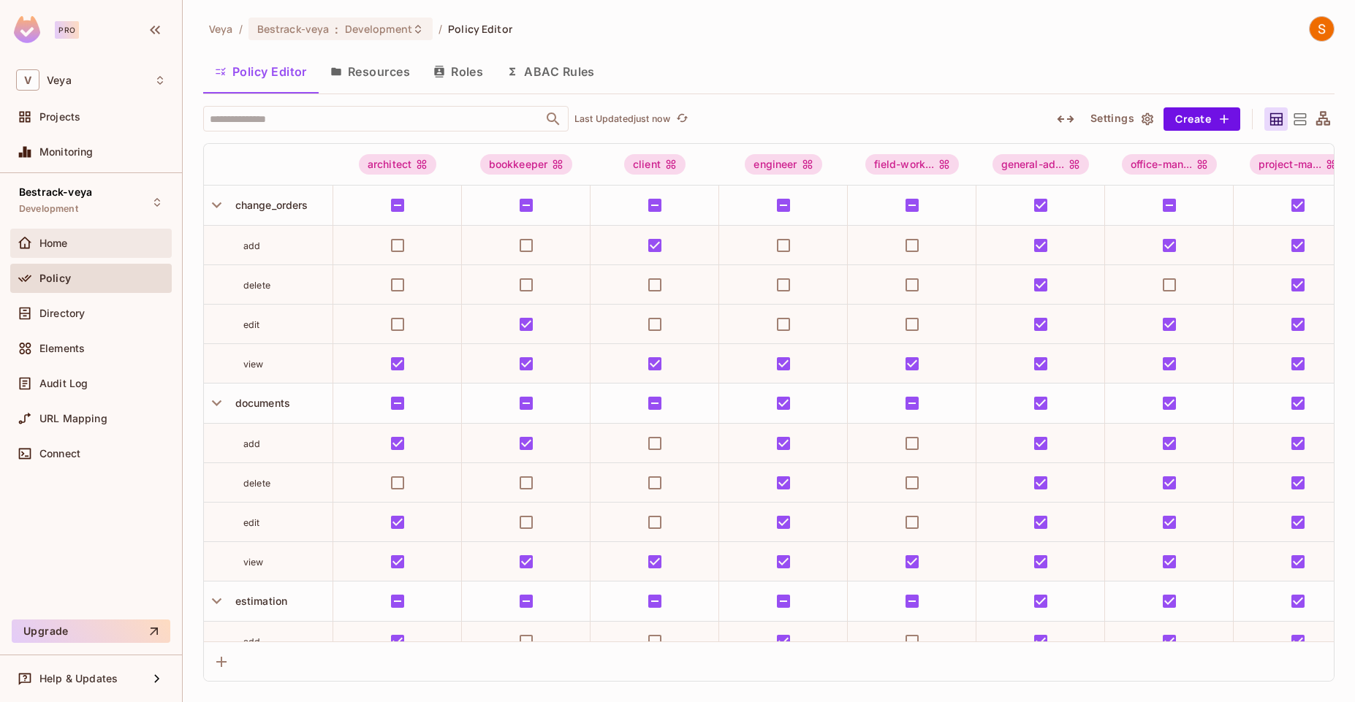
click at [95, 248] on div "Home" at bounding box center [91, 244] width 150 height 18
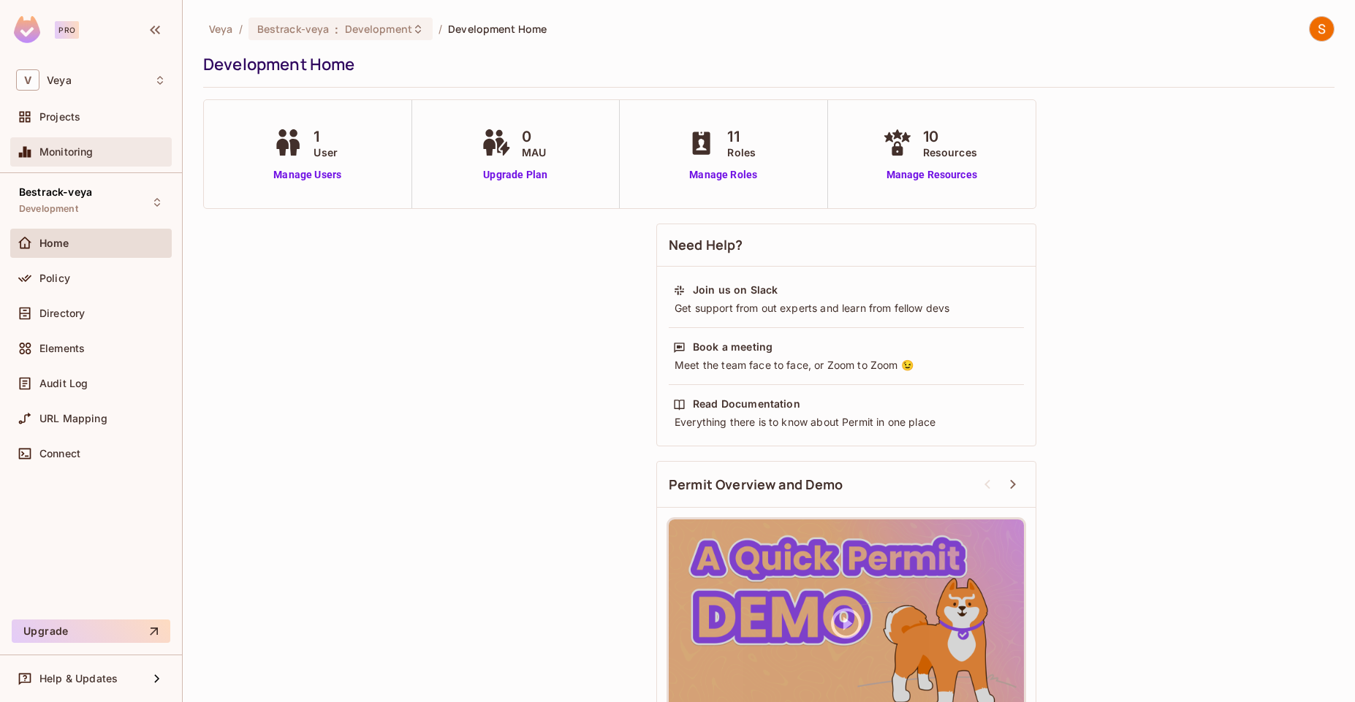
click at [96, 160] on div "Monitoring" at bounding box center [91, 152] width 150 height 18
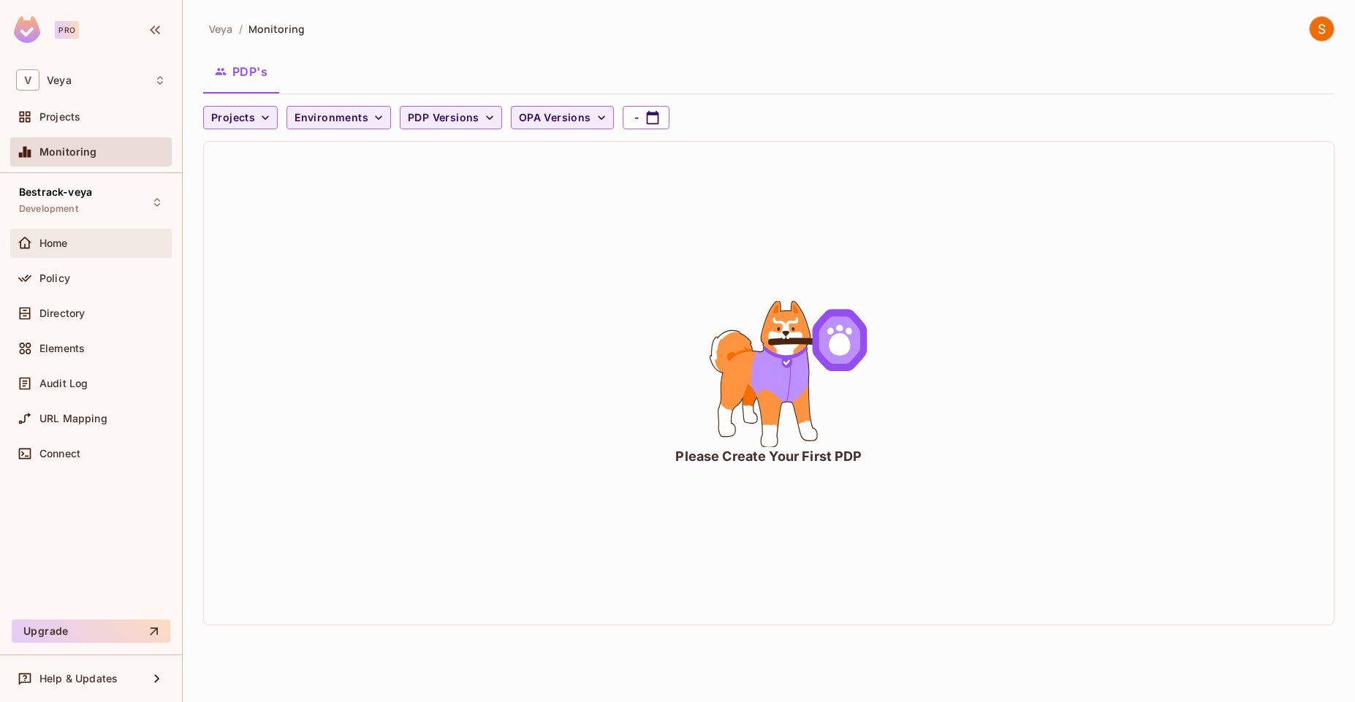
click at [78, 235] on div "Home" at bounding box center [91, 244] width 150 height 18
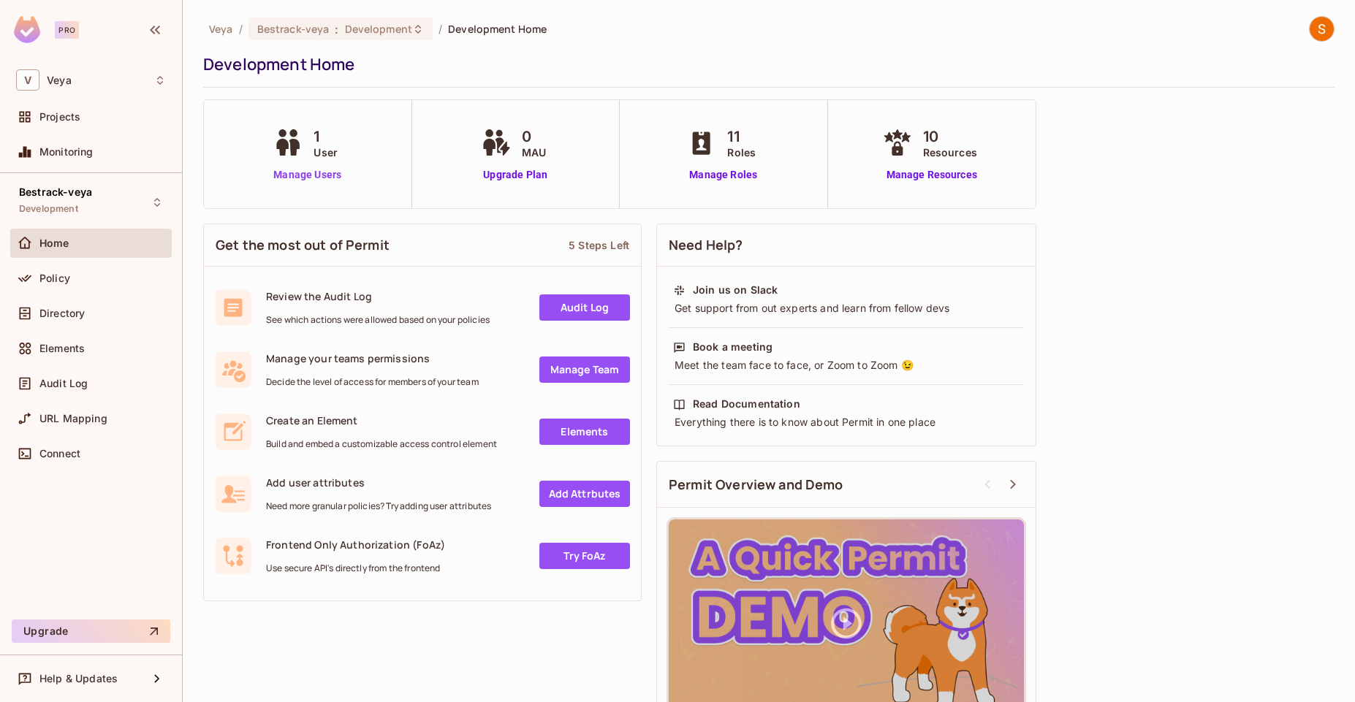
click at [320, 176] on link "Manage Users" at bounding box center [307, 174] width 75 height 15
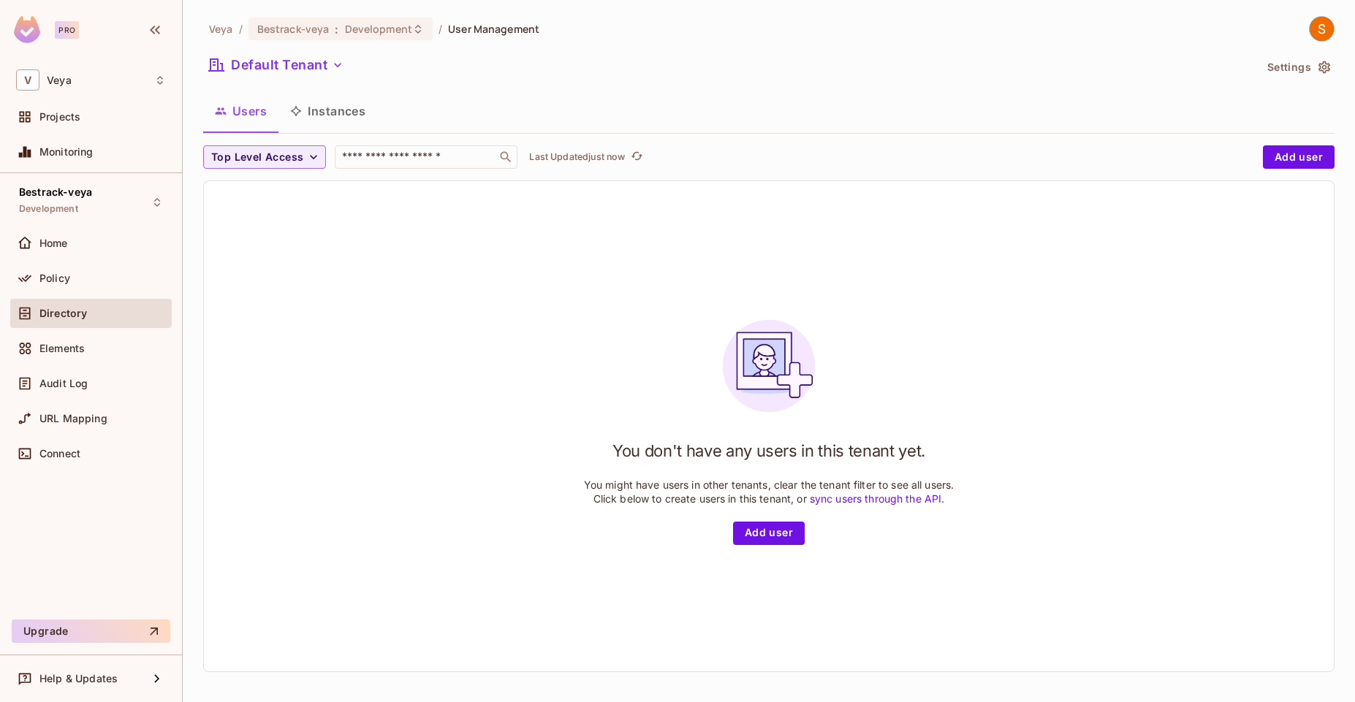
scroll to position [2, 0]
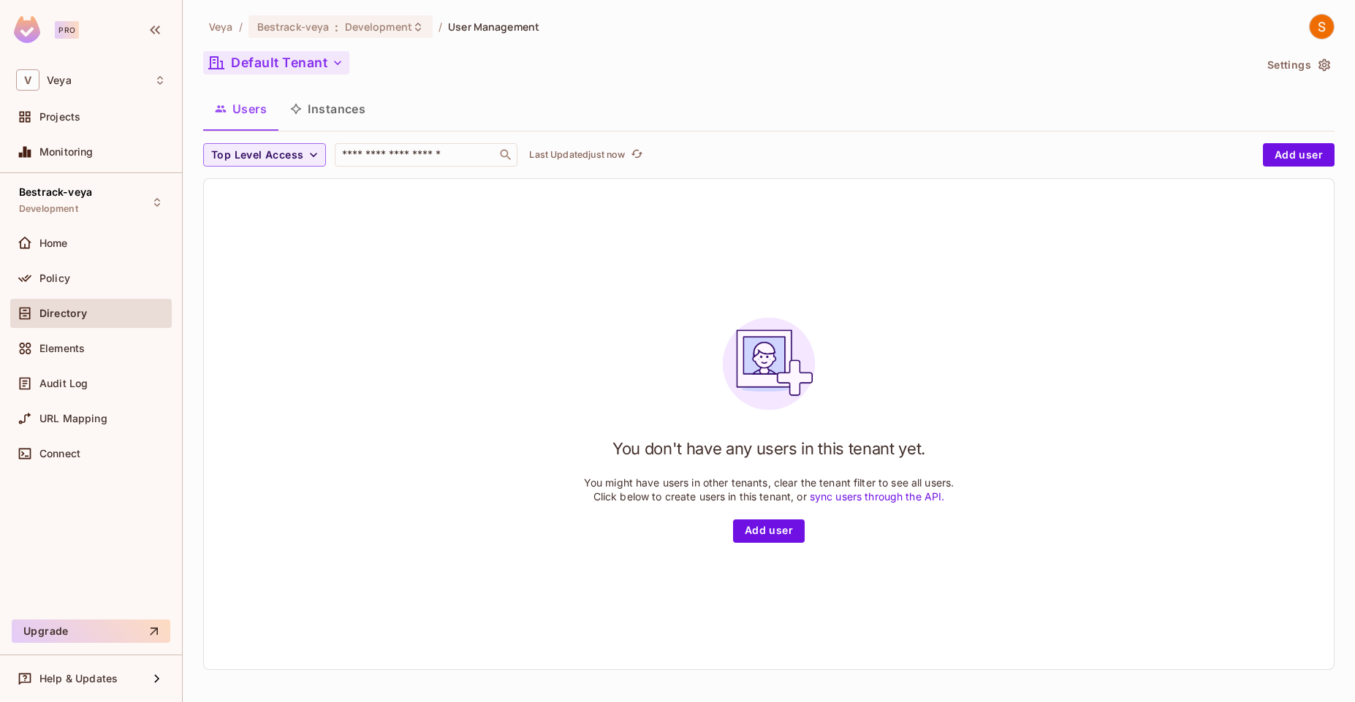
click at [291, 64] on button "Default Tenant" at bounding box center [276, 62] width 146 height 23
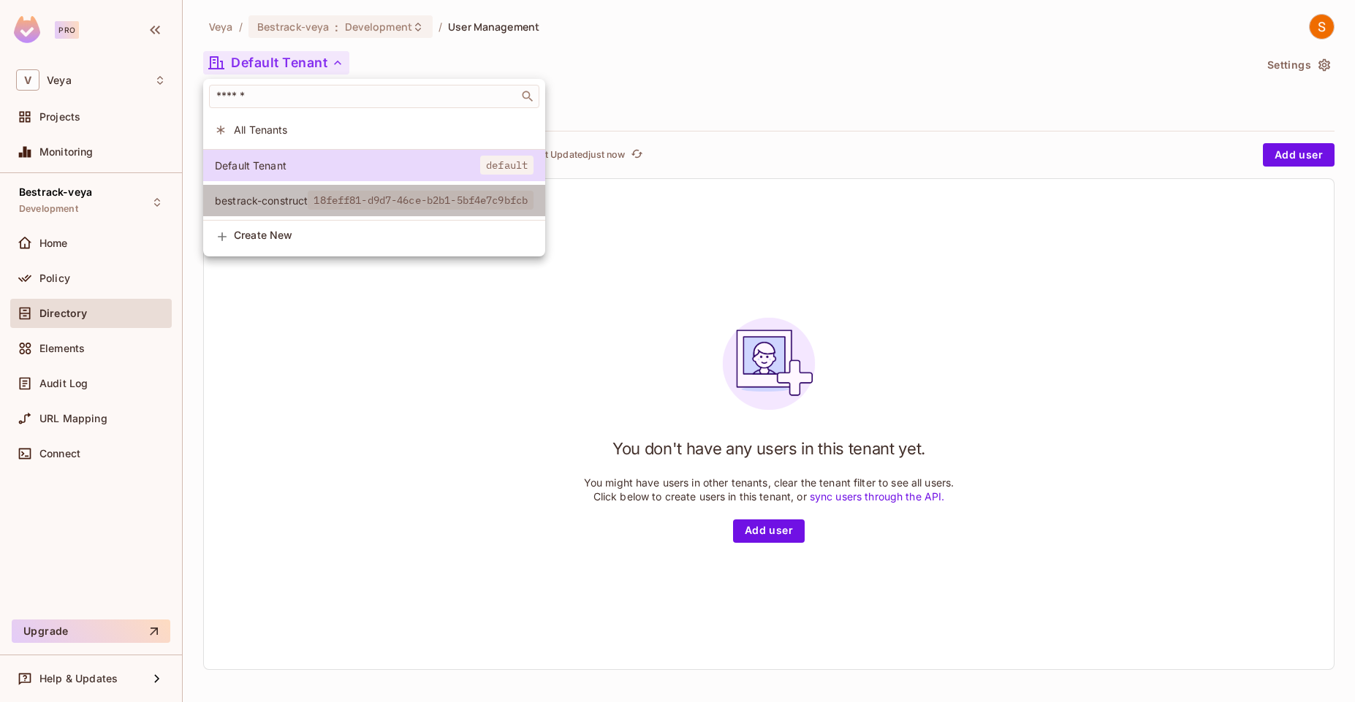
click at [281, 194] on span "bestrack-construct" at bounding box center [261, 201] width 93 height 14
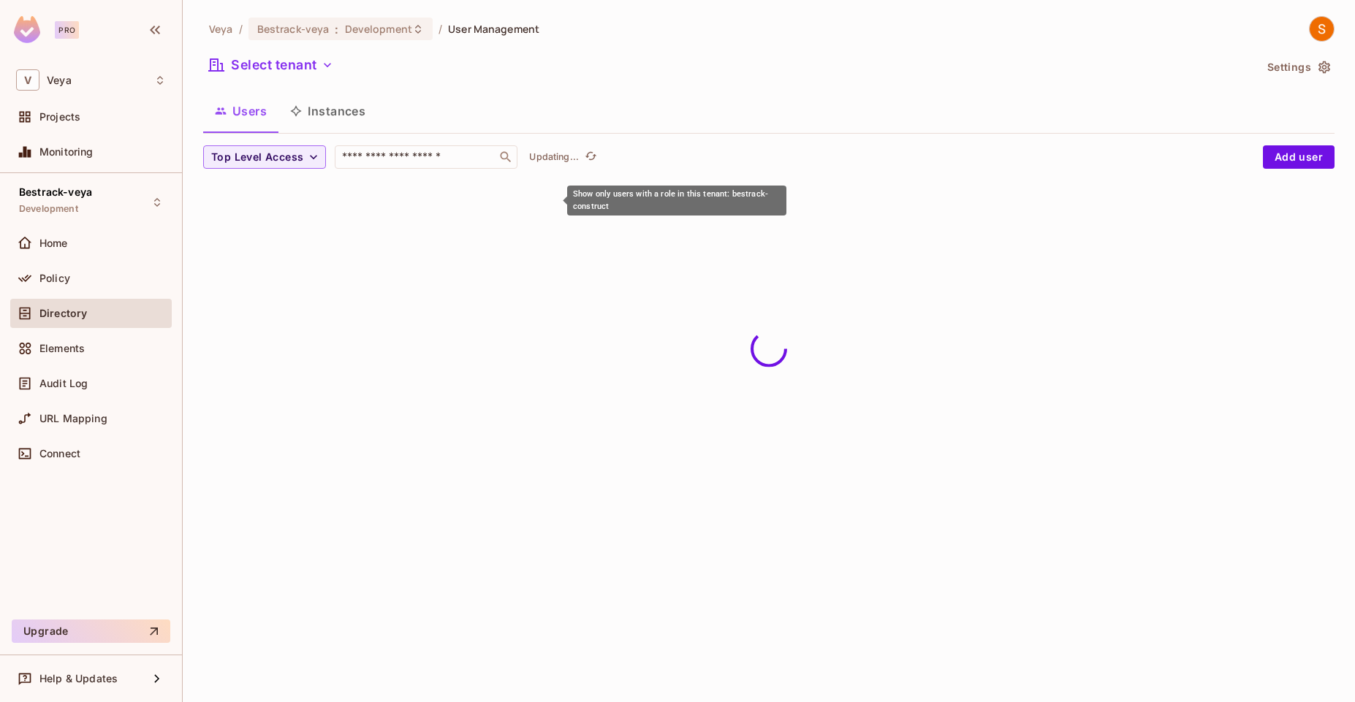
scroll to position [0, 0]
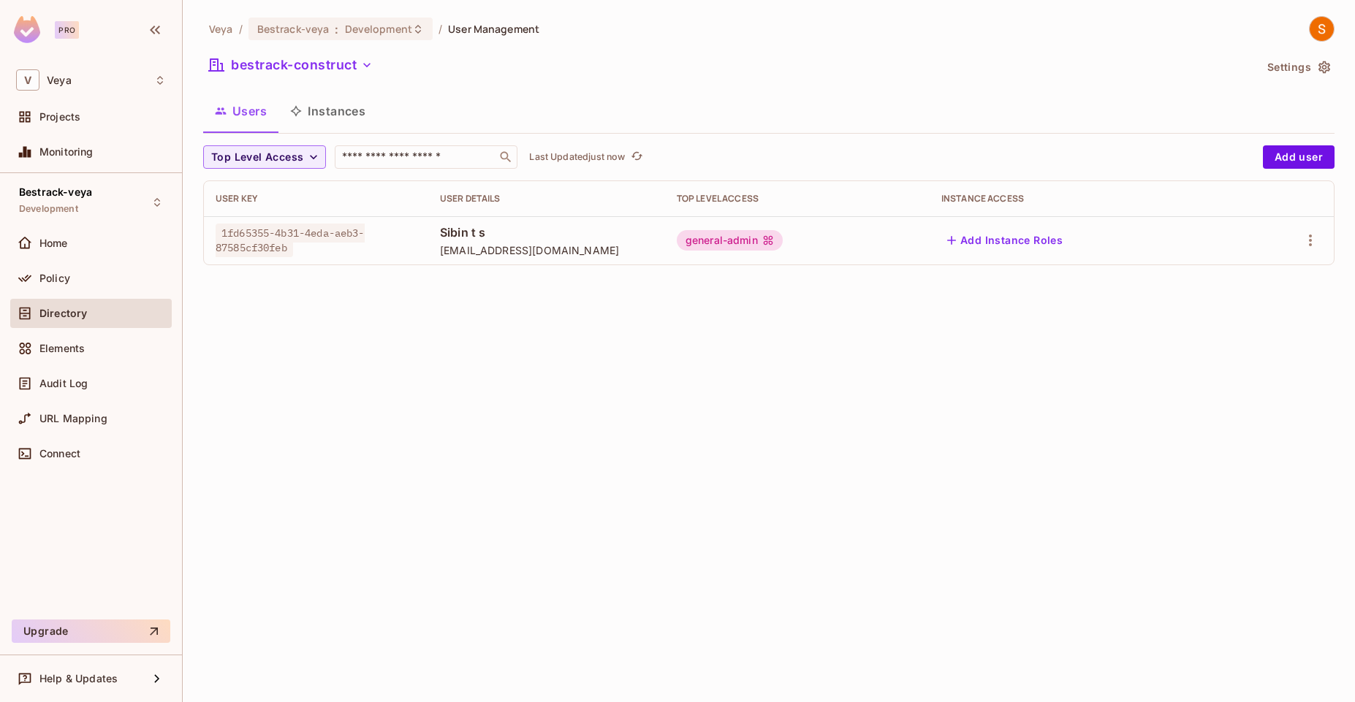
click at [774, 239] on icon at bounding box center [768, 241] width 12 height 12
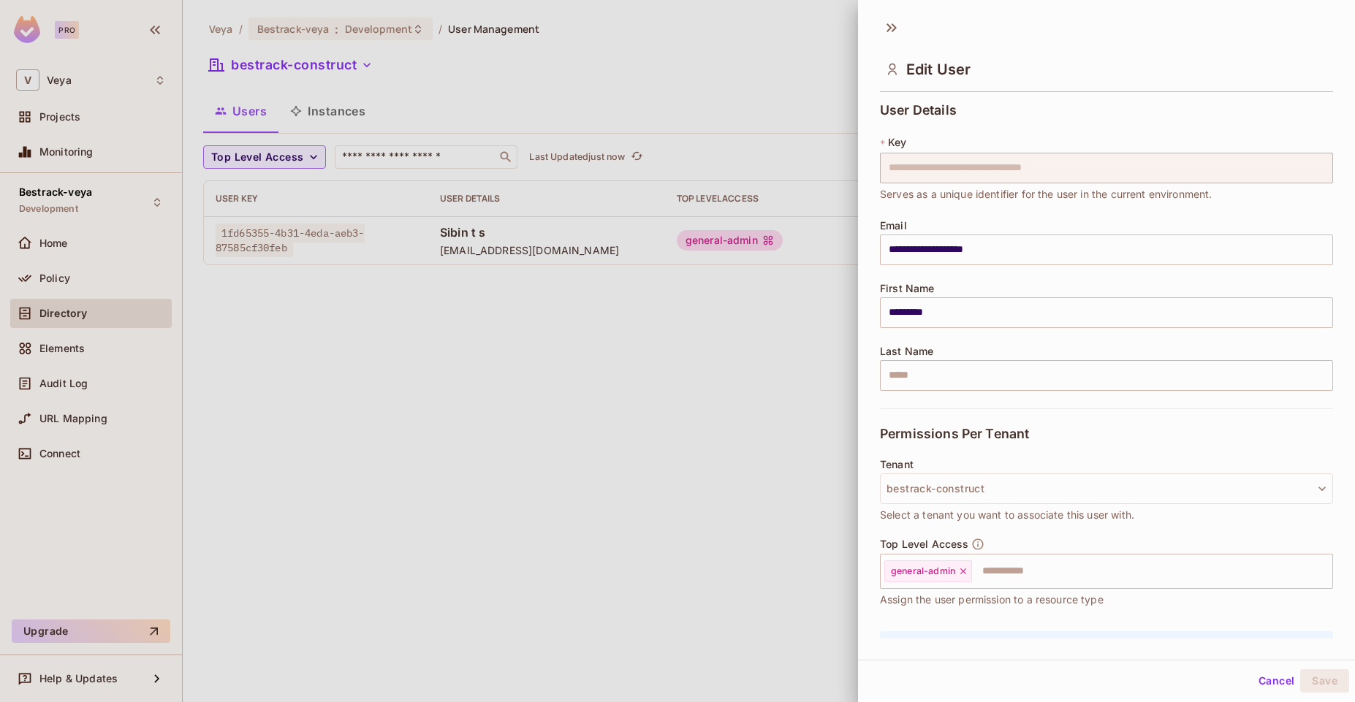
click at [773, 324] on div at bounding box center [677, 351] width 1355 height 702
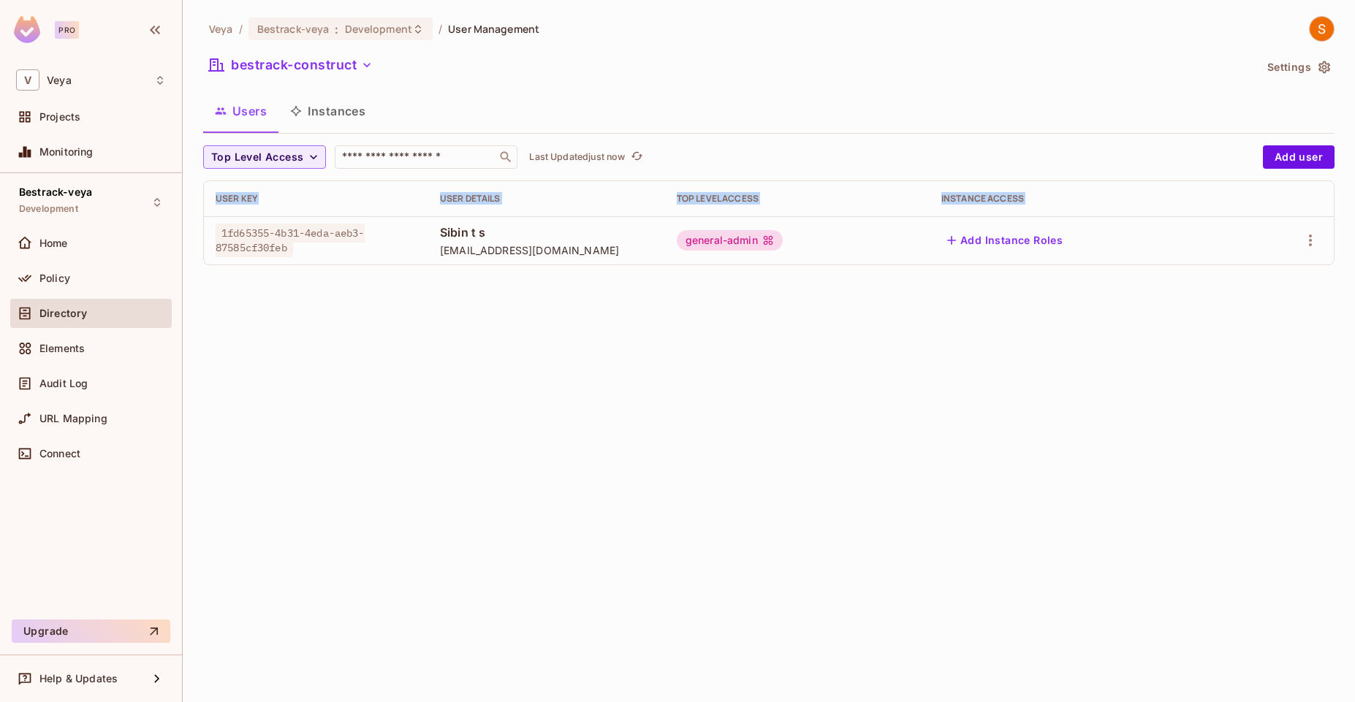
drag, startPoint x: 211, startPoint y: 224, endPoint x: 1105, endPoint y: 256, distance: 894.1
click at [1105, 256] on tr "1fd65355-4b31-4eda-aeb3-87585cf30feb Sibin t s sibints003@gmail.com general-adm…" at bounding box center [768, 240] width 1129 height 48
click at [368, 207] on th "User Key" at bounding box center [316, 198] width 224 height 35
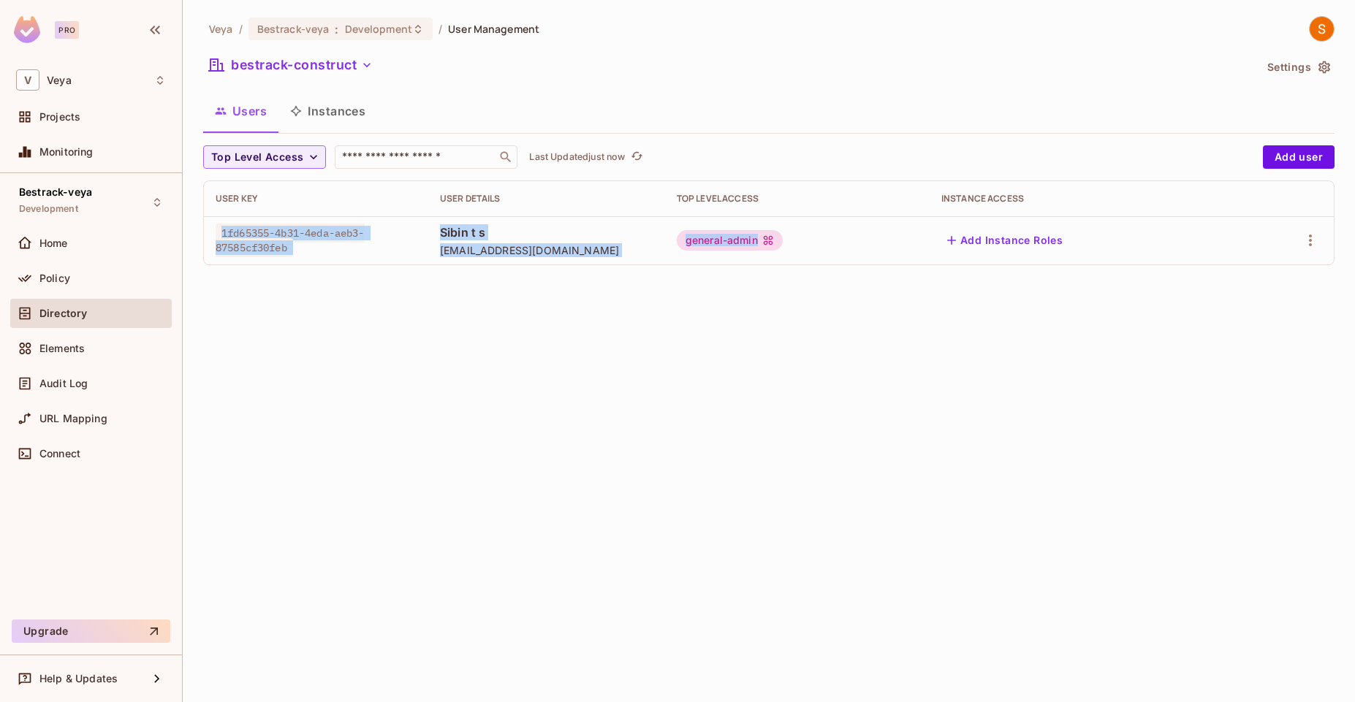
drag, startPoint x: 211, startPoint y: 231, endPoint x: 823, endPoint y: 247, distance: 611.7
click at [823, 247] on tr "1fd65355-4b31-4eda-aeb3-87585cf30feb Sibin t s sibints003@gmail.com general-adm…" at bounding box center [768, 240] width 1129 height 48
copy tr "1fd65355-4b31-4eda-aeb3-87585cf30feb Sibin t s sibints003@gmail.com general-adm…"
click at [823, 247] on div "general-admin" at bounding box center [797, 240] width 241 height 20
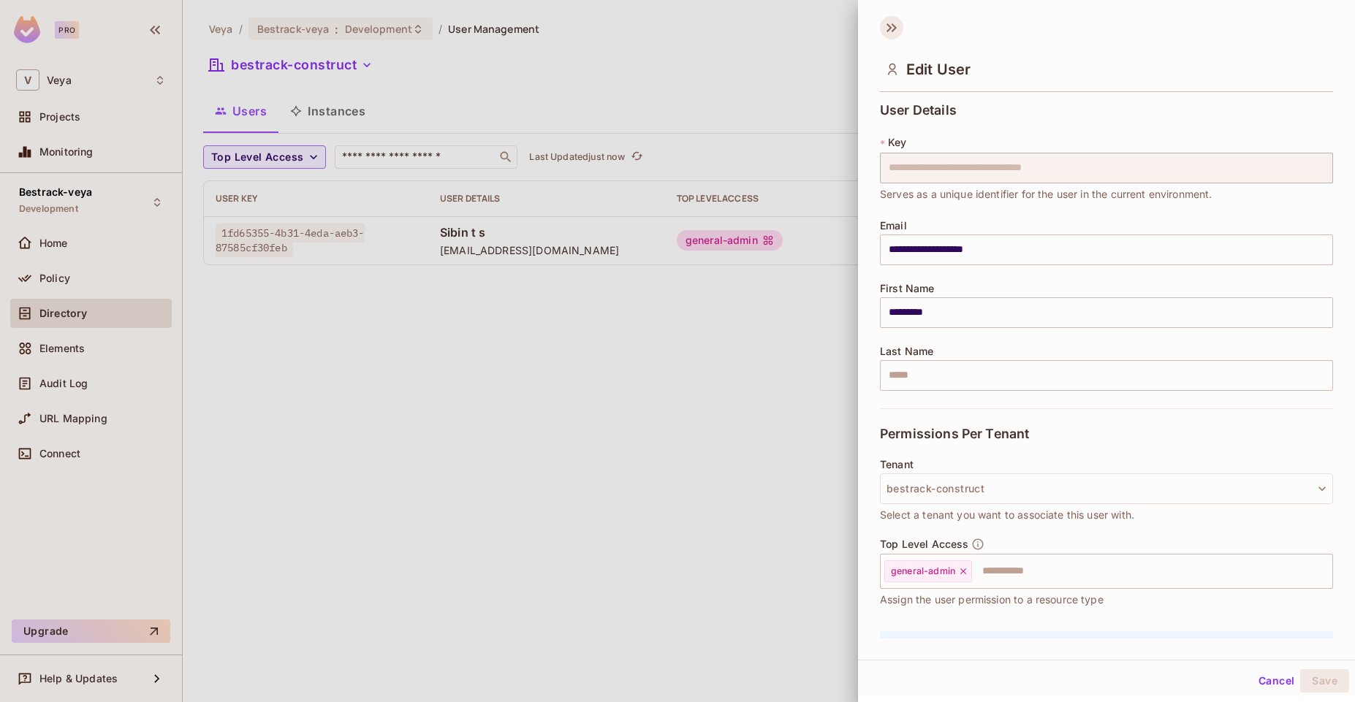
click at [891, 28] on icon at bounding box center [891, 27] width 23 height 23
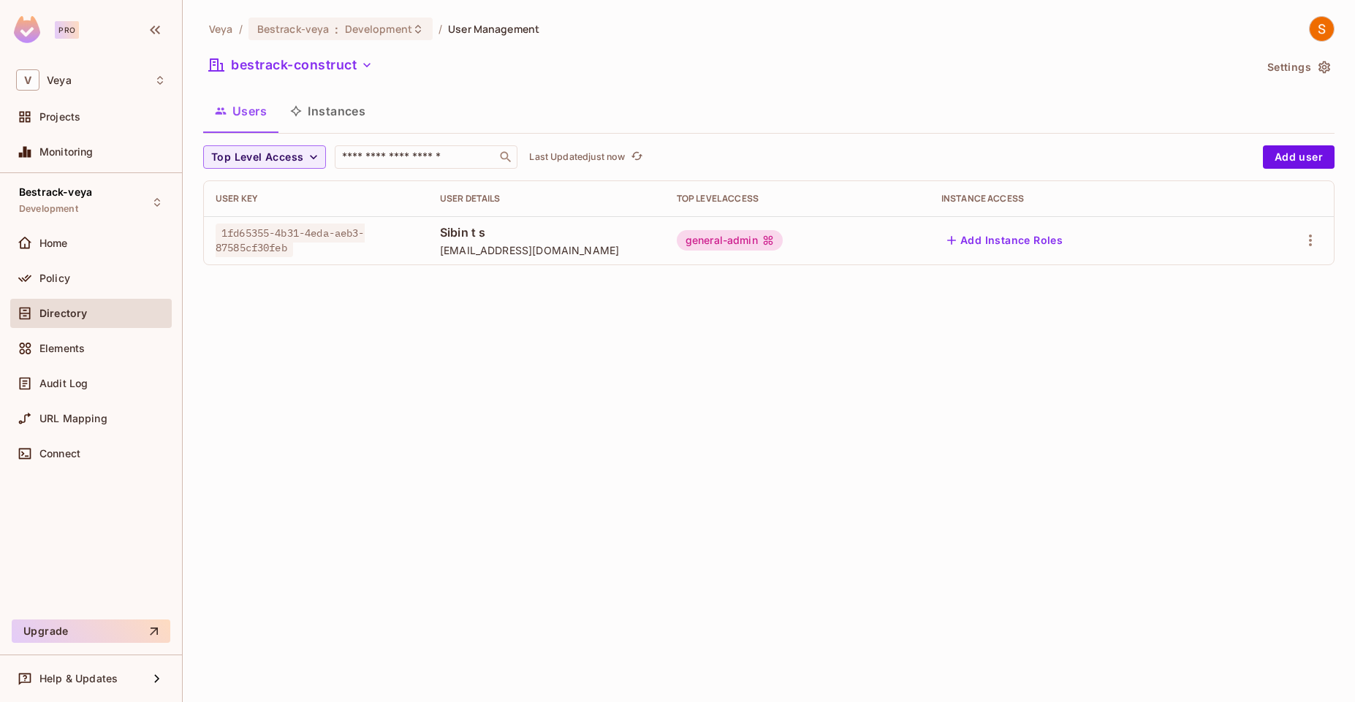
click at [309, 115] on button "Instances" at bounding box center [327, 111] width 99 height 37
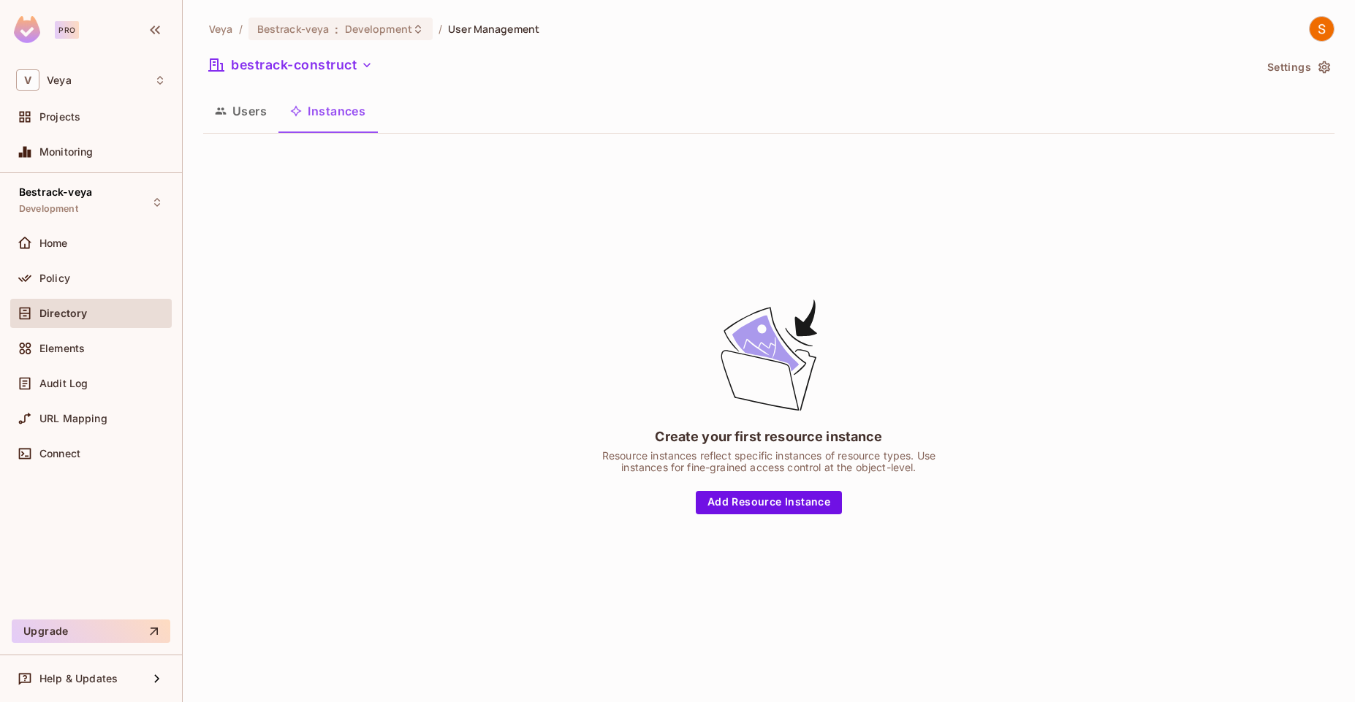
click at [263, 129] on div "Users Instances" at bounding box center [768, 113] width 1131 height 40
click at [254, 113] on button "Users" at bounding box center [240, 111] width 75 height 37
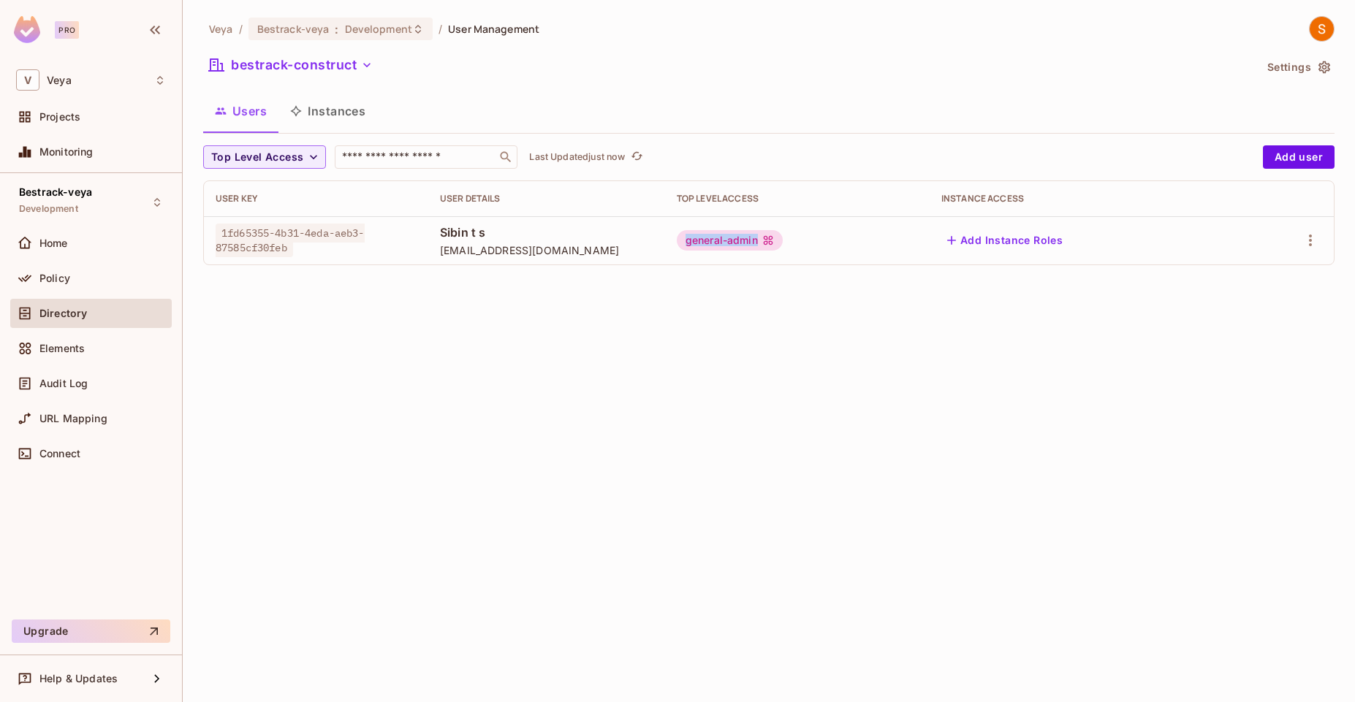
drag, startPoint x: 800, startPoint y: 237, endPoint x: 710, endPoint y: 245, distance: 90.3
click at [710, 245] on div "general-admin" at bounding box center [730, 240] width 106 height 20
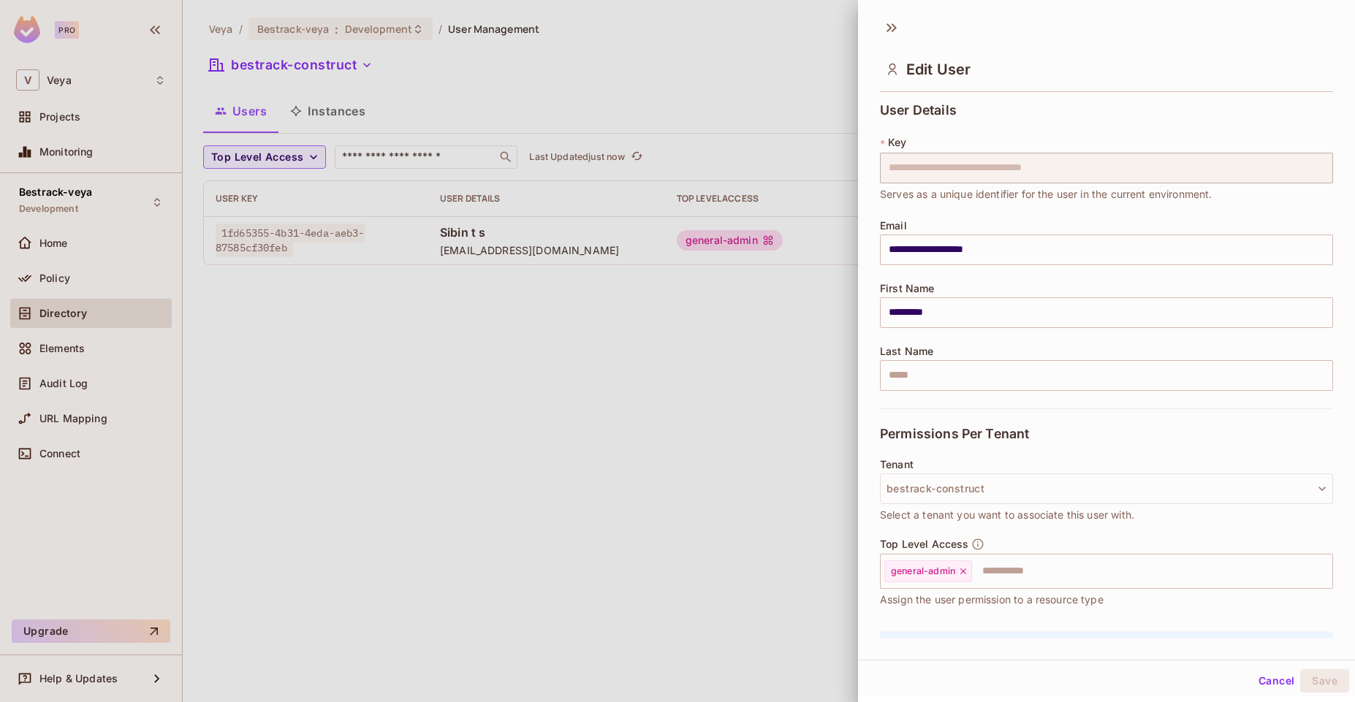
click at [710, 245] on div at bounding box center [677, 351] width 1355 height 702
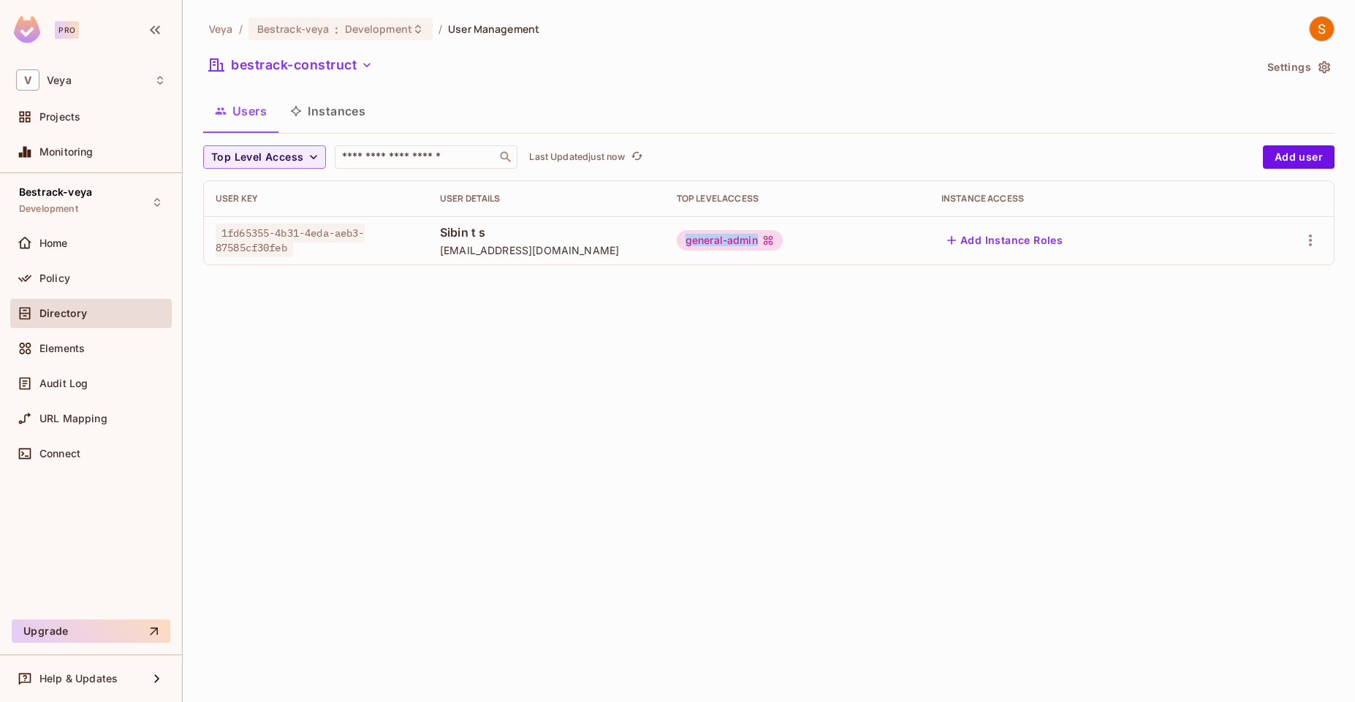
drag, startPoint x: 710, startPoint y: 245, endPoint x: 792, endPoint y: 248, distance: 81.9
click at [782, 248] on div "general-admin" at bounding box center [730, 240] width 106 height 20
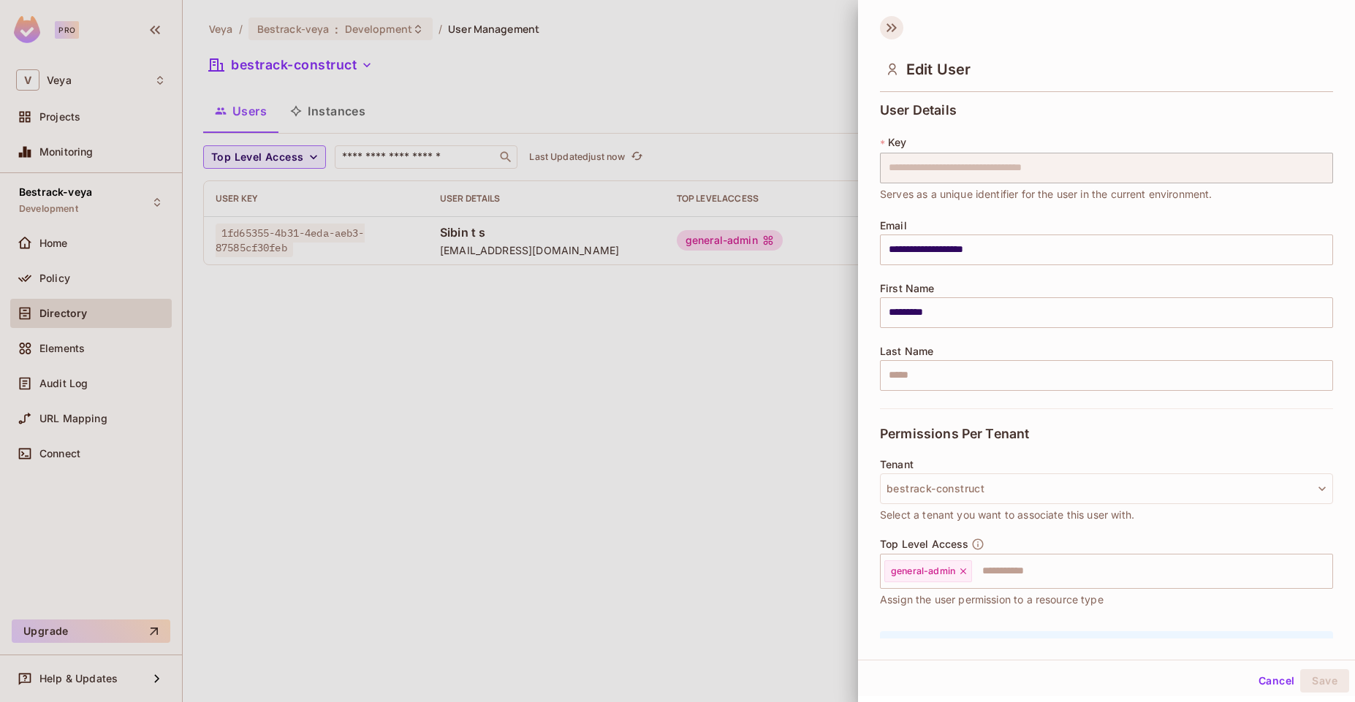
click at [900, 30] on icon at bounding box center [891, 27] width 23 height 23
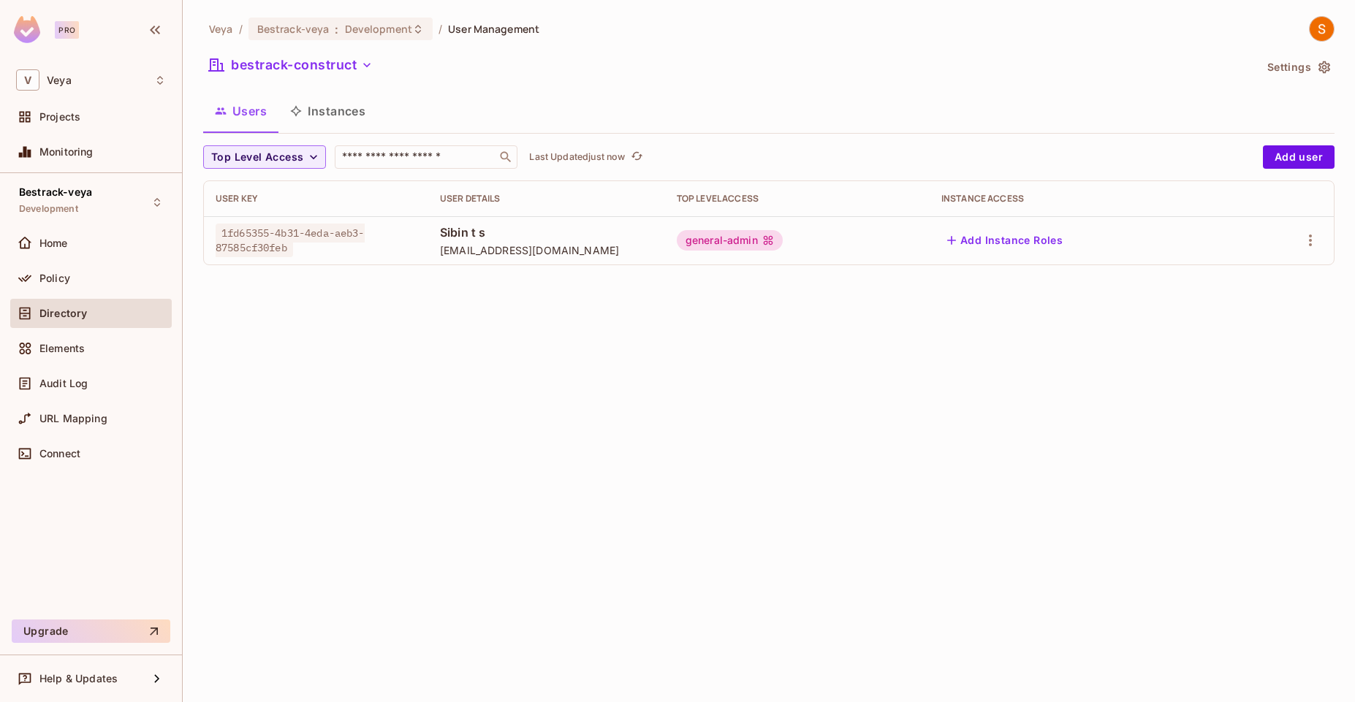
click at [798, 72] on div "bestrack-construct" at bounding box center [728, 67] width 1051 height 28
click at [923, 371] on div "Veya / Bestrack-veya : Development / User Management bestrack-construct Setting…" at bounding box center [769, 351] width 1172 height 702
click at [335, 122] on button "Instances" at bounding box center [327, 111] width 99 height 37
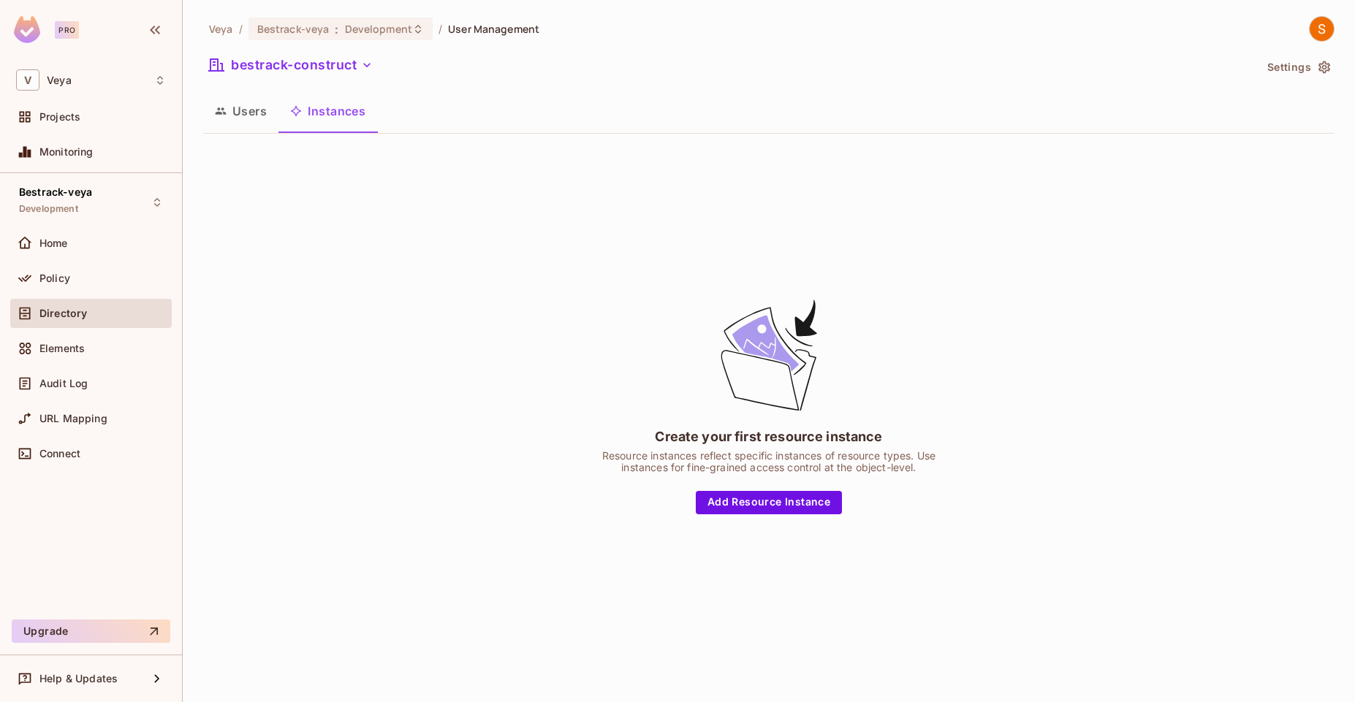
click at [58, 316] on span "Directory" at bounding box center [62, 314] width 47 height 12
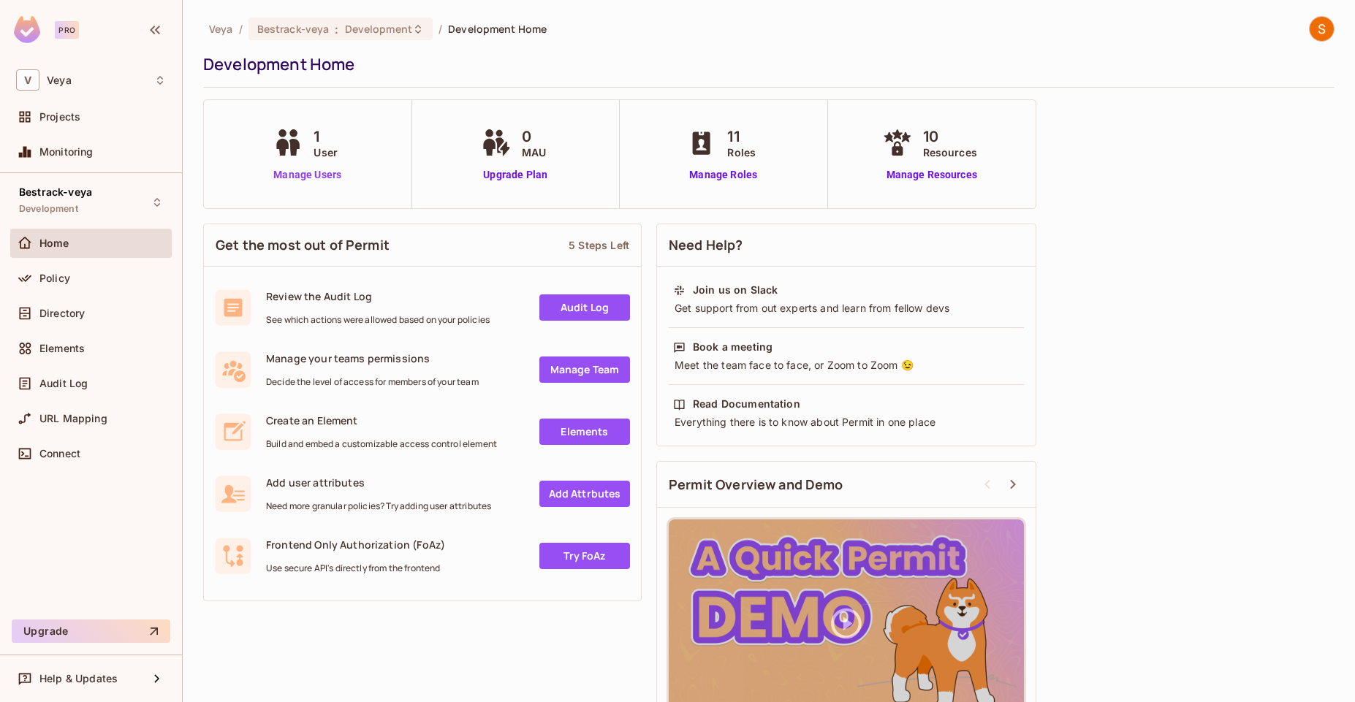
click at [324, 172] on link "Manage Users" at bounding box center [307, 174] width 75 height 15
click at [290, 143] on icon at bounding box center [288, 142] width 37 height 27
click at [90, 210] on div "Bestrack-veya Development" at bounding box center [55, 201] width 73 height 31
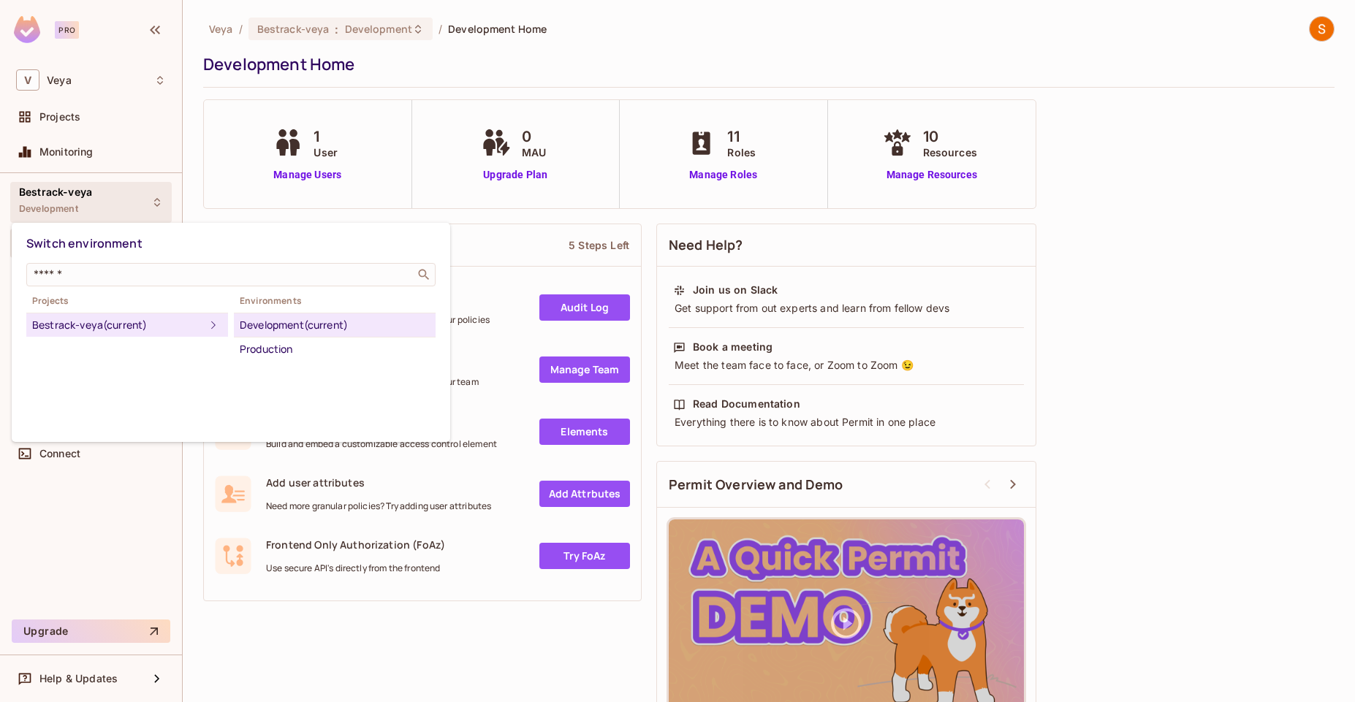
click at [124, 211] on div at bounding box center [677, 351] width 1355 height 702
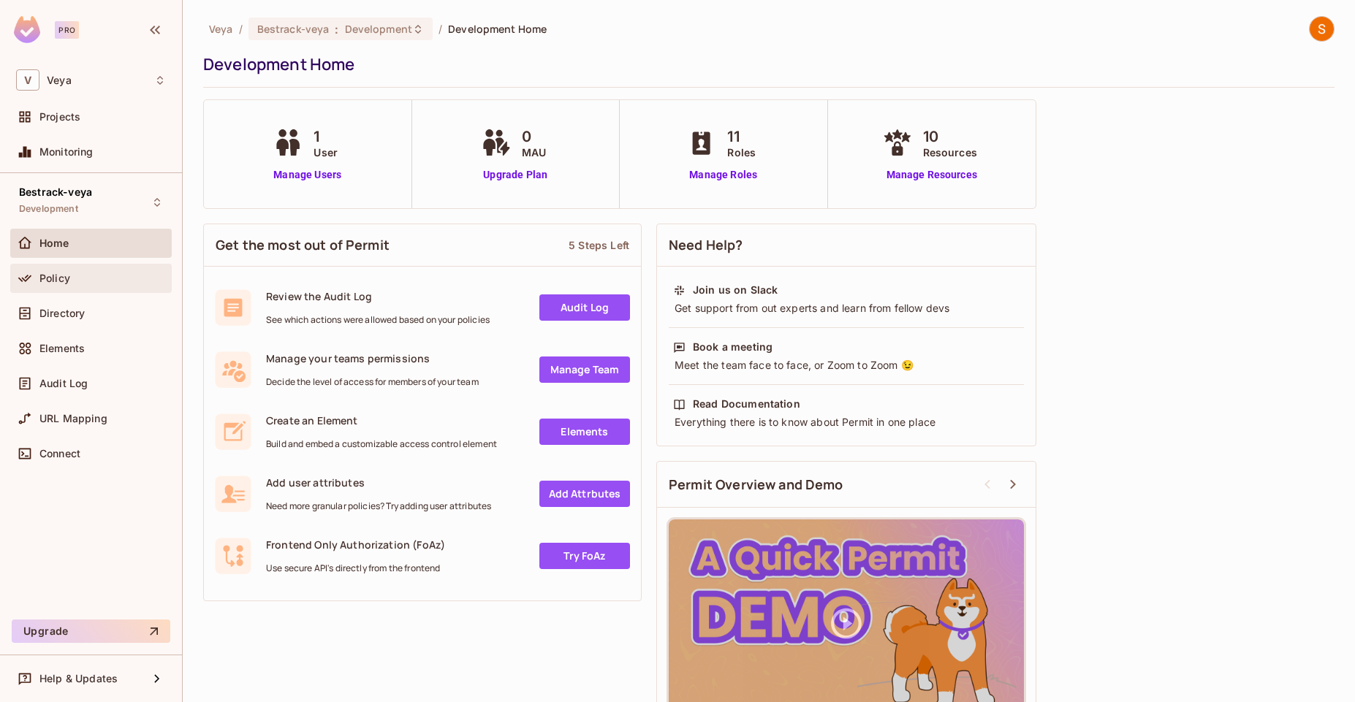
click at [62, 275] on span "Policy" at bounding box center [54, 279] width 31 height 12
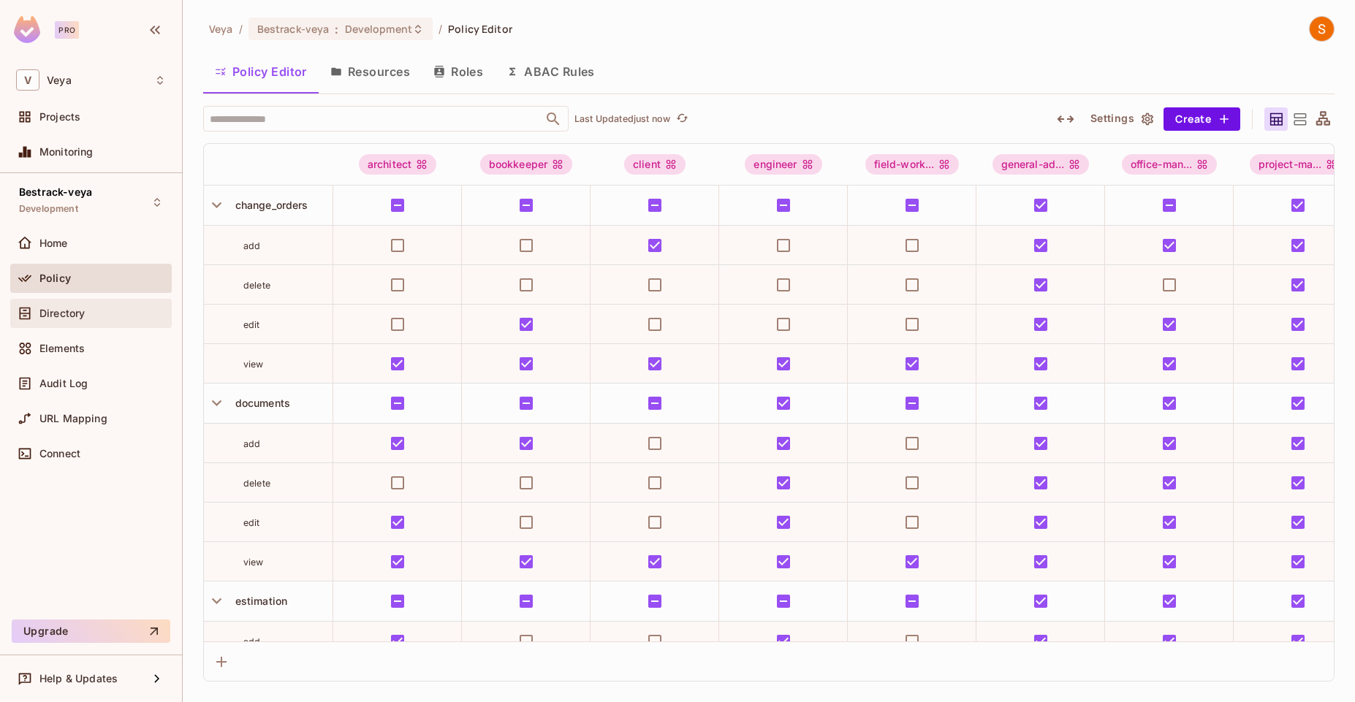
click at [79, 313] on span "Directory" at bounding box center [61, 314] width 45 height 12
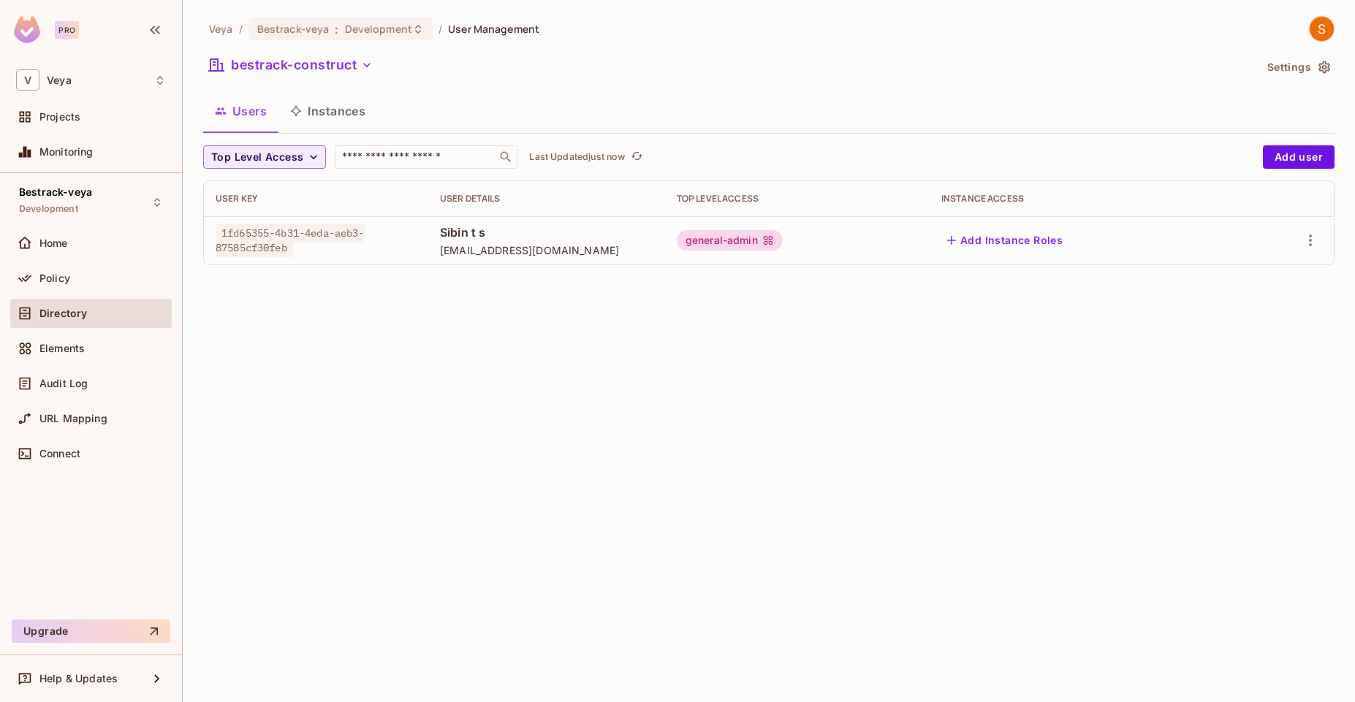
click at [1322, 70] on icon "button" at bounding box center [1324, 67] width 12 height 12
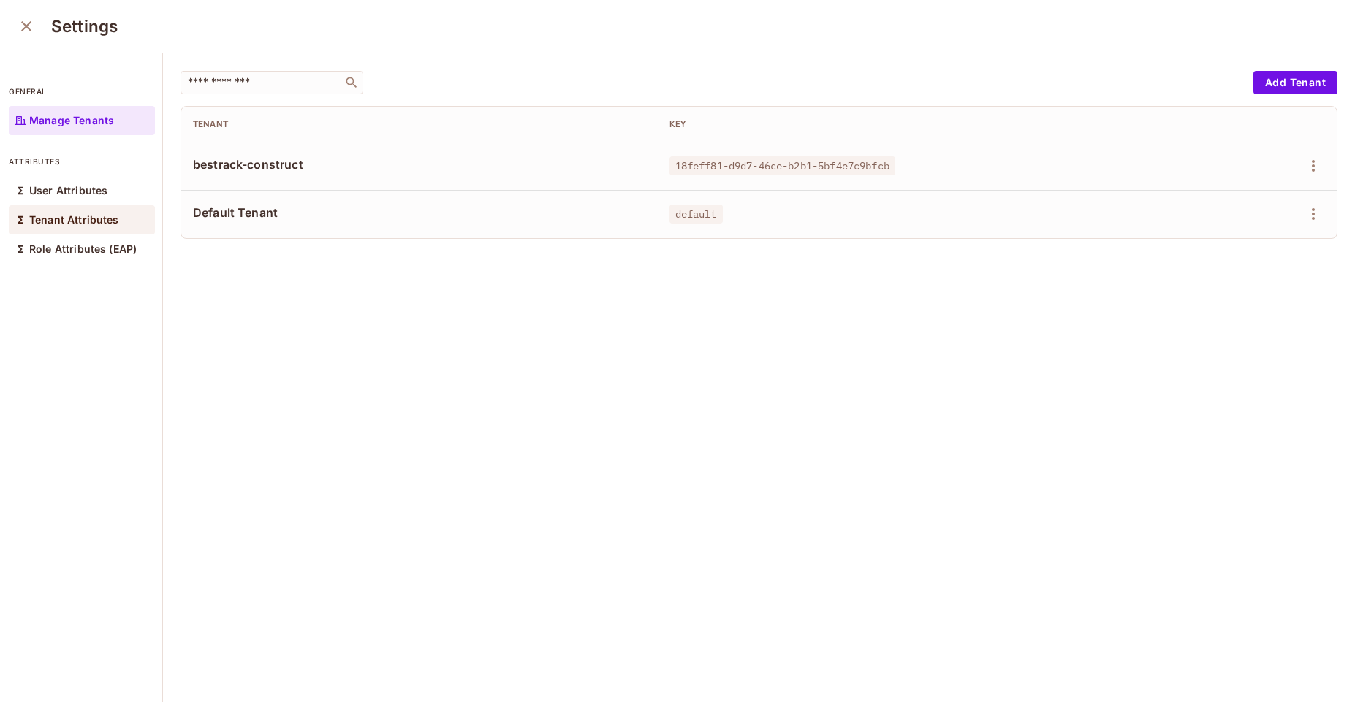
click at [96, 229] on div "Tenant Attributes" at bounding box center [82, 219] width 146 height 29
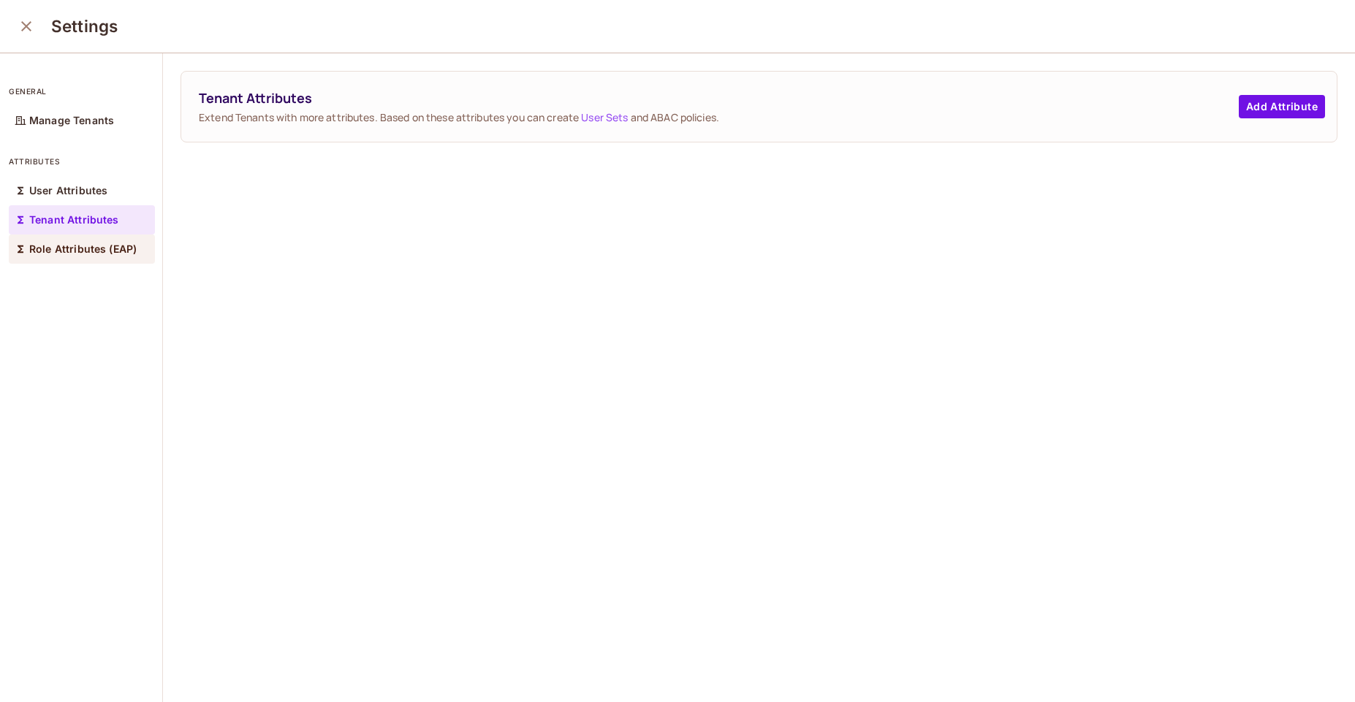
click at [95, 243] on p "Role Attributes (EAP)" at bounding box center [82, 249] width 107 height 12
drag, startPoint x: 26, startPoint y: 23, endPoint x: 167, endPoint y: 103, distance: 162.3
click at [167, 103] on div "Settings general Manage Tenants attributes User Attributes Tenant Attributes Ro…" at bounding box center [677, 351] width 1355 height 702
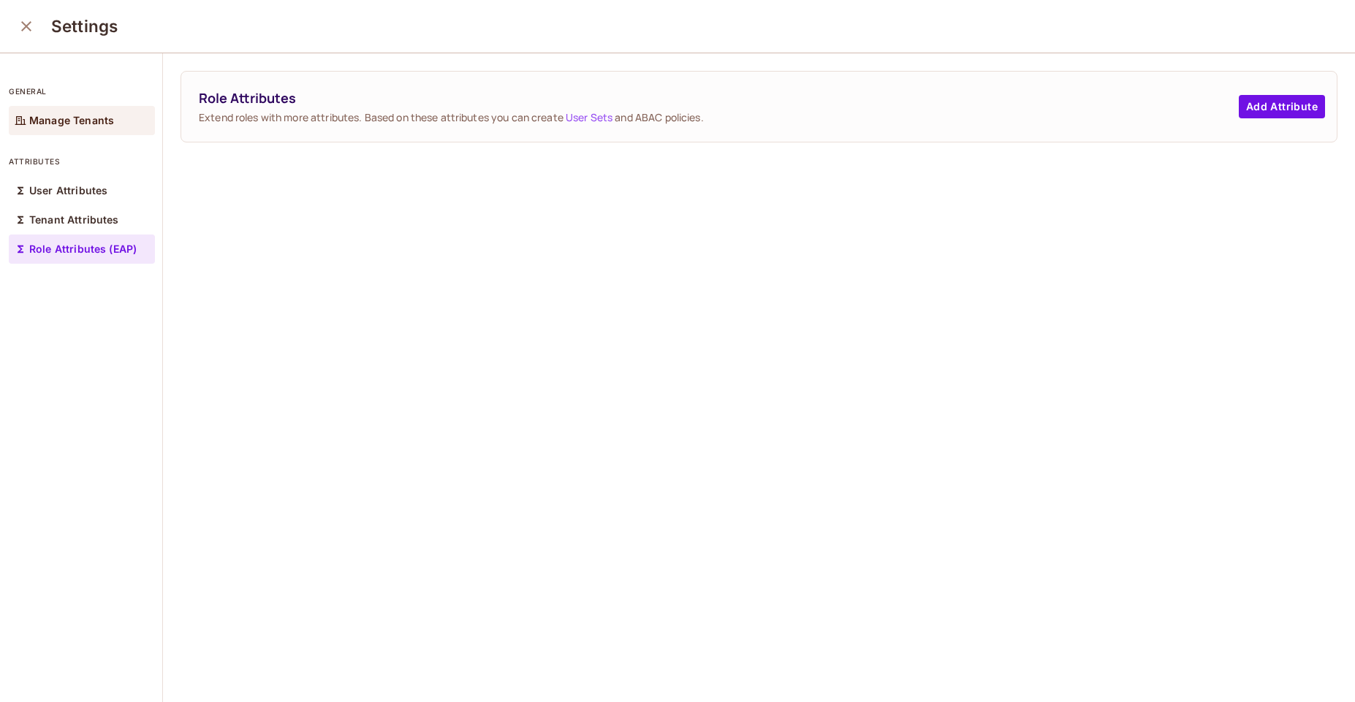
click at [101, 126] on p "Manage Tenants" at bounding box center [71, 121] width 85 height 12
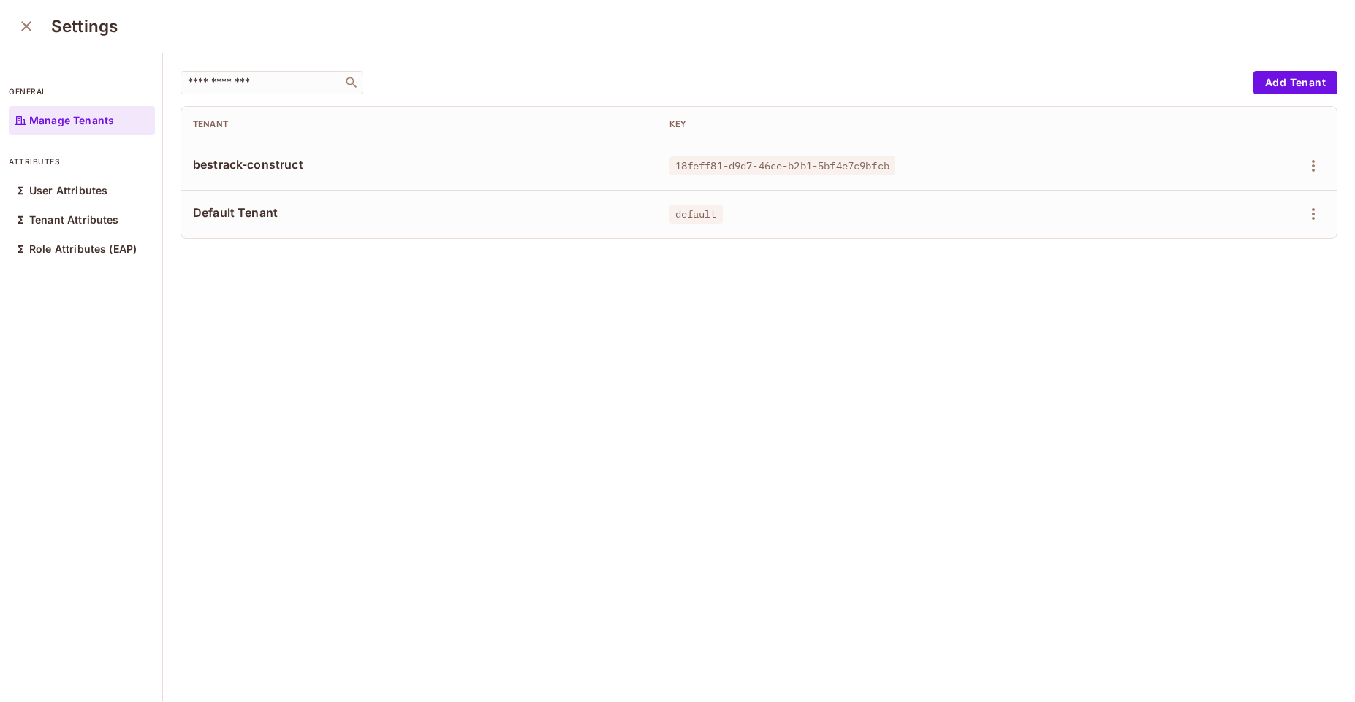
click at [281, 159] on span "bestrack-construct" at bounding box center [419, 164] width 453 height 16
drag, startPoint x: 190, startPoint y: 114, endPoint x: 1219, endPoint y: 151, distance: 1029.3
click at [1219, 151] on table "Tenant Key bestrack-construct 18feff81-d9d7-46ce-b2b1-5bf4e7c9bfcb Default Tena…" at bounding box center [758, 173] width 1155 height 132
copy table "Tenant Key bestrack-construct 18feff81-d9d7-46ce-b2b1-5bf4e7c9bfcb"
click at [1133, 147] on td at bounding box center [1234, 166] width 203 height 48
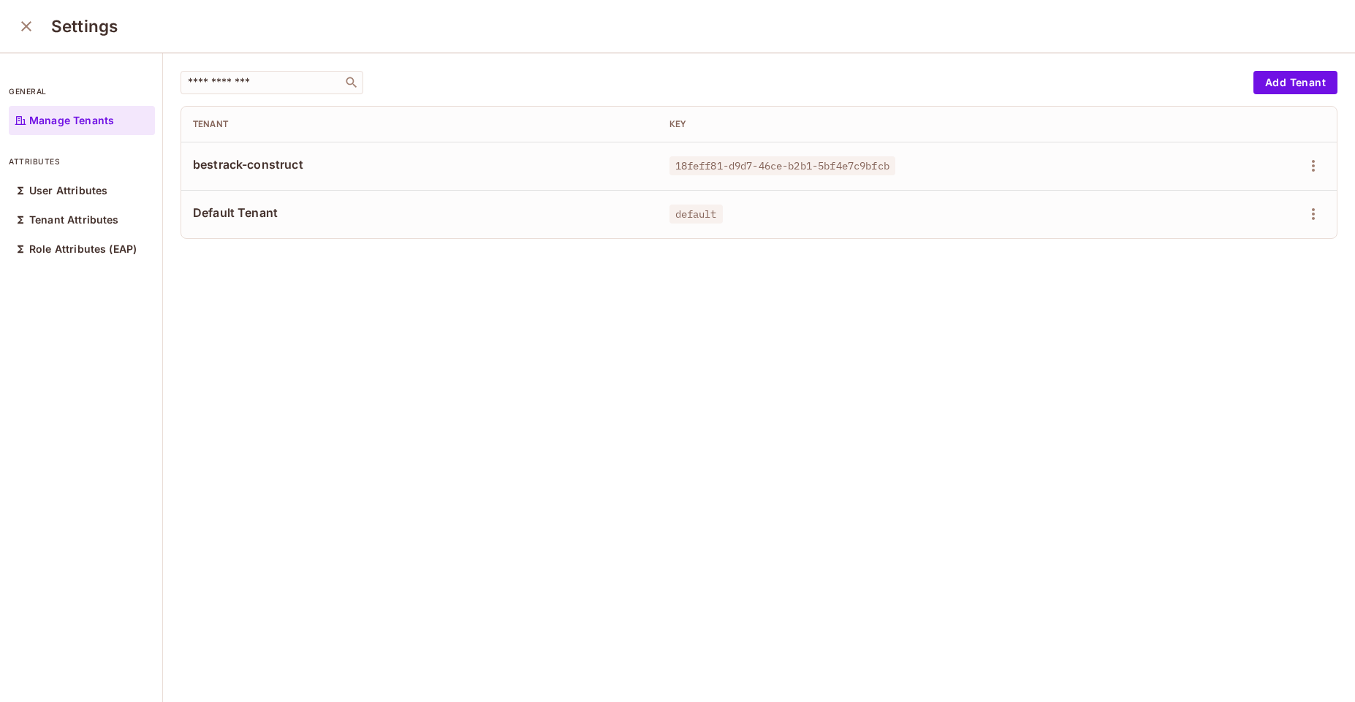
click at [23, 26] on icon "close" at bounding box center [27, 27] width 18 height 18
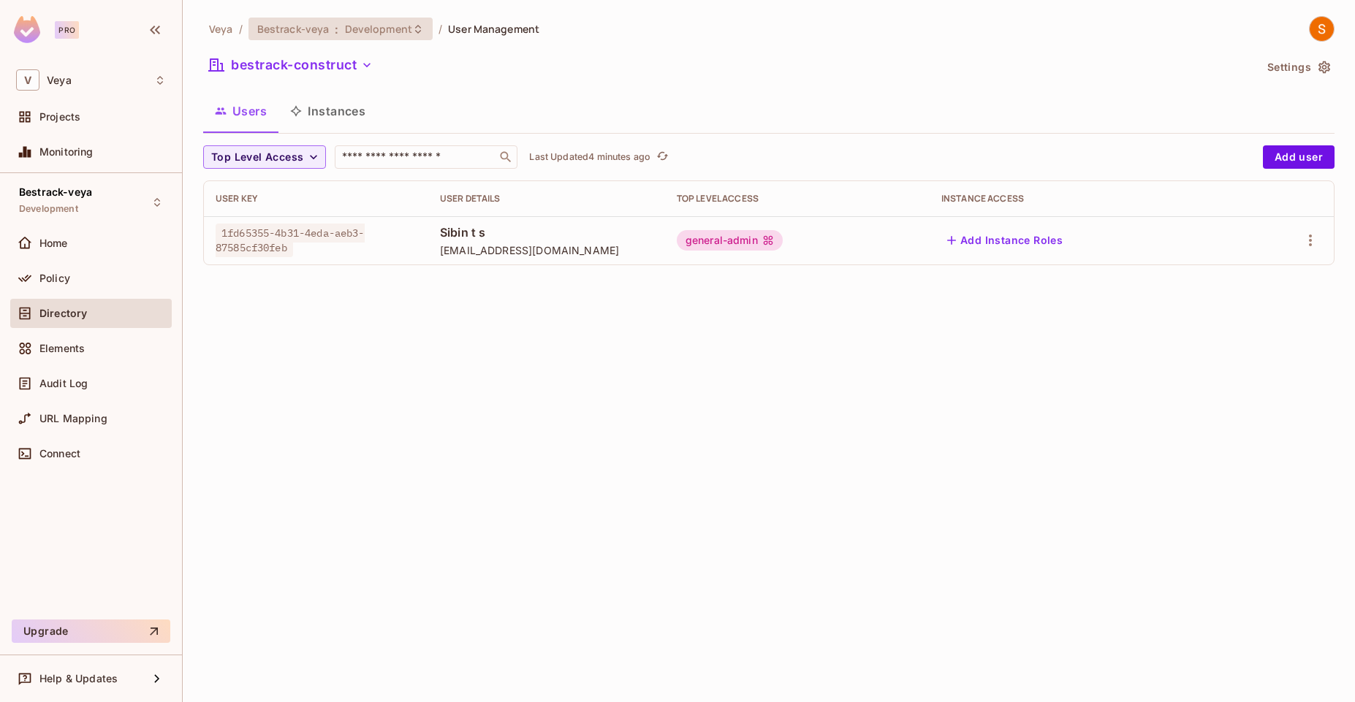
click at [359, 32] on span "Development" at bounding box center [378, 29] width 67 height 14
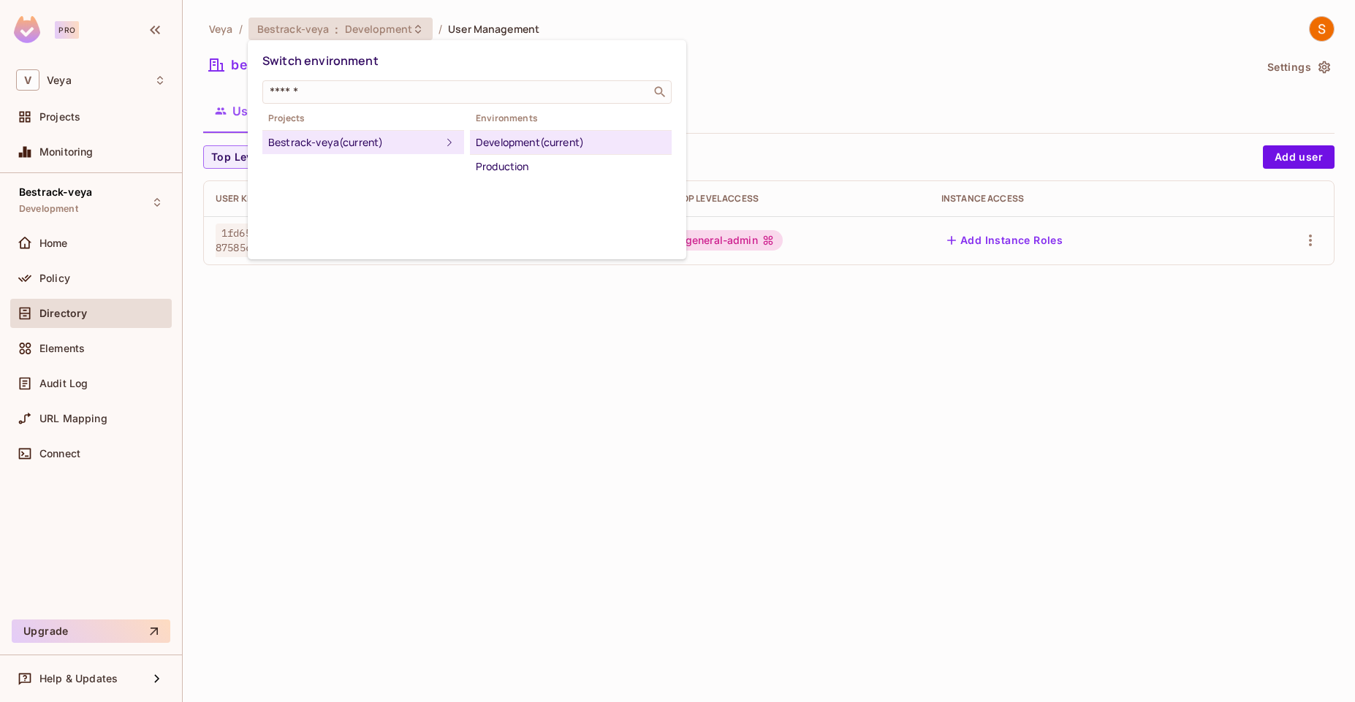
click at [531, 140] on div "Development (current)" at bounding box center [571, 143] width 190 height 18
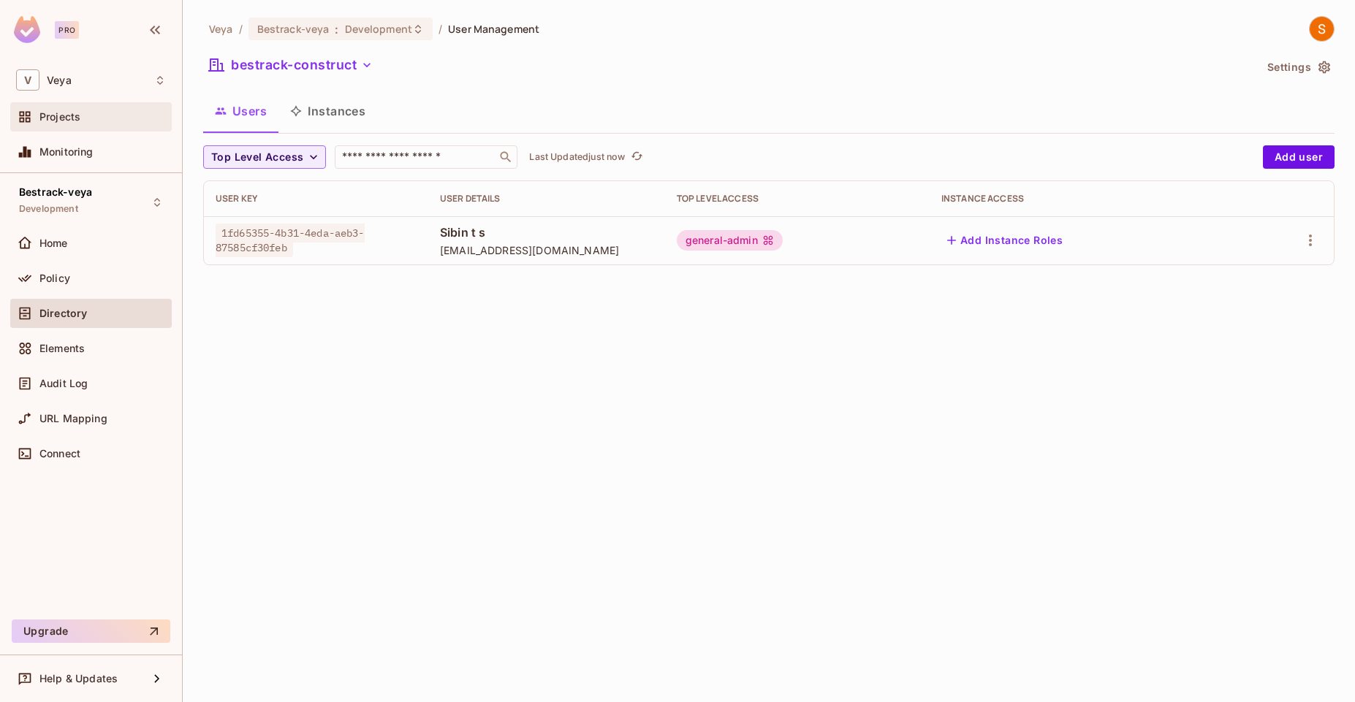
click at [69, 119] on span "Projects" at bounding box center [59, 117] width 41 height 12
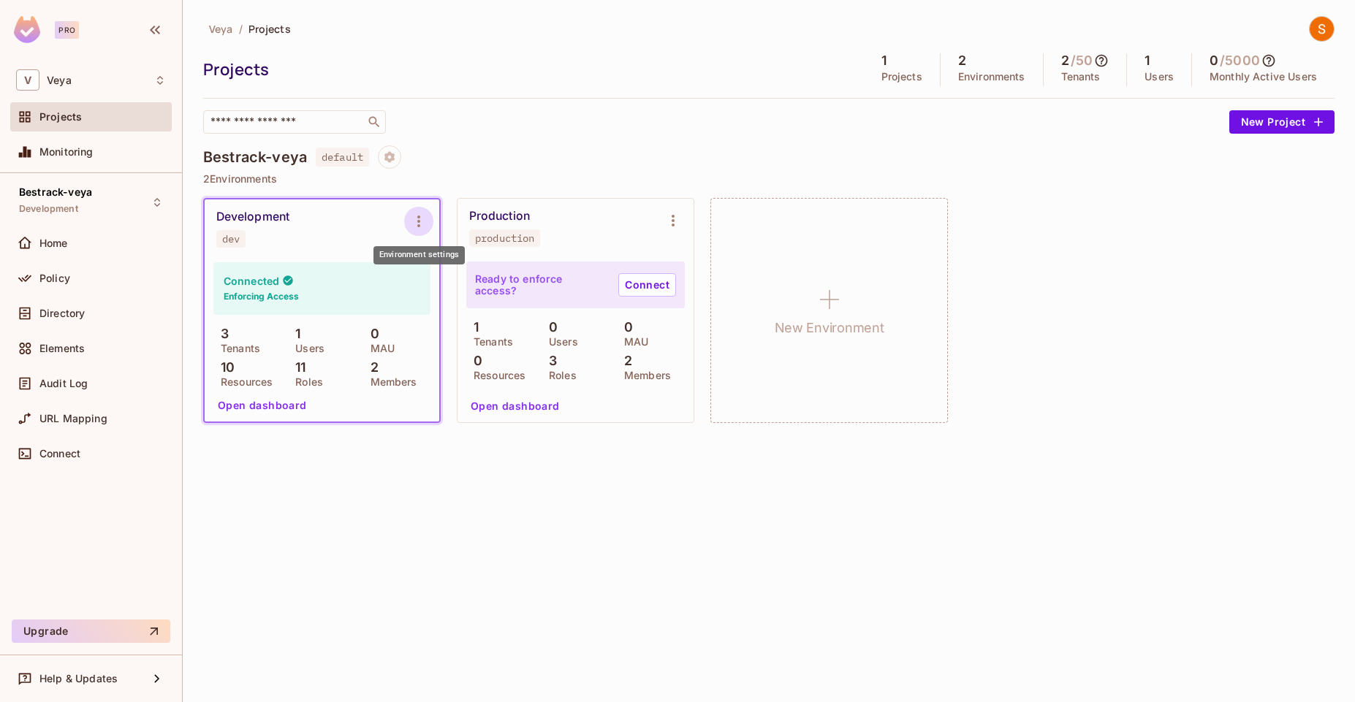
click at [416, 220] on icon "Environment settings" at bounding box center [419, 222] width 18 height 18
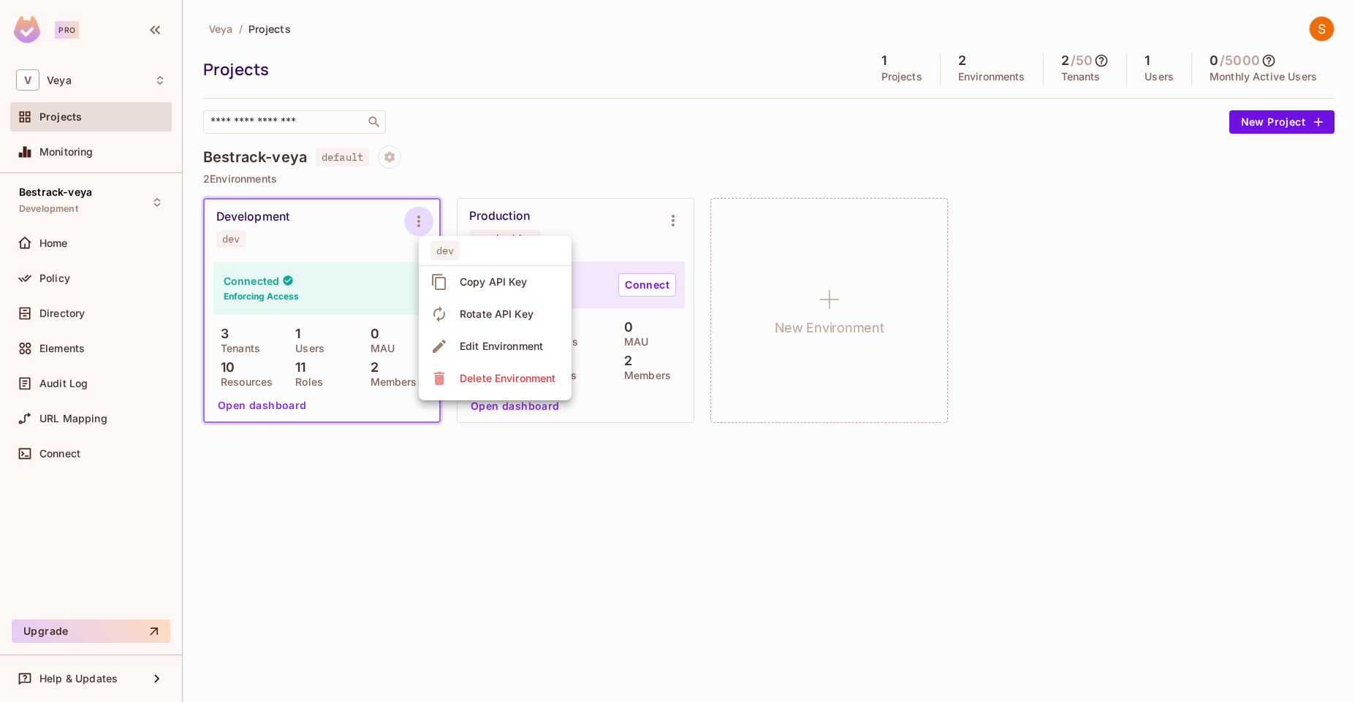
click at [575, 460] on div at bounding box center [677, 351] width 1355 height 702
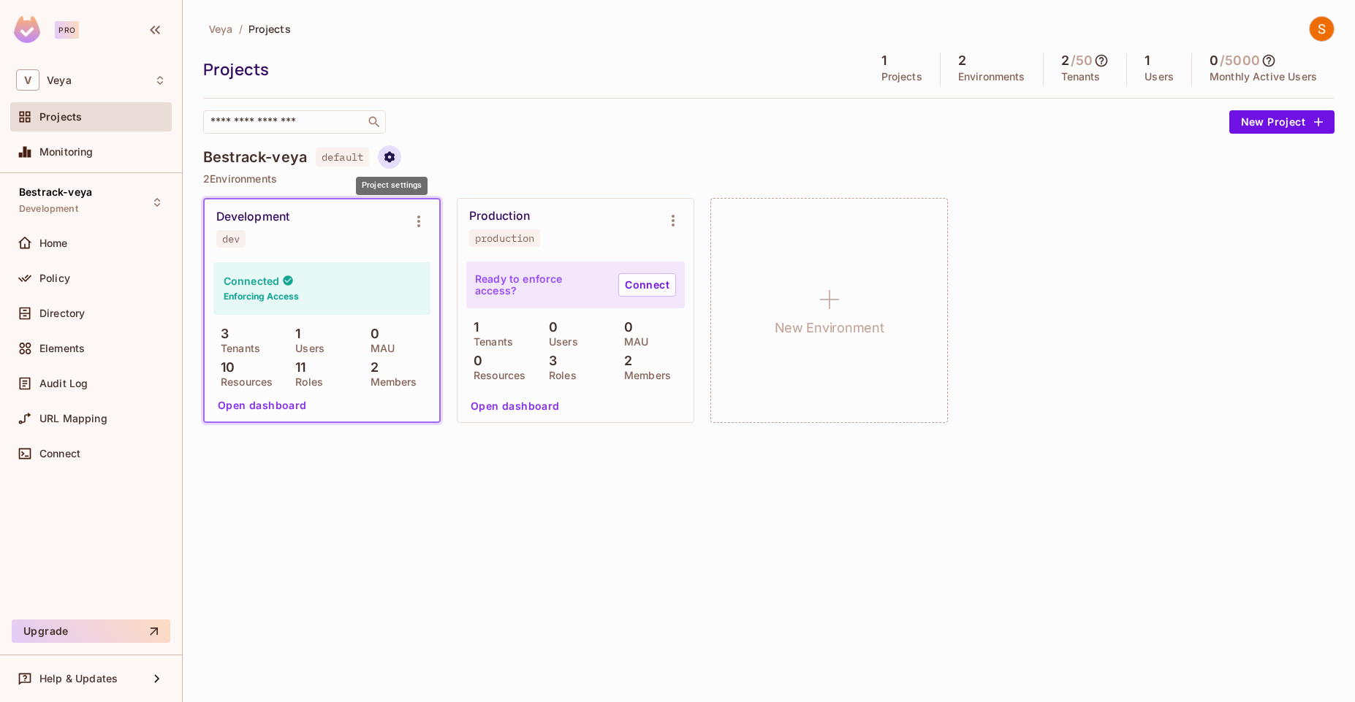
click at [399, 155] on button "Project settings" at bounding box center [389, 156] width 23 height 23
click at [548, 145] on div at bounding box center [677, 351] width 1355 height 702
click at [416, 221] on icon "Environment settings" at bounding box center [419, 222] width 18 height 18
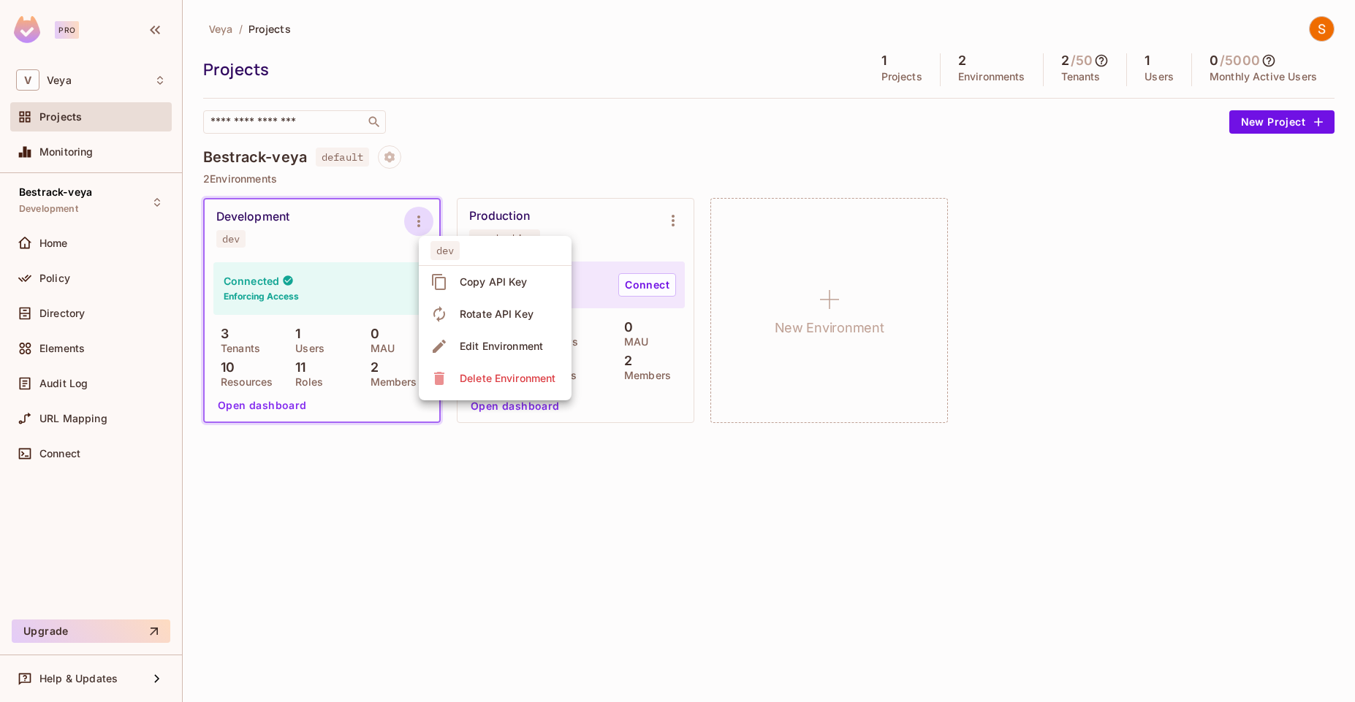
click at [311, 286] on div at bounding box center [677, 351] width 1355 height 702
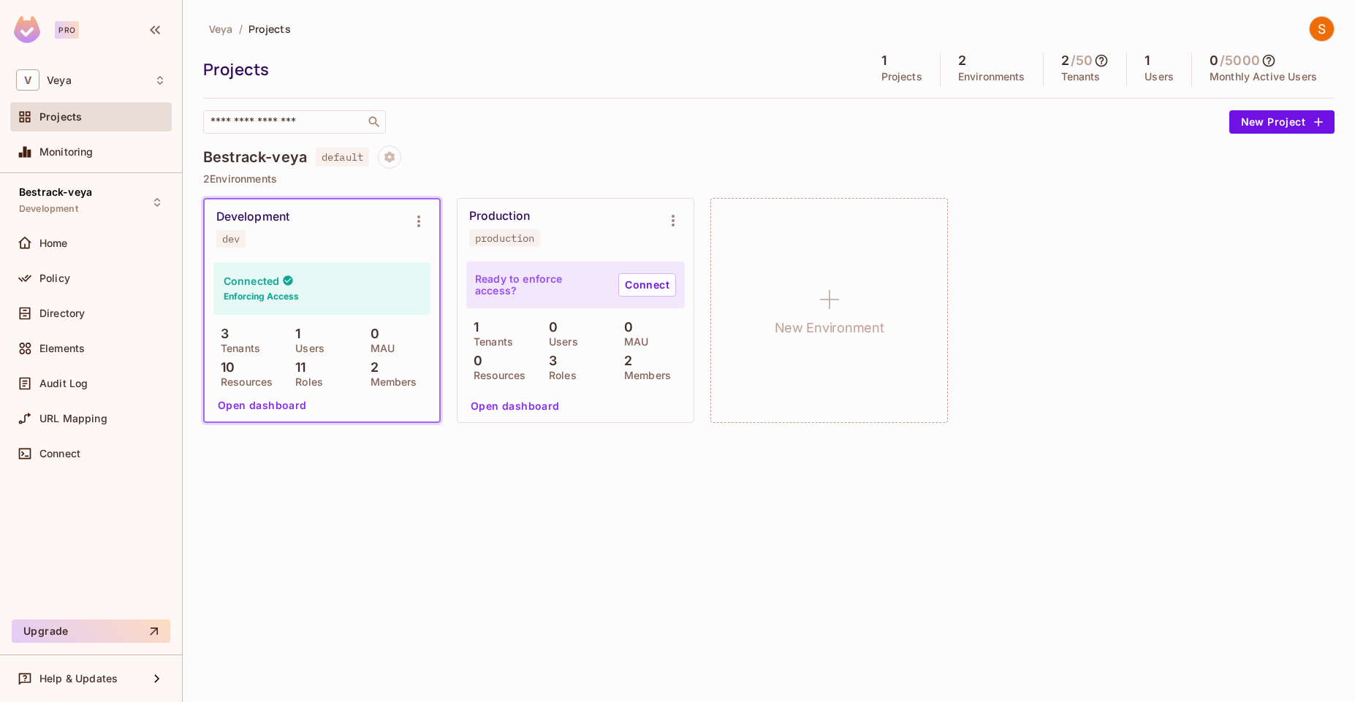
click at [240, 408] on button "Open dashboard" at bounding box center [262, 405] width 101 height 23
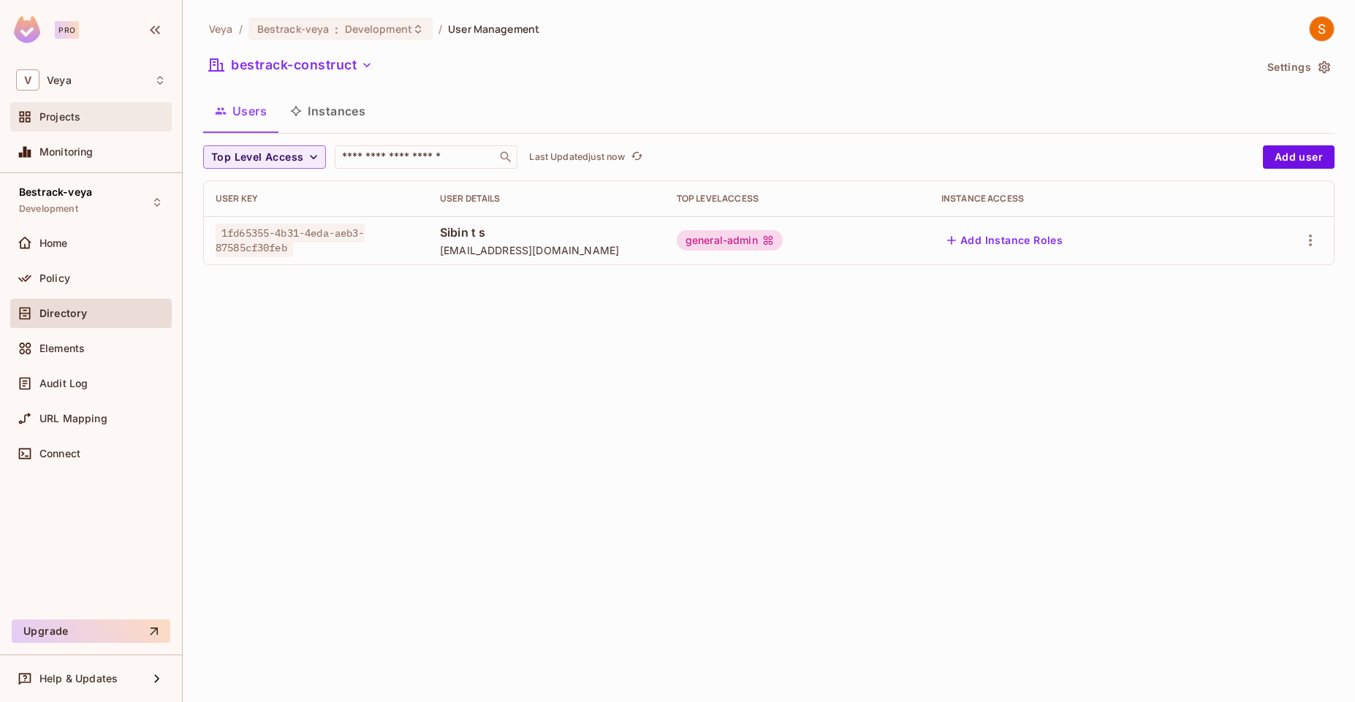
click at [107, 123] on div "Projects" at bounding box center [91, 117] width 150 height 18
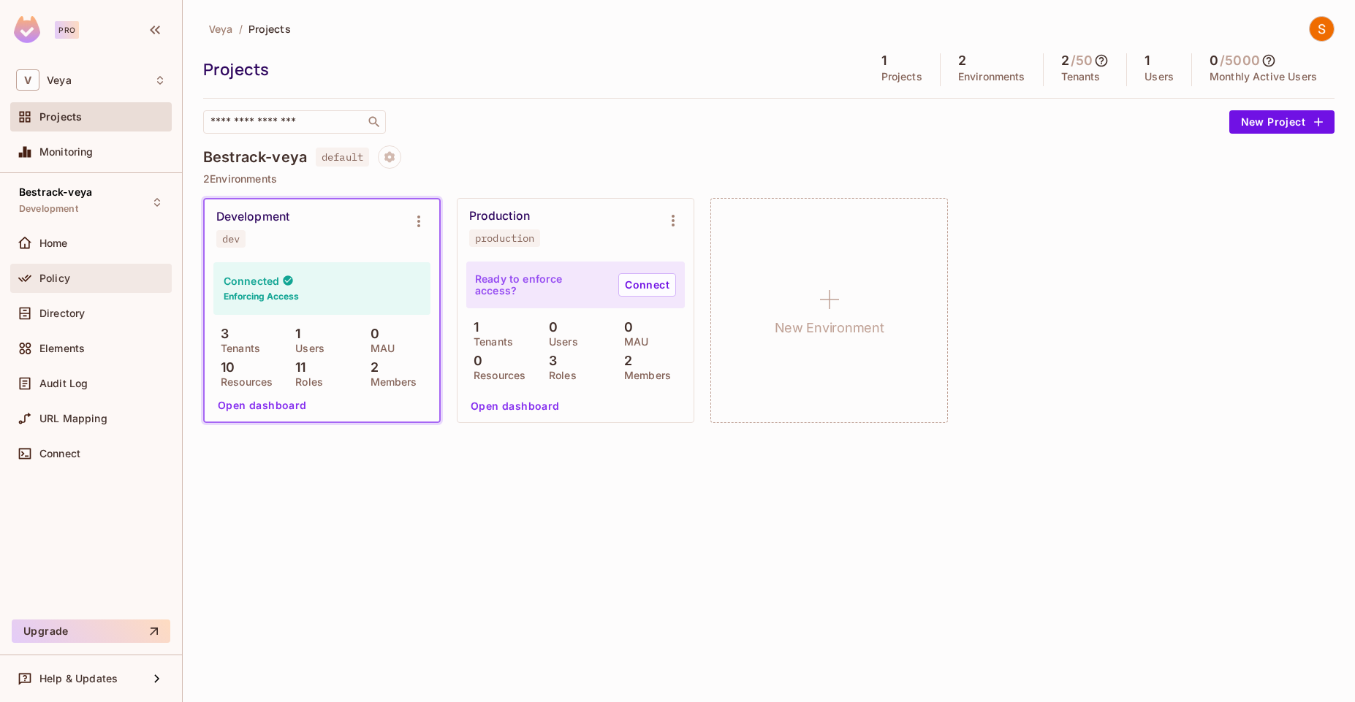
click at [55, 264] on div "Policy" at bounding box center [90, 278] width 161 height 29
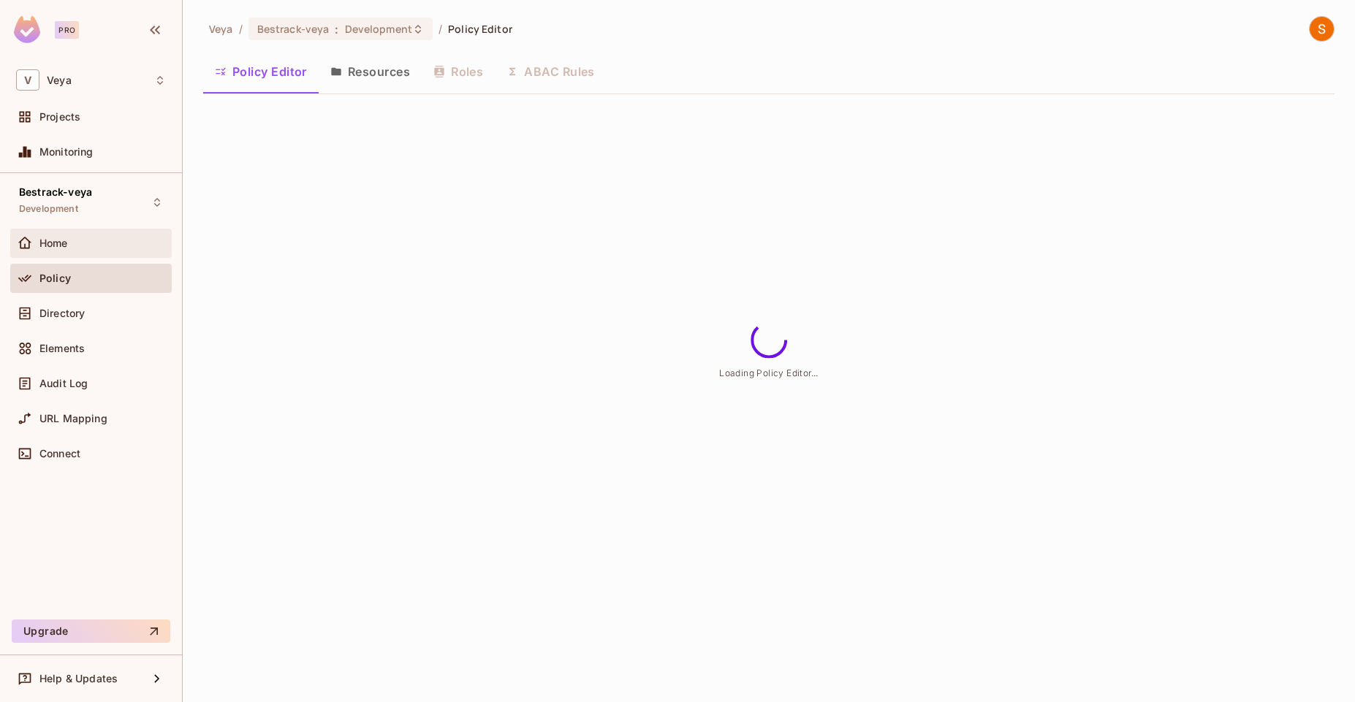
click at [59, 252] on div "Home" at bounding box center [90, 243] width 161 height 29
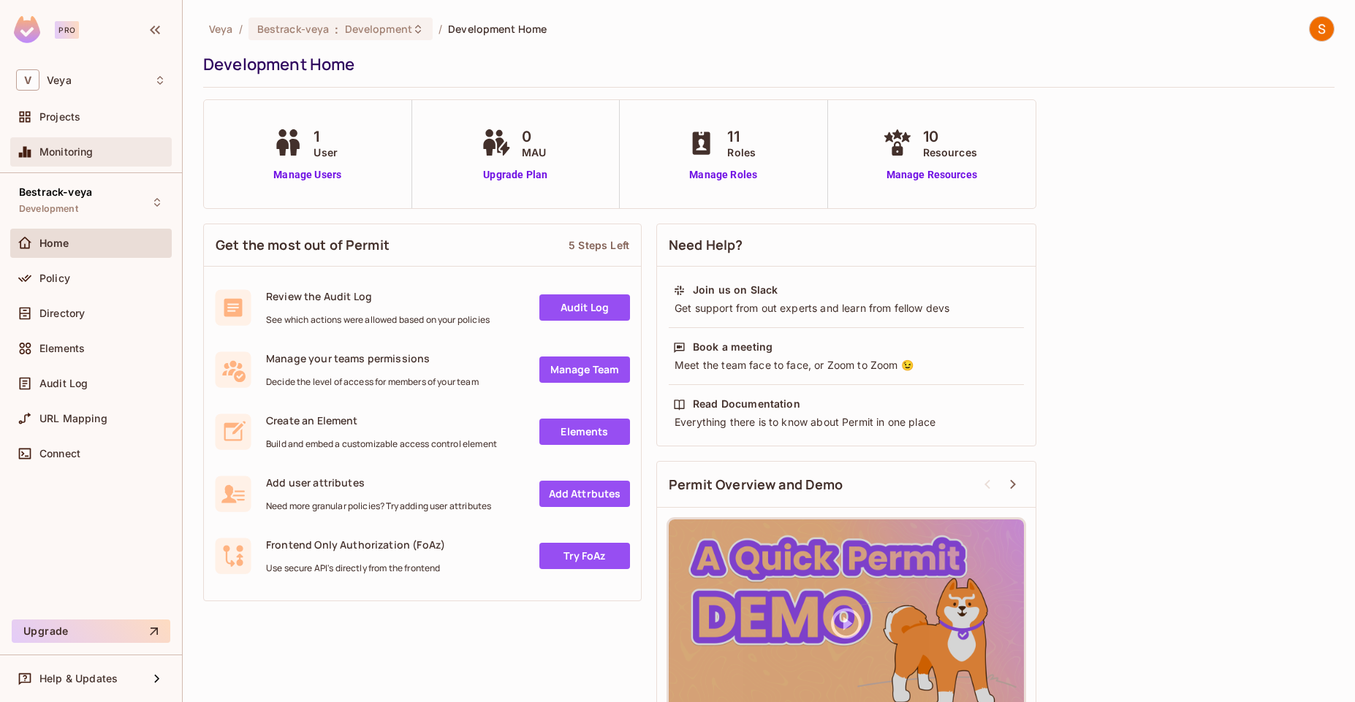
click at [105, 146] on div "Monitoring" at bounding box center [102, 152] width 126 height 12
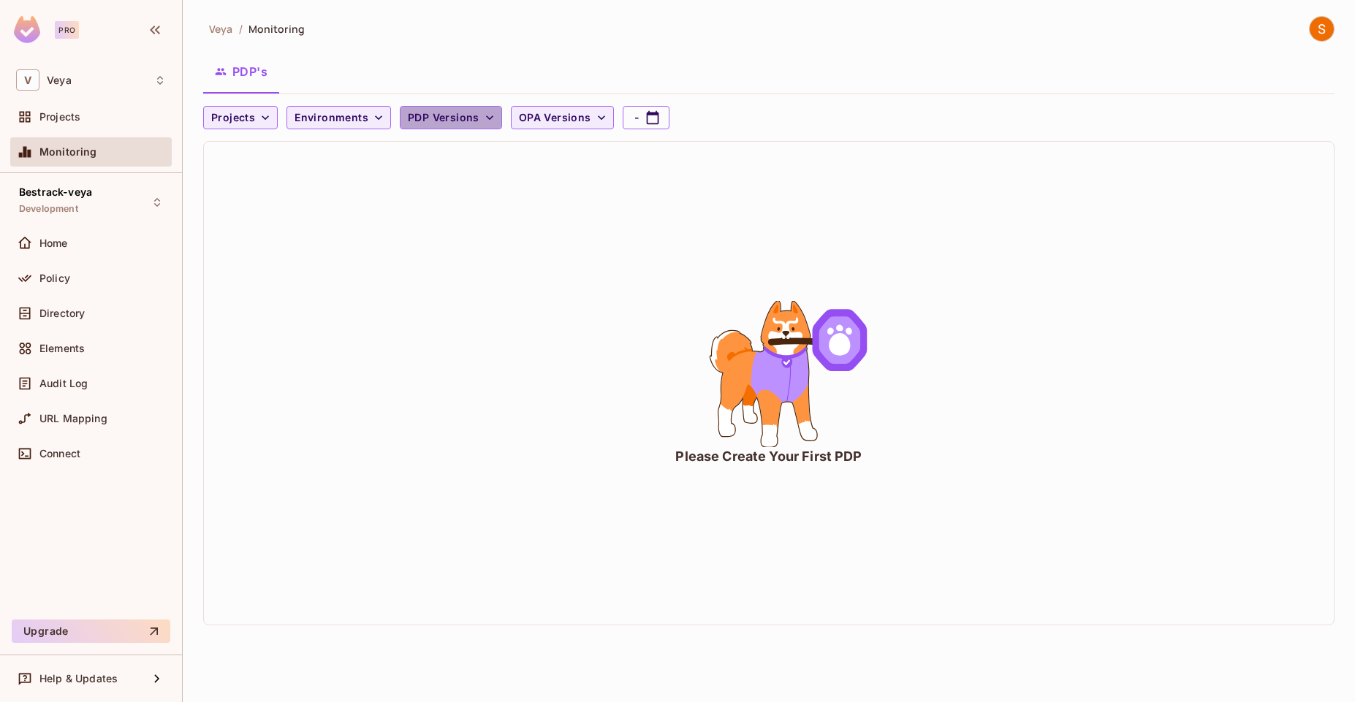
click at [449, 116] on span "PDP Versions" at bounding box center [444, 118] width 72 height 18
click at [617, 216] on div at bounding box center [677, 351] width 1355 height 702
click at [807, 432] on icon "animation" at bounding box center [808, 430] width 18 height 20
click at [836, 445] on icon "animation" at bounding box center [768, 374] width 219 height 146
click at [1075, 211] on div "Please Create Your First PDP" at bounding box center [768, 383] width 1129 height 483
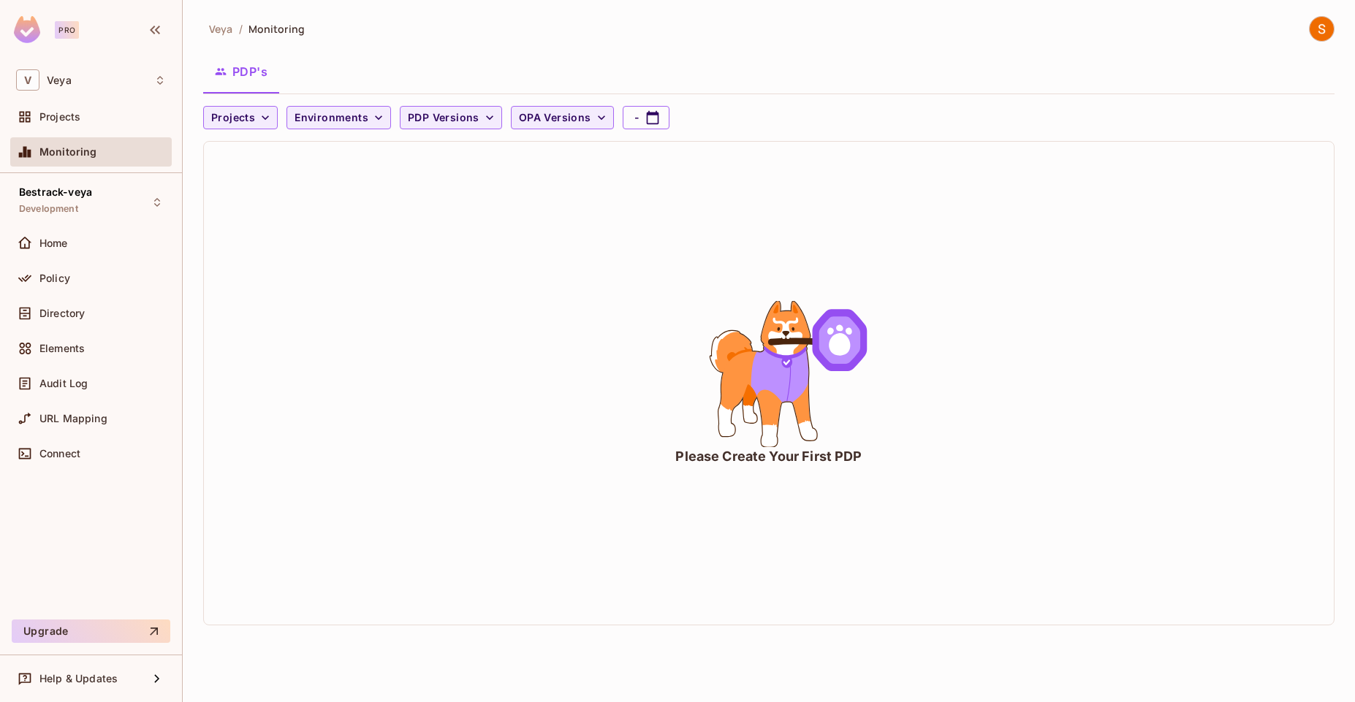
click at [1319, 36] on img at bounding box center [1321, 29] width 24 height 24
click at [1078, 142] on div at bounding box center [677, 351] width 1355 height 702
drag, startPoint x: 197, startPoint y: 72, endPoint x: 672, endPoint y: 381, distance: 567.6
click at [672, 381] on div "Veya / Monitoring PDP's Projects Environments PDP Versions OPA Versions - Pleas…" at bounding box center [769, 351] width 1172 height 702
click at [115, 426] on div "URL Mapping" at bounding box center [91, 419] width 150 height 18
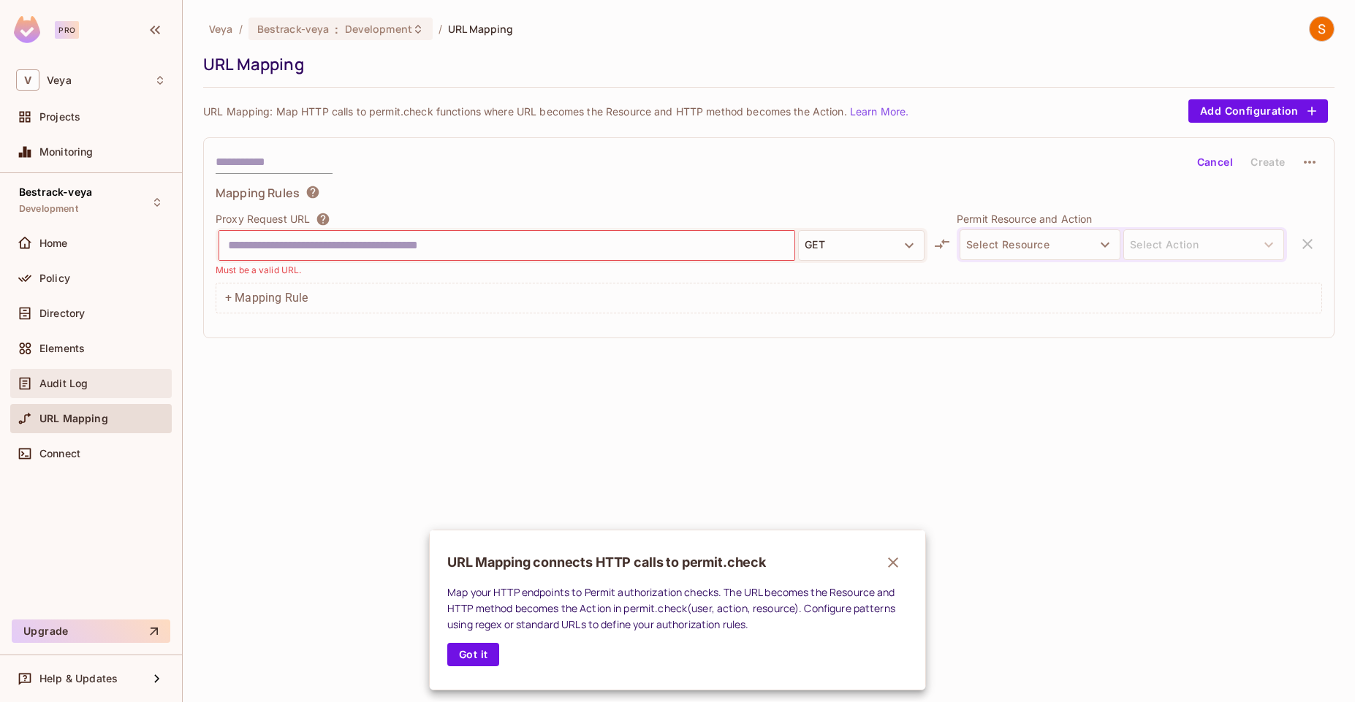
click at [110, 385] on div at bounding box center [677, 351] width 1355 height 702
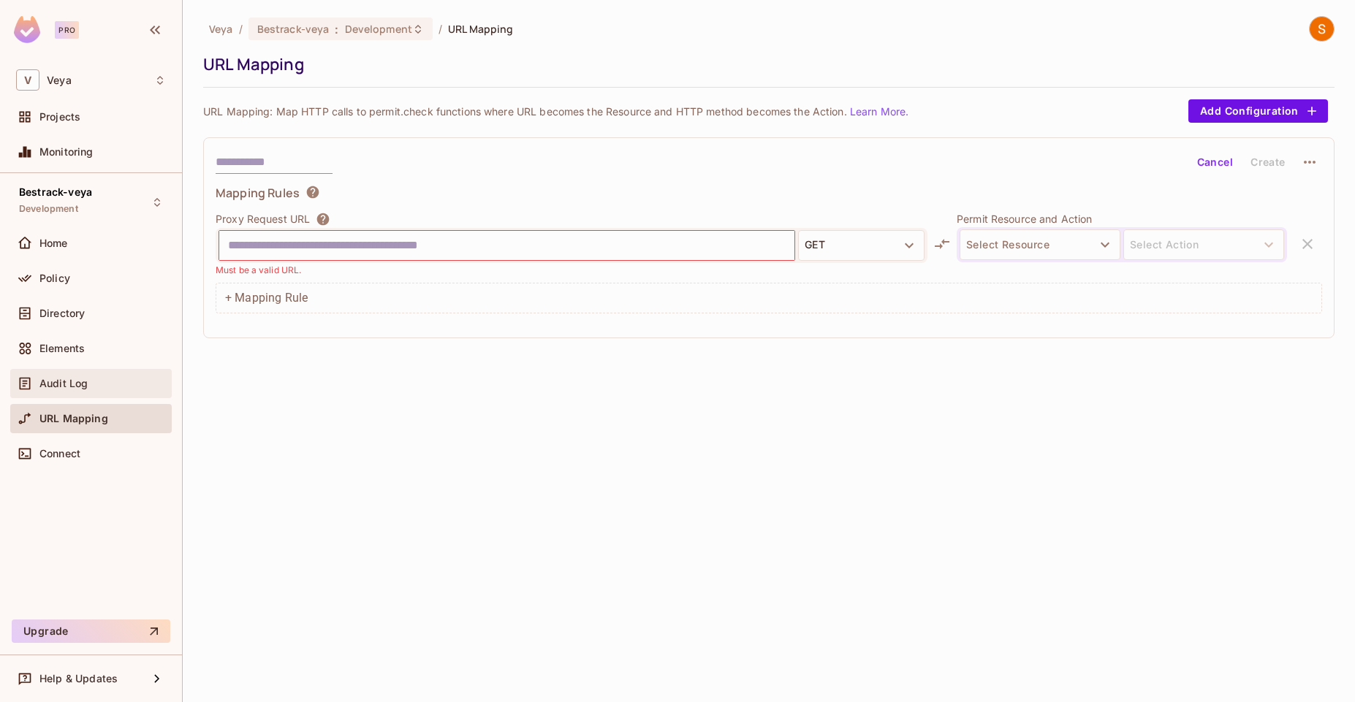
click at [88, 382] on div "Audit Log" at bounding box center [102, 384] width 126 height 12
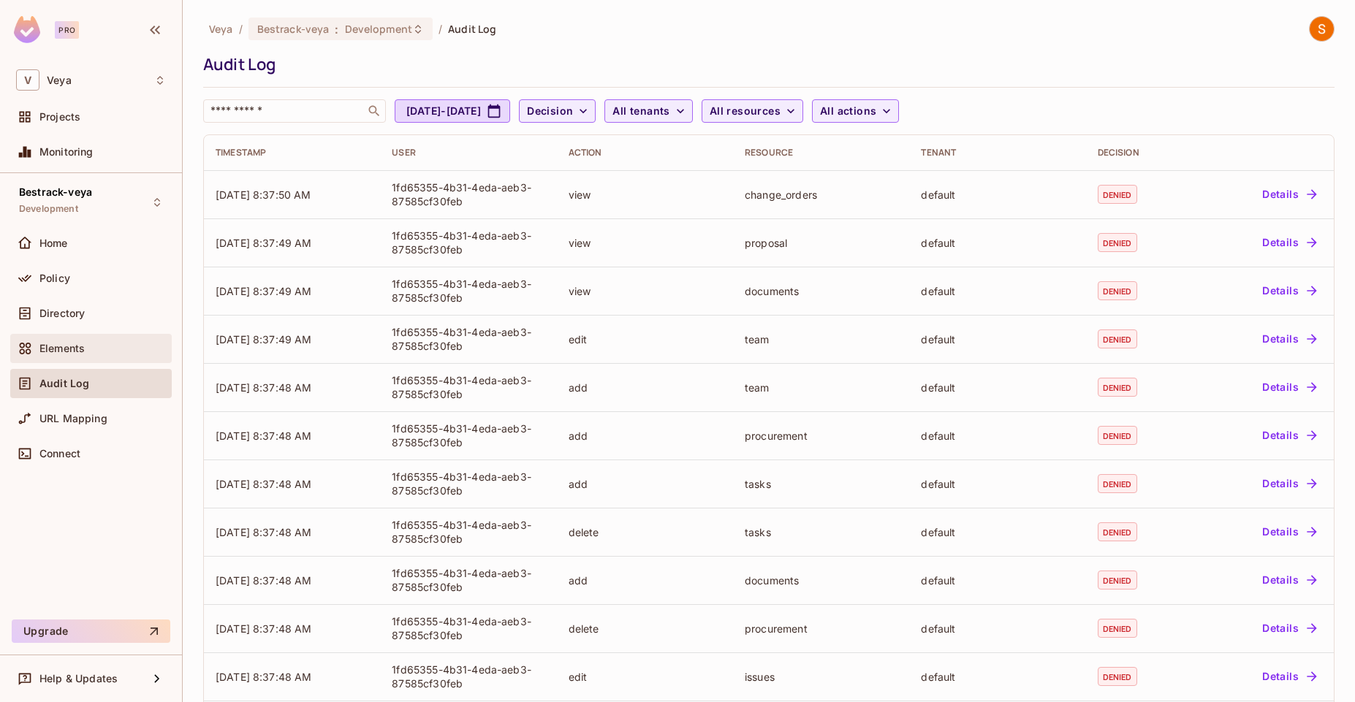
click at [64, 354] on div "Elements" at bounding box center [91, 349] width 150 height 18
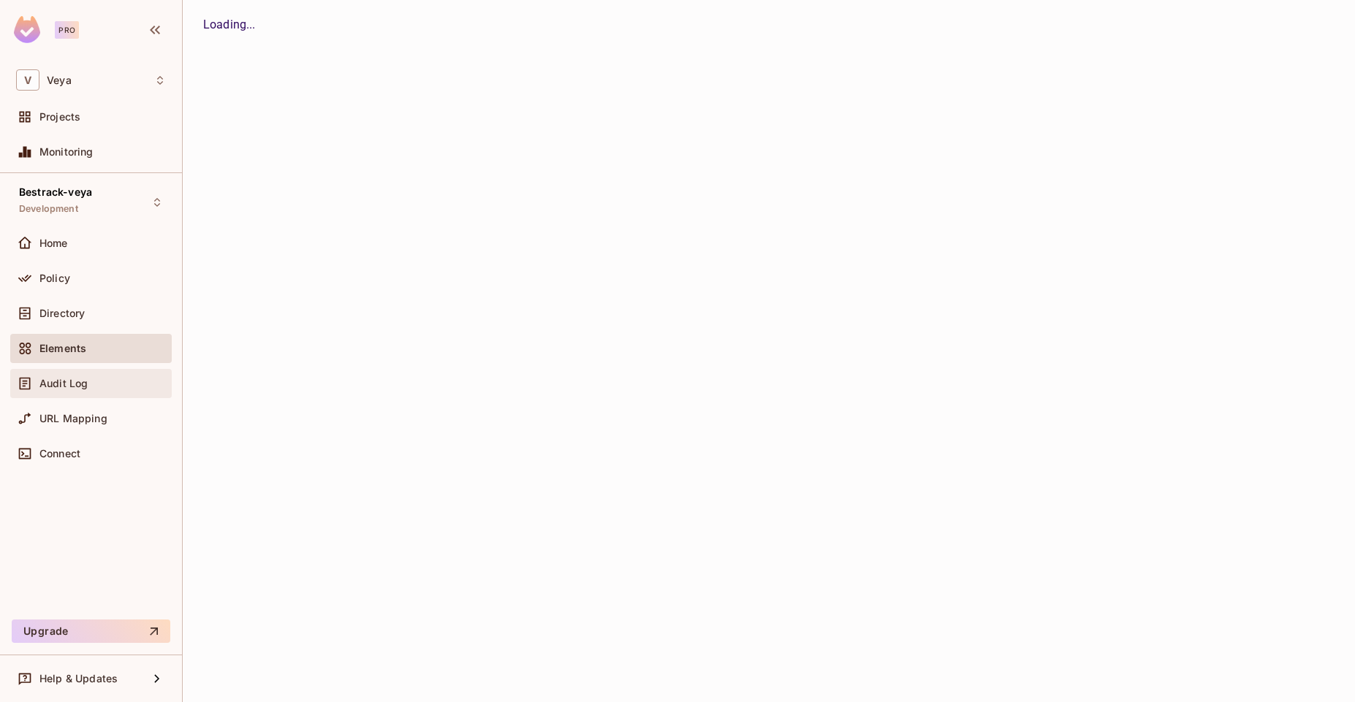
click at [72, 386] on span "Audit Log" at bounding box center [63, 384] width 48 height 12
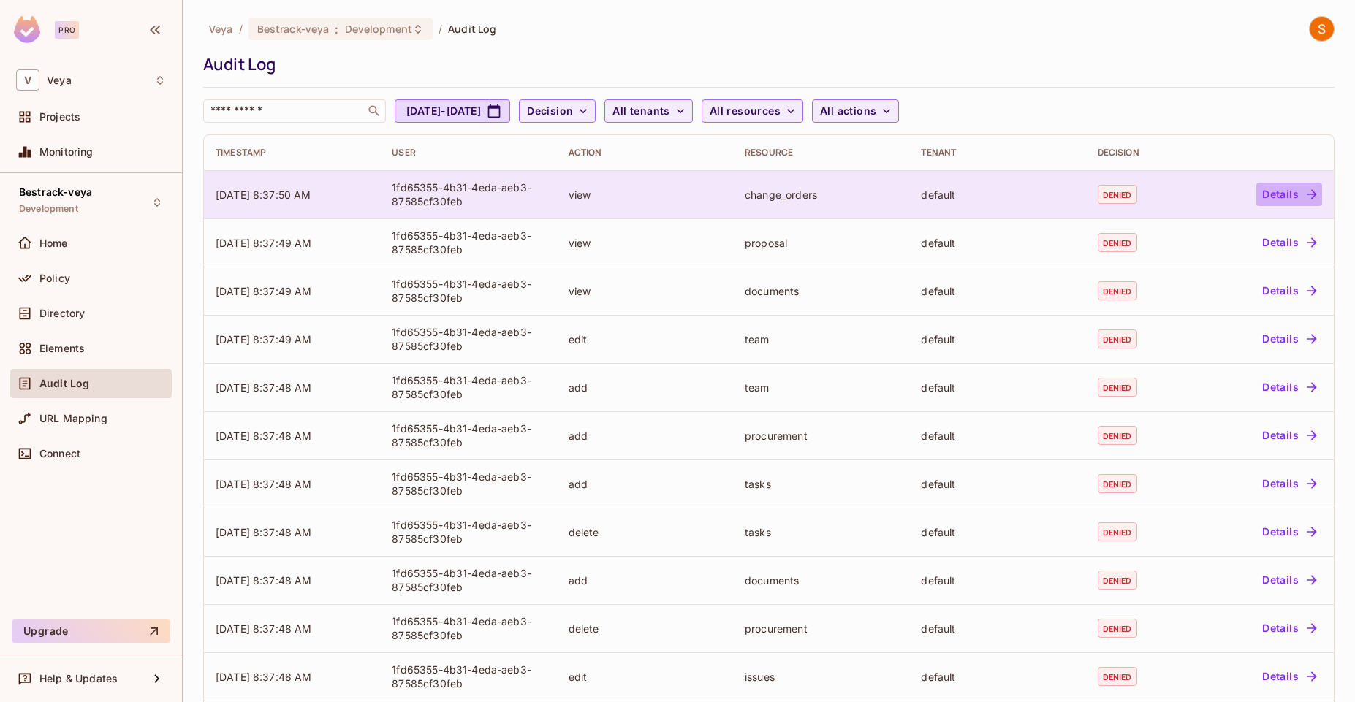
click at [1270, 195] on button "Details" at bounding box center [1289, 194] width 66 height 23
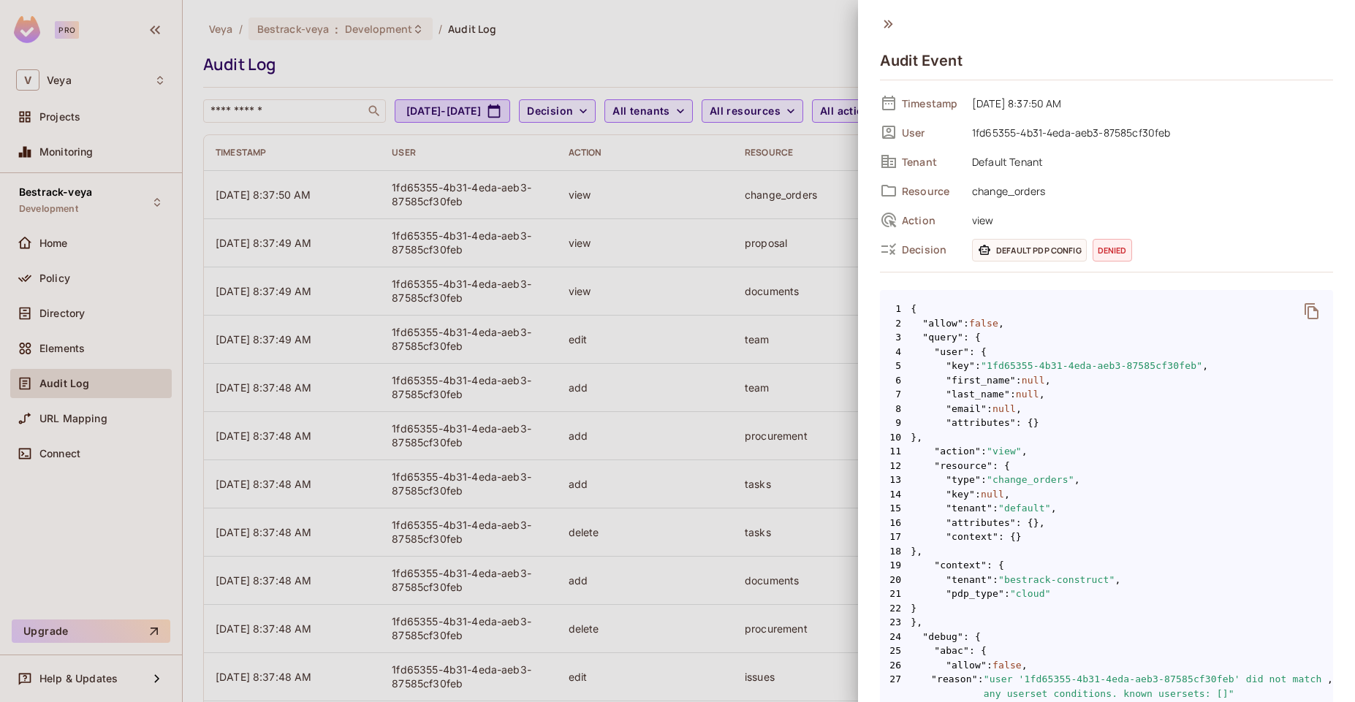
click at [1032, 246] on span "Default PDP config" at bounding box center [1029, 250] width 115 height 23
click at [1027, 258] on span "Default PDP config" at bounding box center [1029, 250] width 115 height 23
click at [1044, 248] on span "Default PDP config" at bounding box center [1029, 250] width 115 height 23
click at [701, 61] on div at bounding box center [677, 351] width 1355 height 702
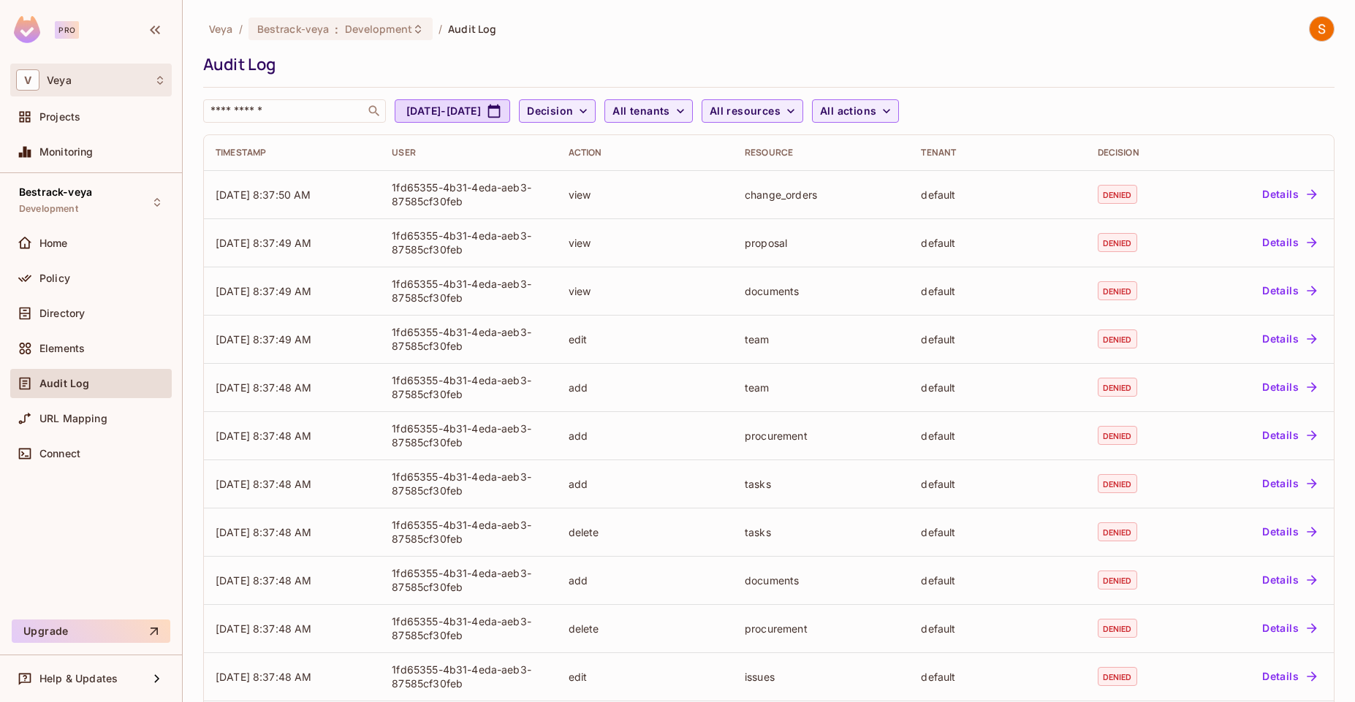
click at [130, 81] on div "V Veya" at bounding box center [91, 79] width 150 height 21
click at [169, 86] on div at bounding box center [677, 351] width 1355 height 702
click at [157, 33] on icon "button" at bounding box center [155, 30] width 18 height 18
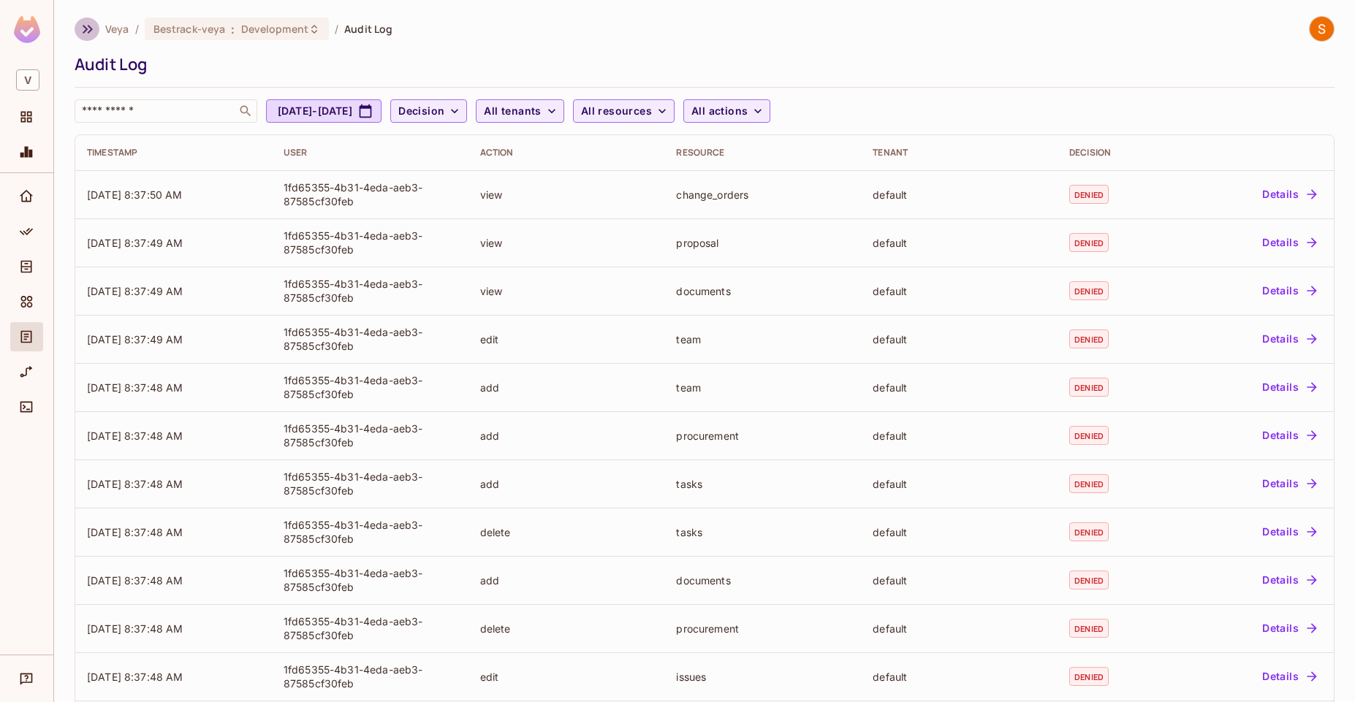
click at [84, 28] on icon "button" at bounding box center [88, 29] width 18 height 18
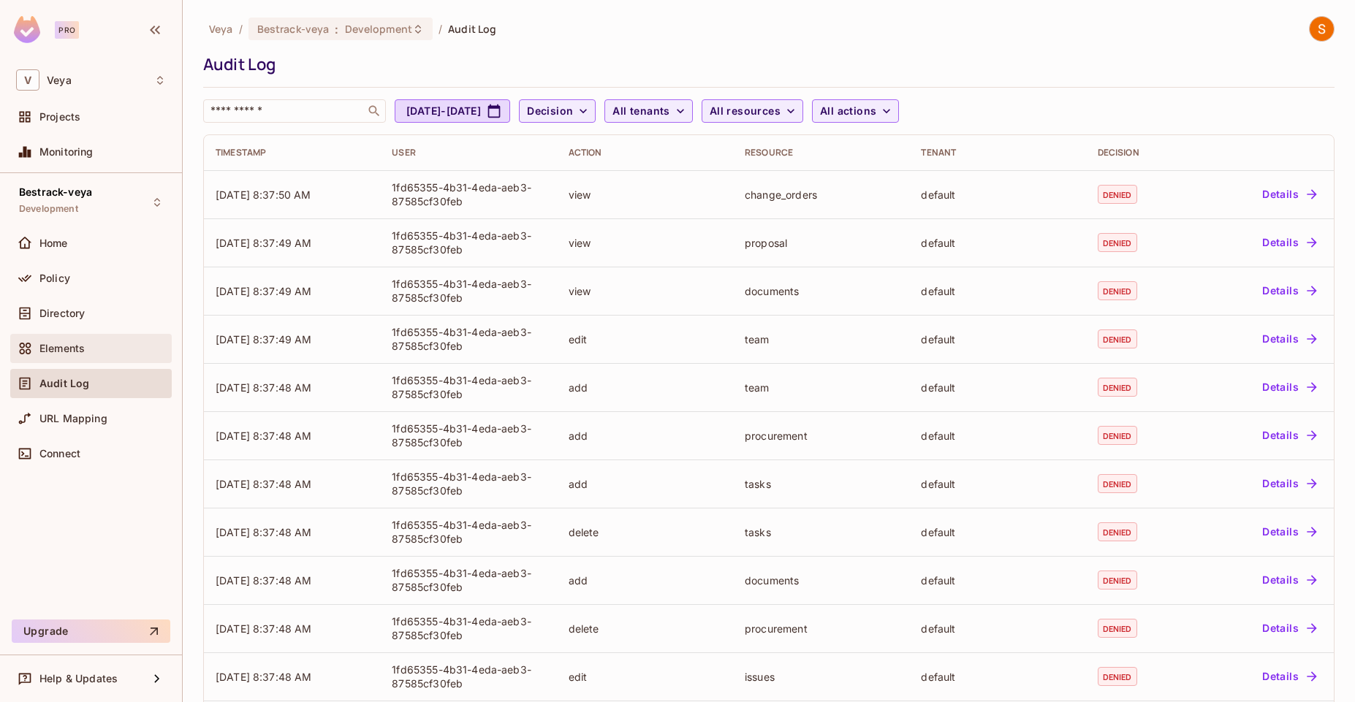
click at [125, 343] on div "Elements" at bounding box center [102, 349] width 126 height 12
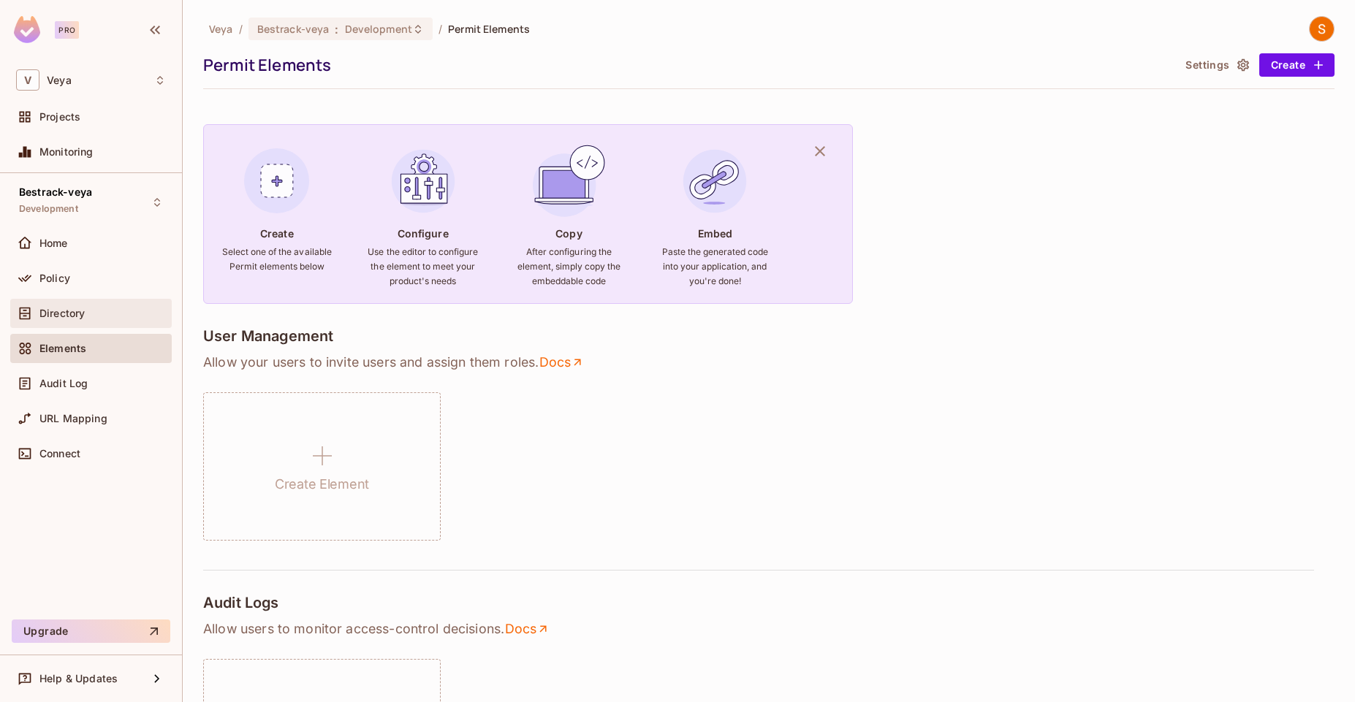
click at [83, 311] on span "Directory" at bounding box center [61, 314] width 45 height 12
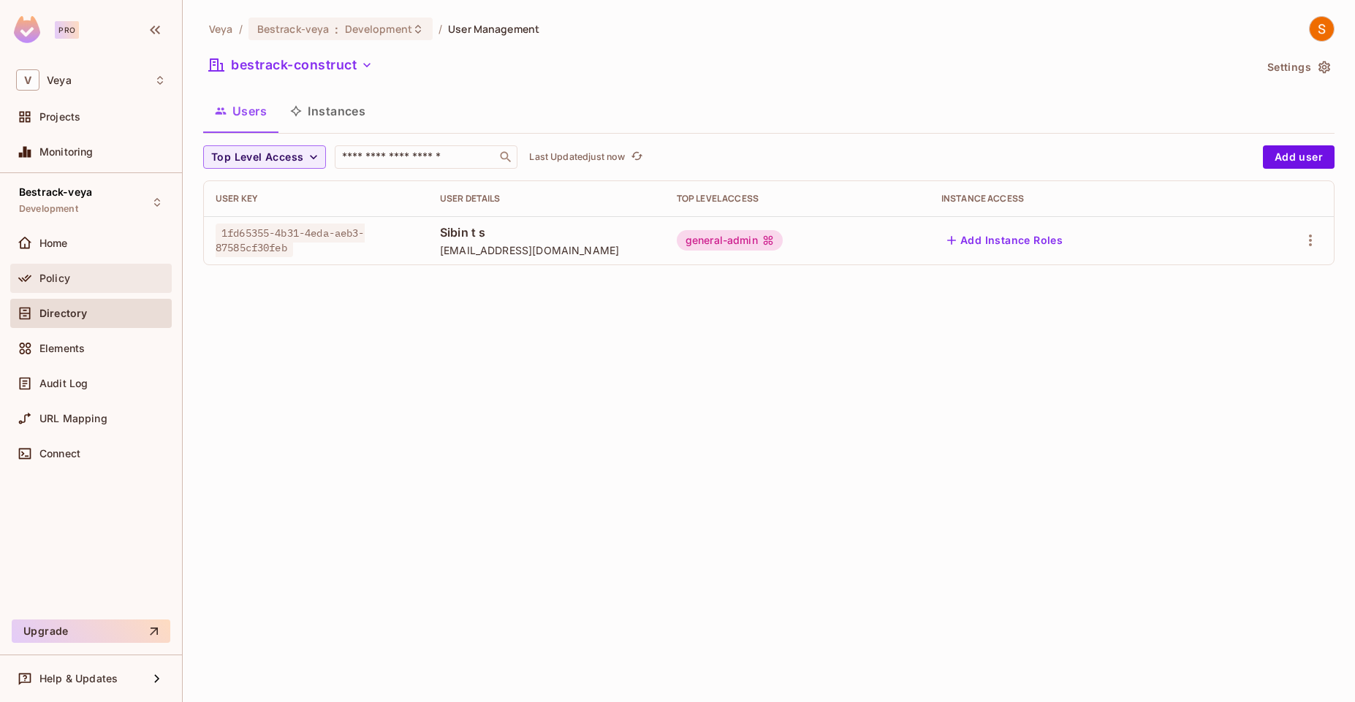
click at [58, 284] on div "Policy" at bounding box center [91, 279] width 150 height 18
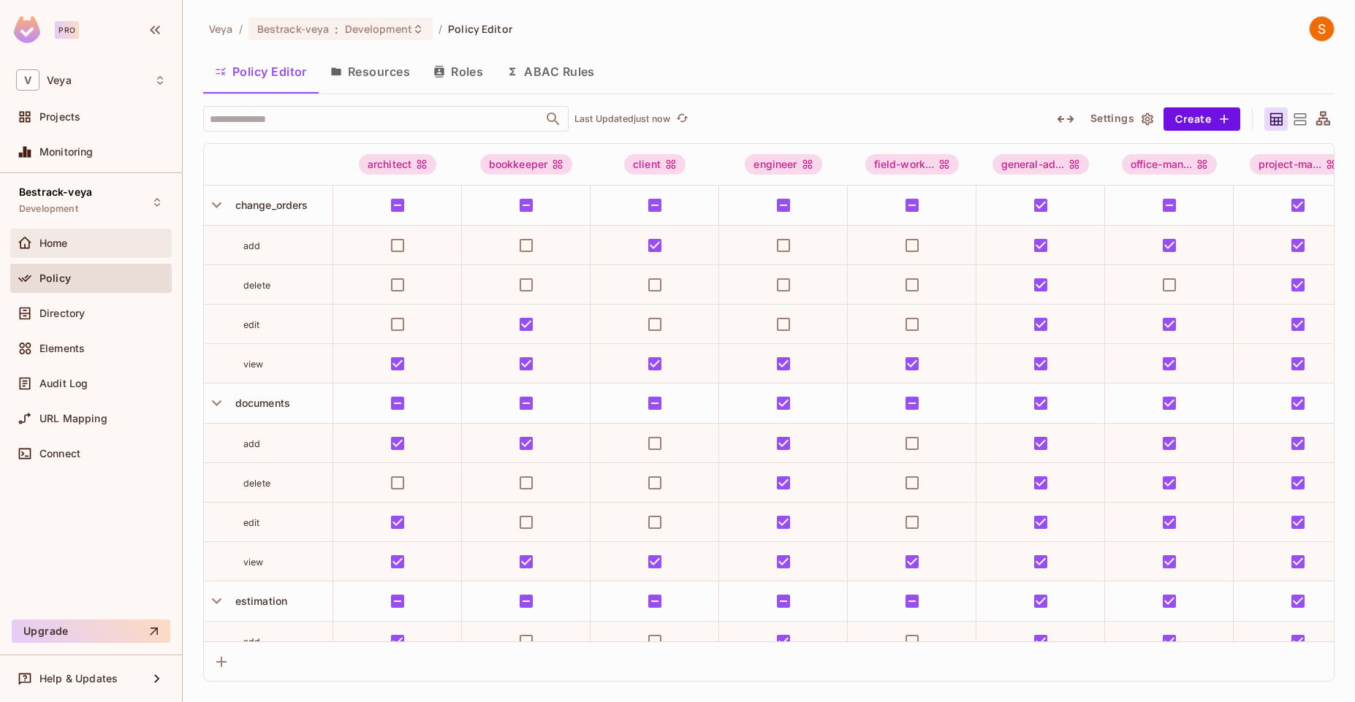
click at [86, 229] on div "Home" at bounding box center [90, 243] width 161 height 29
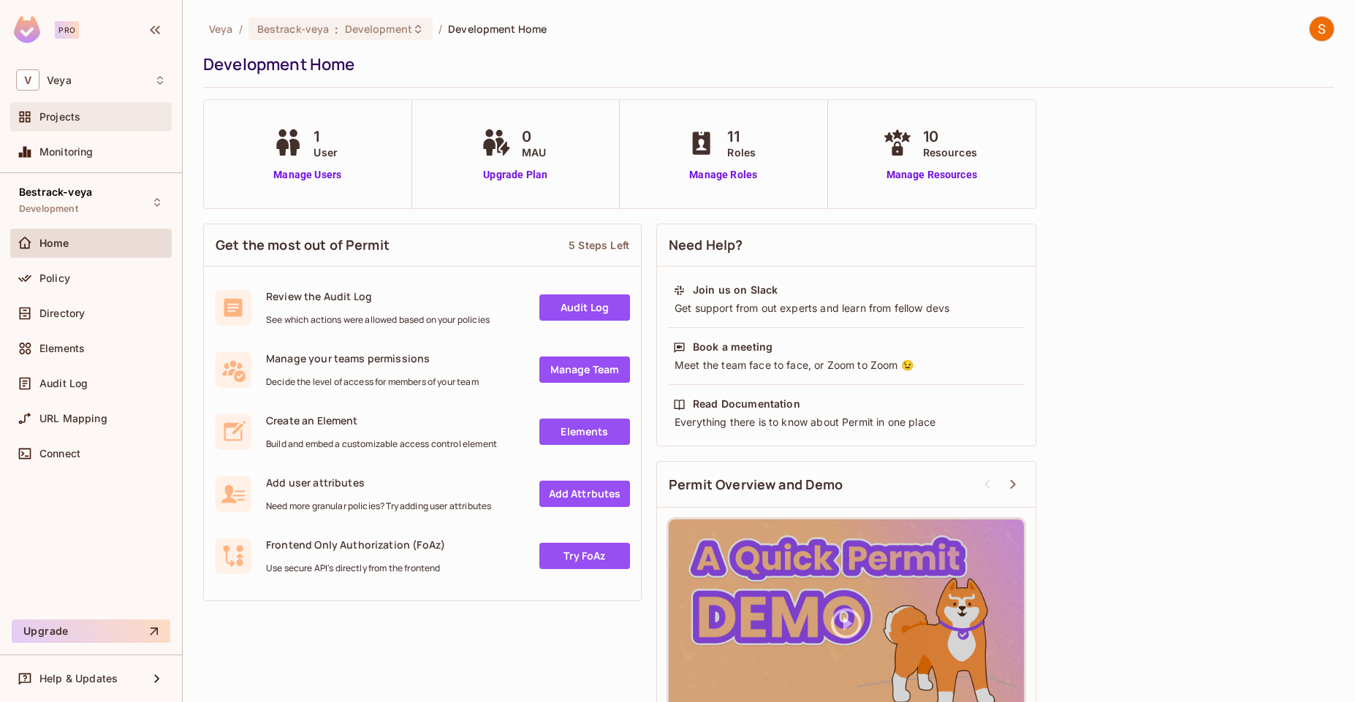
click at [109, 129] on div "Projects" at bounding box center [90, 116] width 161 height 29
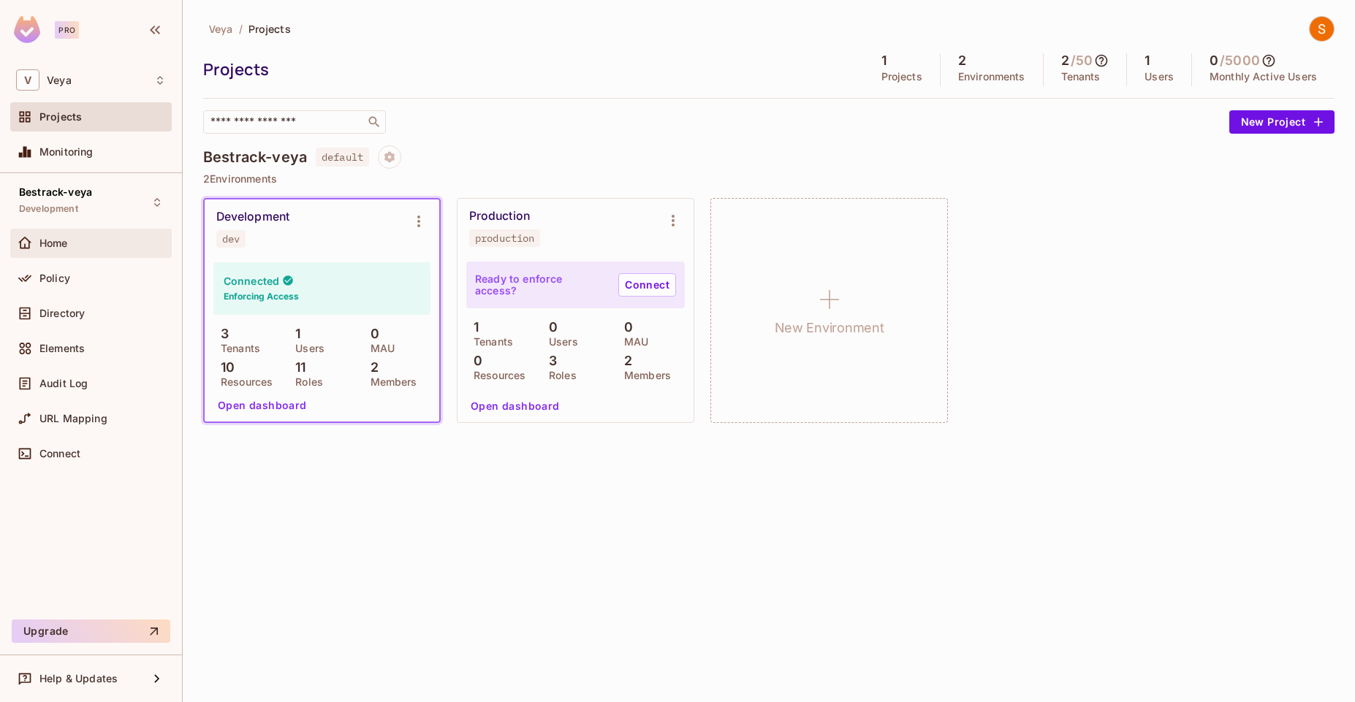
click at [104, 253] on div "Home" at bounding box center [90, 243] width 161 height 29
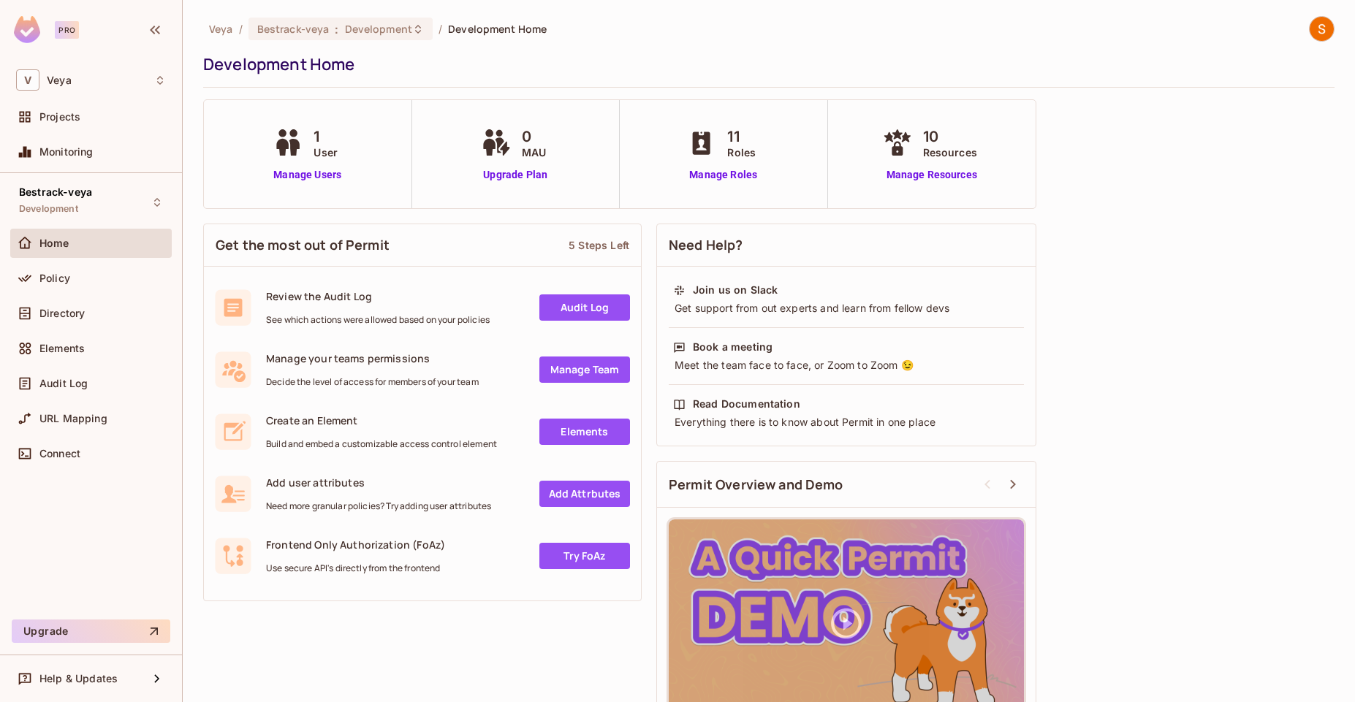
scroll to position [50, 0]
